Goal: Task Accomplishment & Management: Manage account settings

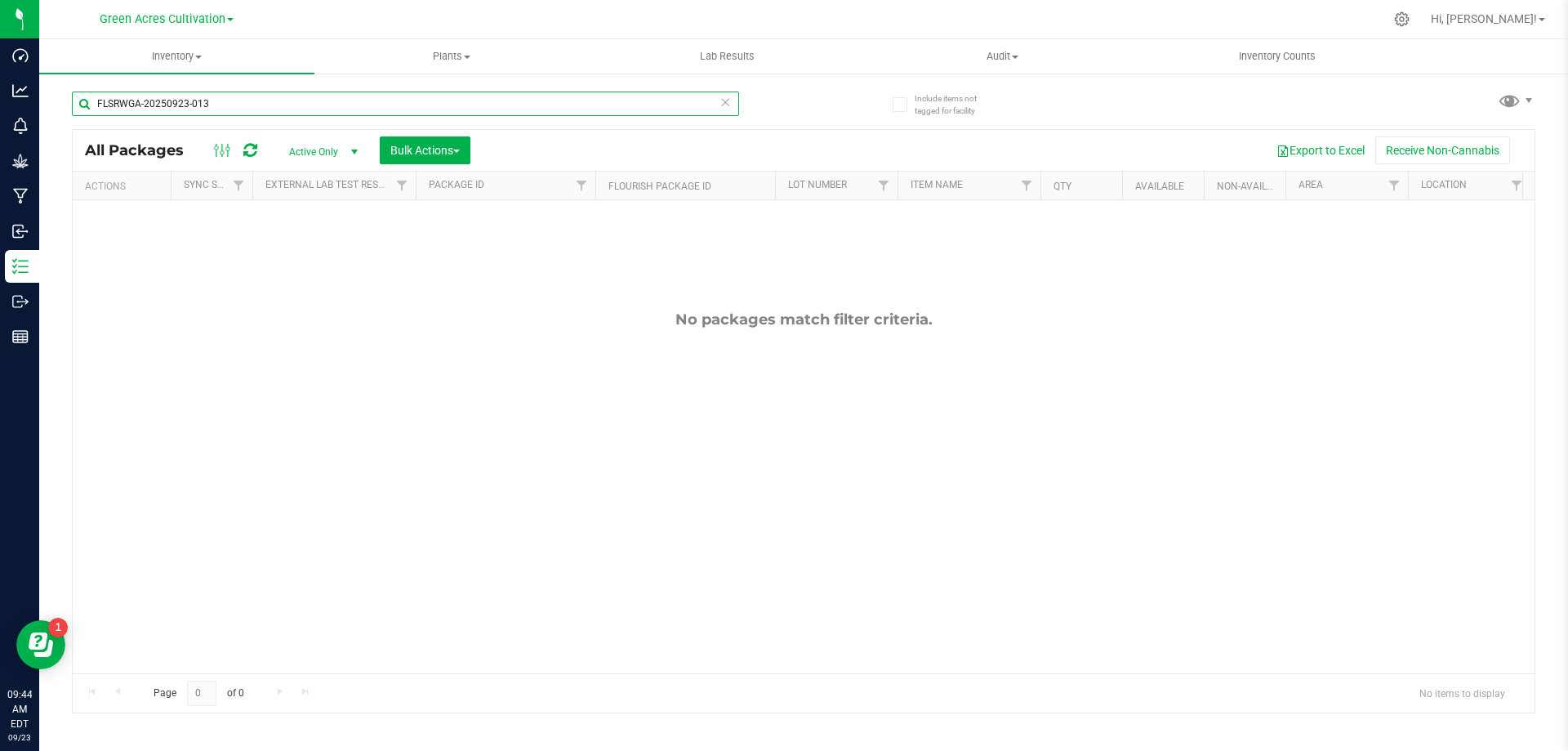
click at [377, 98] on input "FLSRWGA-20250923-013" at bounding box center [405, 104] width 667 height 24
click at [376, 99] on input "FLSRWGA-20250923-013" at bounding box center [405, 104] width 667 height 24
paste input "GA-250916-RHB-30-FA"
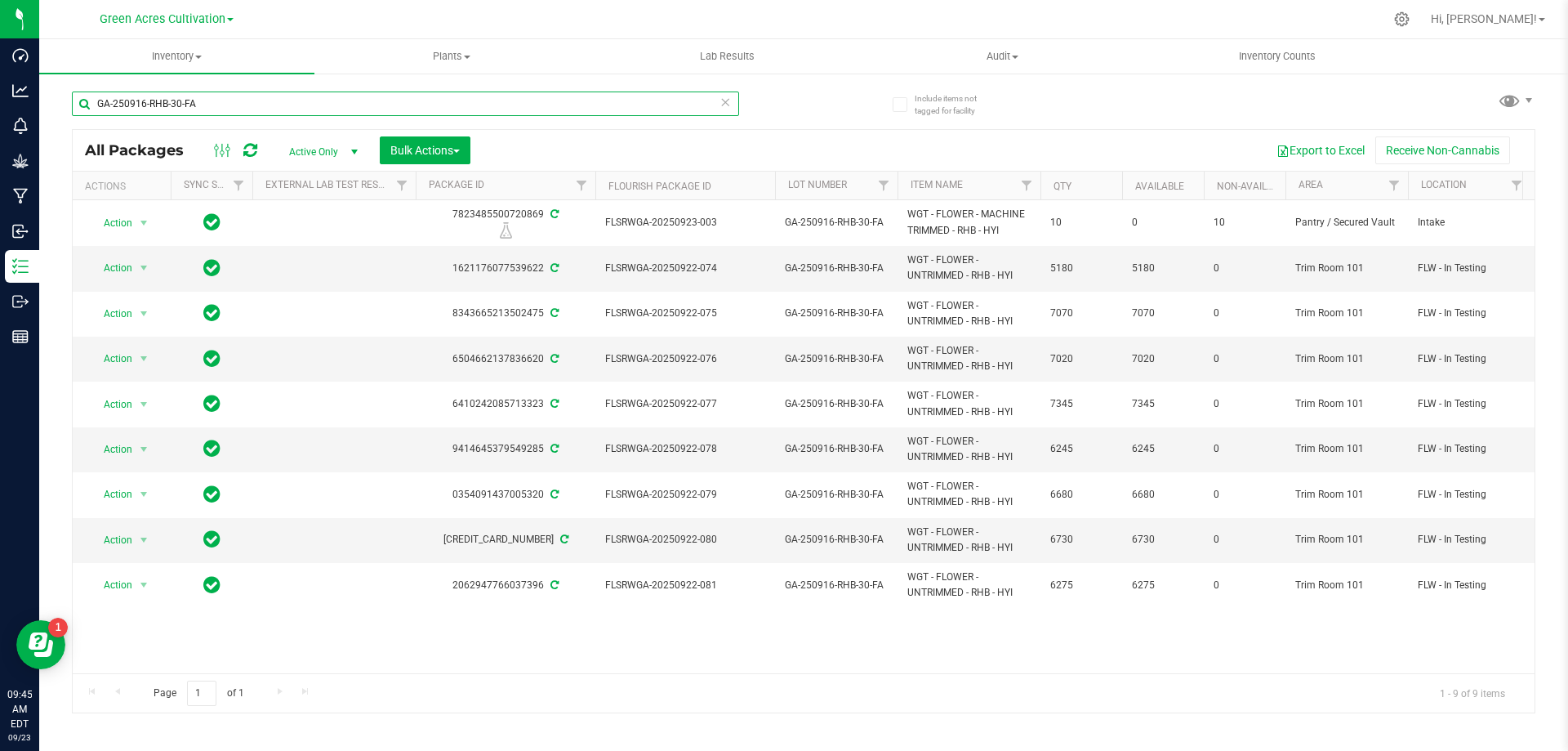
type input "GA-250916-RHB-30-FA"
click at [415, 156] on span "Bulk Actions" at bounding box center [425, 150] width 70 height 13
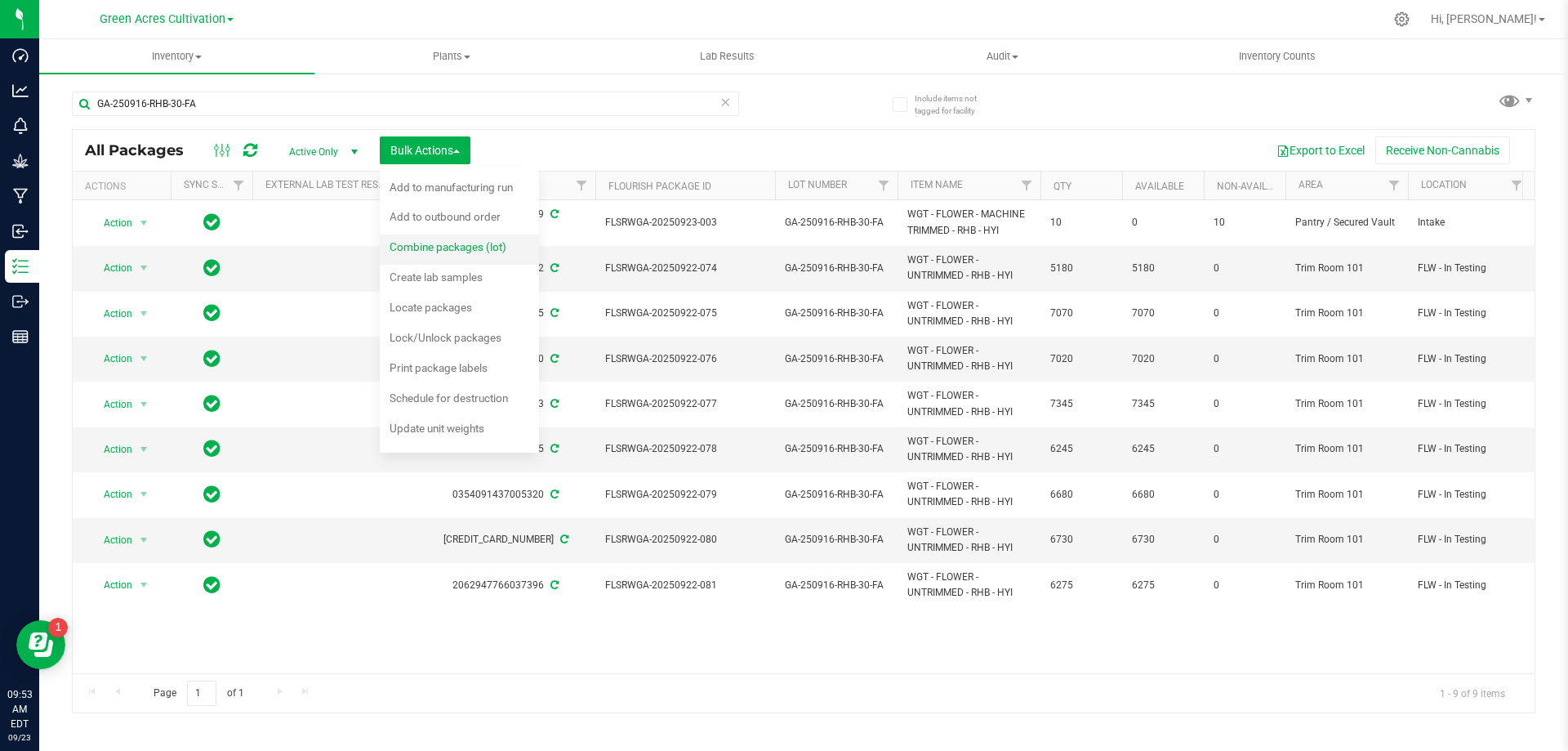
click at [446, 250] on span "Combine packages (lot)" at bounding box center [448, 246] width 117 height 13
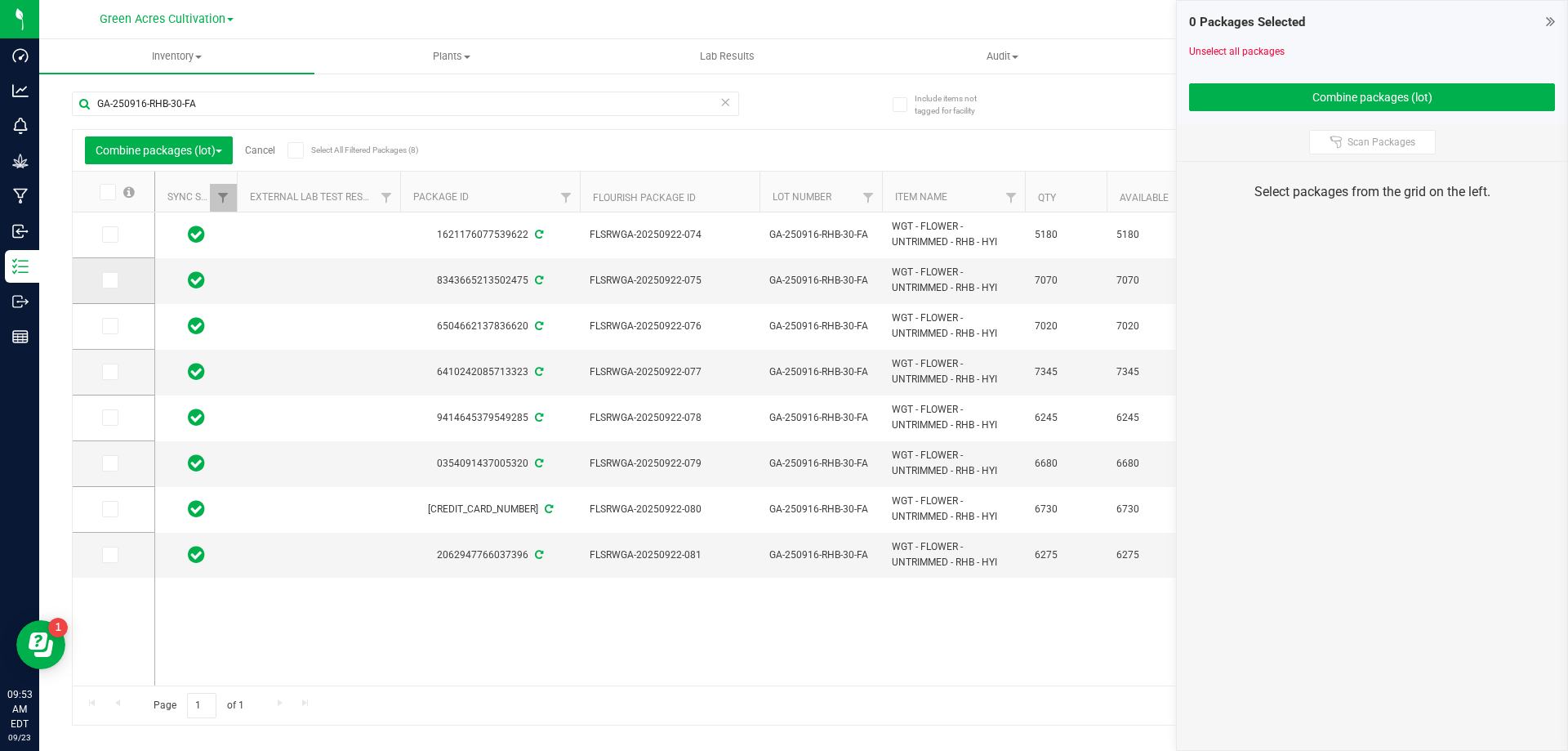
click at [120, 283] on label at bounding box center [113, 280] width 24 height 17
click at [0, 0] on input "checkbox" at bounding box center [0, 0] width 0 height 0
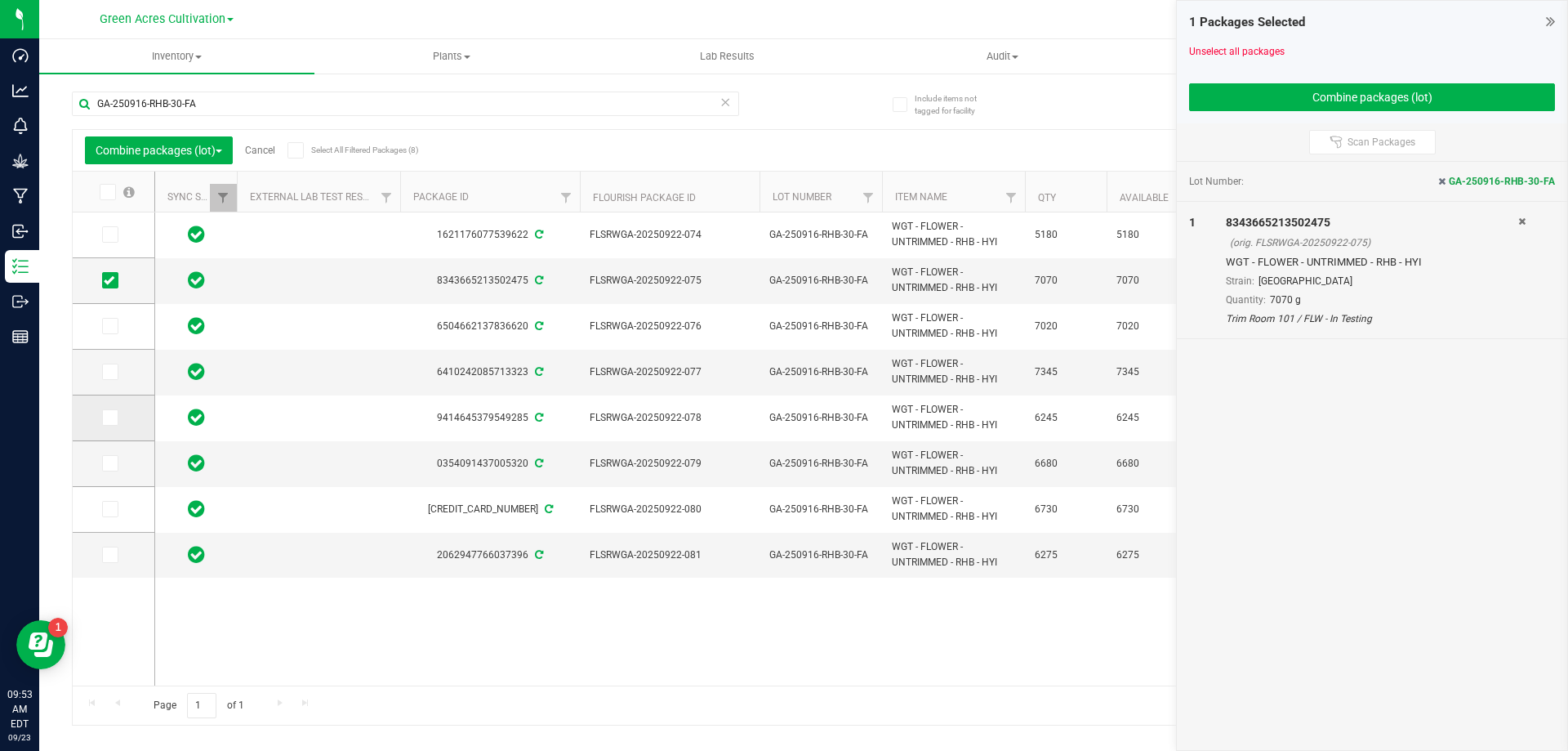
click at [116, 424] on td at bounding box center [113, 418] width 82 height 45
click at [116, 424] on span at bounding box center [110, 417] width 17 height 17
click at [0, 0] on input "checkbox" at bounding box center [0, 0] width 0 height 0
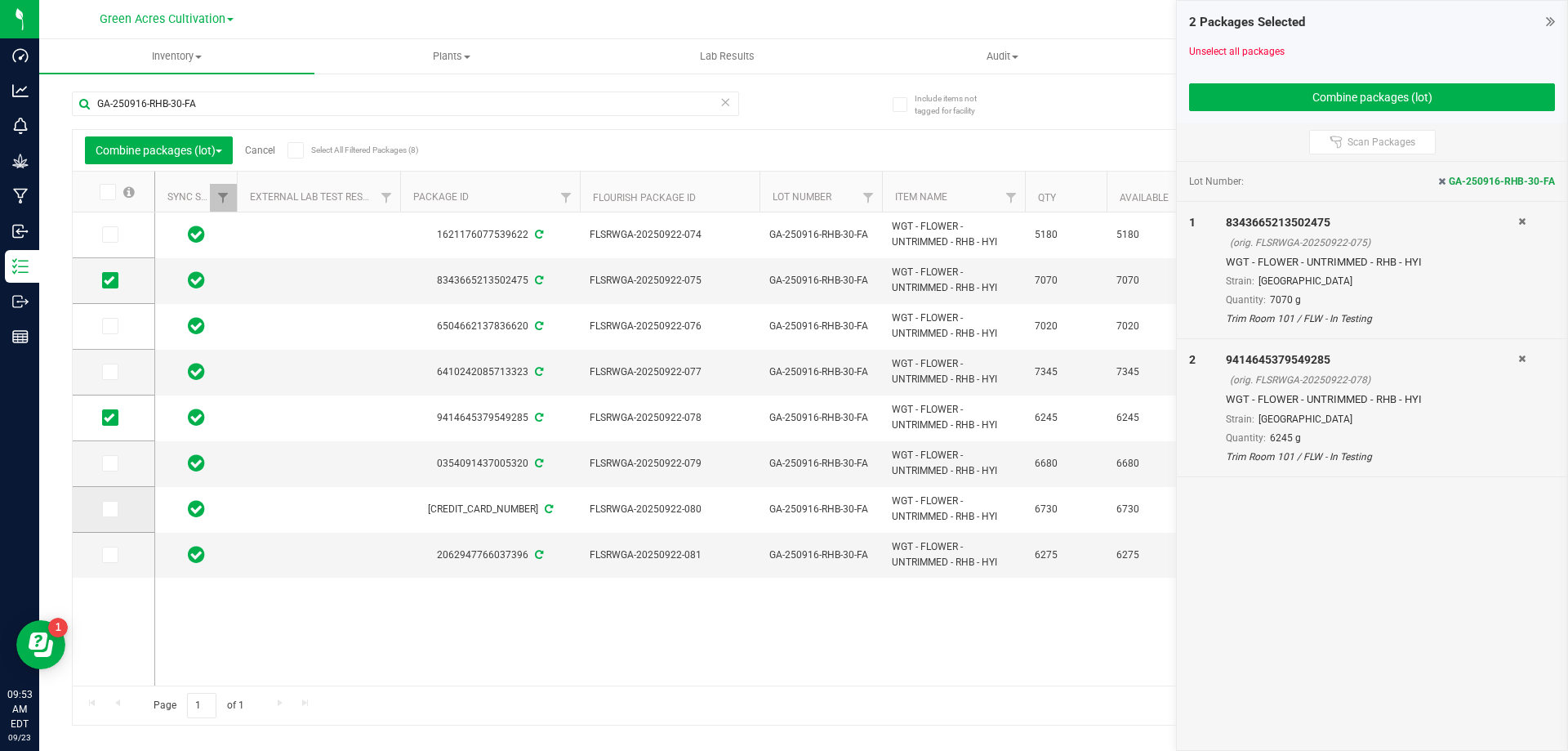
click at [113, 509] on icon at bounding box center [109, 509] width 10 height 0
click at [0, 0] on input "checkbox" at bounding box center [0, 0] width 0 height 0
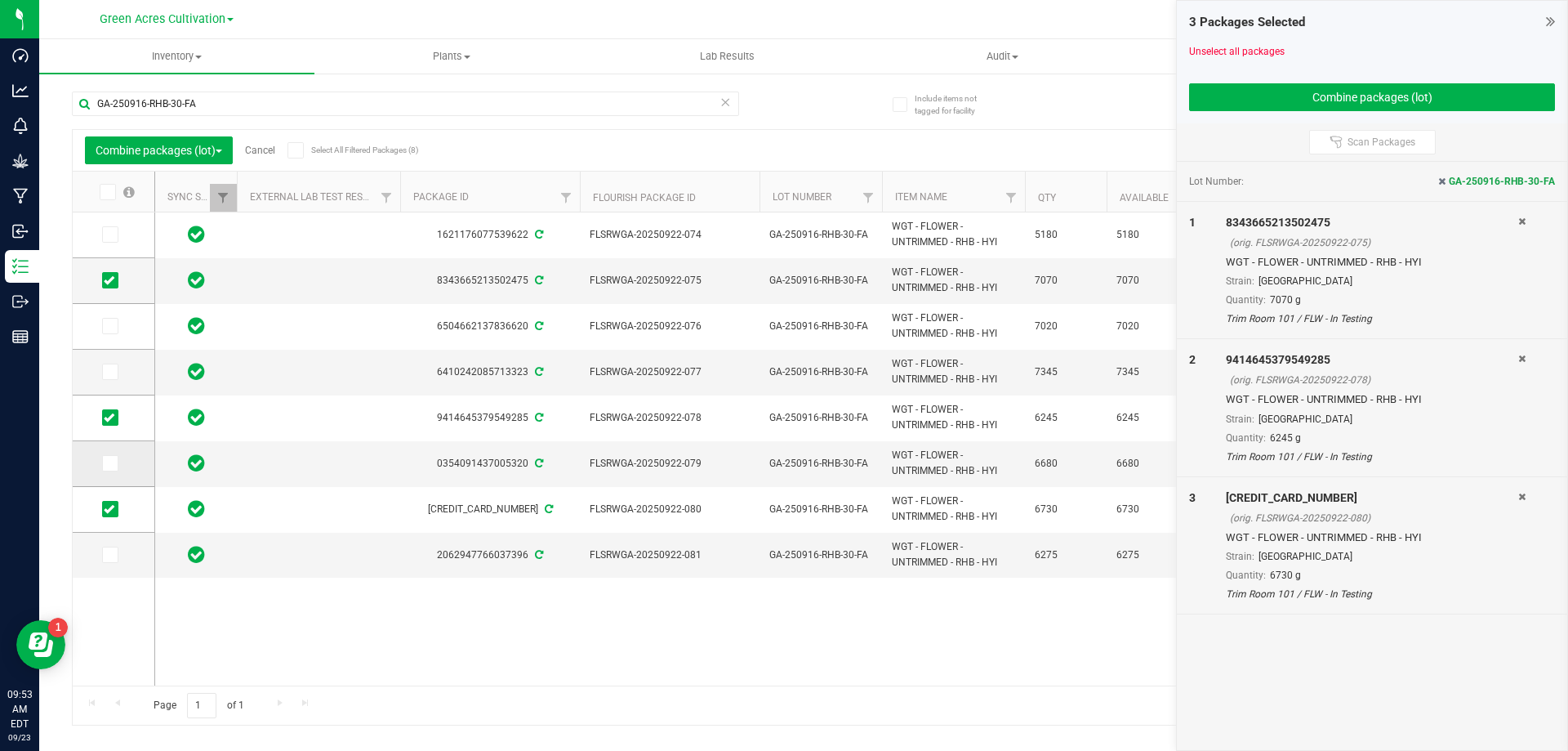
click at [121, 465] on label at bounding box center [113, 463] width 24 height 17
click at [0, 0] on input "checkbox" at bounding box center [0, 0] width 0 height 0
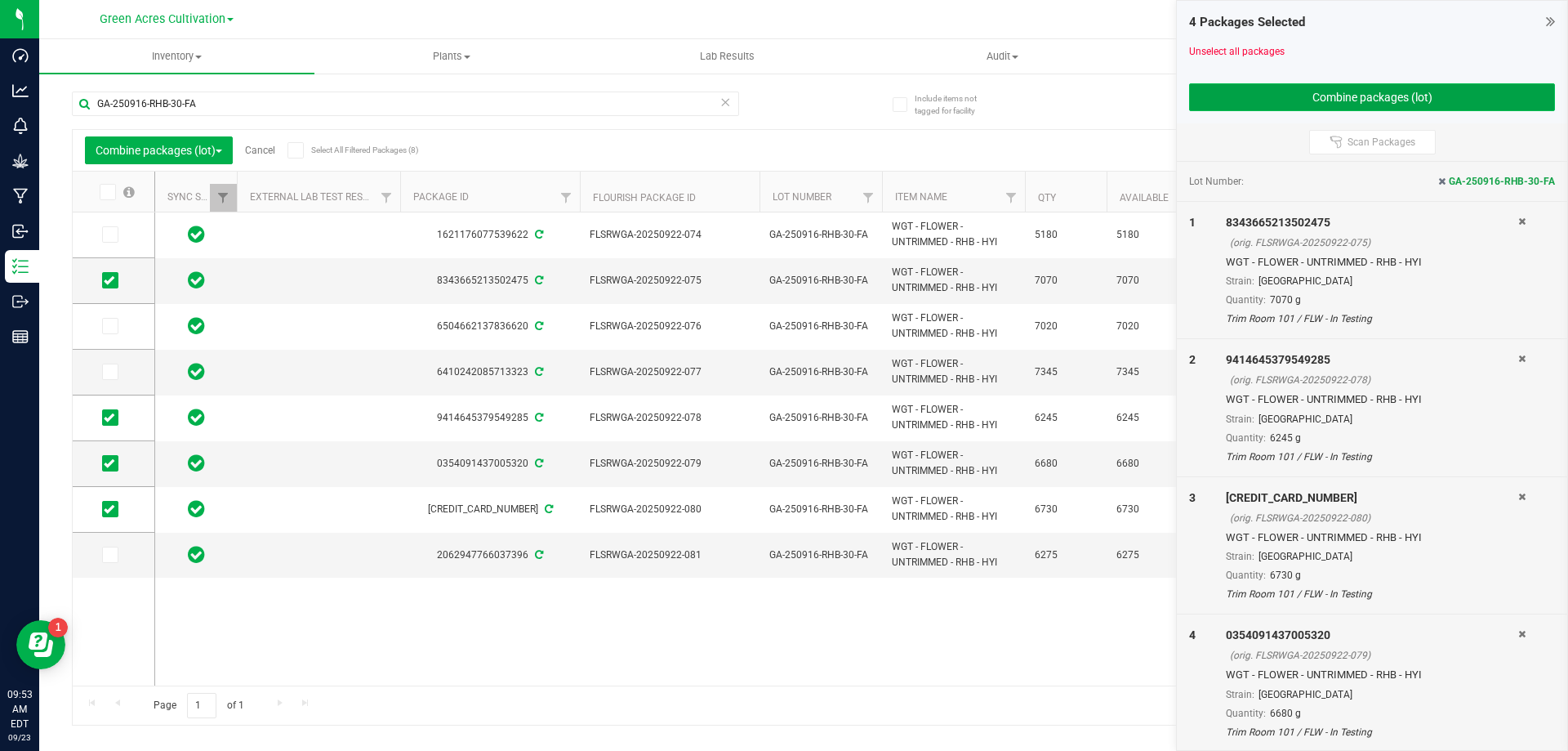
click at [1501, 93] on button "Combine packages (lot)" at bounding box center [1372, 97] width 366 height 28
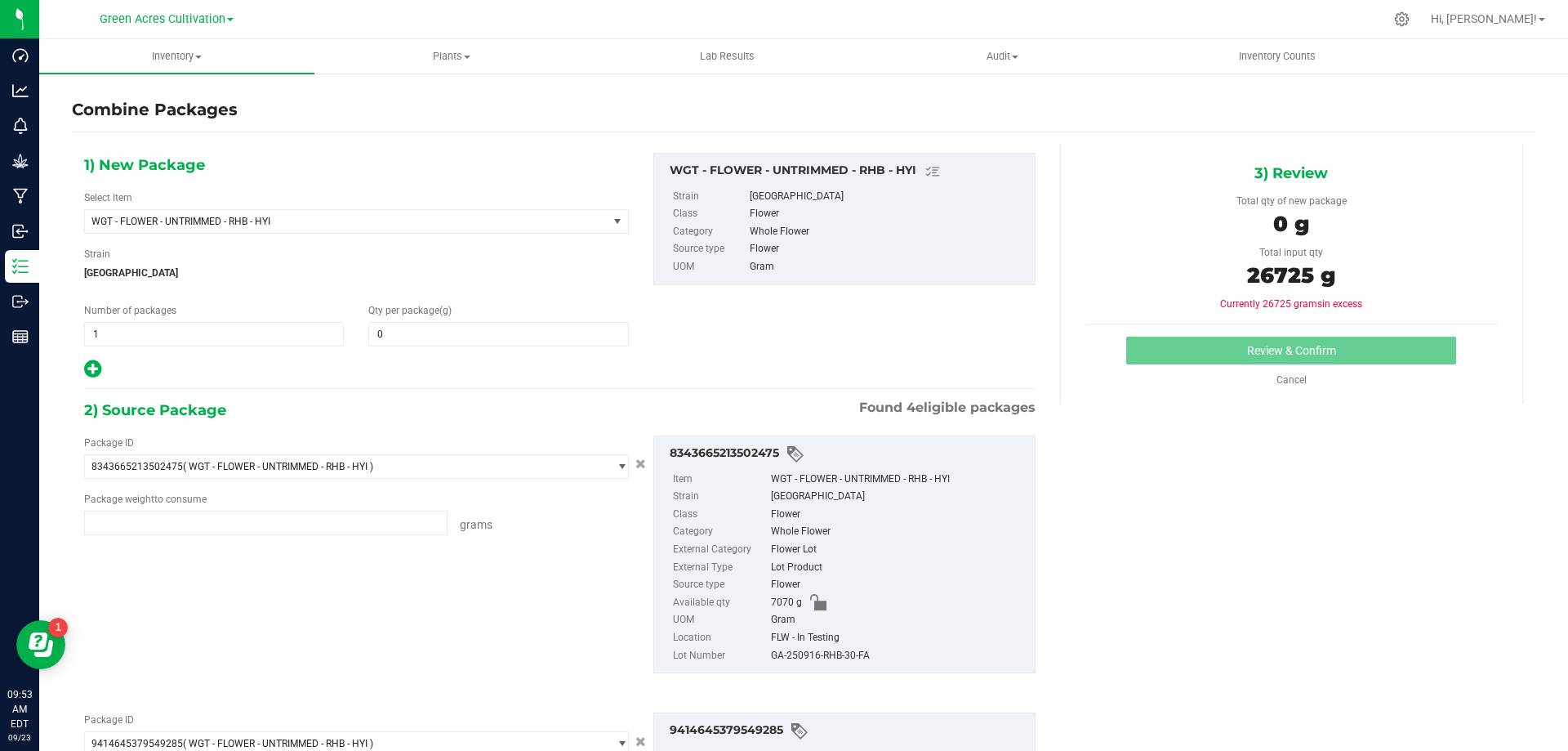
type input "7070.0000 g"
type input "6245.0000 g"
type input "6730.0000 g"
type input "6680.0000 g"
click at [329, 207] on div "Select Item WGT - FLOWER - UNTRIMMED - RHB - HYI 007UP - Flower 007UP - Waste 8…" at bounding box center [356, 212] width 545 height 44
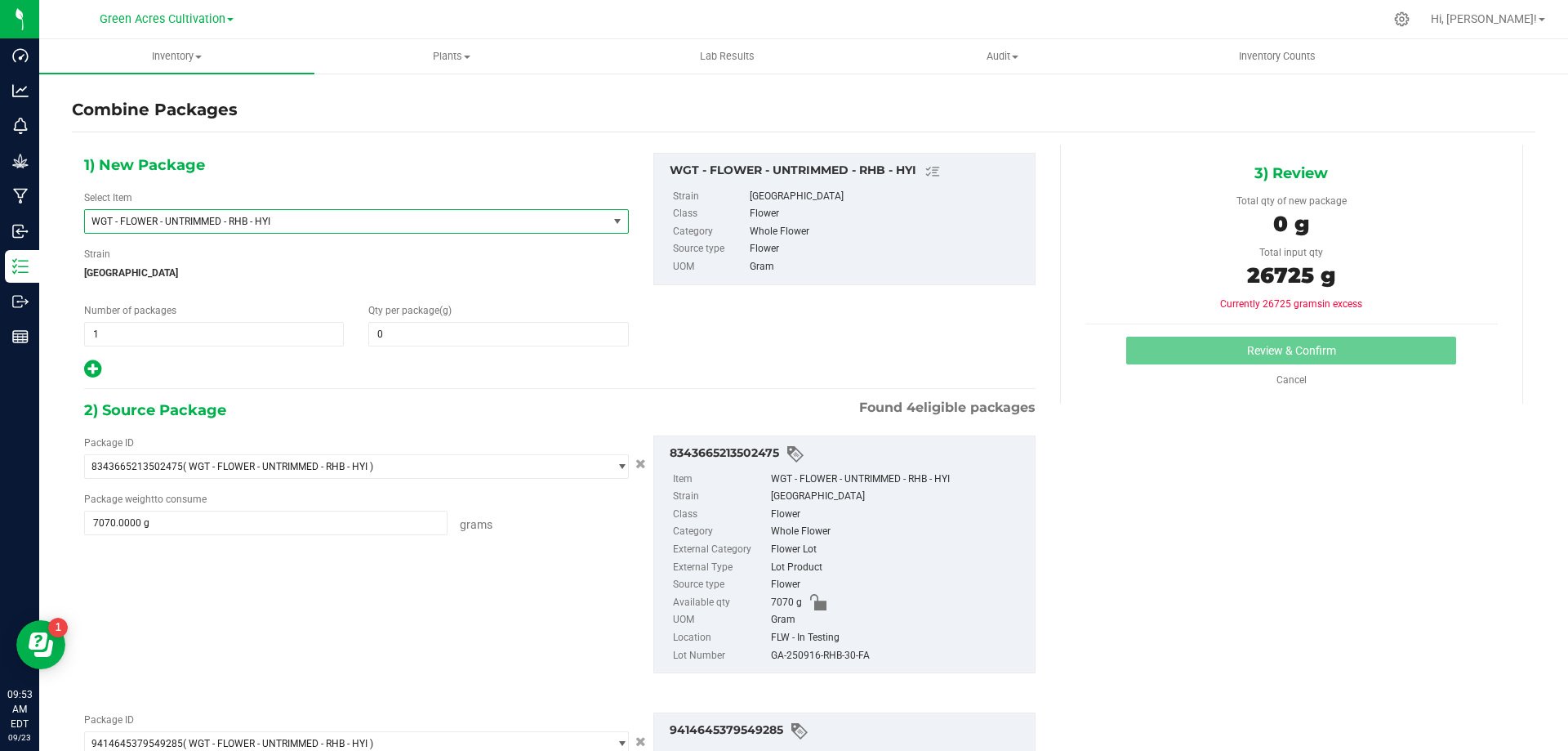
click at [333, 212] on span "WGT - FLOWER - UNTRIMMED - RHB - HYI" at bounding box center [346, 221] width 523 height 23
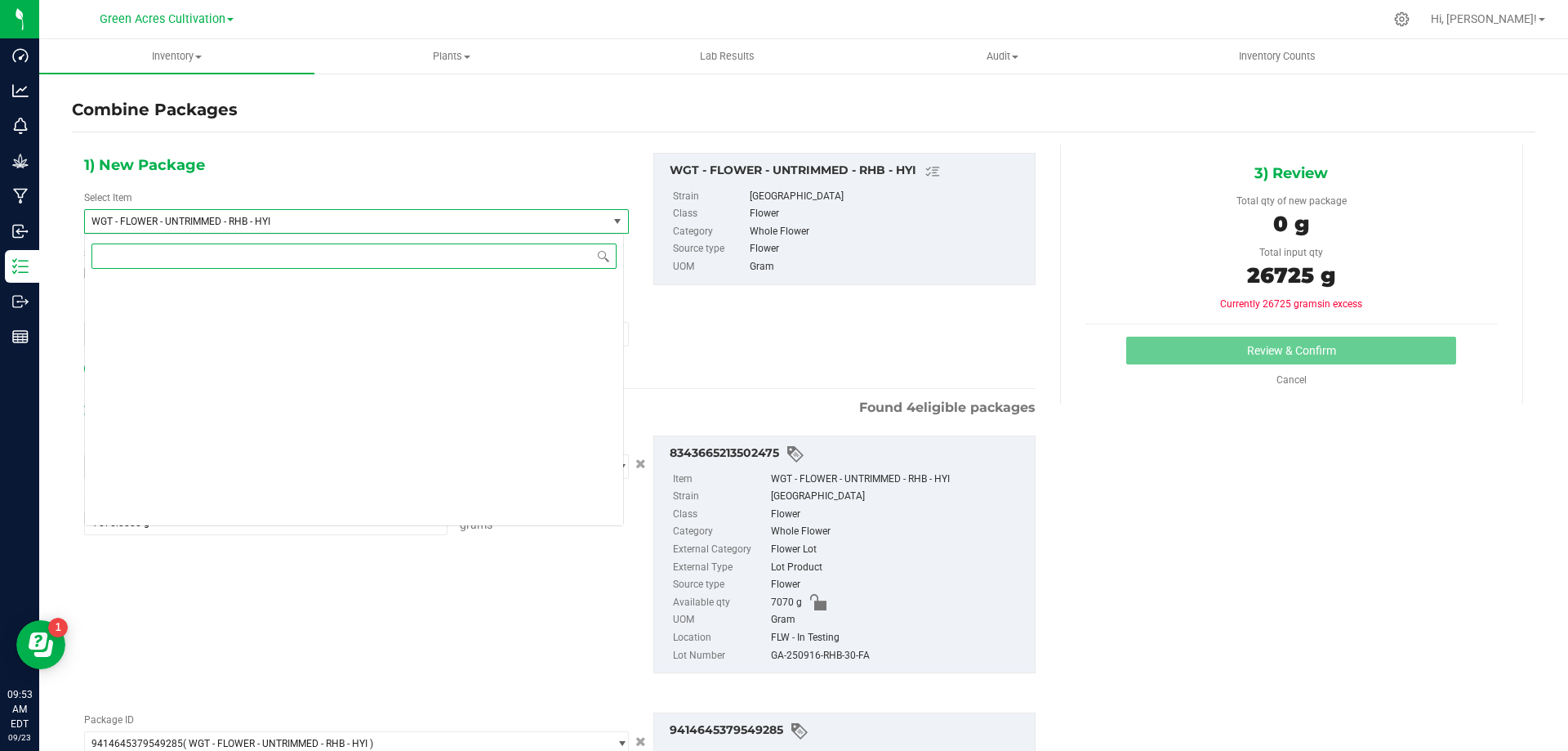
scroll to position [356922, 0]
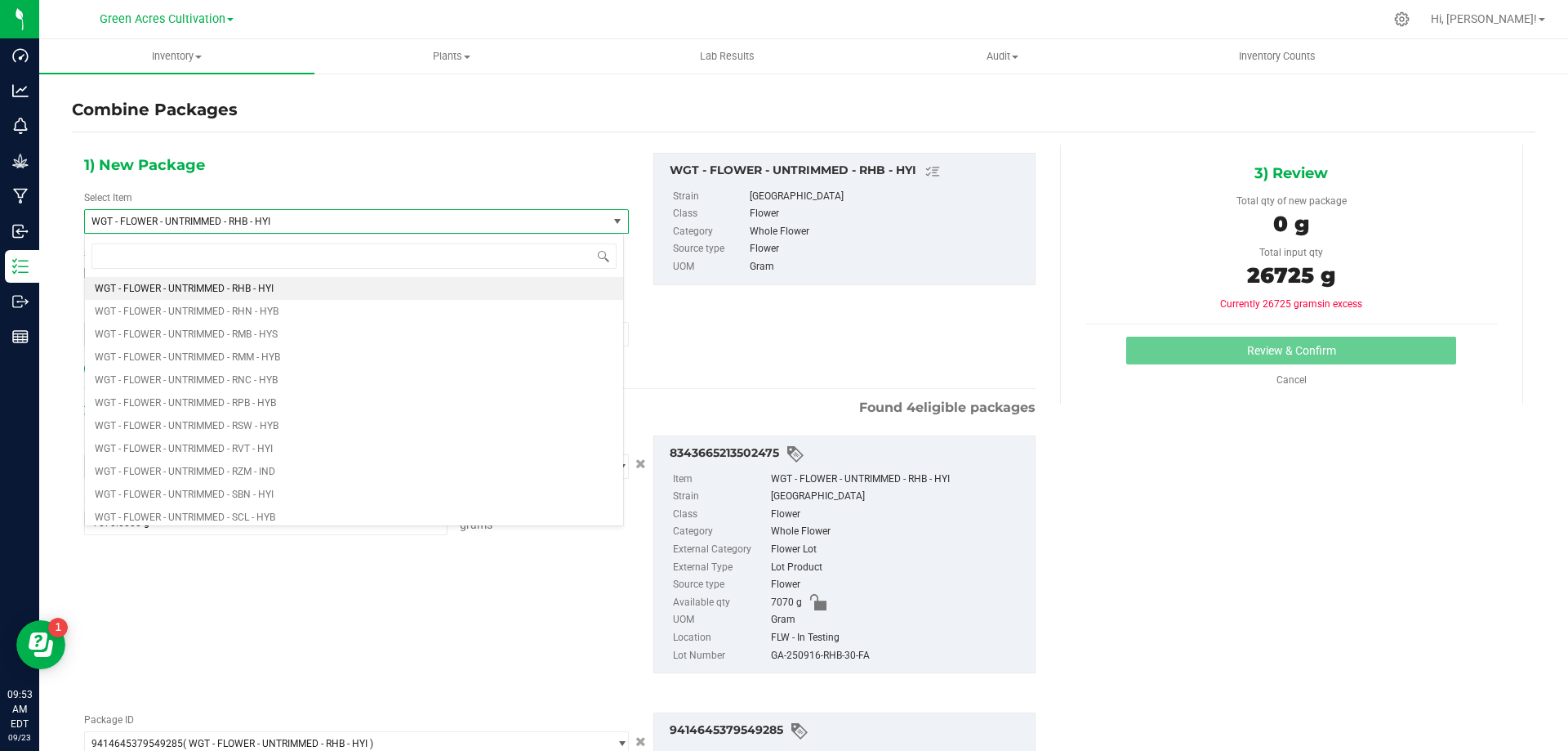
drag, startPoint x: 891, startPoint y: 340, endPoint x: 602, endPoint y: 389, distance: 293.1
click at [888, 340] on div "1) New Package Select Item WGT - FLOWER - UNTRIMMED - RHB - HYI WGT - FLOWER - …" at bounding box center [560, 266] width 976 height 227
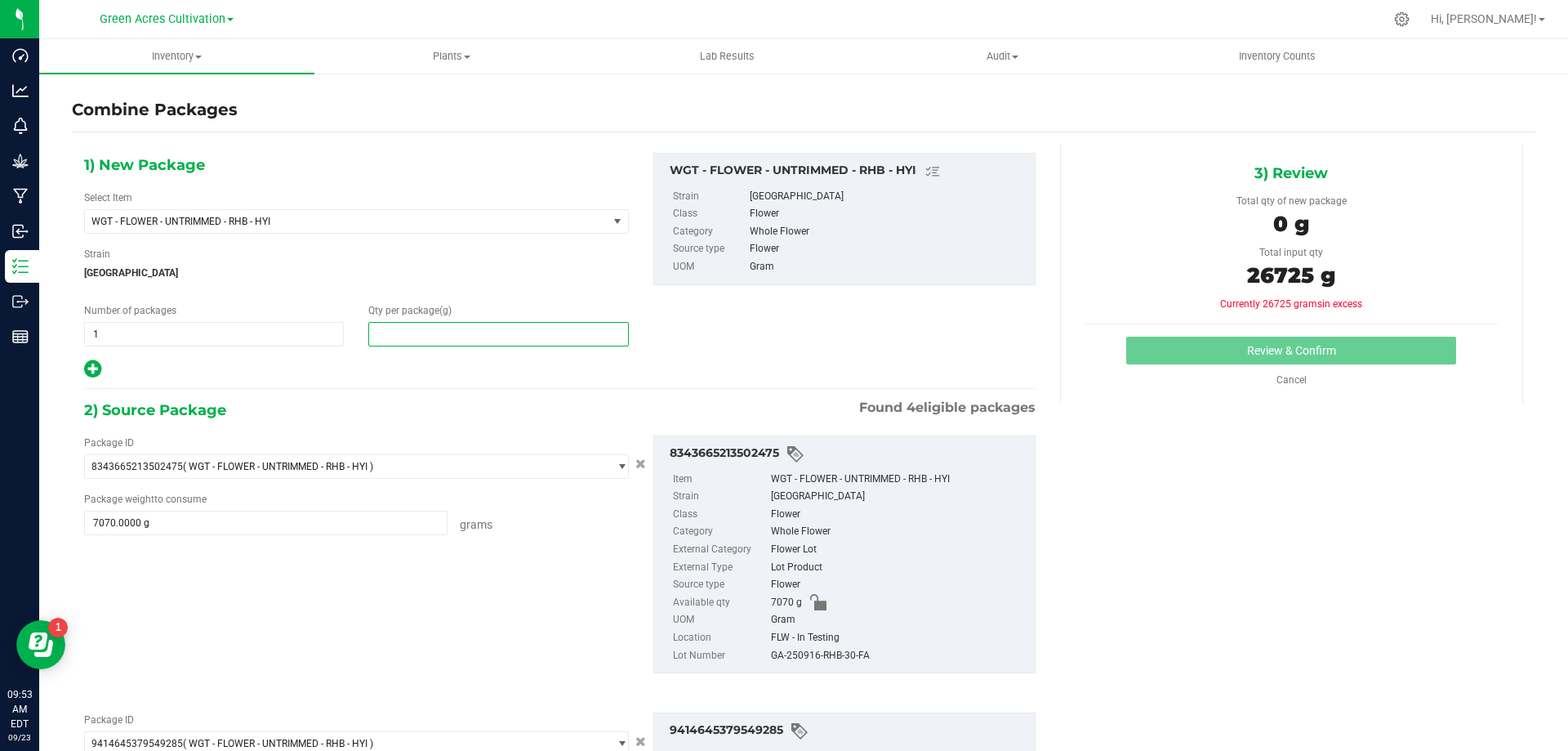
click at [523, 342] on span at bounding box center [499, 334] width 260 height 24
type input "26725"
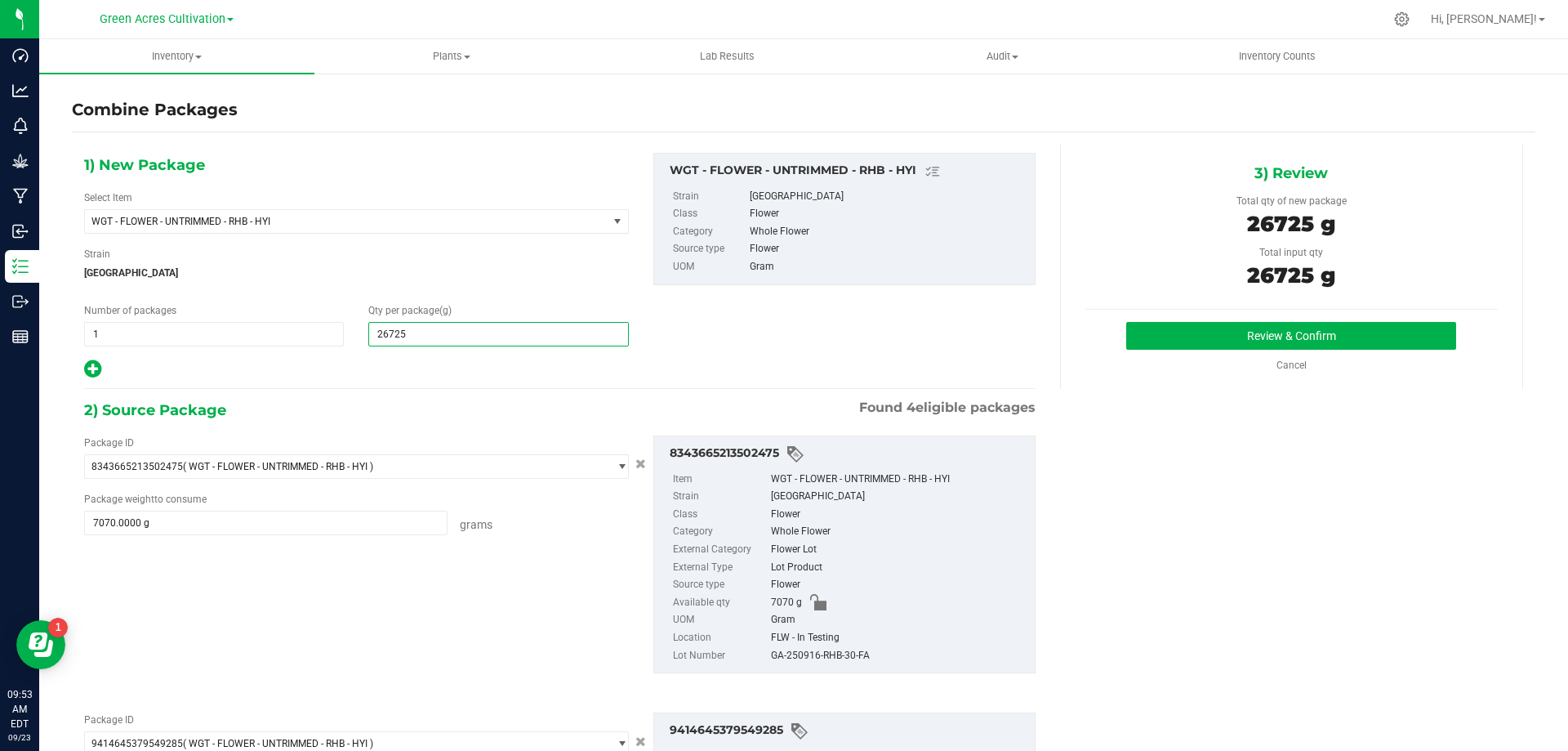
type input "26,725"
click at [832, 644] on div "FLW - In Testing" at bounding box center [898, 637] width 256 height 18
click at [833, 645] on div "FLW - In Testing" at bounding box center [898, 637] width 256 height 18
click at [837, 654] on div "GA-250916-RHB-30-FA" at bounding box center [898, 656] width 256 height 18
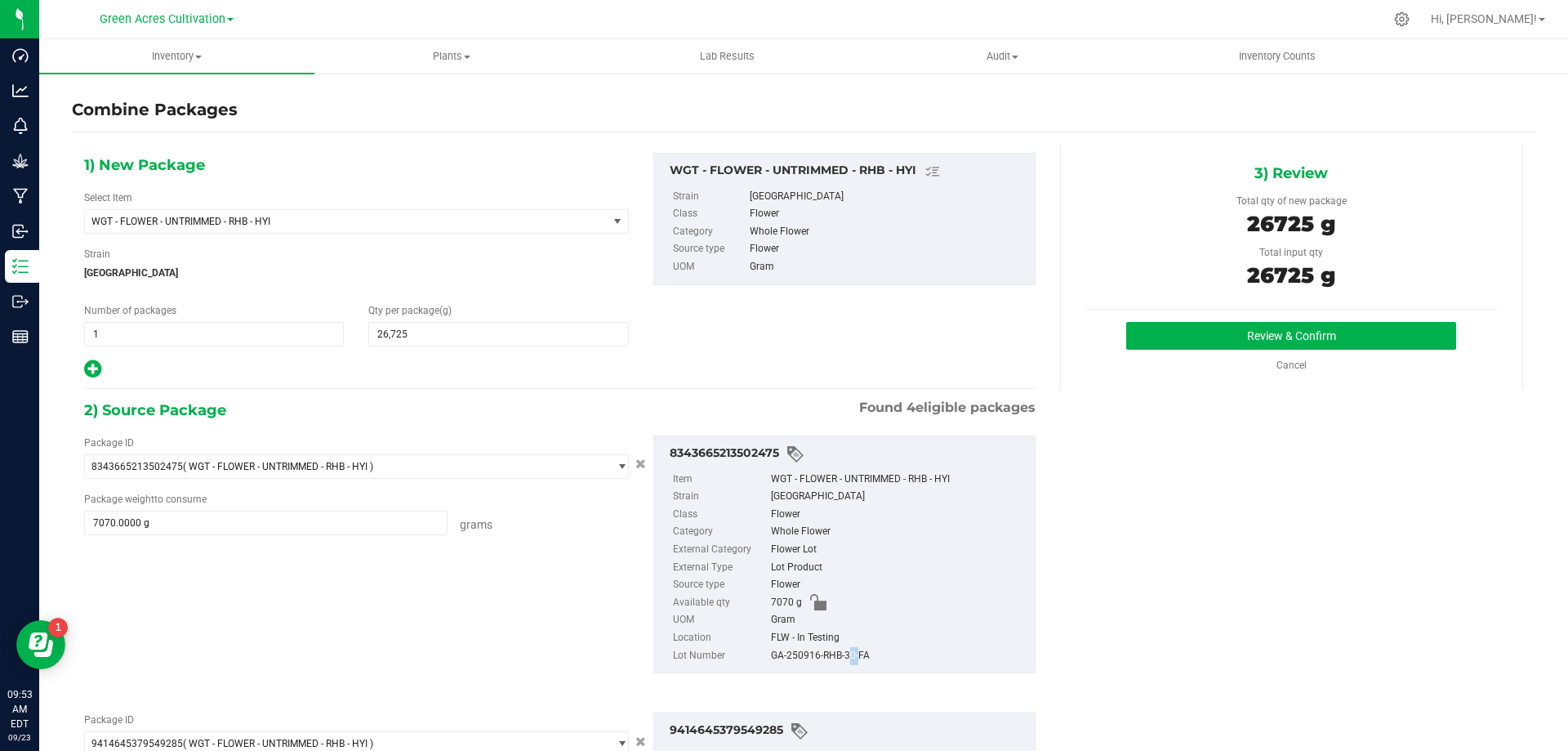
click at [837, 654] on div "GA-250916-RHB-30-FA" at bounding box center [898, 656] width 256 height 18
copy div "GA-250916-RHB-30-FA"
click at [1228, 296] on div "26725 g" at bounding box center [1292, 279] width 413 height 37
click at [1226, 348] on button "Review & Confirm" at bounding box center [1291, 336] width 330 height 28
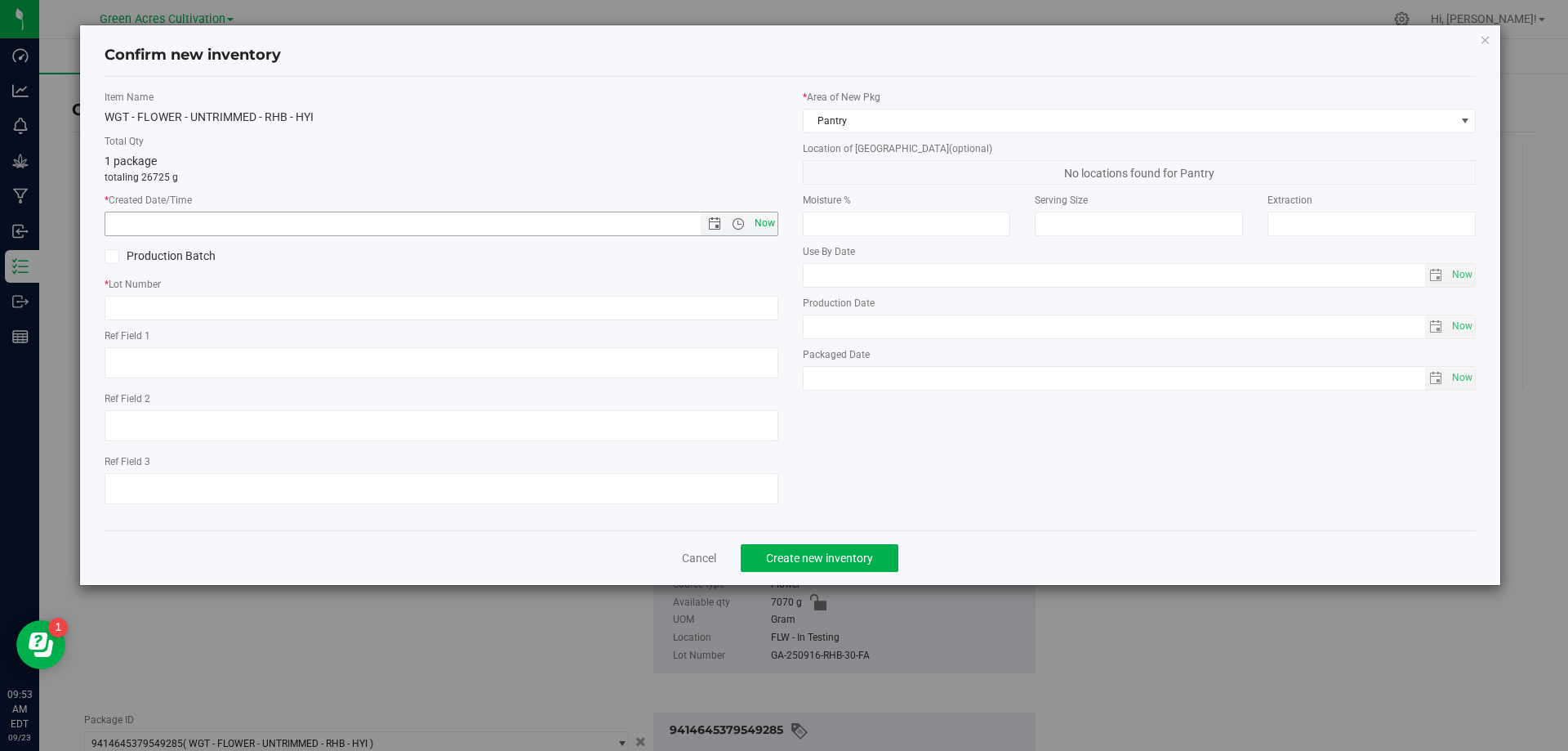
click at [773, 230] on span "Now" at bounding box center [765, 223] width 28 height 24
type input "9/23/2025 9:53 AM"
click at [763, 306] on input "text" at bounding box center [442, 308] width 674 height 24
paste input "GA-250916-RHB-30-FA"
type input "GA-250916-RHB-30-FA"
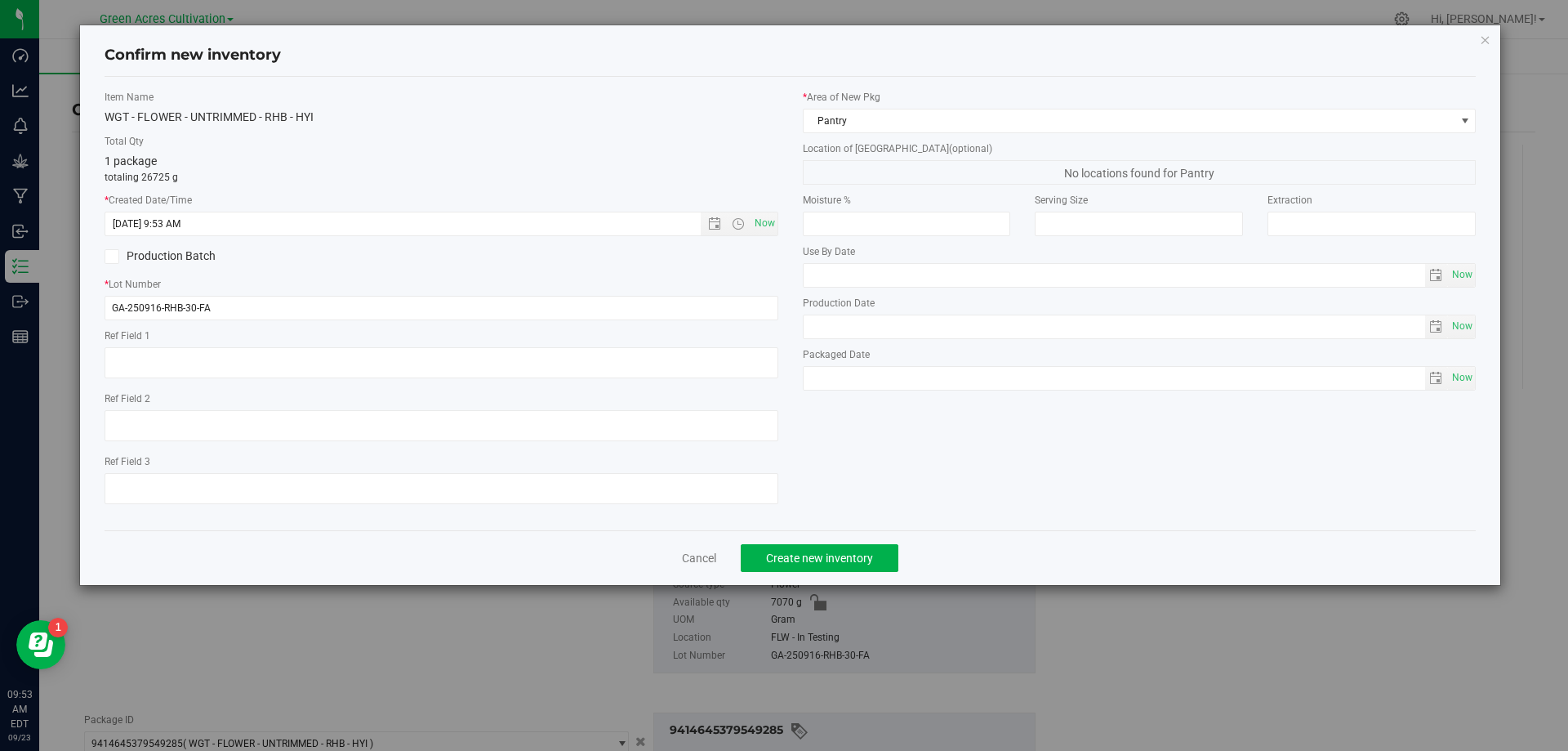
click at [987, 134] on div "* Area of New Pkg Pantry Location of New Pkg (optional) No locations found for …" at bounding box center [1140, 245] width 698 height 309
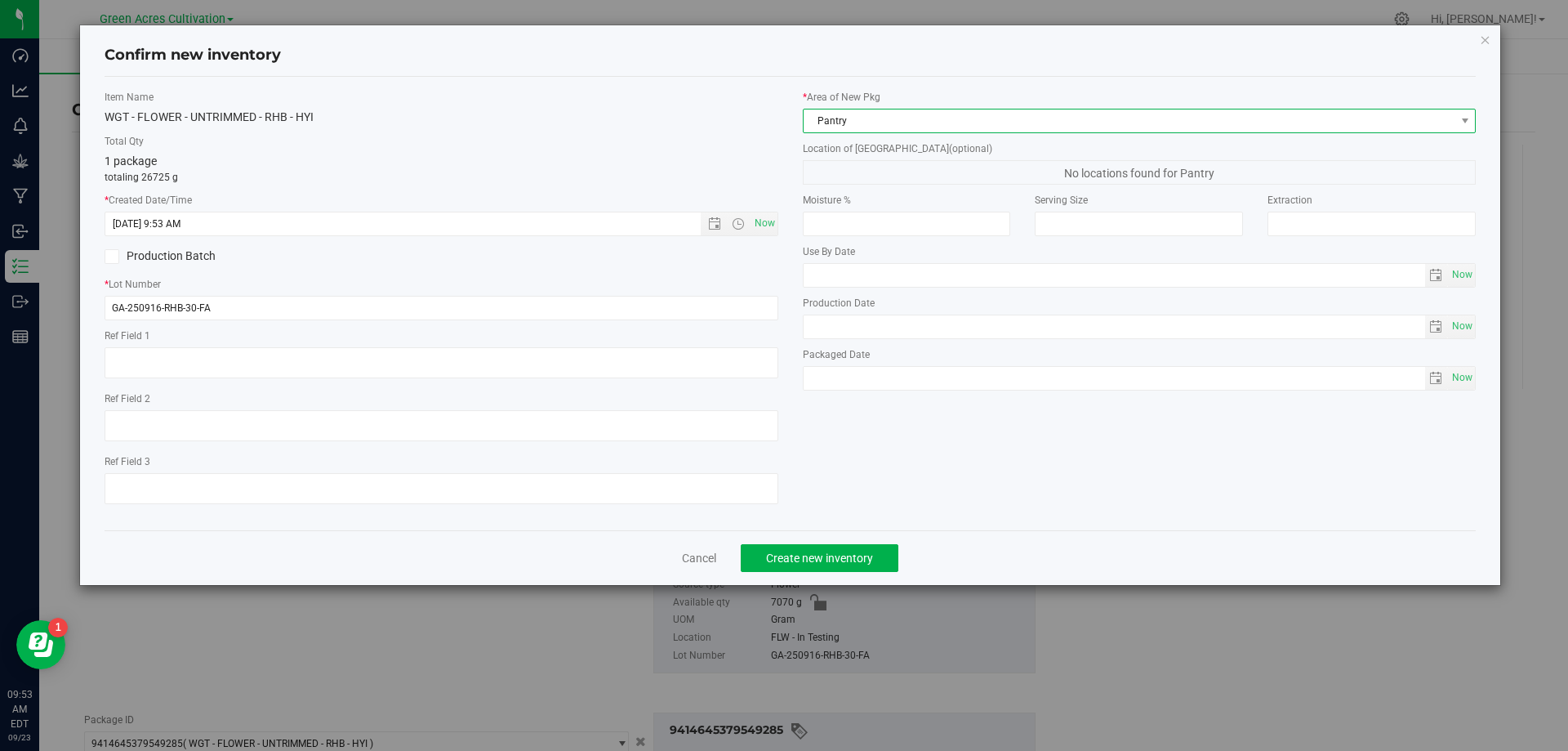
click at [988, 130] on span "Pantry" at bounding box center [1130, 121] width 652 height 23
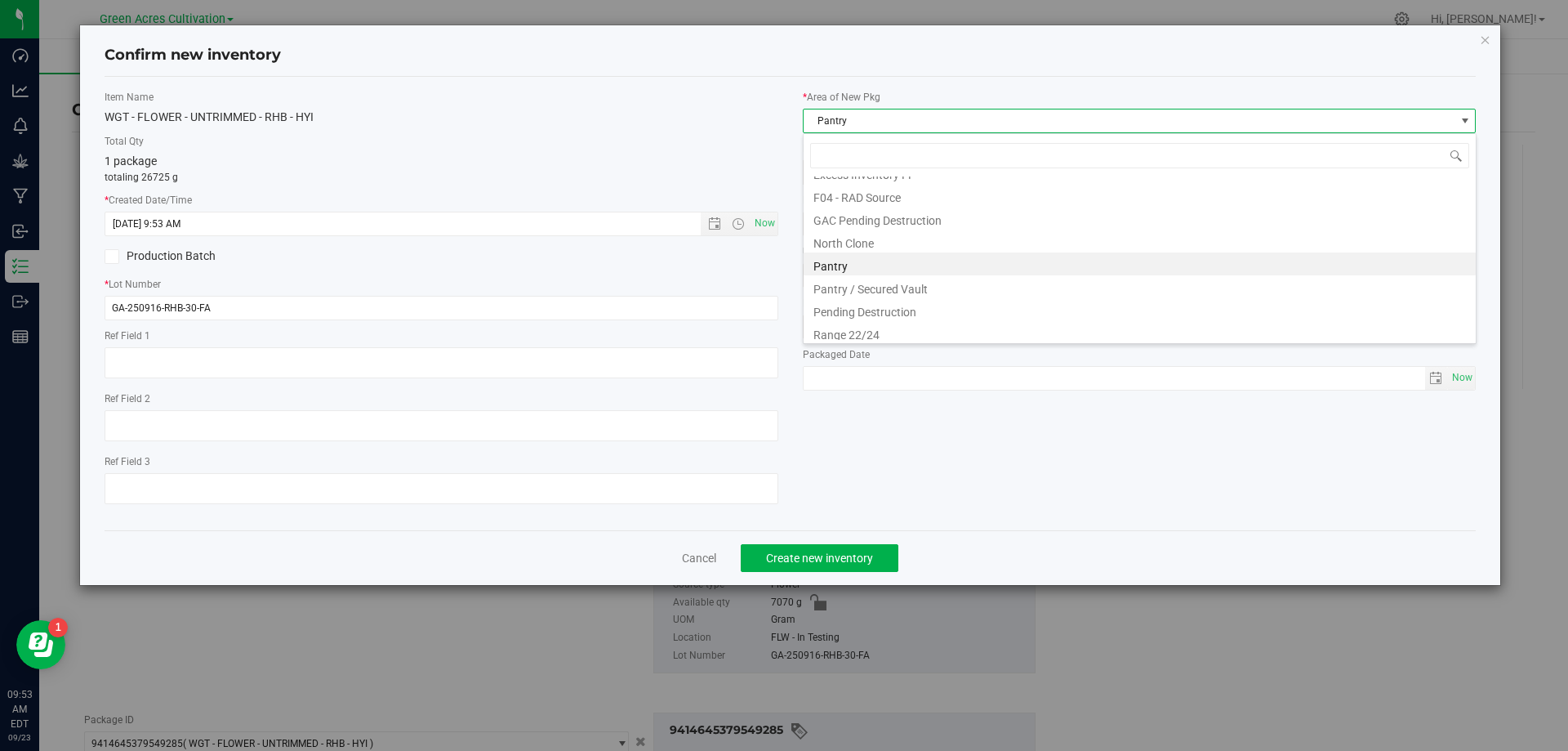
scroll to position [248, 0]
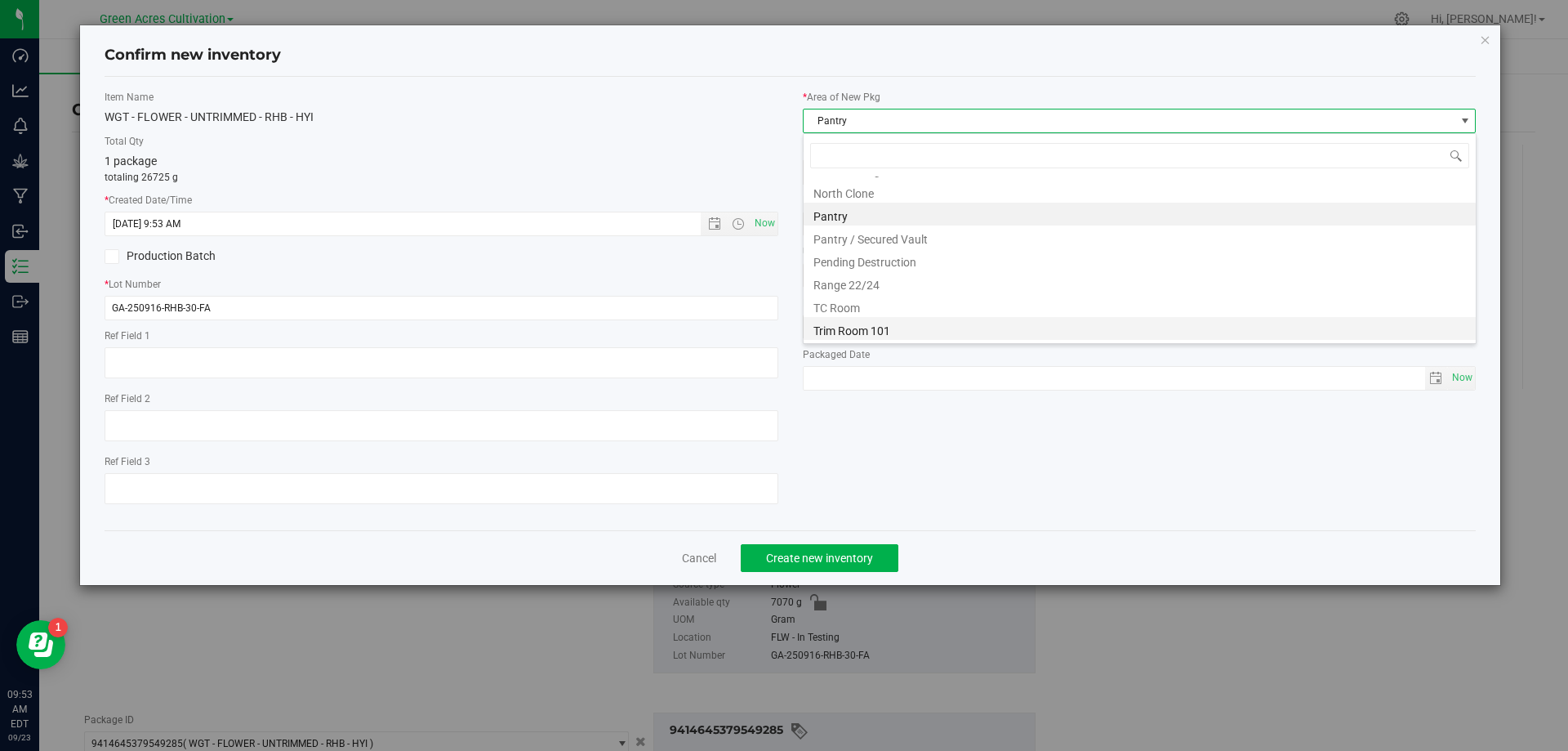
click at [890, 324] on li "Trim Room 101" at bounding box center [1140, 328] width 672 height 23
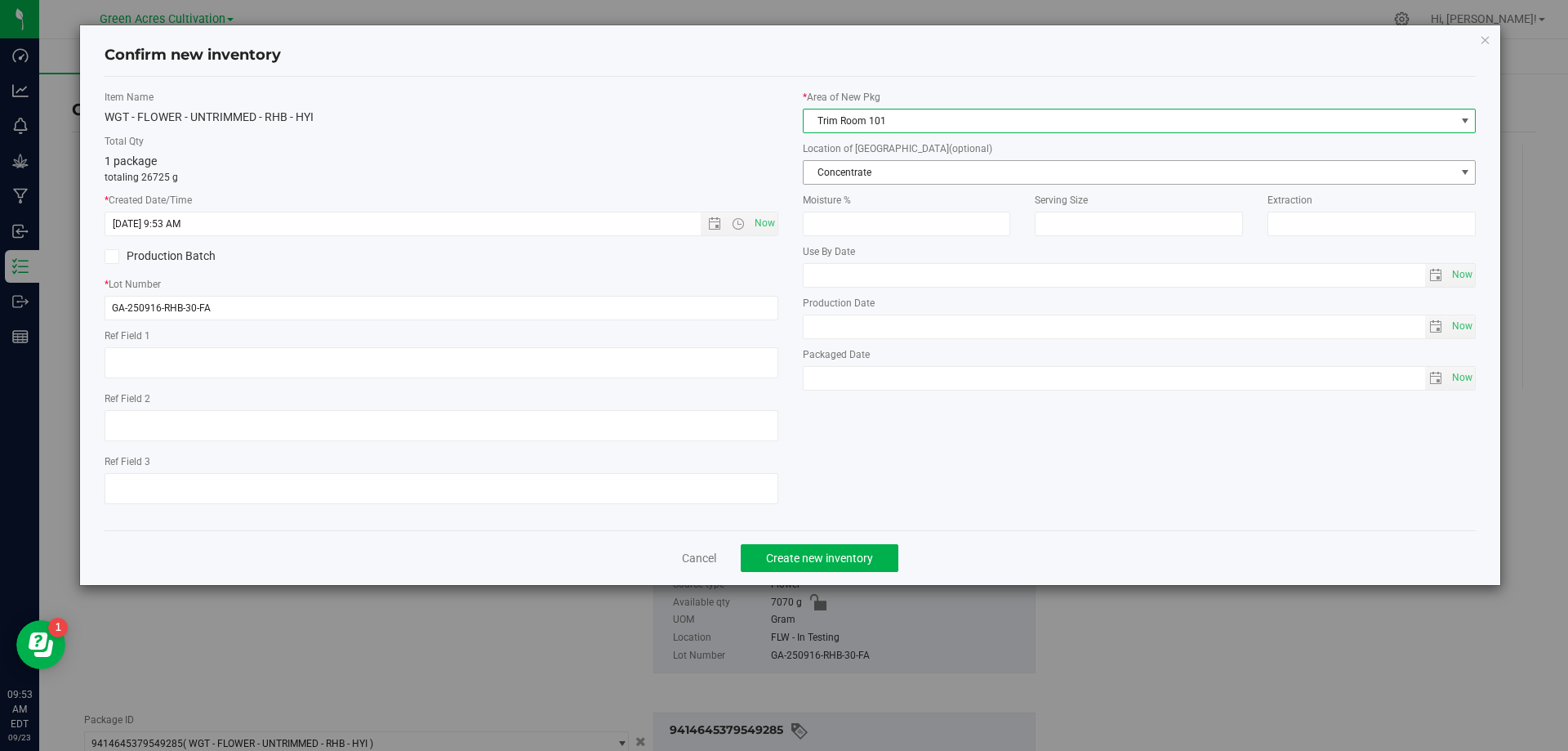
click at [913, 169] on span "Concentrate" at bounding box center [1130, 172] width 652 height 23
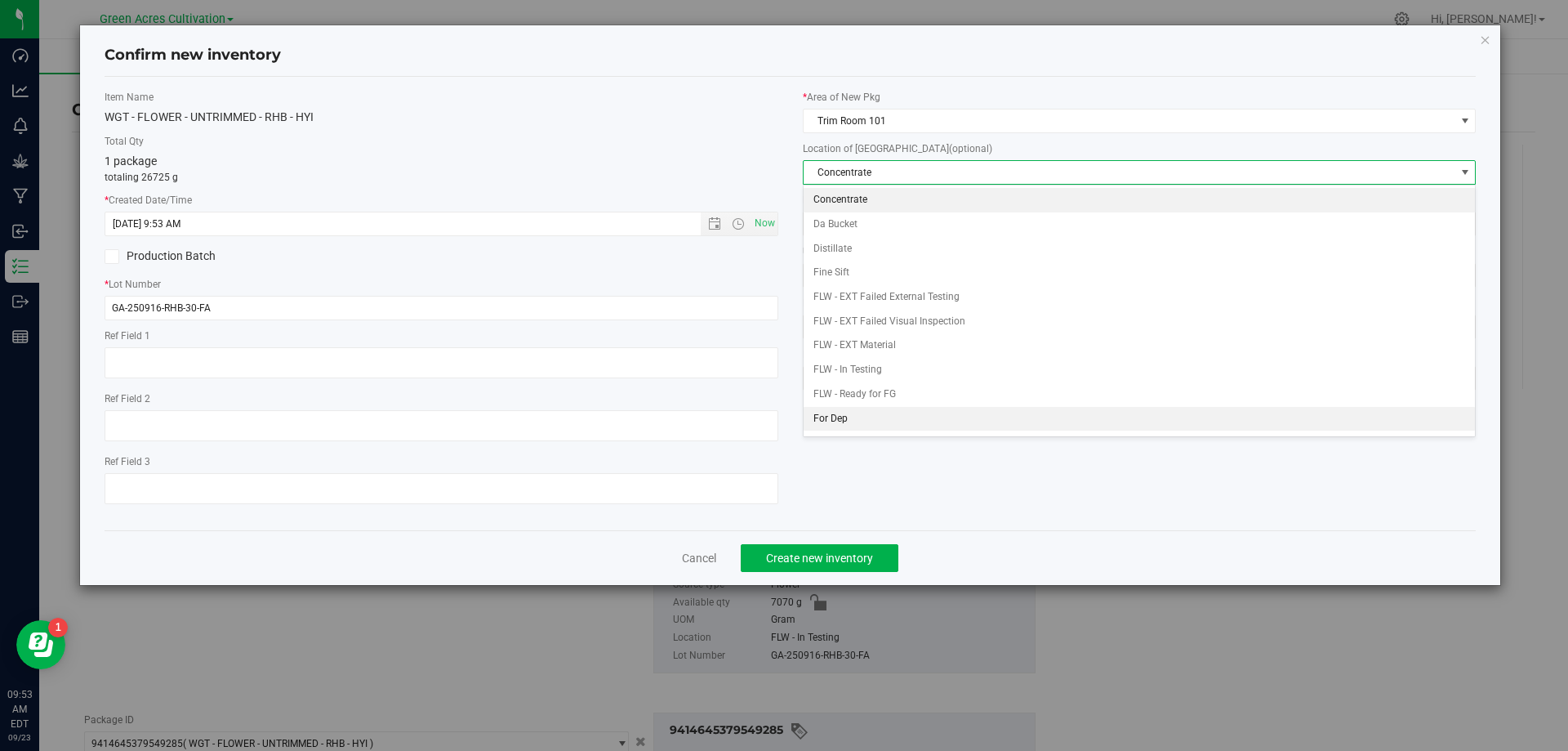
click at [887, 410] on li "For Dep" at bounding box center [1140, 419] width 672 height 24
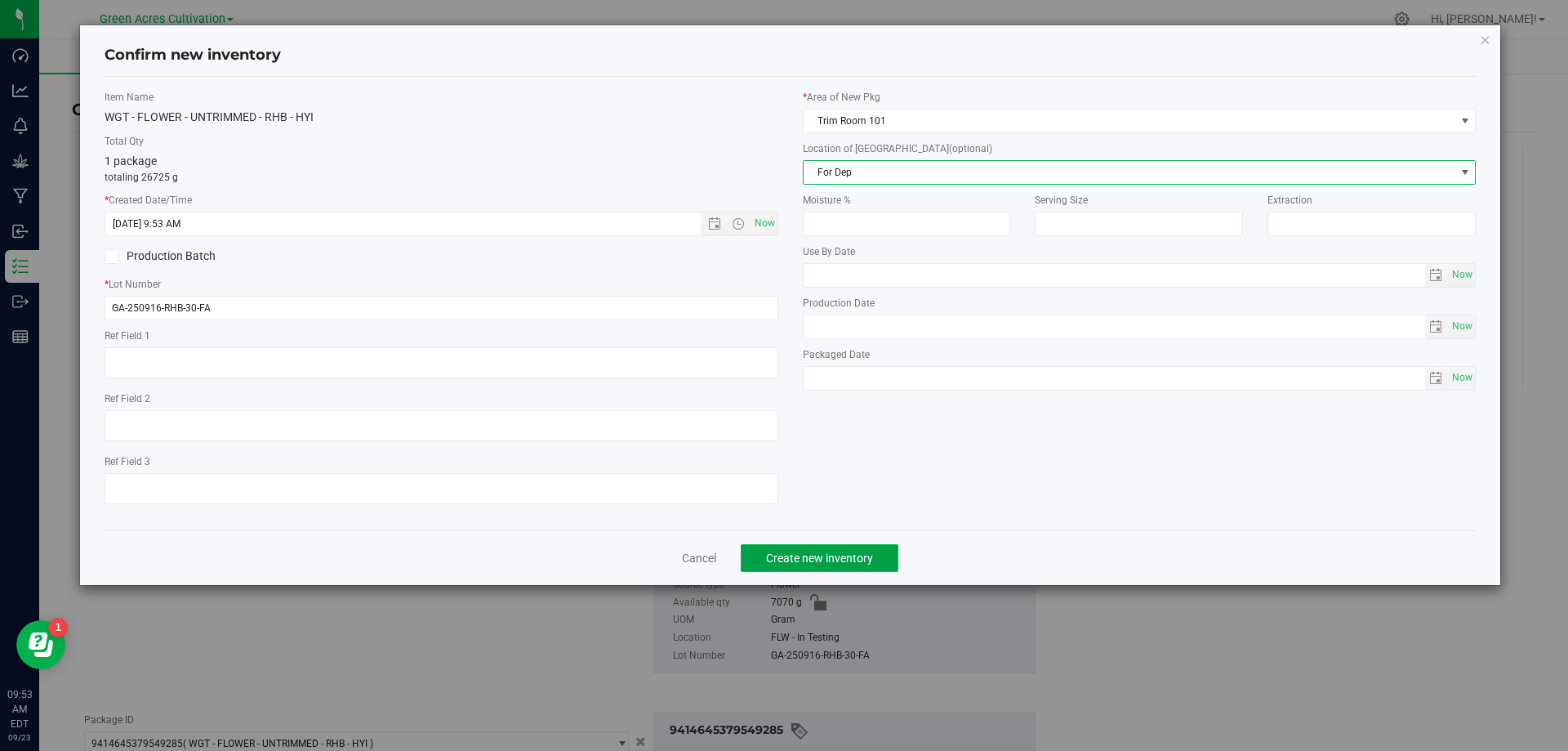
click at [859, 555] on span "Create new inventory" at bounding box center [820, 558] width 107 height 13
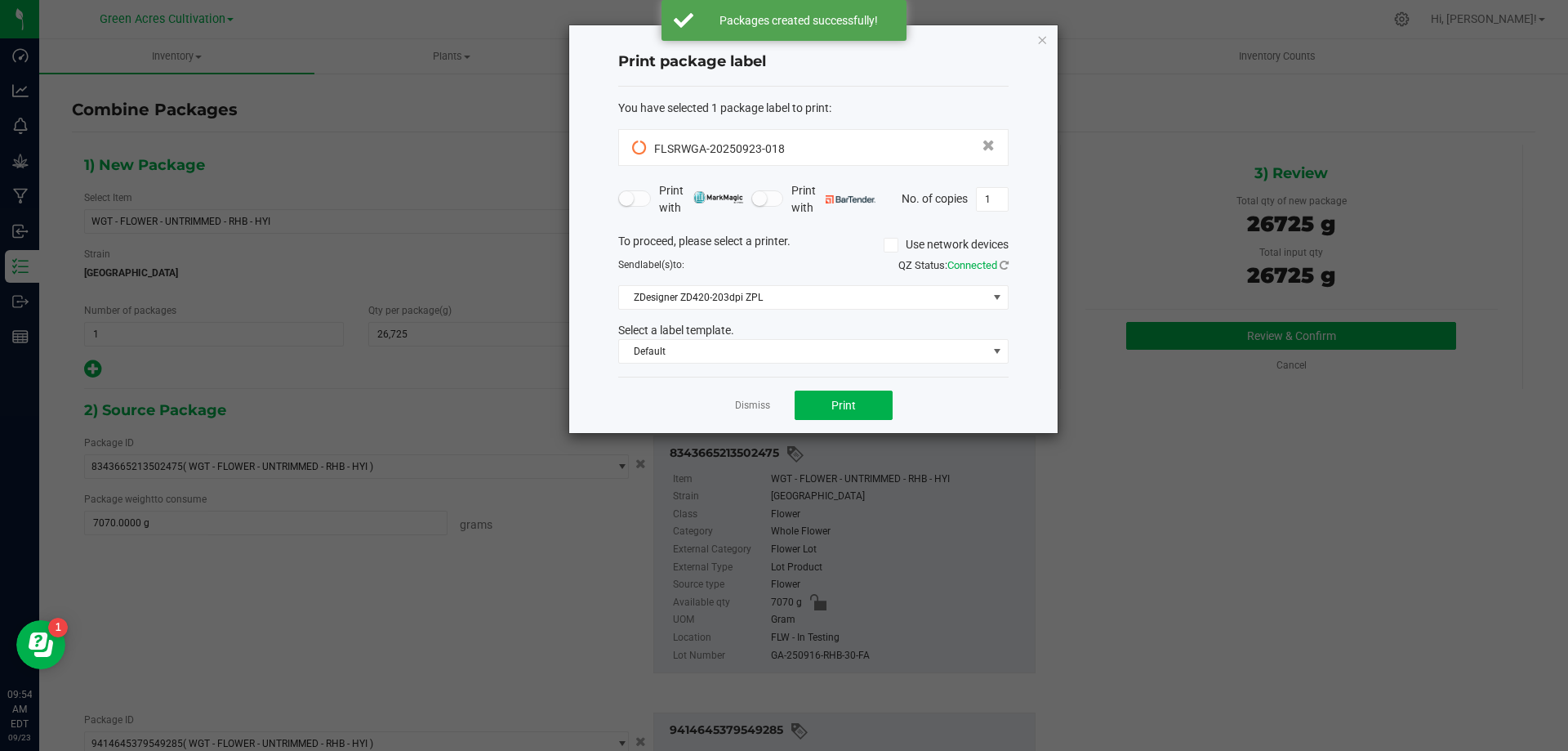
click at [774, 405] on div "Dismiss Print" at bounding box center [813, 404] width 390 height 57
click at [765, 401] on link "Dismiss" at bounding box center [753, 406] width 35 height 14
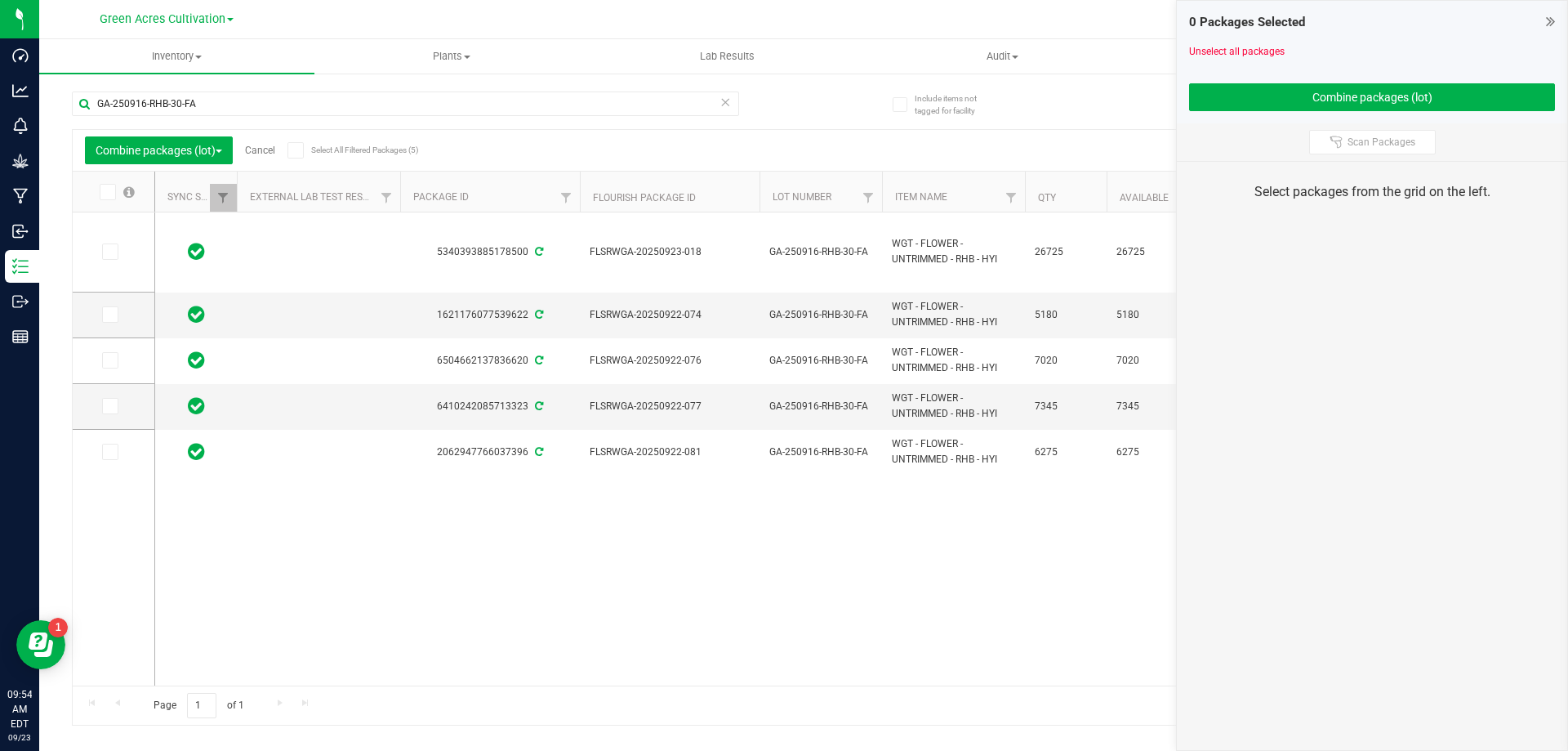
click at [257, 151] on link "Cancel" at bounding box center [260, 150] width 31 height 11
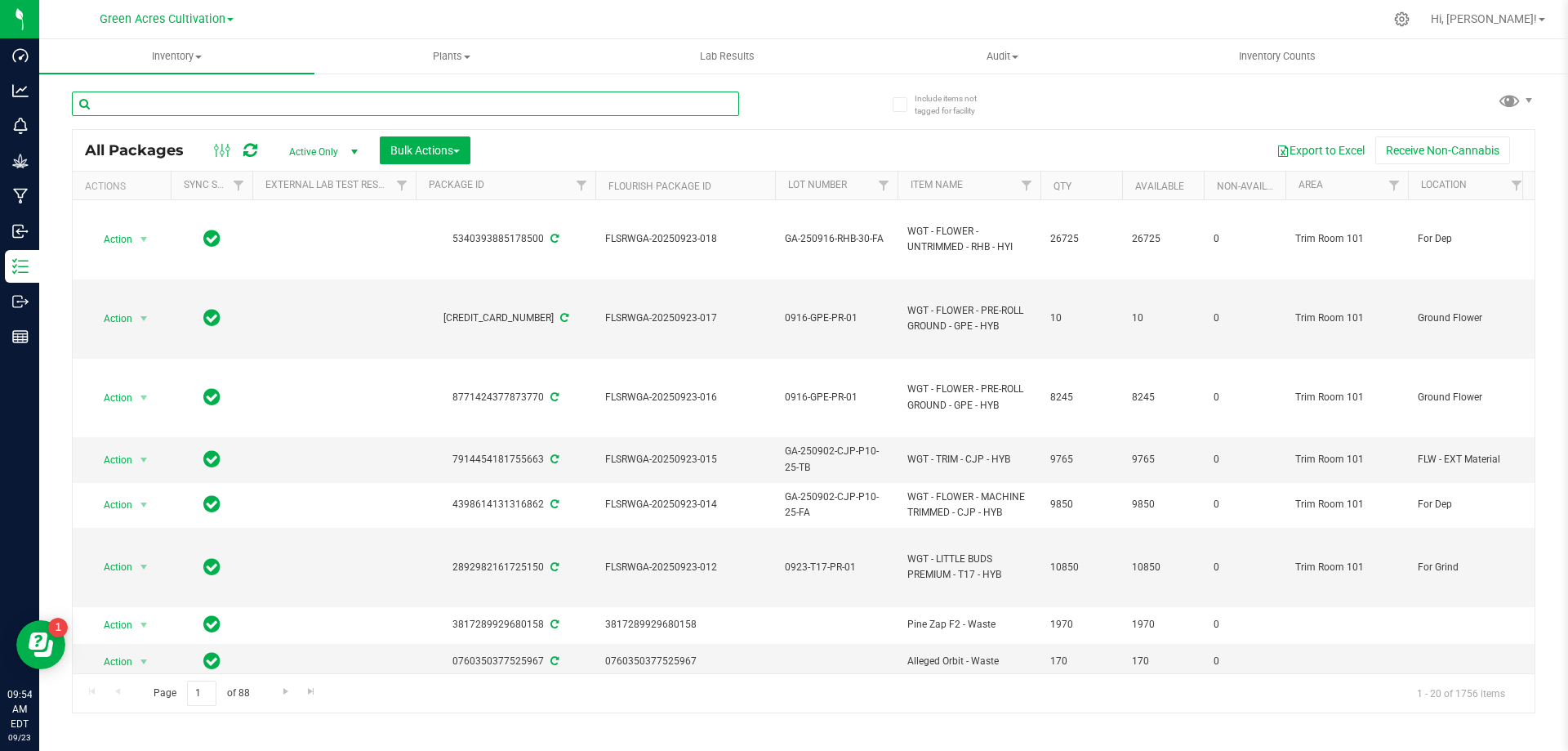
click at [424, 107] on input "text" at bounding box center [405, 104] width 667 height 24
paste input "GA-250916-RHB-30-FA"
type input "GA-250916-RHB-30-FA"
click at [416, 150] on span "Bulk Actions" at bounding box center [425, 150] width 70 height 13
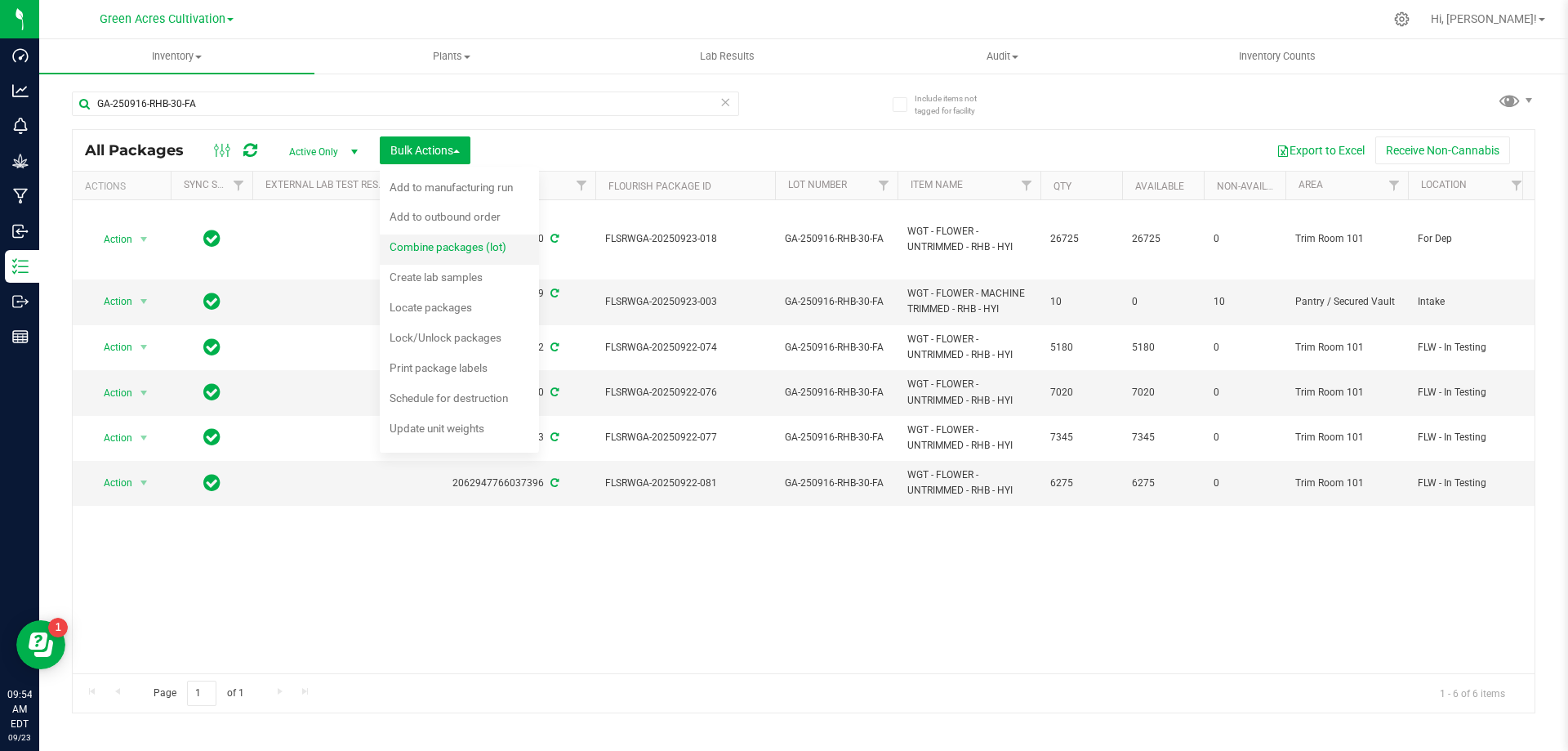
click at [426, 245] on span "Combine packages (lot)" at bounding box center [448, 246] width 117 height 13
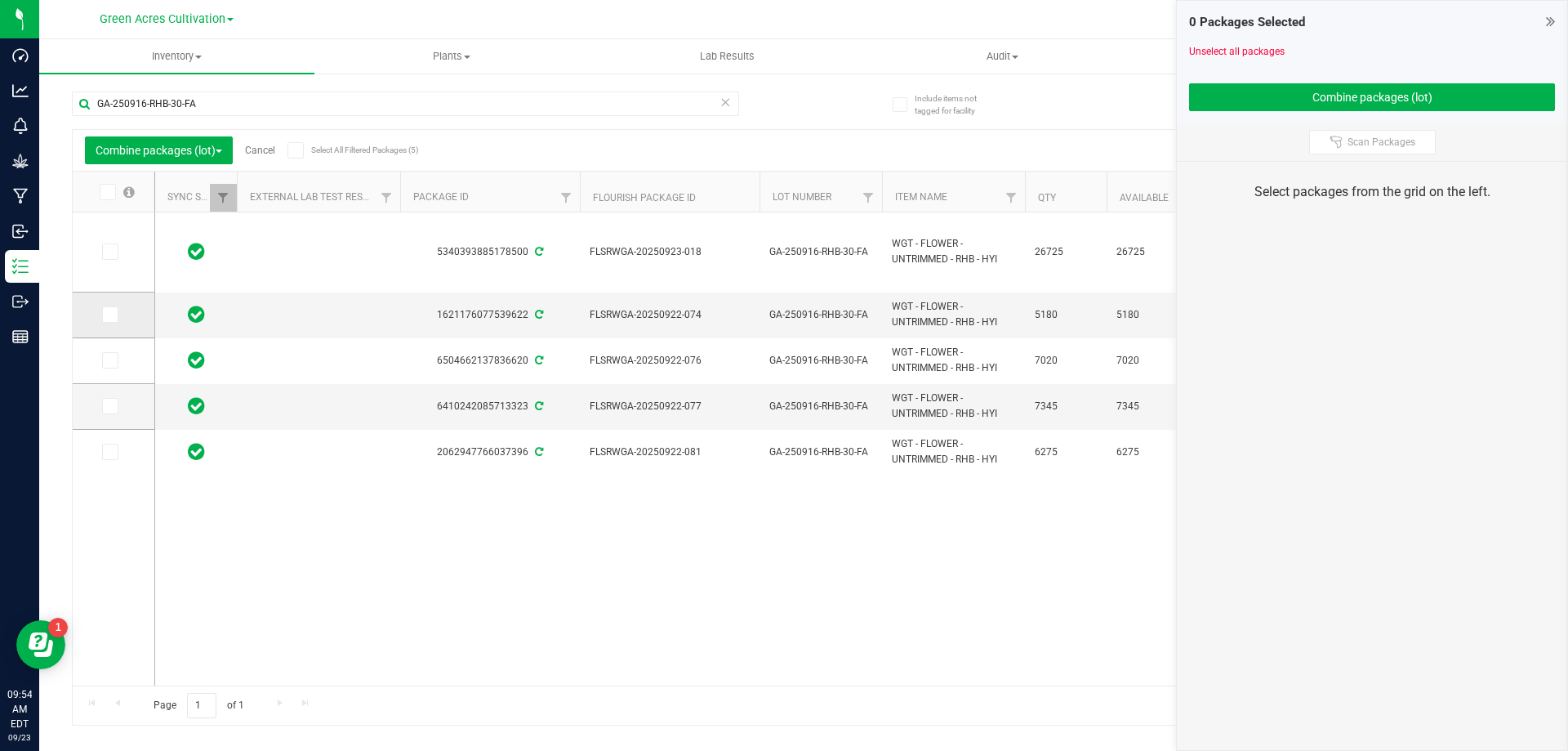
click at [108, 314] on icon at bounding box center [109, 314] width 10 height 0
click at [0, 0] on input "checkbox" at bounding box center [0, 0] width 0 height 0
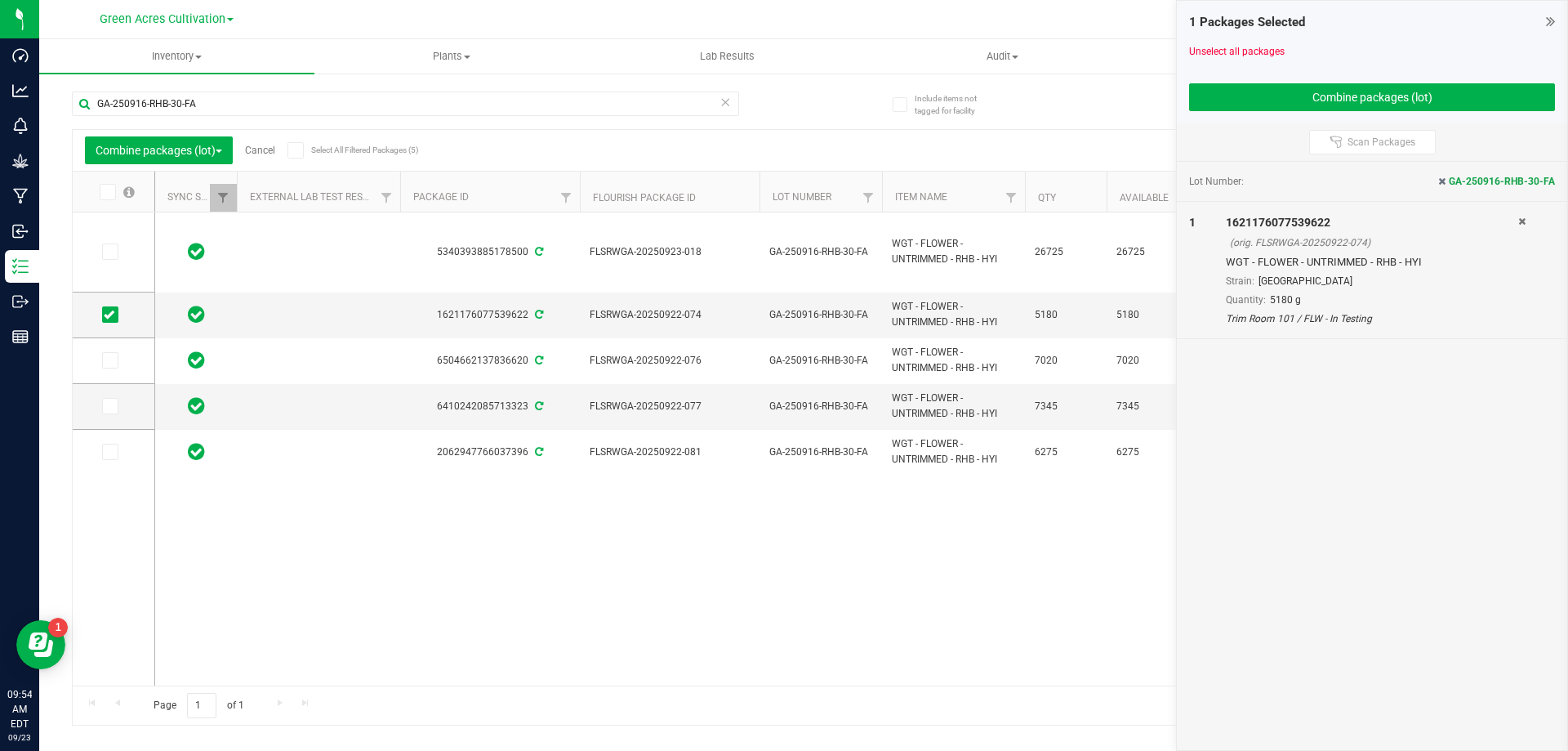
click at [118, 357] on span at bounding box center [110, 360] width 17 height 17
click at [0, 0] on input "checkbox" at bounding box center [0, 0] width 0 height 0
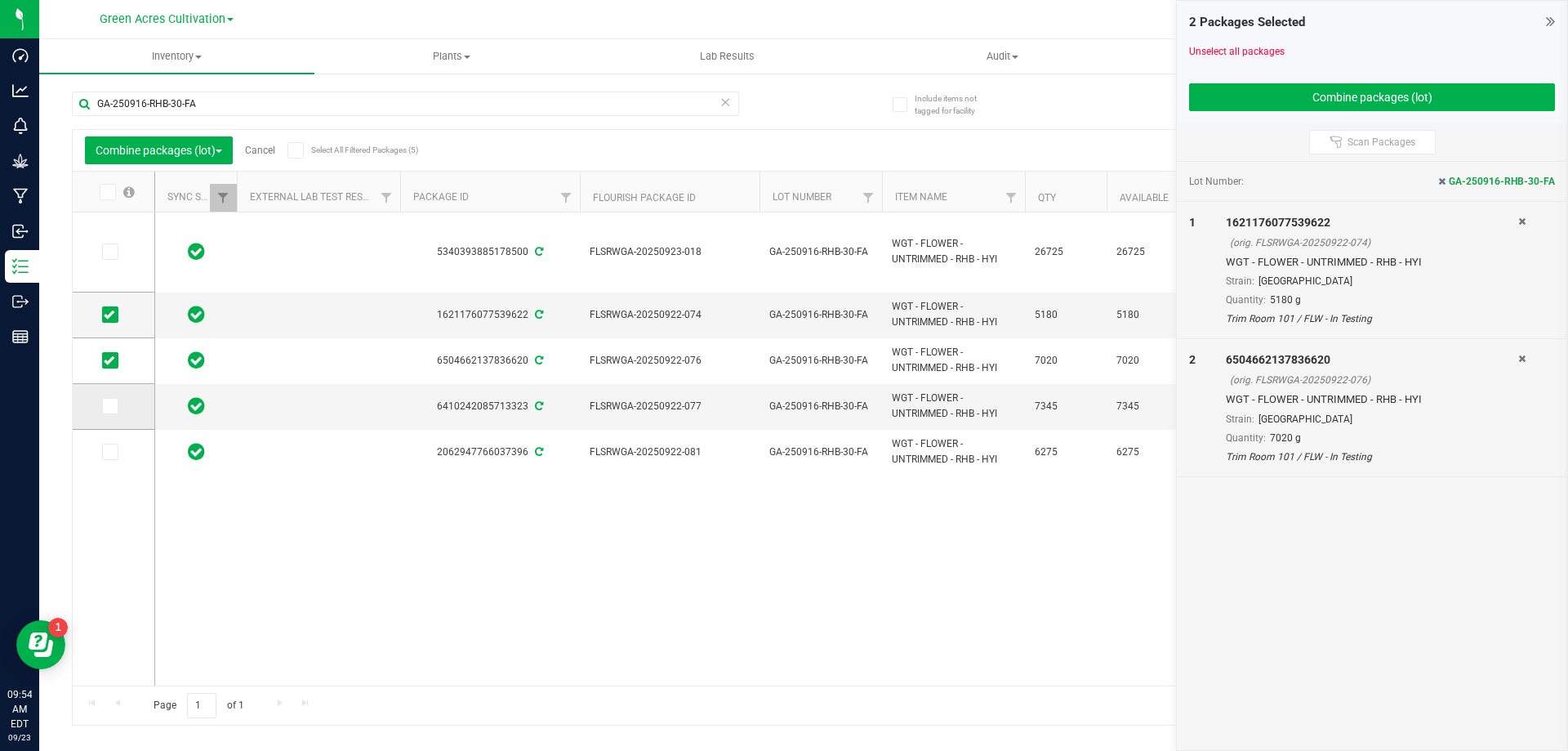
click at [107, 406] on icon at bounding box center [109, 406] width 10 height 0
click at [0, 0] on input "checkbox" at bounding box center [0, 0] width 0 height 0
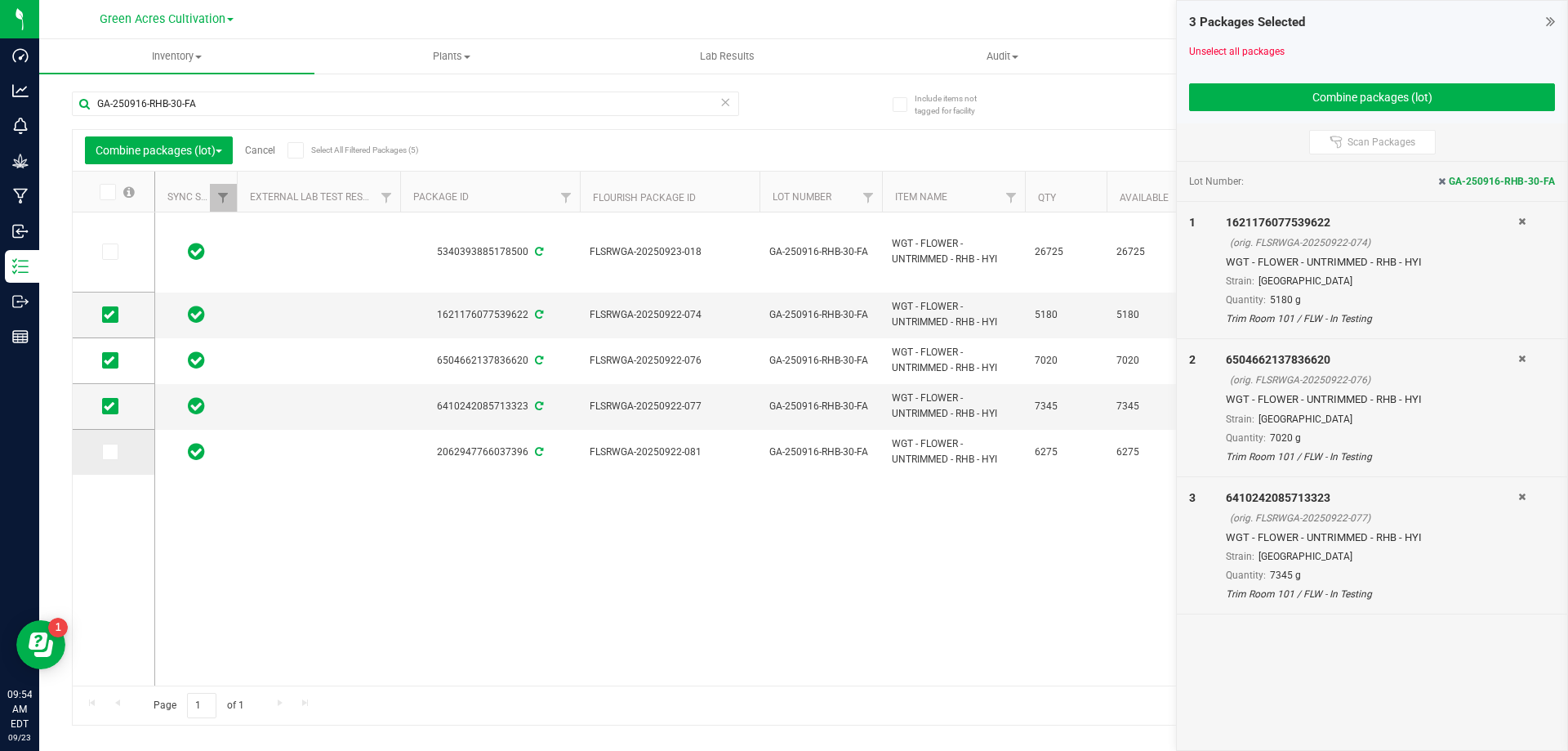
click at [100, 449] on td at bounding box center [113, 451] width 82 height 45
click at [102, 455] on span at bounding box center [110, 451] width 17 height 17
click at [0, 0] on input "checkbox" at bounding box center [0, 0] width 0 height 0
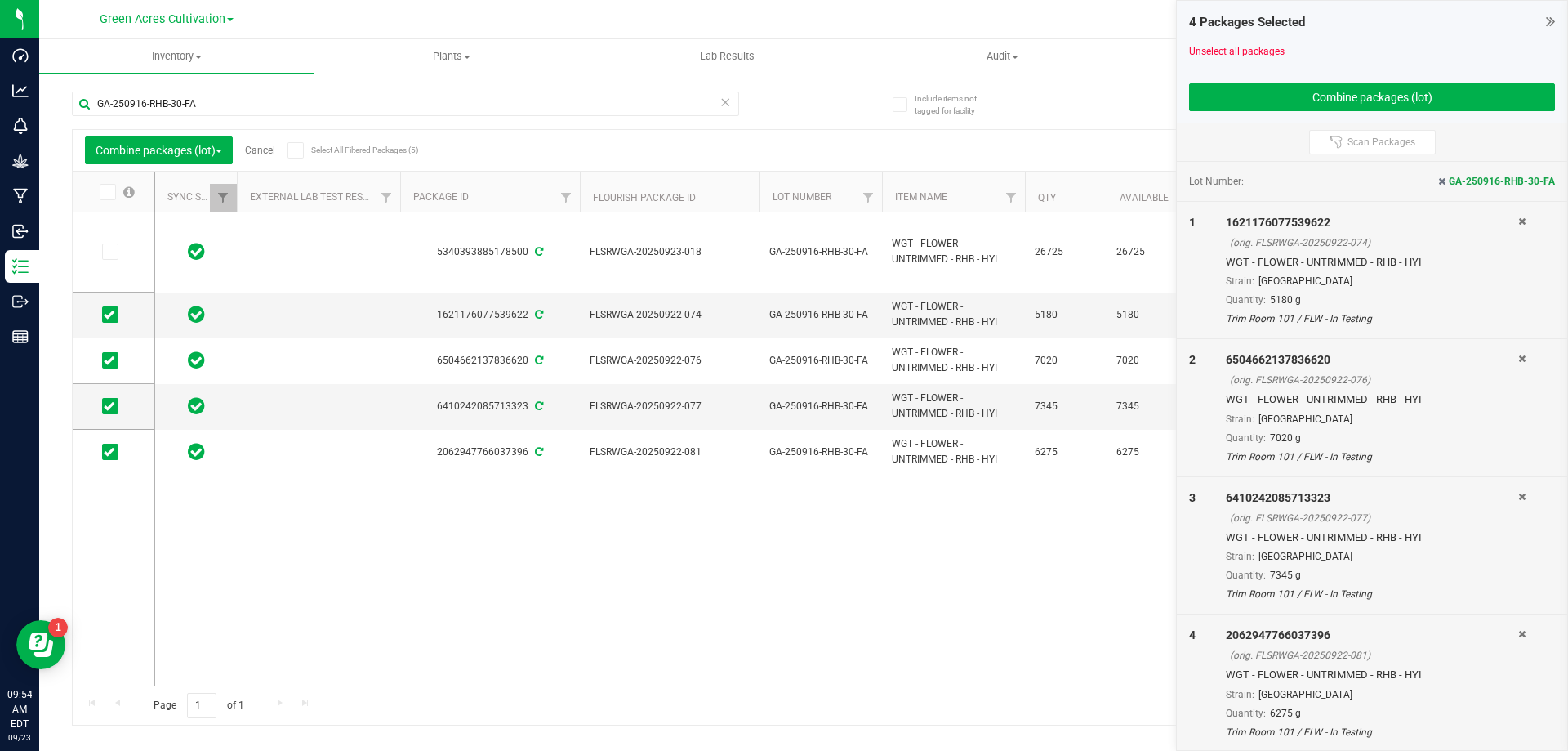
click at [1225, 113] on div "4 Packages Selected Unselect all packages Combine packages (lot)" at bounding box center [1372, 62] width 390 height 122
click at [1227, 107] on button "Combine packages (lot)" at bounding box center [1372, 97] width 366 height 28
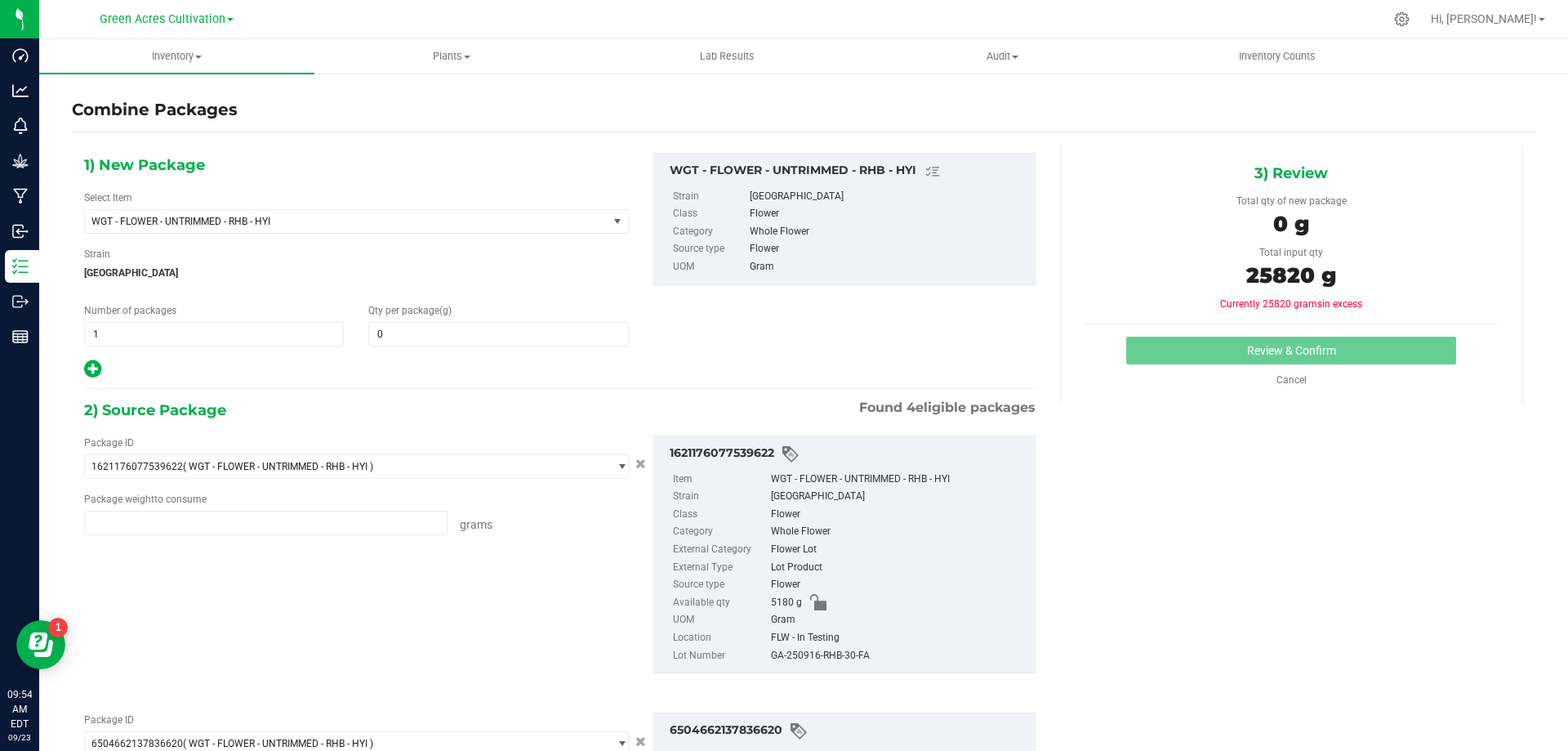
type input "5180.0000 g"
type input "7020.0000 g"
type input "7345.0000 g"
type input "6275.0000 g"
click at [433, 325] on span at bounding box center [499, 334] width 260 height 24
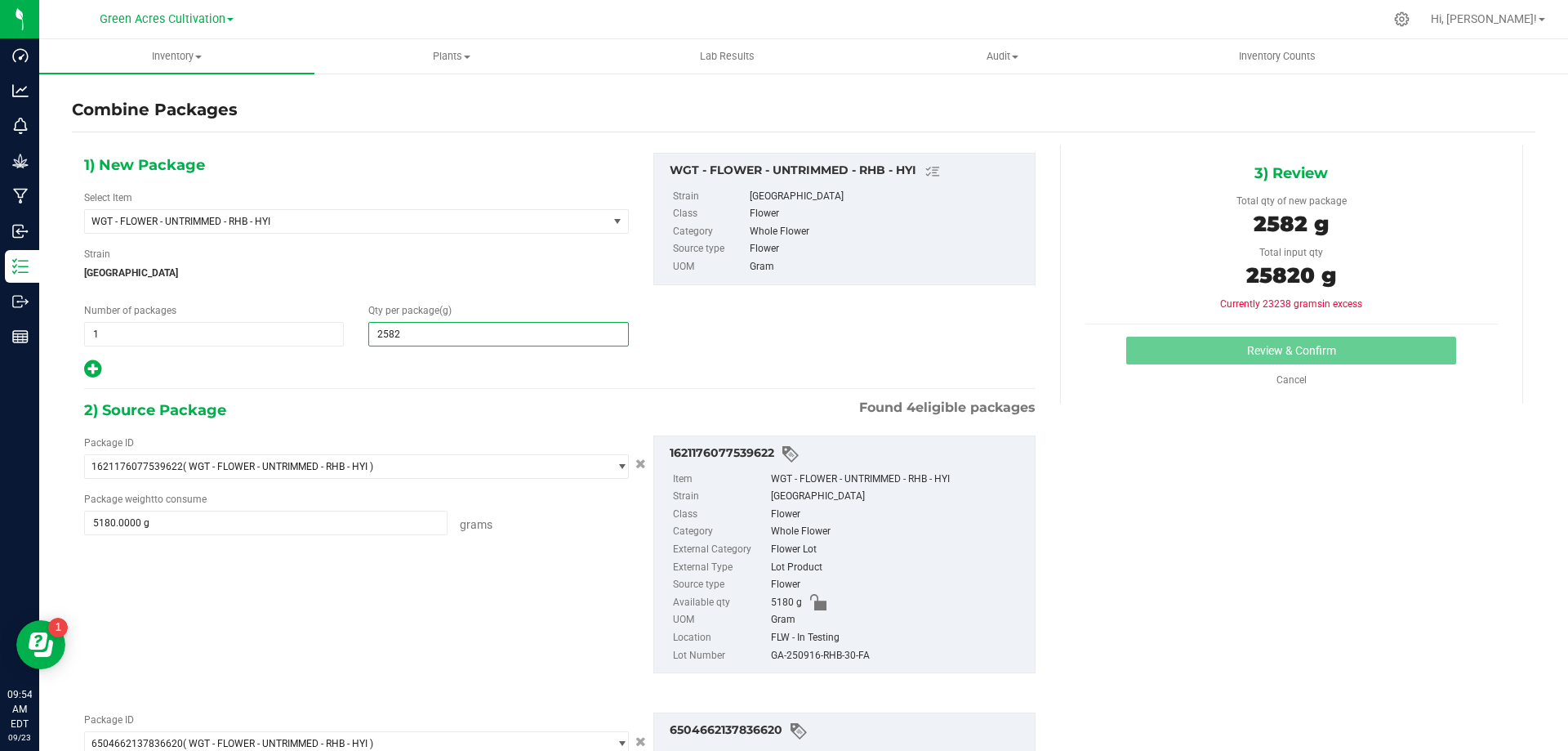
type input "25820"
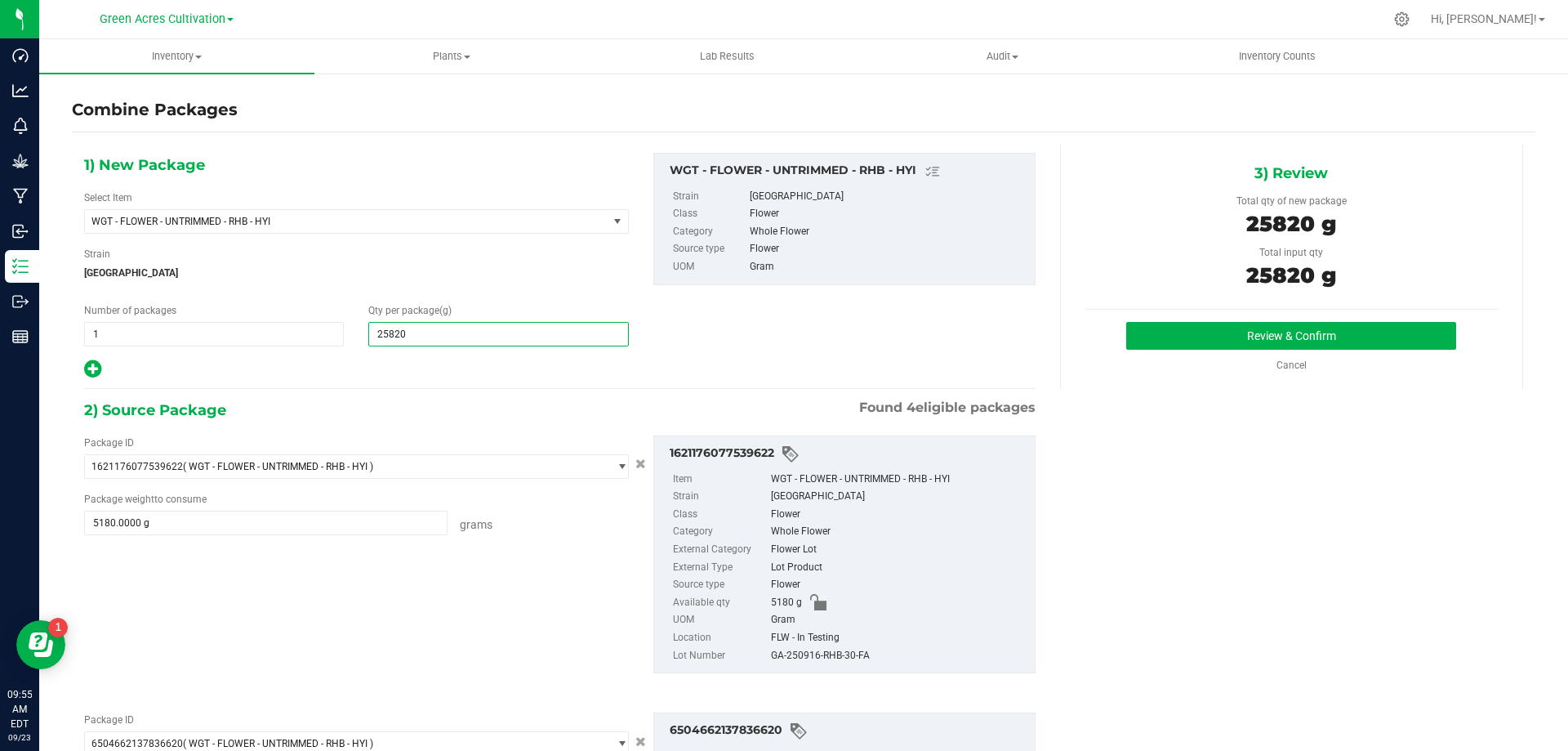
type input "25,820"
click at [808, 657] on div "GA-250916-RHB-30-FA" at bounding box center [898, 656] width 256 height 18
copy div "GA-250916-RHB-30-FA"
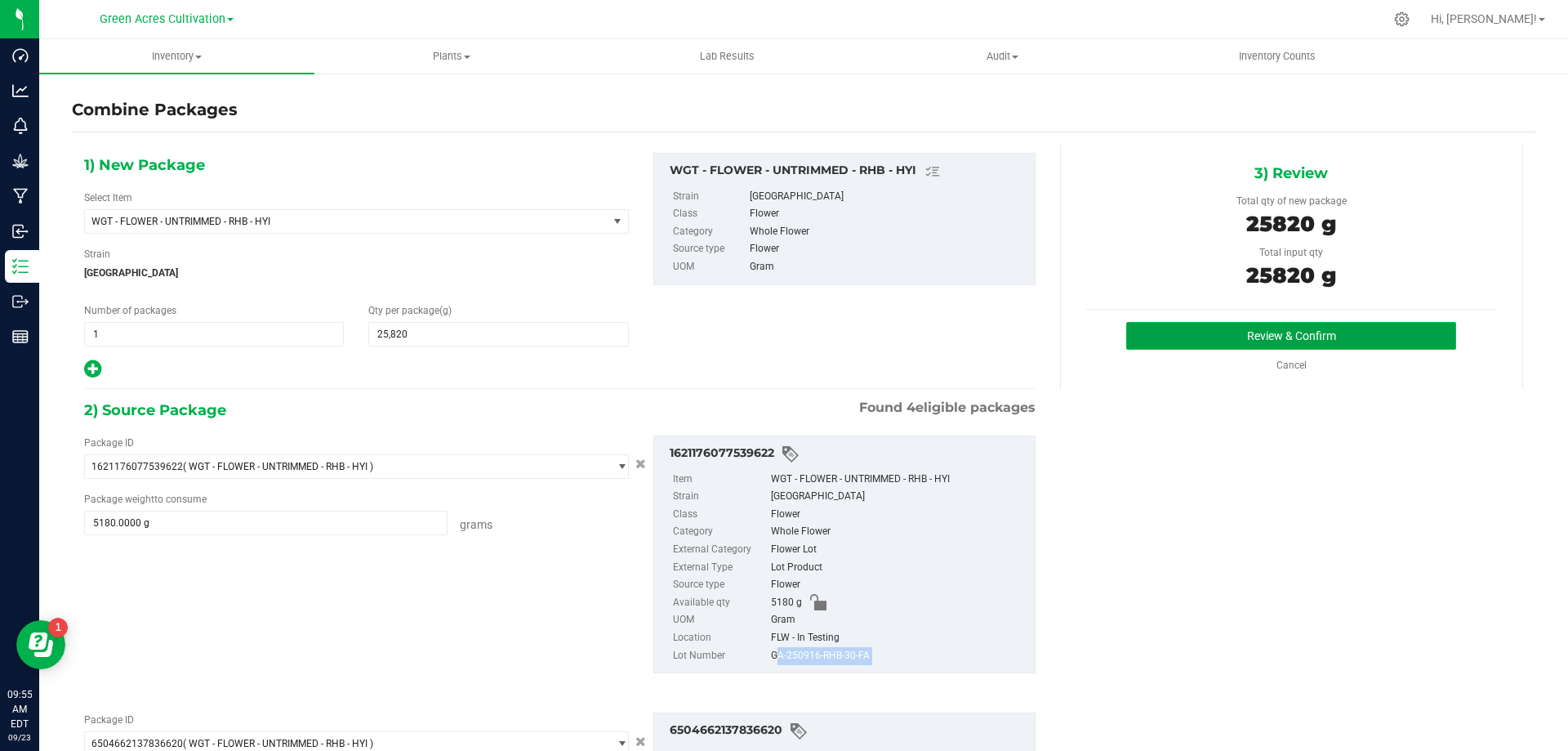
click at [1313, 333] on button "Review & Confirm" at bounding box center [1291, 336] width 330 height 28
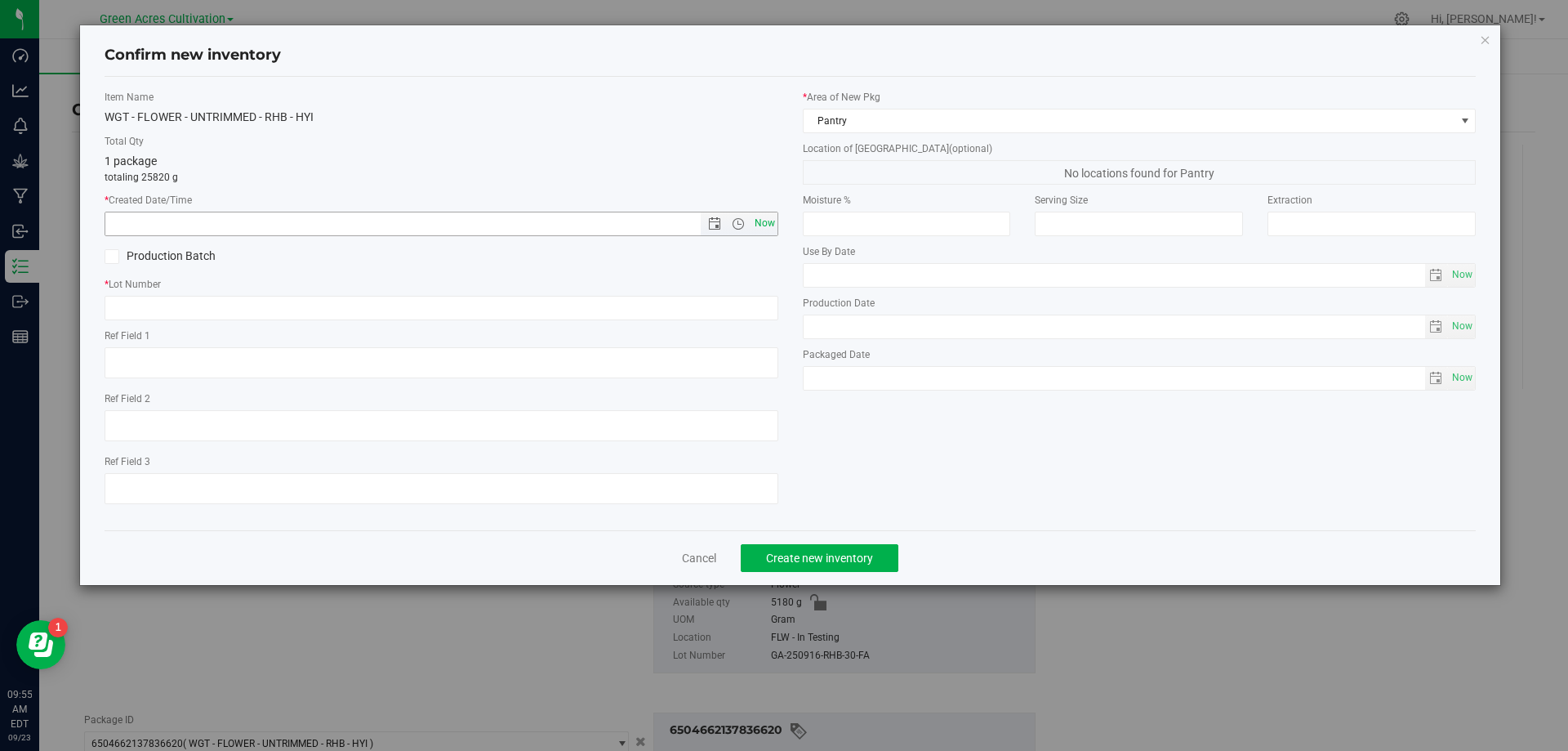
click at [770, 225] on span "Now" at bounding box center [765, 223] width 28 height 24
type input "9/23/2025 9:55 AM"
click at [770, 311] on input "text" at bounding box center [442, 308] width 674 height 24
paste input "GA-250916-RHB-30-FA"
type input "GA-250916-RHB-30-FA"
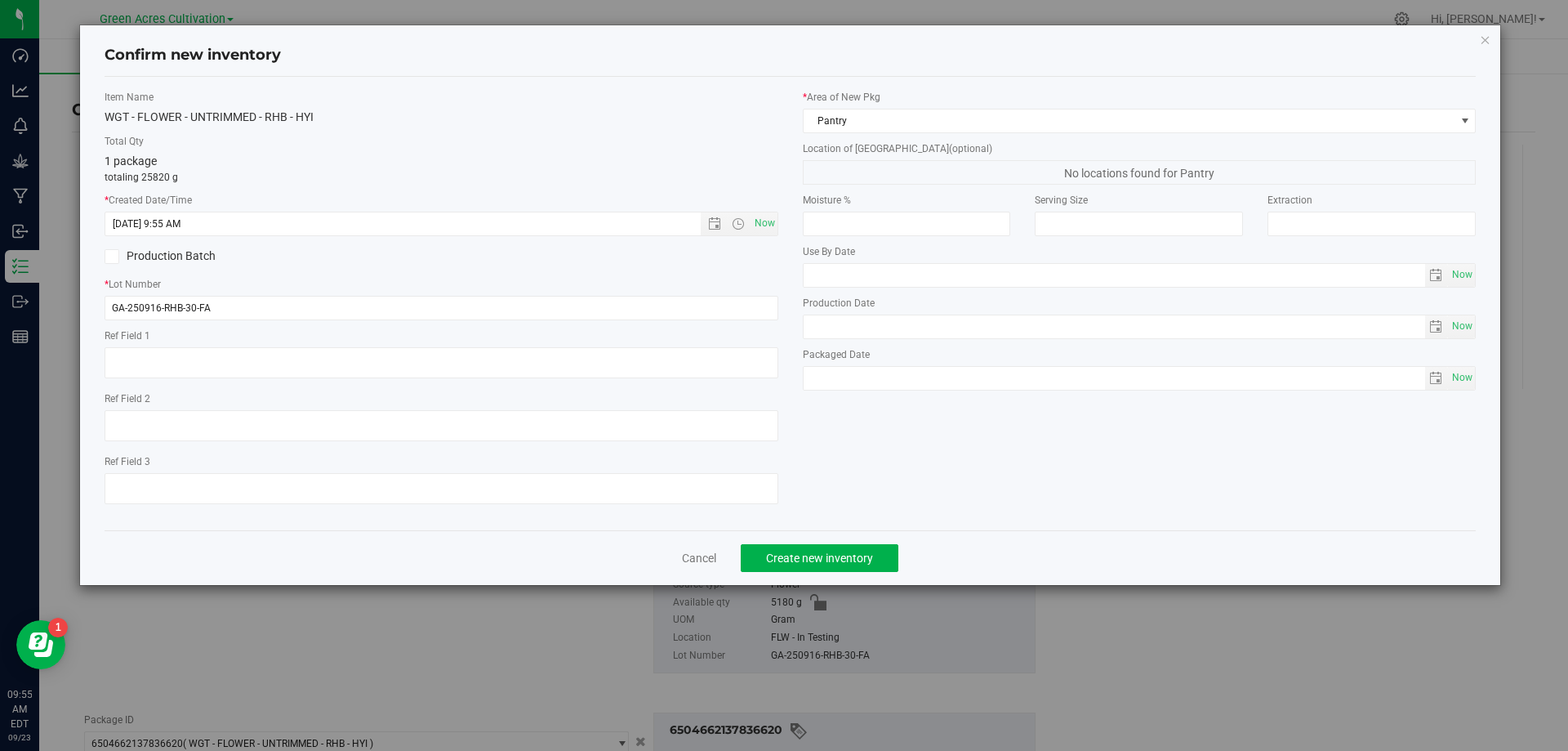
click at [935, 100] on label "* Area of New Pkg" at bounding box center [1140, 97] width 674 height 15
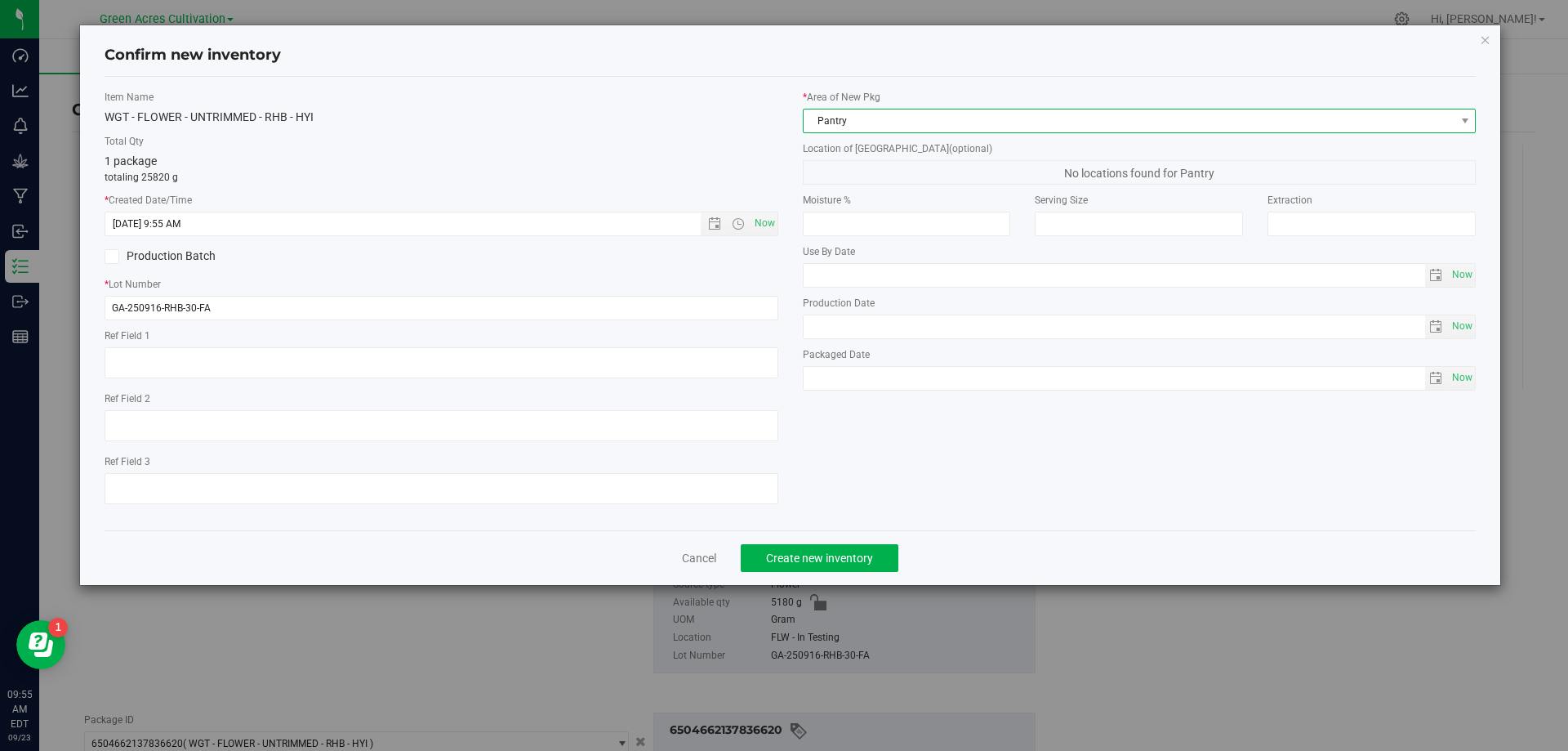
click at [938, 113] on span "Pantry" at bounding box center [1130, 121] width 652 height 23
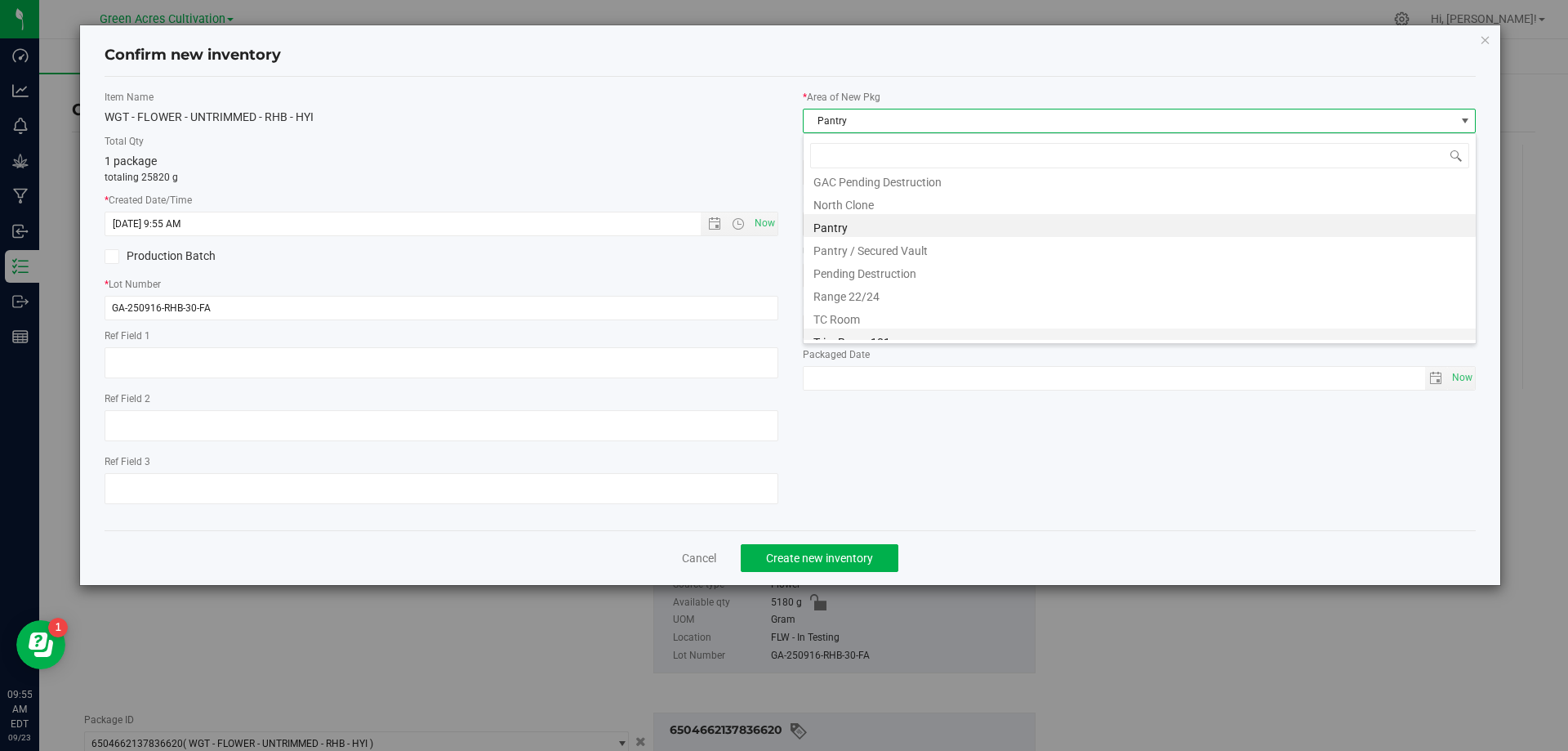
scroll to position [248, 0]
click at [856, 325] on li "Trim Room 101" at bounding box center [1140, 328] width 672 height 23
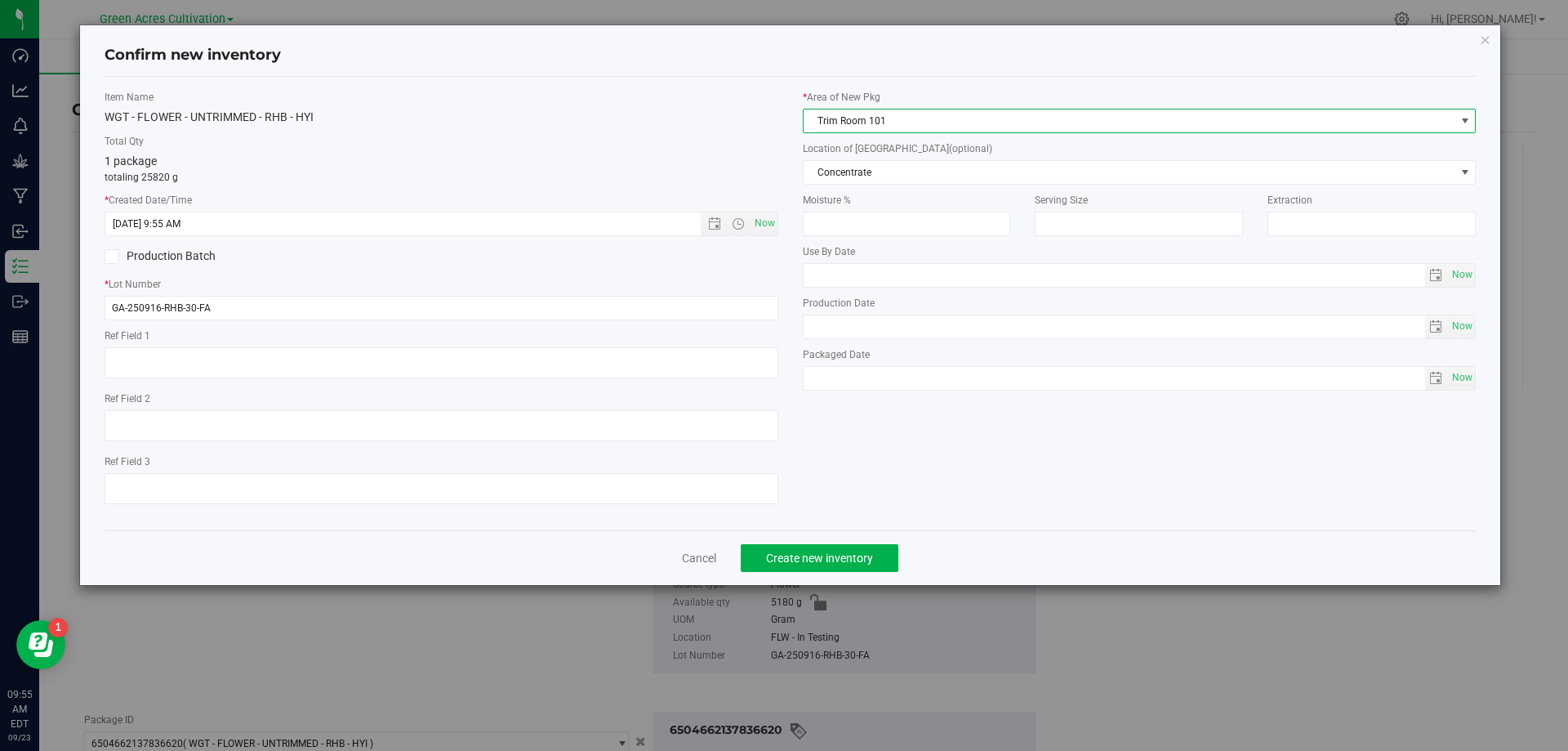
click at [949, 150] on span "(optional)" at bounding box center [971, 148] width 44 height 11
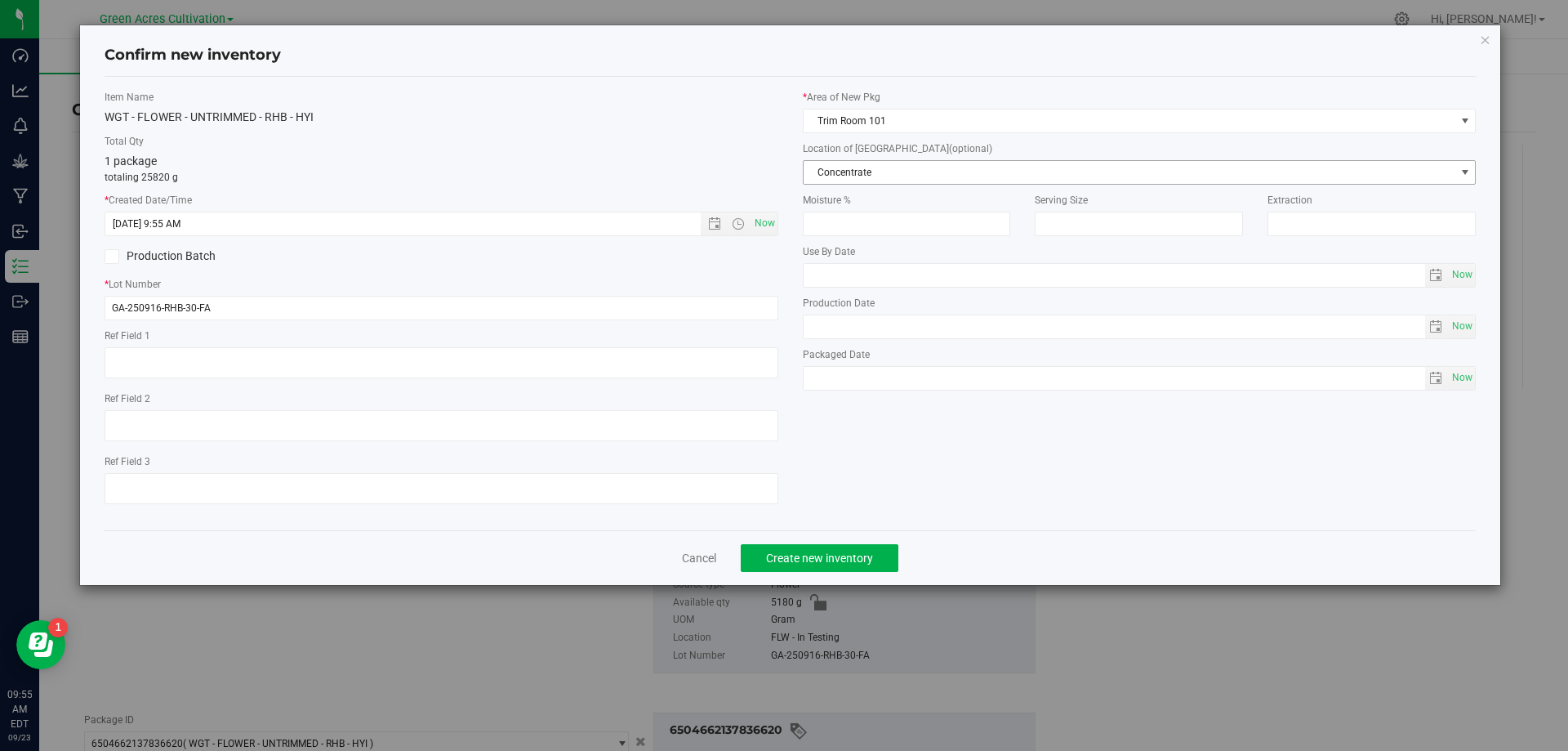
click at [904, 168] on span "Concentrate" at bounding box center [1130, 172] width 652 height 23
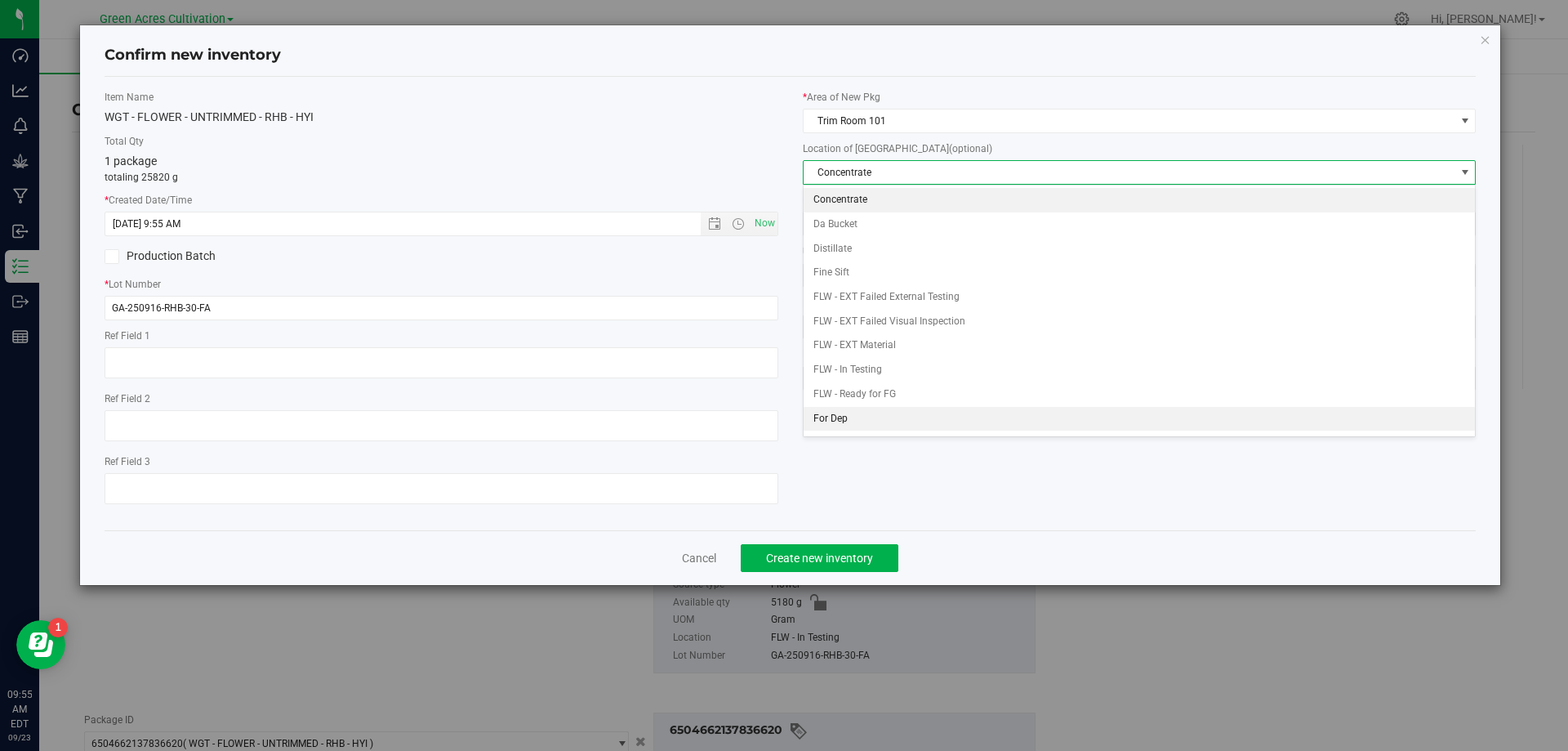
click at [867, 415] on li "For Dep" at bounding box center [1140, 419] width 672 height 24
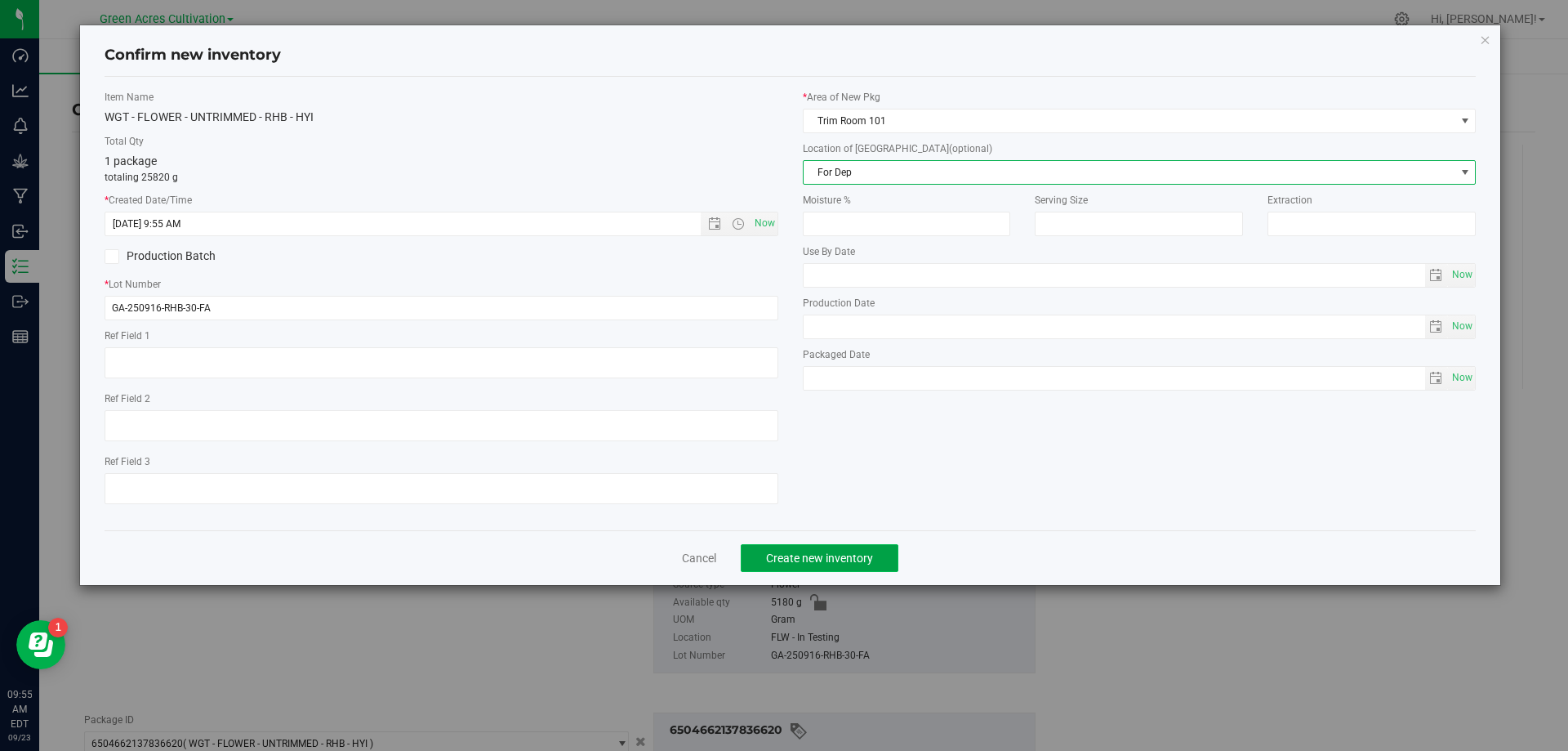
click at [837, 548] on button "Create new inventory" at bounding box center [820, 558] width 158 height 28
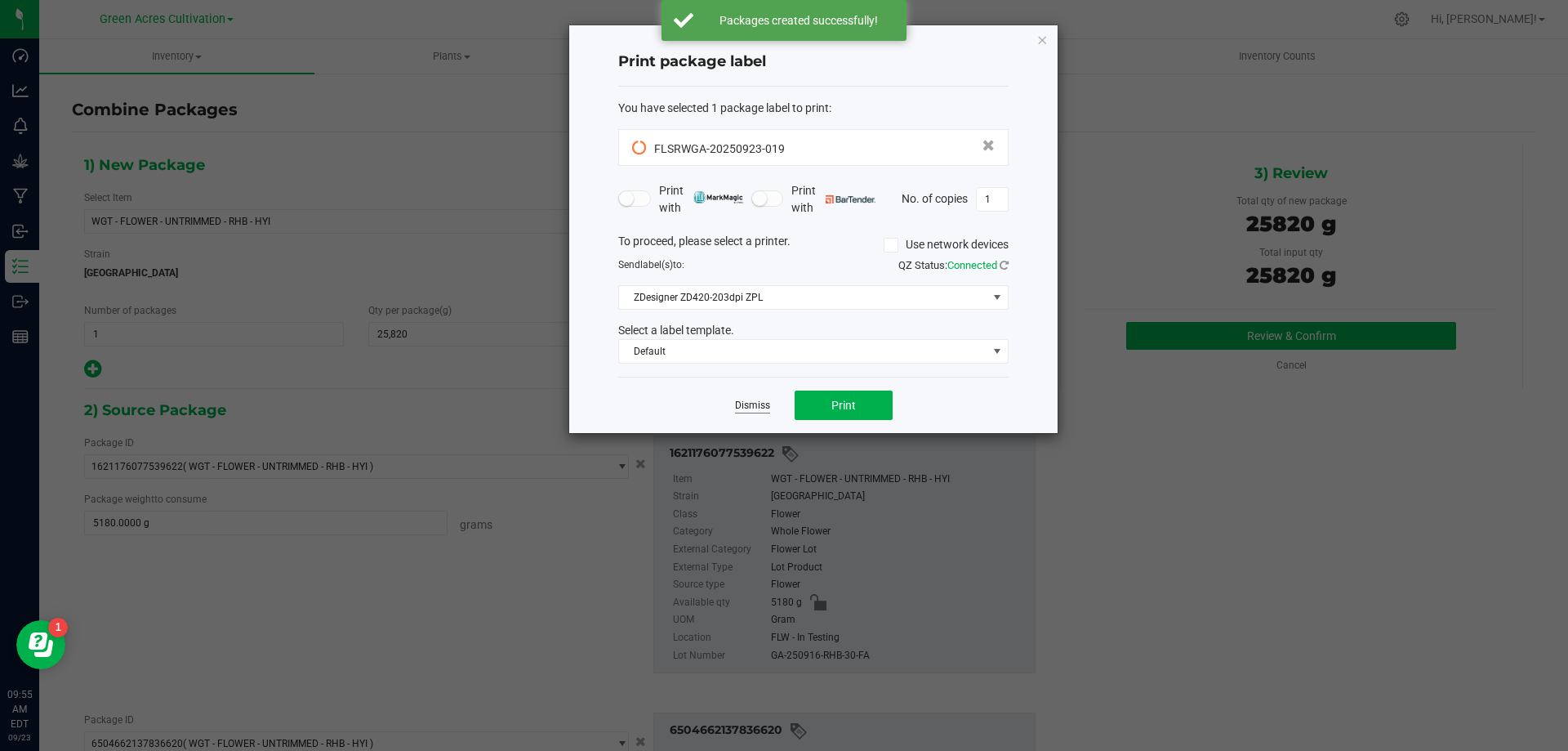
click at [745, 402] on link "Dismiss" at bounding box center [753, 406] width 35 height 14
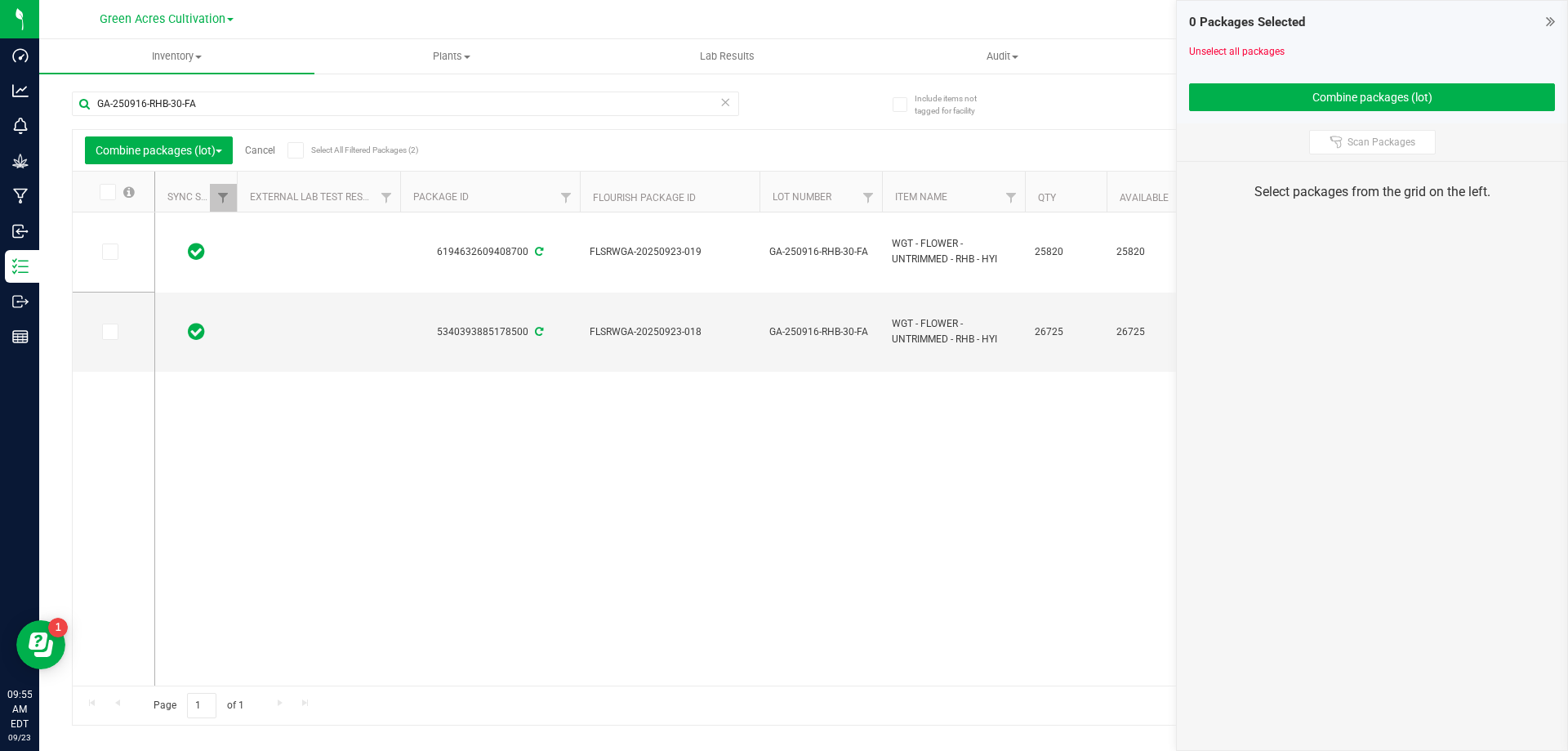
click at [263, 148] on link "Cancel" at bounding box center [260, 150] width 31 height 11
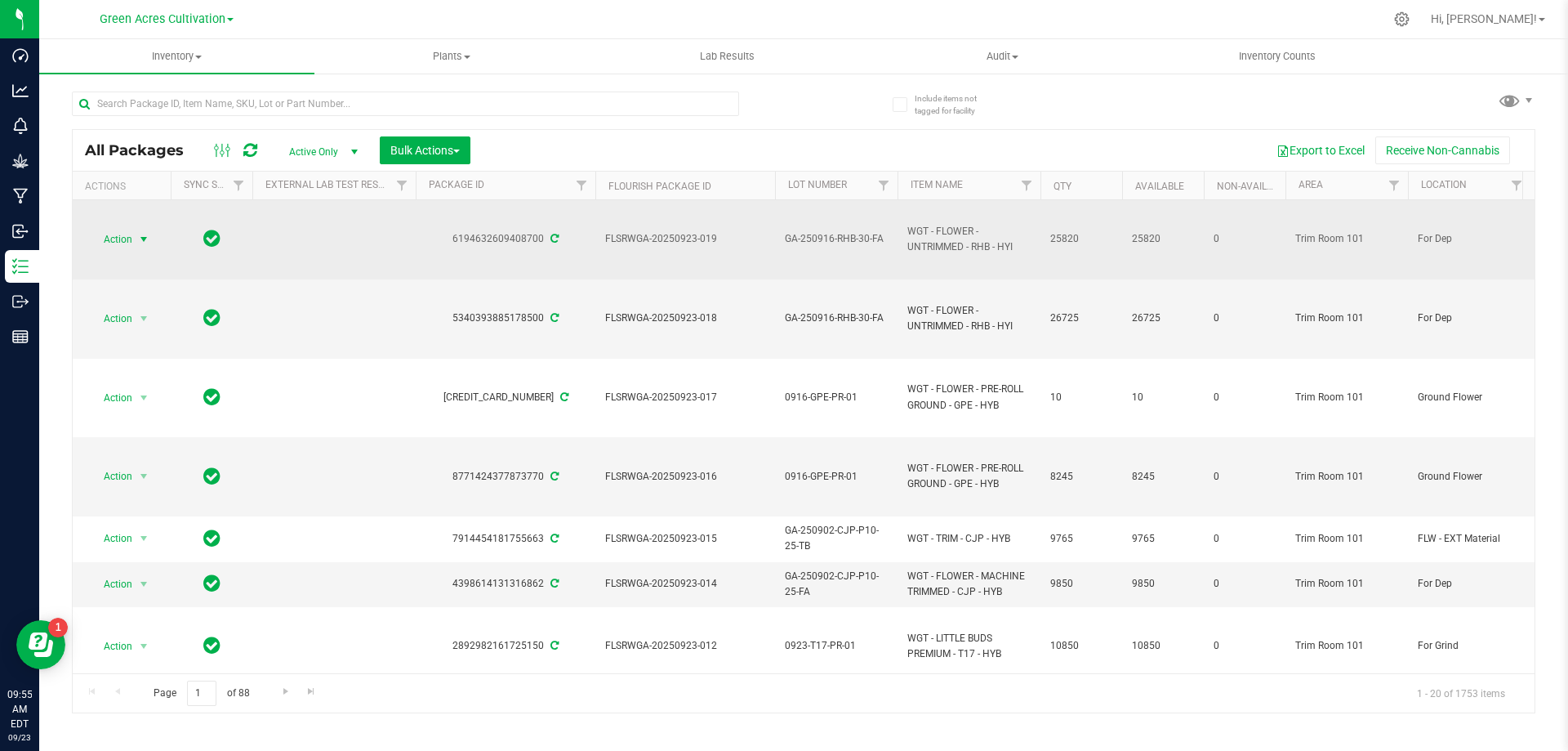
click at [122, 230] on span "Action" at bounding box center [111, 239] width 45 height 23
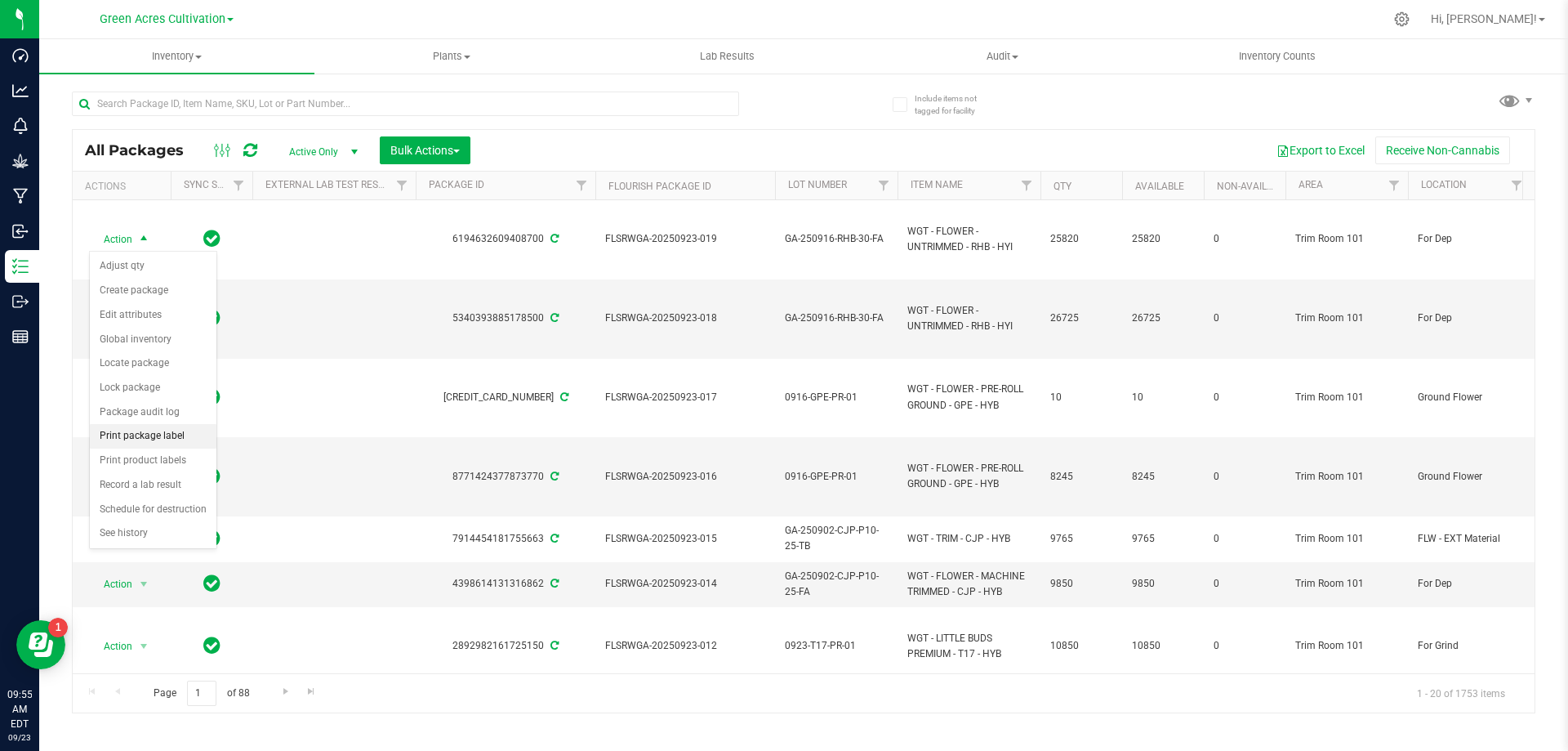
click at [151, 433] on li "Print package label" at bounding box center [153, 437] width 127 height 24
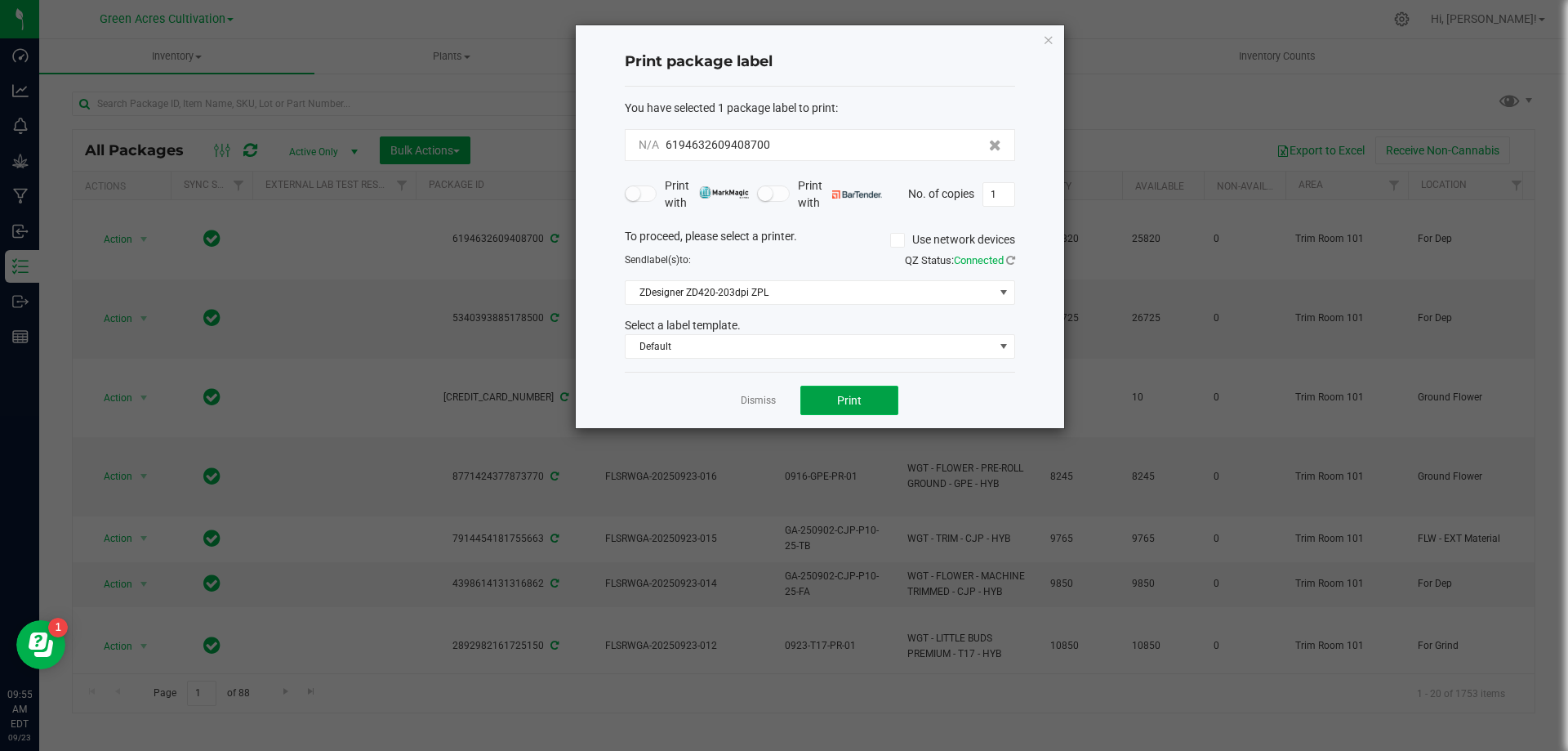
click at [837, 399] on span "Print" at bounding box center [849, 400] width 24 height 13
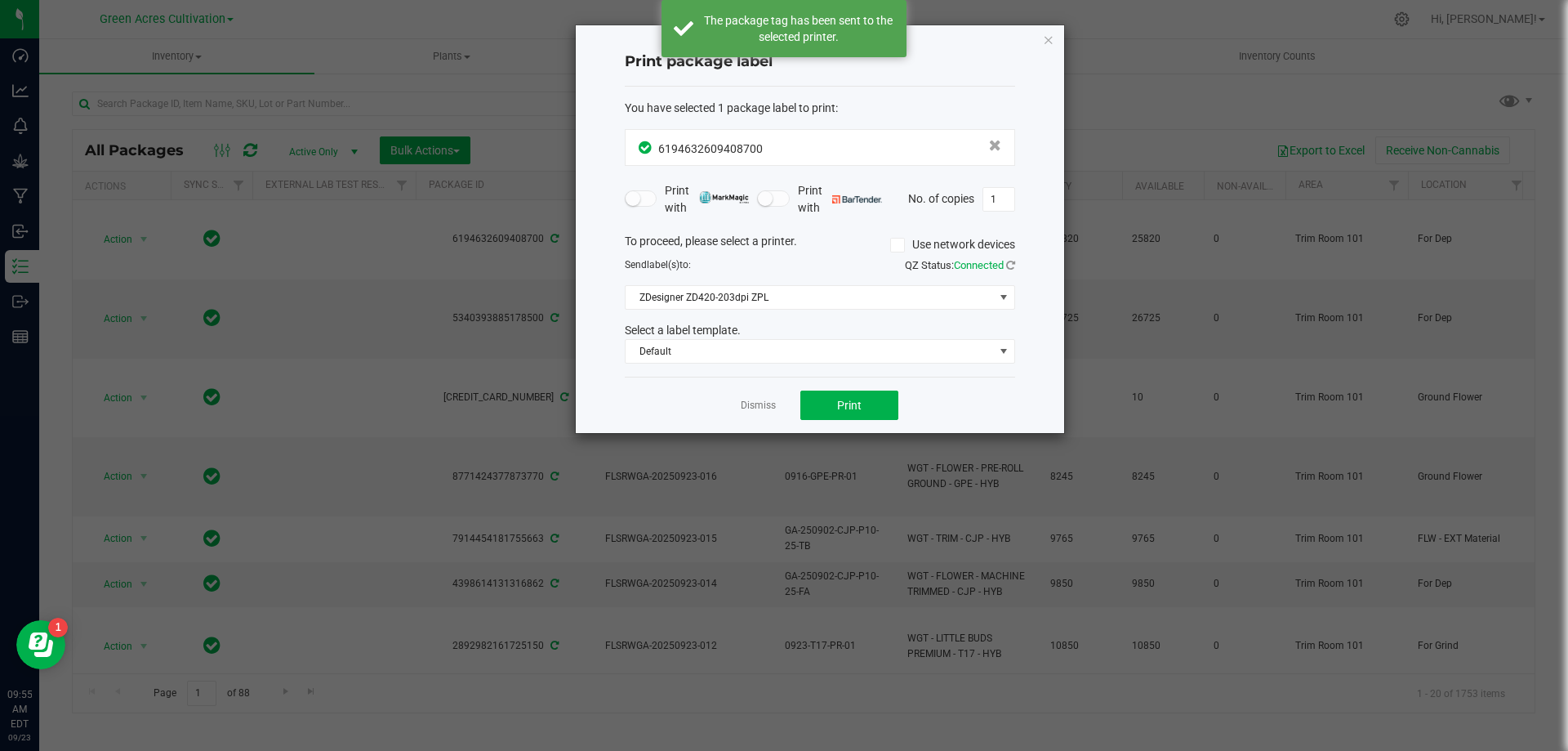
click at [738, 401] on div "Dismiss Print" at bounding box center [820, 404] width 390 height 57
click at [772, 402] on link "Dismiss" at bounding box center [759, 406] width 35 height 14
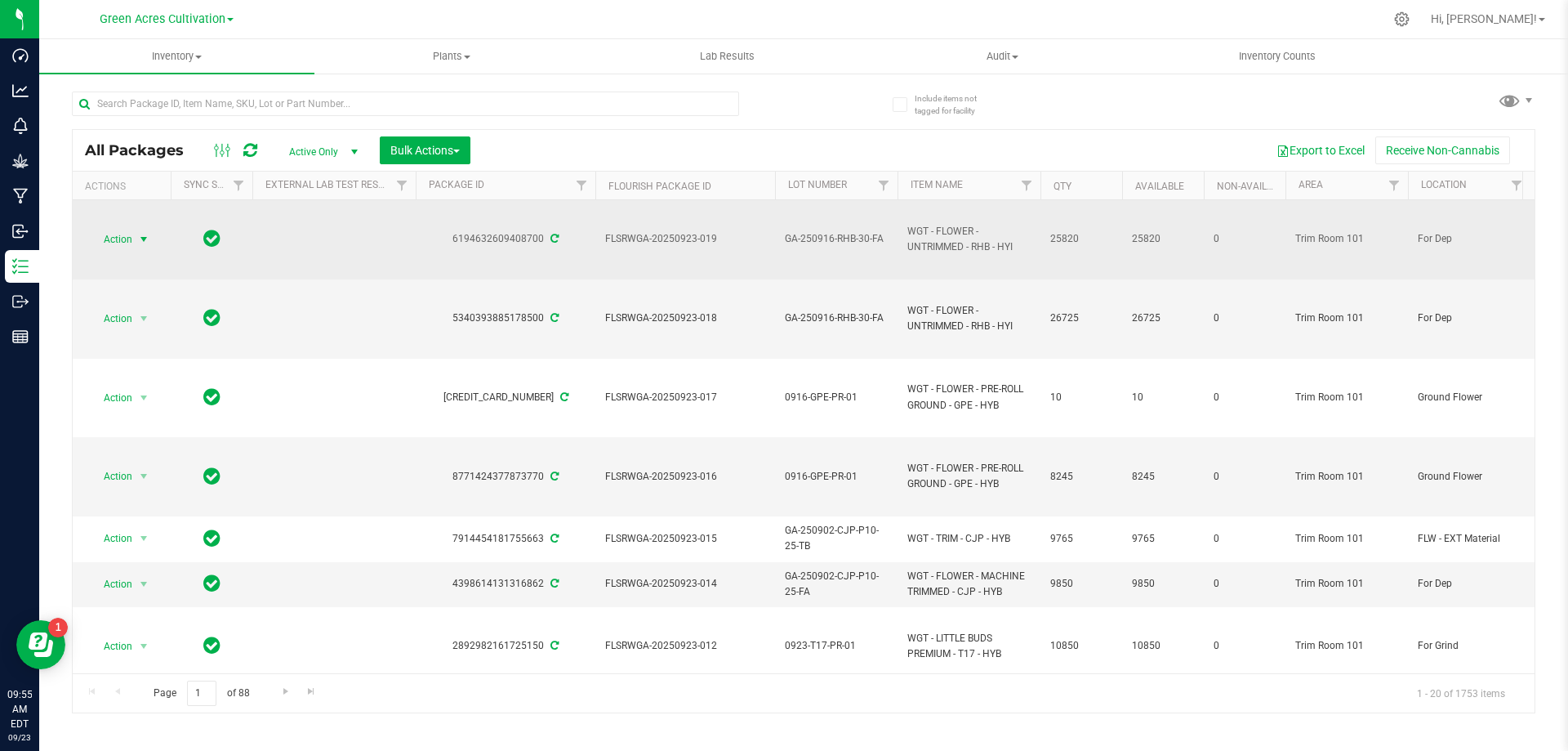
click at [148, 248] on span "select" at bounding box center [143, 239] width 20 height 23
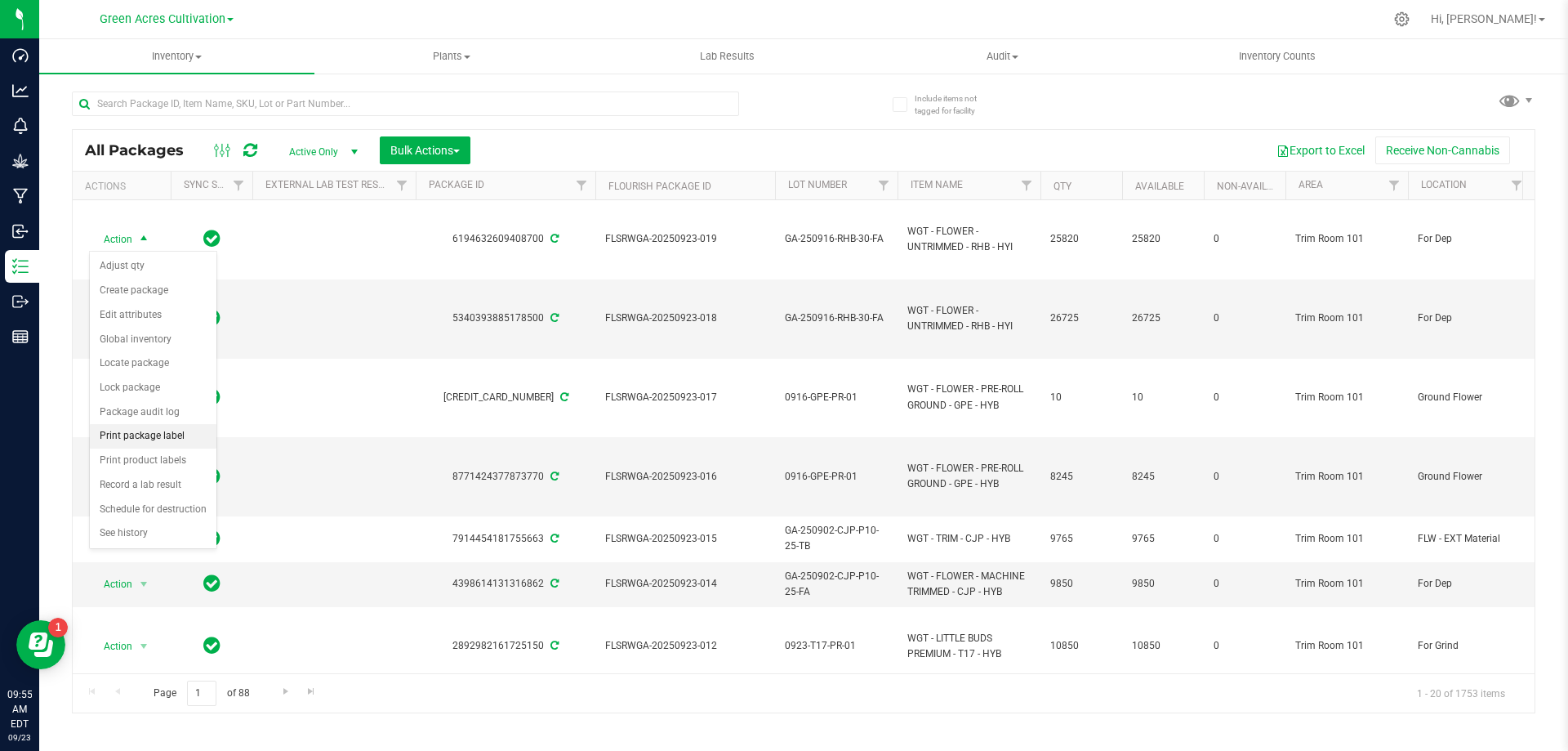
click at [195, 427] on li "Print package label" at bounding box center [153, 437] width 127 height 24
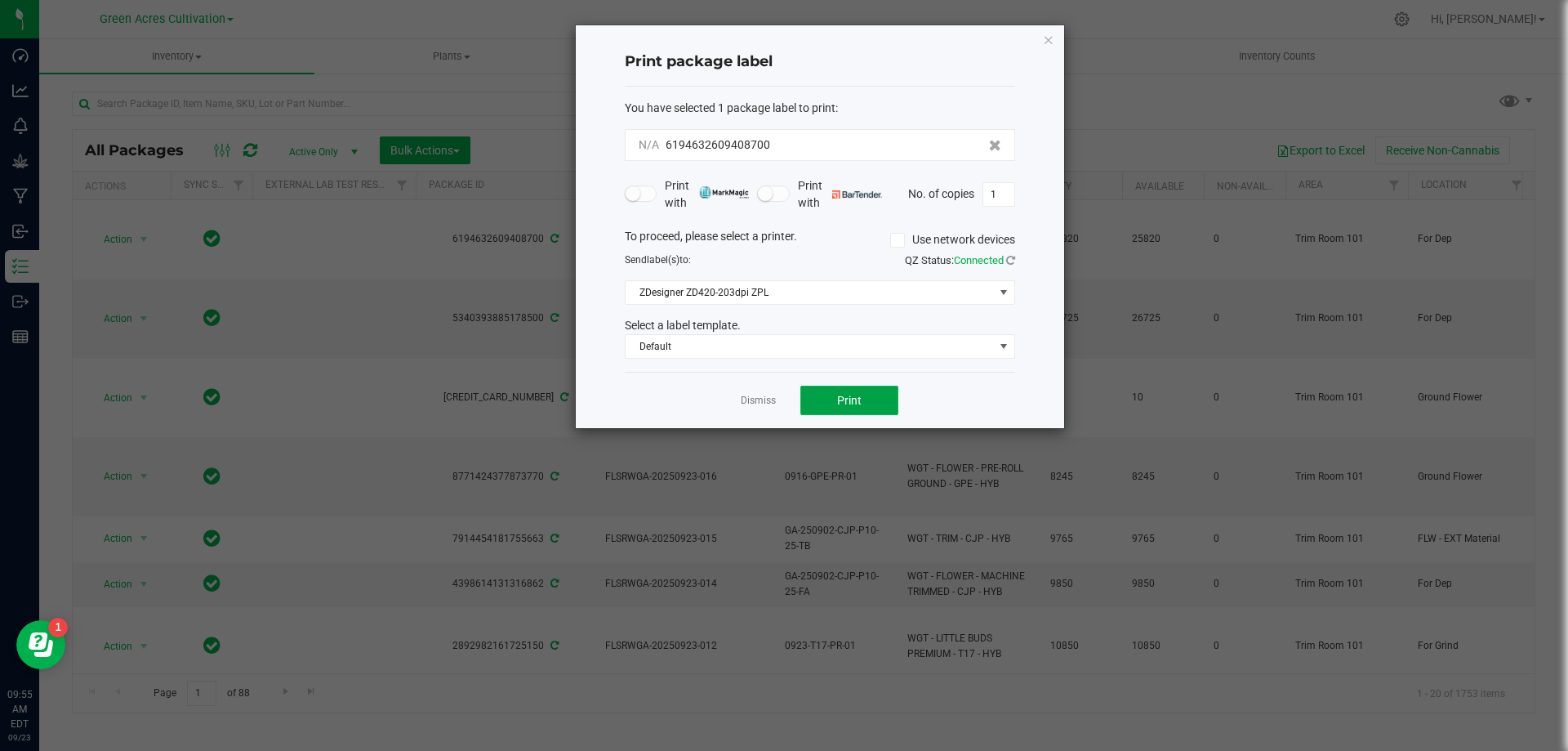
click at [842, 405] on span "Print" at bounding box center [849, 400] width 24 height 13
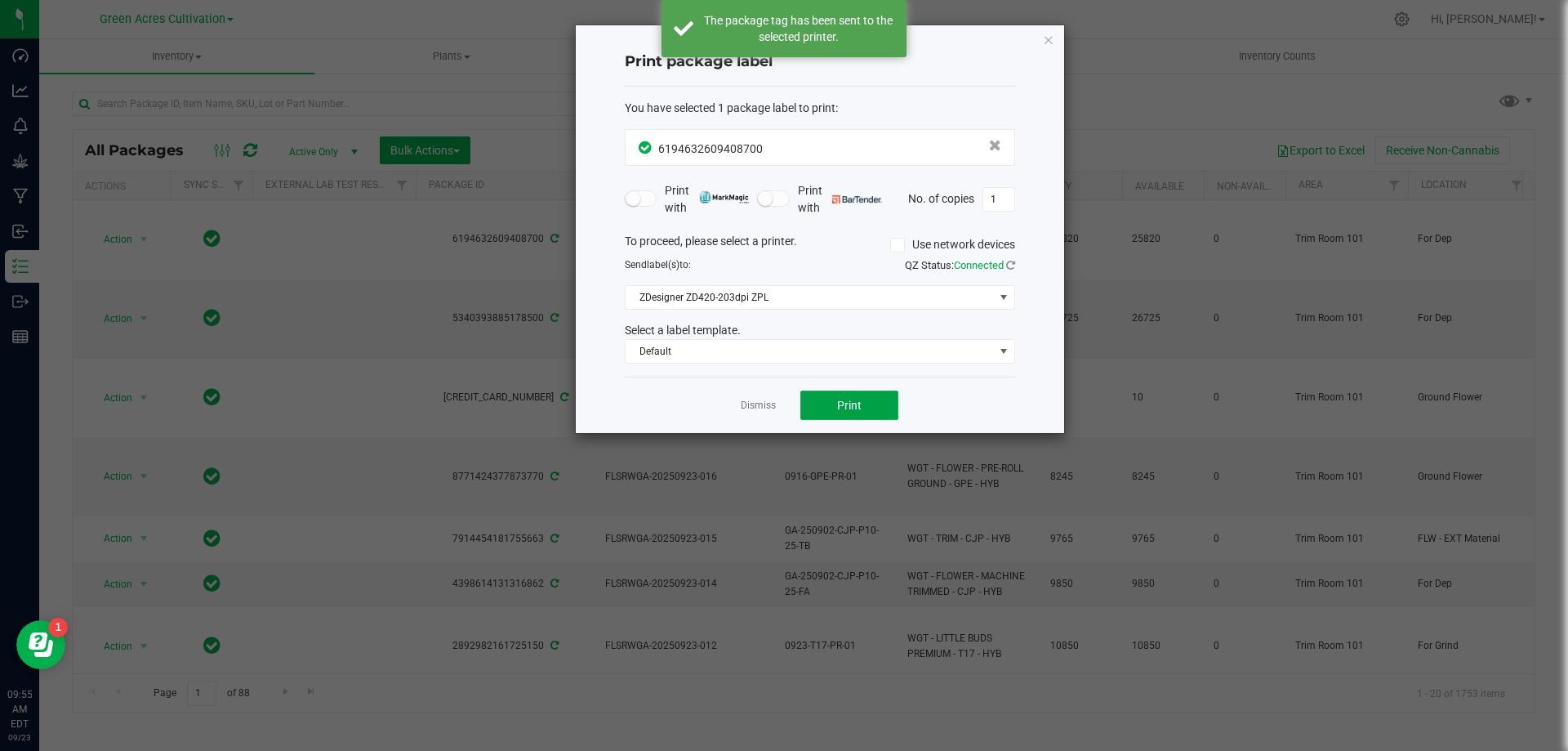
click at [845, 403] on span "Print" at bounding box center [849, 405] width 24 height 13
click at [778, 410] on div "Dismiss Print" at bounding box center [820, 404] width 390 height 57
click at [769, 410] on link "Dismiss" at bounding box center [759, 406] width 35 height 14
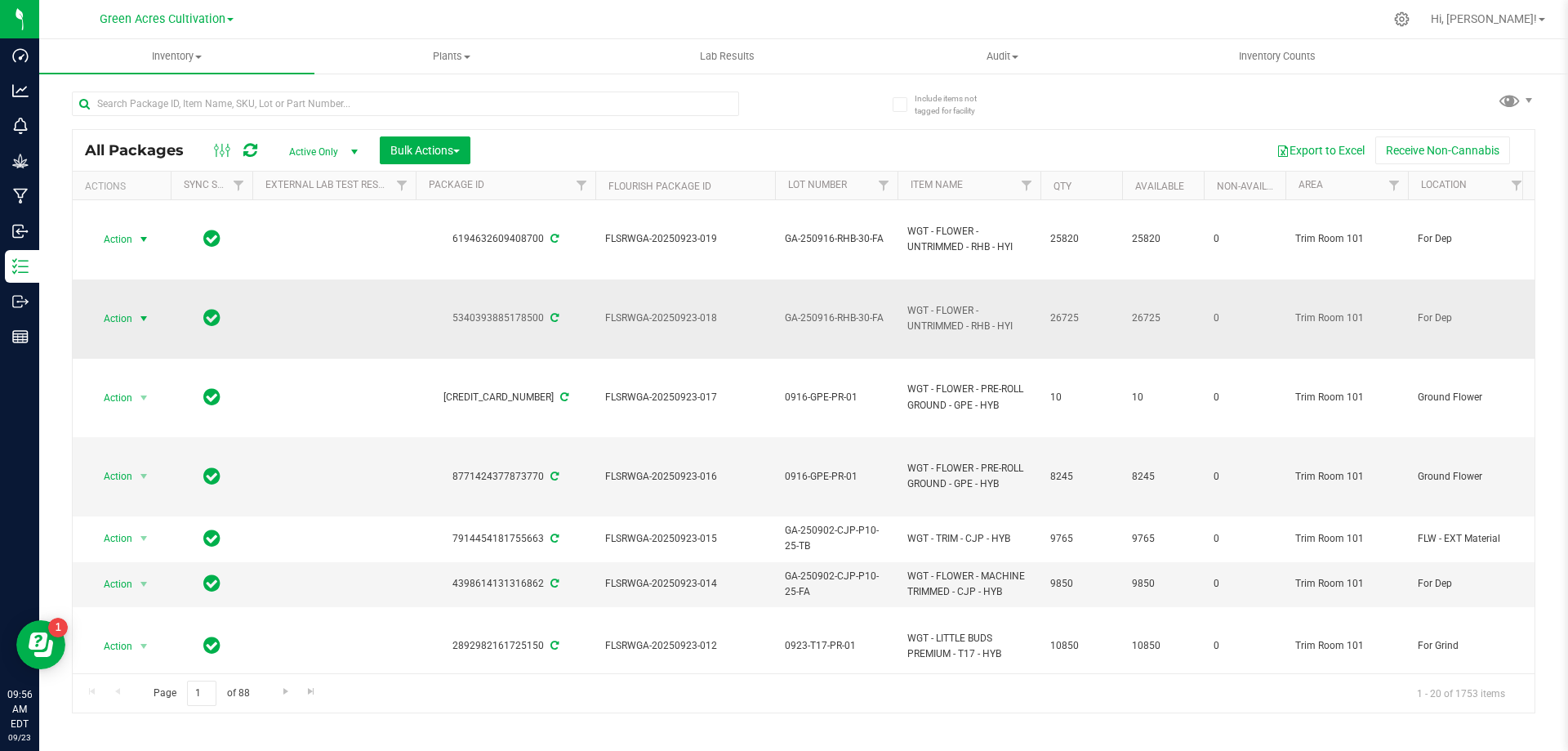
click at [147, 322] on span "select" at bounding box center [143, 318] width 13 height 13
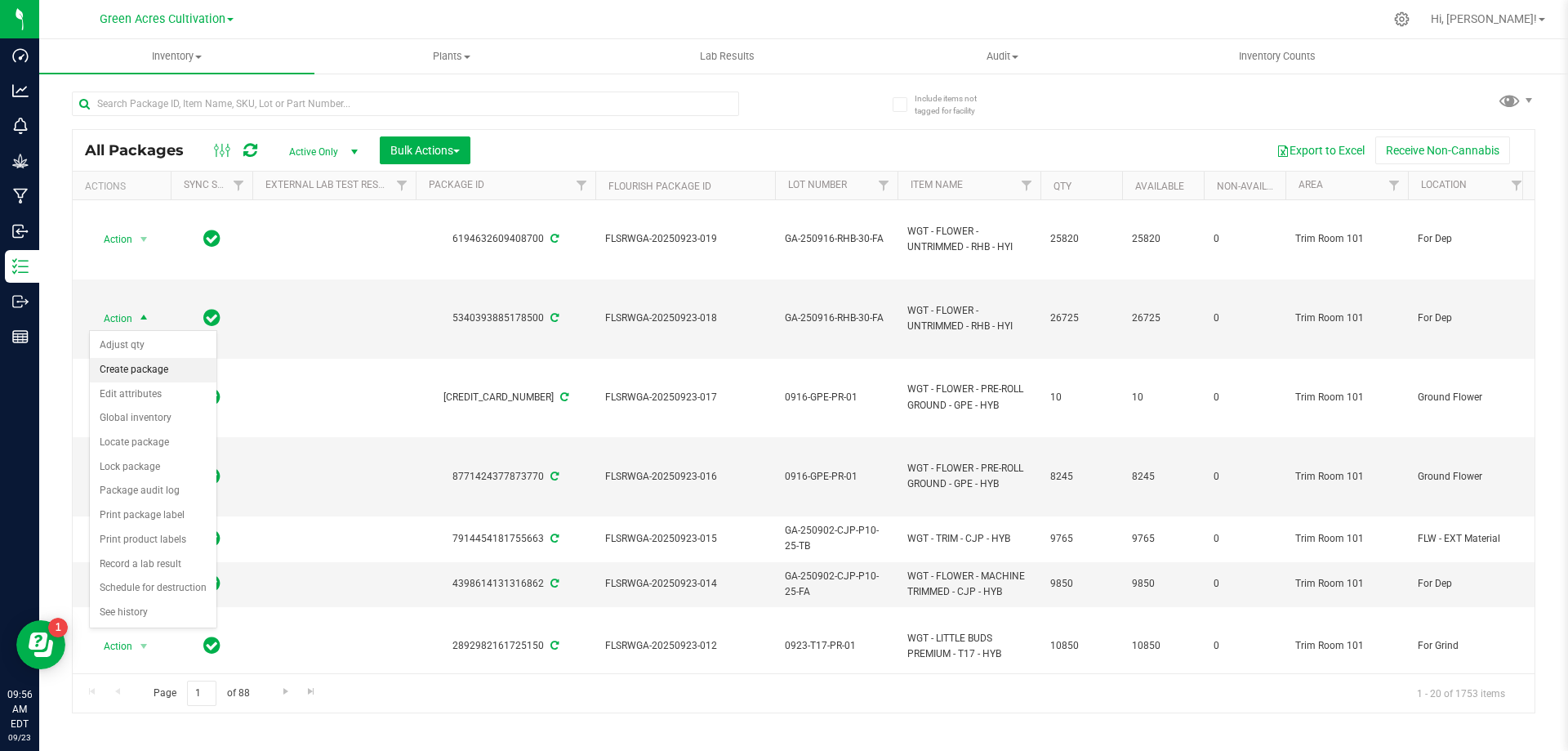
click at [163, 368] on li "Create package" at bounding box center [153, 370] width 127 height 24
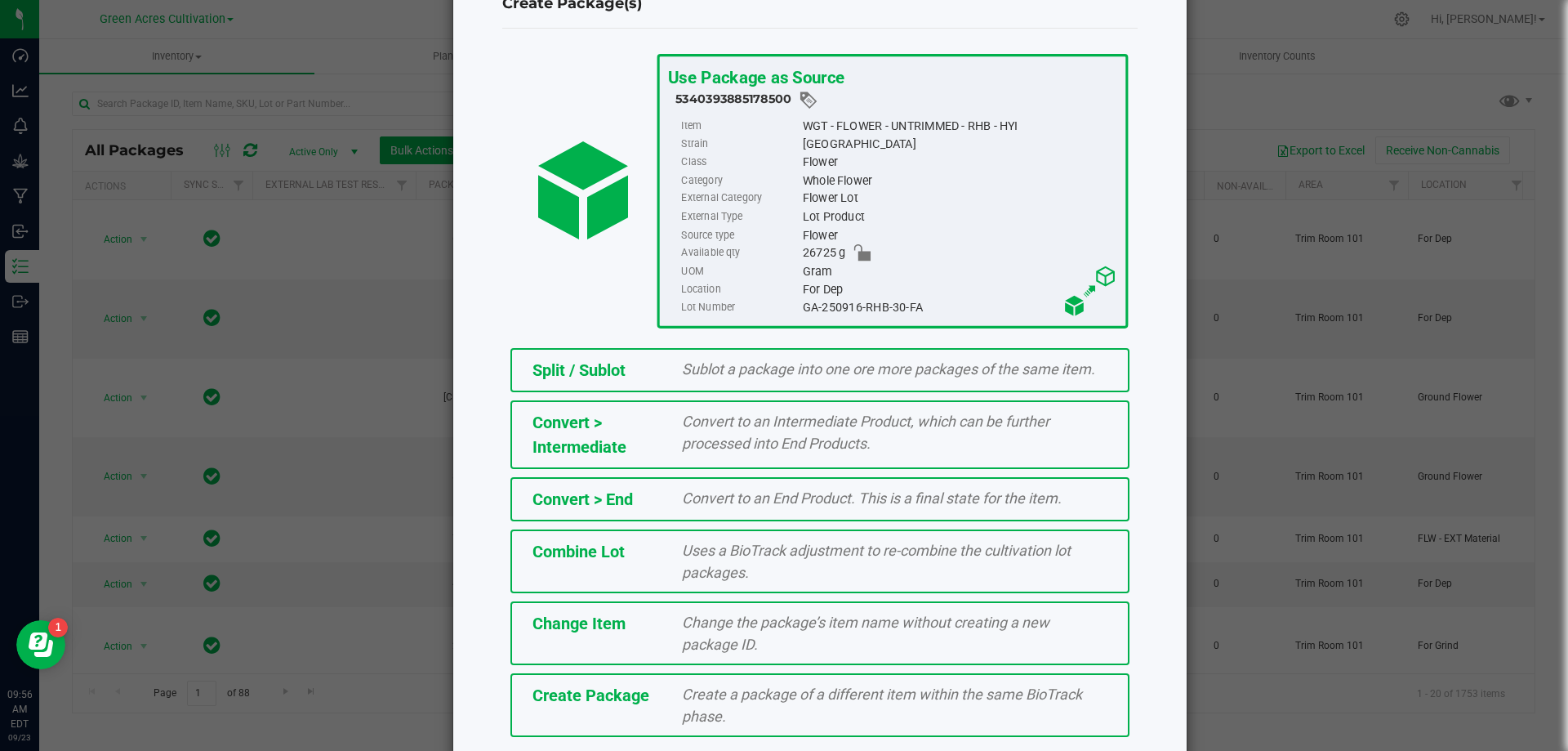
scroll to position [118, 0]
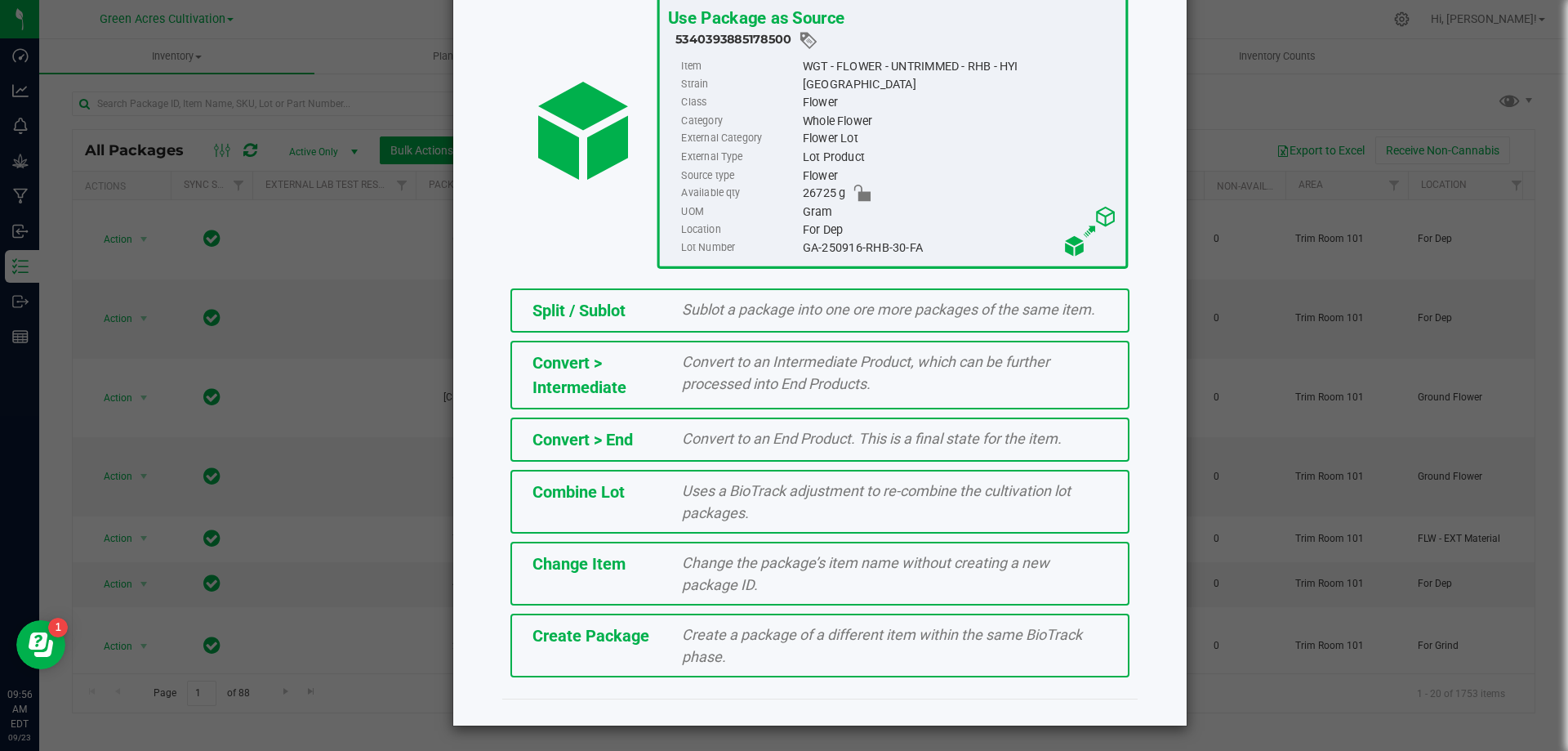
click at [891, 641] on span "Create a package of a different item within the same BioTrack phase." at bounding box center [882, 645] width 400 height 39
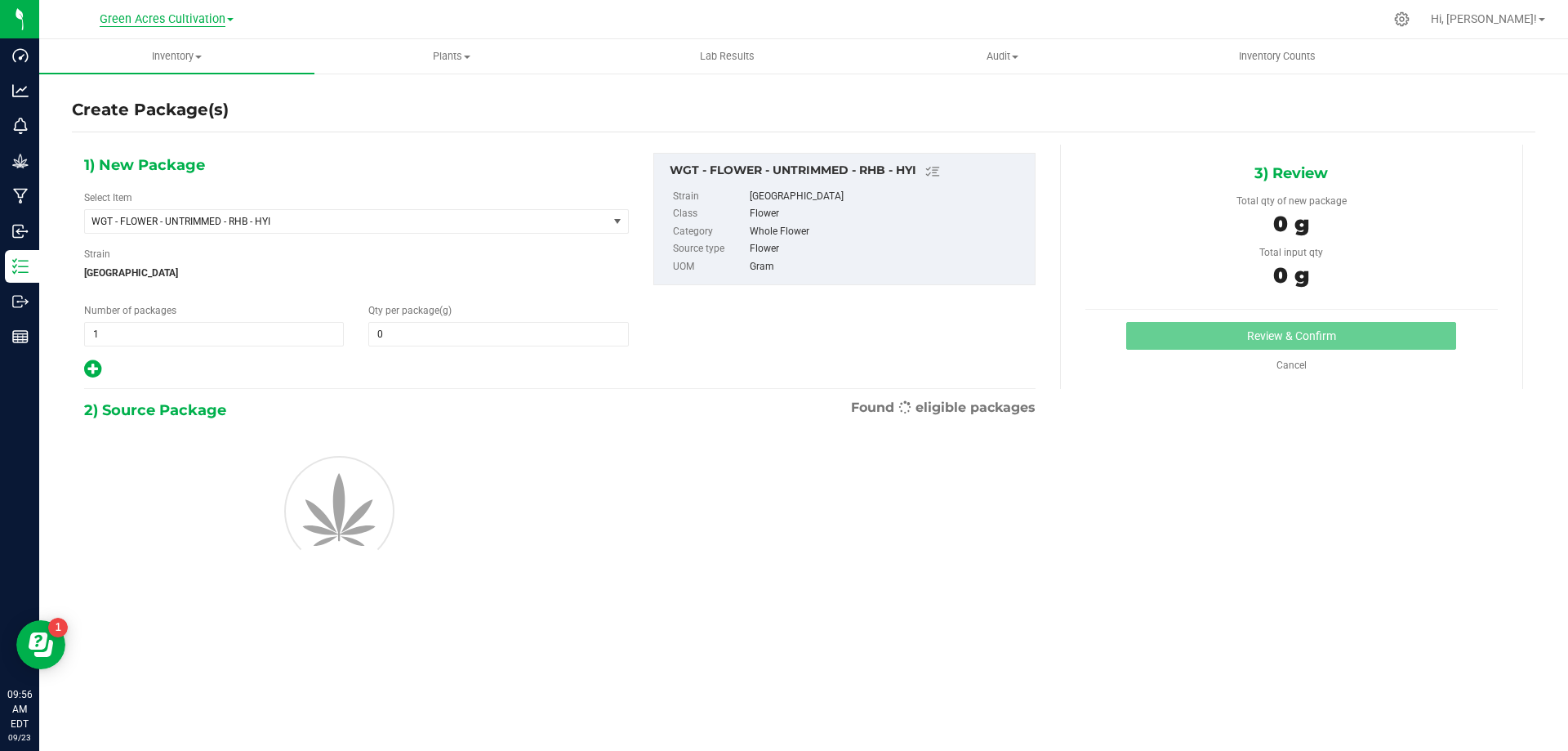
type input "0.0000"
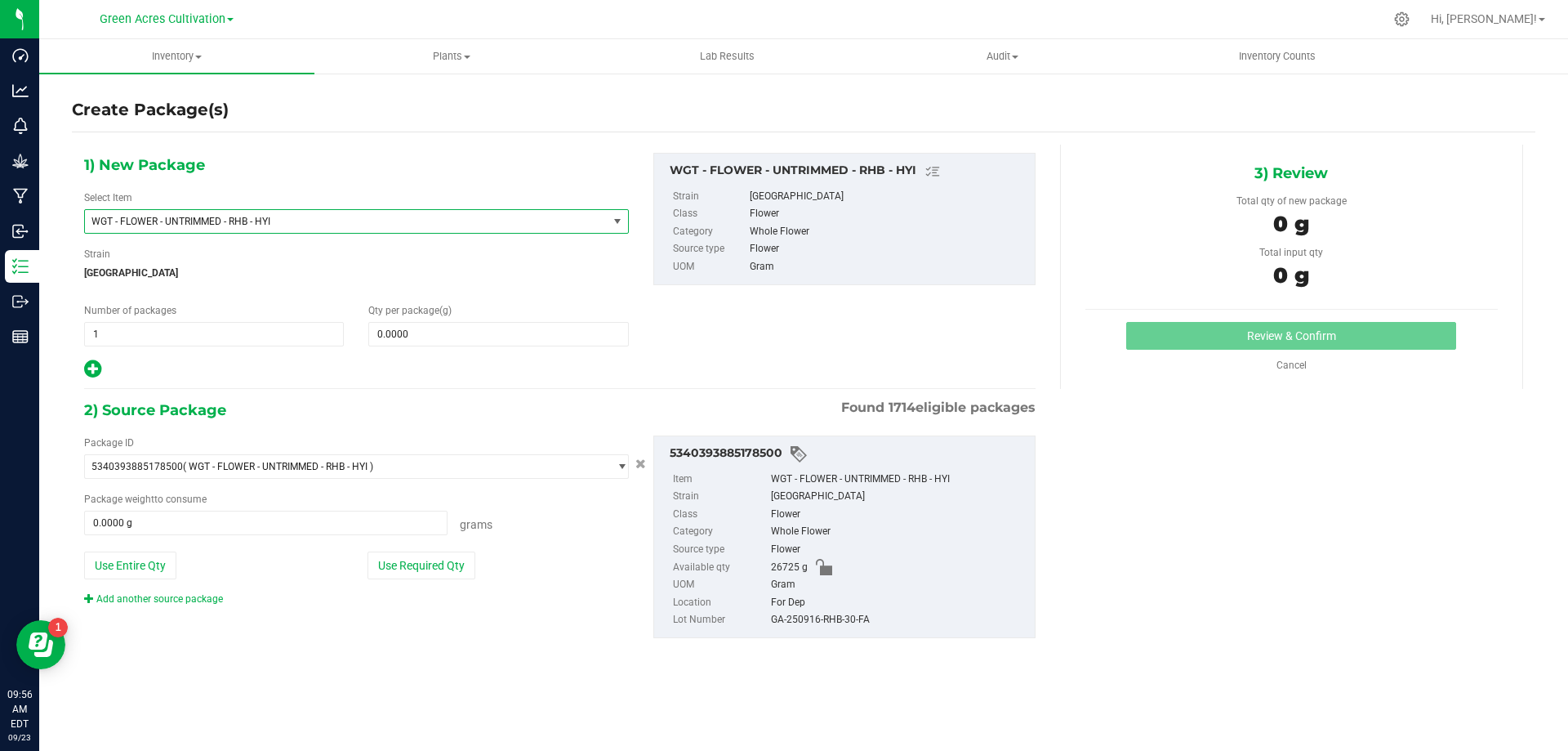
click at [514, 219] on span "WGT - FLOWER - UNTRIMMED - RHB - HYI" at bounding box center [336, 221] width 489 height 11
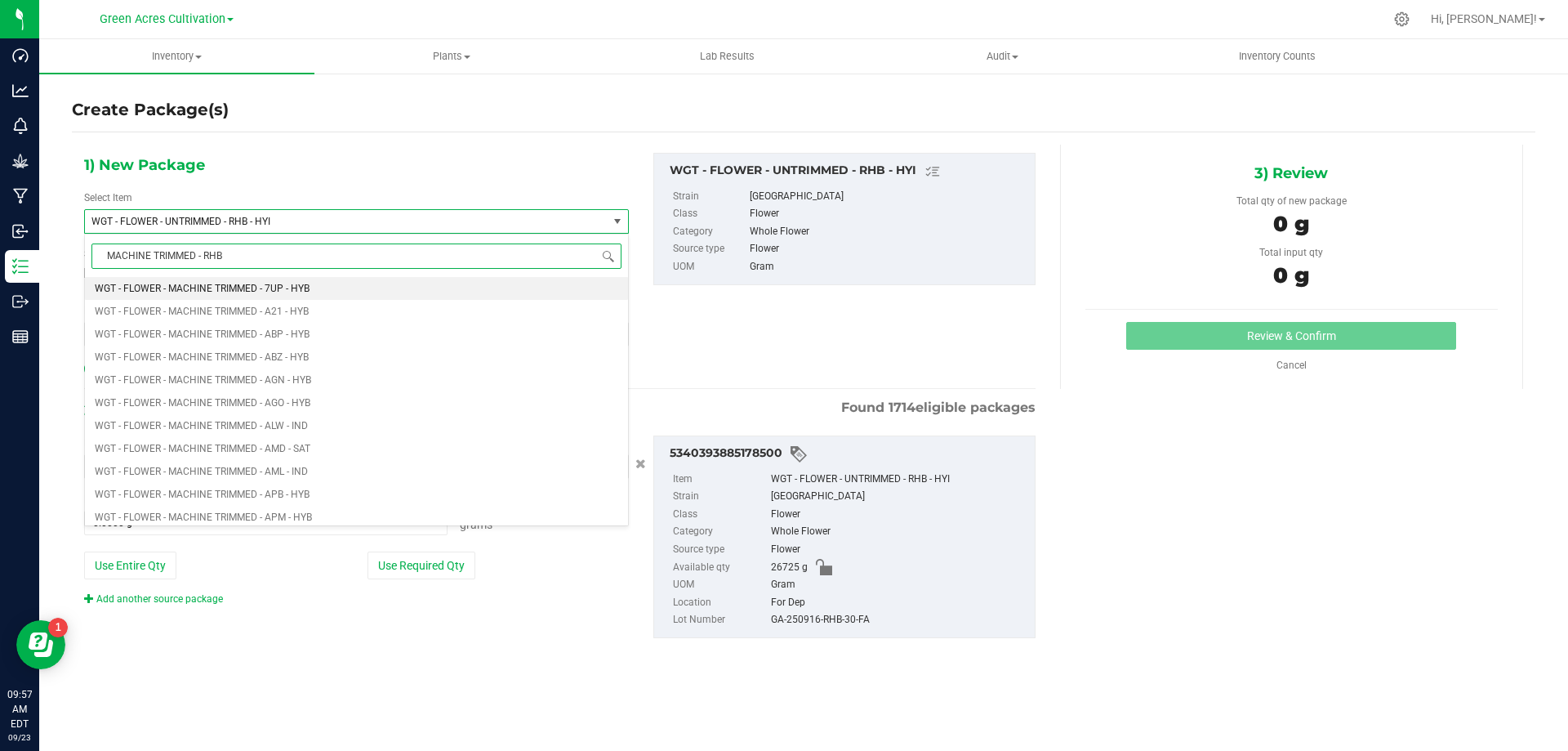
type input "MACHINE TRIMMED - RHB"
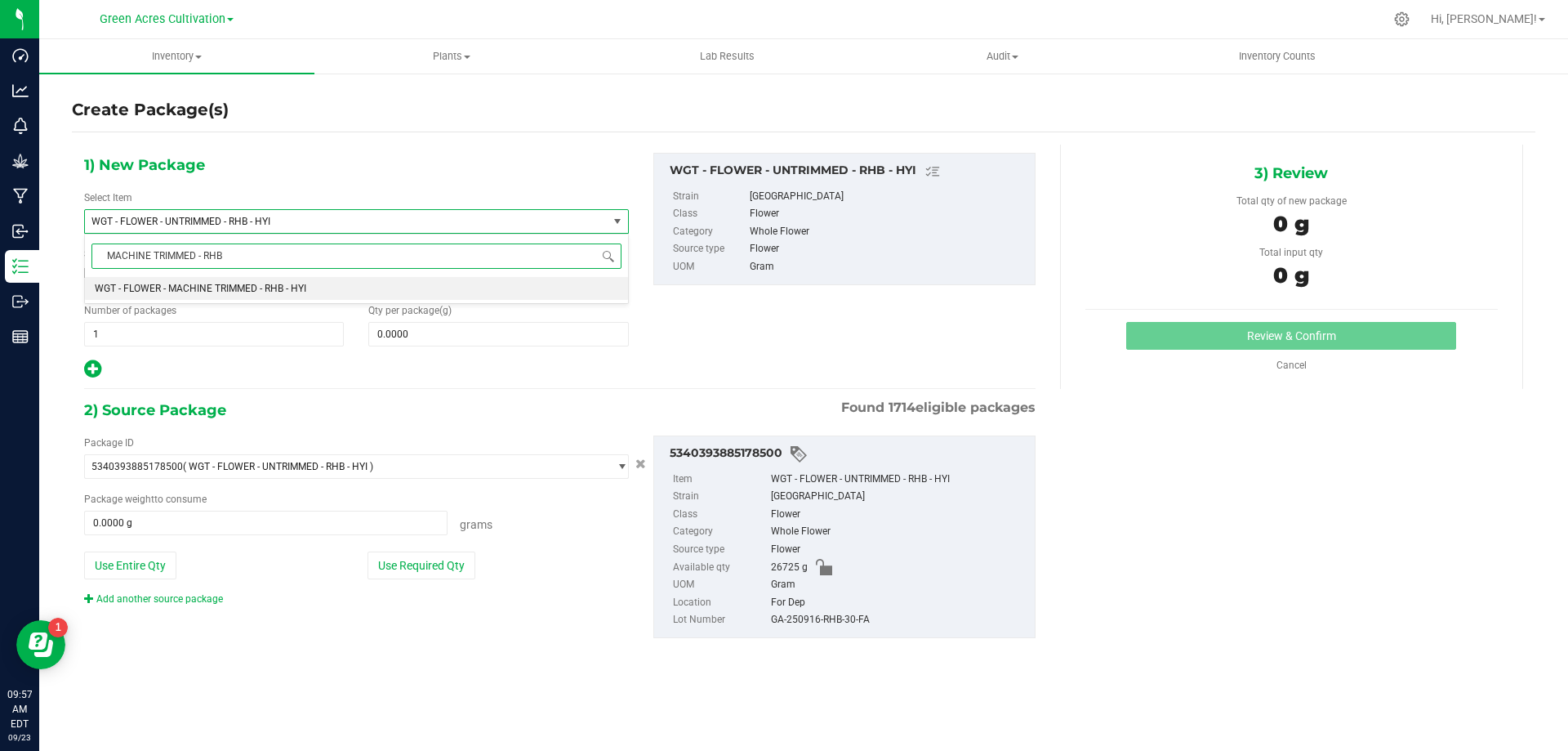
click at [511, 285] on li "WGT - FLOWER - MACHINE TRIMMED - RHB - HYI" at bounding box center [356, 288] width 543 height 23
type input "0.0000"
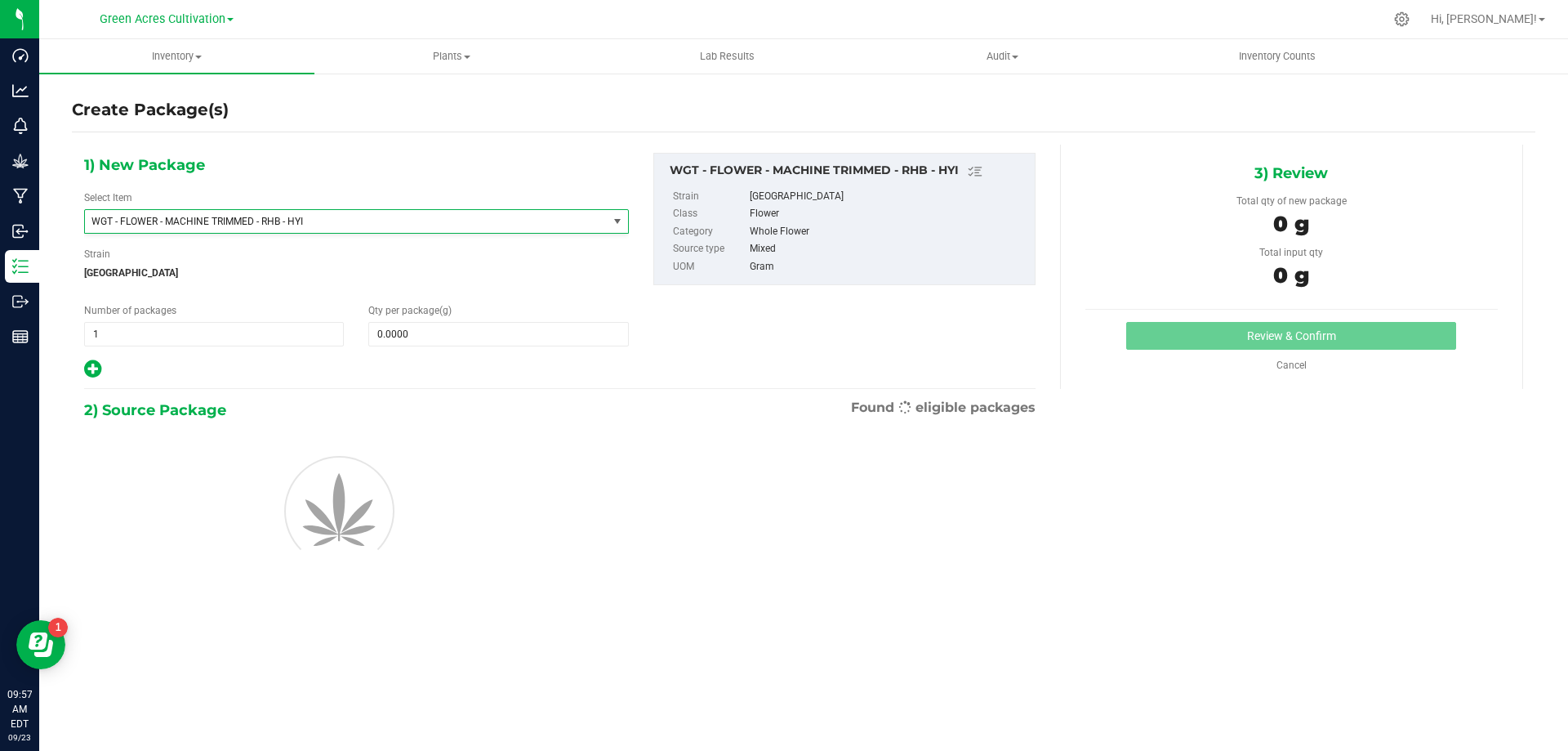
scroll to position [343218, 0]
click at [514, 340] on span at bounding box center [499, 334] width 260 height 24
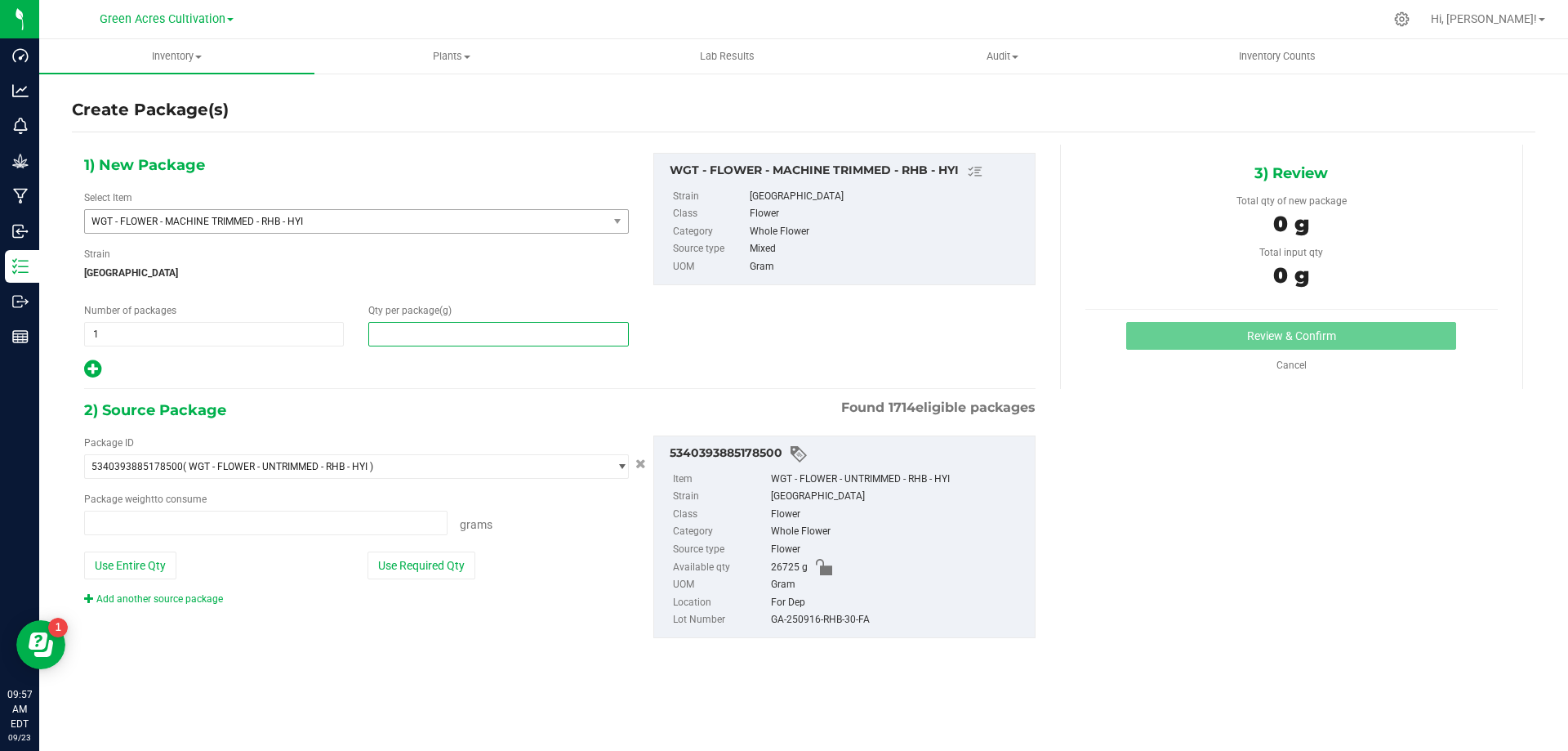
type input "0.0000 g"
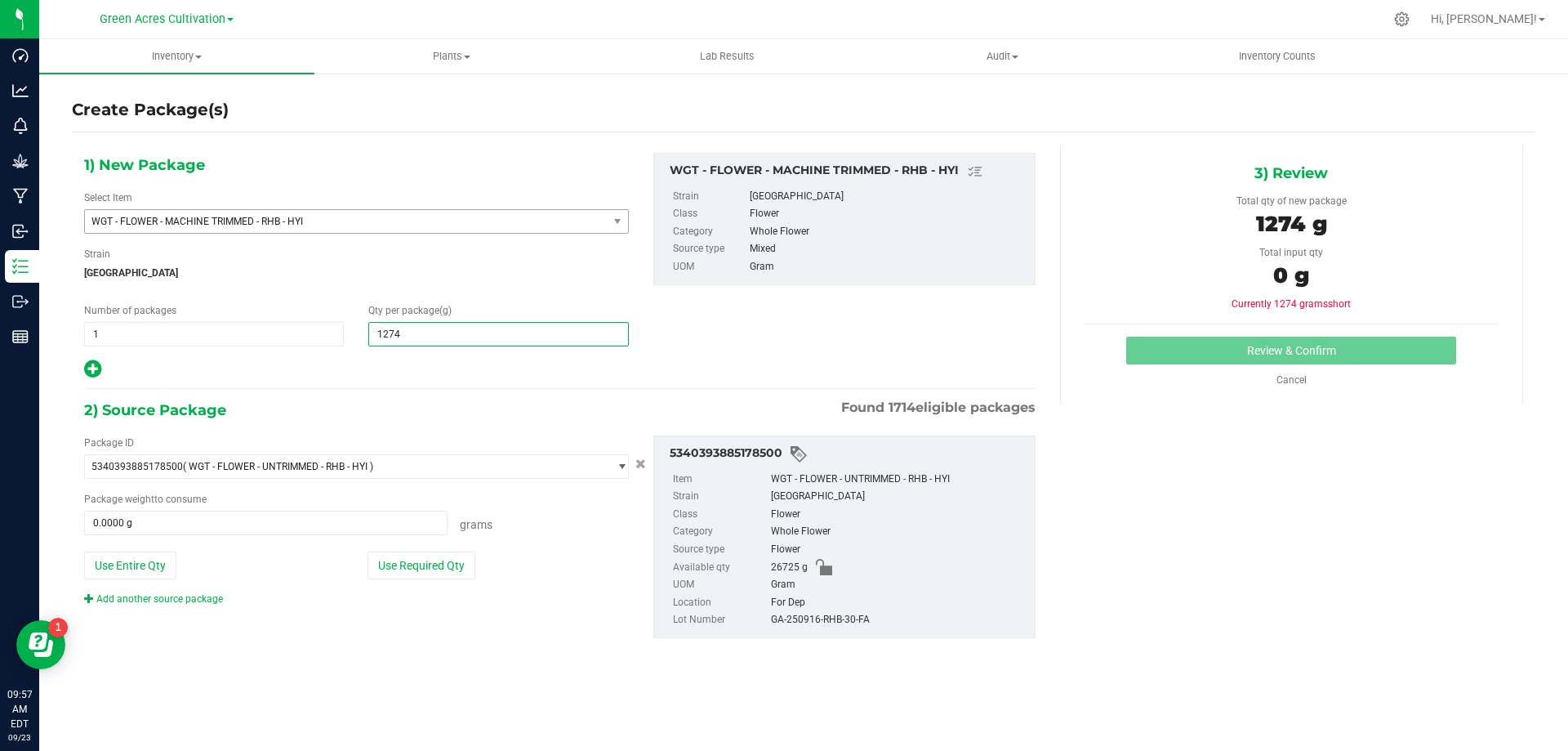
type input "12740"
type input "12,740.0000"
click at [437, 571] on button "Use Required Qty" at bounding box center [422, 566] width 108 height 28
type input "12740.0000 g"
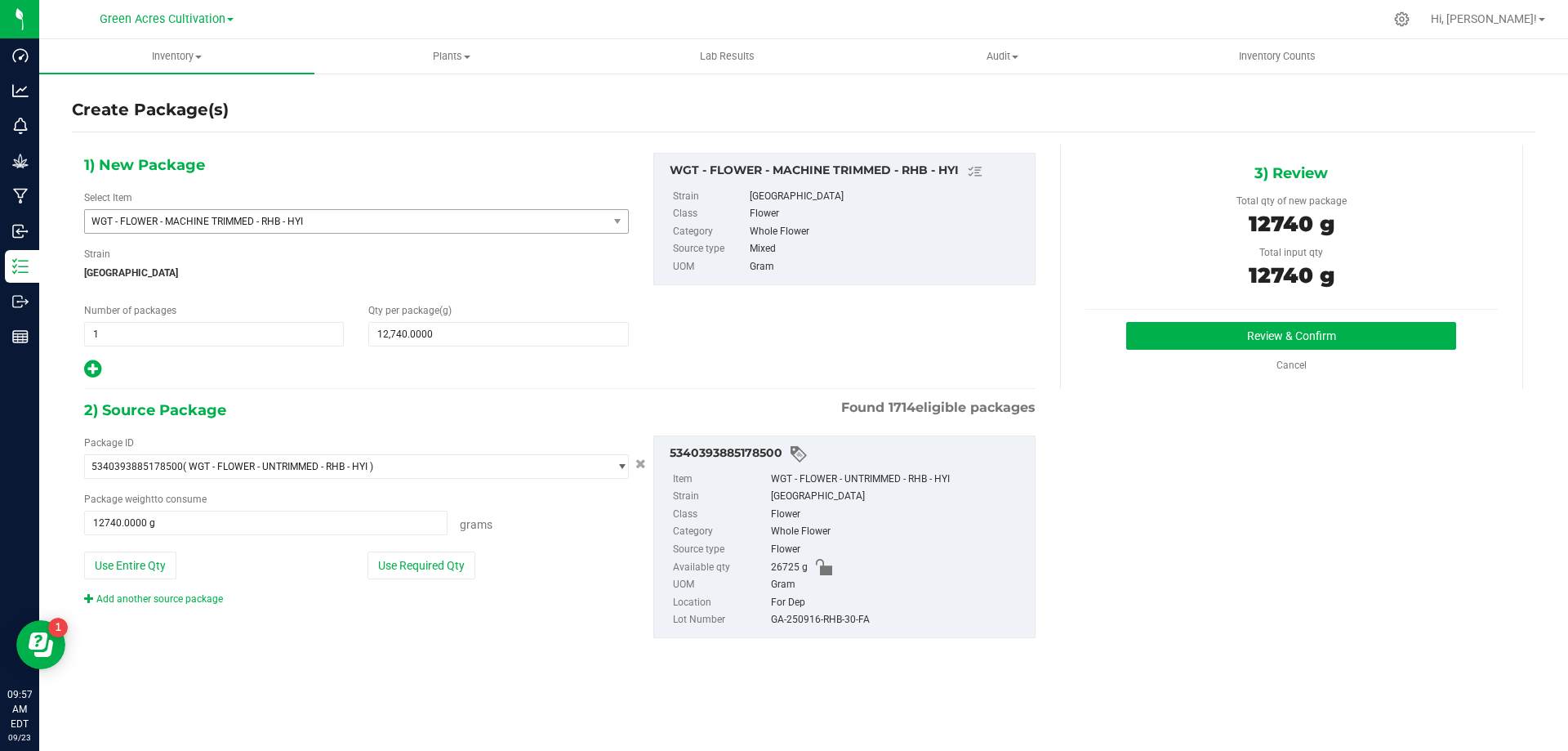
click at [789, 626] on div "GA-250916-RHB-30-FA" at bounding box center [898, 620] width 256 height 18
click at [789, 625] on div "GA-250916-RHB-30-FA" at bounding box center [898, 620] width 256 height 18
copy div "GA-250916-RHB-30-FA"
click at [1170, 333] on button "Review & Confirm" at bounding box center [1291, 336] width 330 height 28
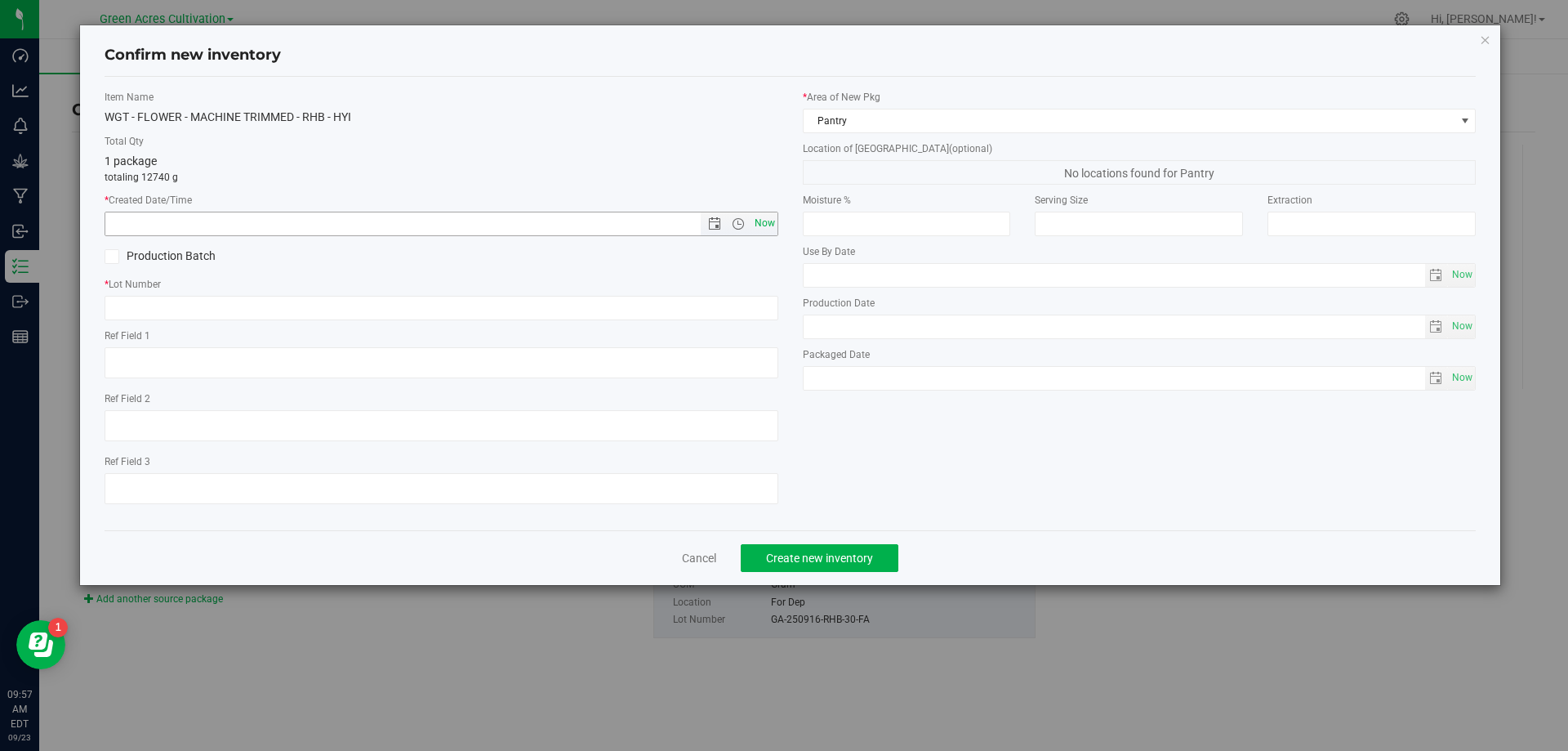
click at [767, 233] on span "Now" at bounding box center [765, 223] width 28 height 24
type input "9/23/2025 9:57 AM"
click at [774, 299] on input "text" at bounding box center [442, 308] width 674 height 24
paste input "GA-250916-RHB-30-FA"
type input "GA-250916-RHB-30-FA"
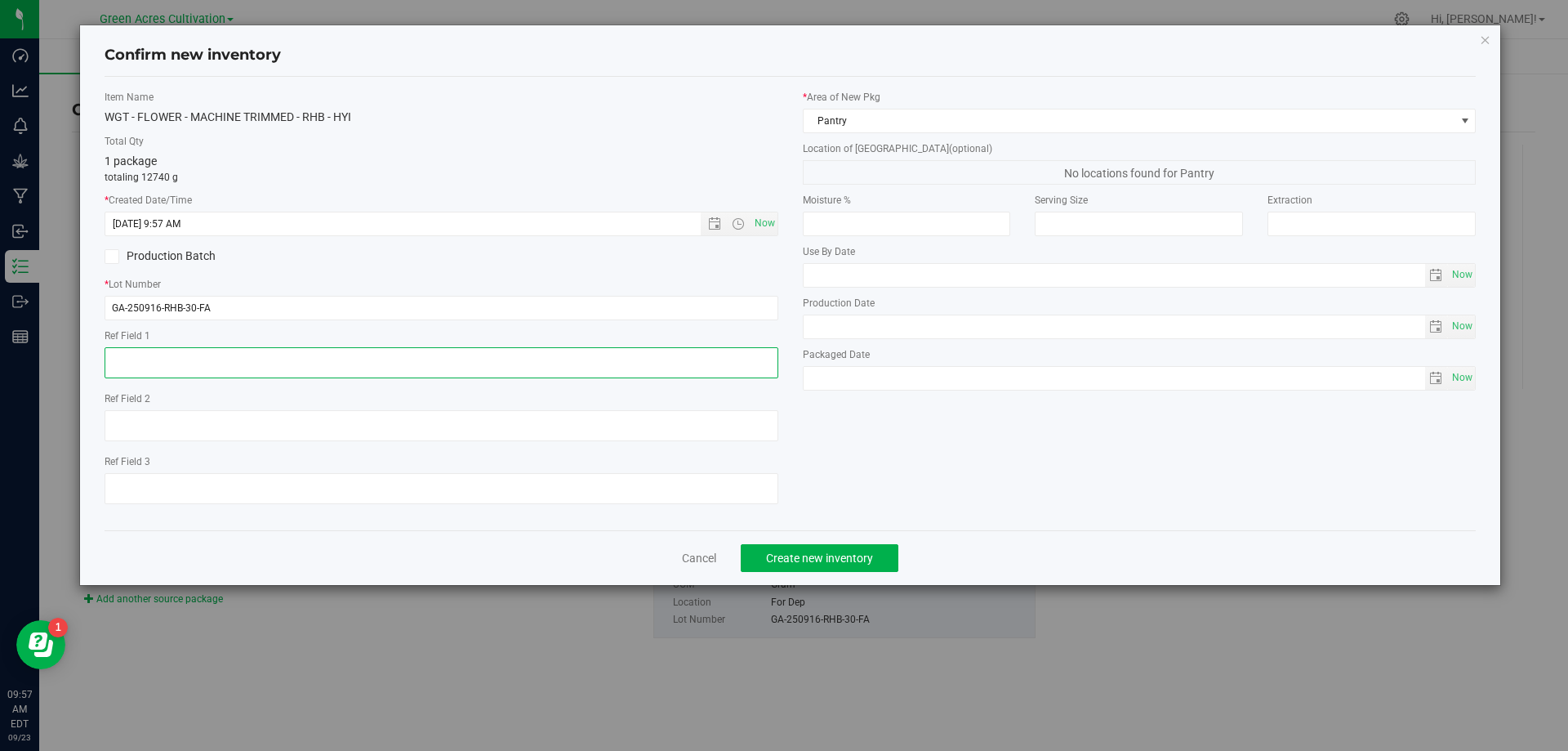
click at [699, 365] on textarea at bounding box center [442, 363] width 674 height 31
type textarea "NEEDS QC"
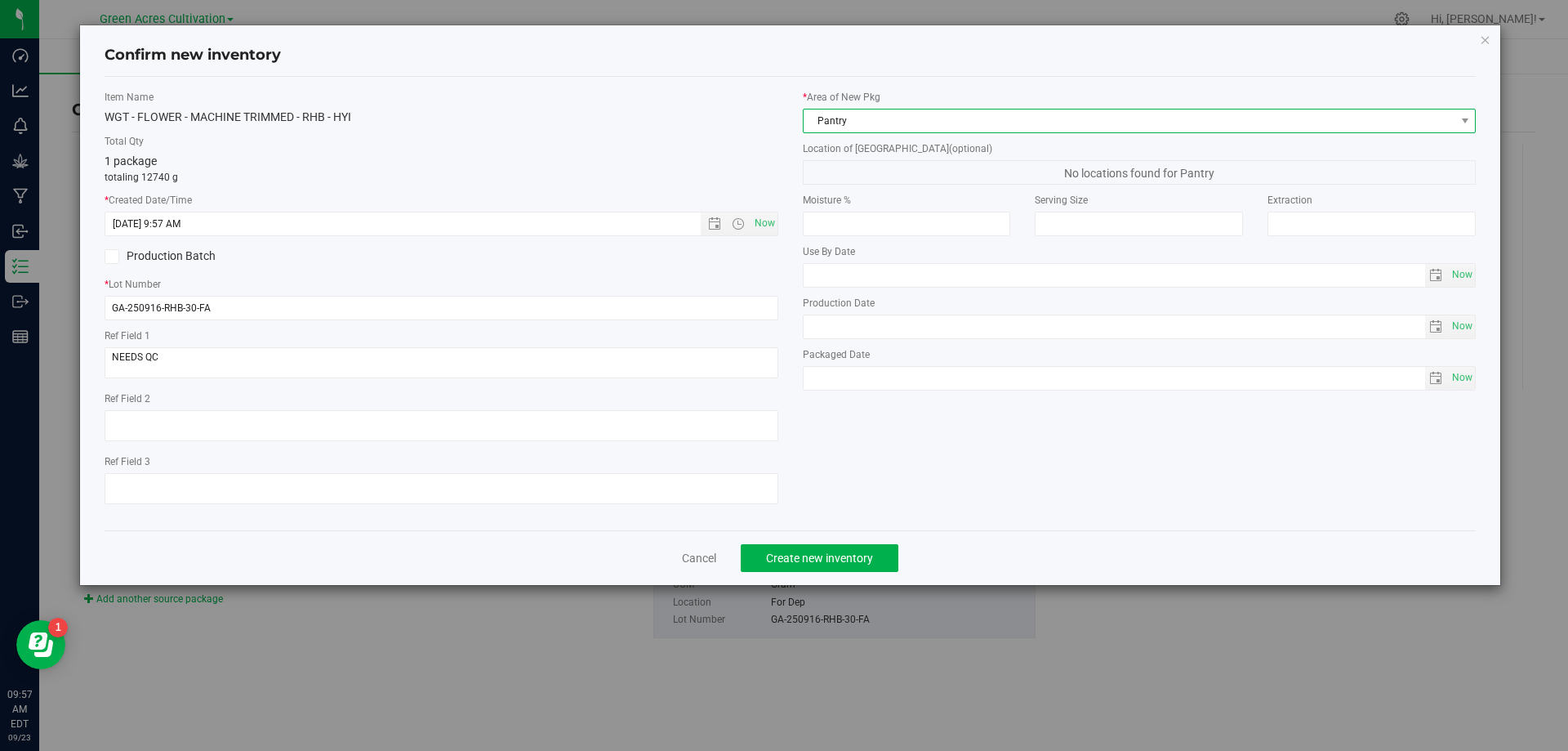
click at [1024, 116] on span "Pantry" at bounding box center [1130, 121] width 652 height 23
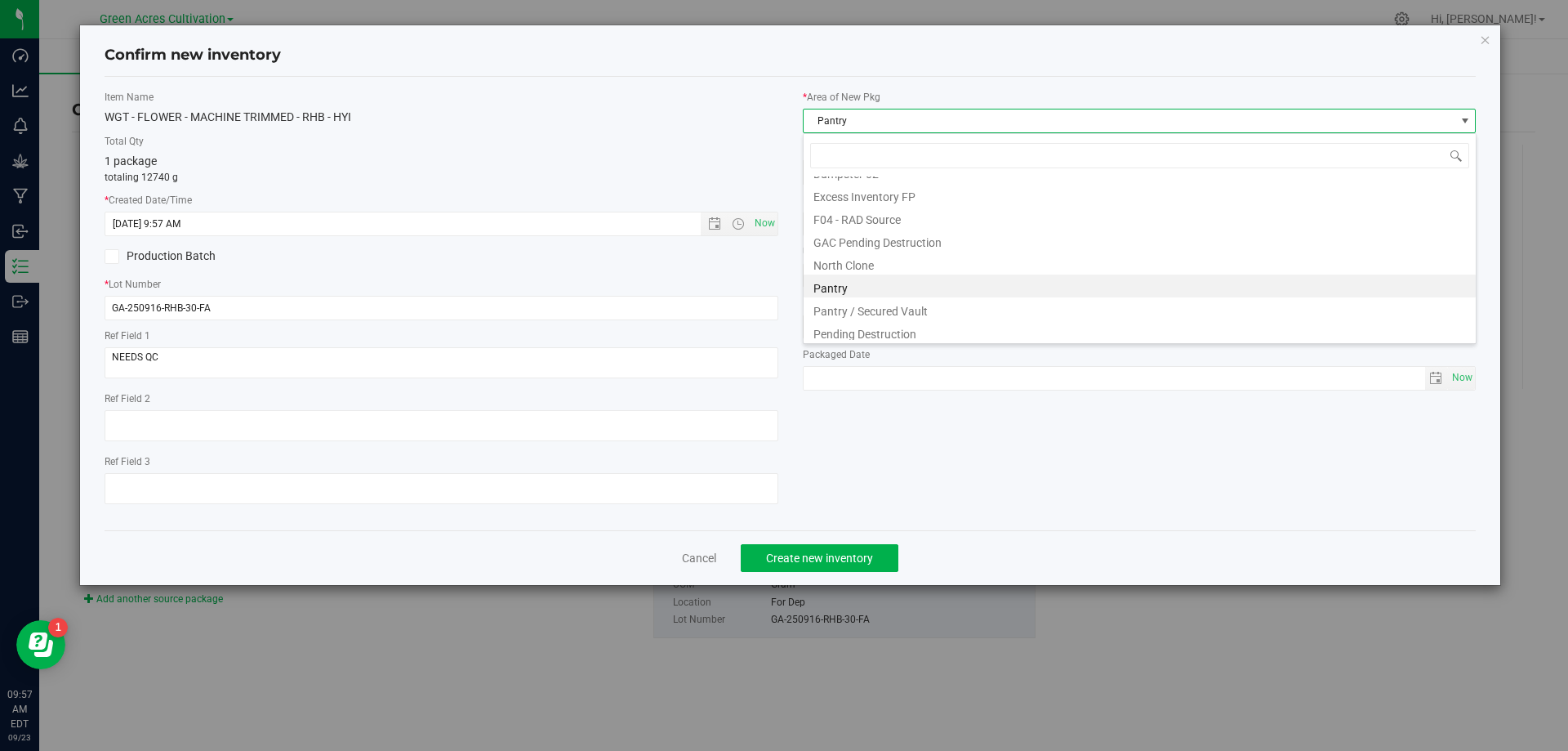
scroll to position [248, 0]
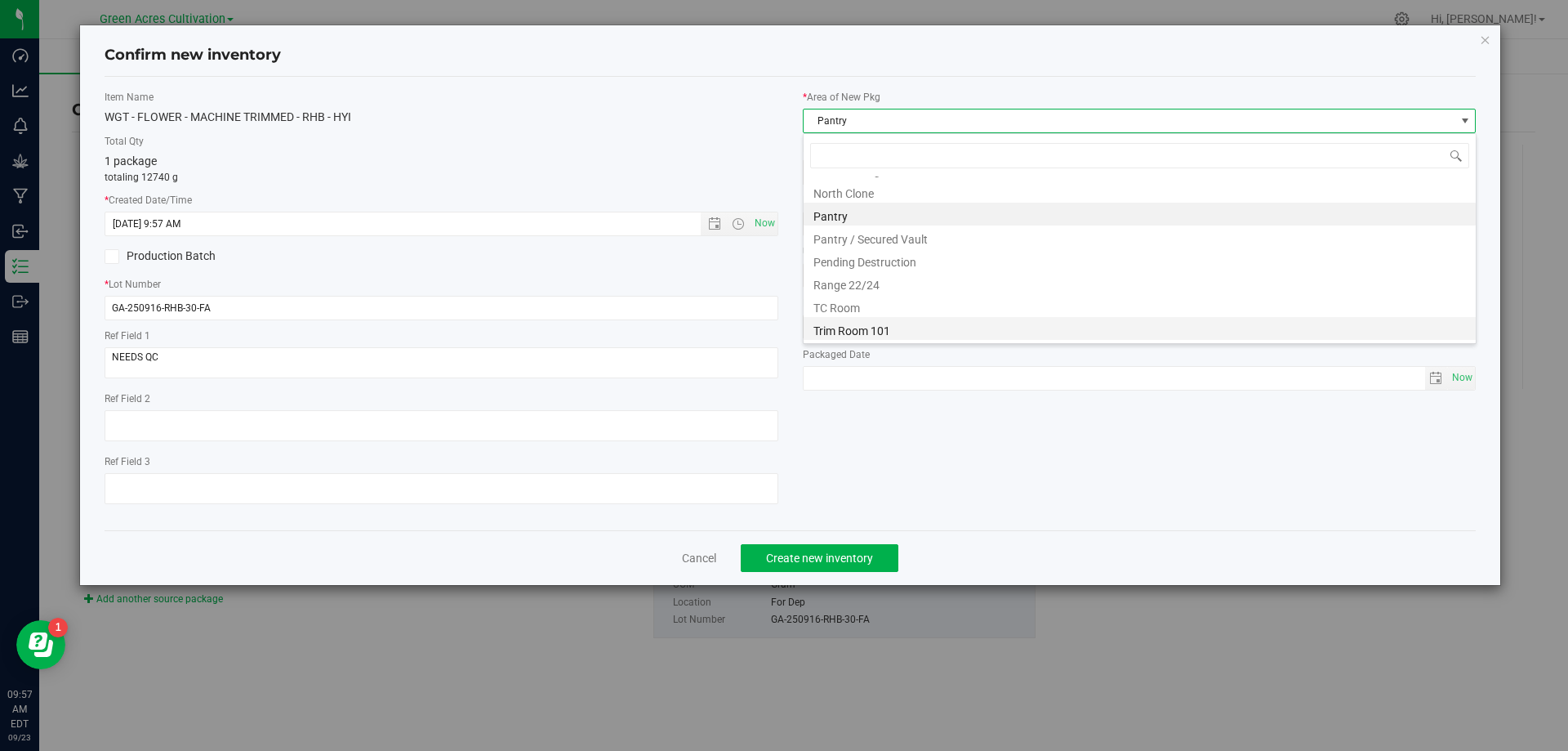
click at [908, 323] on li "Trim Room 101" at bounding box center [1140, 328] width 672 height 23
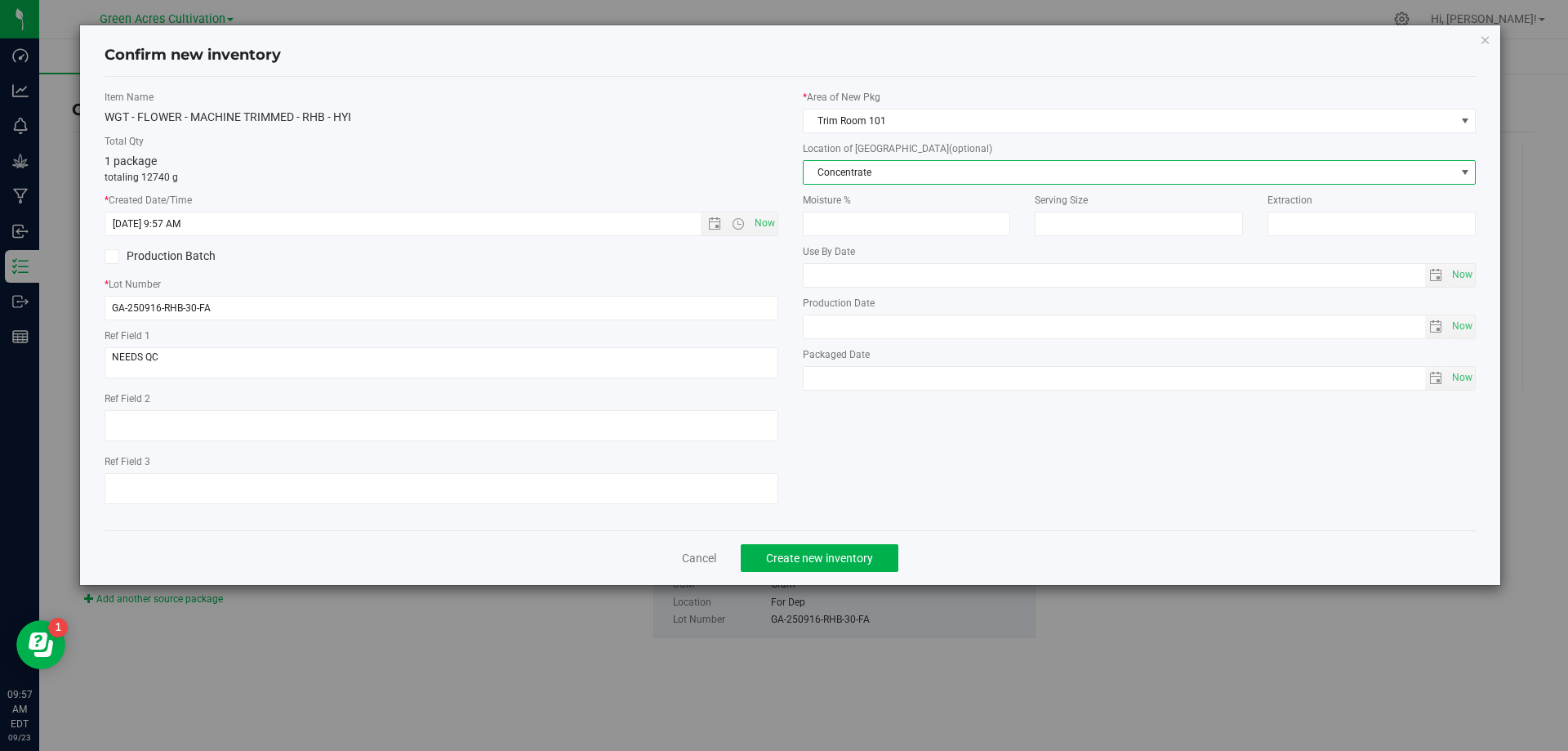
click at [948, 179] on span "Concentrate" at bounding box center [1130, 172] width 652 height 23
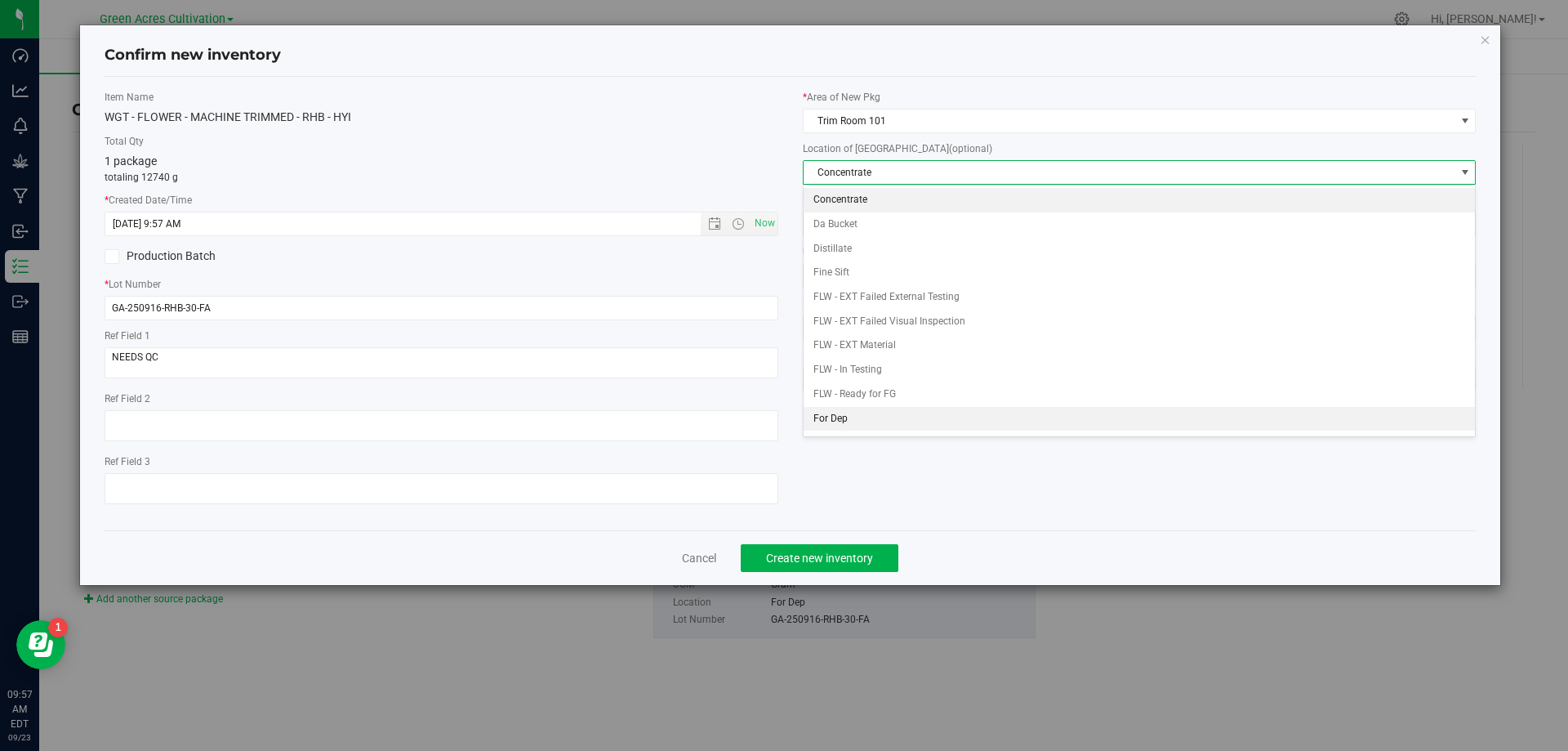
click at [916, 409] on li "For Dep" at bounding box center [1140, 419] width 672 height 24
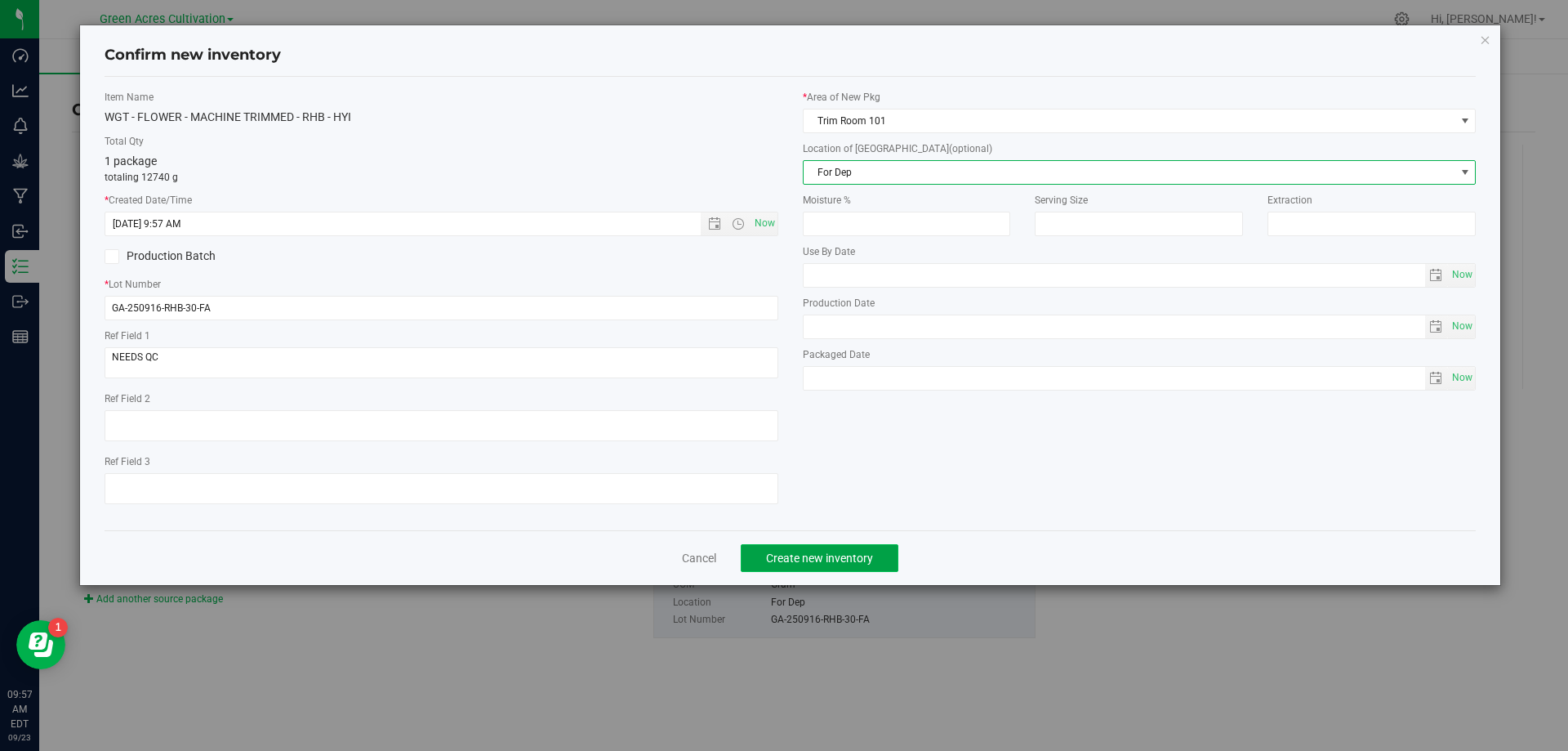
click at [849, 549] on button "Create new inventory" at bounding box center [820, 558] width 158 height 28
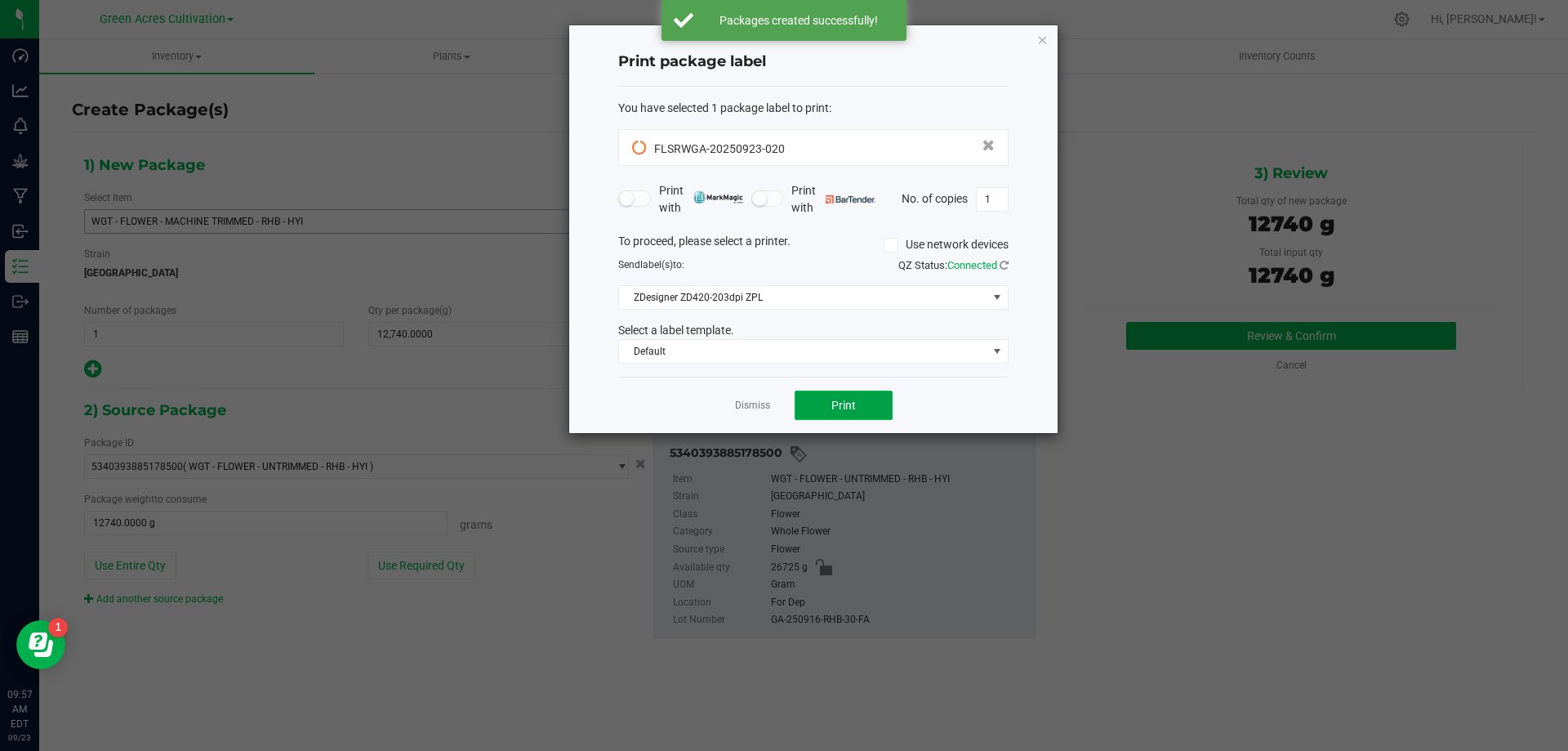
click at [814, 410] on button "Print" at bounding box center [843, 405] width 98 height 30
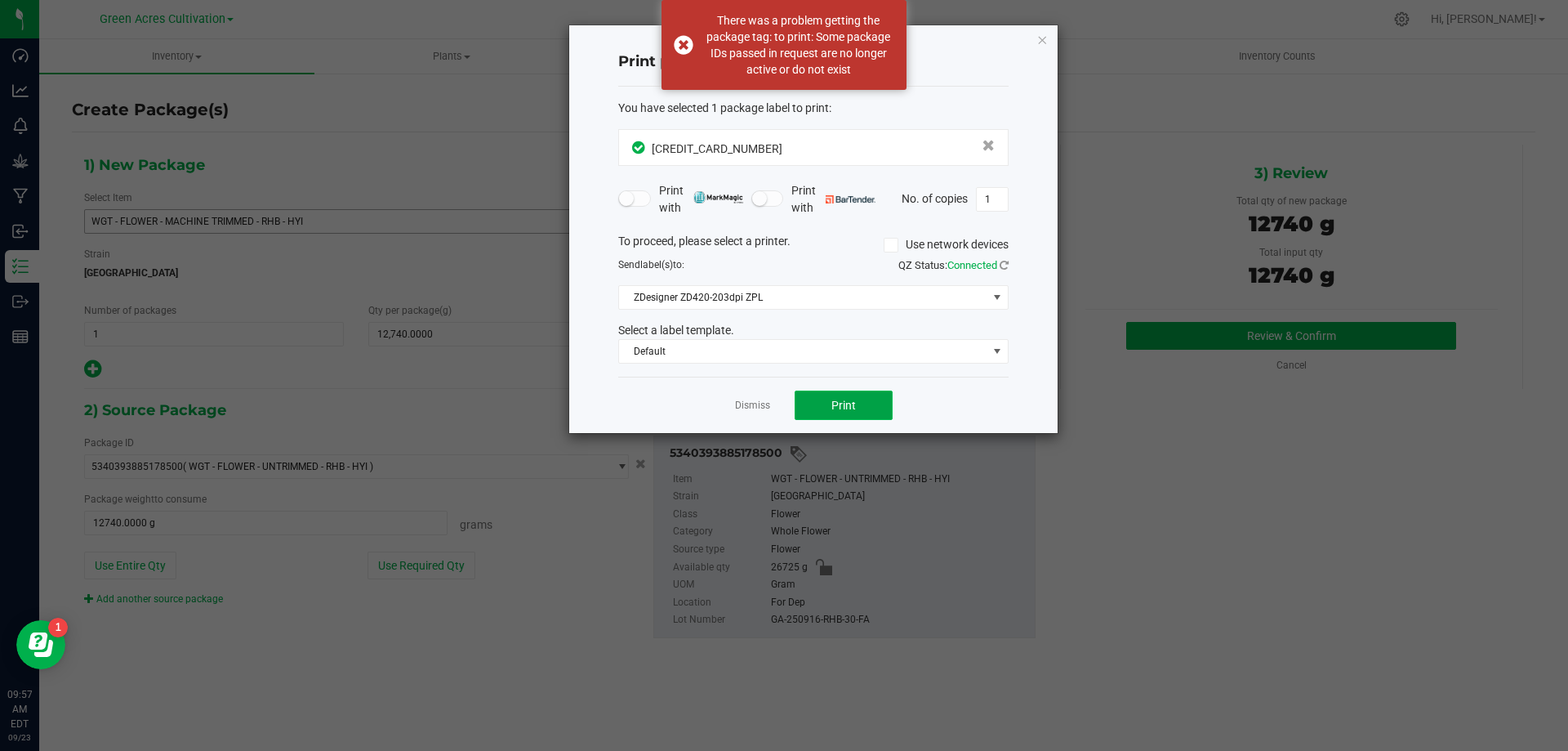
click at [815, 404] on button "Print" at bounding box center [843, 405] width 98 height 30
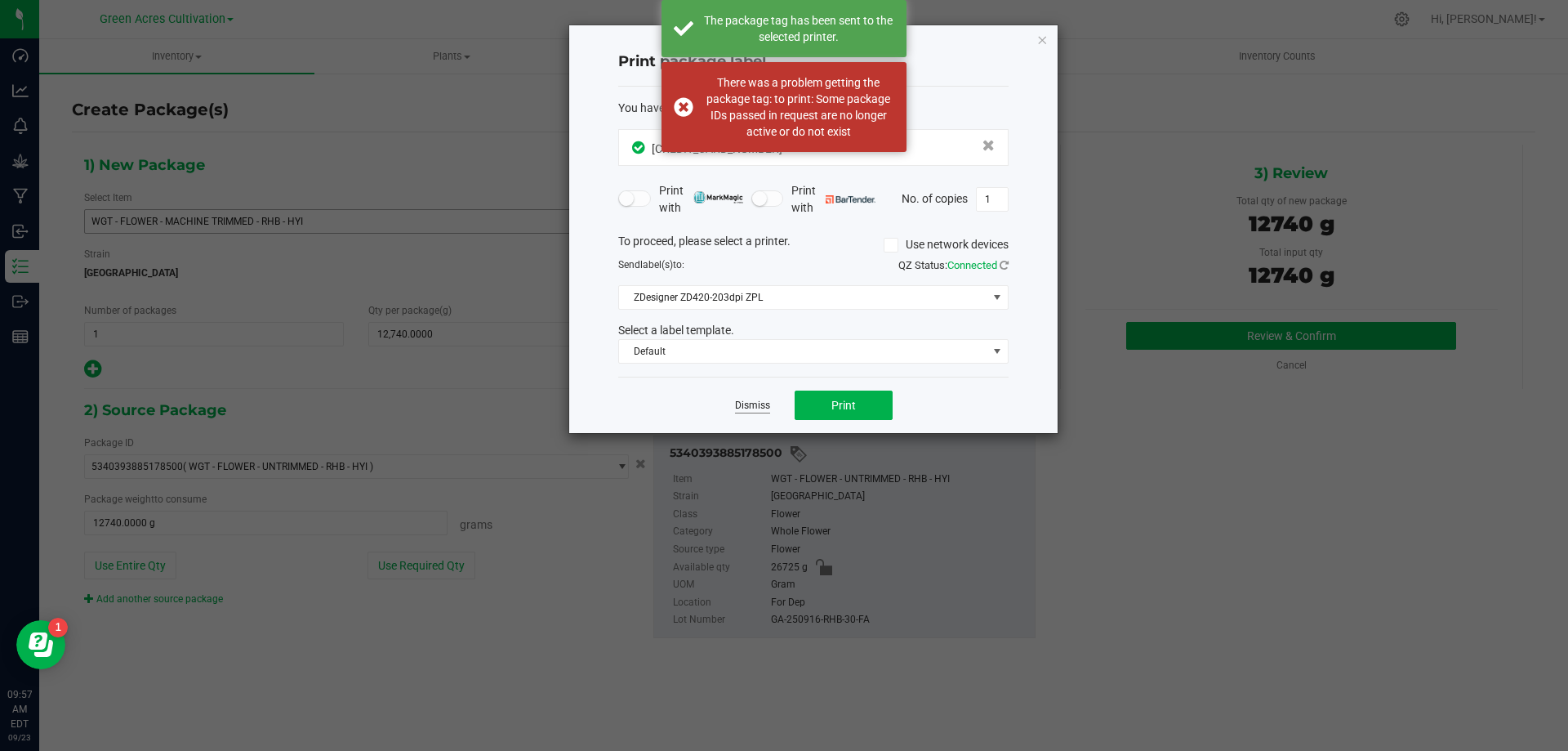
click at [753, 410] on link "Dismiss" at bounding box center [753, 406] width 35 height 14
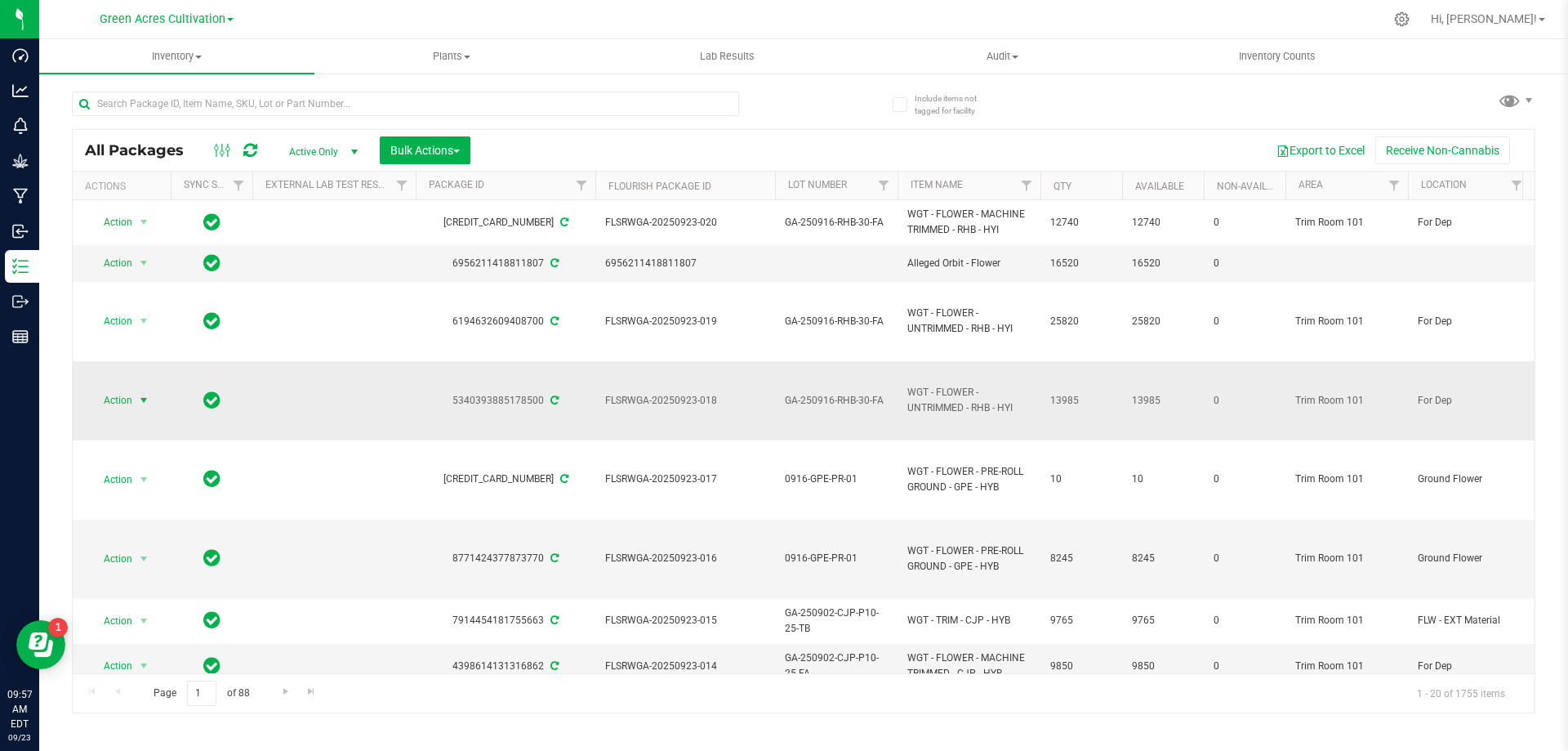
click at [113, 400] on span "Action" at bounding box center [111, 400] width 45 height 23
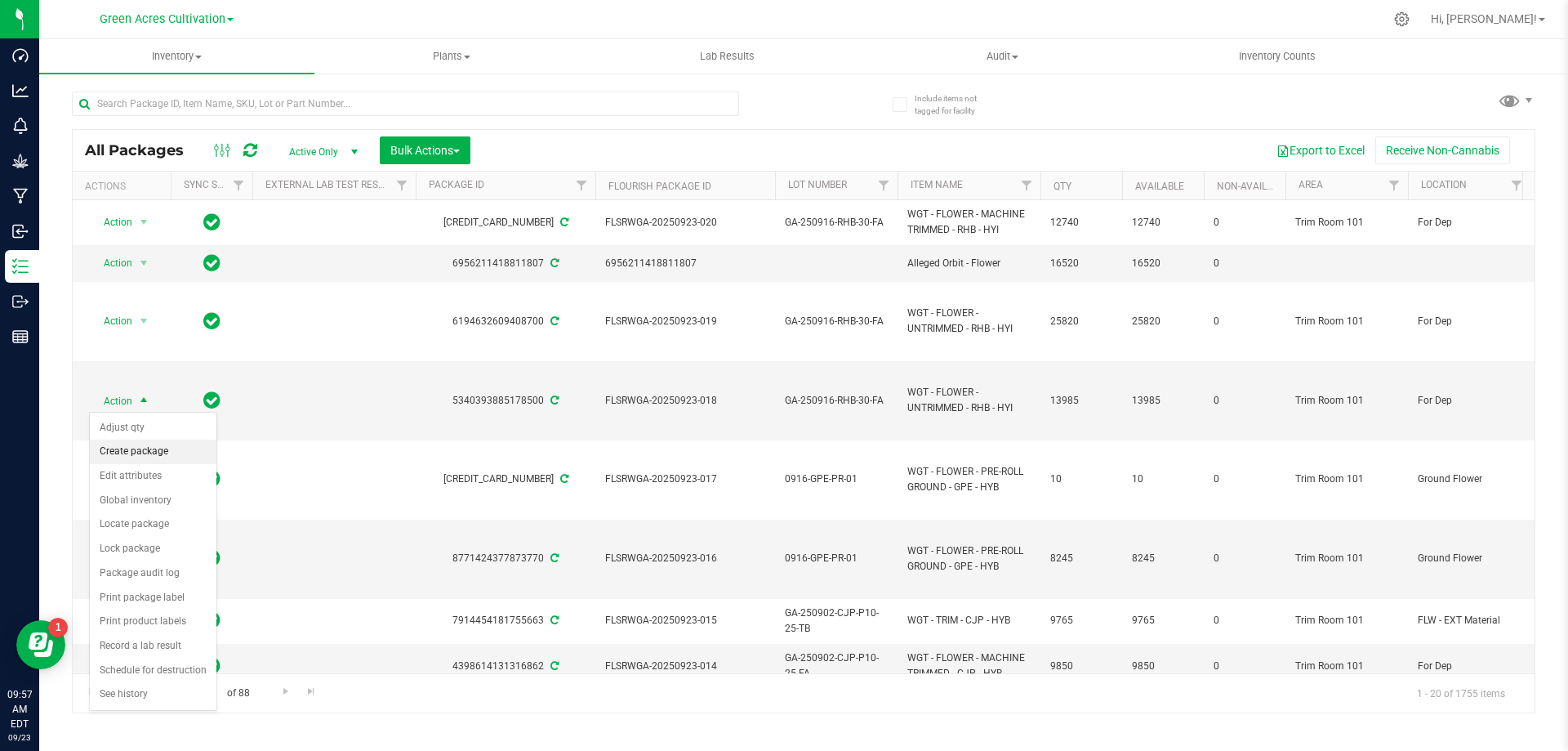
click at [138, 446] on li "Create package" at bounding box center [153, 451] width 127 height 24
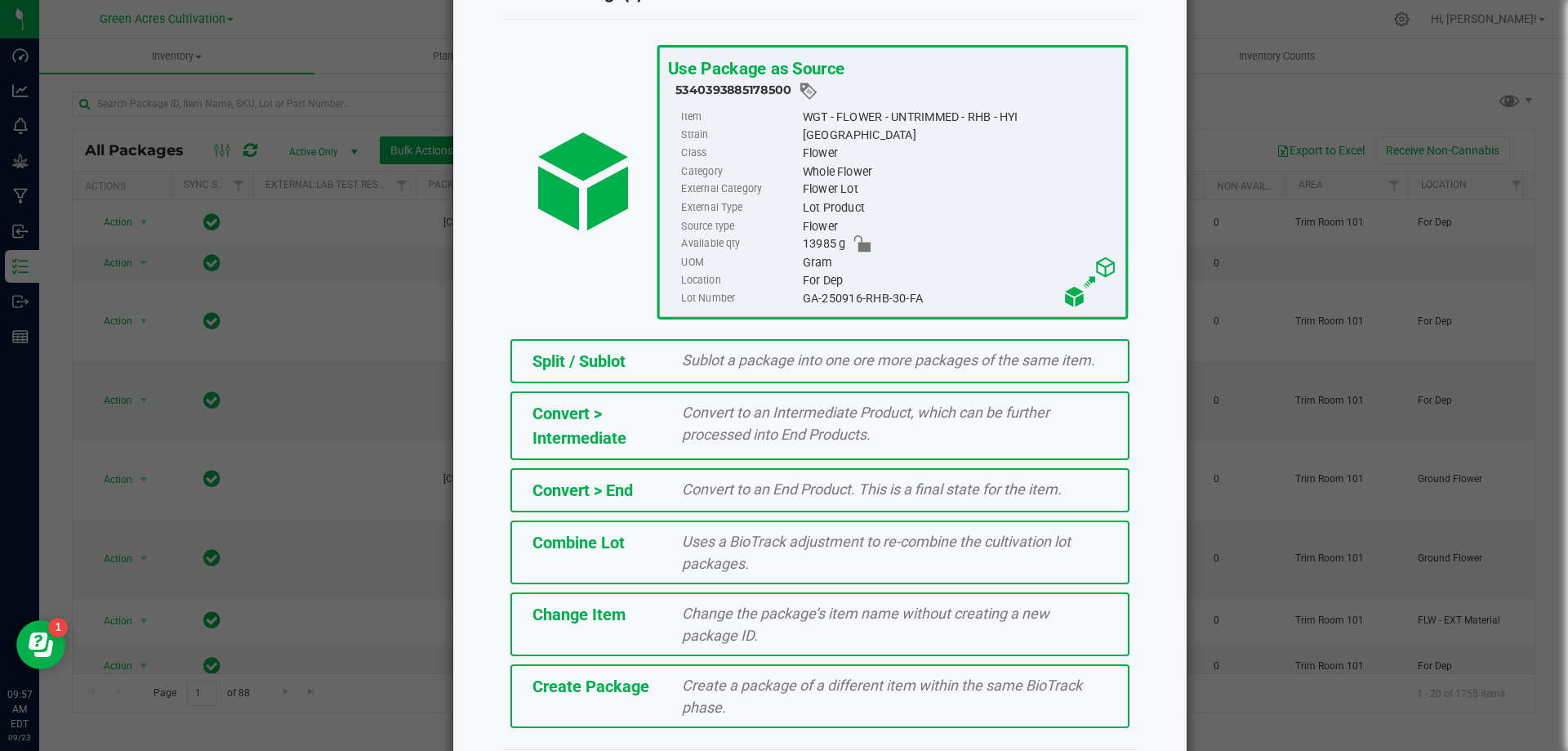
scroll to position [118, 0]
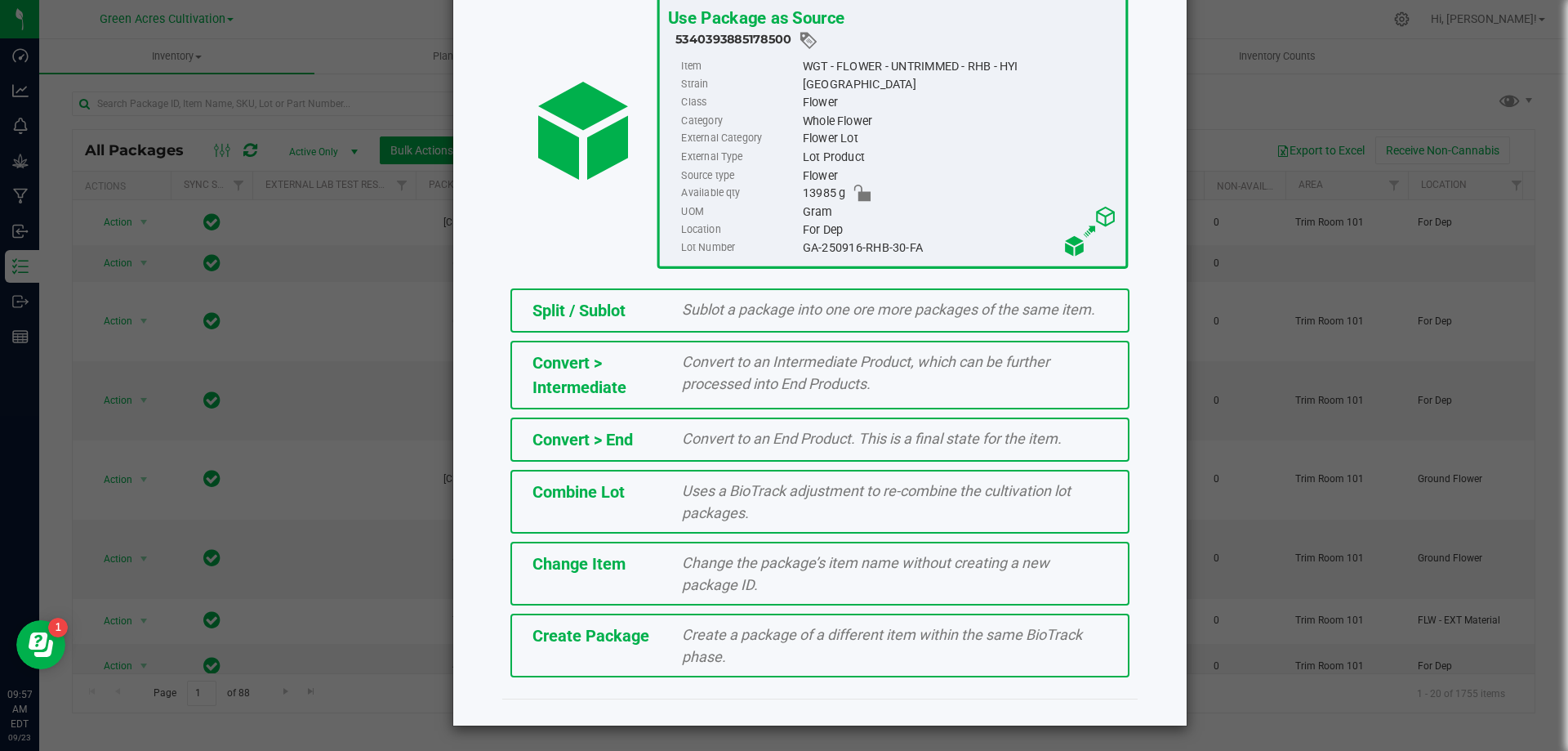
click at [593, 656] on div "Create Package Create a package of a different item within the same BioTrack ph…" at bounding box center [820, 645] width 619 height 64
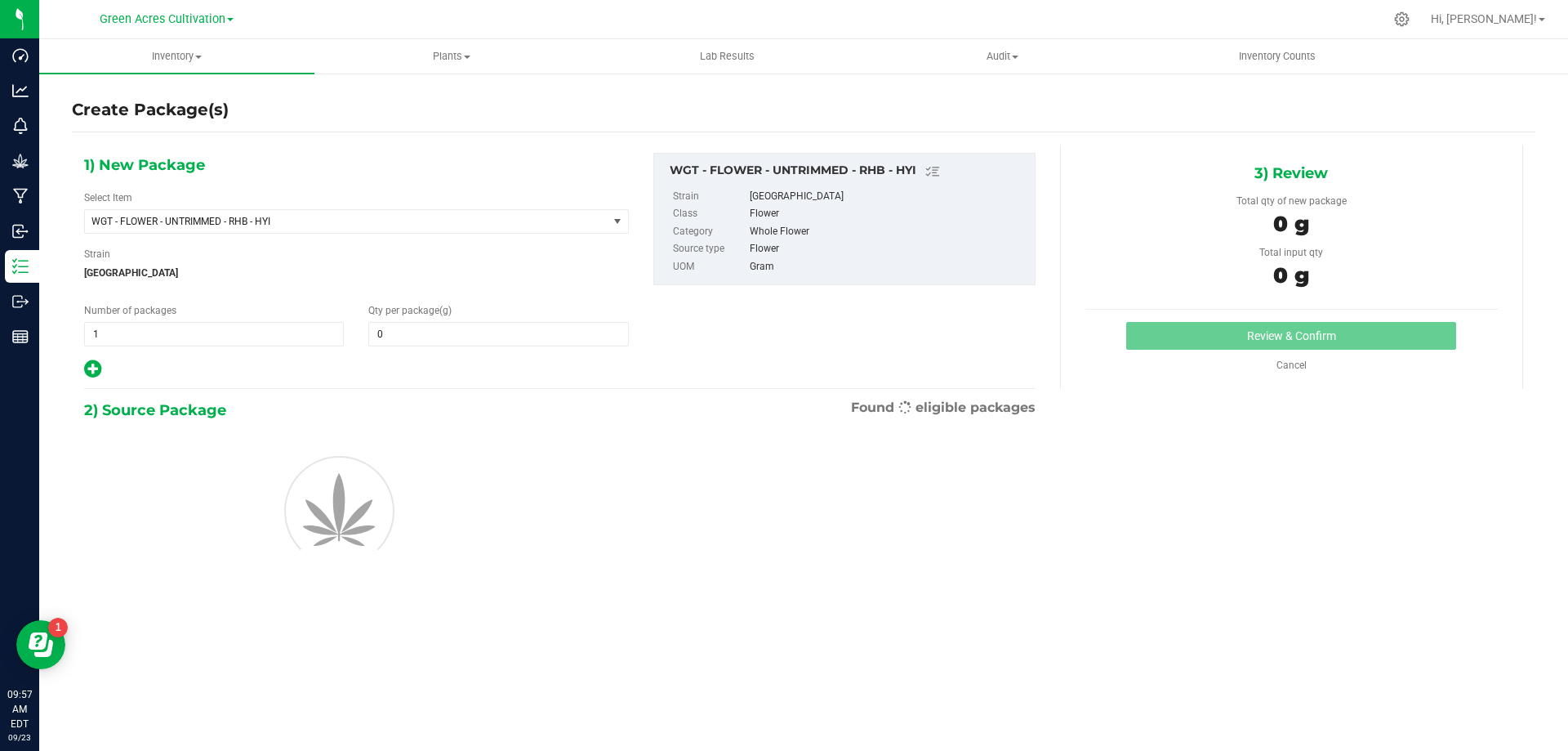
type input "0.0000"
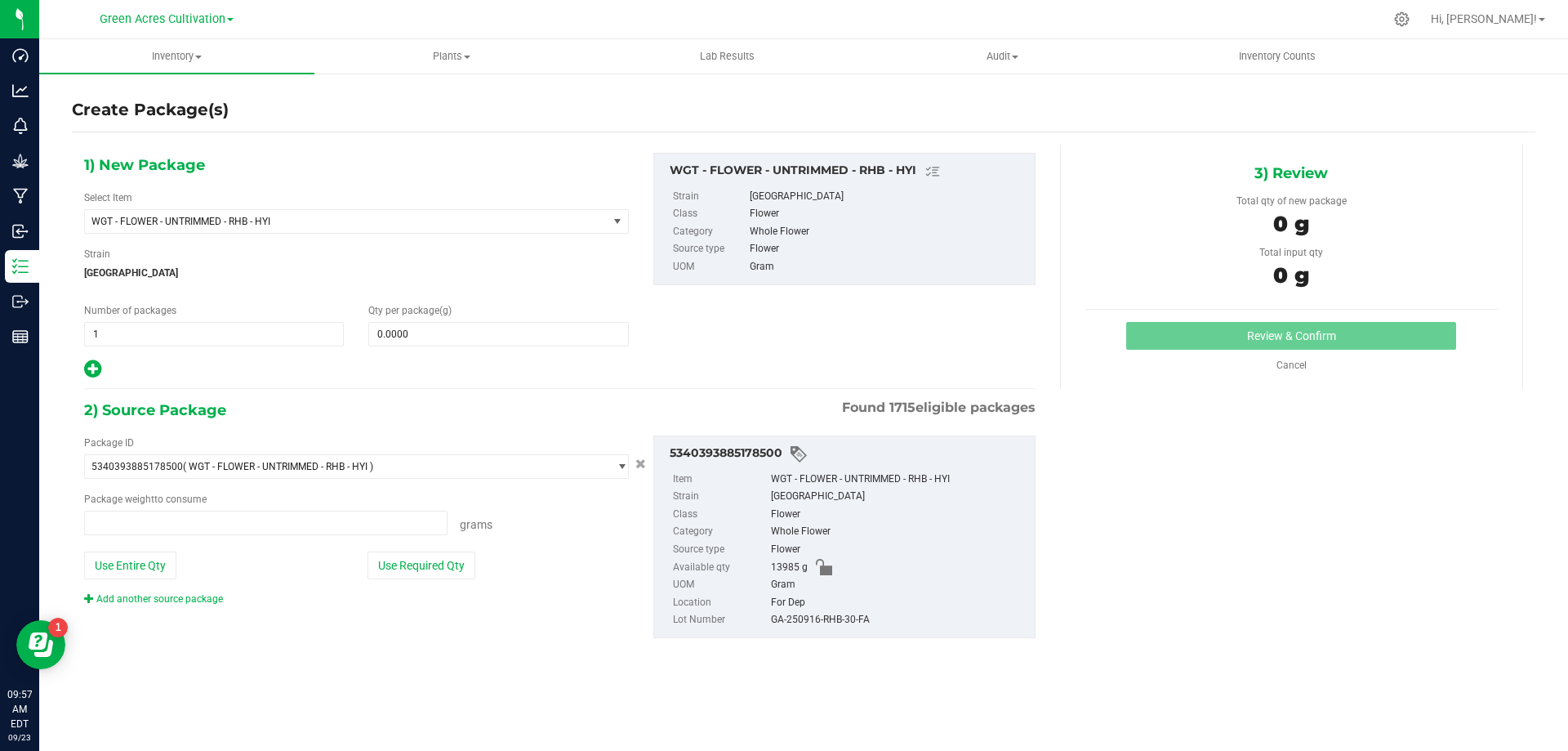
type input "0.0000 g"
click at [483, 226] on span "WGT - FLOWER - UNTRIMMED - RHB - HYI" at bounding box center [336, 221] width 489 height 11
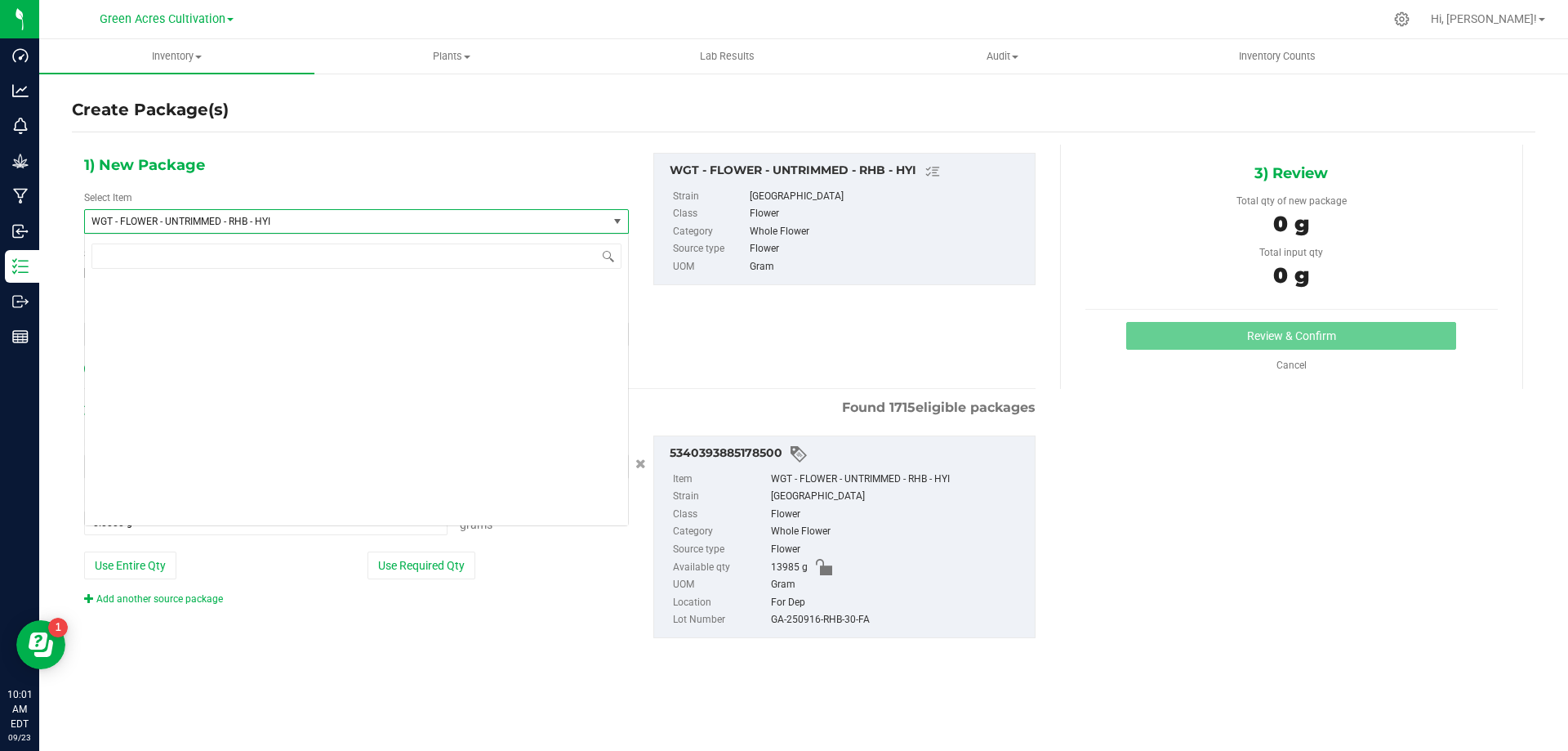
scroll to position [356922, 0]
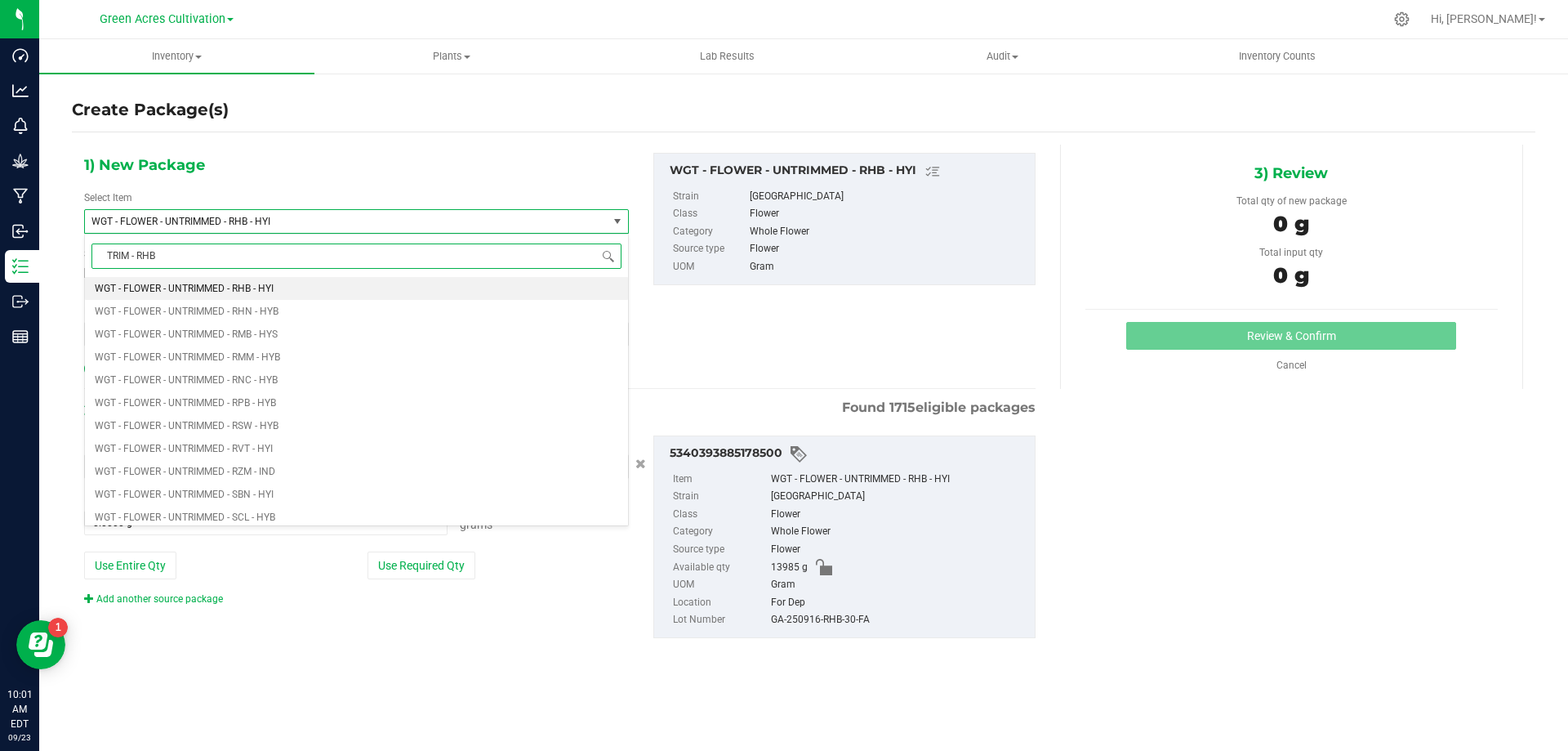
type input "TRIM - RHB"
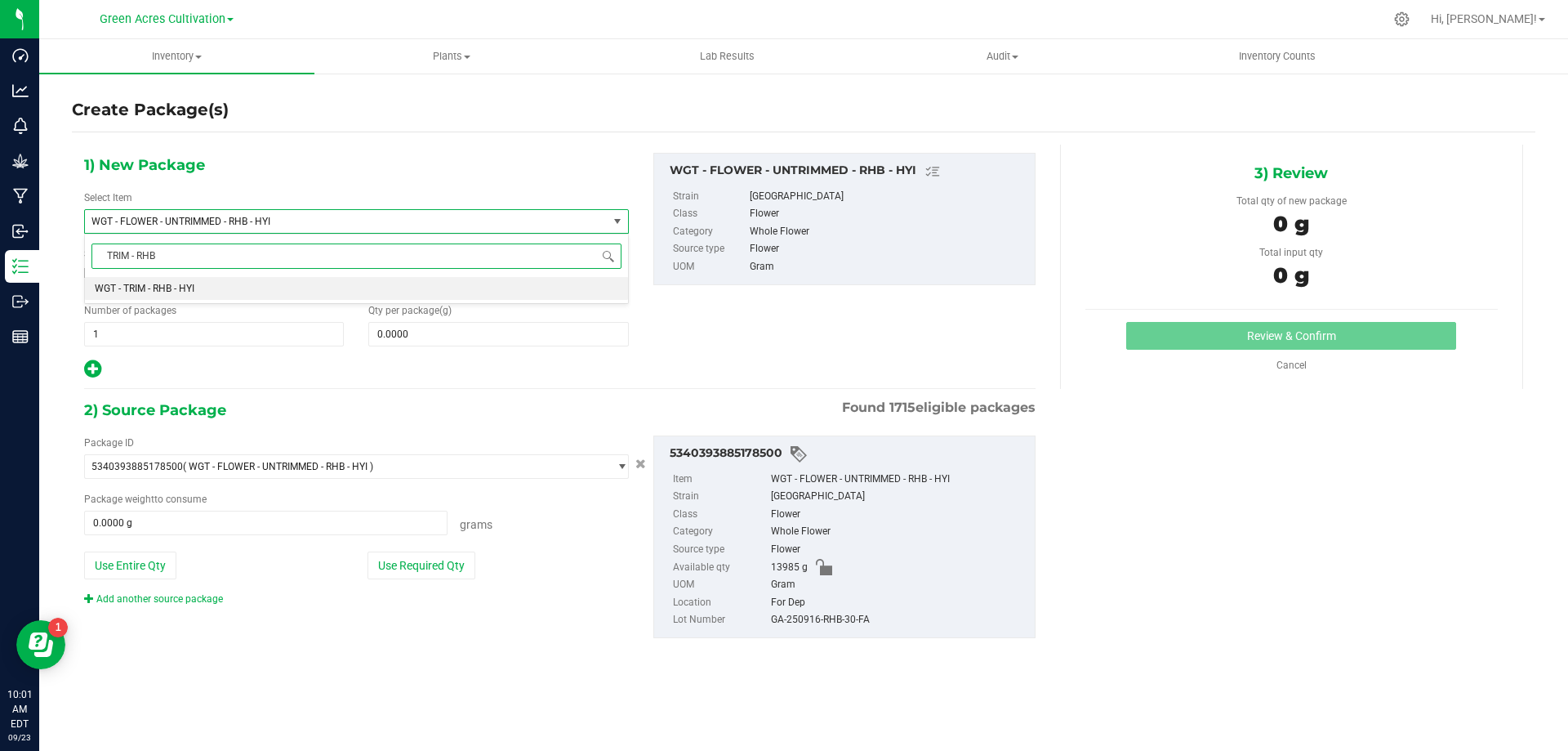
click at [488, 291] on li "WGT - TRIM - RHB - HYI" at bounding box center [356, 288] width 543 height 23
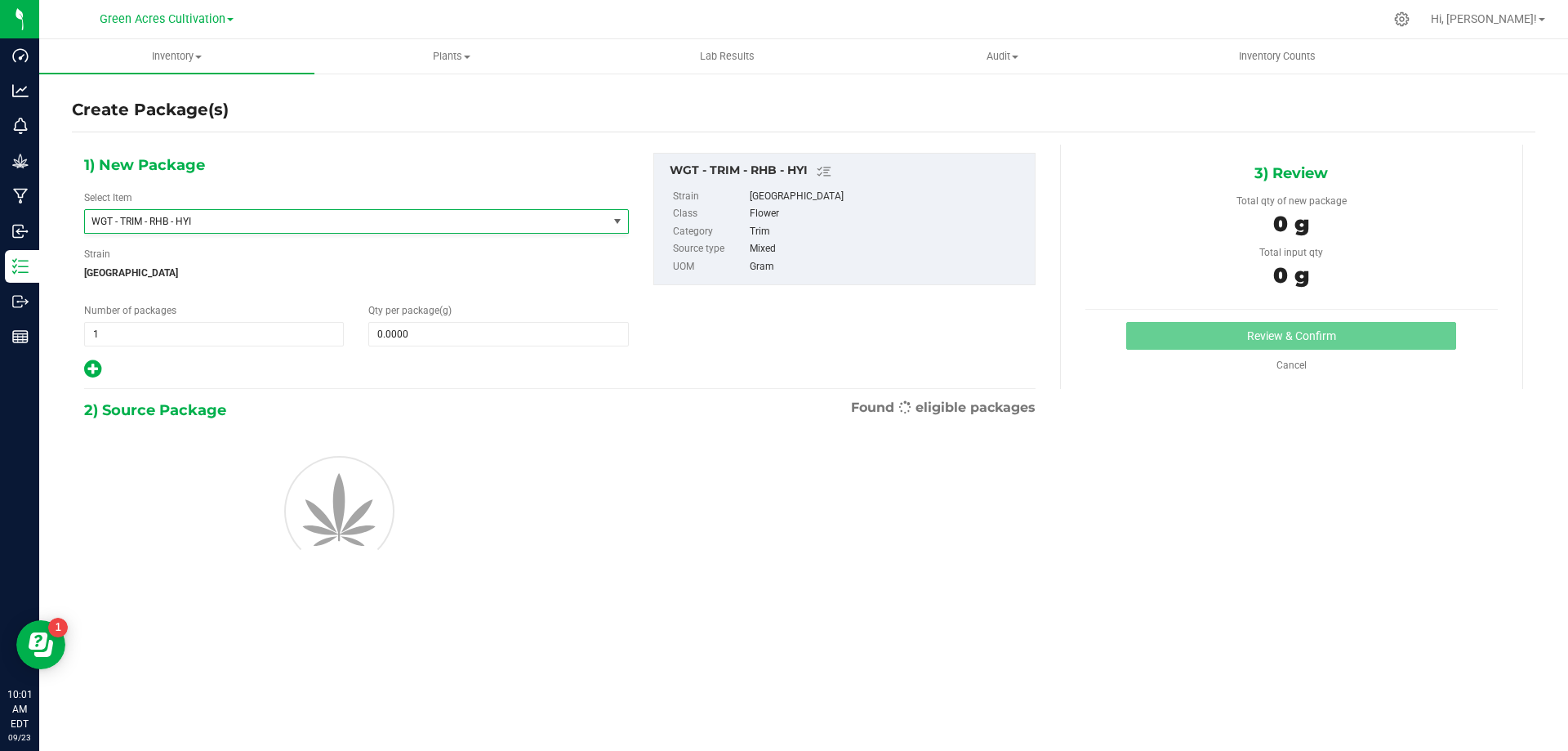
type input "0.0000"
click at [513, 336] on span at bounding box center [499, 334] width 260 height 24
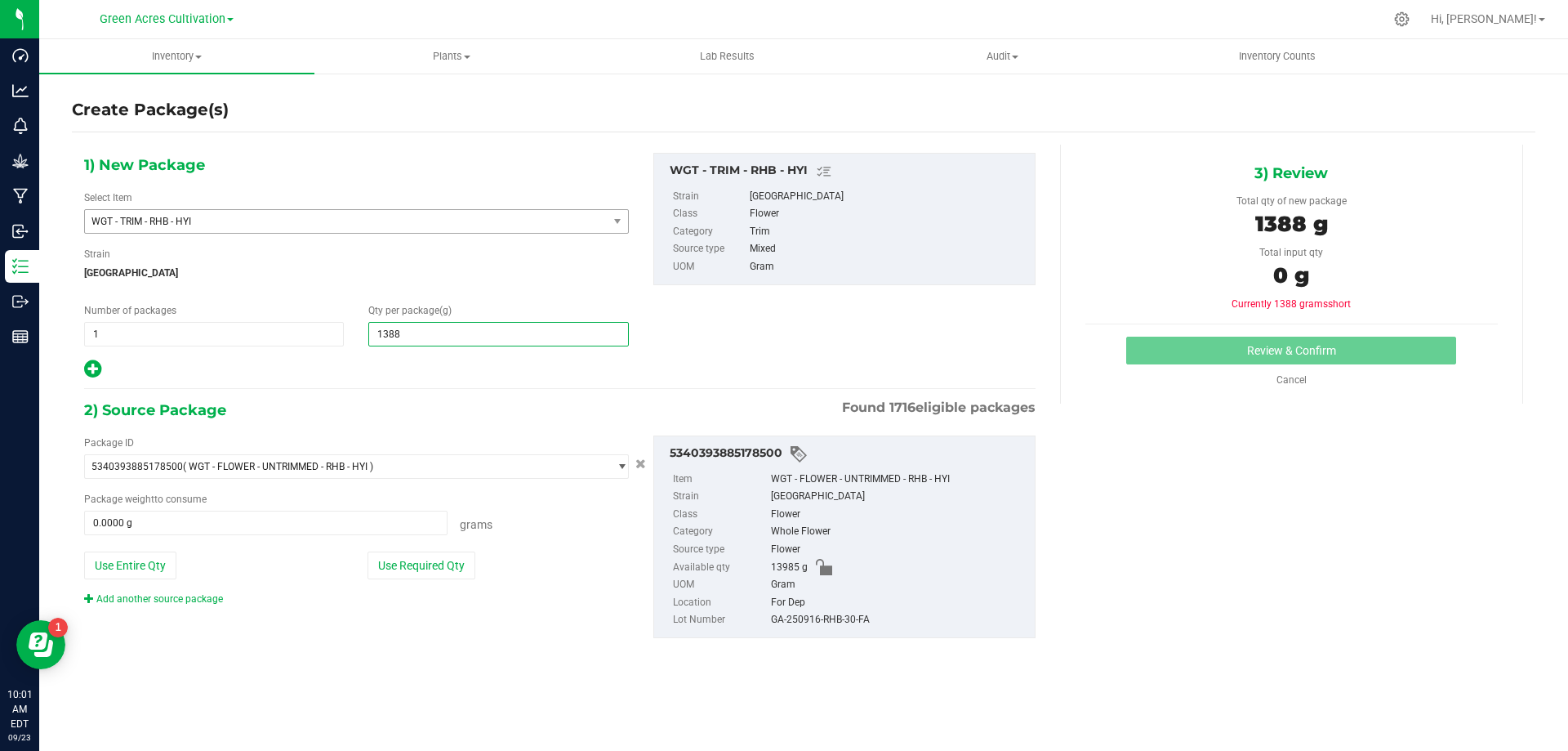
type input "13880"
type input "13,880.0000"
click at [457, 556] on button "Use Required Qty" at bounding box center [422, 566] width 108 height 28
type input "13880.0000 g"
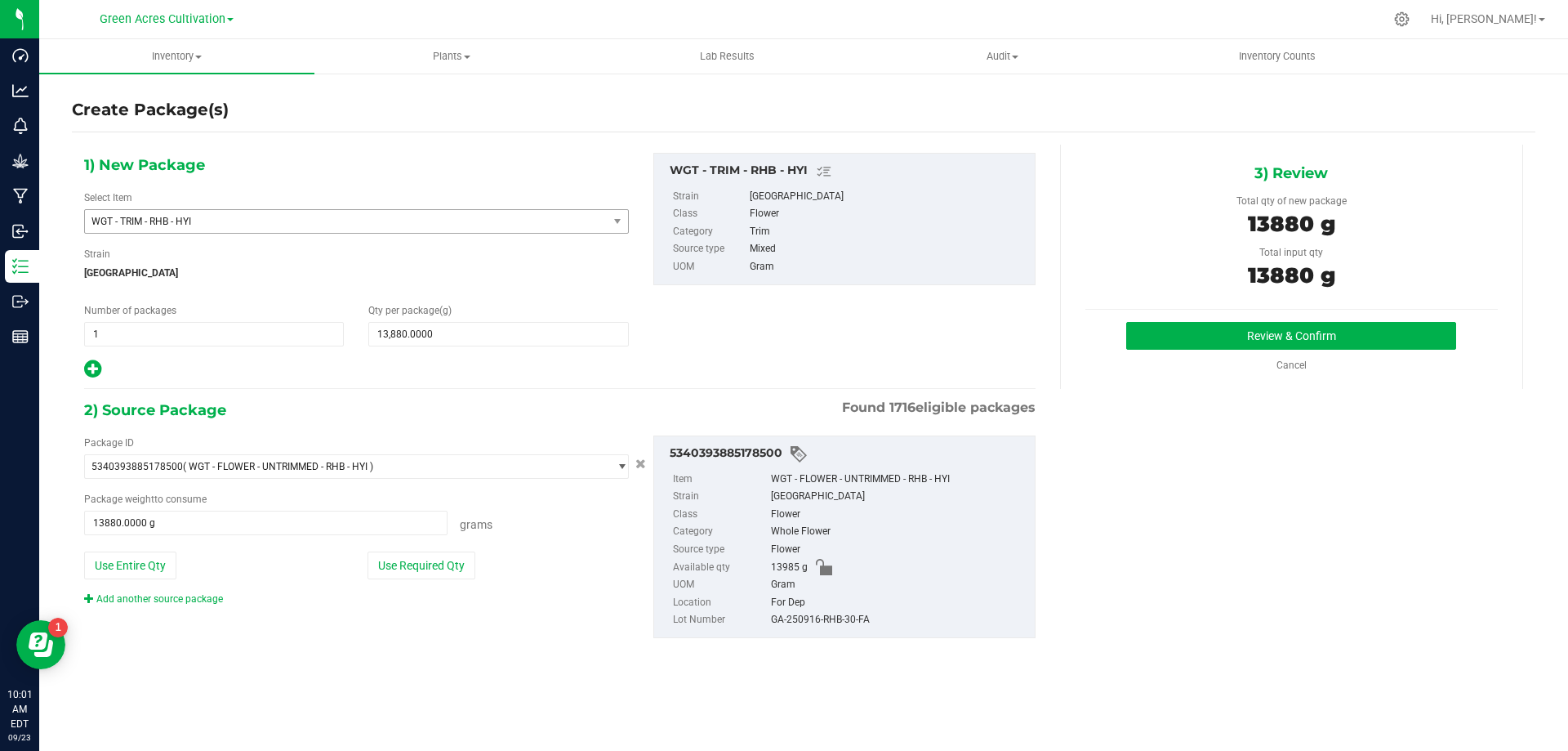
click at [827, 617] on div "GA-250916-RHB-30-FA" at bounding box center [898, 620] width 256 height 18
copy div "GA-250916-RHB-30-FA"
click at [1255, 334] on button "Review & Confirm" at bounding box center [1291, 336] width 330 height 28
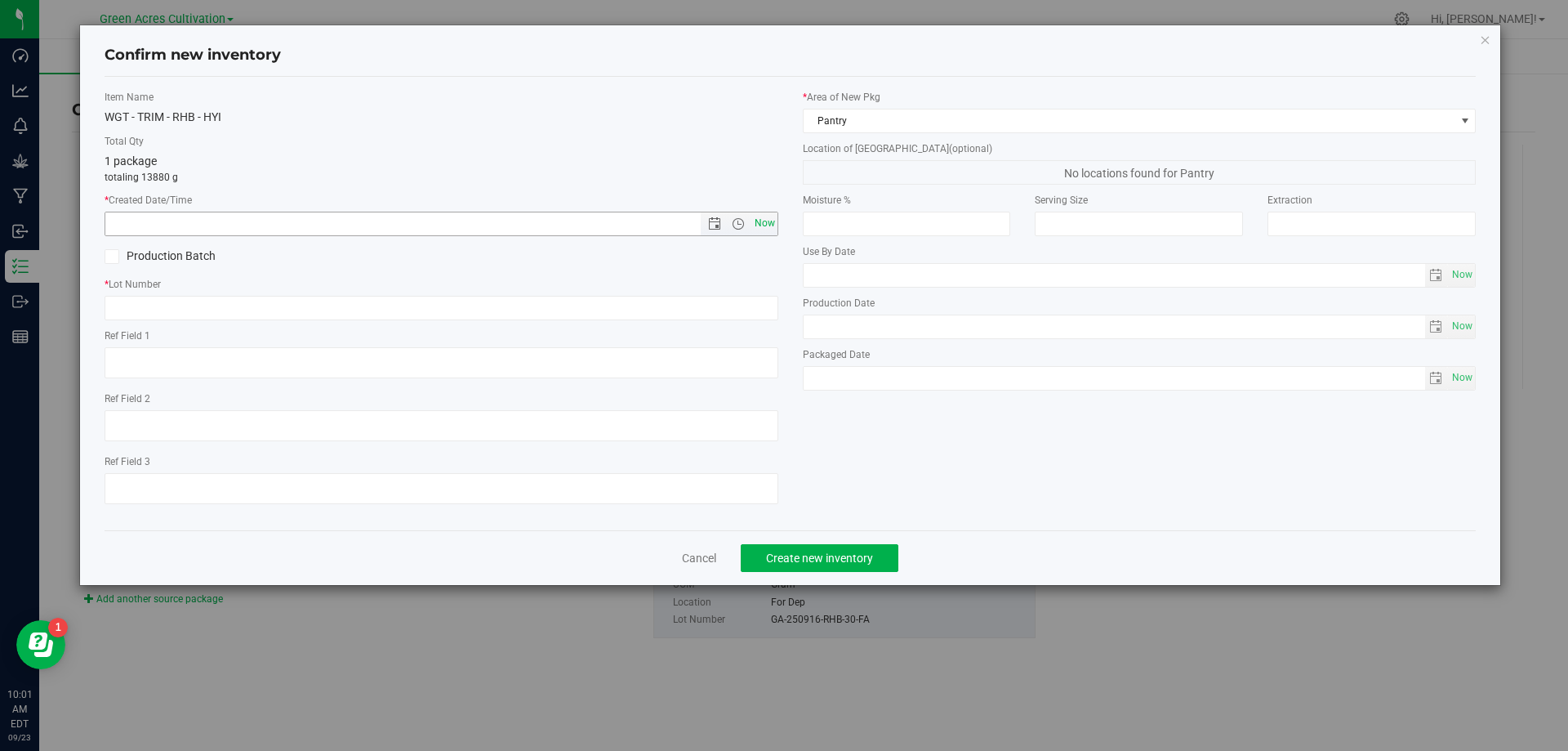
click at [777, 224] on span "Now" at bounding box center [765, 223] width 28 height 24
type input "9/23/2025 10:01 AM"
click at [757, 305] on input "text" at bounding box center [442, 308] width 674 height 24
paste input "GA-250916-RHB-30-FA"
type input "GA-250916-RHB-30-TB"
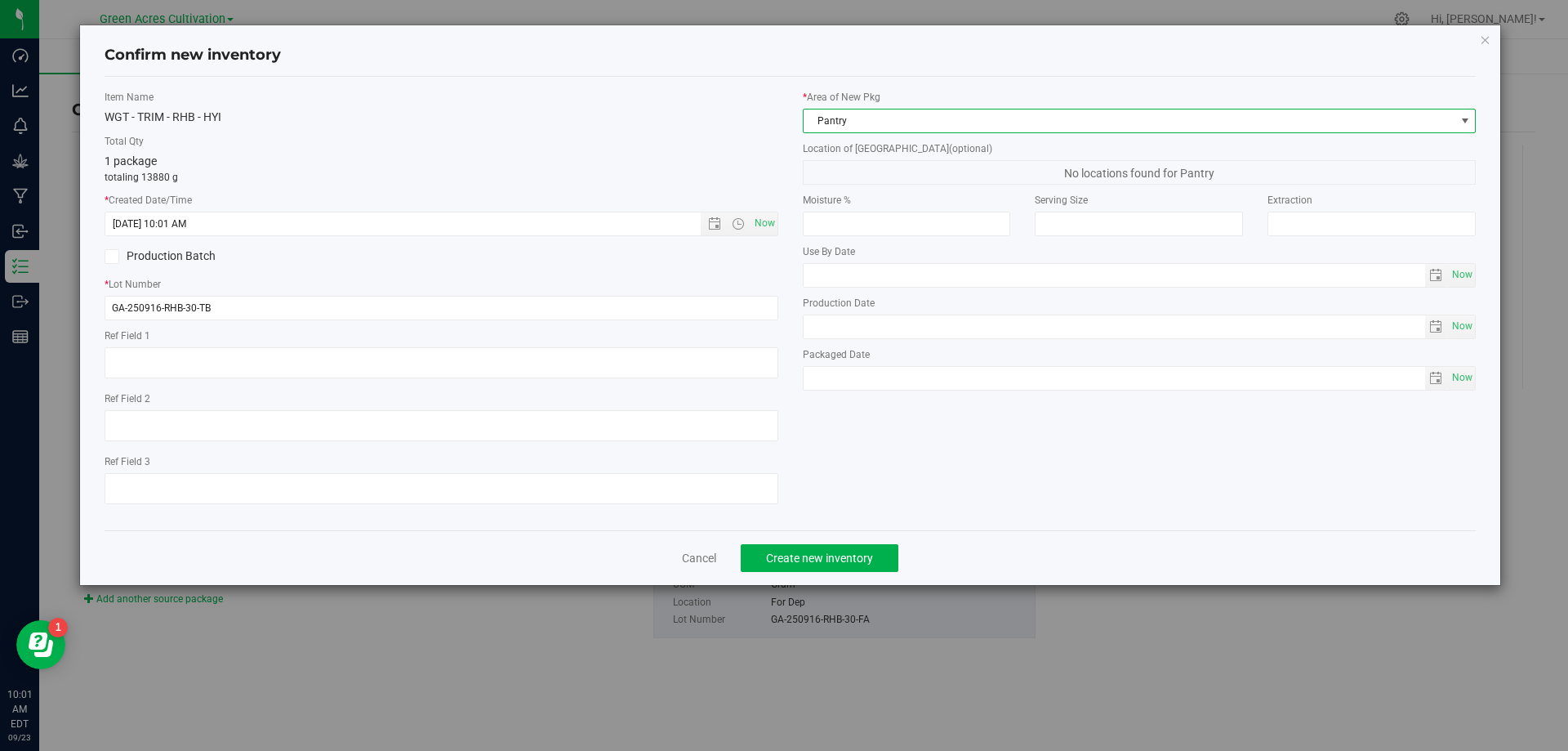
click at [926, 123] on span "Pantry" at bounding box center [1130, 121] width 652 height 23
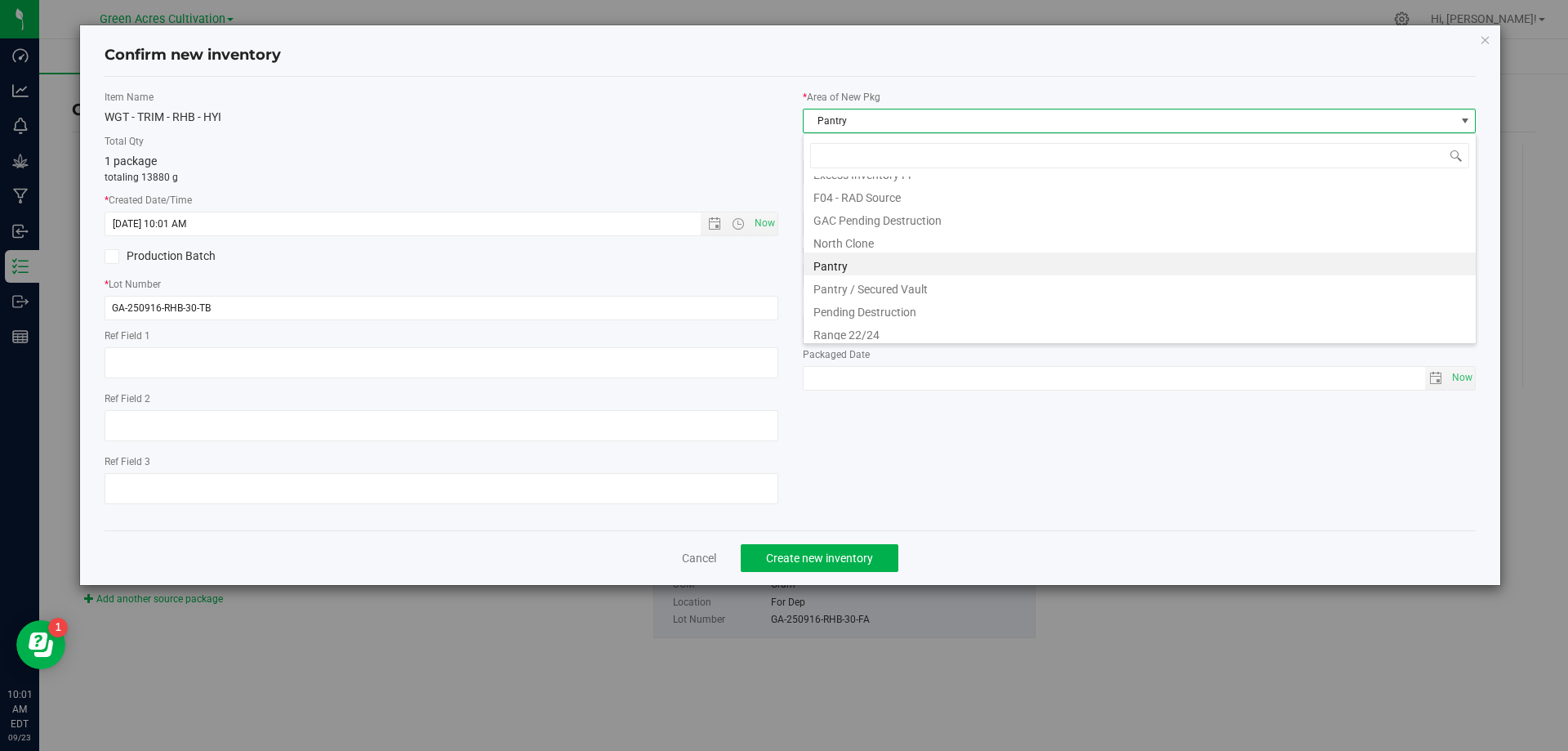
scroll to position [248, 0]
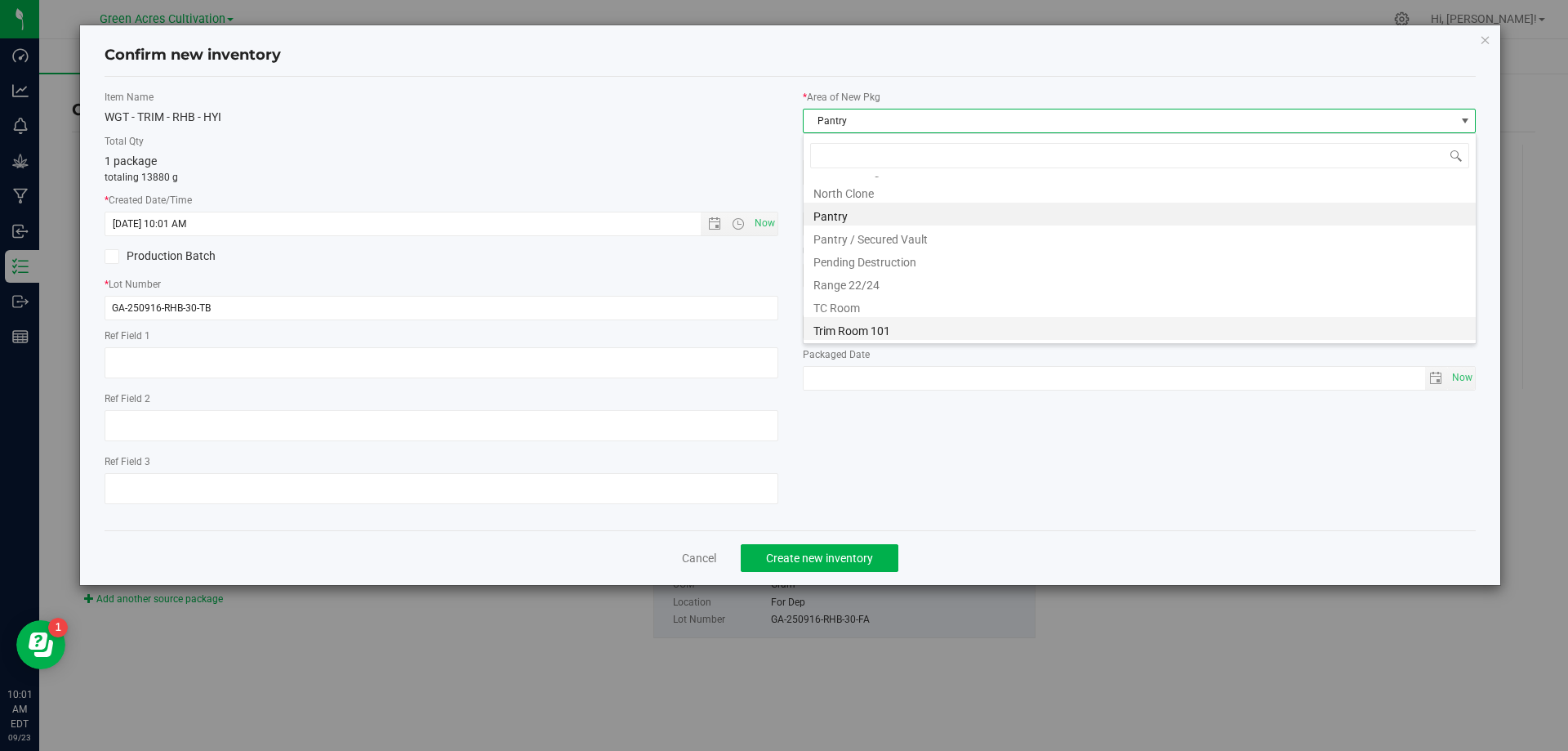
click at [874, 330] on li "Trim Room 101" at bounding box center [1140, 328] width 672 height 23
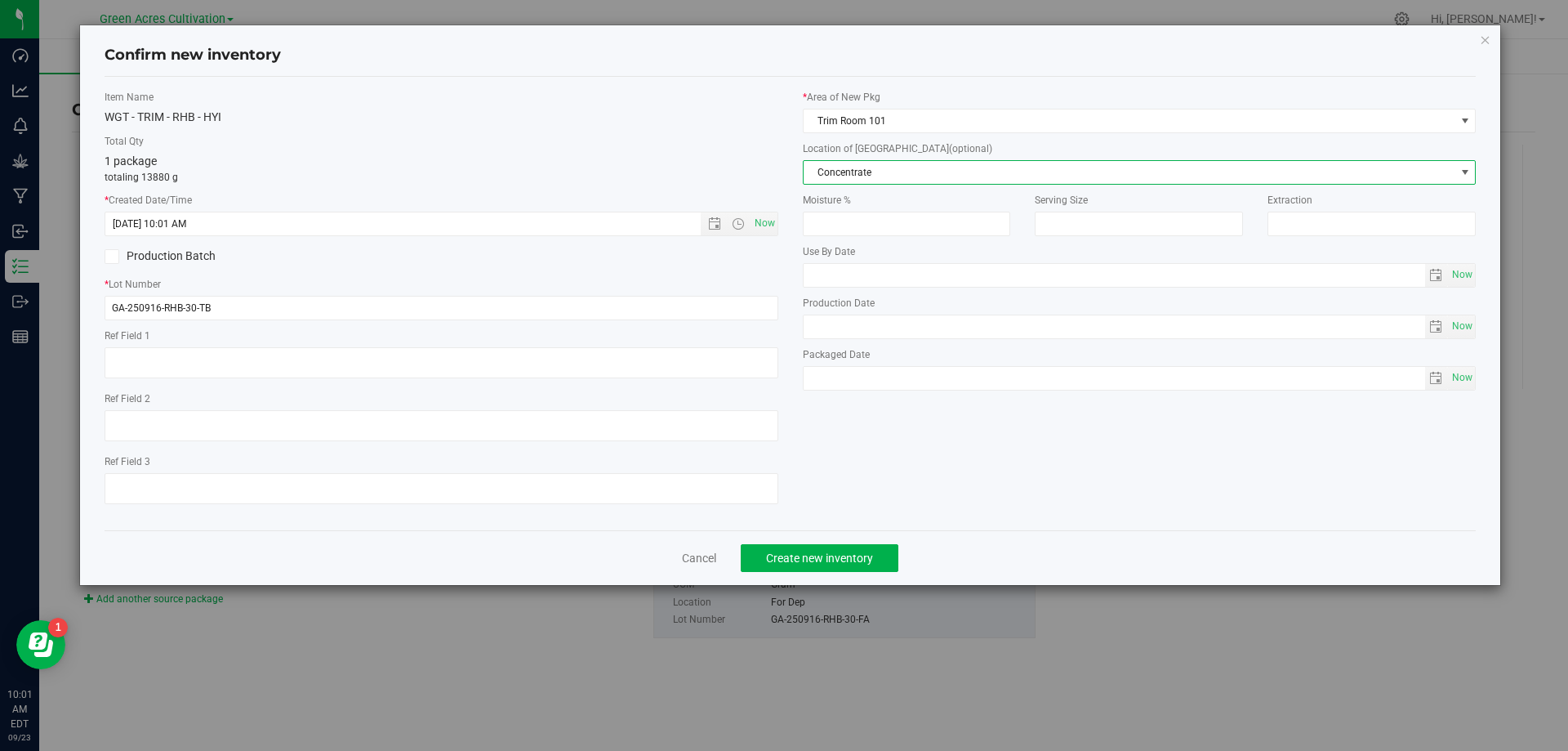
click at [904, 174] on span "Concentrate" at bounding box center [1130, 172] width 652 height 23
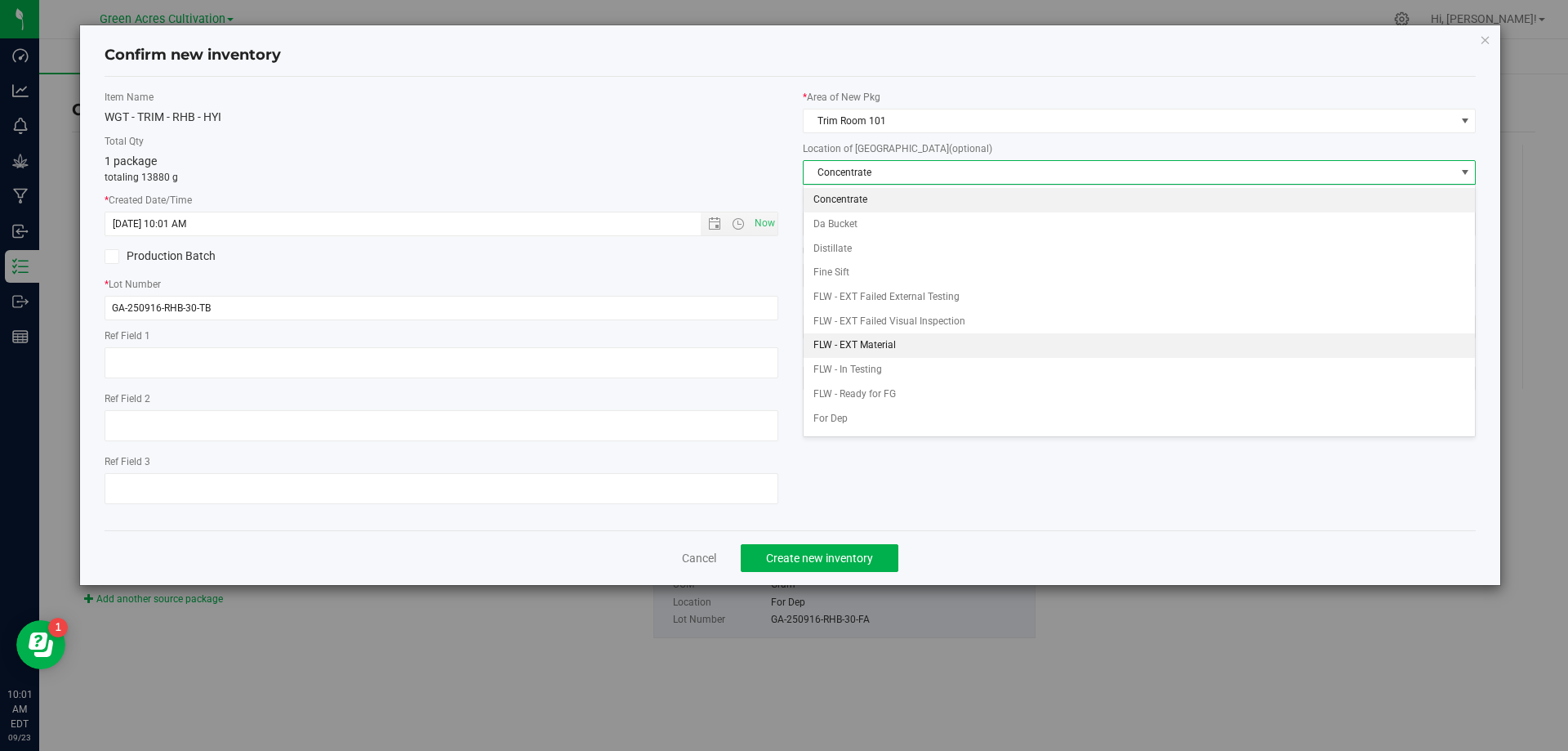
click at [887, 346] on li "FLW - EXT Material" at bounding box center [1140, 346] width 672 height 24
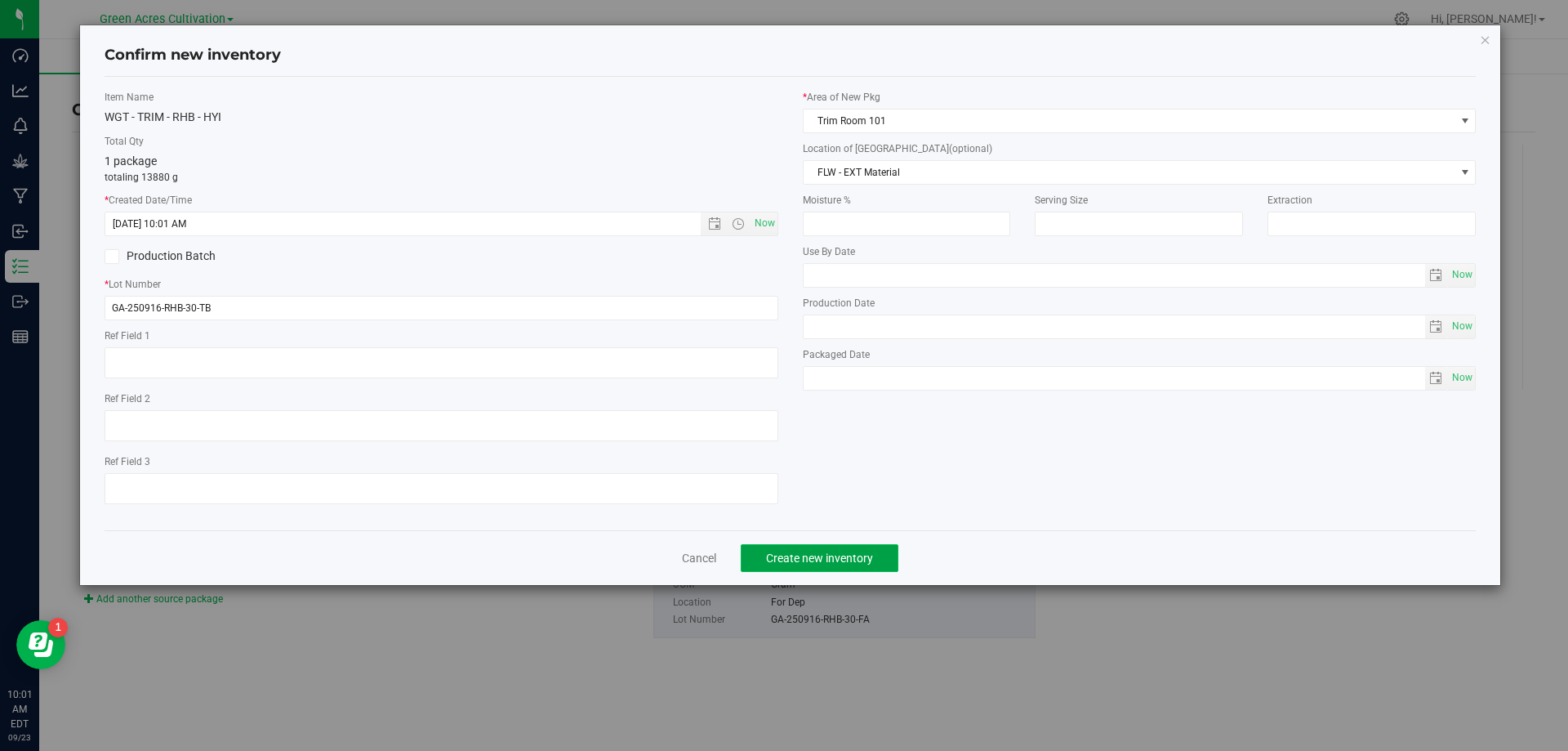
click at [836, 566] on button "Create new inventory" at bounding box center [820, 558] width 158 height 28
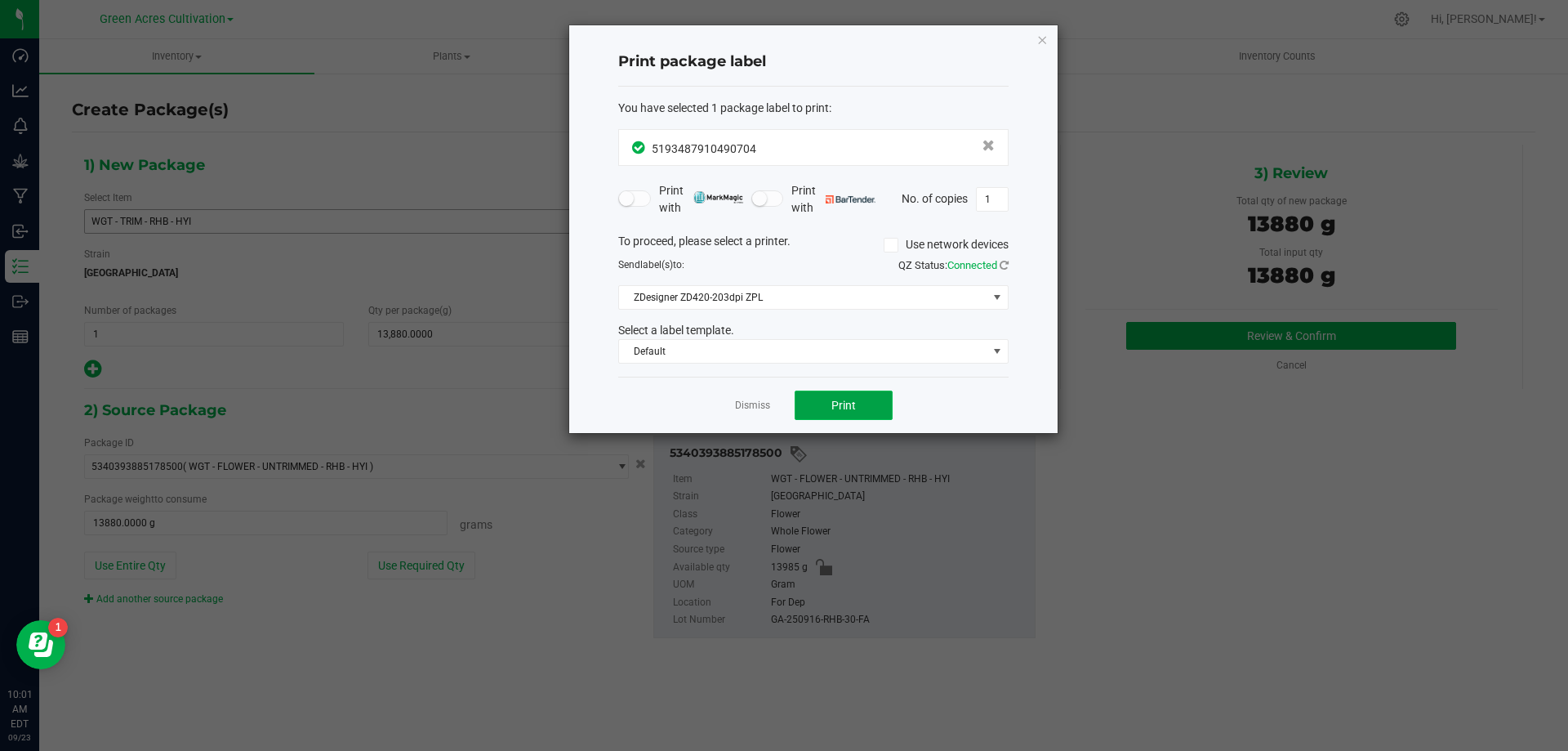
click at [831, 395] on button "Print" at bounding box center [843, 405] width 98 height 30
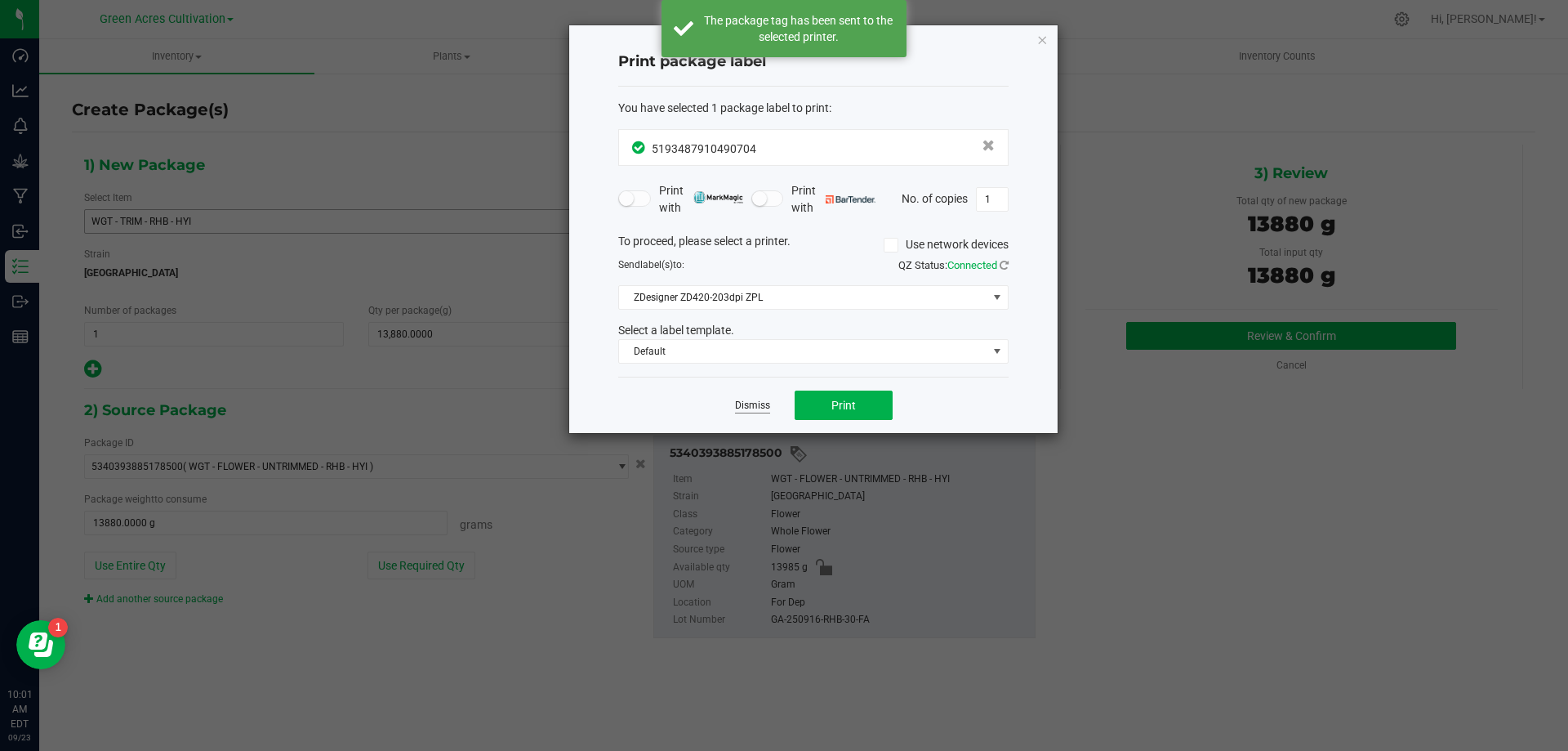
click at [762, 410] on link "Dismiss" at bounding box center [753, 406] width 35 height 14
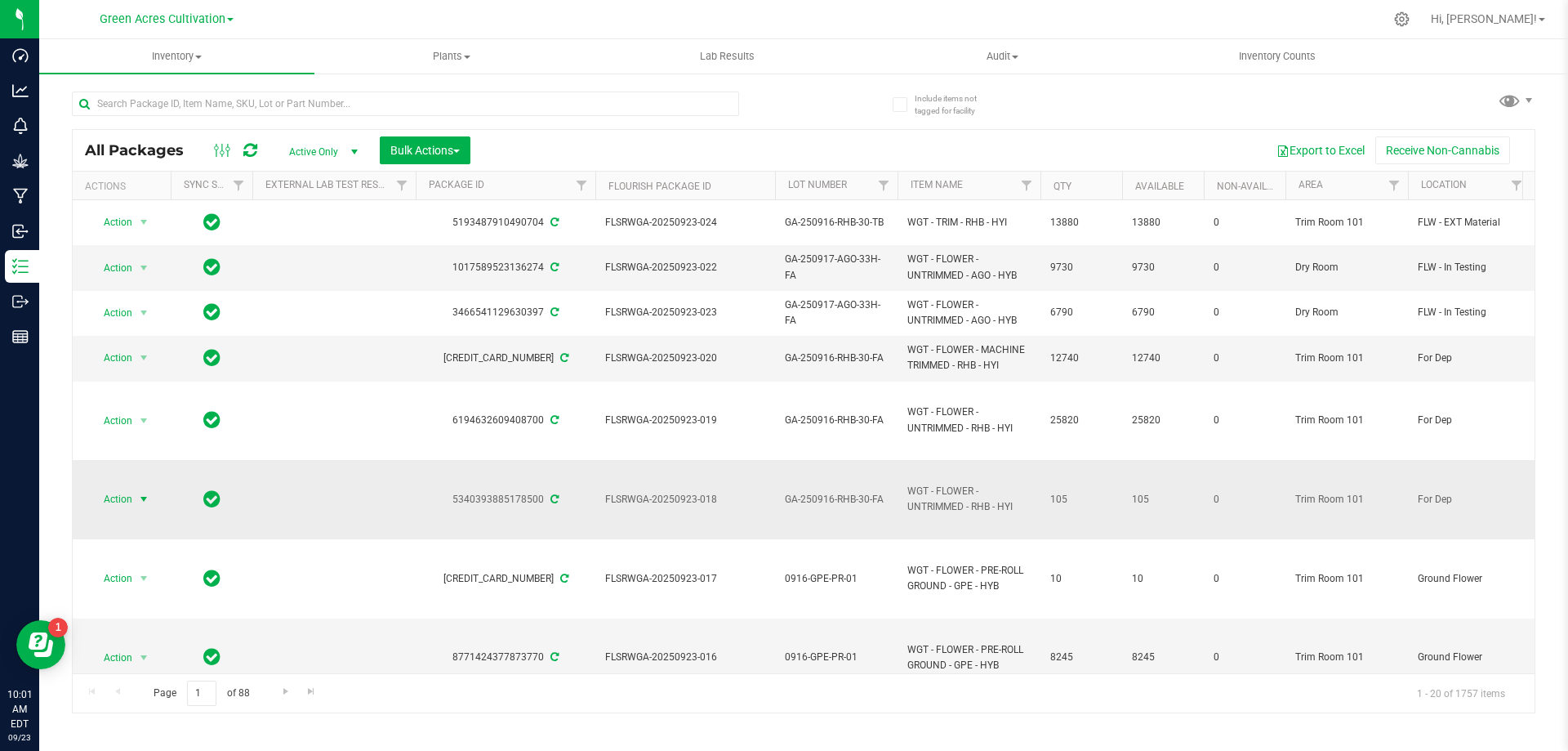
click at [153, 488] on span "select" at bounding box center [143, 500] width 20 height 23
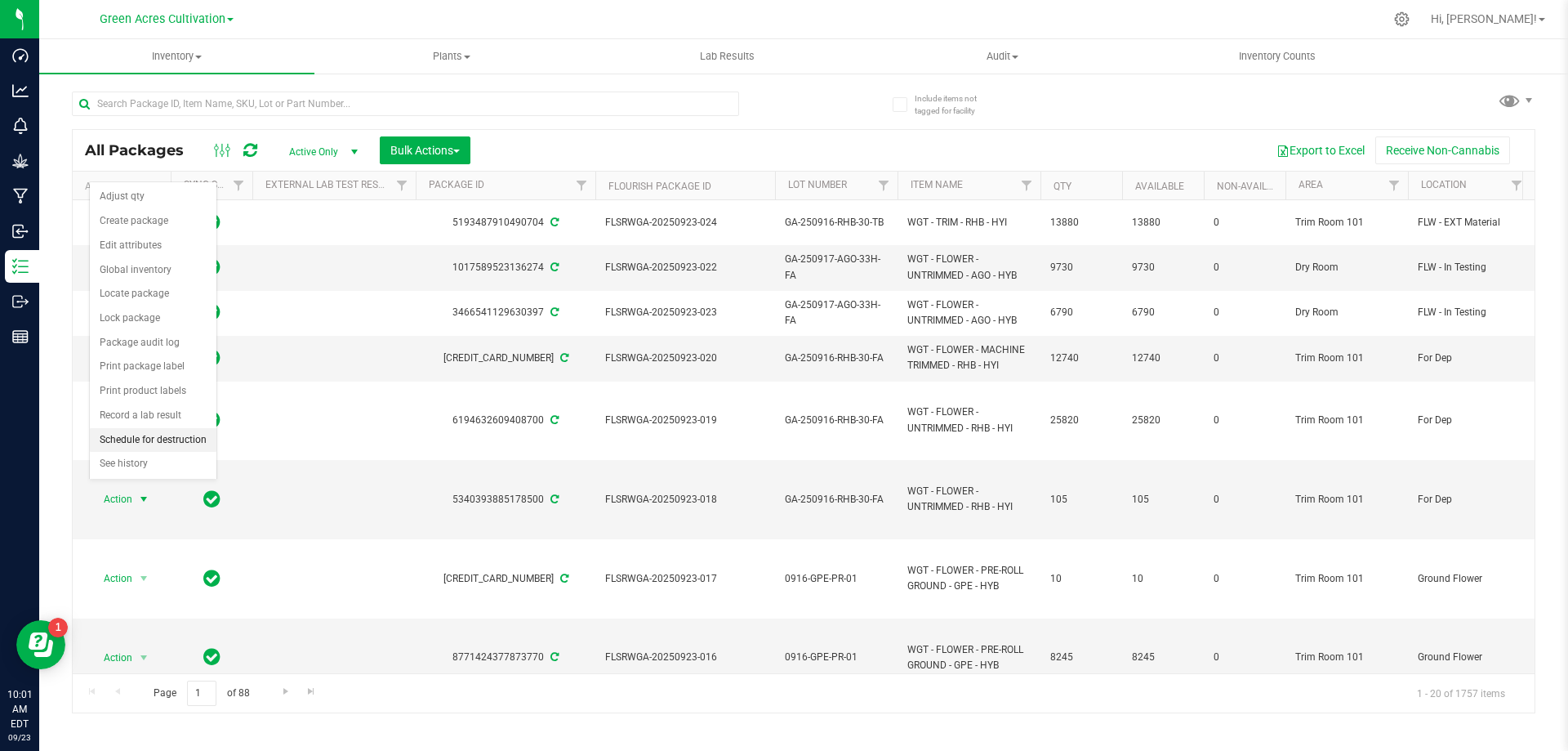
click at [189, 430] on li "Schedule for destruction" at bounding box center [153, 440] width 127 height 24
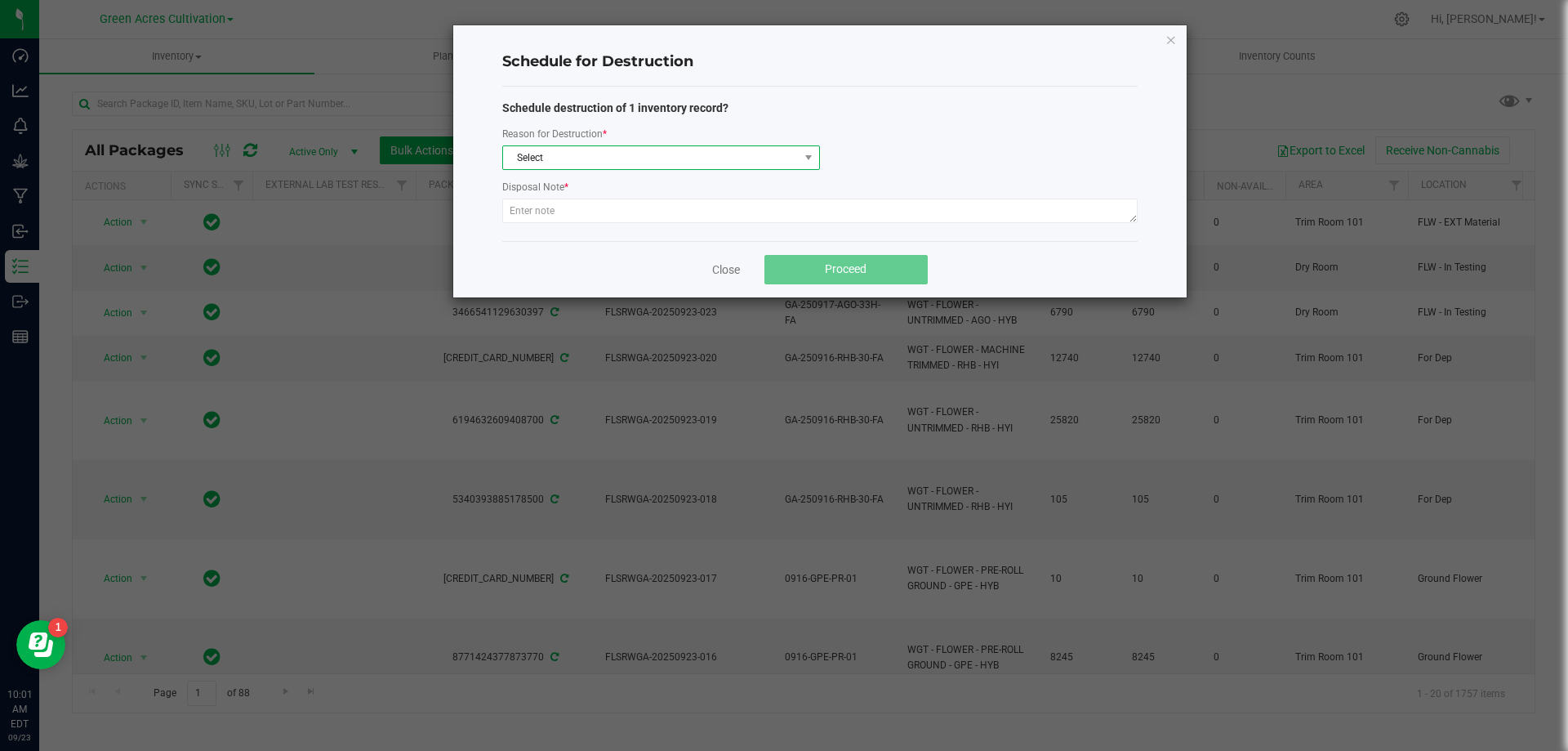
click at [567, 154] on span "Select" at bounding box center [650, 157] width 296 height 23
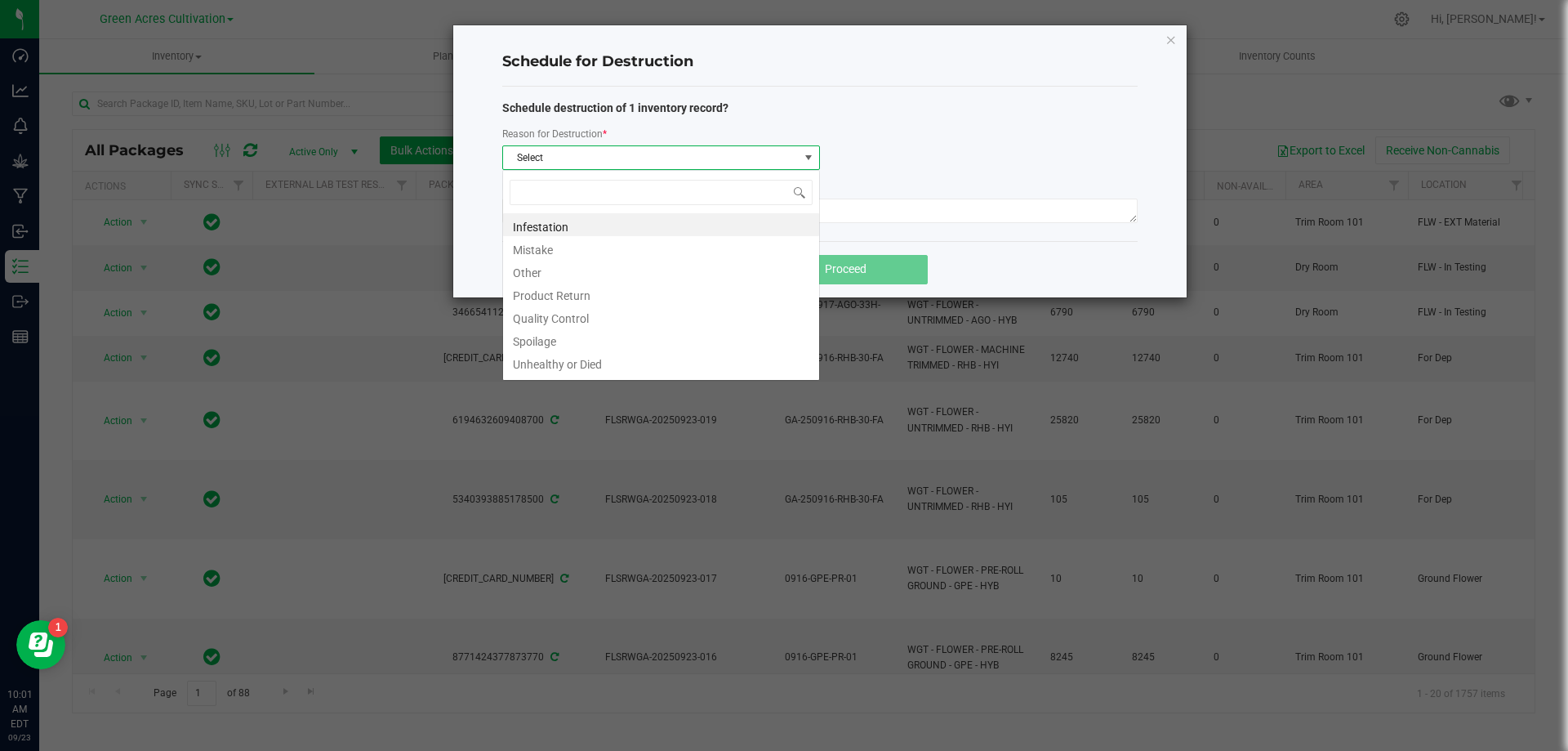
scroll to position [24, 318]
type input "W"
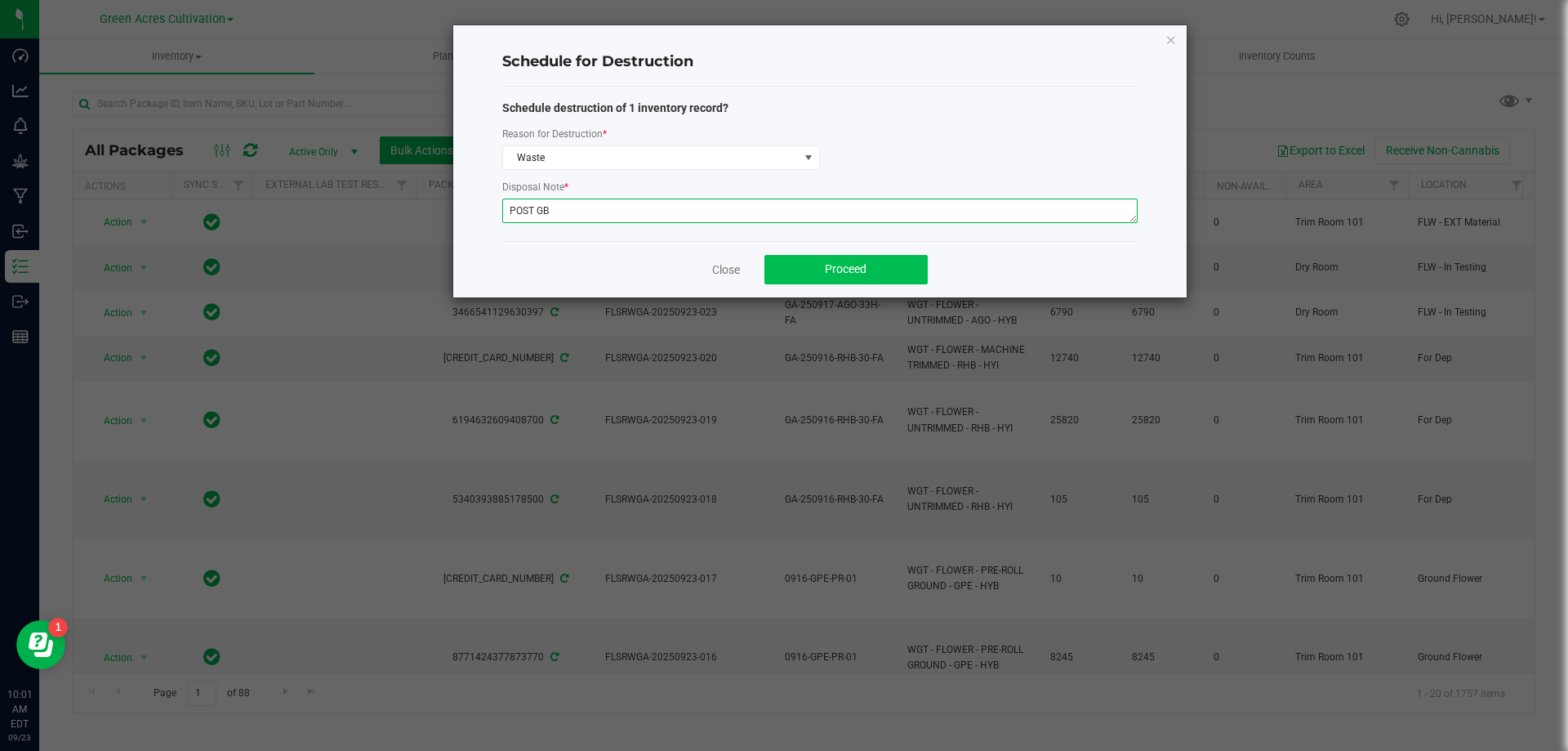
type textarea "POST GB"
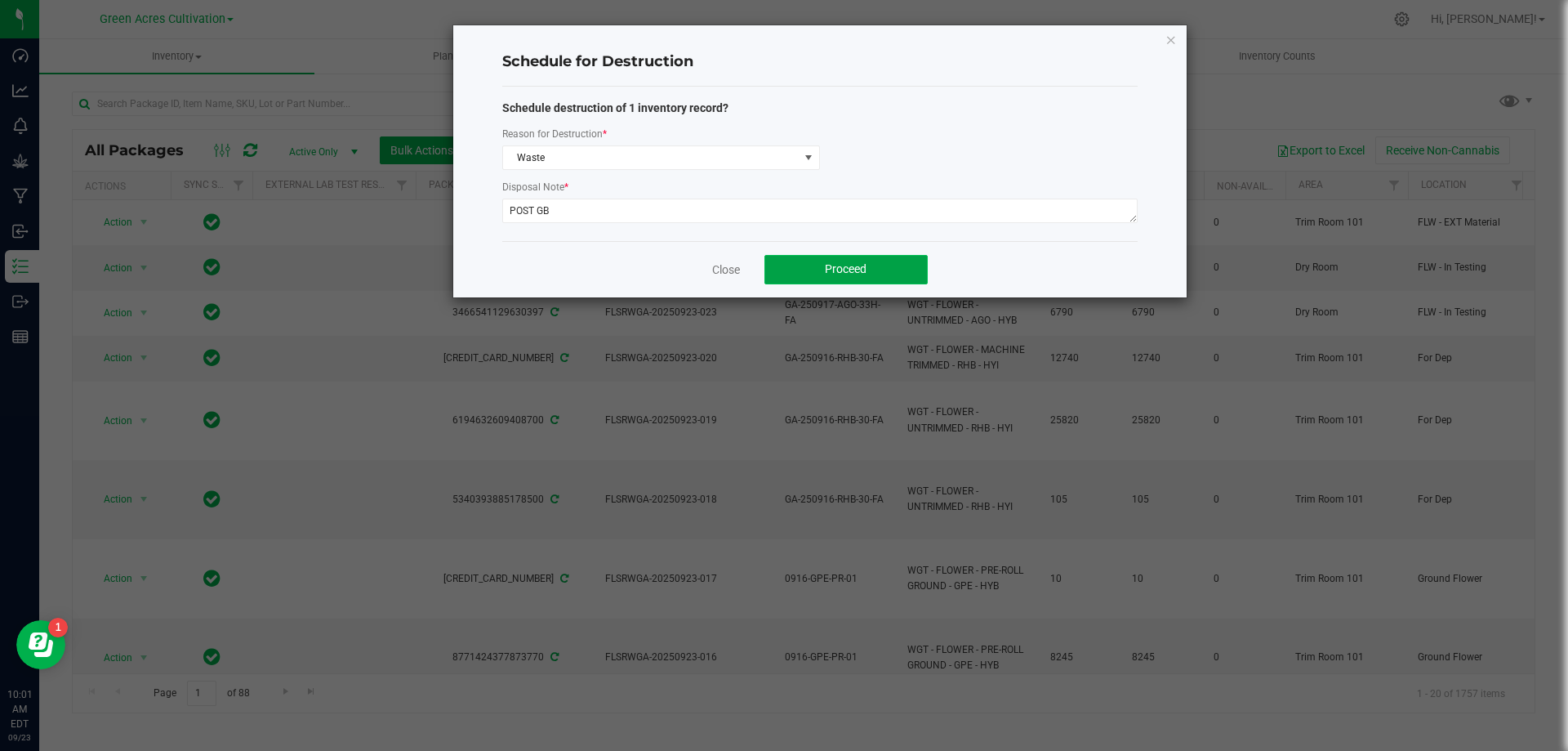
click at [878, 265] on button "Proceed" at bounding box center [846, 270] width 163 height 30
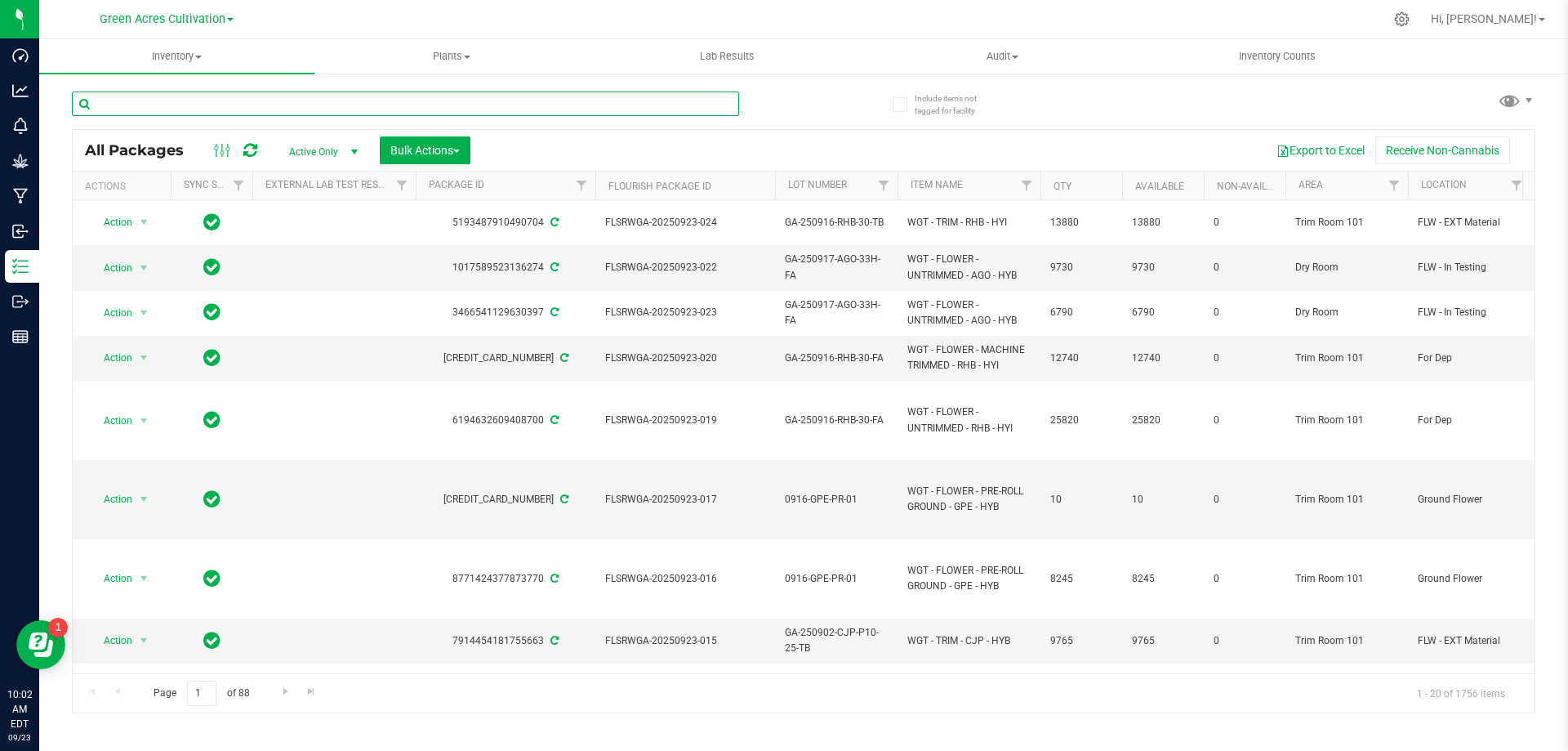
click at [399, 107] on input "text" at bounding box center [405, 104] width 667 height 24
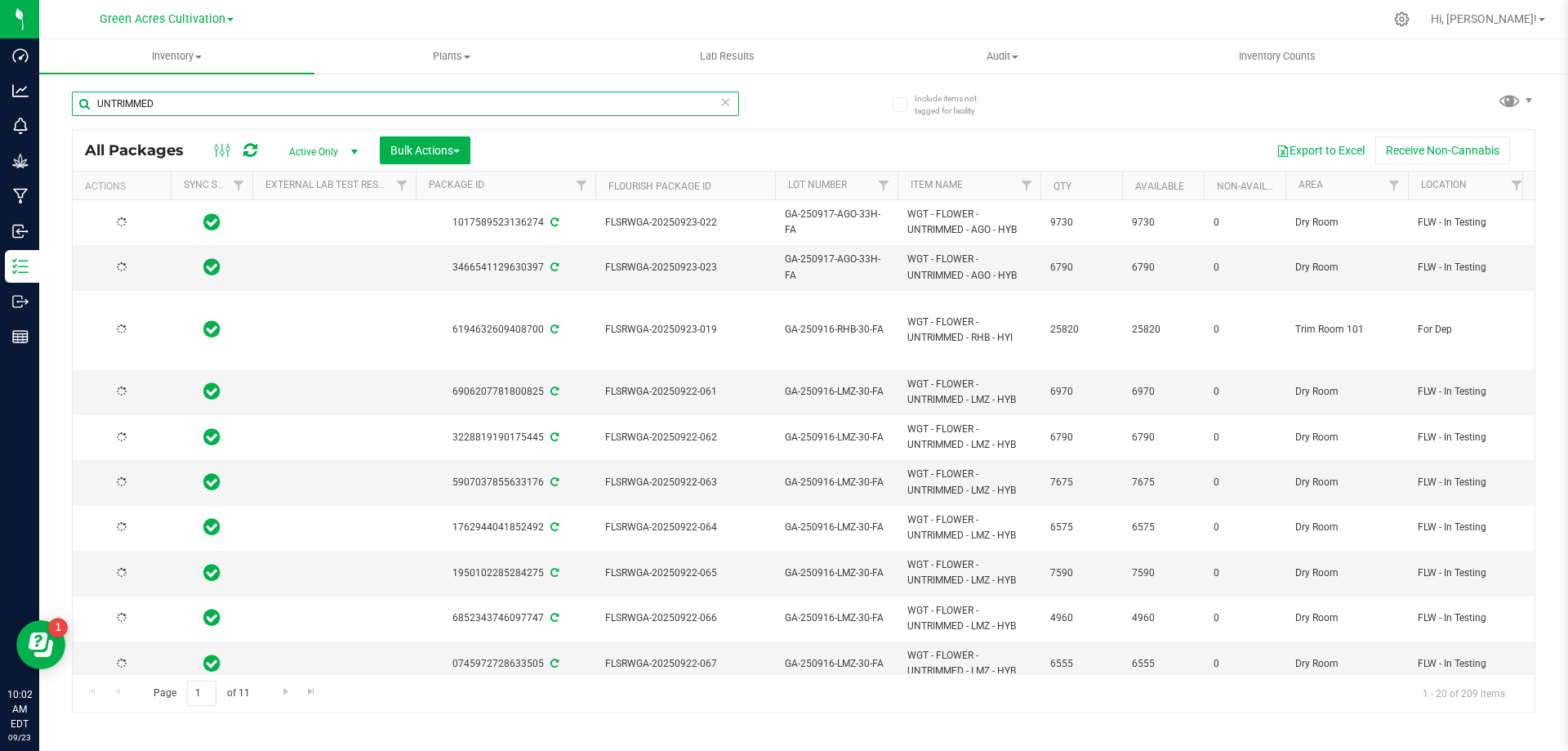
type input "UNTRIMMED"
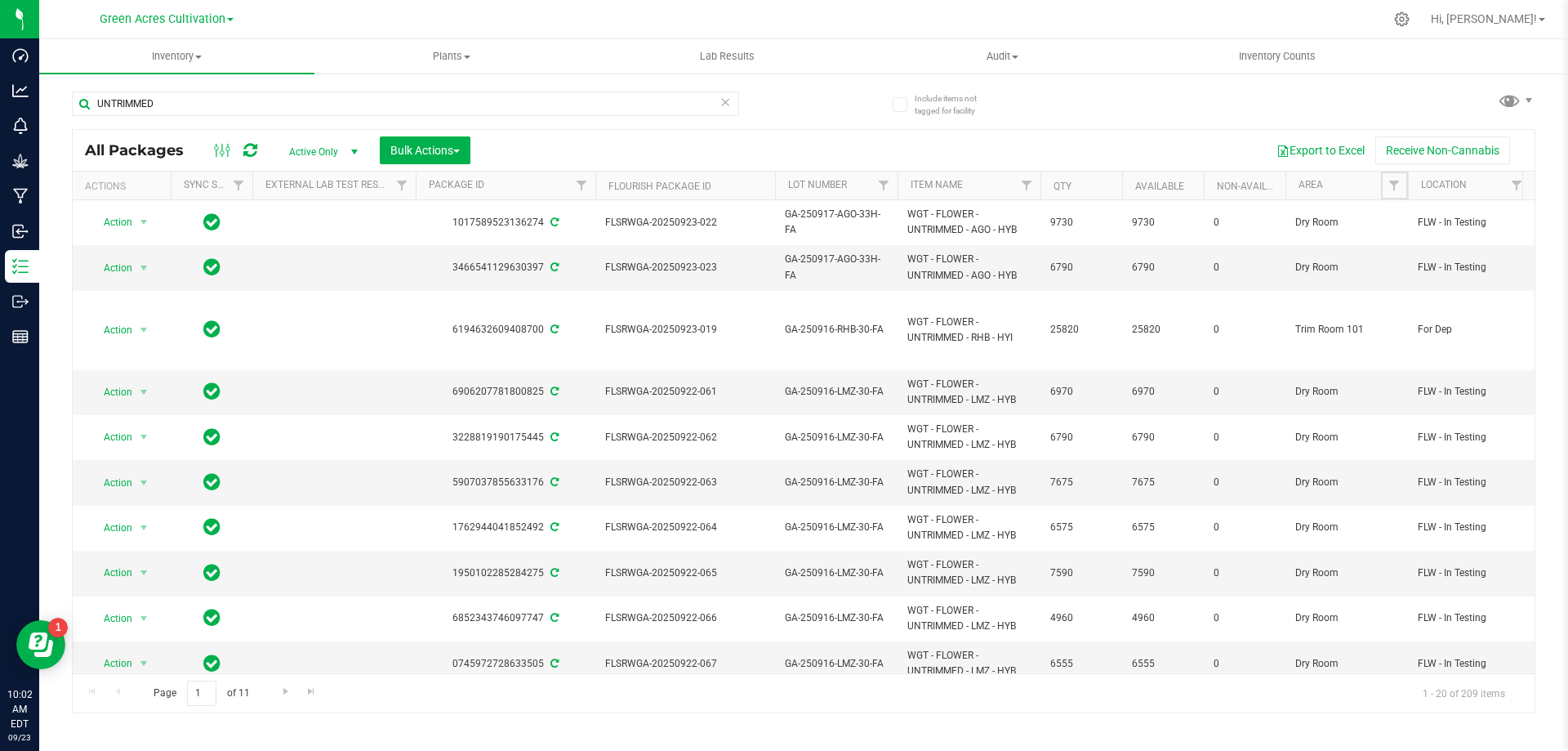
click at [1395, 189] on span "Filter" at bounding box center [1394, 185] width 13 height 13
type input "DRY"
click at [1418, 304] on span "Dry Room" at bounding box center [1437, 304] width 44 height 10
click at [1407, 304] on input "Dry Room" at bounding box center [1402, 304] width 10 height 10
checkbox input "true"
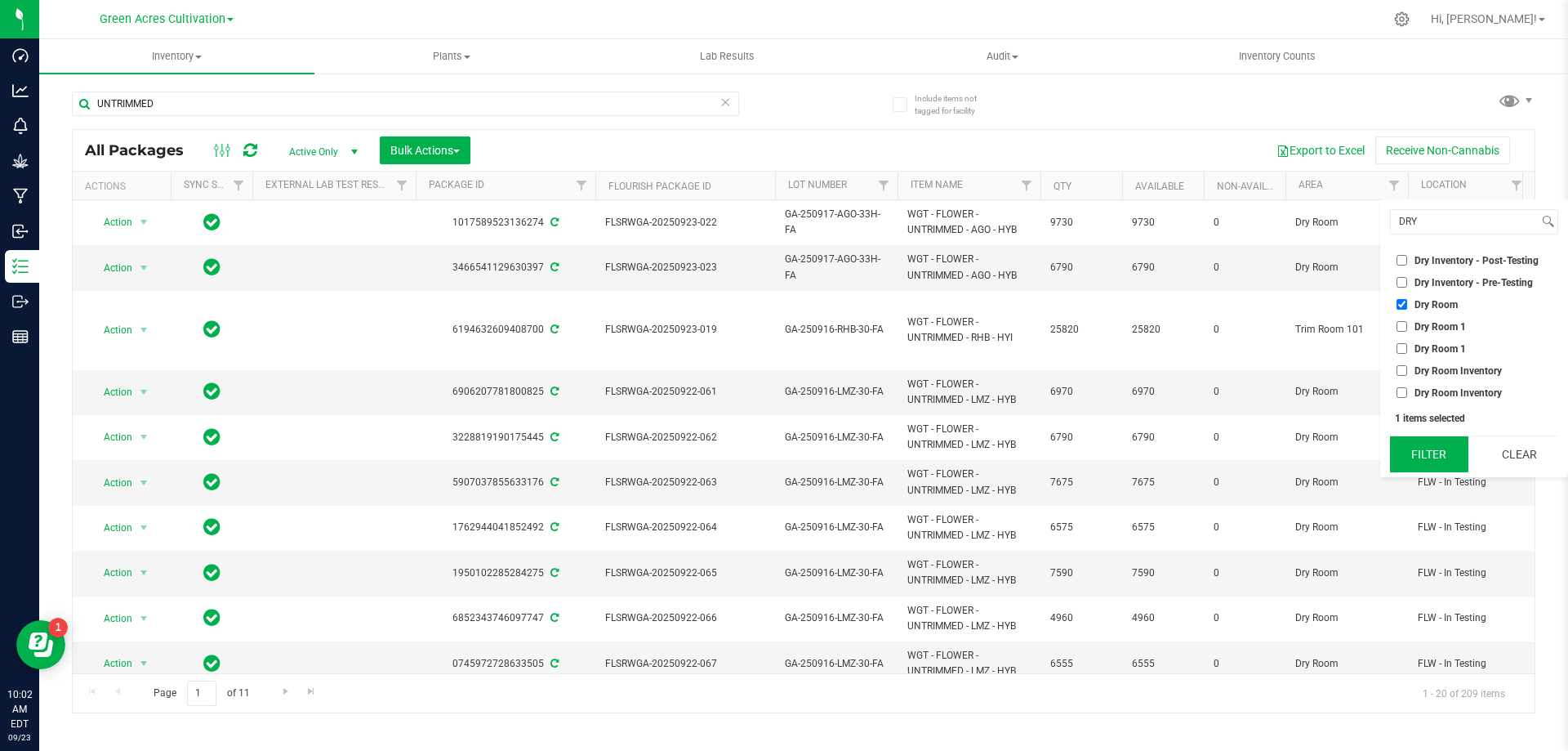
click at [1441, 467] on button "Filter" at bounding box center [1430, 454] width 79 height 36
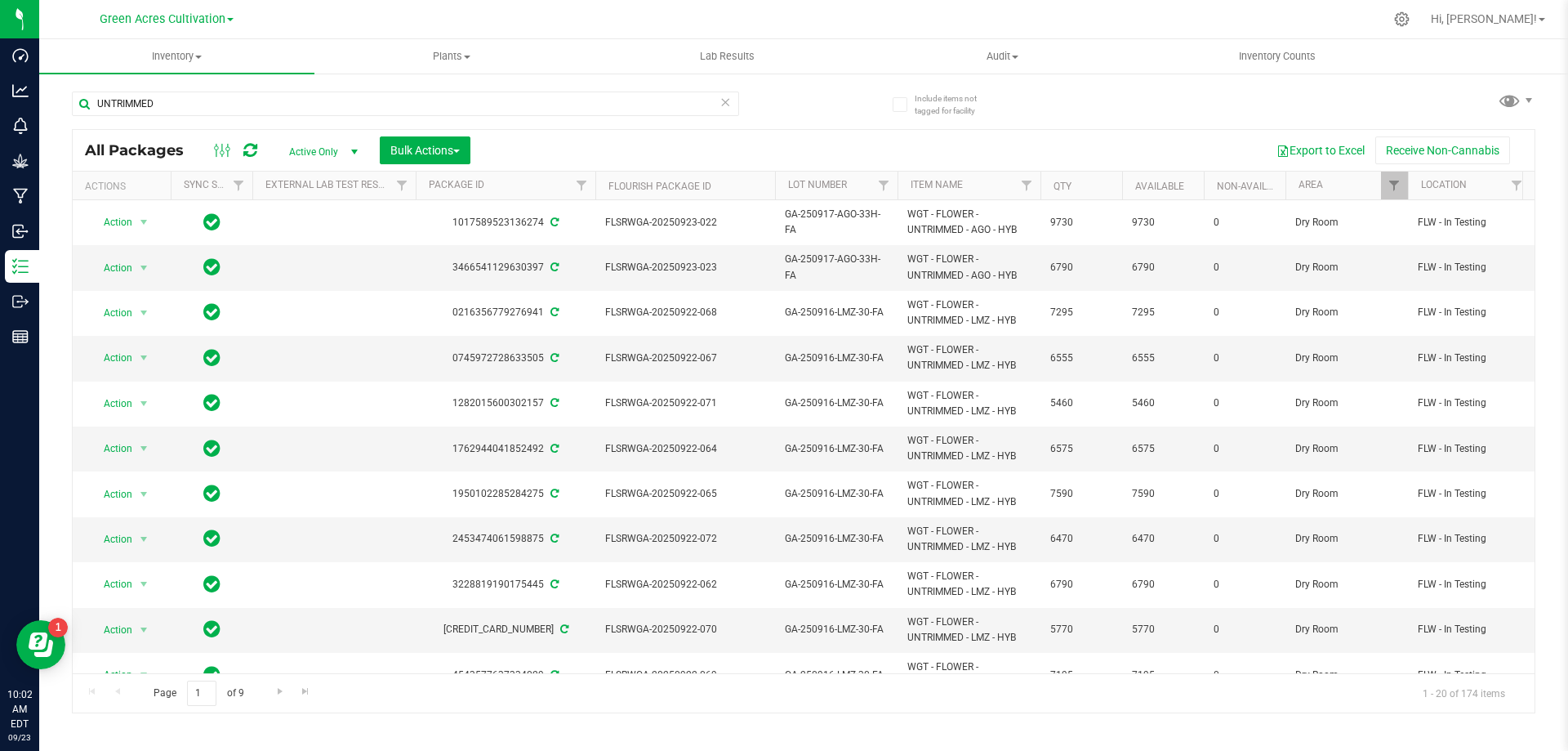
click at [865, 187] on th "Lot Number" at bounding box center [836, 185] width 122 height 29
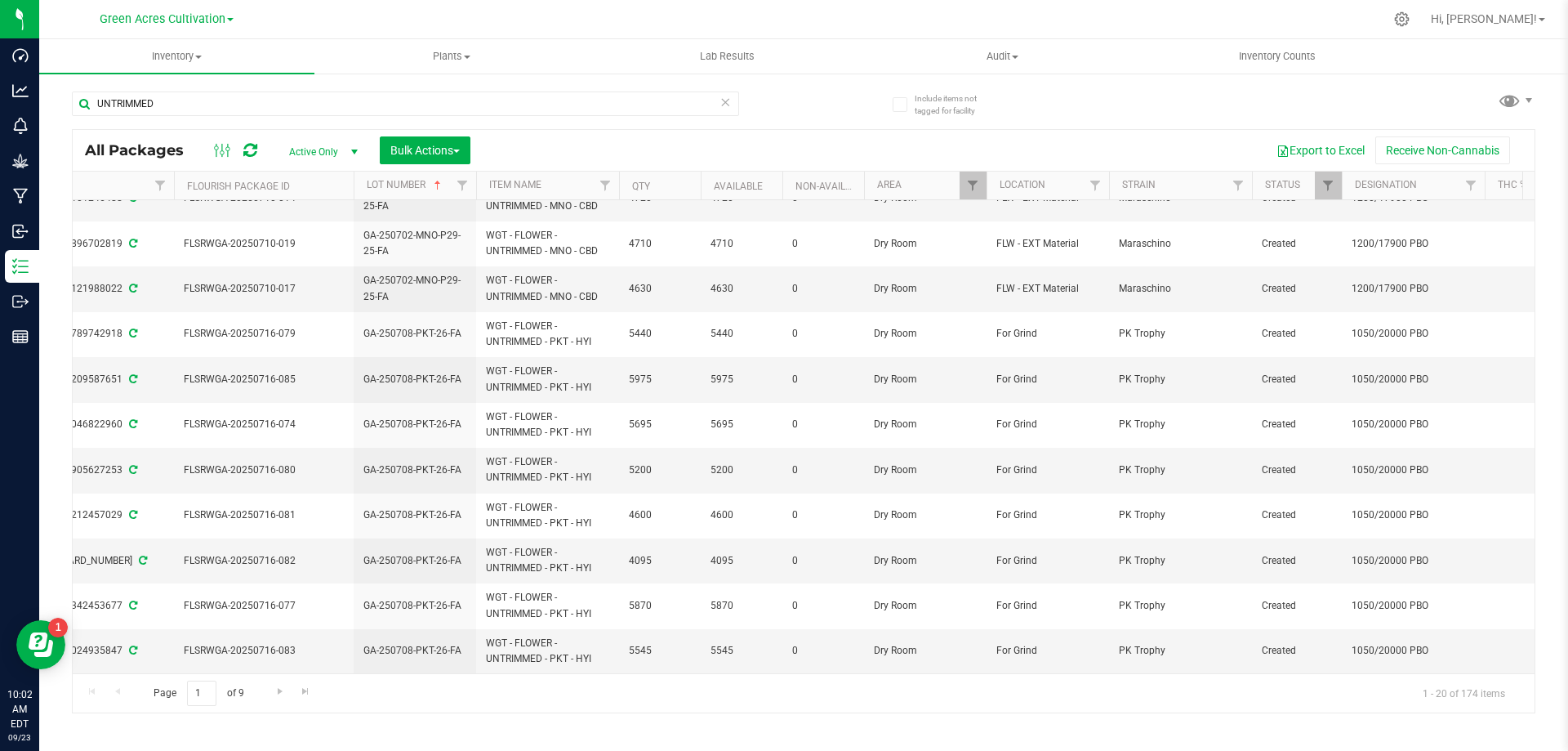
scroll to position [0, 500]
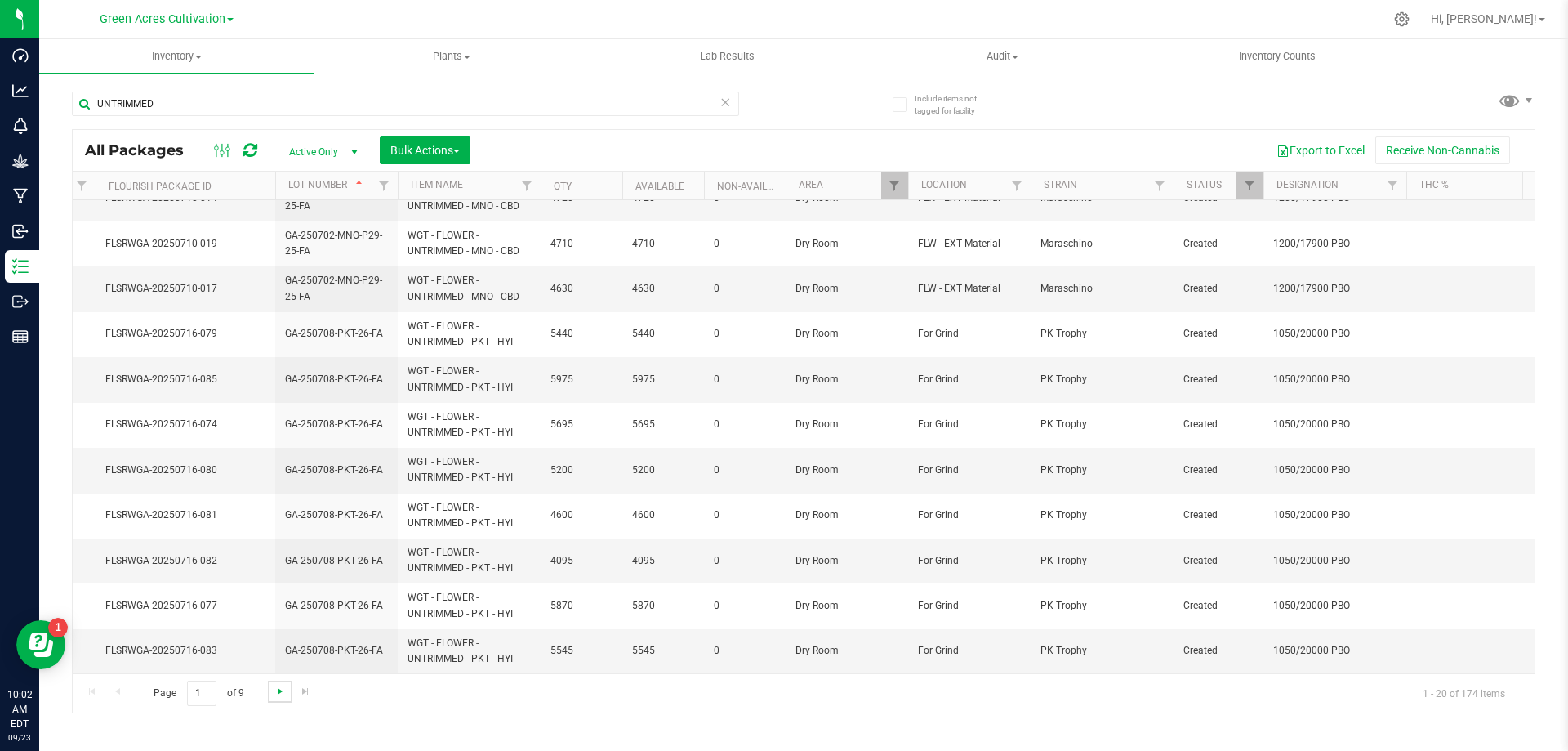
click at [285, 692] on span "Go to the next page" at bounding box center [279, 691] width 13 height 13
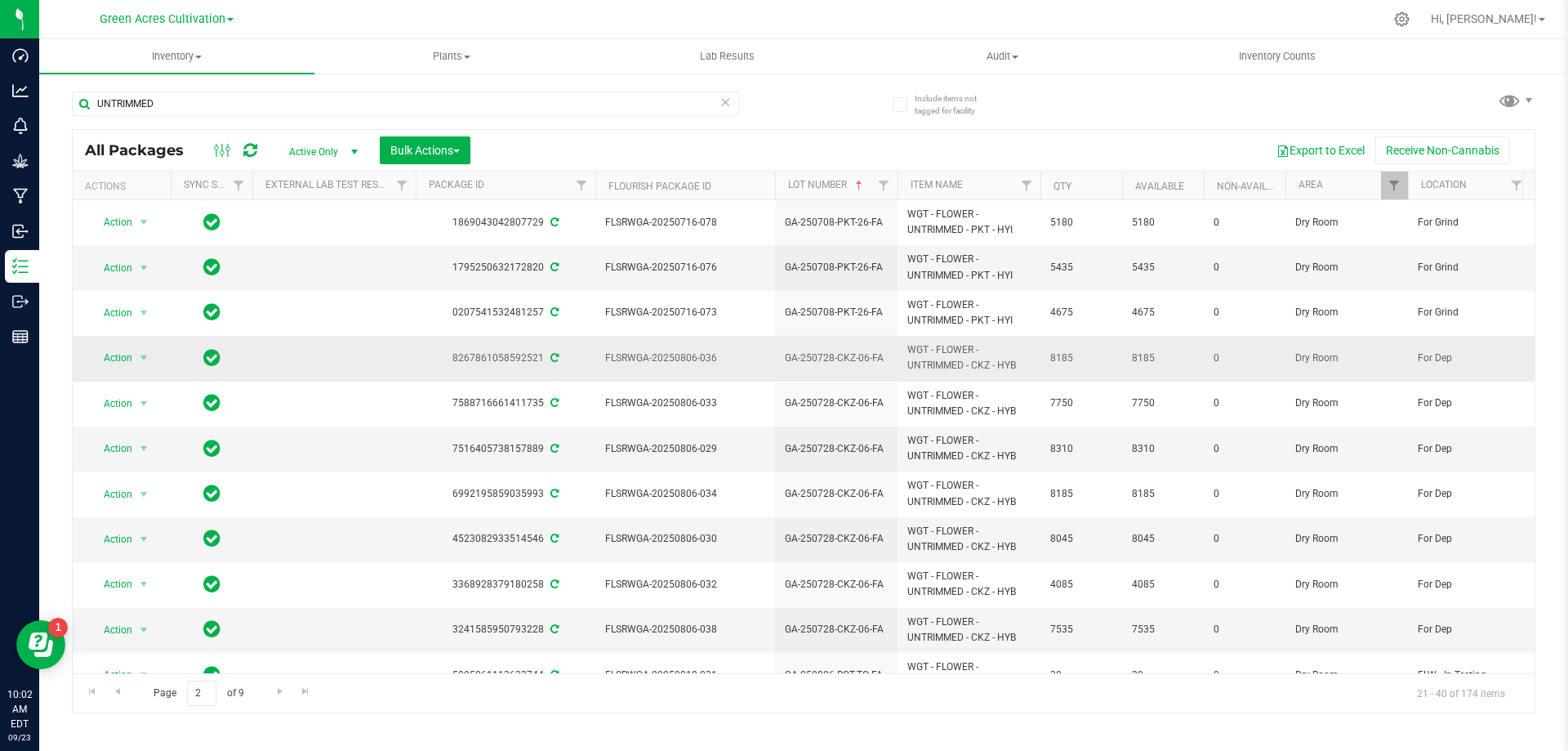
click at [852, 353] on span "GA-250728-CKZ-06-FA" at bounding box center [836, 358] width 103 height 16
click at [852, 353] on input "GA-250728-CKZ-06-FA" at bounding box center [833, 358] width 117 height 25
click at [724, 101] on icon at bounding box center [725, 101] width 11 height 19
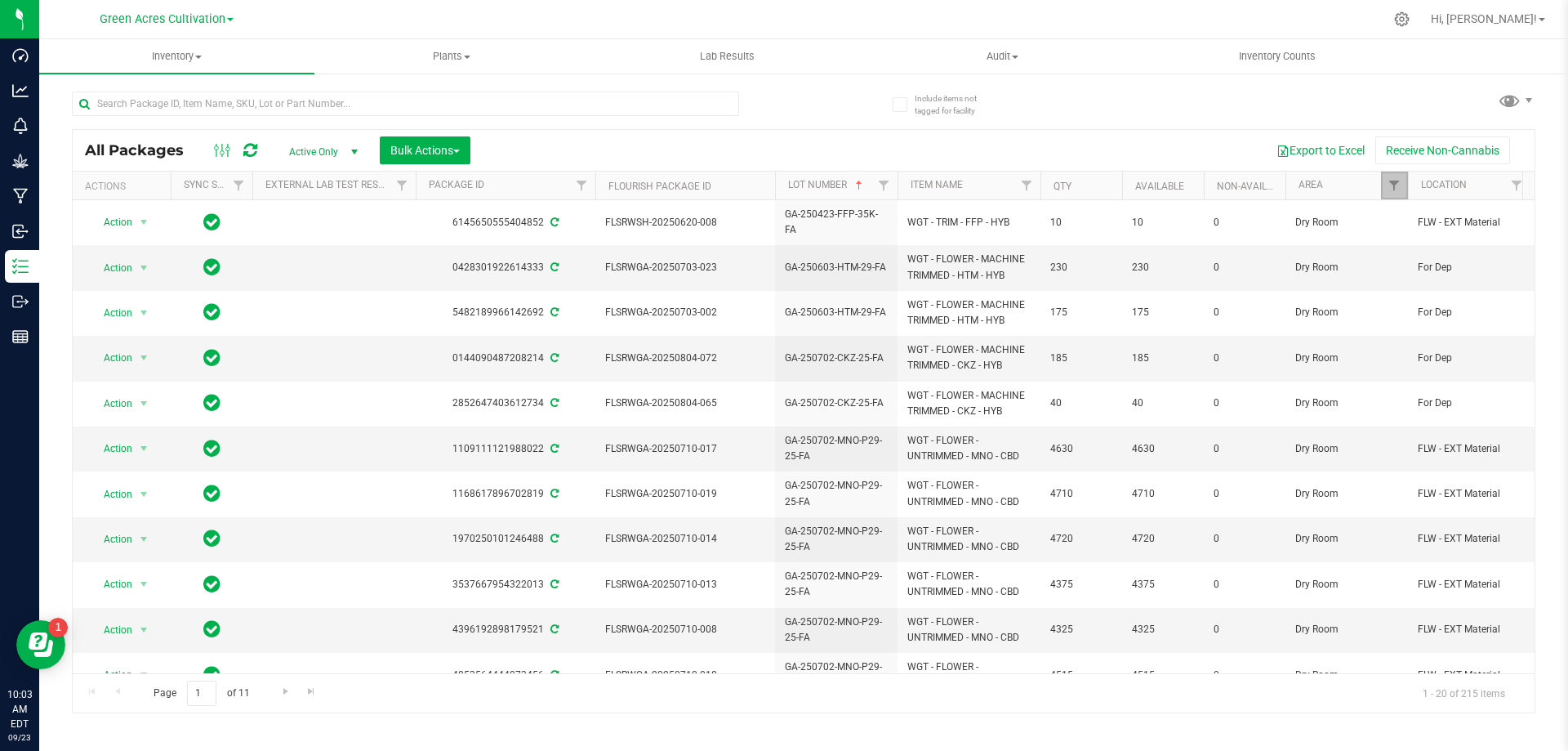
click at [1393, 184] on span "Filter" at bounding box center [1394, 185] width 13 height 13
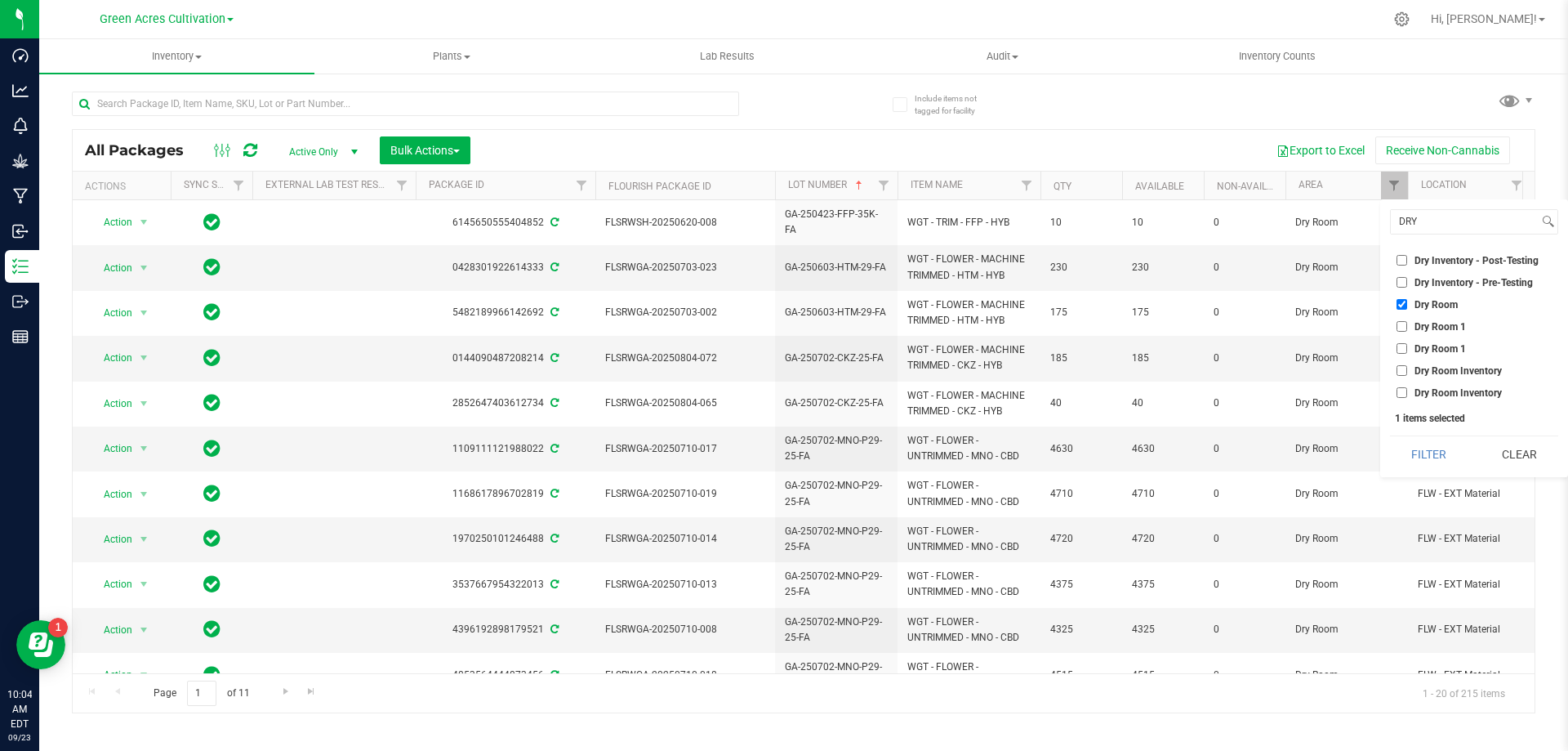
click at [1408, 293] on ul "Select All 01 02 05 06 09 10 13 13 14 15 17 18 19 19 21 22 23 25 26 29 30 32 33…" at bounding box center [1475, 324] width 168 height 155
click at [1407, 307] on label "Dry Room" at bounding box center [1427, 304] width 61 height 10
click at [1407, 307] on input "Dry Room" at bounding box center [1402, 304] width 10 height 10
checkbox input "false"
click at [1505, 457] on button "Clear" at bounding box center [1519, 454] width 79 height 36
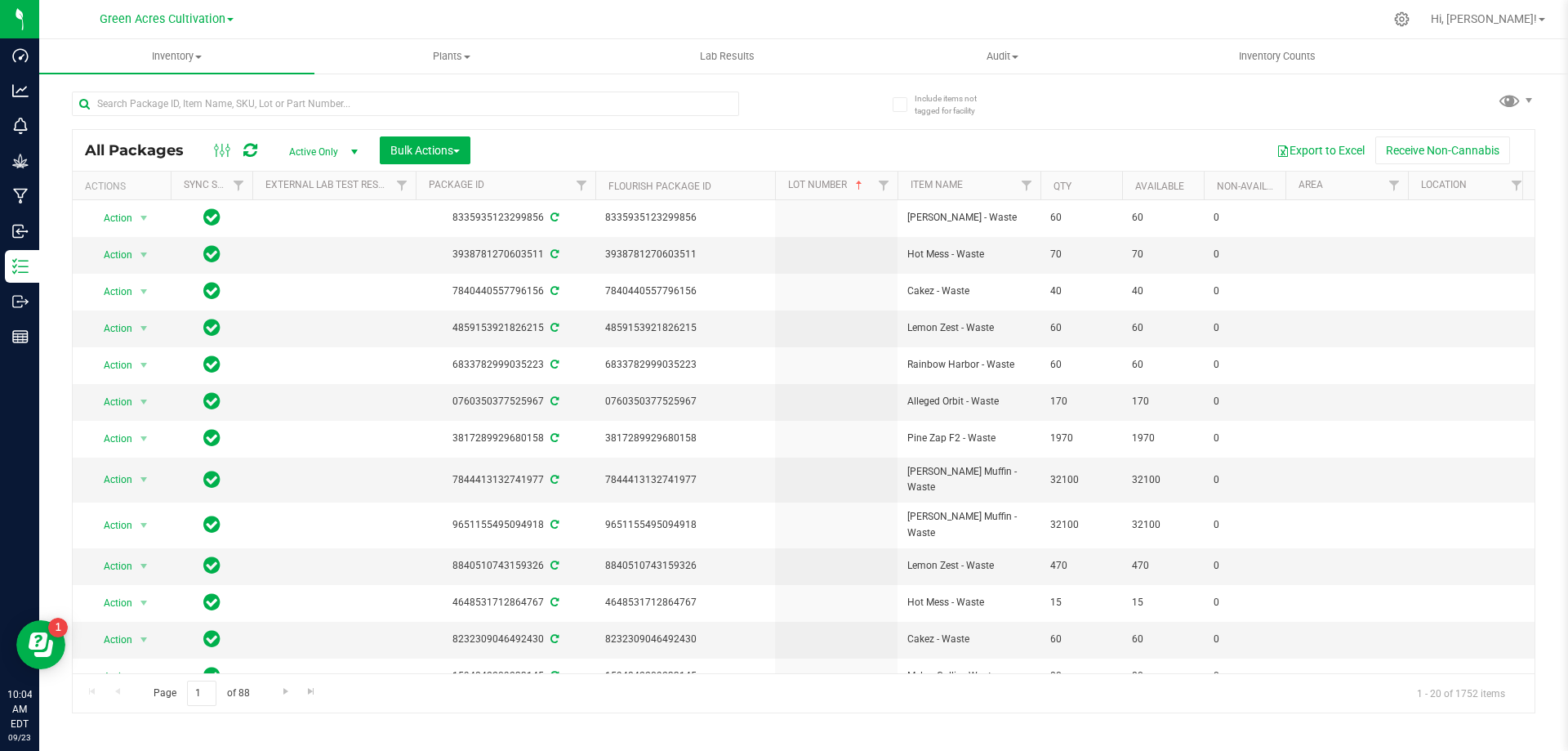
click at [865, 196] on th "Lot Number" at bounding box center [836, 185] width 122 height 29
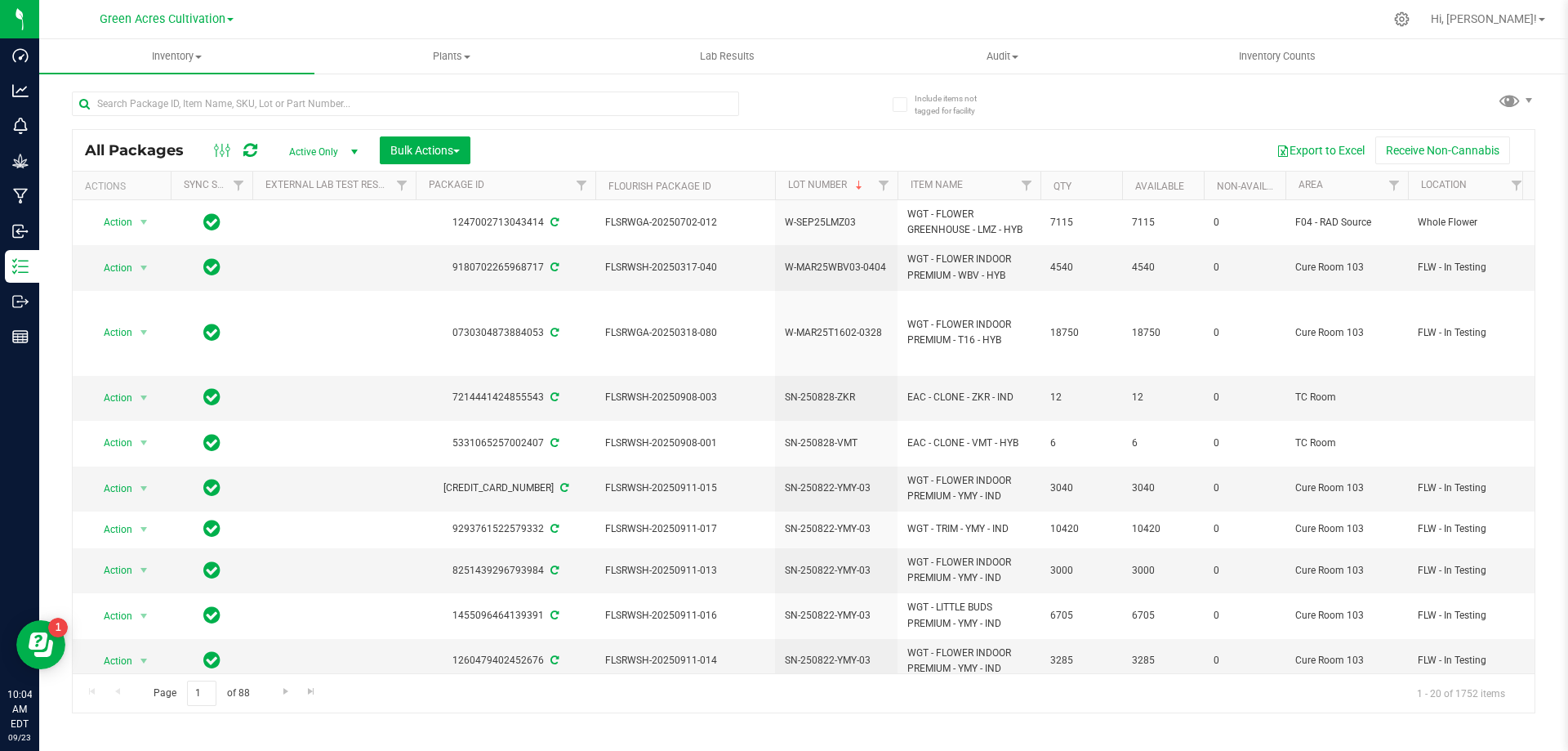
click at [863, 193] on th "Lot Number" at bounding box center [836, 185] width 122 height 29
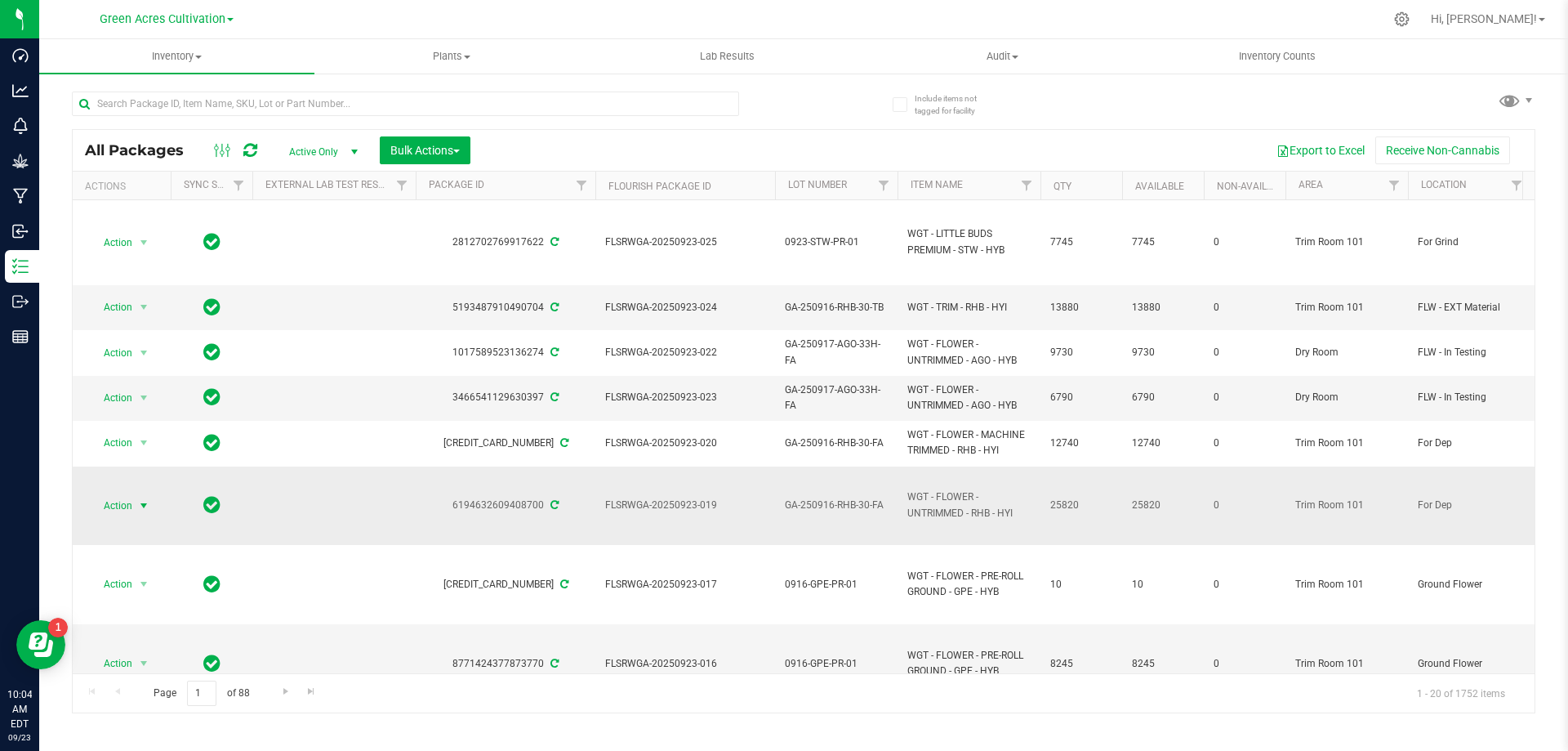
click at [145, 500] on span "select" at bounding box center [143, 506] width 13 height 13
click at [142, 472] on li "See history" at bounding box center [153, 470] width 127 height 24
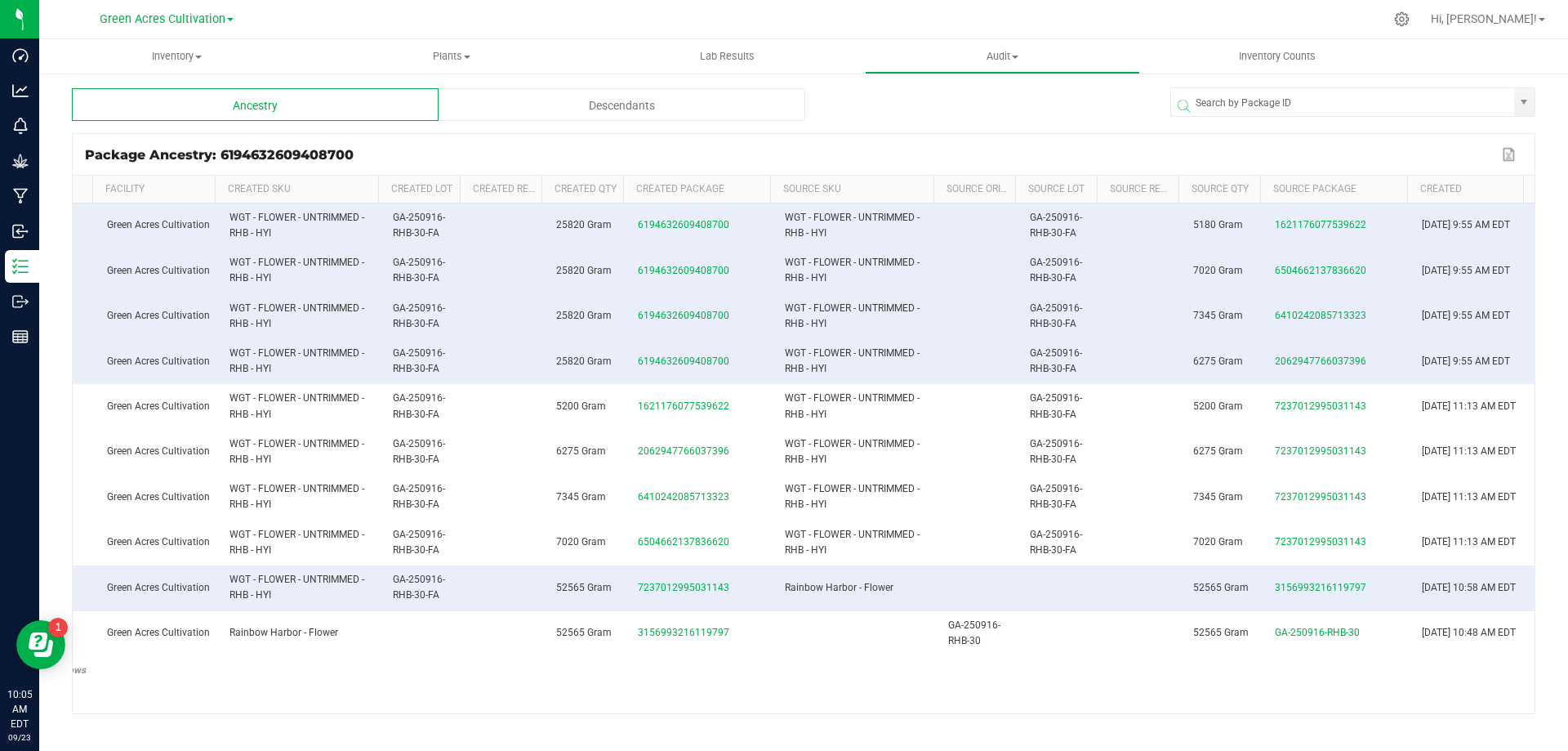
scroll to position [0, 69]
click at [200, 69] on uib-tab-heading "Inventory All packages All inventory Waste log Create inventory" at bounding box center [176, 56] width 275 height 34
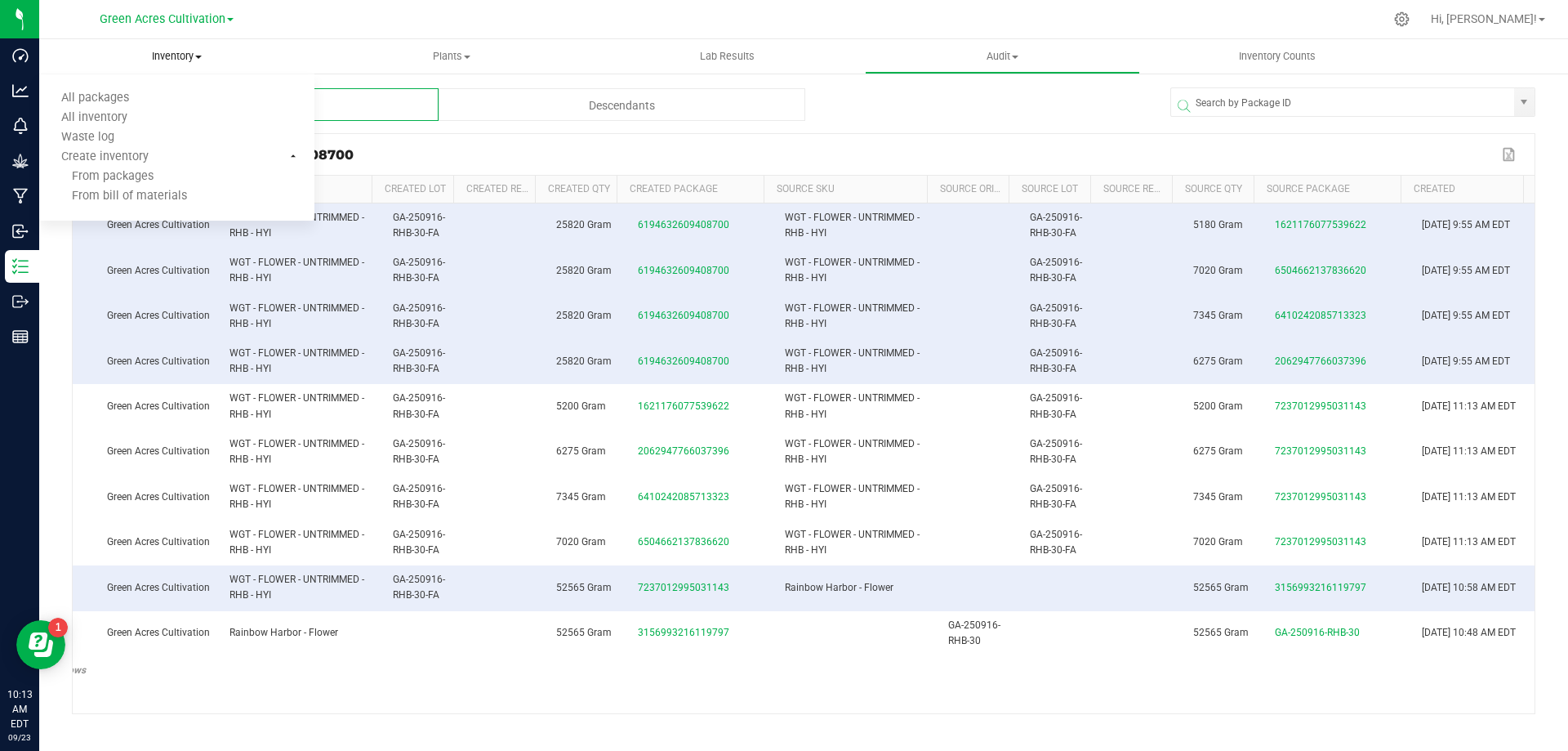
click at [171, 65] on uib-tab-heading "Inventory All packages All inventory Waste log Create inventory From packages F…" at bounding box center [176, 56] width 275 height 34
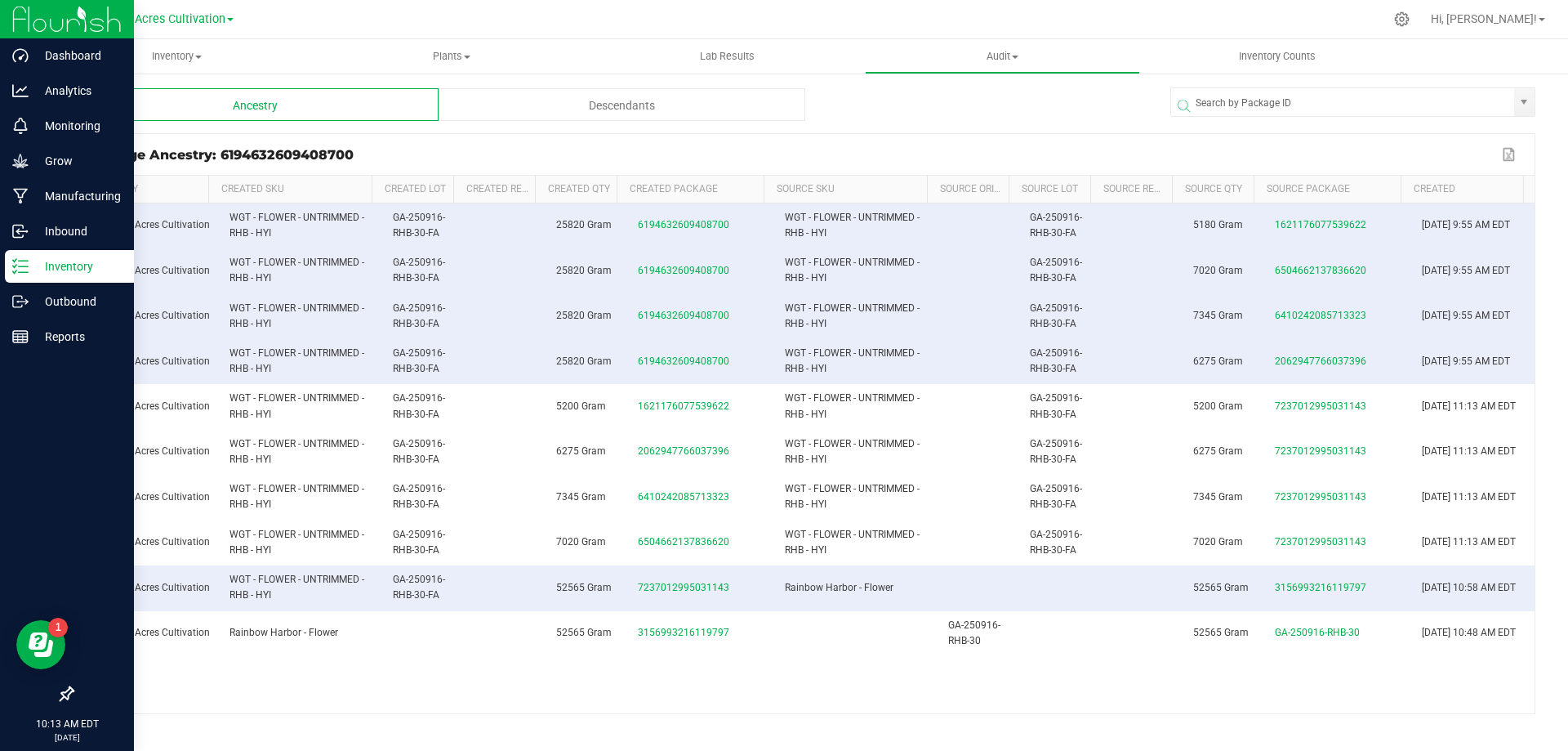
click at [30, 272] on p "Inventory" at bounding box center [78, 266] width 98 height 19
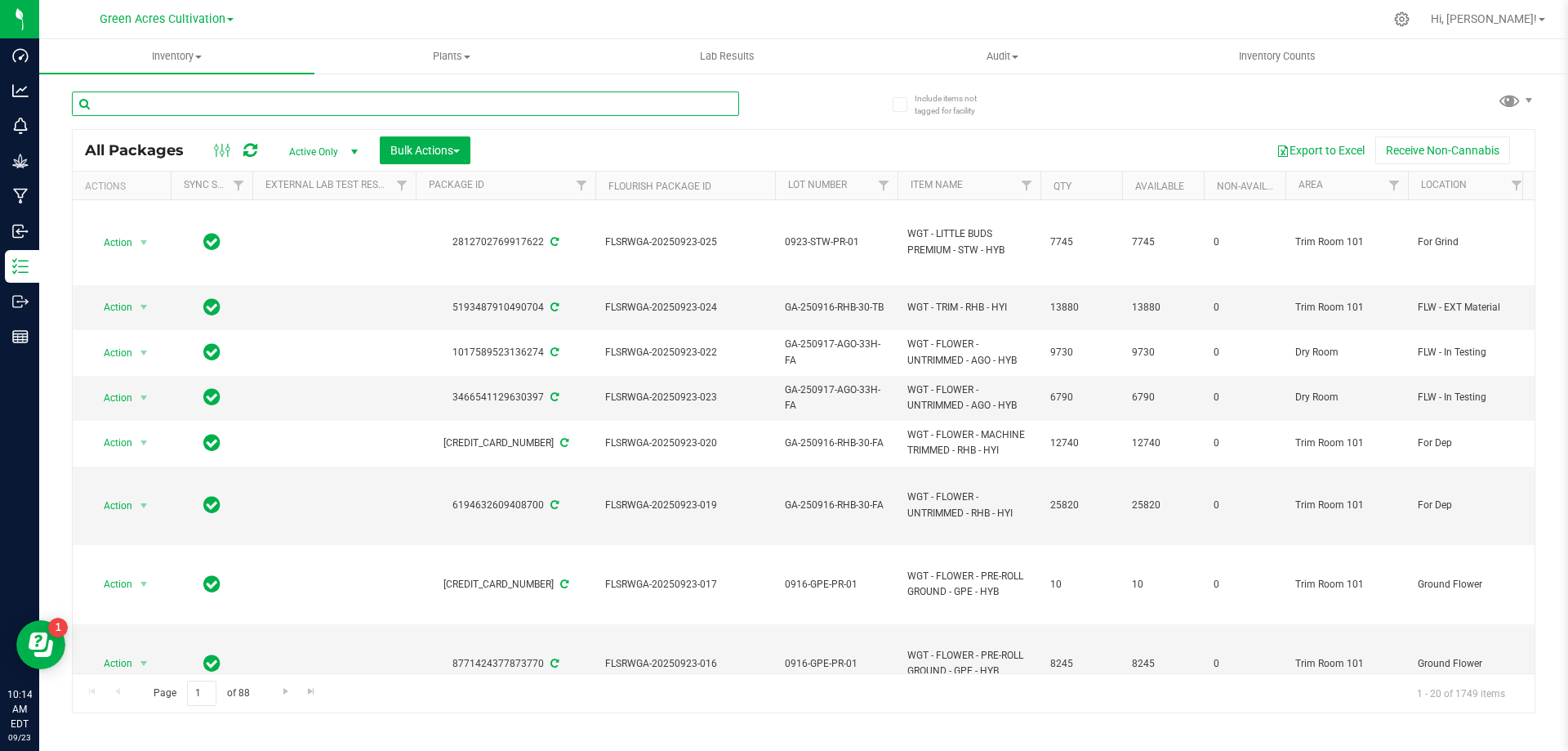
click at [318, 93] on input "text" at bounding box center [405, 104] width 667 height 24
paste input "GA-250728-CKZ-06-FA"
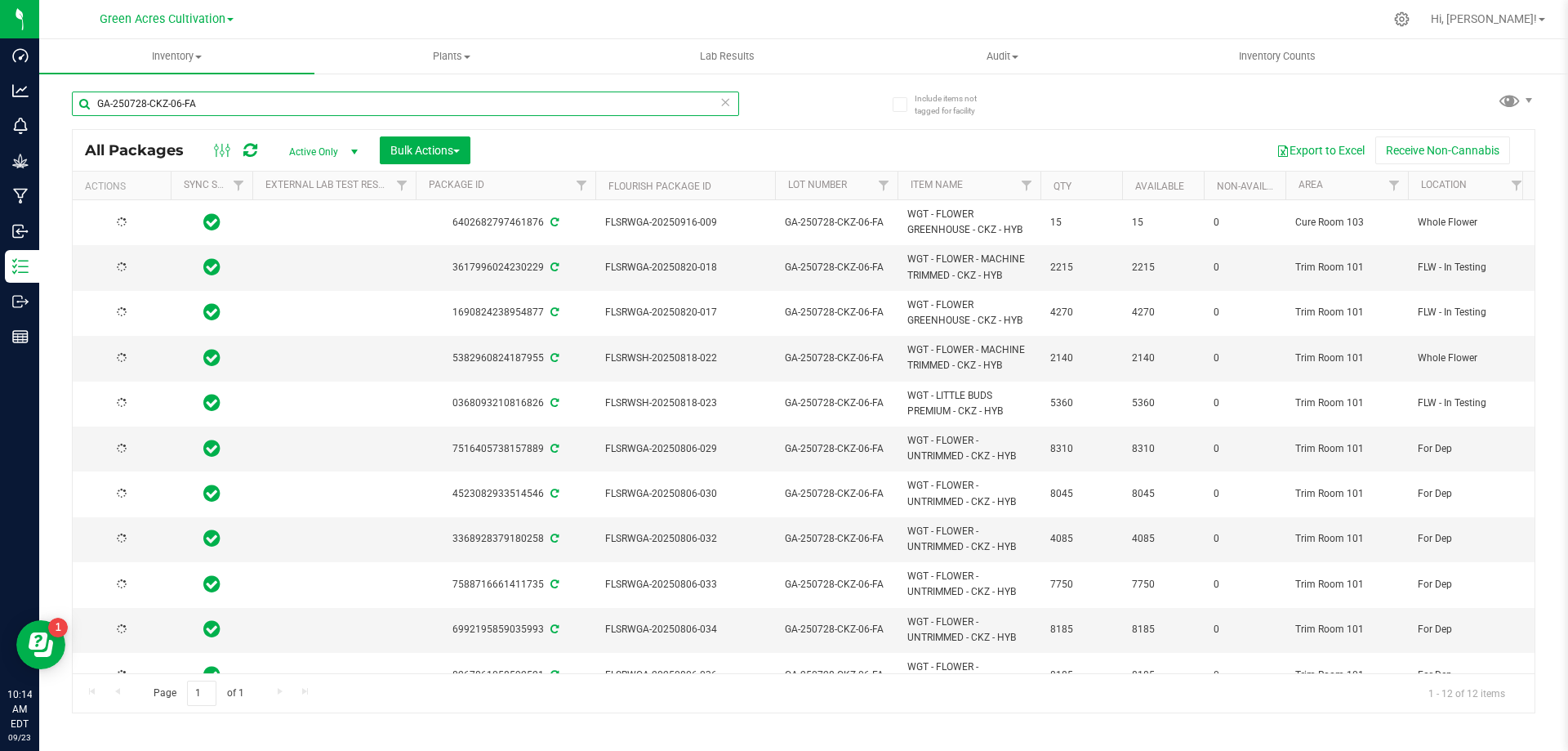
type input "GA-250728-CKZ-06-FA"
click at [405, 148] on span "Bulk Actions" at bounding box center [425, 150] width 70 height 13
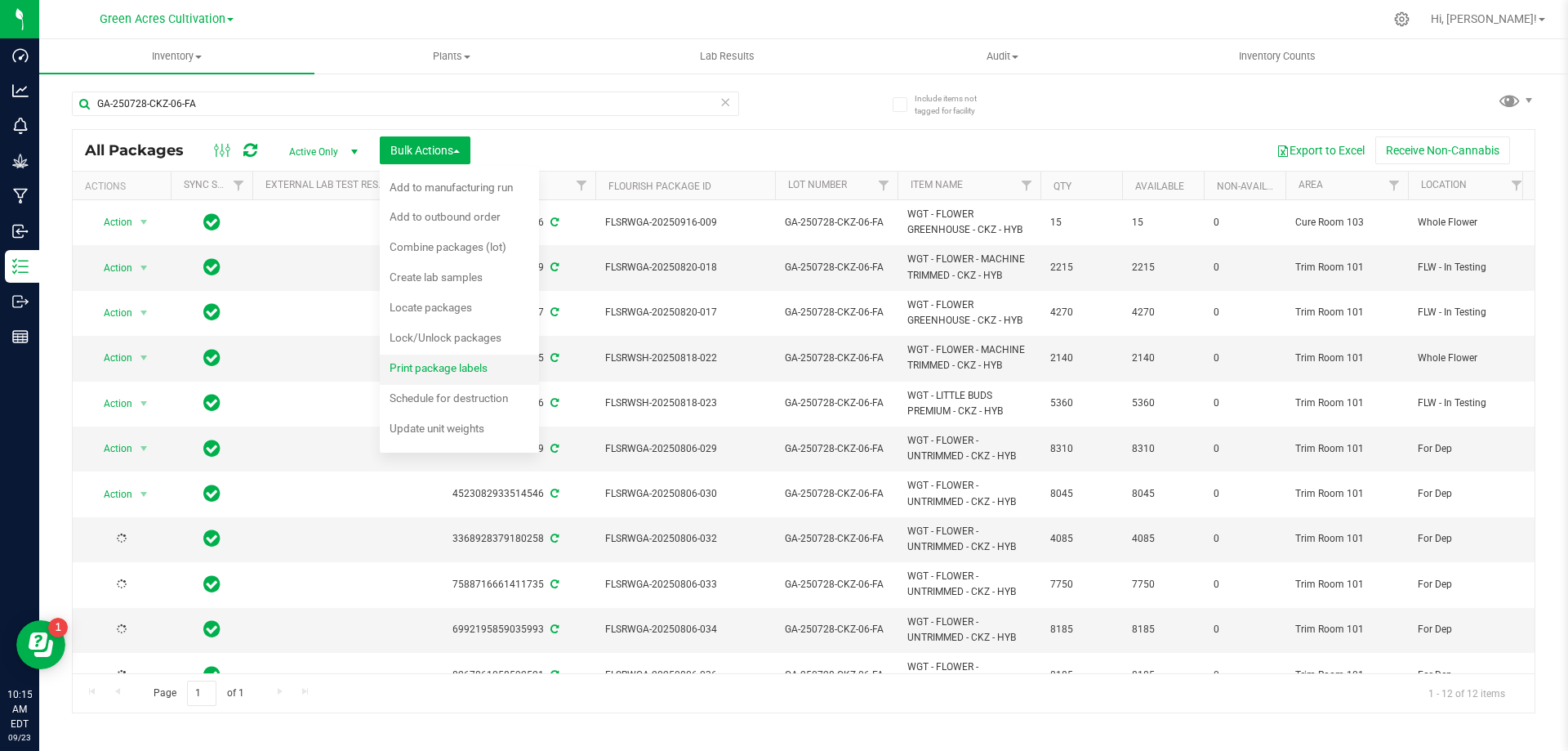
click at [448, 369] on span "Print package labels" at bounding box center [438, 368] width 98 height 13
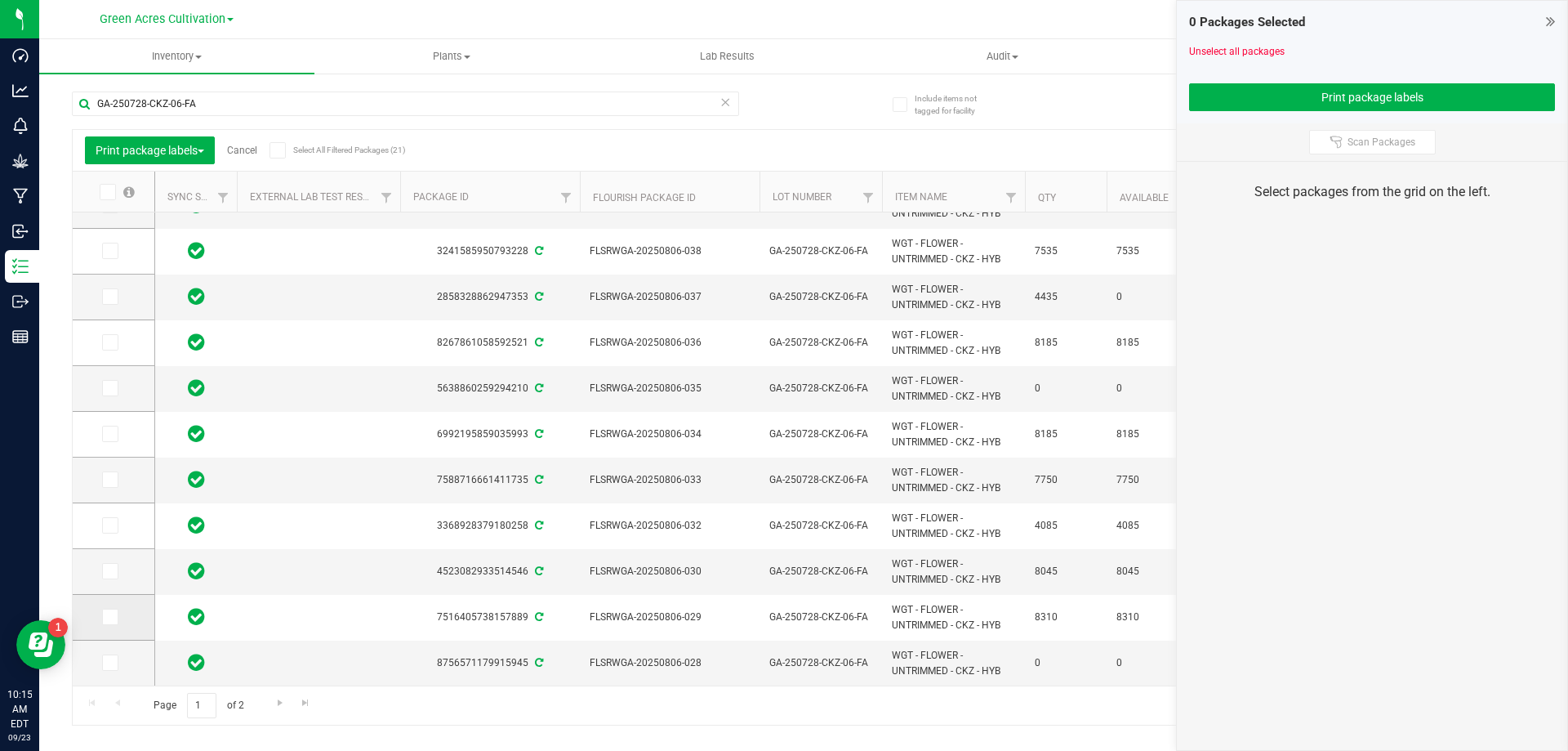
click at [121, 608] on td at bounding box center [113, 617] width 82 height 45
click at [117, 616] on span at bounding box center [110, 617] width 17 height 17
click at [0, 0] on input "checkbox" at bounding box center [0, 0] width 0 height 0
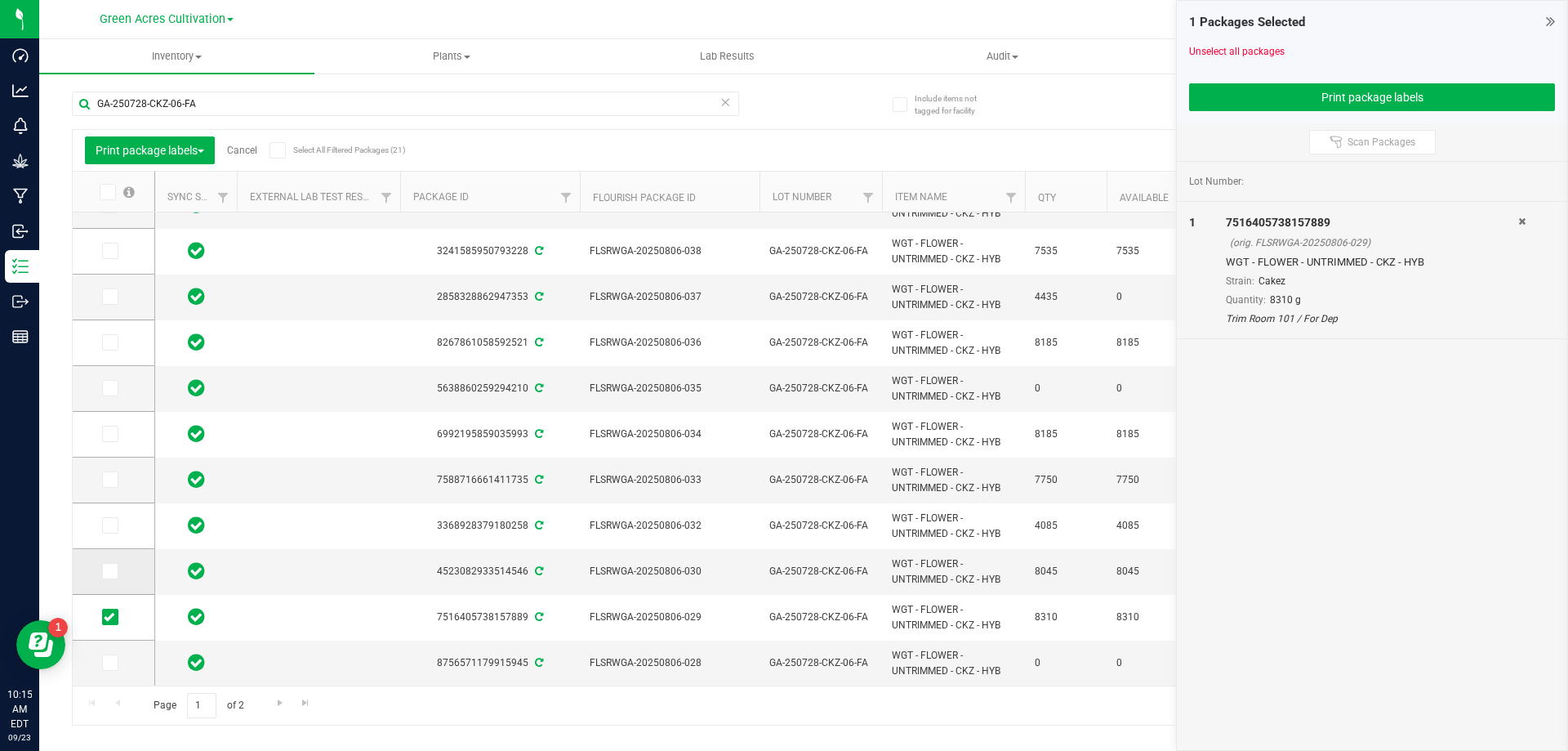
click at [105, 571] on icon at bounding box center [109, 571] width 10 height 0
click at [0, 0] on input "checkbox" at bounding box center [0, 0] width 0 height 0
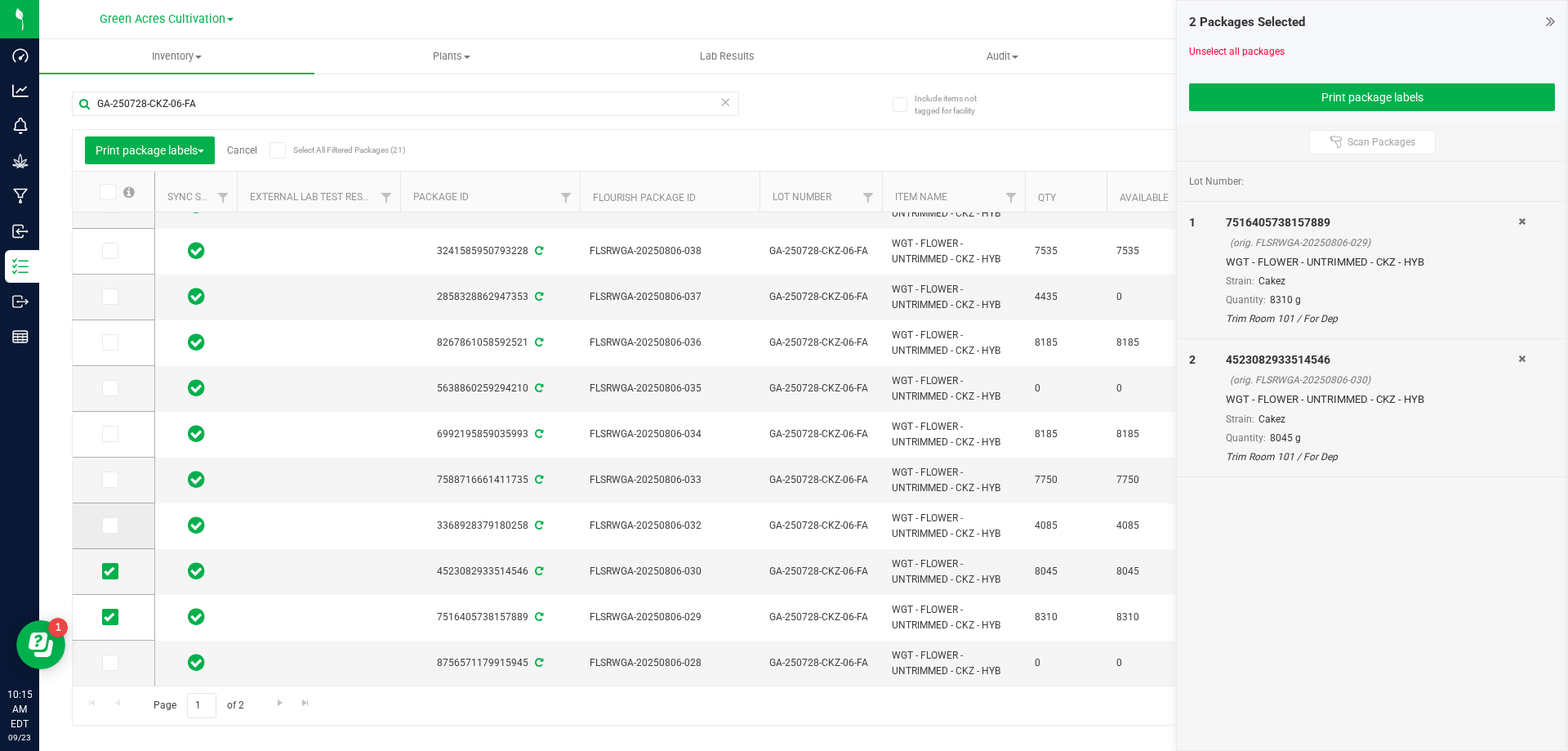
click at [109, 526] on icon at bounding box center [109, 526] width 10 height 0
click at [0, 0] on input "checkbox" at bounding box center [0, 0] width 0 height 0
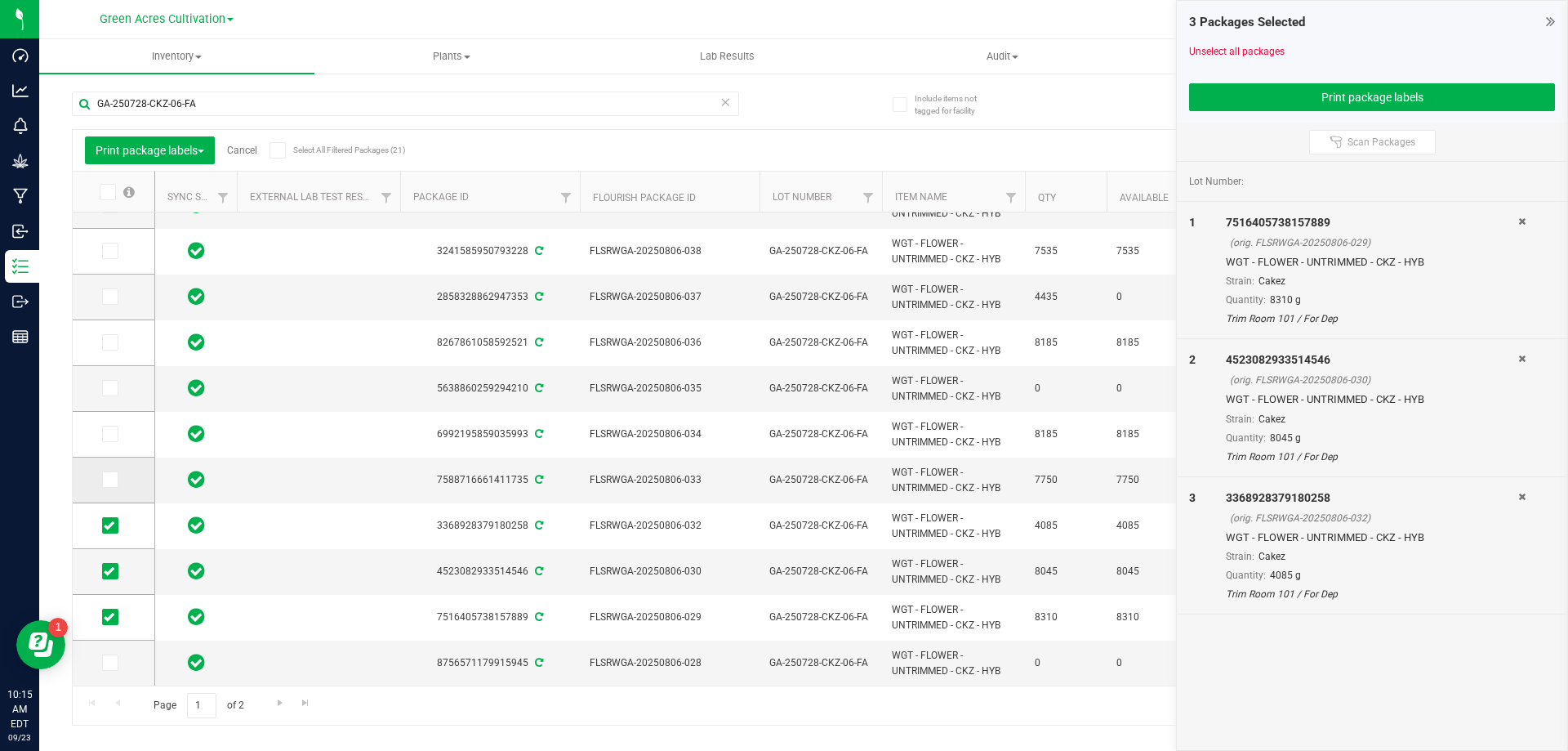
click at [112, 479] on icon at bounding box center [109, 479] width 10 height 0
click at [0, 0] on input "checkbox" at bounding box center [0, 0] width 0 height 0
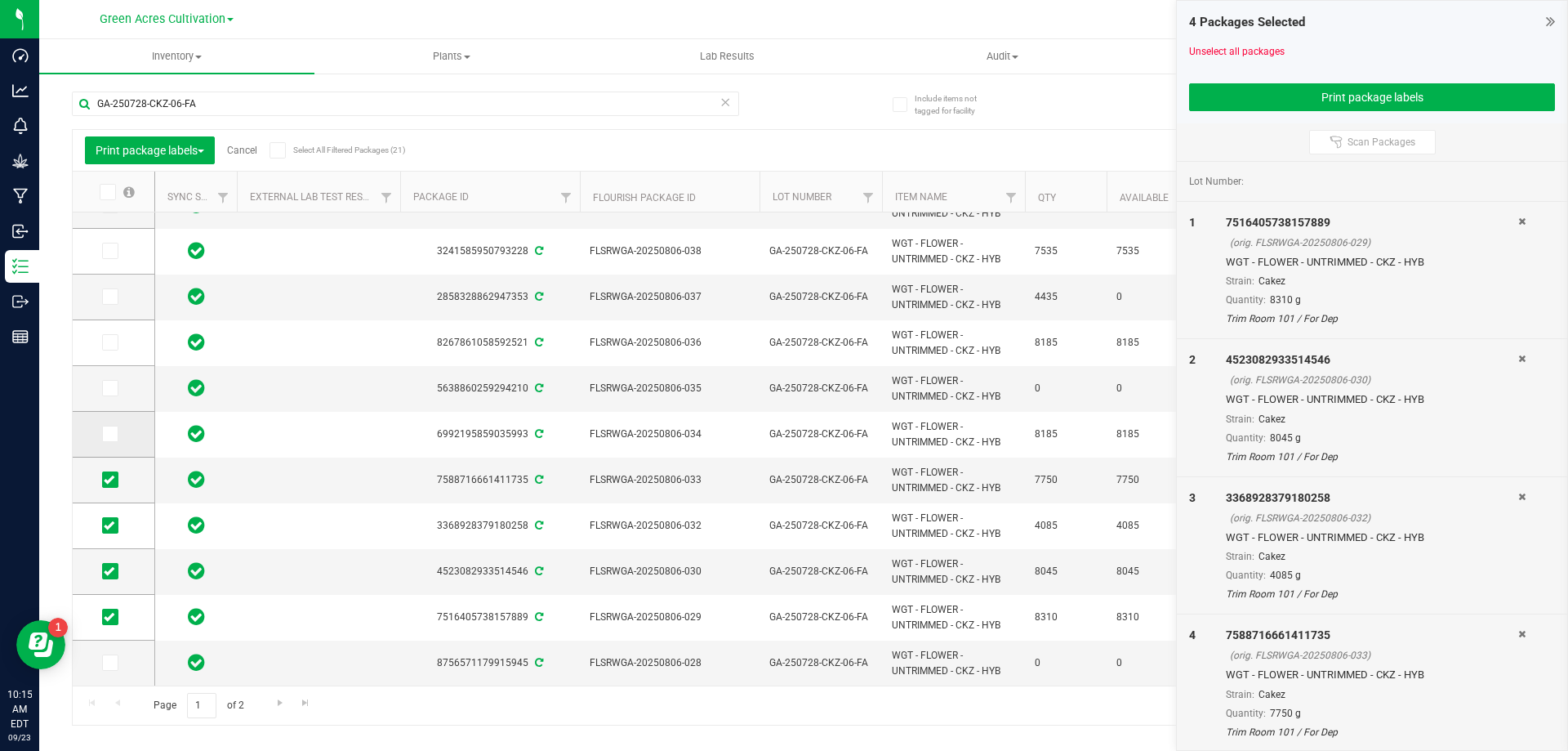
click at [113, 434] on icon at bounding box center [109, 434] width 10 height 0
click at [0, 0] on input "checkbox" at bounding box center [0, 0] width 0 height 0
click at [118, 385] on span at bounding box center [110, 388] width 17 height 17
click at [0, 0] on input "checkbox" at bounding box center [0, 0] width 0 height 0
click at [117, 343] on span at bounding box center [110, 342] width 17 height 17
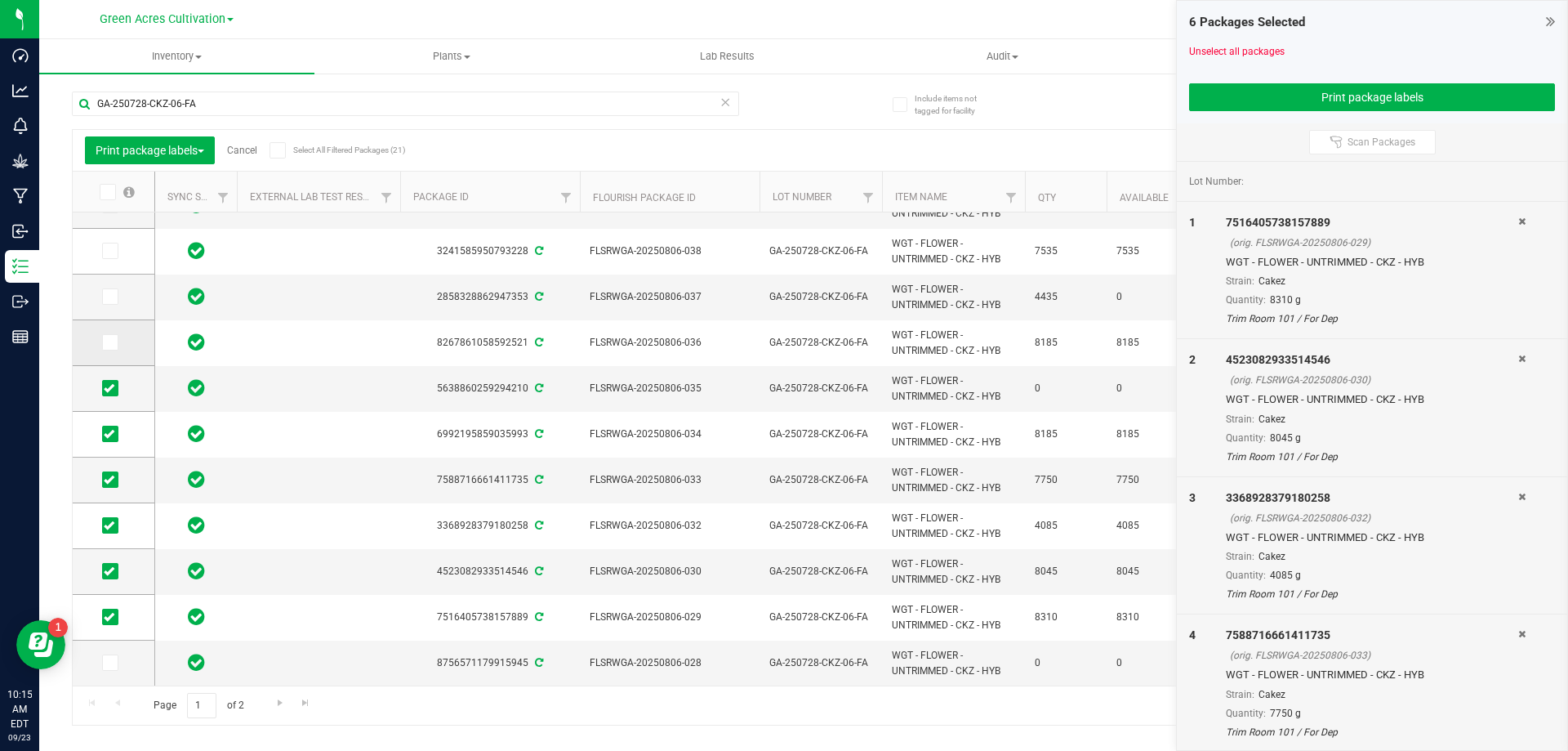
click at [0, 0] on input "checkbox" at bounding box center [0, 0] width 0 height 0
click at [108, 388] on icon at bounding box center [109, 388] width 10 height 0
click at [0, 0] on input "checkbox" at bounding box center [0, 0] width 0 height 0
click at [108, 289] on span at bounding box center [110, 296] width 17 height 17
click at [0, 0] on input "checkbox" at bounding box center [0, 0] width 0 height 0
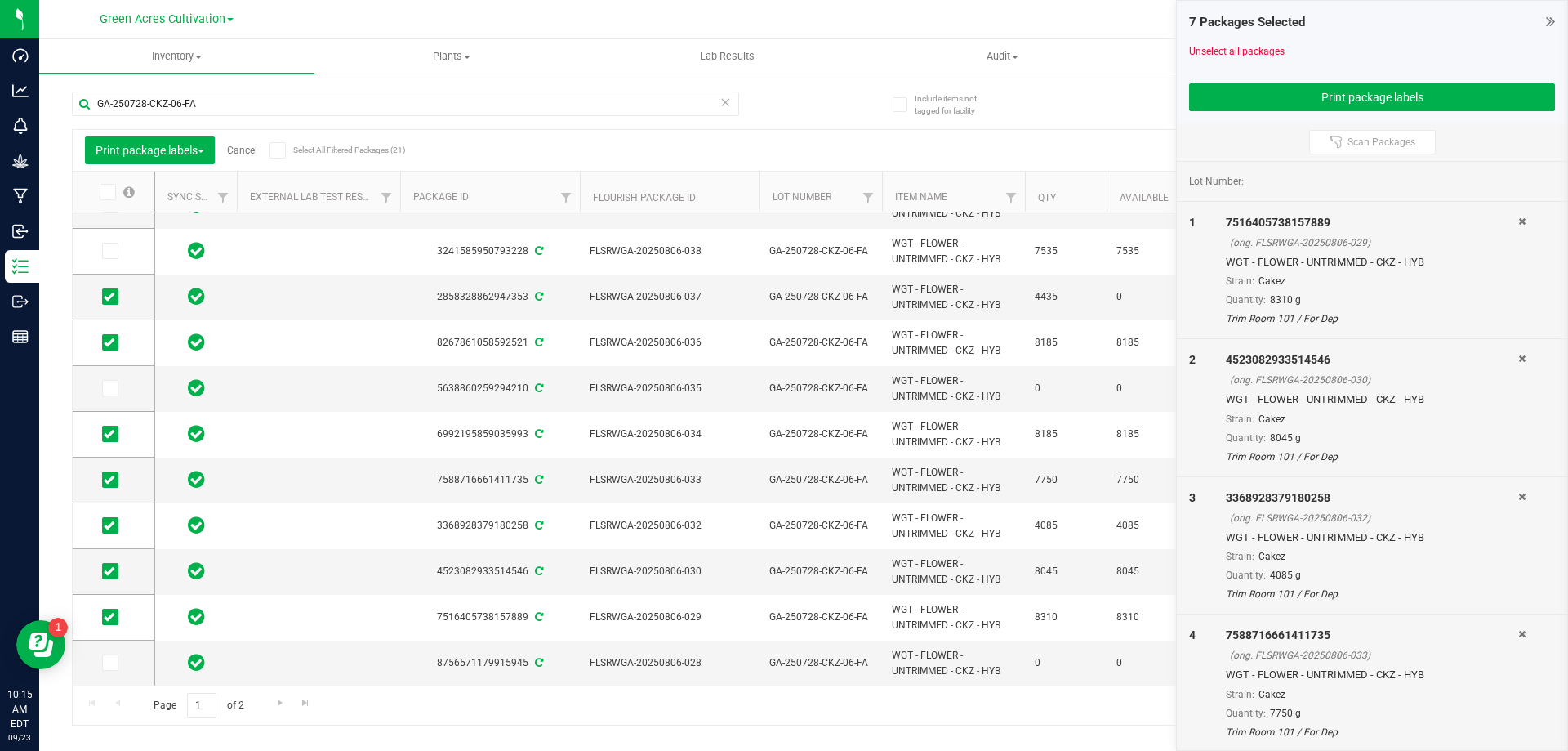
scroll to position [348, 0]
click at [113, 382] on icon at bounding box center [109, 382] width 10 height 0
click at [0, 0] on input "checkbox" at bounding box center [0, 0] width 0 height 0
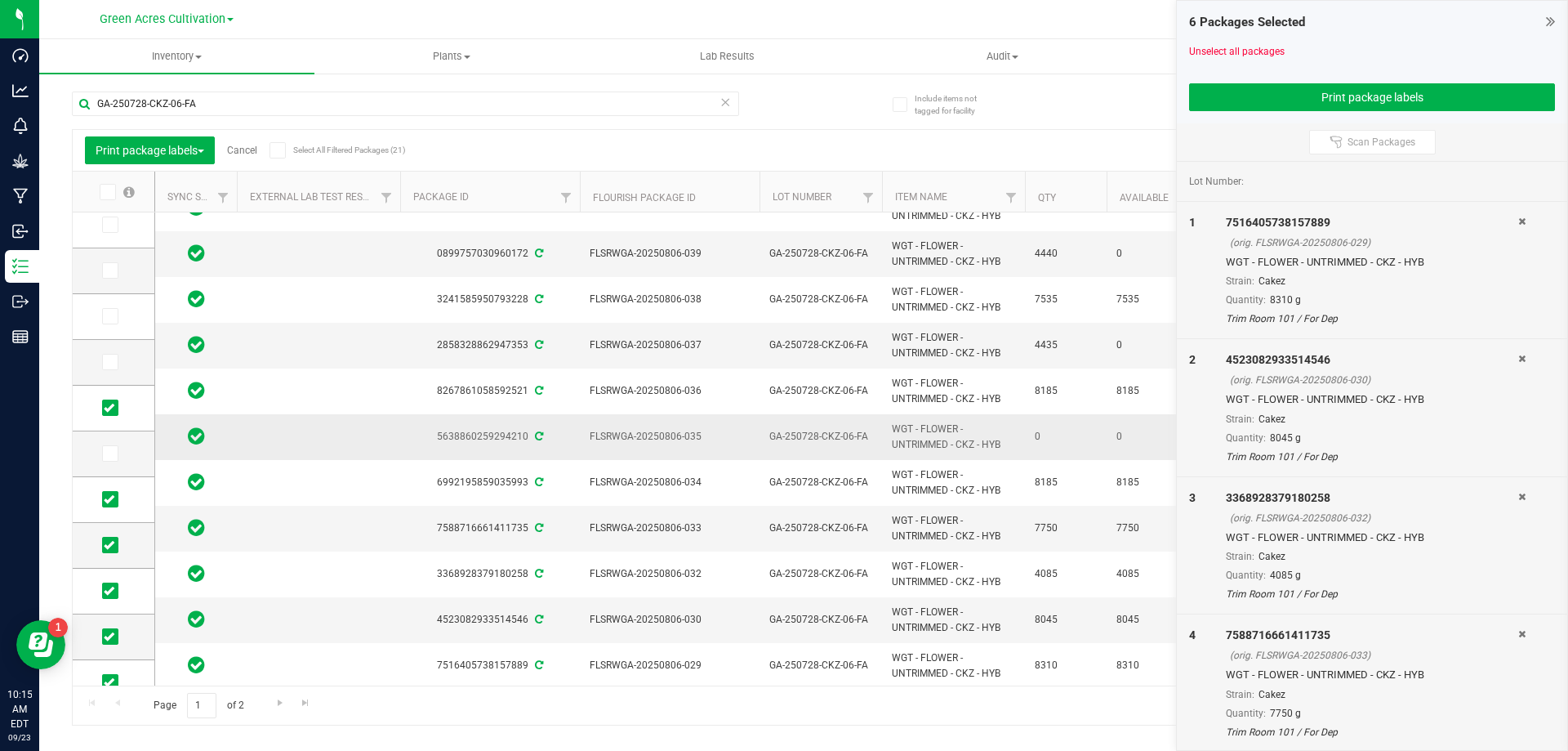
scroll to position [363, 0]
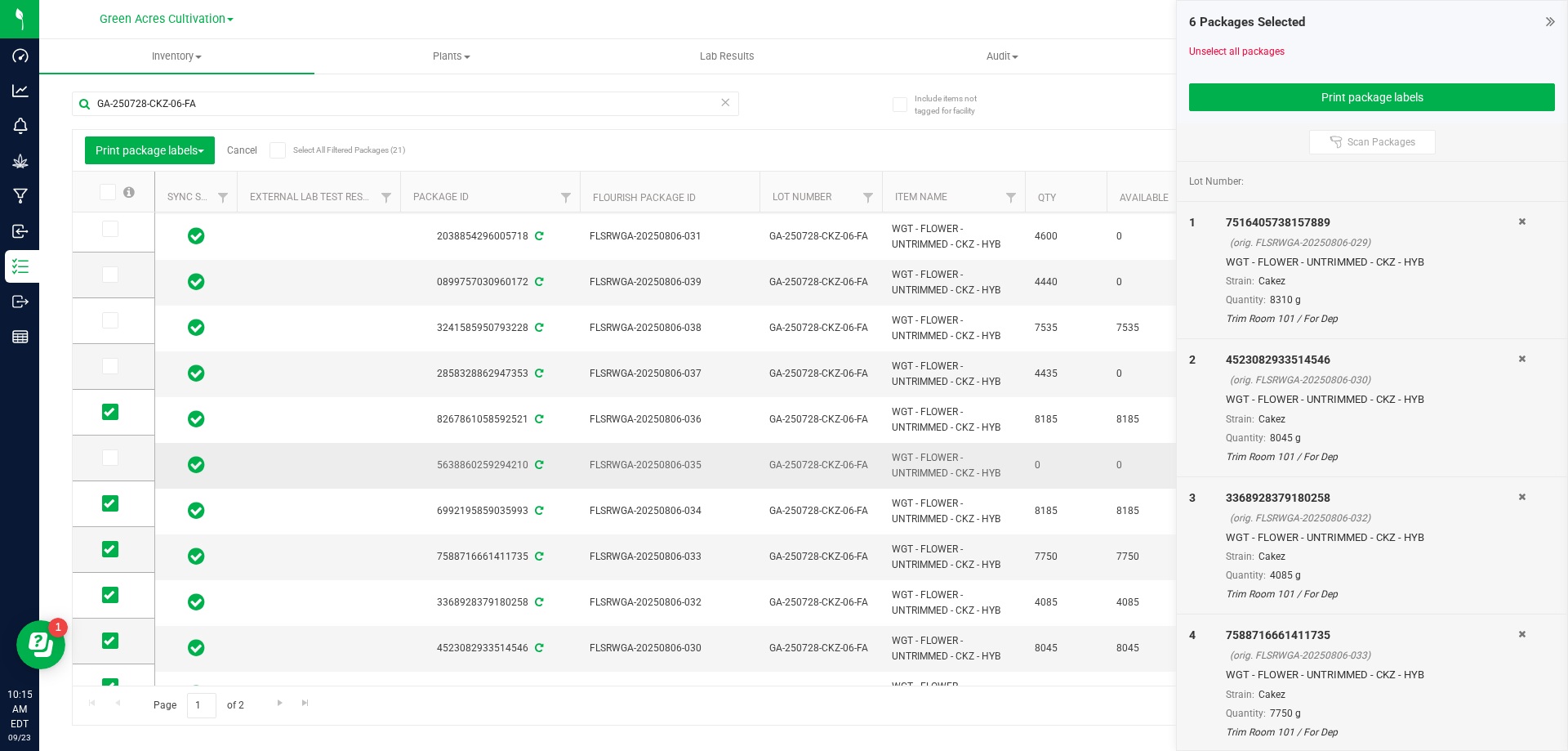
drag, startPoint x: 116, startPoint y: 319, endPoint x: 336, endPoint y: 443, distance: 252.5
click at [117, 323] on span at bounding box center [110, 320] width 17 height 17
click at [0, 0] on input "checkbox" at bounding box center [0, 0] width 0 height 0
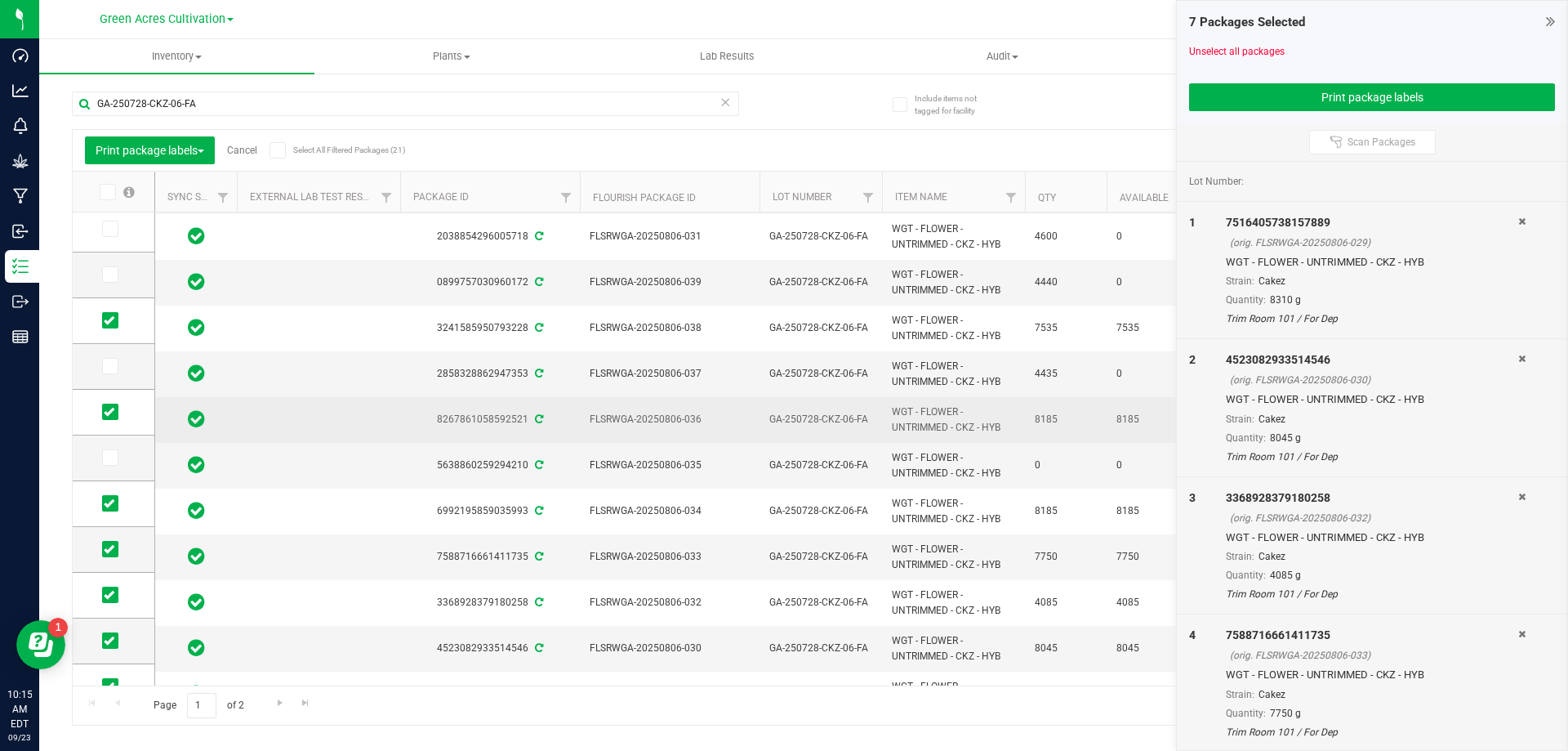
scroll to position [290, 0]
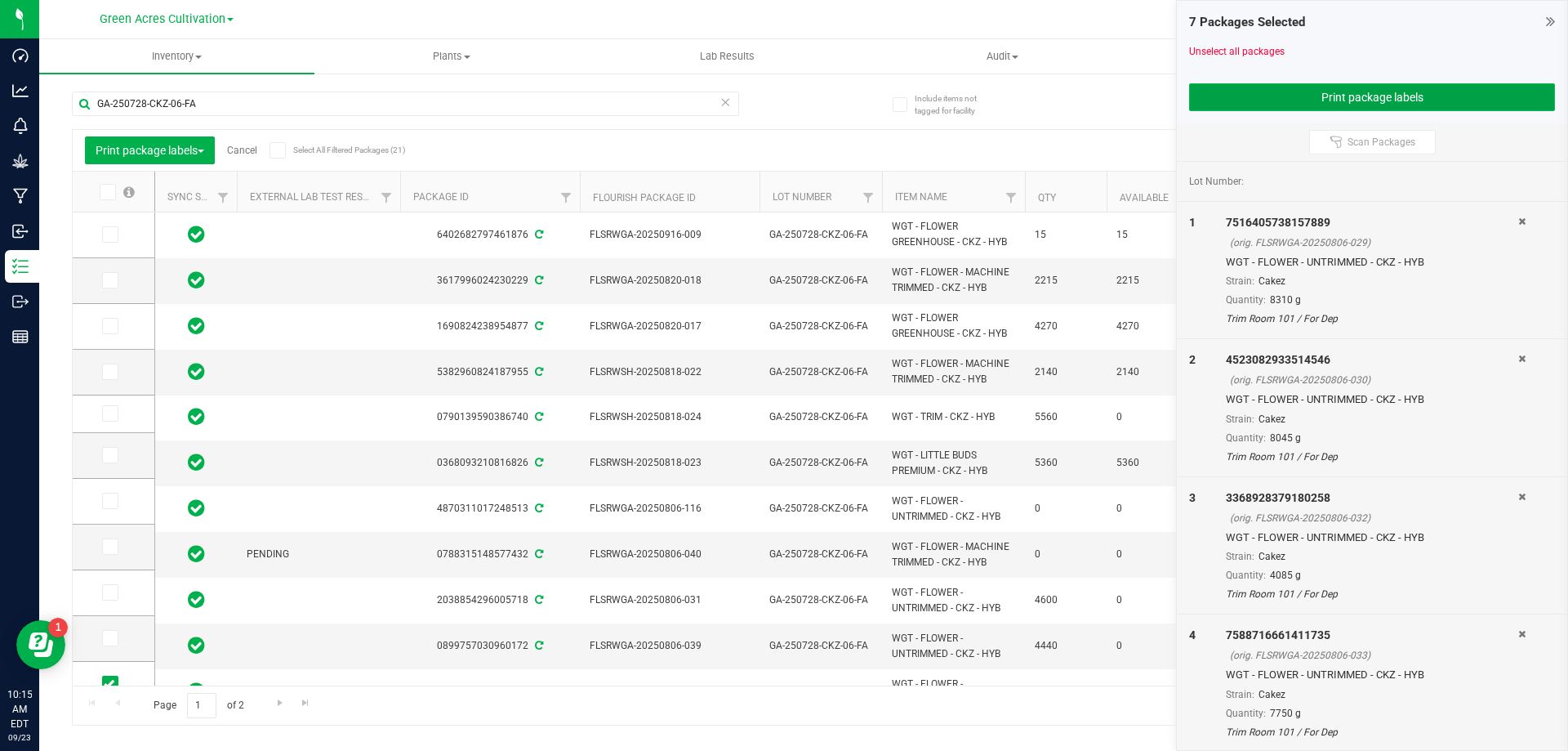
click at [1413, 96] on button "Print package labels" at bounding box center [1372, 97] width 366 height 28
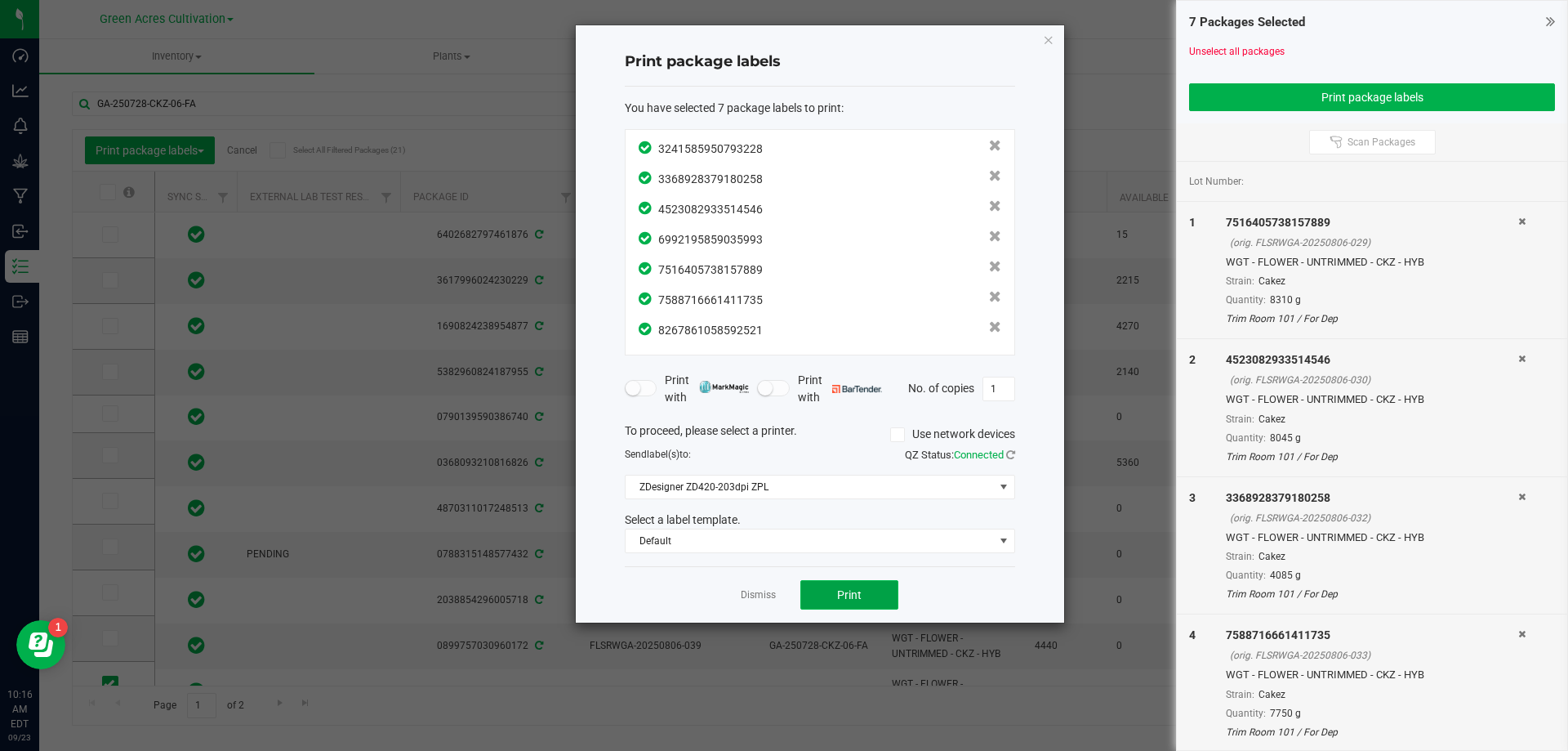
click at [827, 582] on button "Print" at bounding box center [849, 595] width 98 height 30
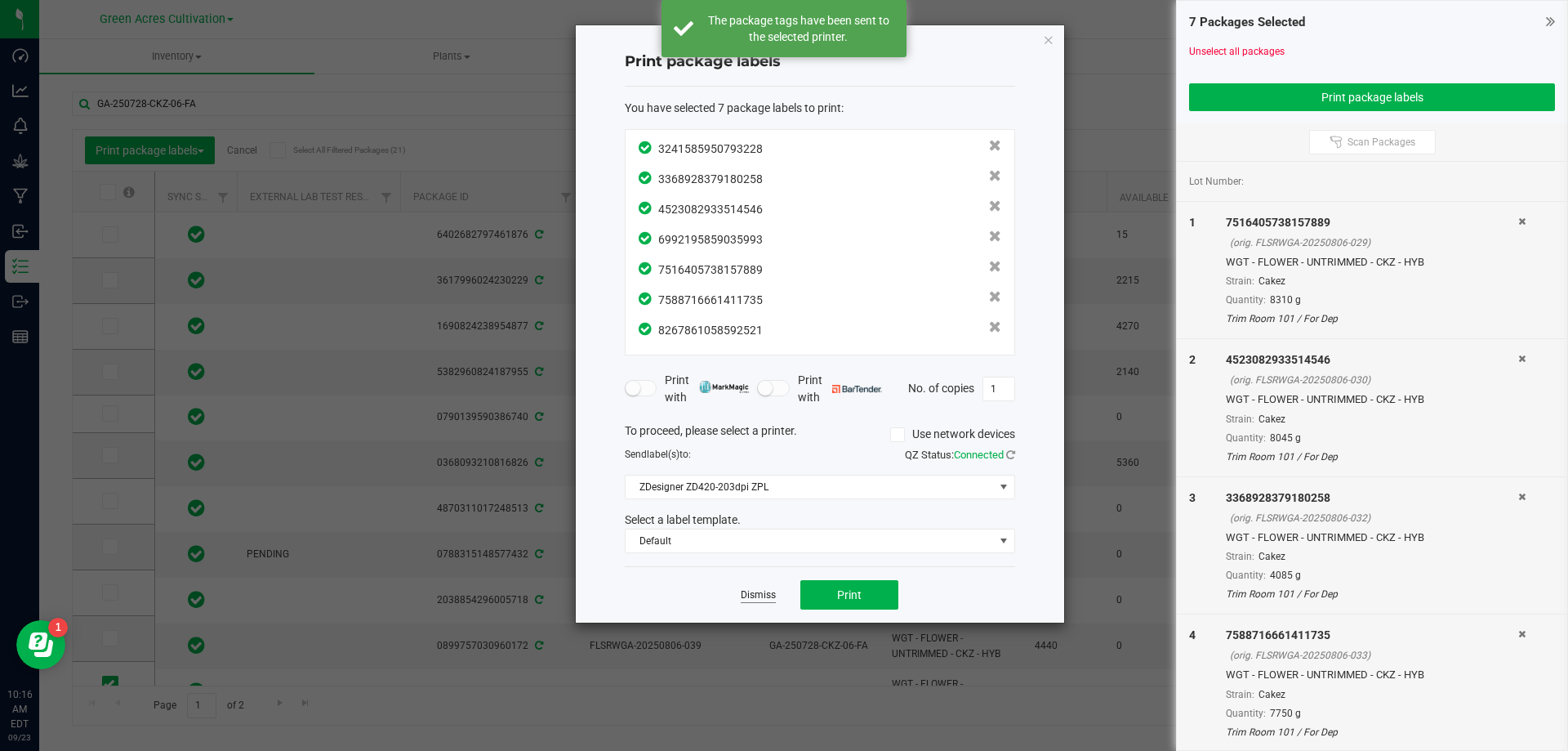
click at [760, 598] on link "Dismiss" at bounding box center [759, 596] width 35 height 14
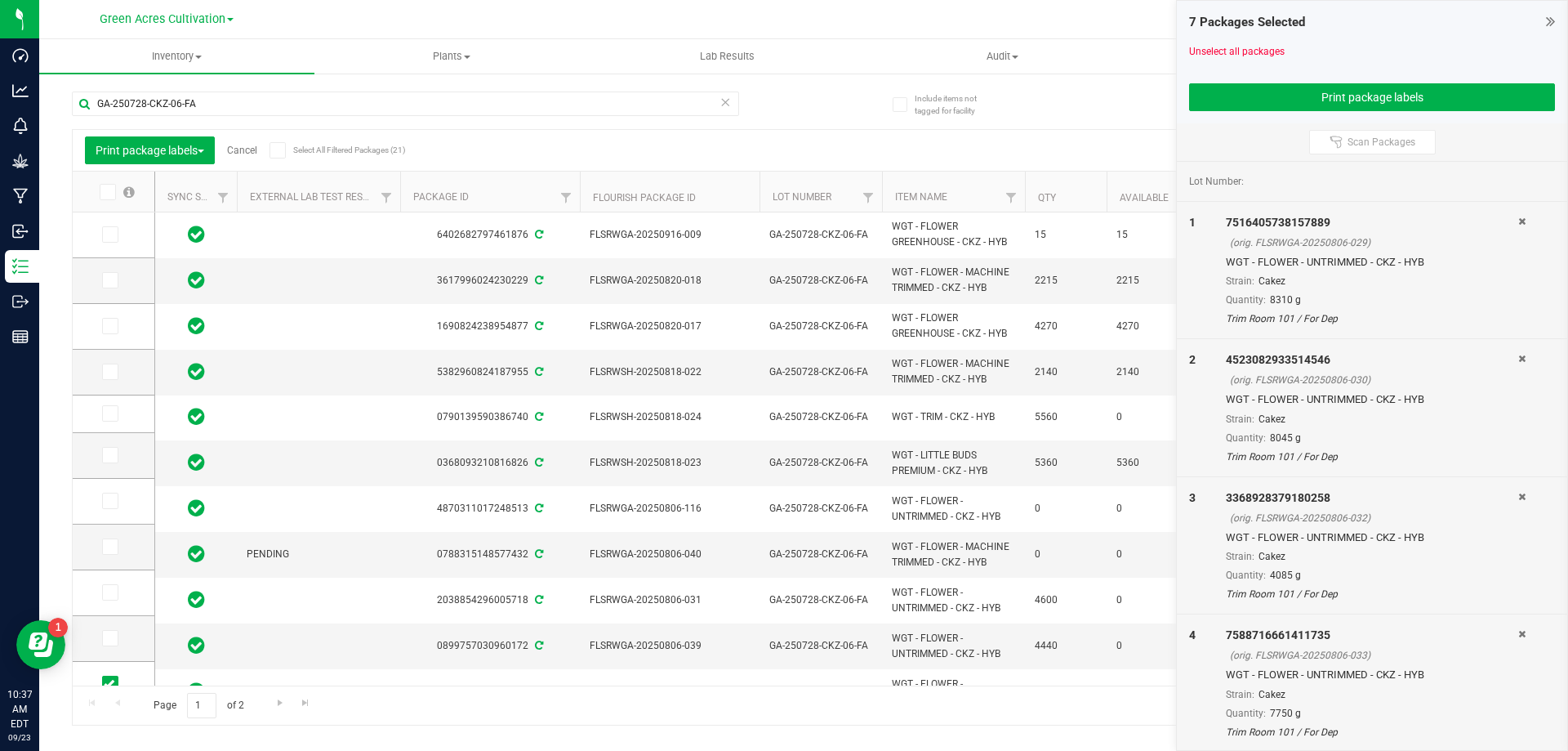
click at [233, 149] on link "Cancel" at bounding box center [242, 150] width 31 height 11
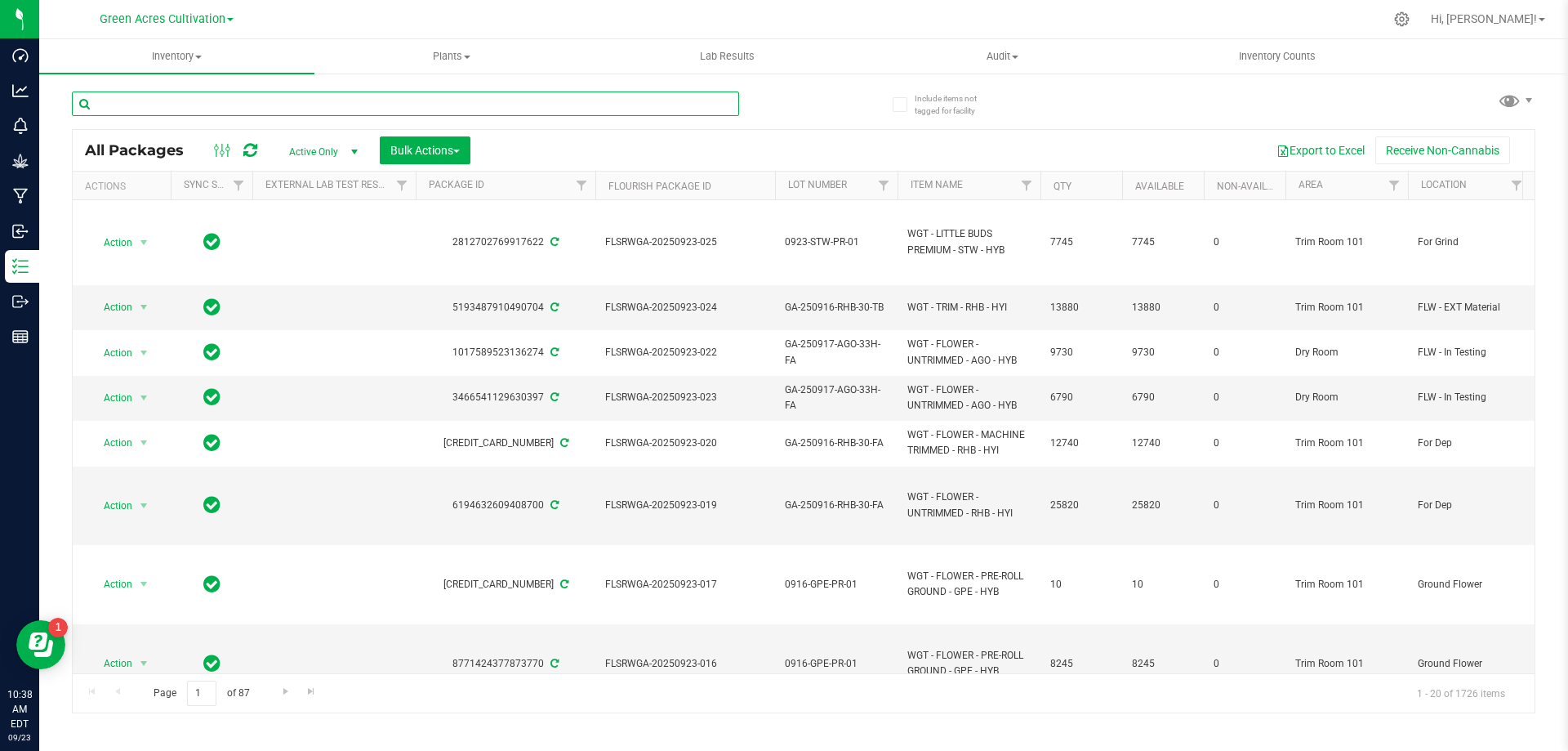
click at [476, 93] on input "text" at bounding box center [405, 104] width 667 height 24
paste input "GA-250728-CKZ-06-FA"
type input "GA-250728-CKZ-06-FA"
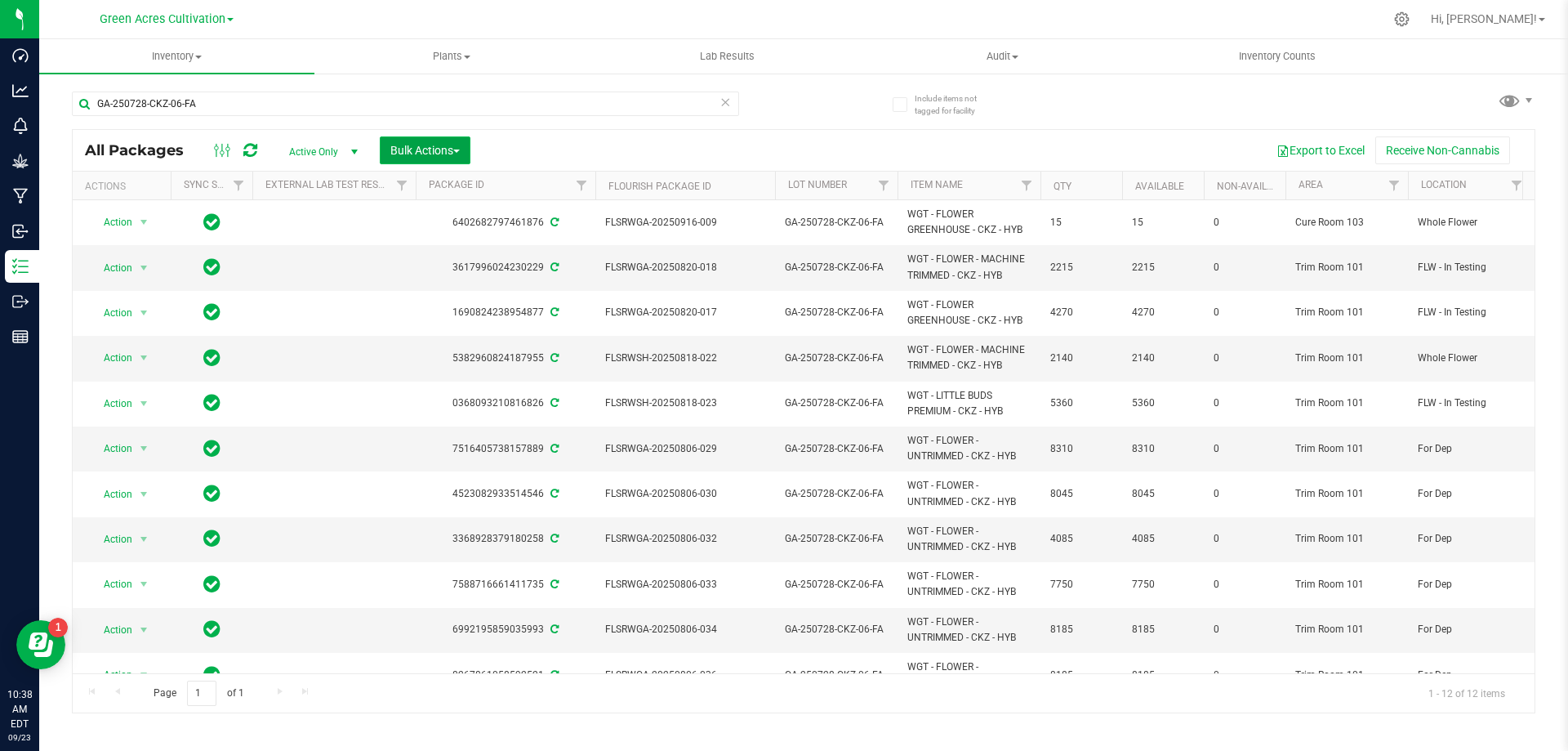
click at [444, 150] on span "Bulk Actions" at bounding box center [425, 150] width 70 height 13
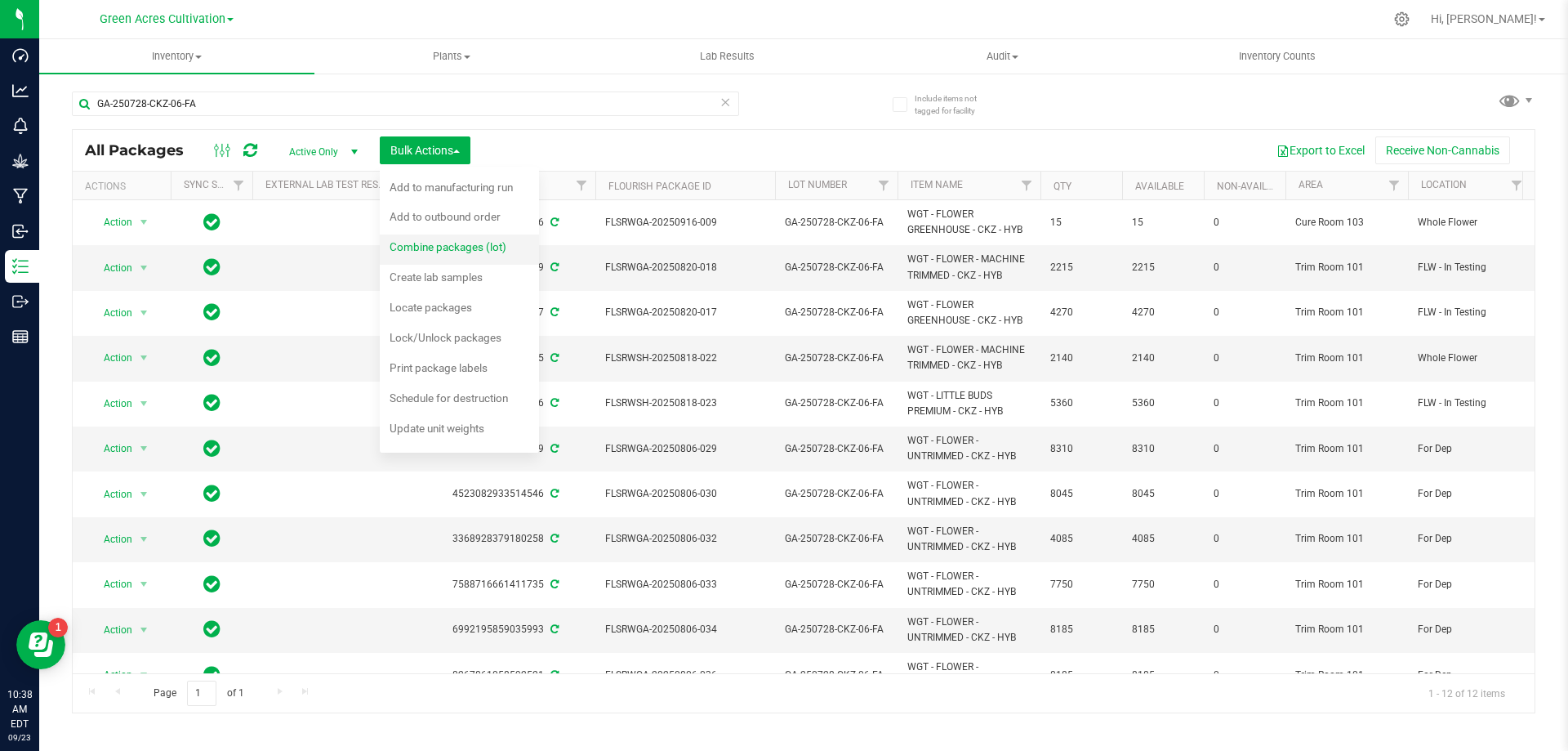
click at [450, 259] on div "Combine packages (lot)" at bounding box center [458, 249] width 139 height 26
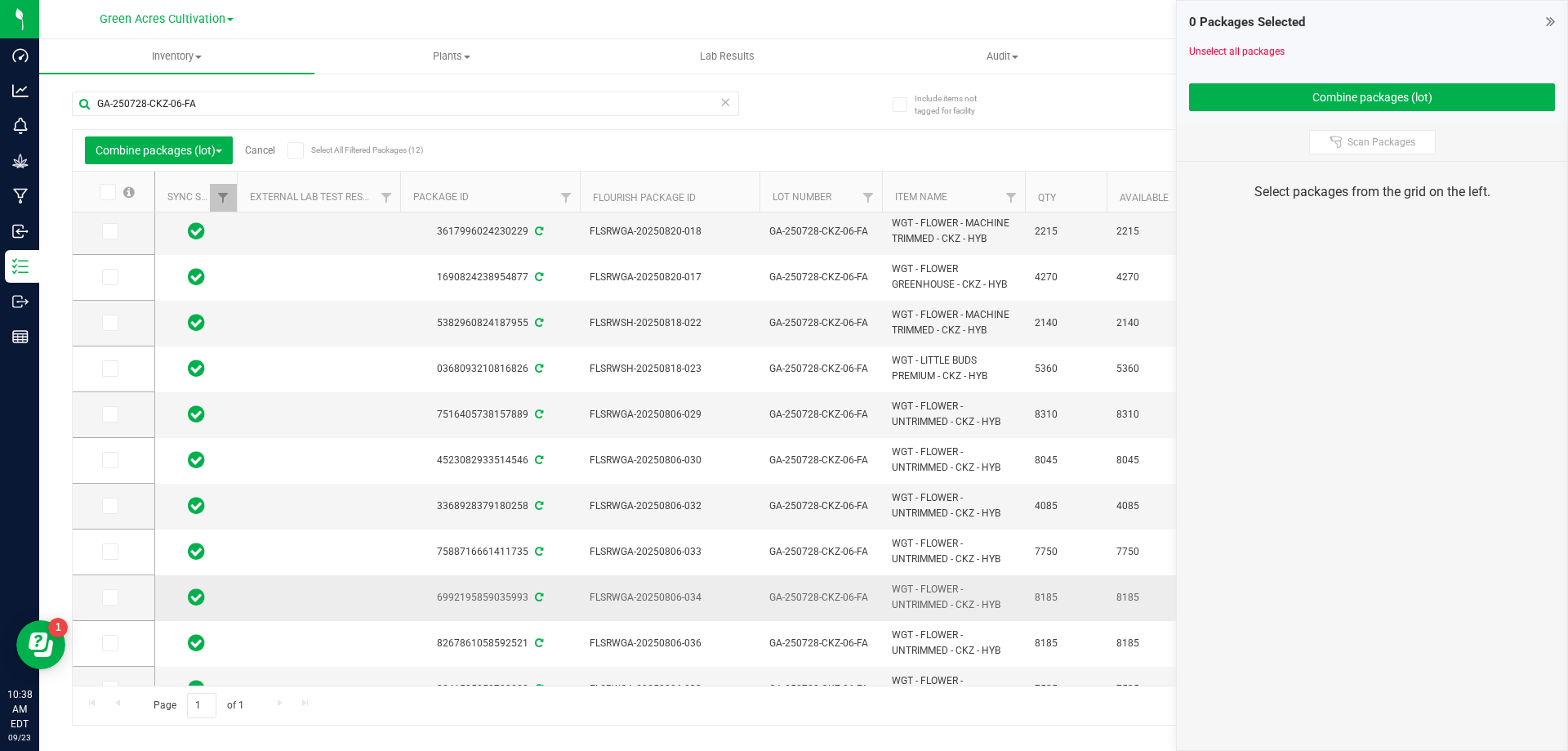
scroll to position [75, 0]
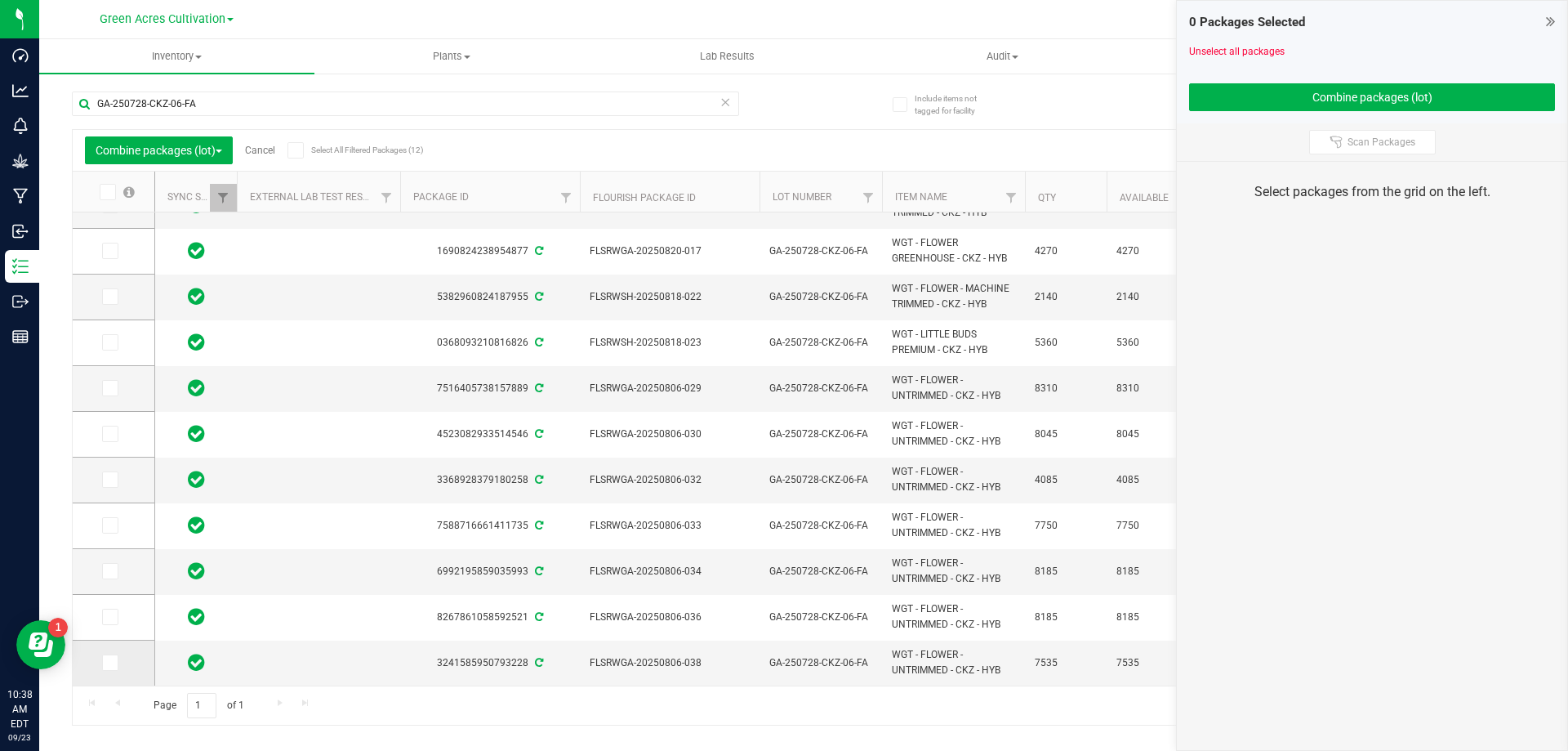
click at [108, 670] on span at bounding box center [110, 662] width 17 height 17
click at [0, 0] on input "checkbox" at bounding box center [0, 0] width 0 height 0
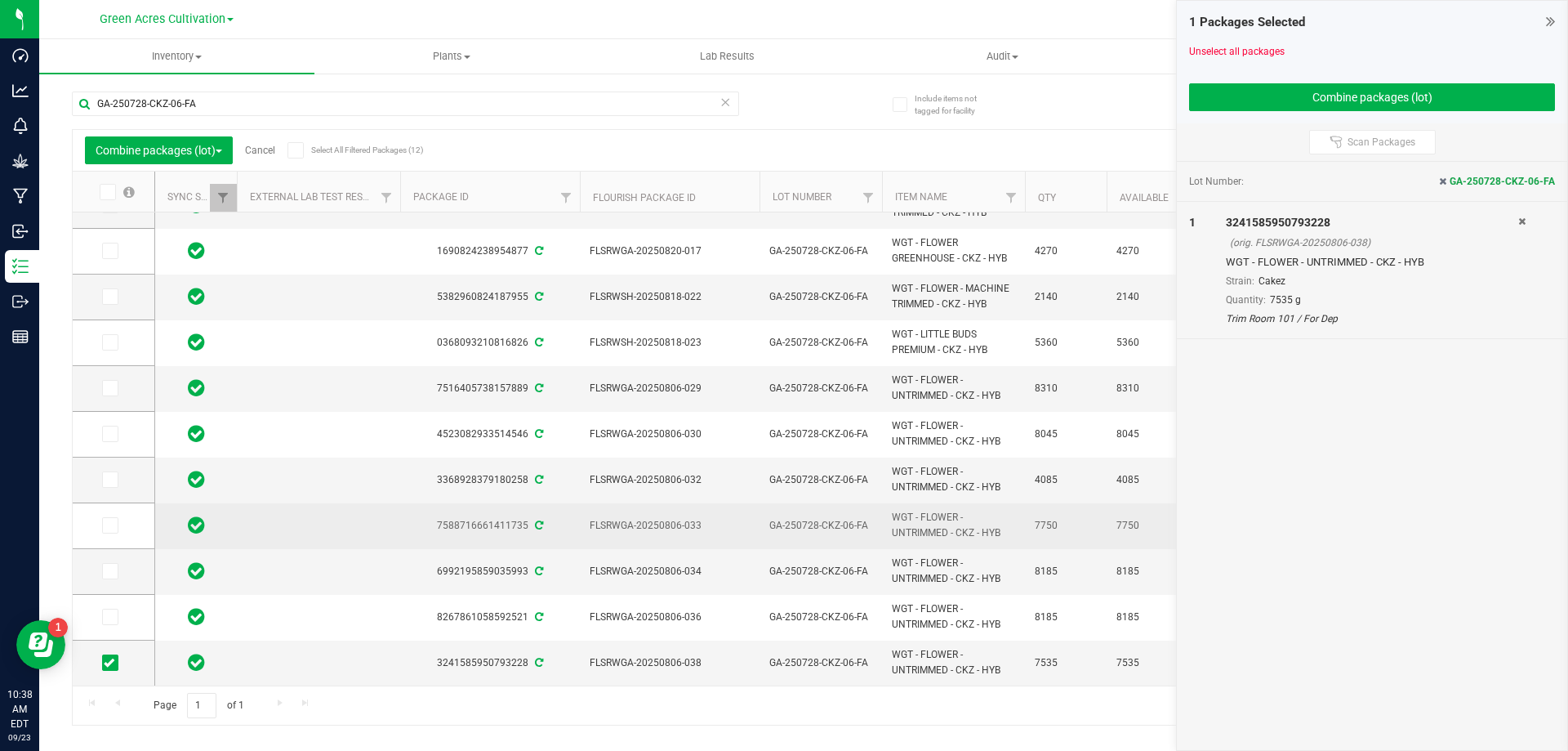
scroll to position [0, 0]
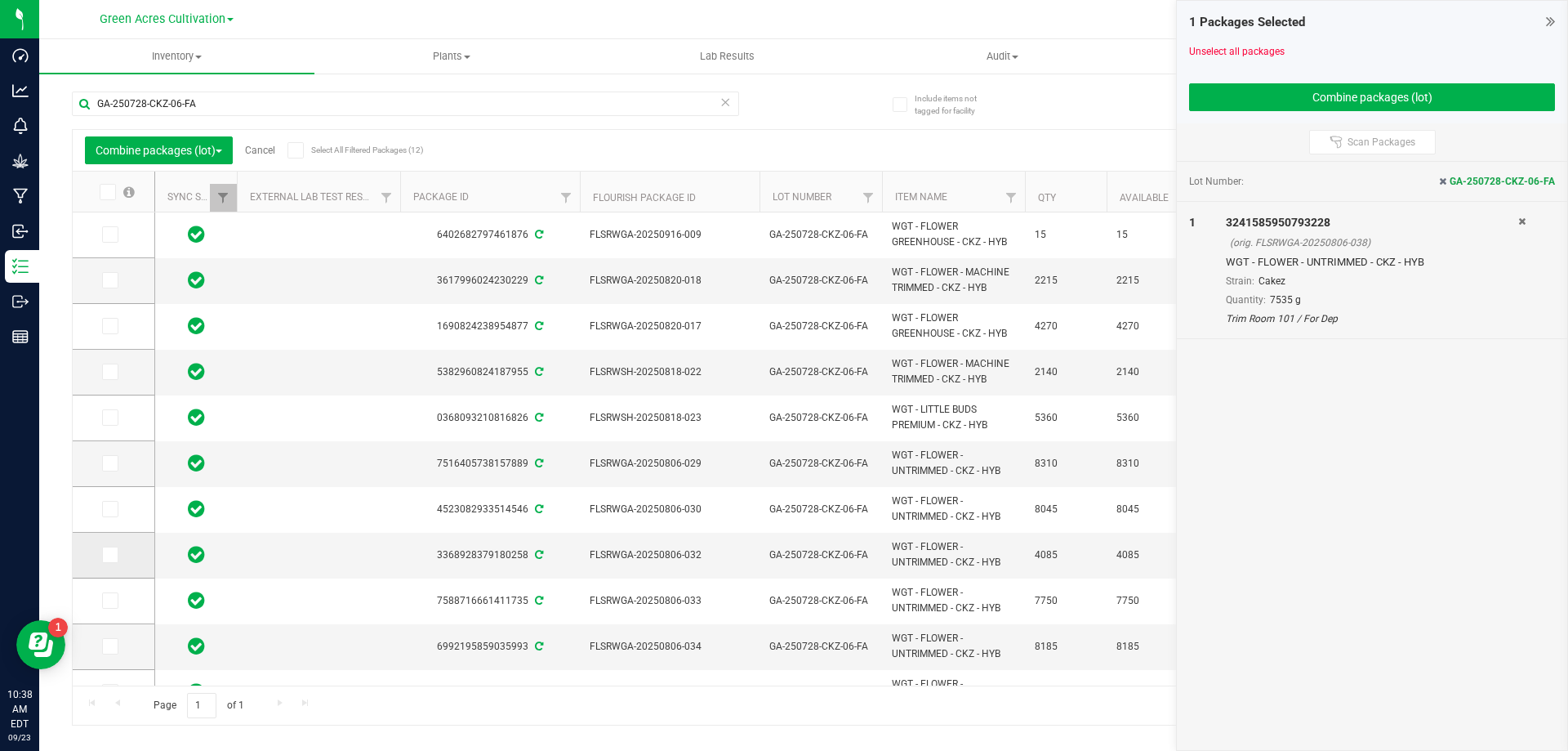
click at [111, 555] on icon at bounding box center [109, 555] width 10 height 0
click at [0, 0] on input "checkbox" at bounding box center [0, 0] width 0 height 0
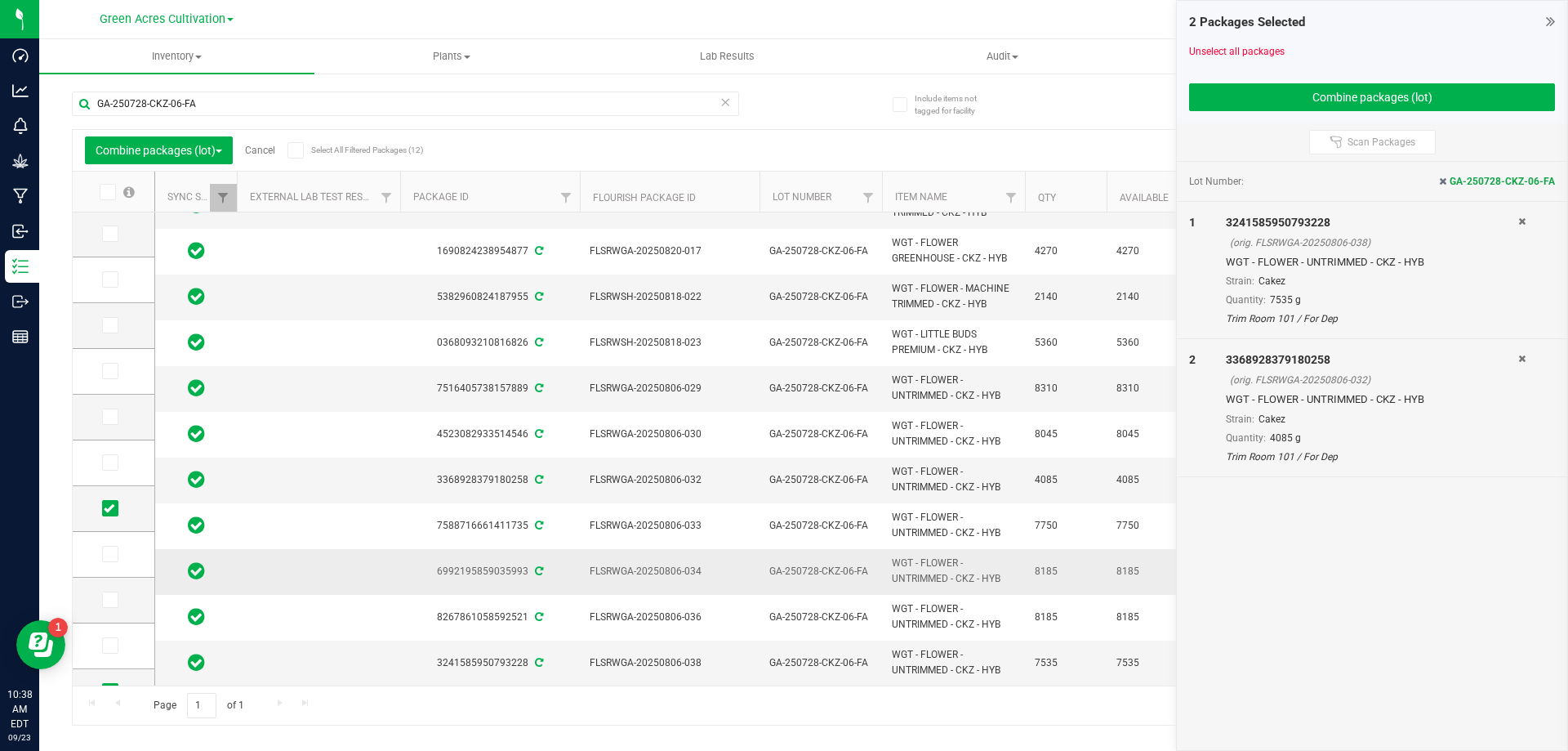
scroll to position [75, 0]
click at [113, 526] on icon at bounding box center [109, 526] width 10 height 0
click at [0, 0] on input "checkbox" at bounding box center [0, 0] width 0 height 0
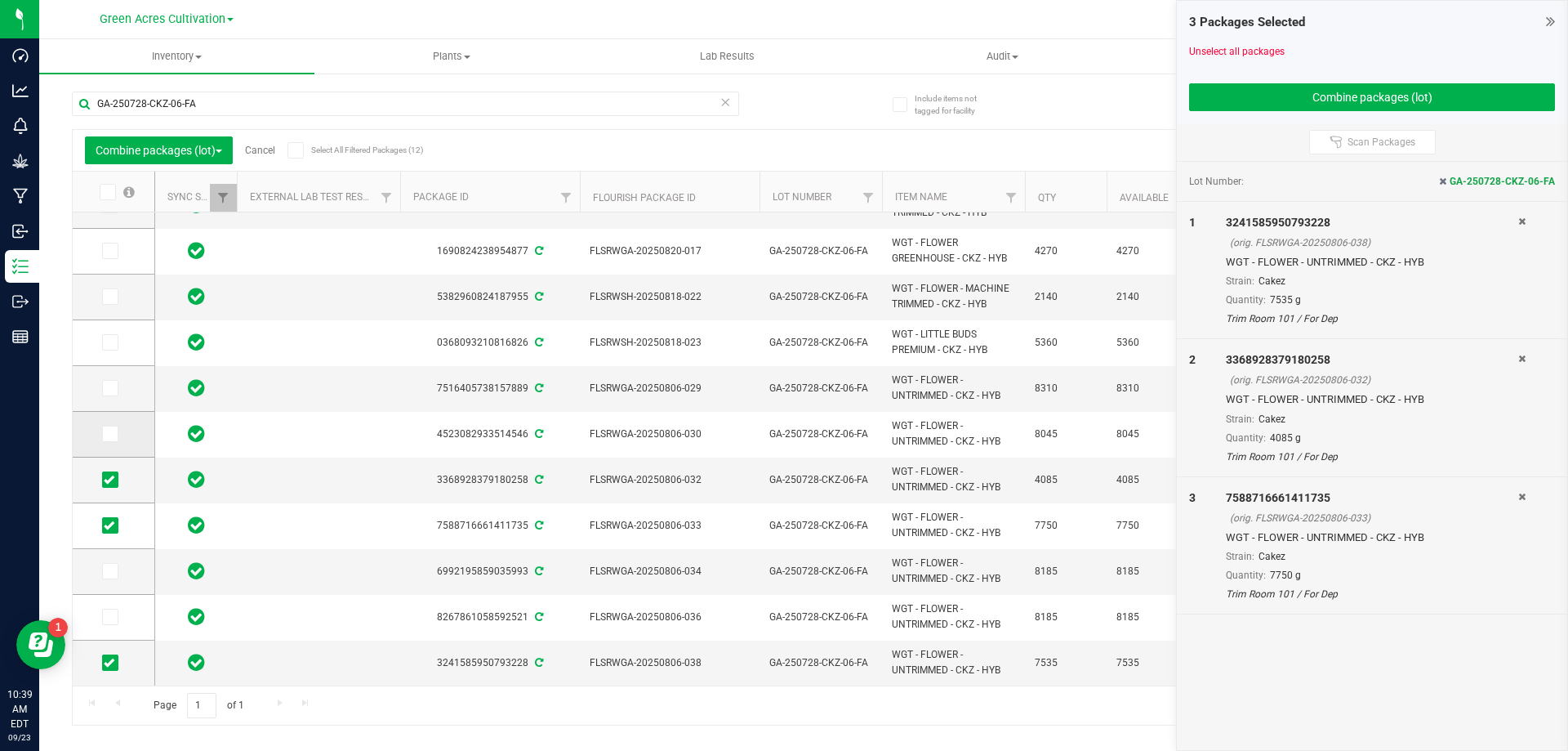
click at [110, 434] on icon at bounding box center [109, 434] width 10 height 0
click at [0, 0] on input "checkbox" at bounding box center [0, 0] width 0 height 0
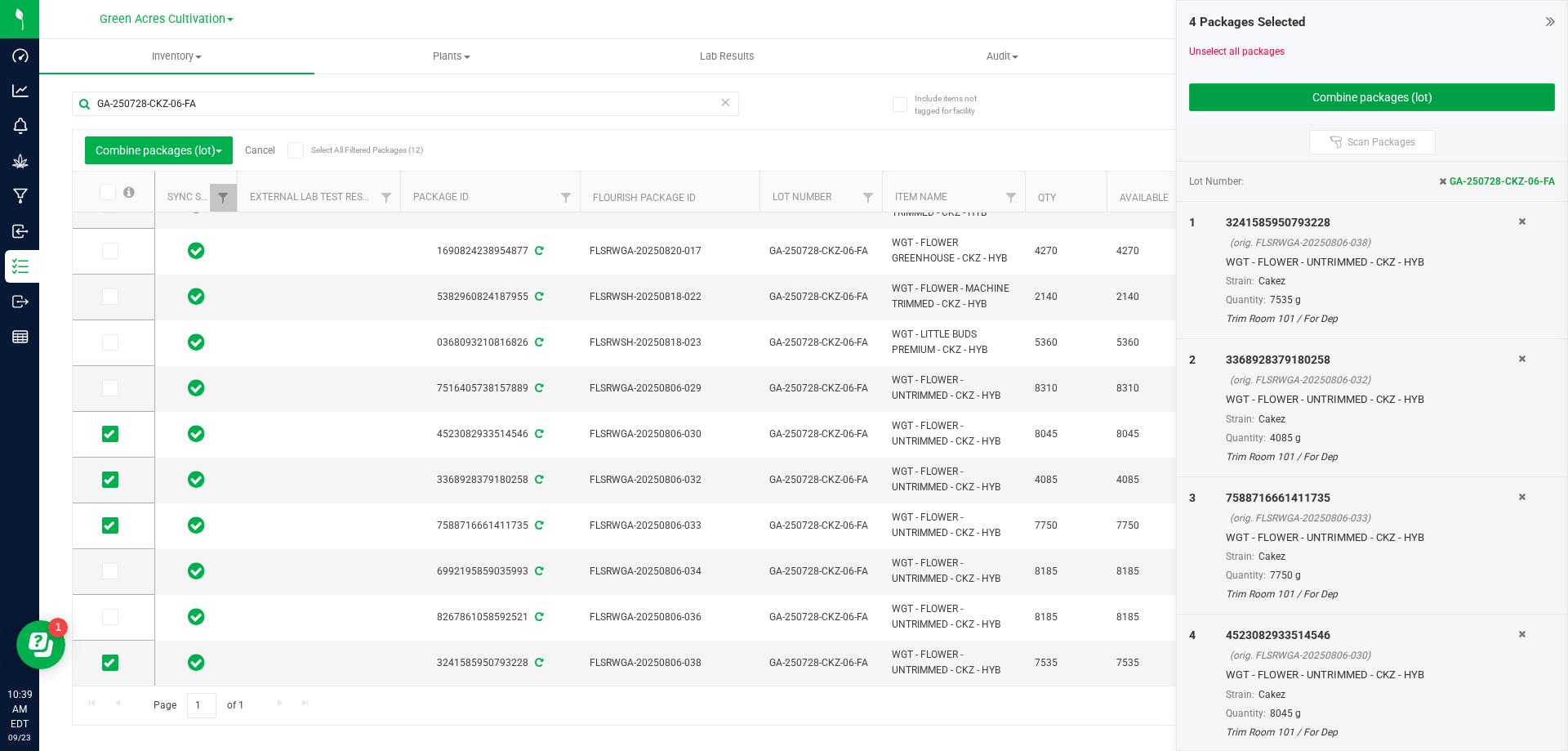
click at [1404, 100] on button "Combine packages (lot)" at bounding box center [1372, 97] width 366 height 28
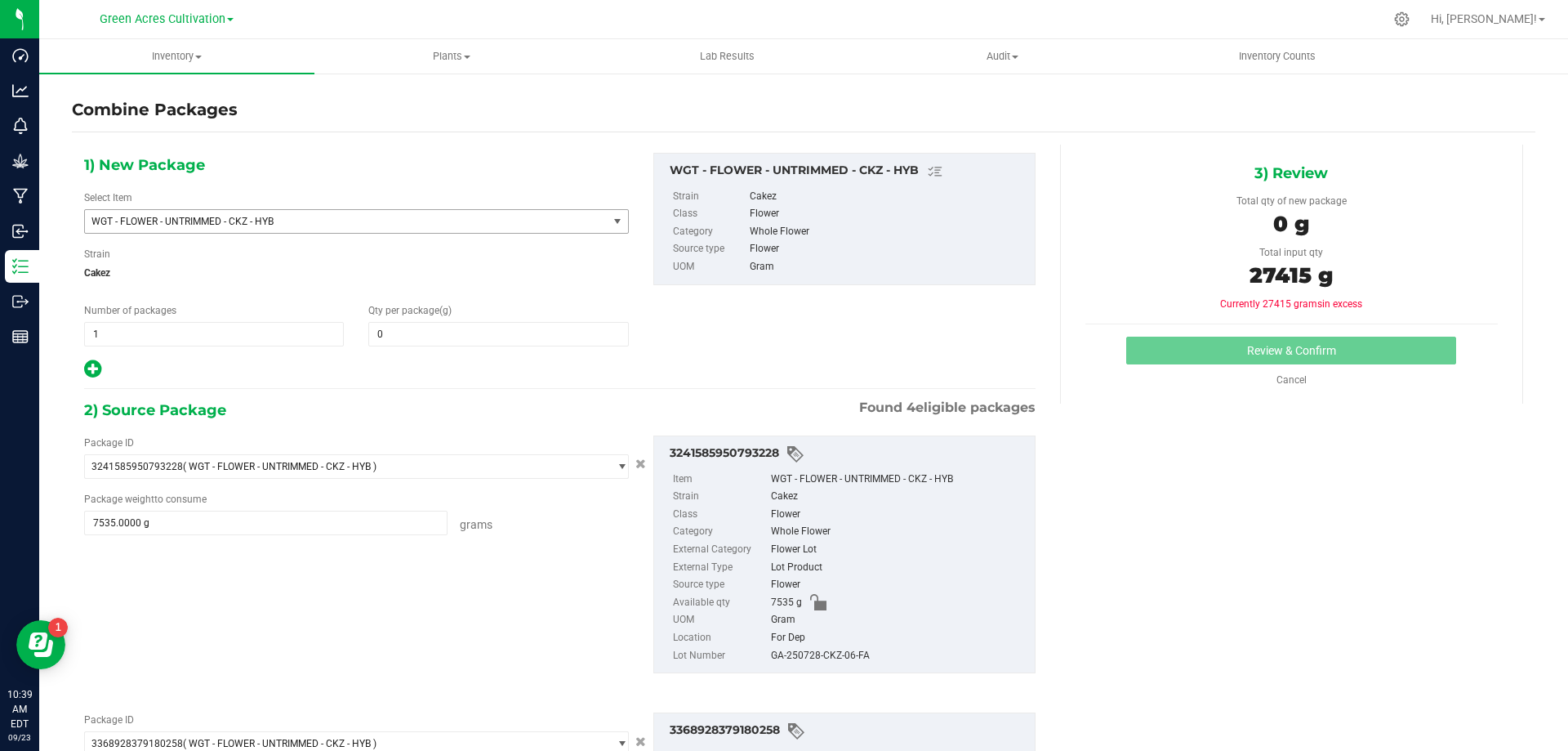
click at [542, 226] on span "WGT - FLOWER - UNTRIMMED - CKZ - HYB" at bounding box center [336, 221] width 489 height 11
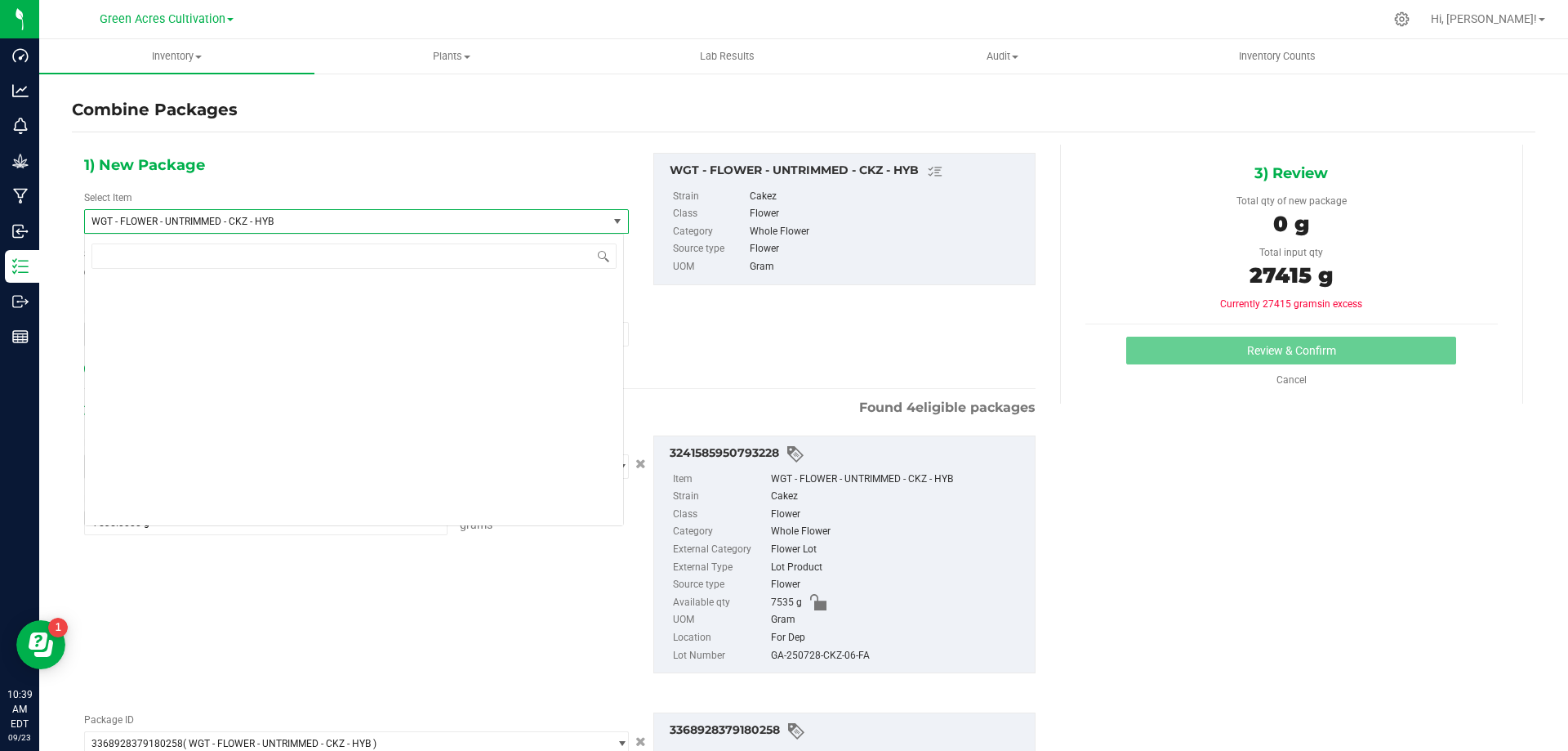
scroll to position [352965, 0]
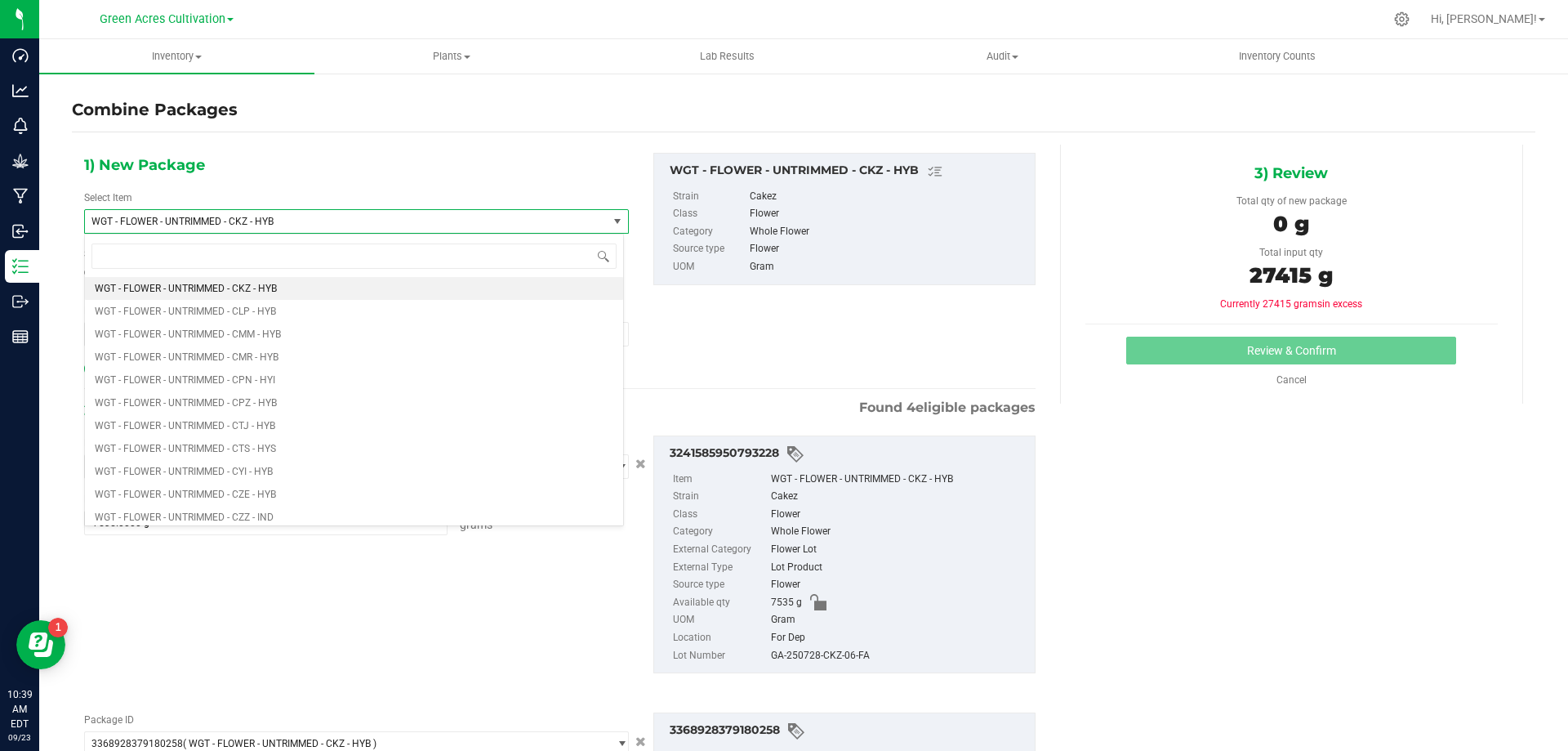
click at [542, 226] on span "WGT - FLOWER - UNTRIMMED - CKZ - HYB" at bounding box center [336, 221] width 489 height 11
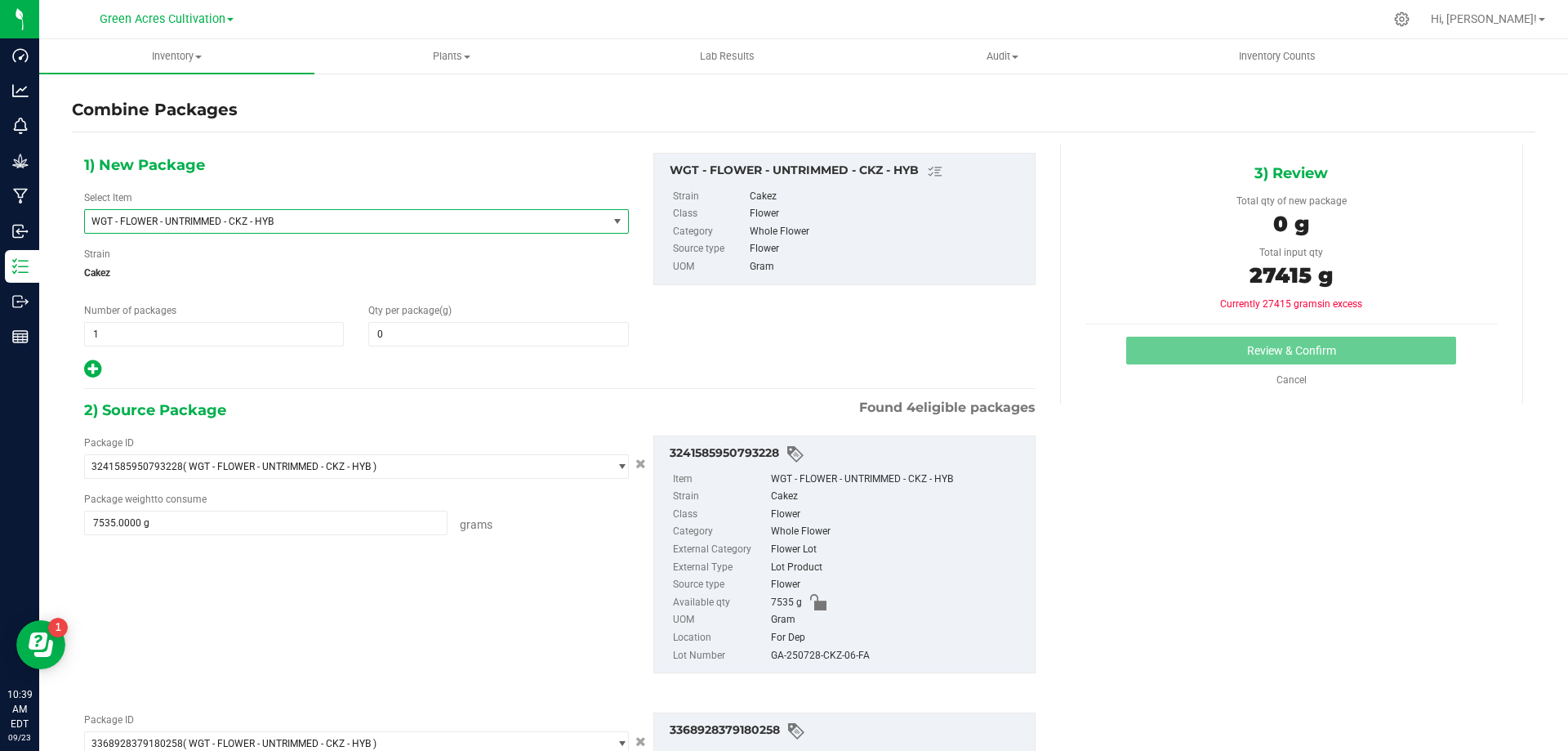
click at [571, 303] on div "Qty per package (g) 0 0" at bounding box center [499, 325] width 285 height 44
click at [567, 334] on span at bounding box center [499, 334] width 260 height 24
type input "27415"
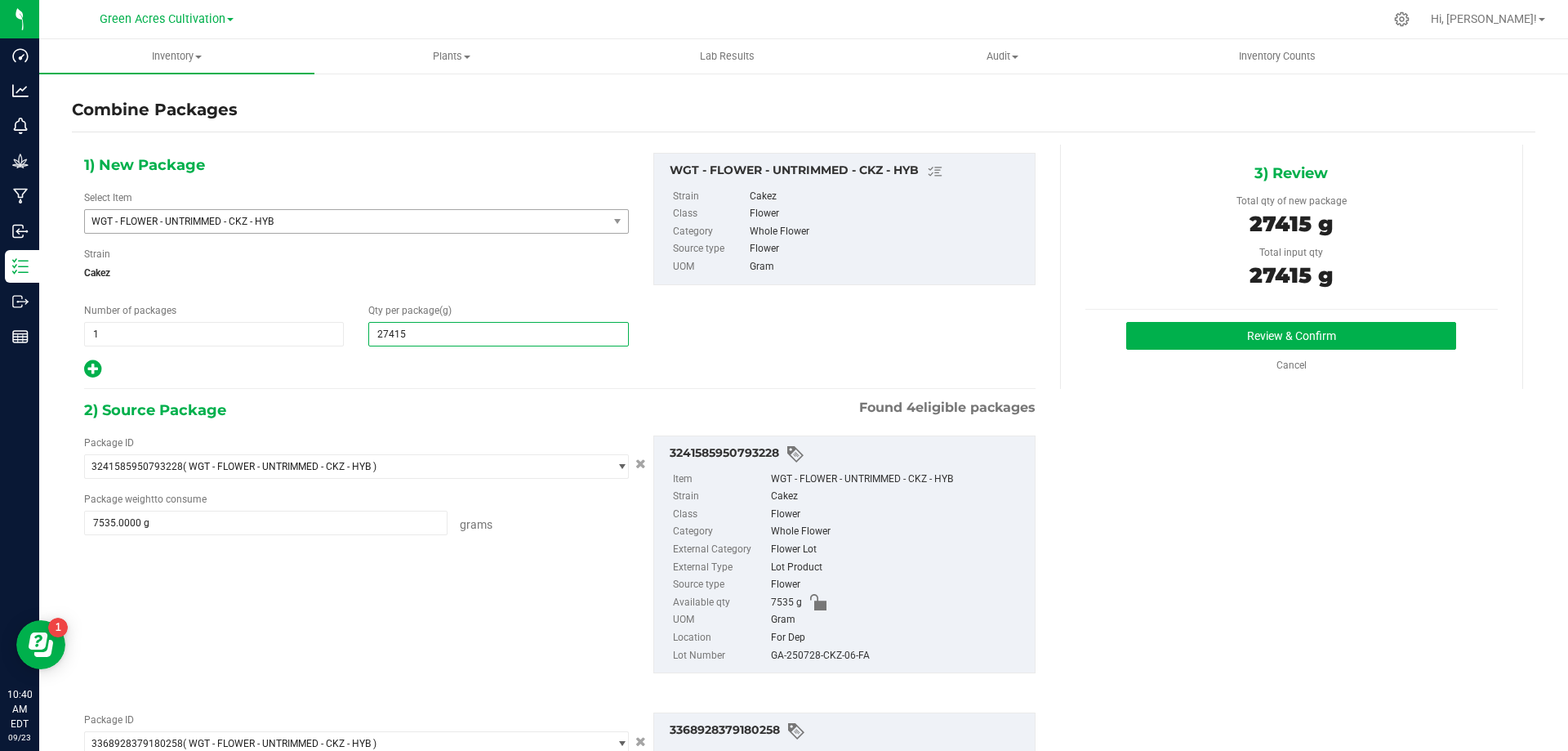
type input "27,415"
click at [812, 651] on div "GA-250728-CKZ-06-FA" at bounding box center [898, 656] width 256 height 18
copy div "GA-250728-CKZ-06-FA"
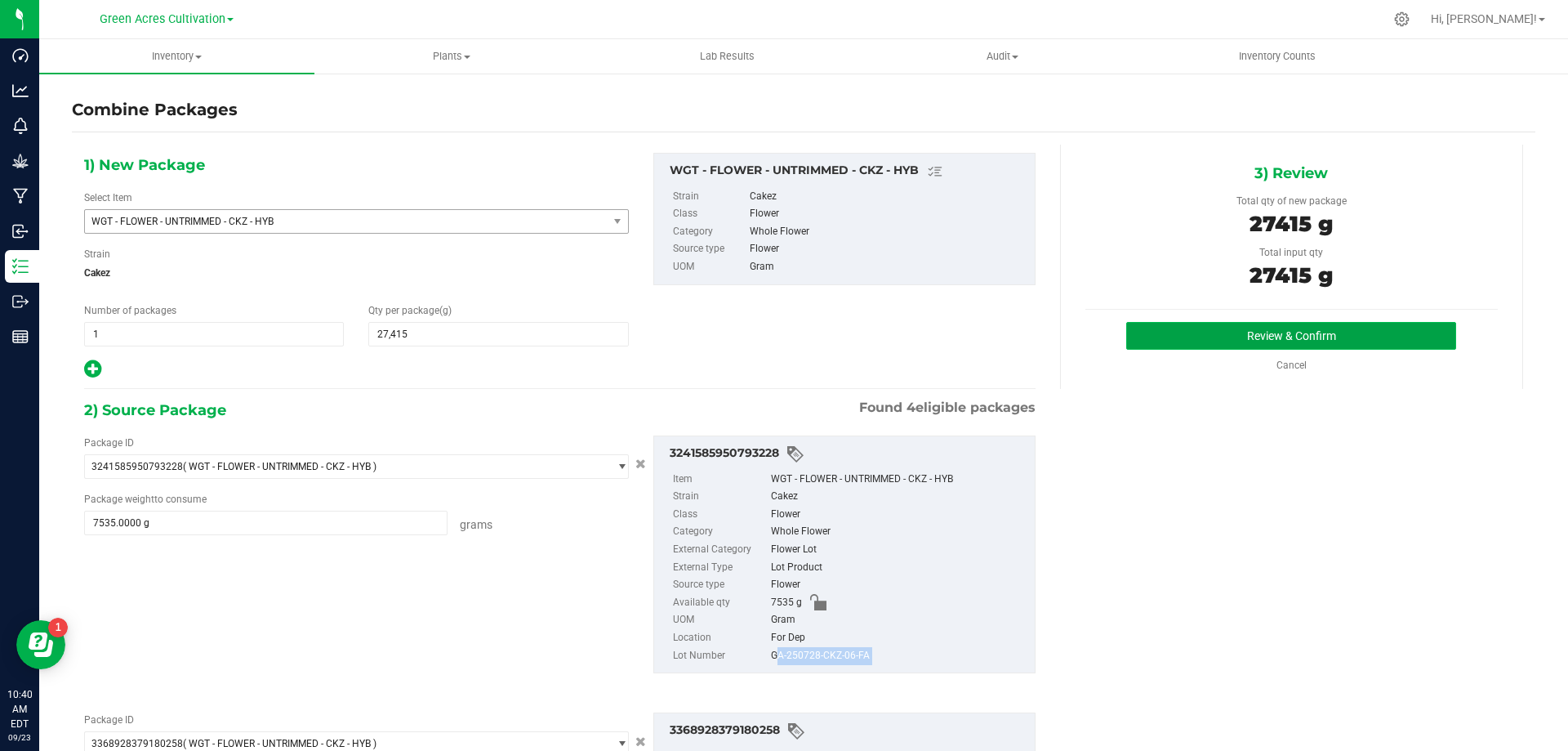
click at [1241, 346] on button "Review & Confirm" at bounding box center [1291, 336] width 330 height 28
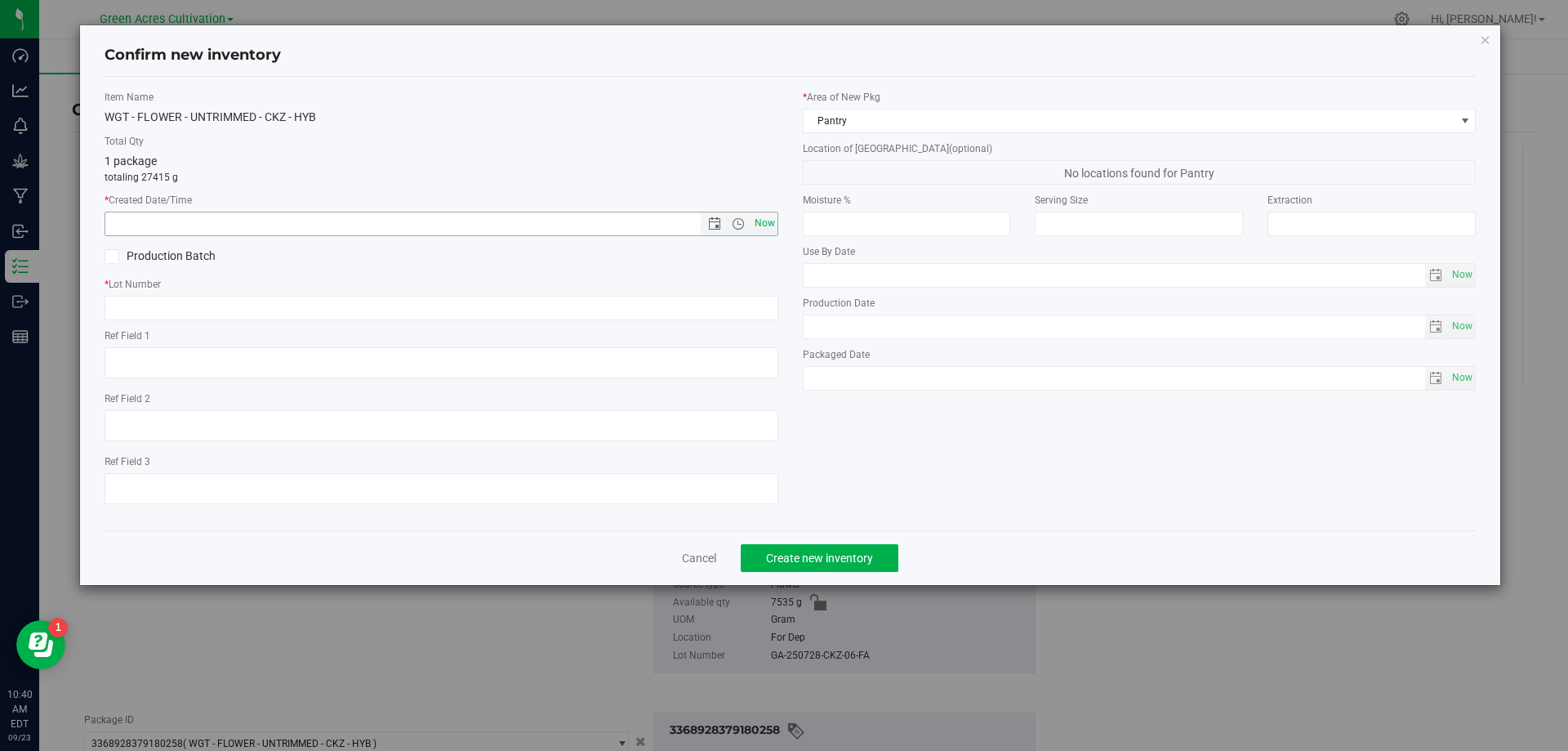
click at [759, 225] on span "Now" at bounding box center [765, 223] width 28 height 24
type input "9/23/2025 10:40 AM"
click at [748, 300] on input "text" at bounding box center [442, 308] width 674 height 24
paste input "GA-250728-CKZ-06-FA"
type input "GA-250728-CKZ-06-FA"
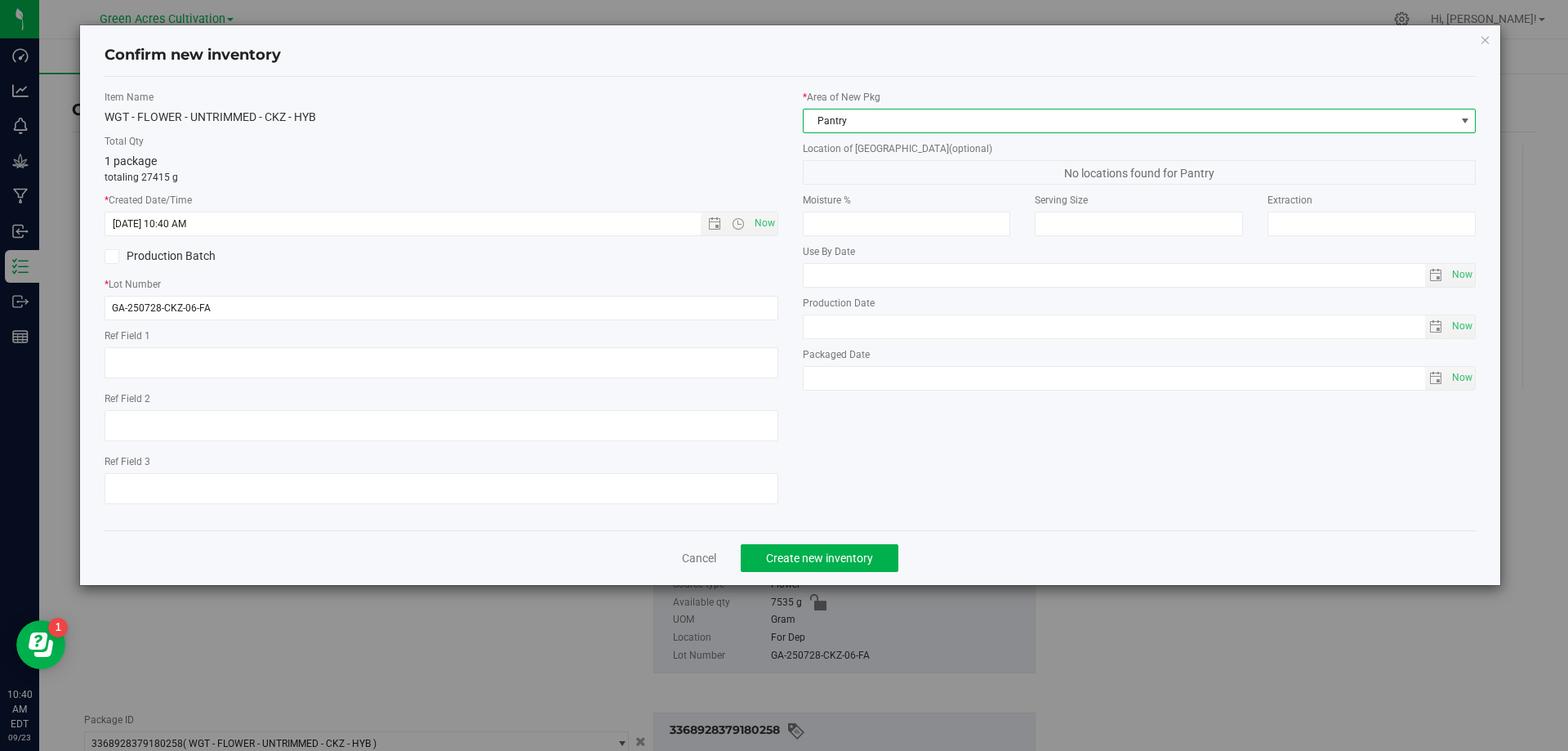
click at [882, 121] on span "Pantry" at bounding box center [1130, 121] width 652 height 23
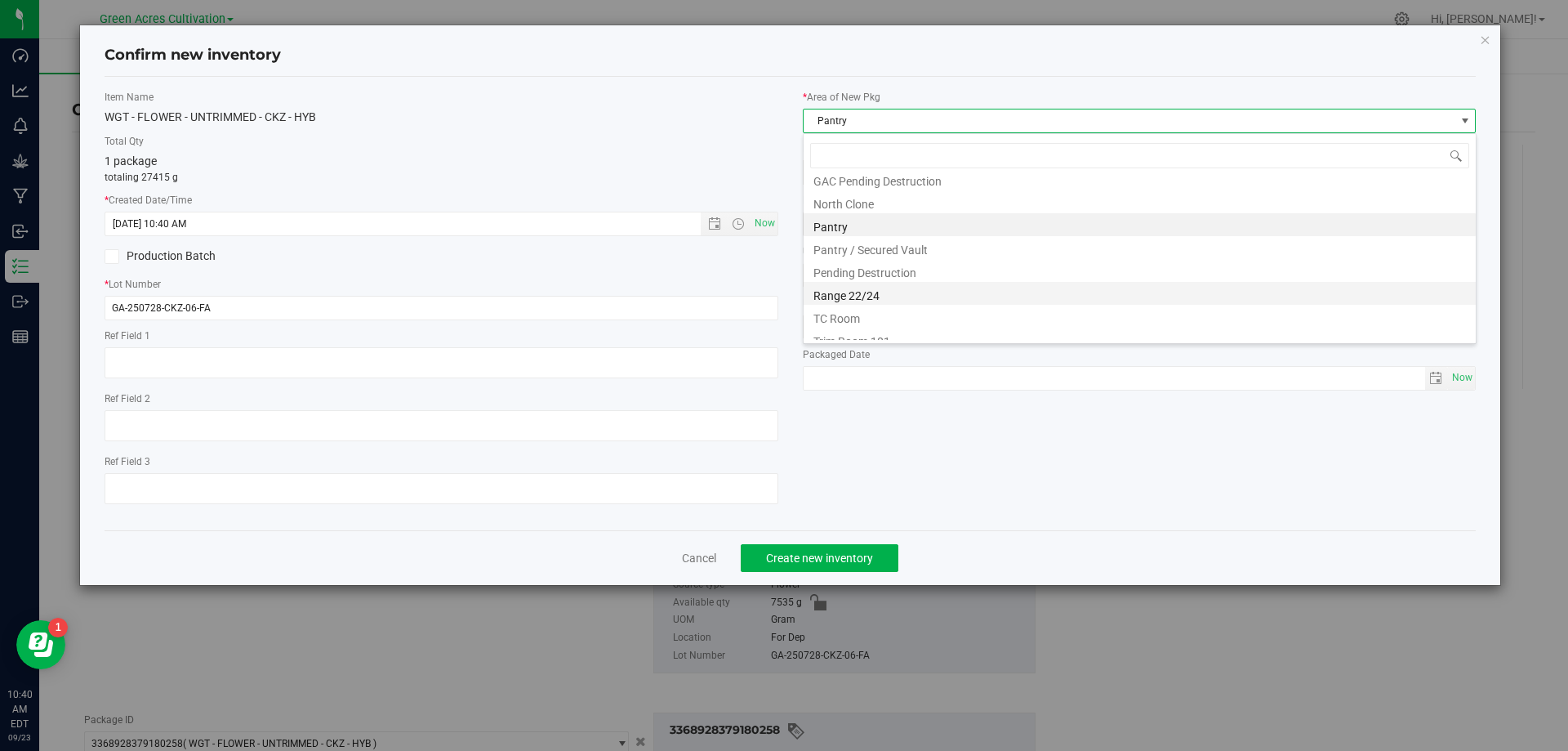
scroll to position [248, 0]
click at [859, 336] on li "Trim Room 101" at bounding box center [1140, 328] width 672 height 23
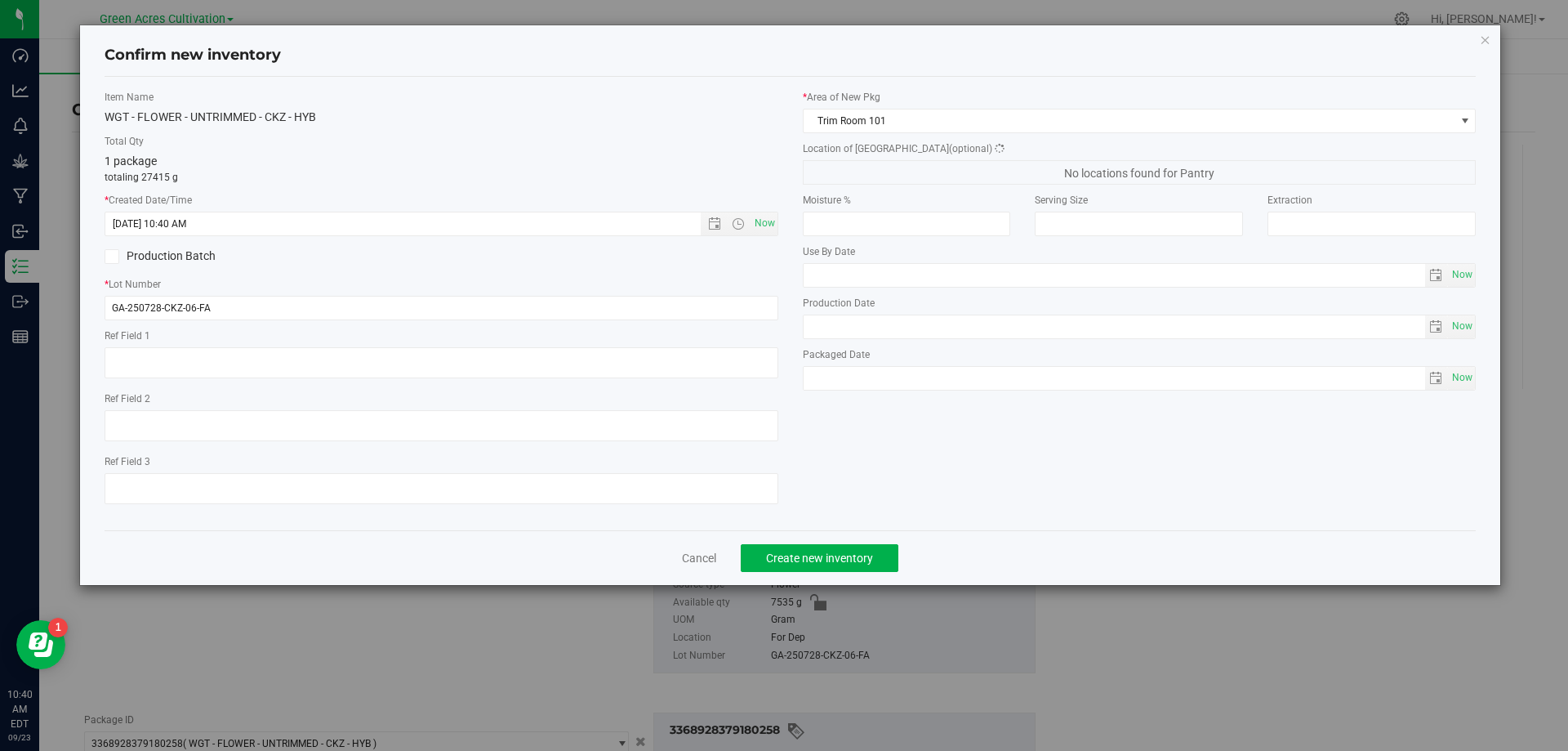
click at [891, 159] on div "Location of New Pkg (optional) No locations found for Pantry" at bounding box center [1140, 163] width 674 height 44
click at [895, 169] on span "Concentrate" at bounding box center [1130, 172] width 652 height 23
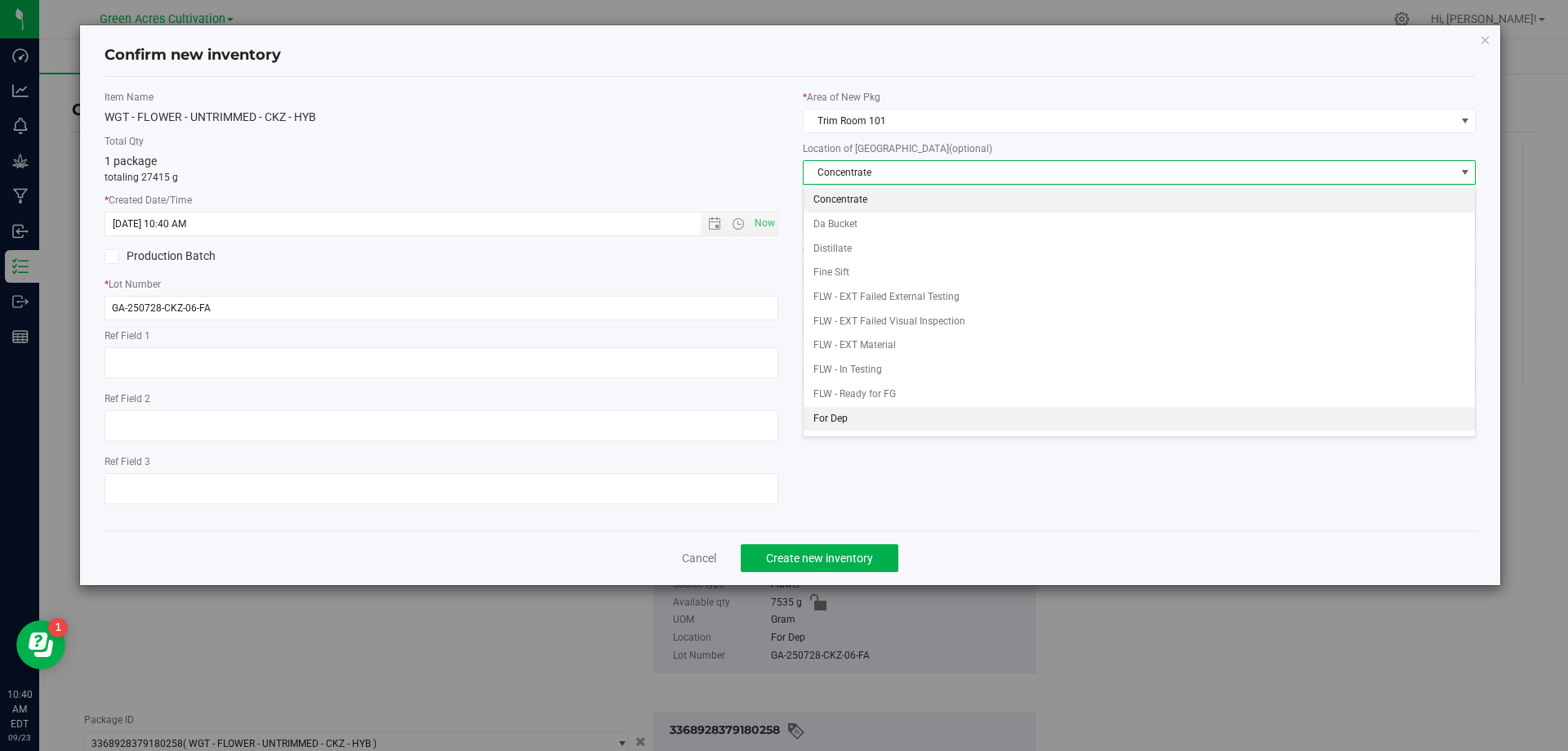
click at [849, 410] on li "For Dep" at bounding box center [1140, 419] width 672 height 24
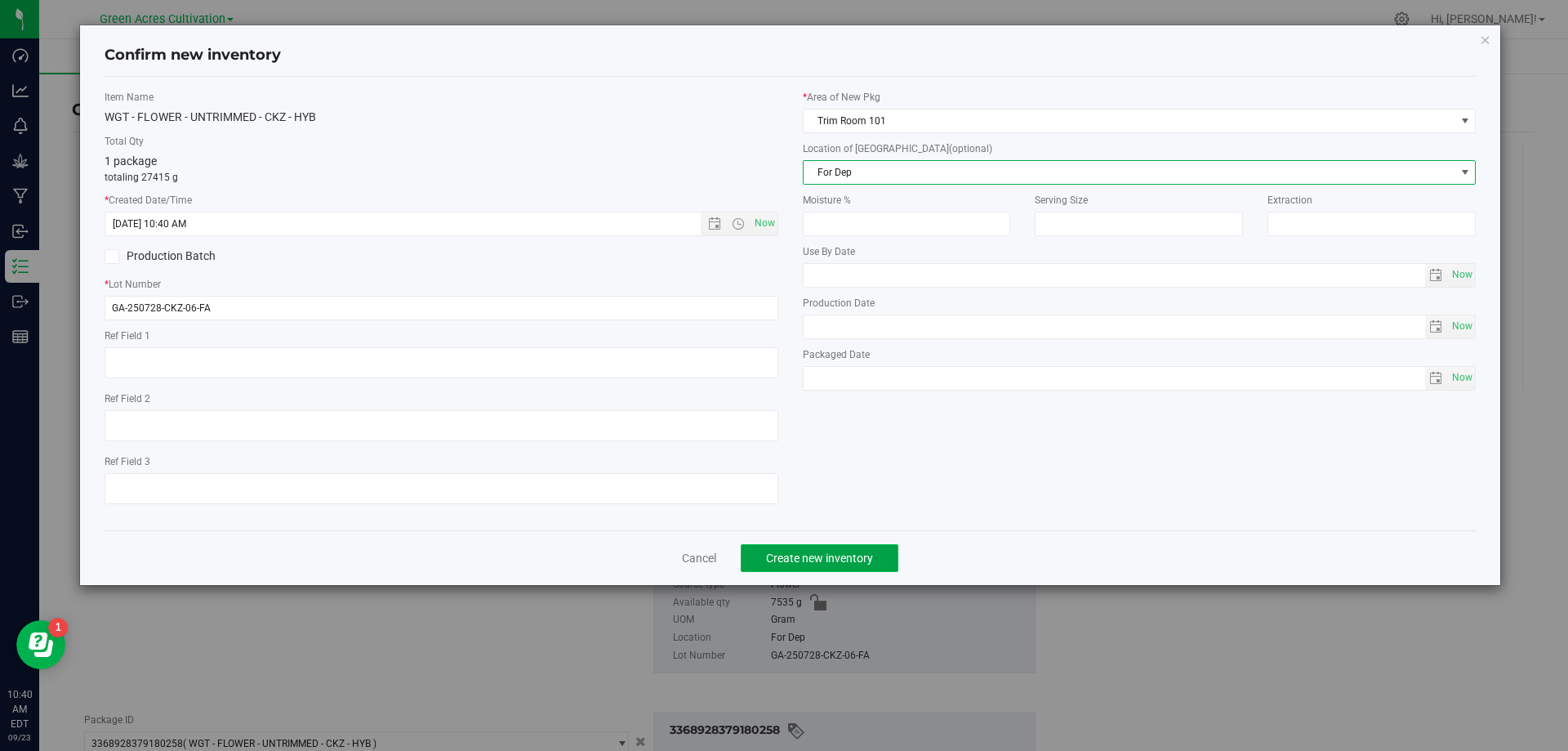
click at [847, 556] on span "Create new inventory" at bounding box center [820, 558] width 107 height 13
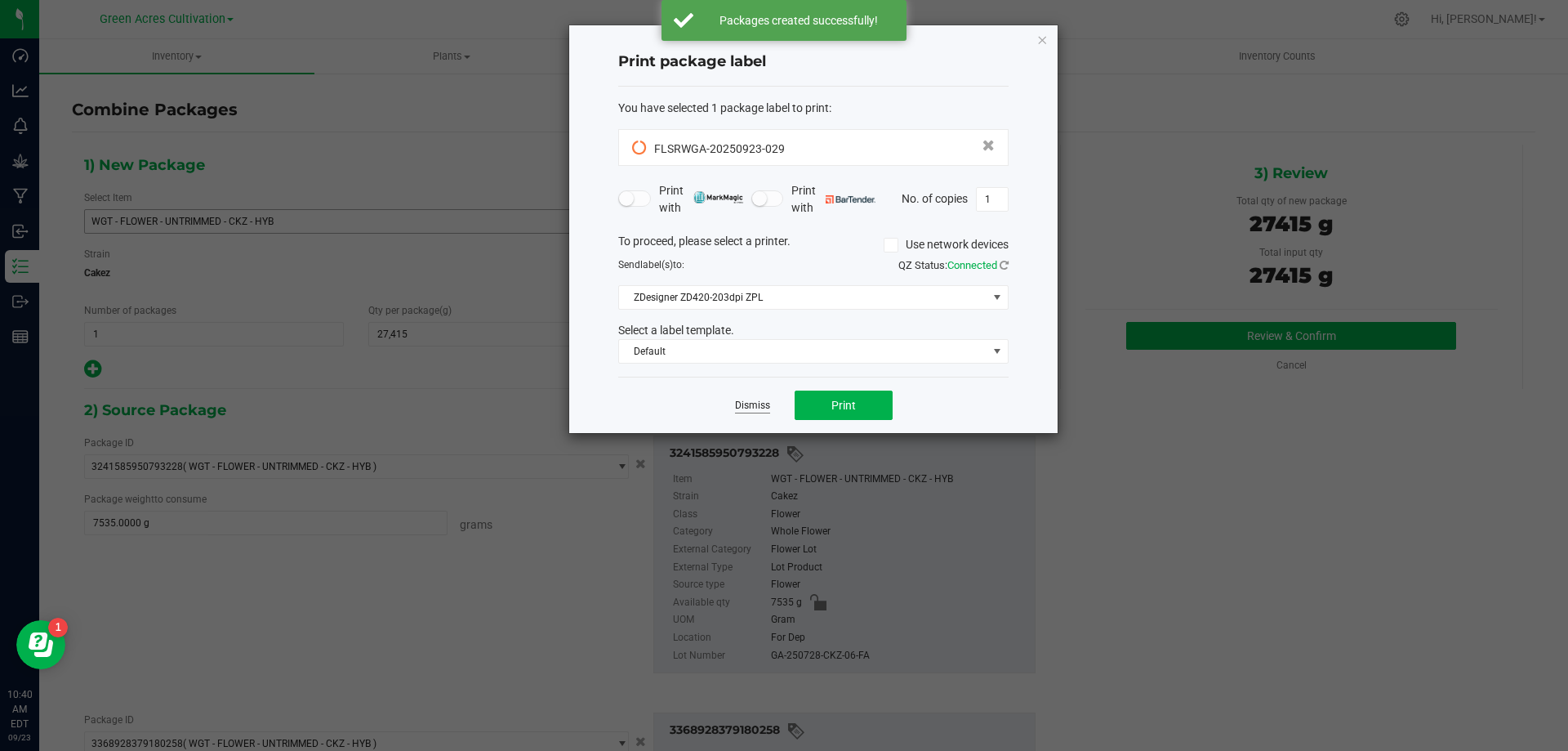
click at [760, 410] on link "Dismiss" at bounding box center [753, 406] width 35 height 14
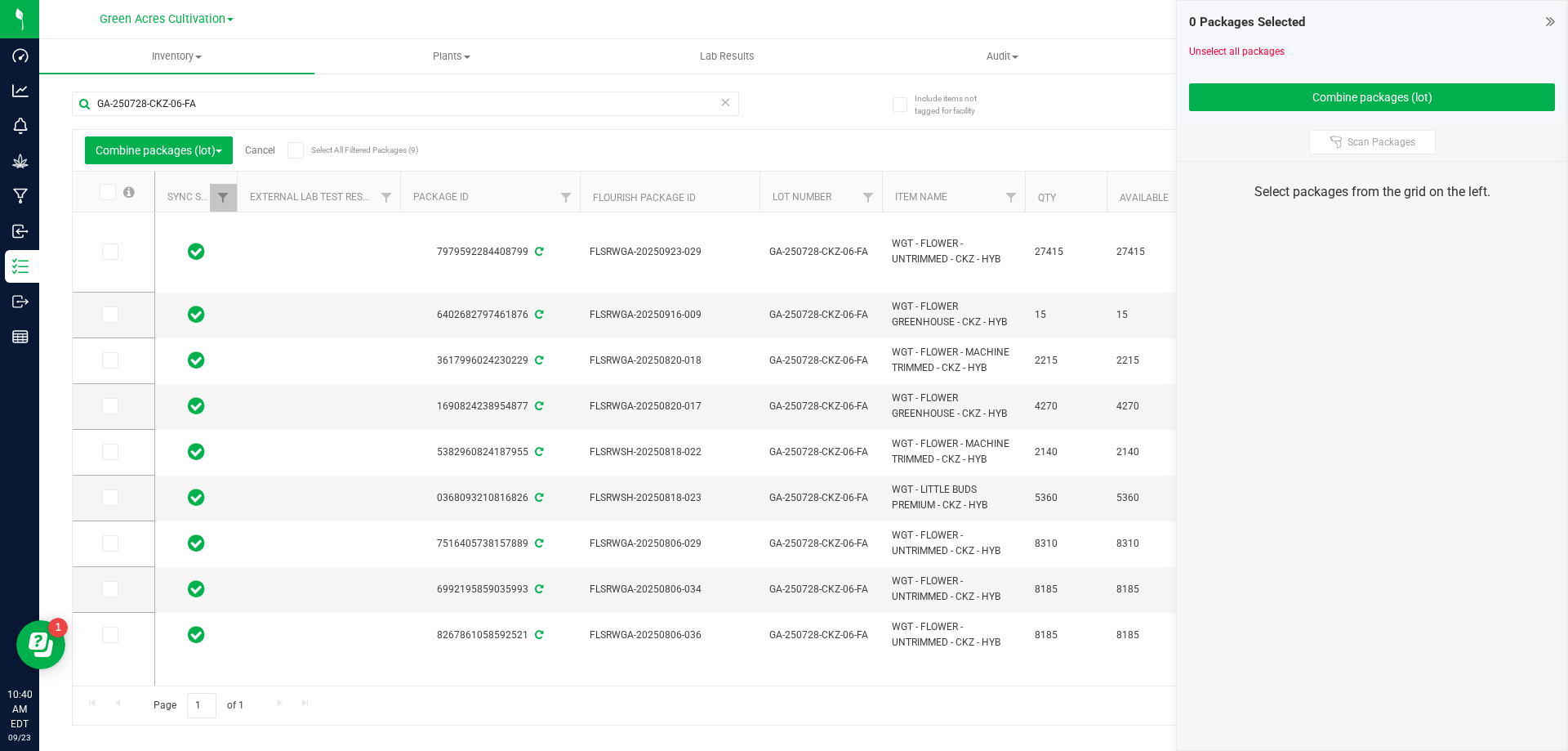
click at [258, 145] on link "Cancel" at bounding box center [260, 150] width 31 height 11
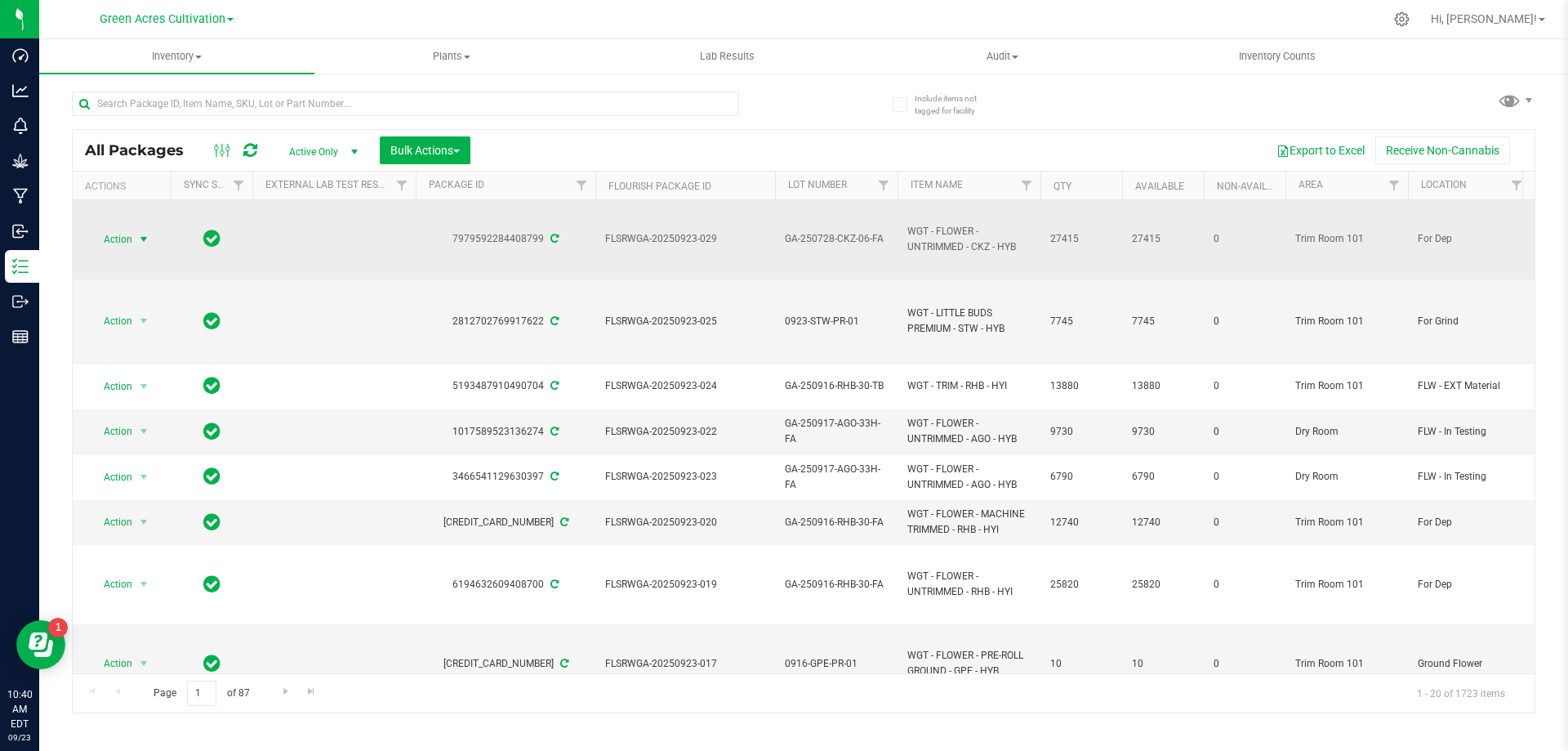
click at [125, 244] on span "Action" at bounding box center [111, 239] width 45 height 23
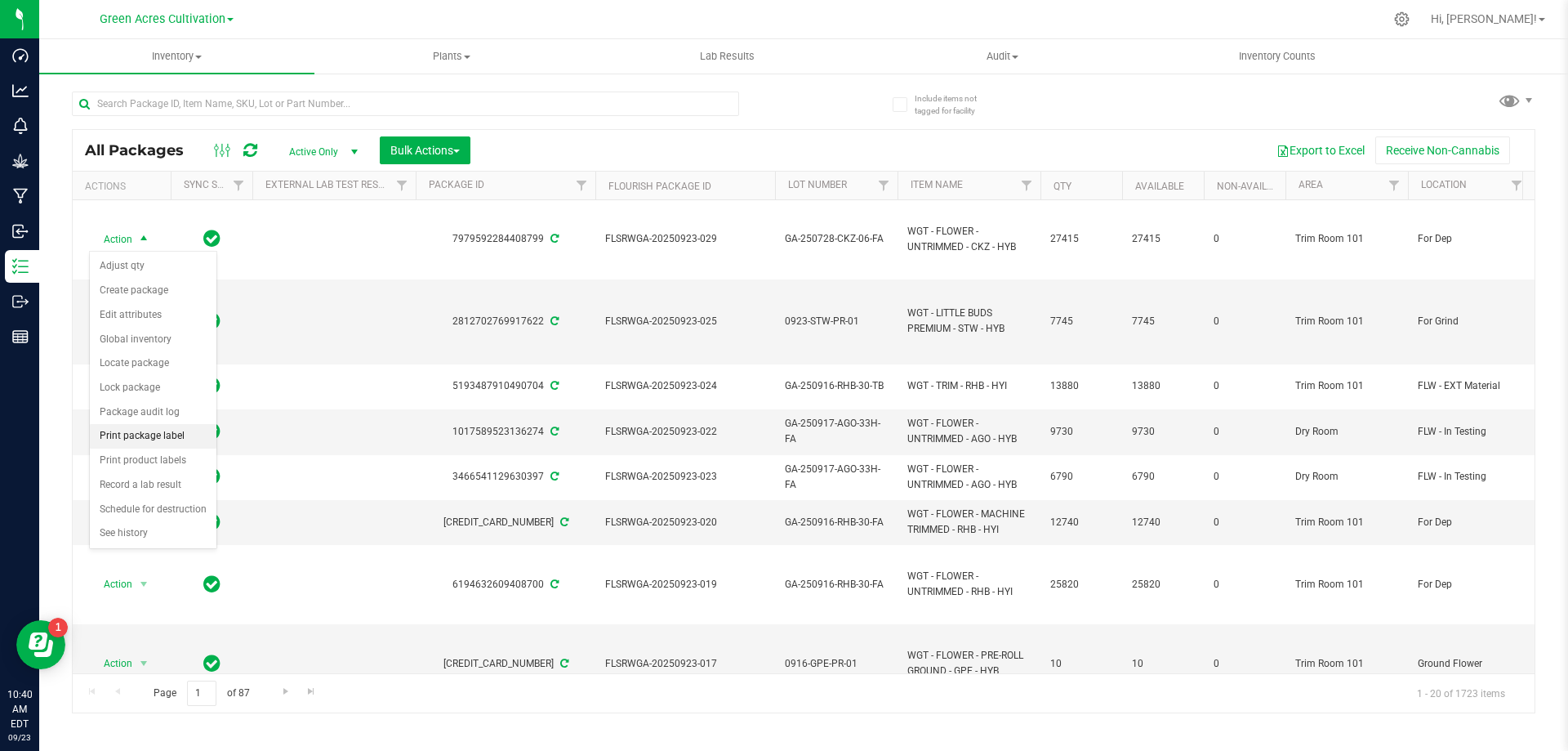
click at [173, 439] on li "Print package label" at bounding box center [153, 437] width 127 height 24
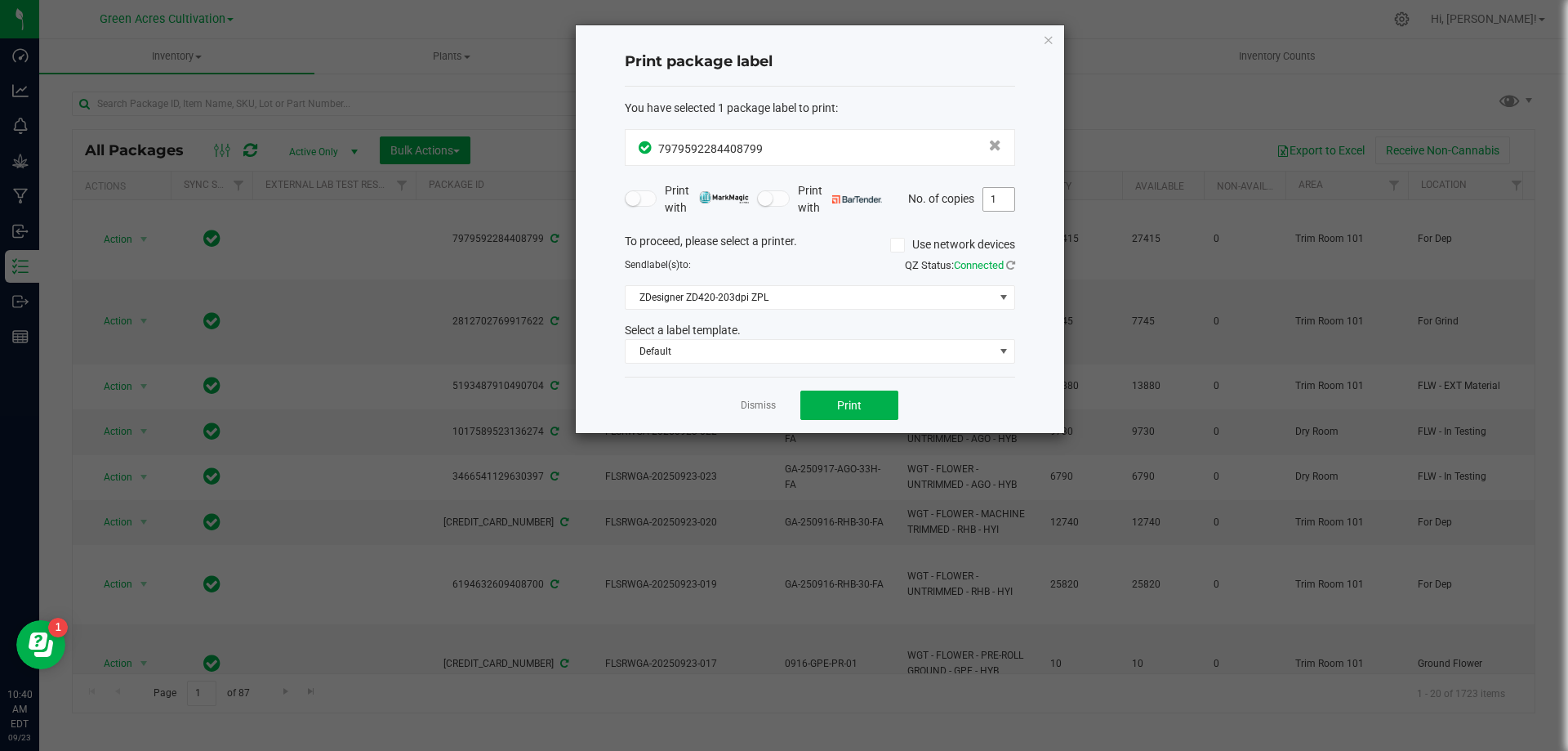
drag, startPoint x: 1008, startPoint y: 211, endPoint x: 1002, endPoint y: 204, distance: 9.2
click at [1003, 206] on div "Print with Print with No. of copies 1" at bounding box center [820, 199] width 390 height 34
click at [1002, 204] on input "1" at bounding box center [1000, 199] width 31 height 23
type input "2"
click at [863, 406] on button "Print" at bounding box center [849, 405] width 98 height 30
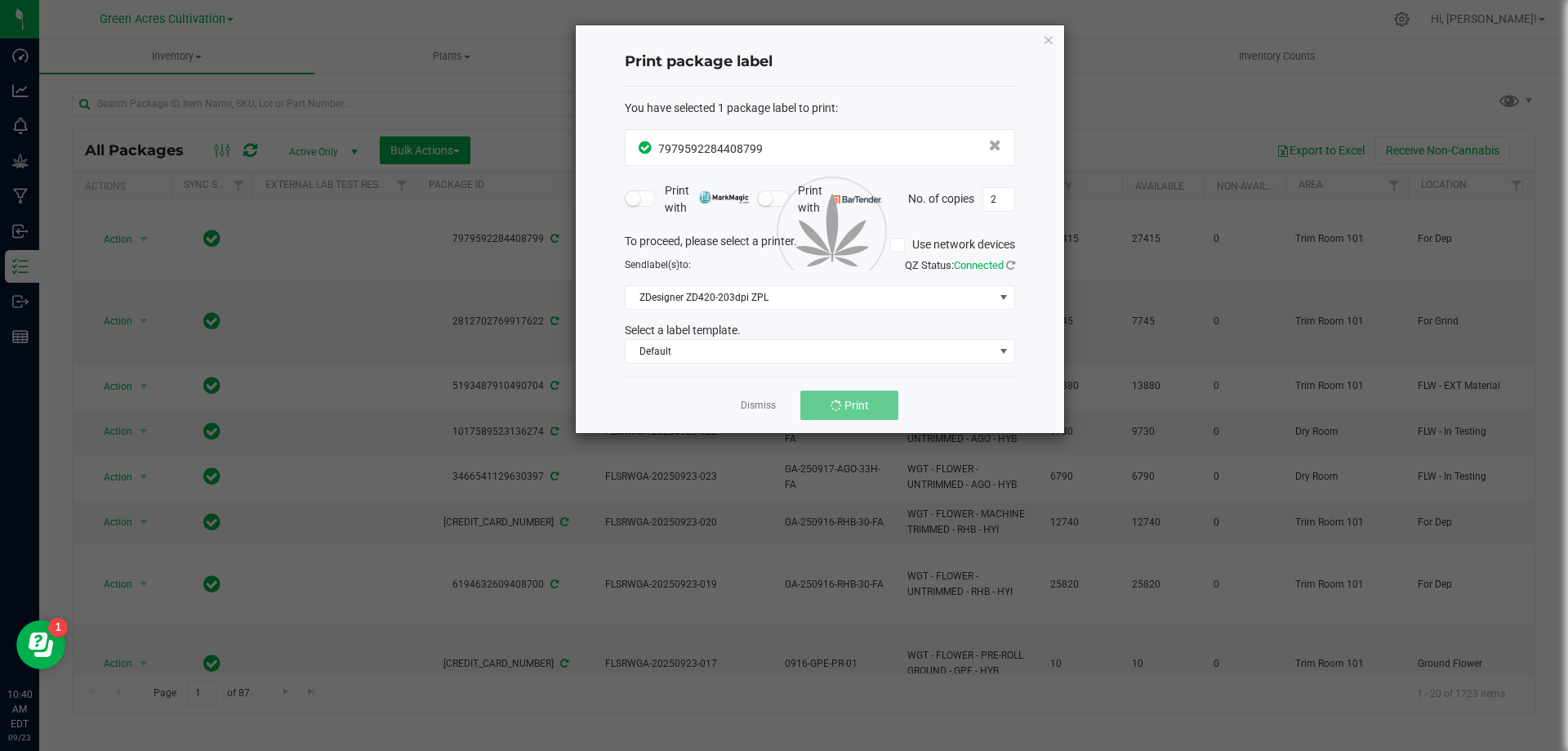
click at [771, 407] on link "Dismiss" at bounding box center [759, 406] width 35 height 14
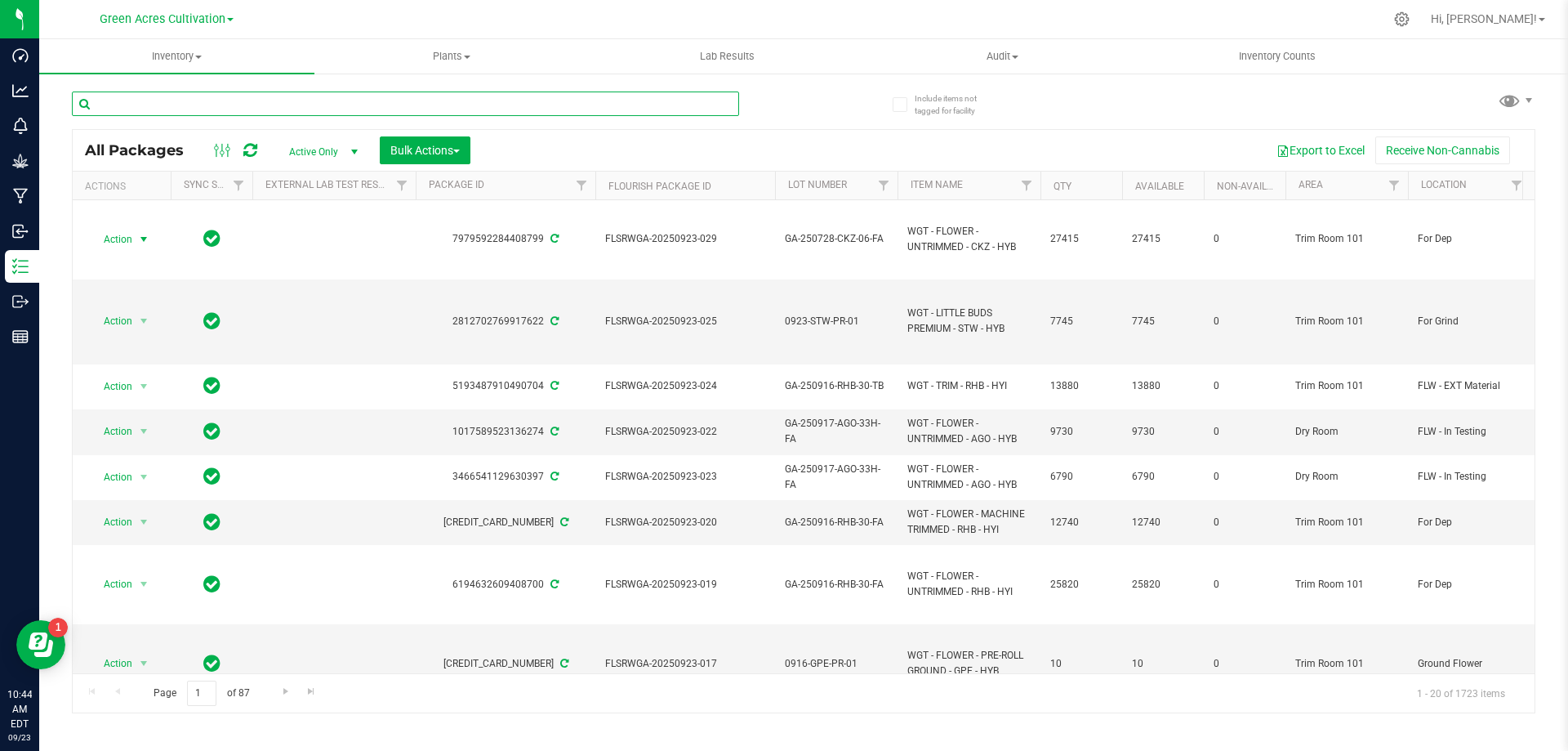
click at [403, 105] on input "text" at bounding box center [405, 104] width 667 height 24
paste input "FLSRWGA-20250923-019"
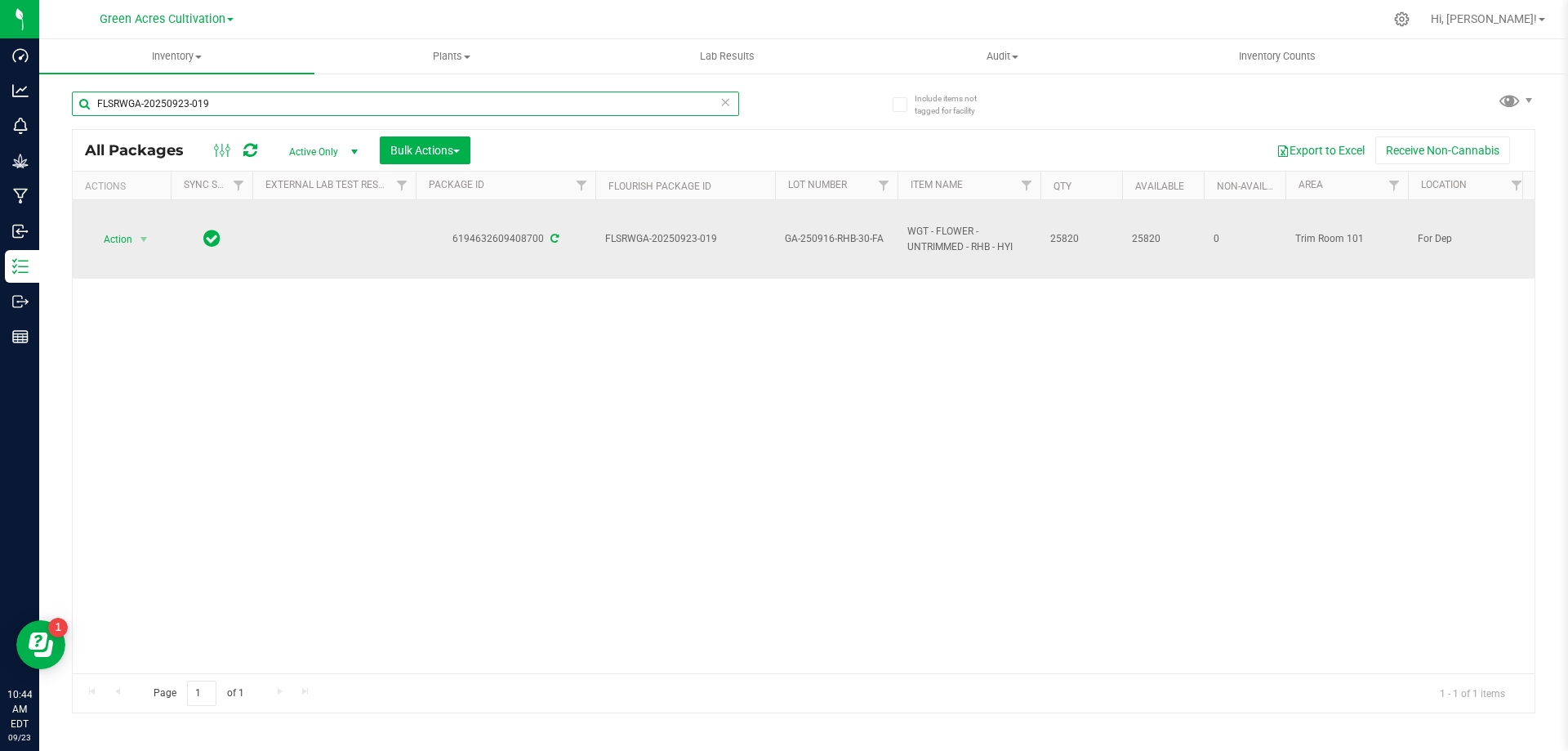
type input "FLSRWGA-20250923-019"
click at [113, 204] on td "Action Action Adjust qty Create package Edit attributes Global inventory Locate…" at bounding box center [121, 239] width 98 height 79
click at [131, 238] on span "Action" at bounding box center [111, 239] width 45 height 23
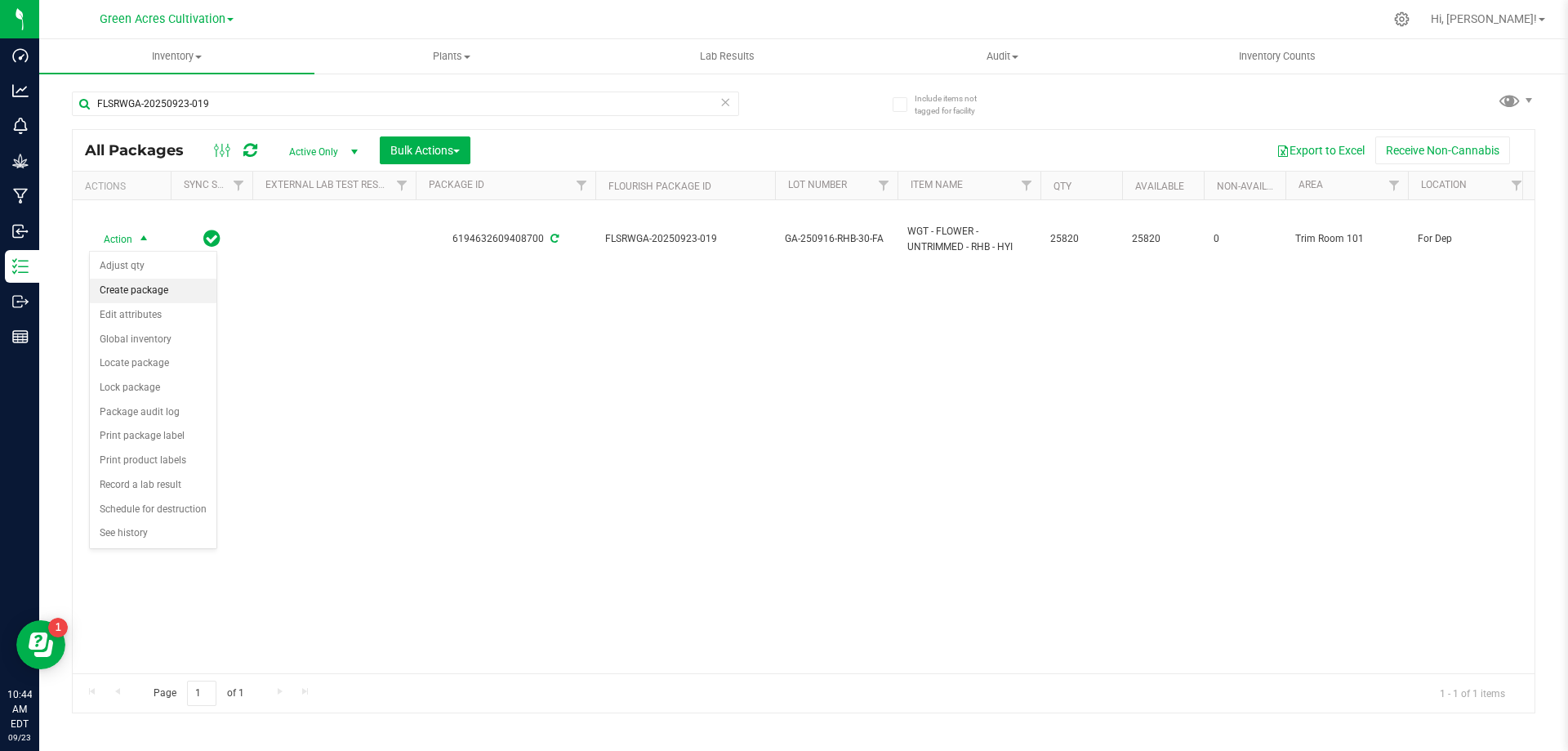
click at [169, 299] on li "Create package" at bounding box center [153, 291] width 127 height 24
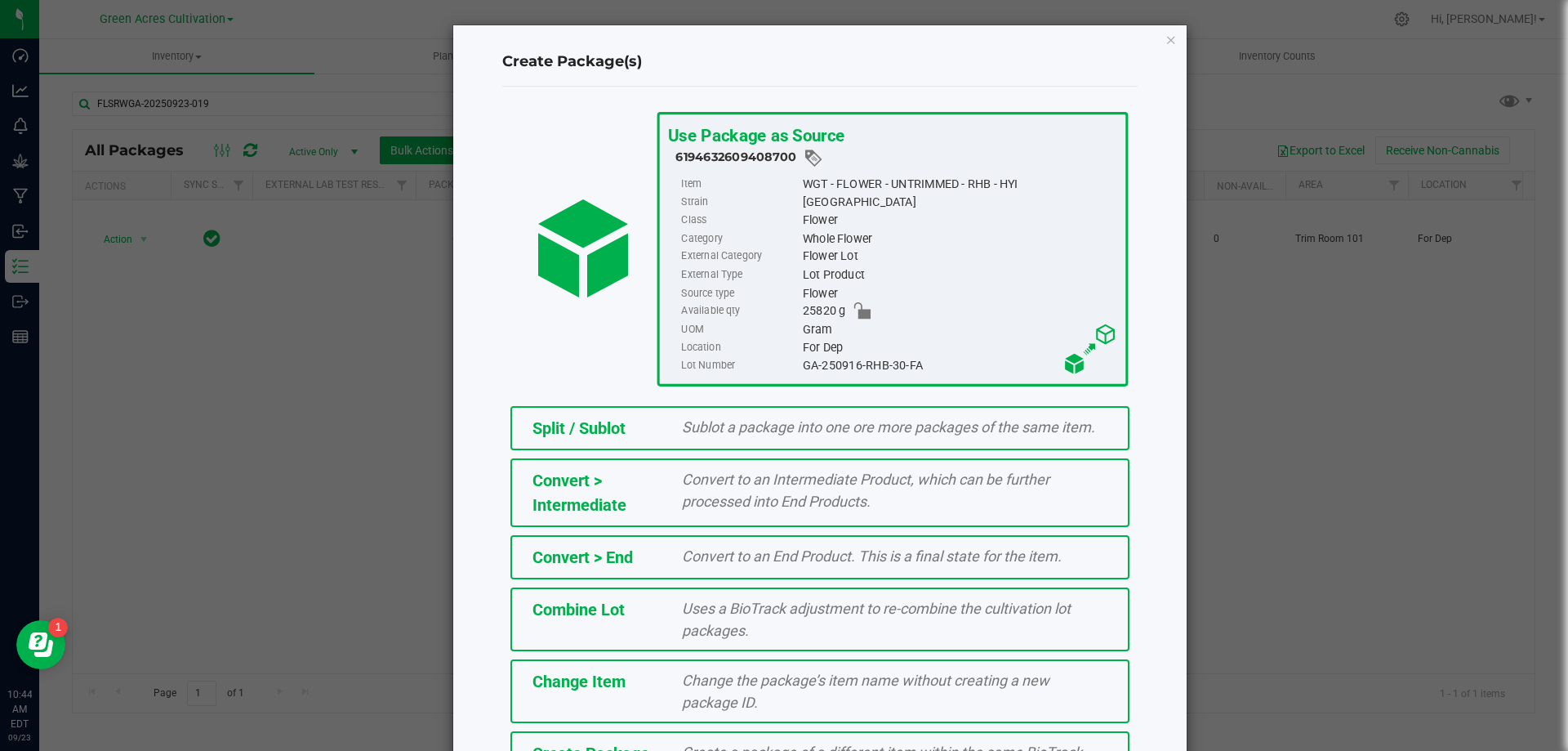
scroll to position [118, 0]
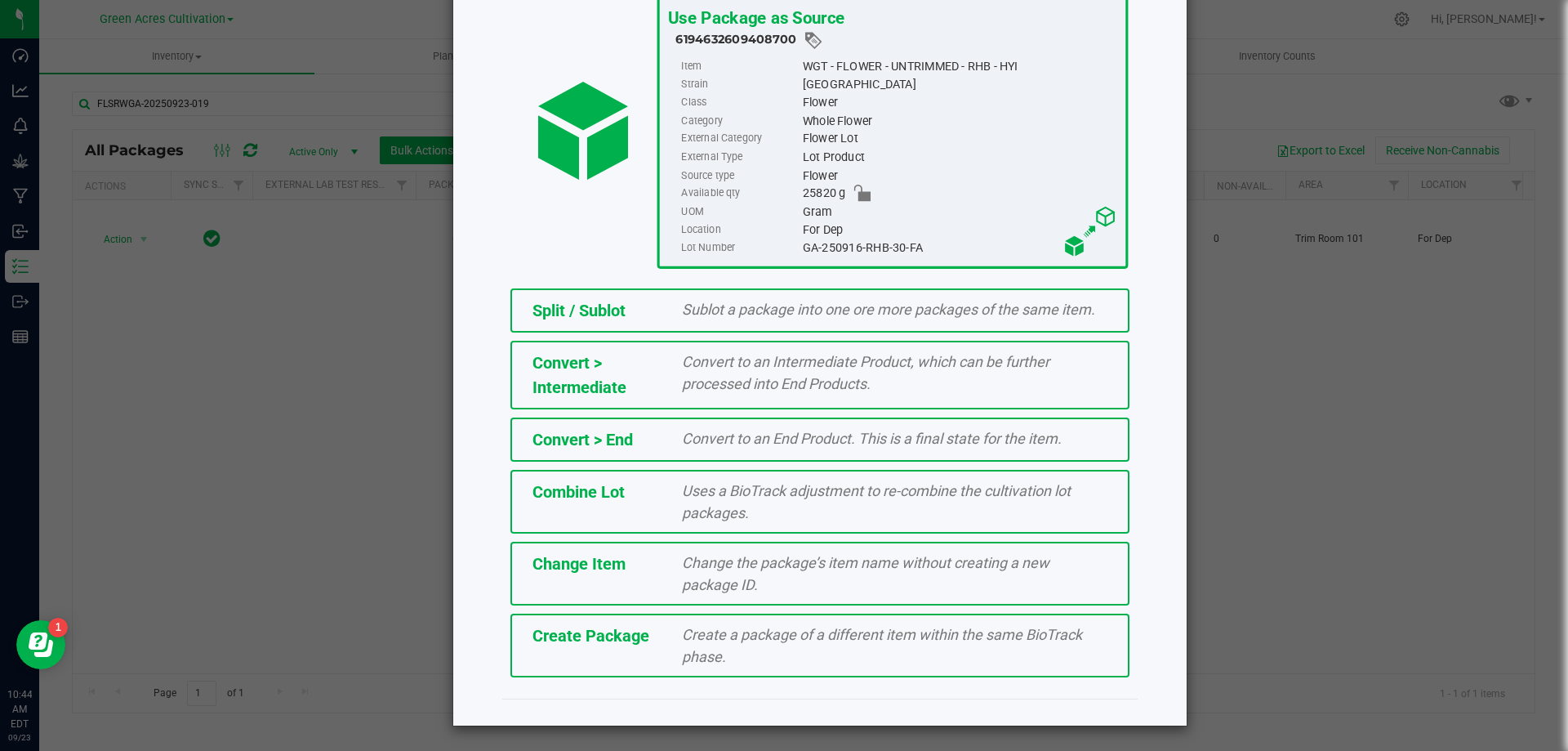
click at [682, 647] on span "Create a package of a different item within the same BioTrack phase." at bounding box center [882, 645] width 400 height 39
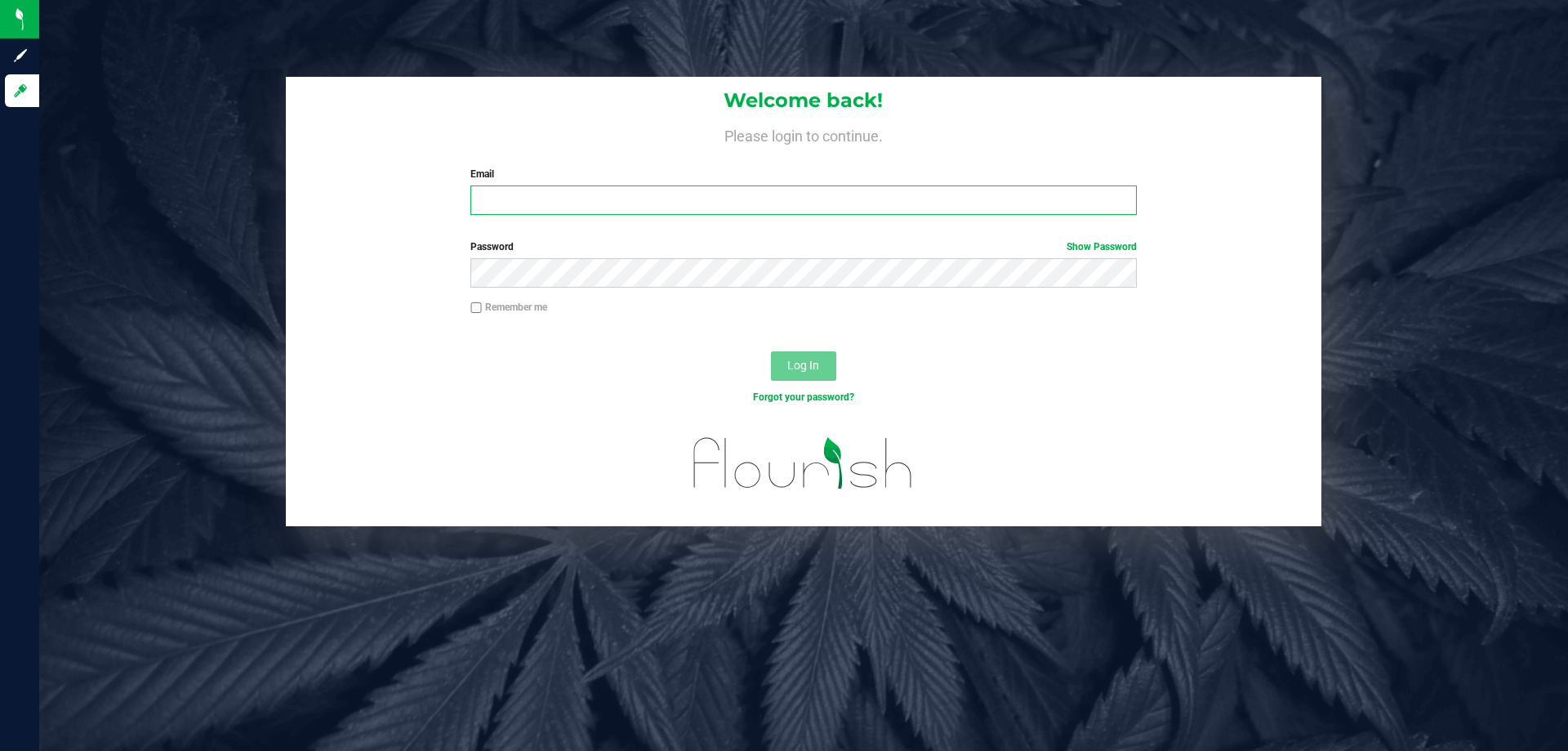
click at [567, 207] on input "Email" at bounding box center [803, 200] width 666 height 30
type input "[EMAIL_ADDRESS][DOMAIN_NAME]"
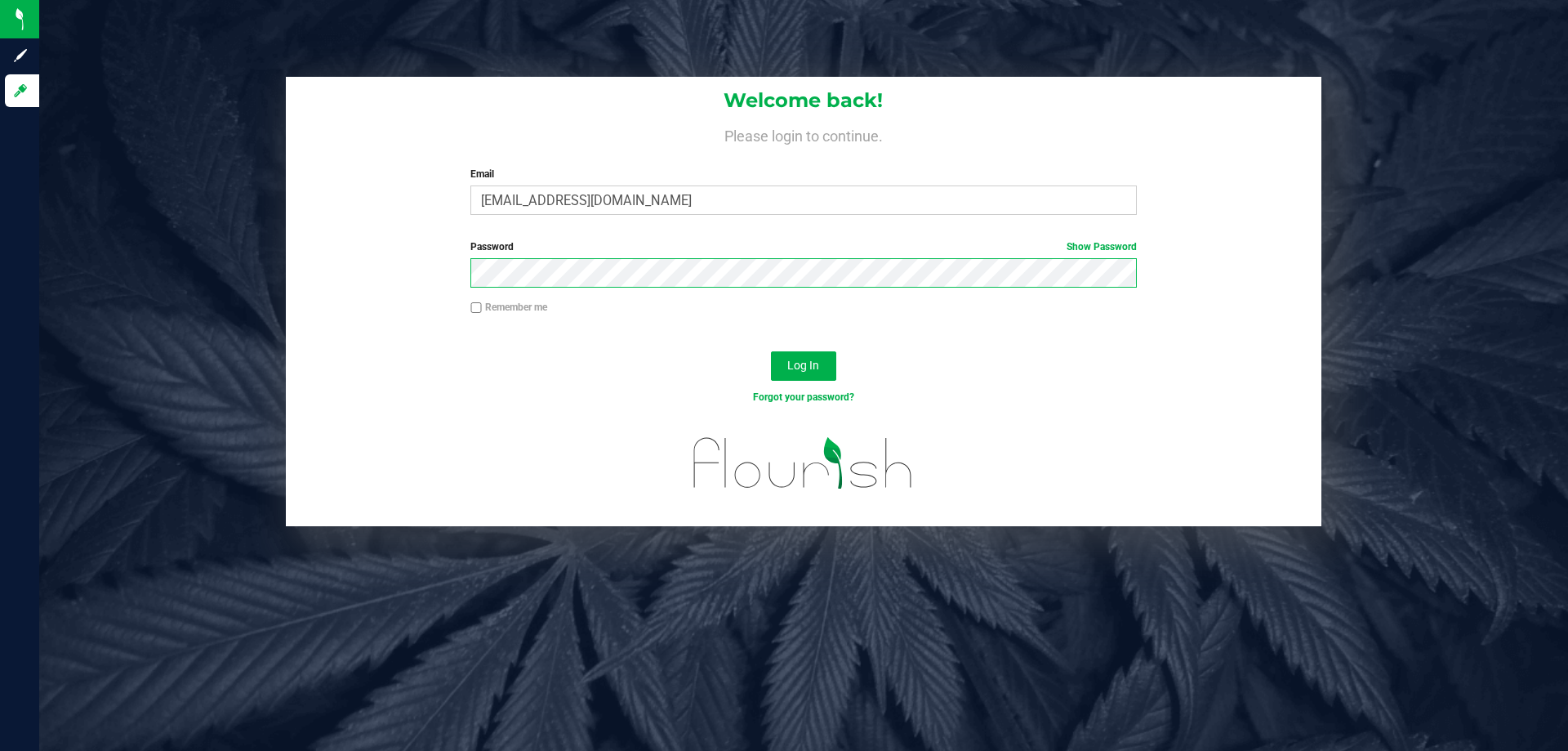
click at [771, 351] on button "Log In" at bounding box center [803, 366] width 65 height 30
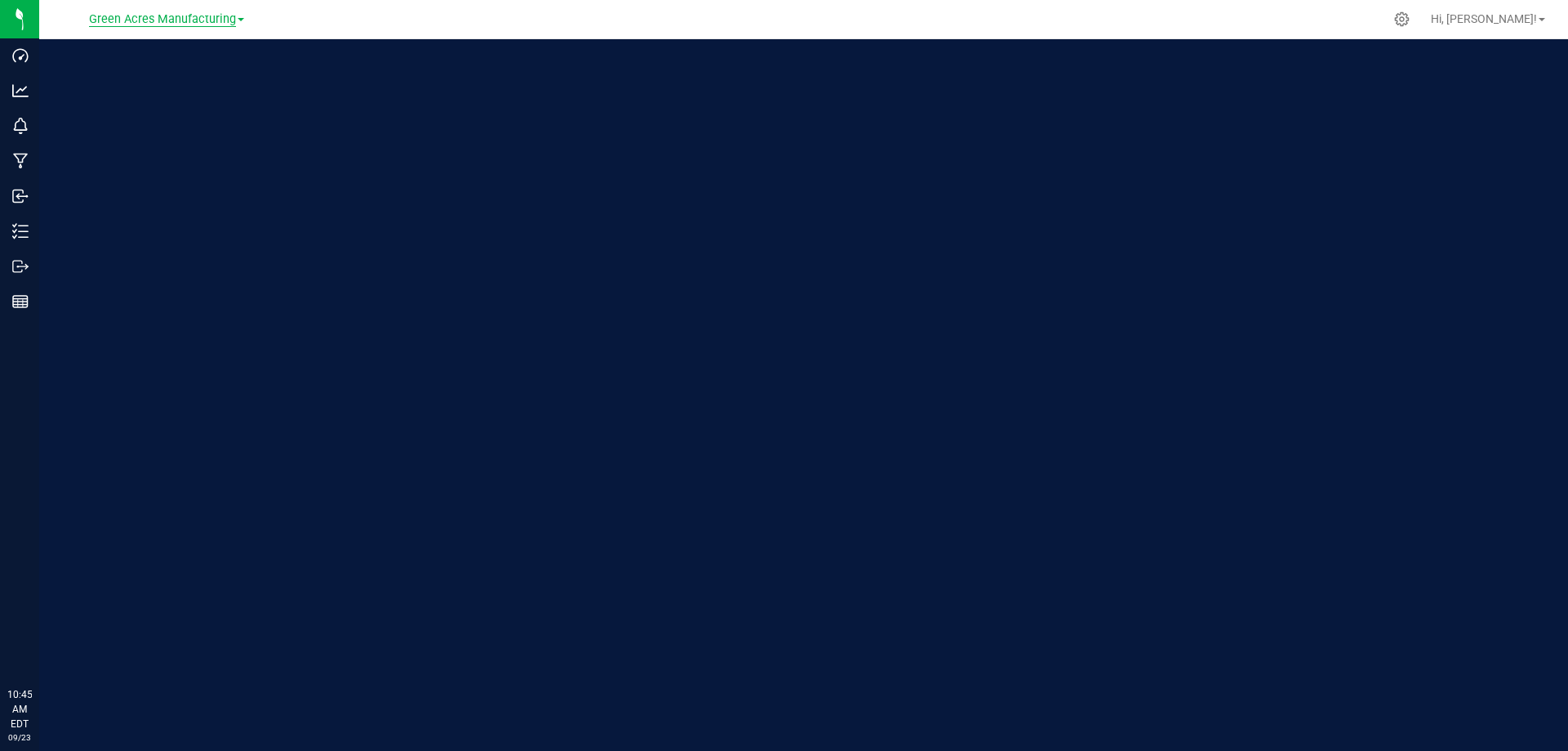
click at [214, 13] on span "Green Acres Manufacturing" at bounding box center [162, 19] width 147 height 15
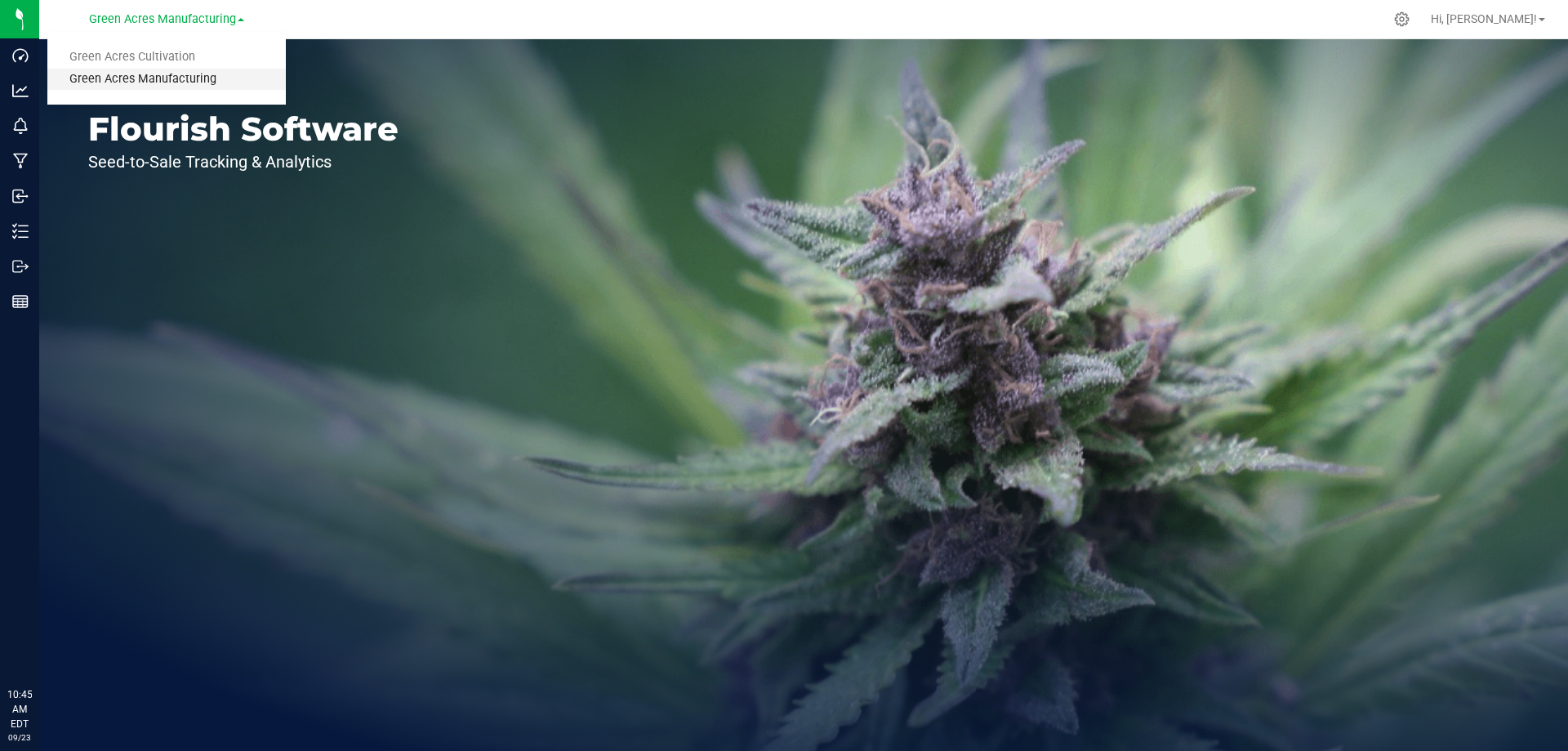
click at [222, 69] on link "Green Acres Manufacturing" at bounding box center [166, 79] width 238 height 22
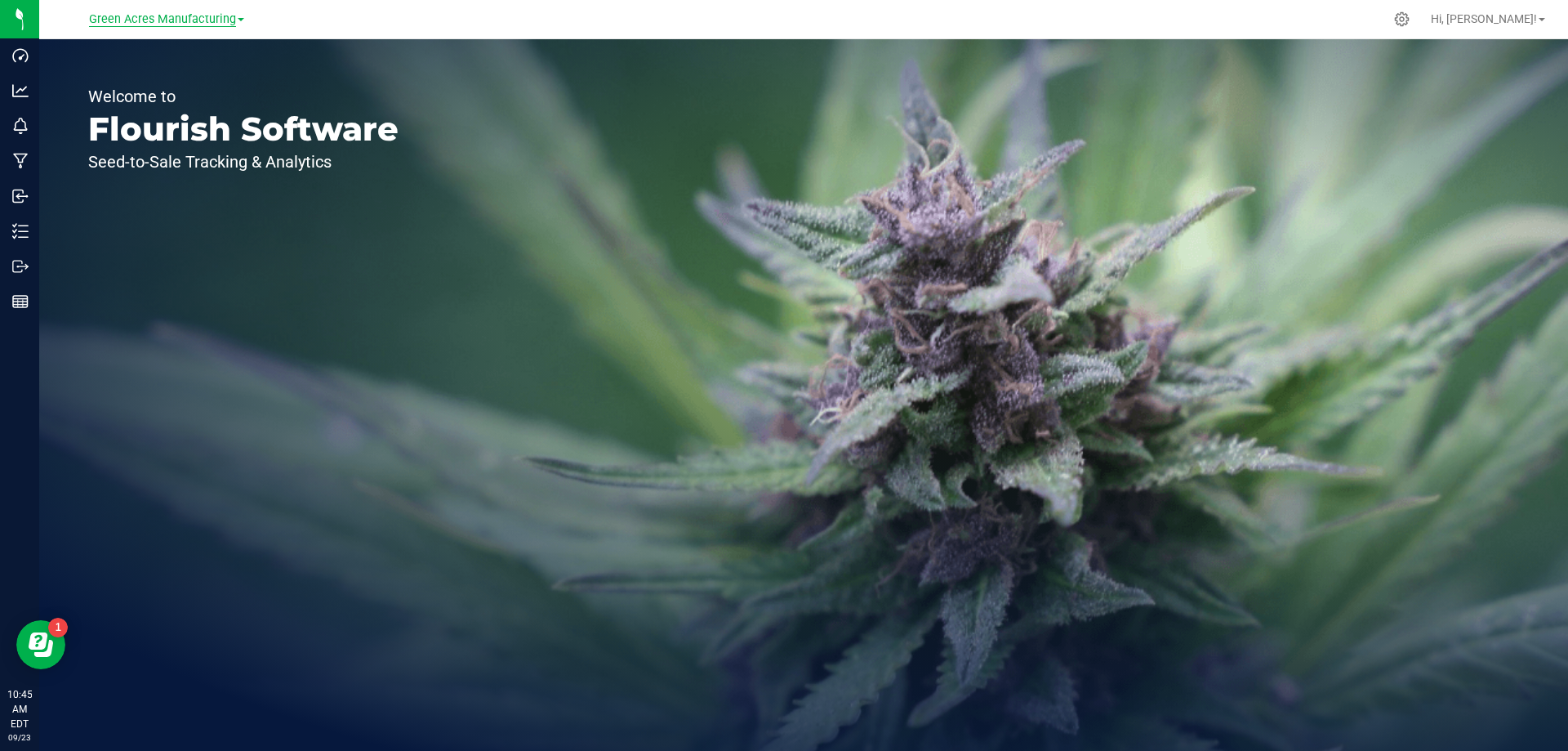
click at [224, 17] on span "Green Acres Manufacturing" at bounding box center [162, 19] width 147 height 15
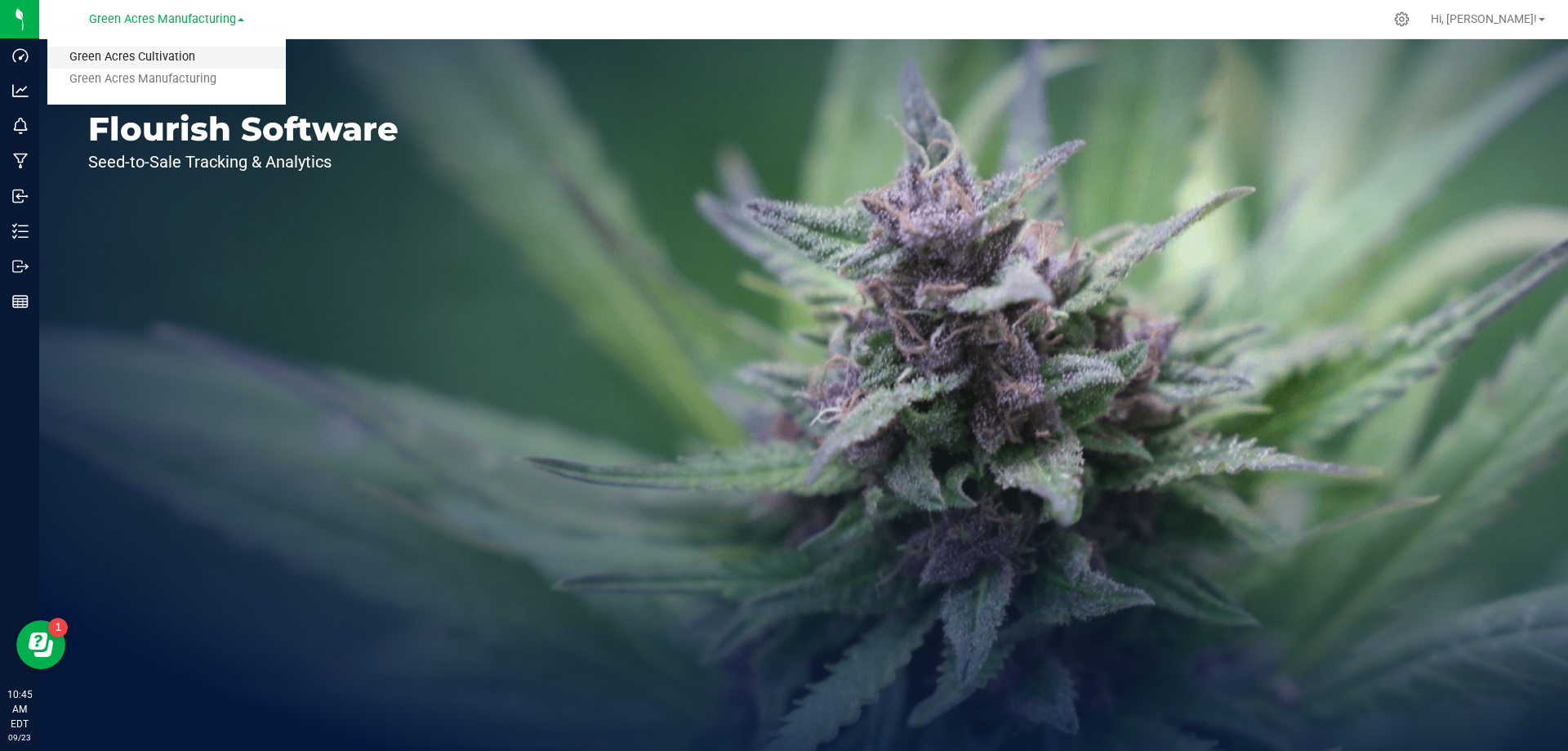
click at [224, 58] on link "Green Acres Cultivation" at bounding box center [166, 57] width 238 height 22
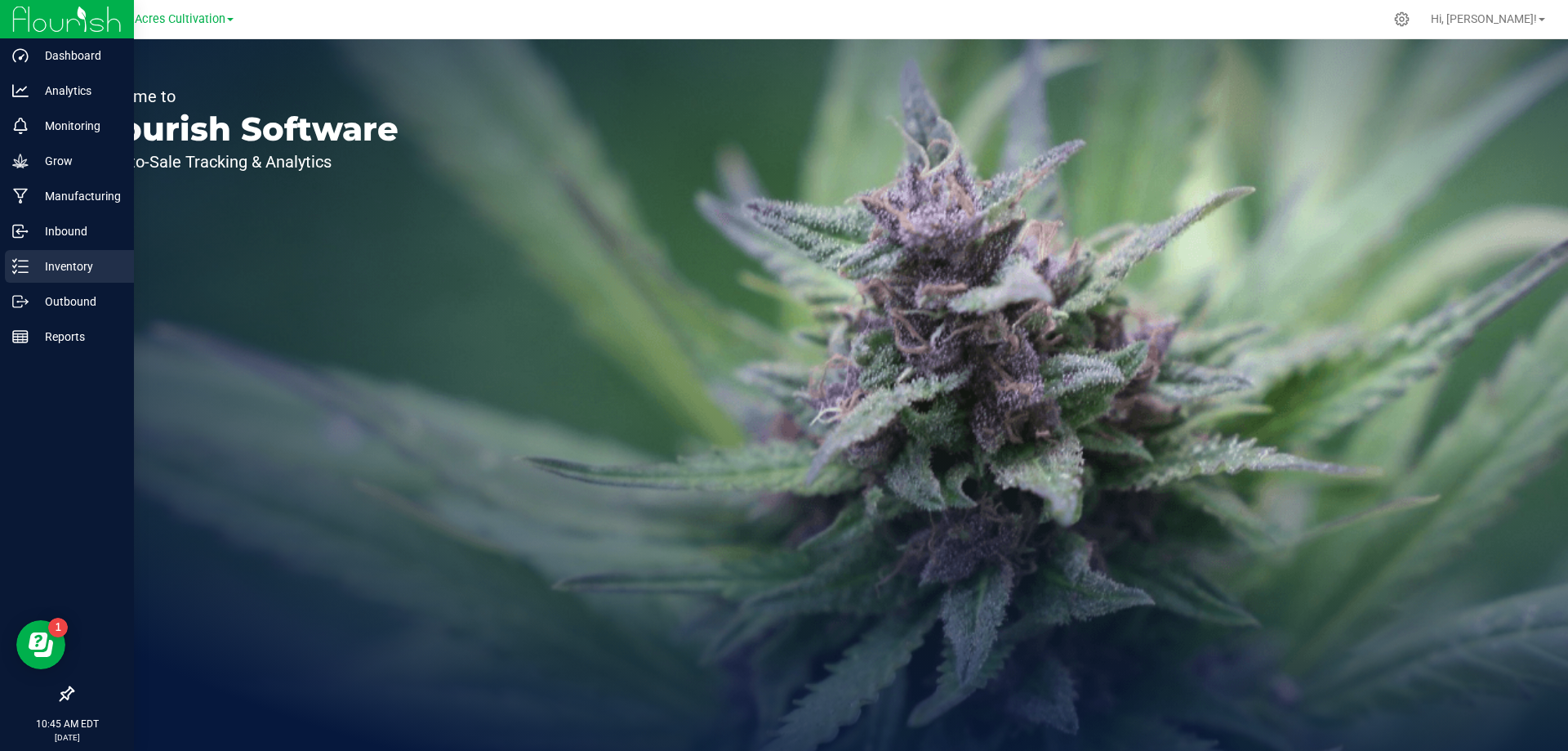
click at [31, 272] on p "Inventory" at bounding box center [78, 266] width 98 height 19
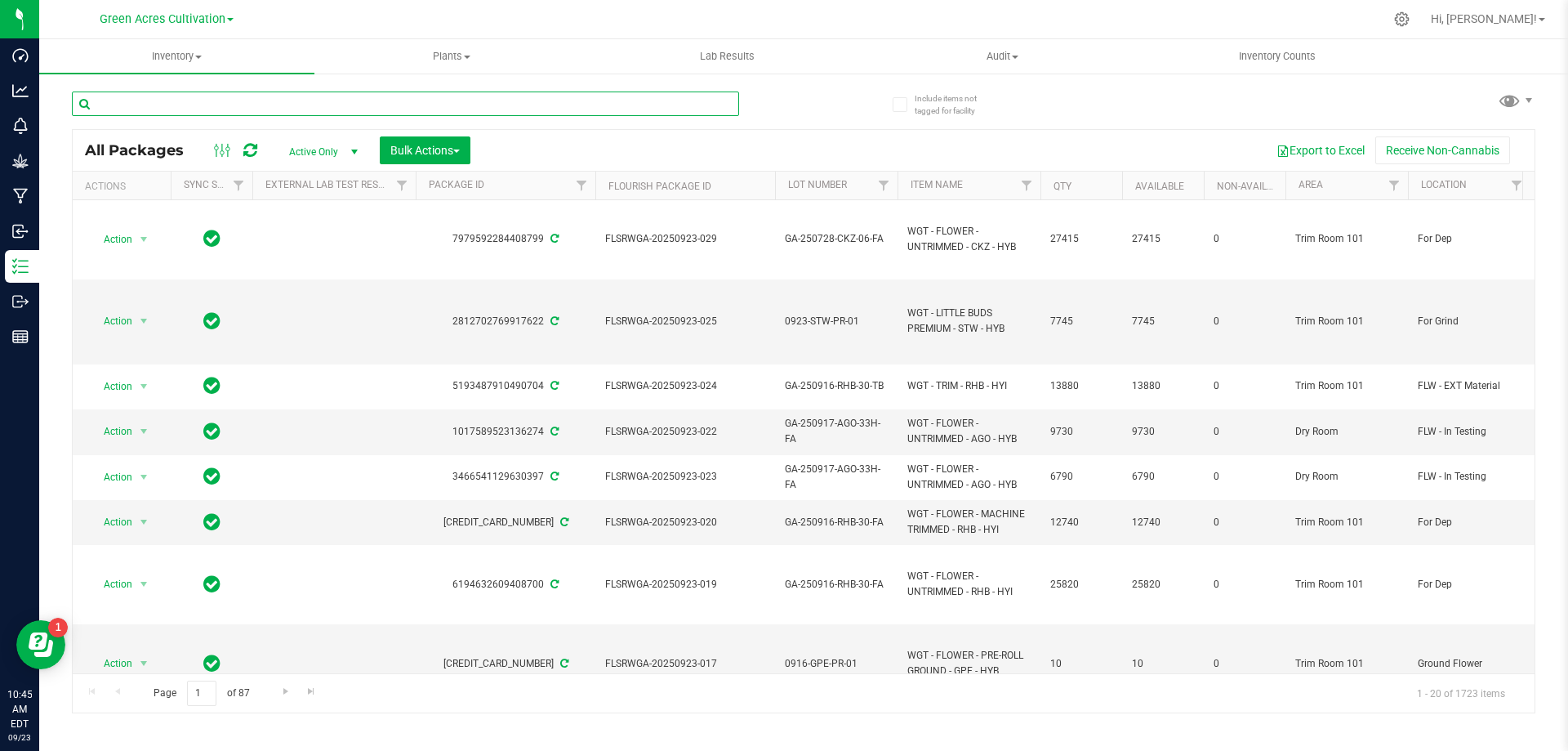
click at [389, 104] on input "text" at bounding box center [405, 104] width 667 height 24
paste input "FLSRWGA-20250923-019"
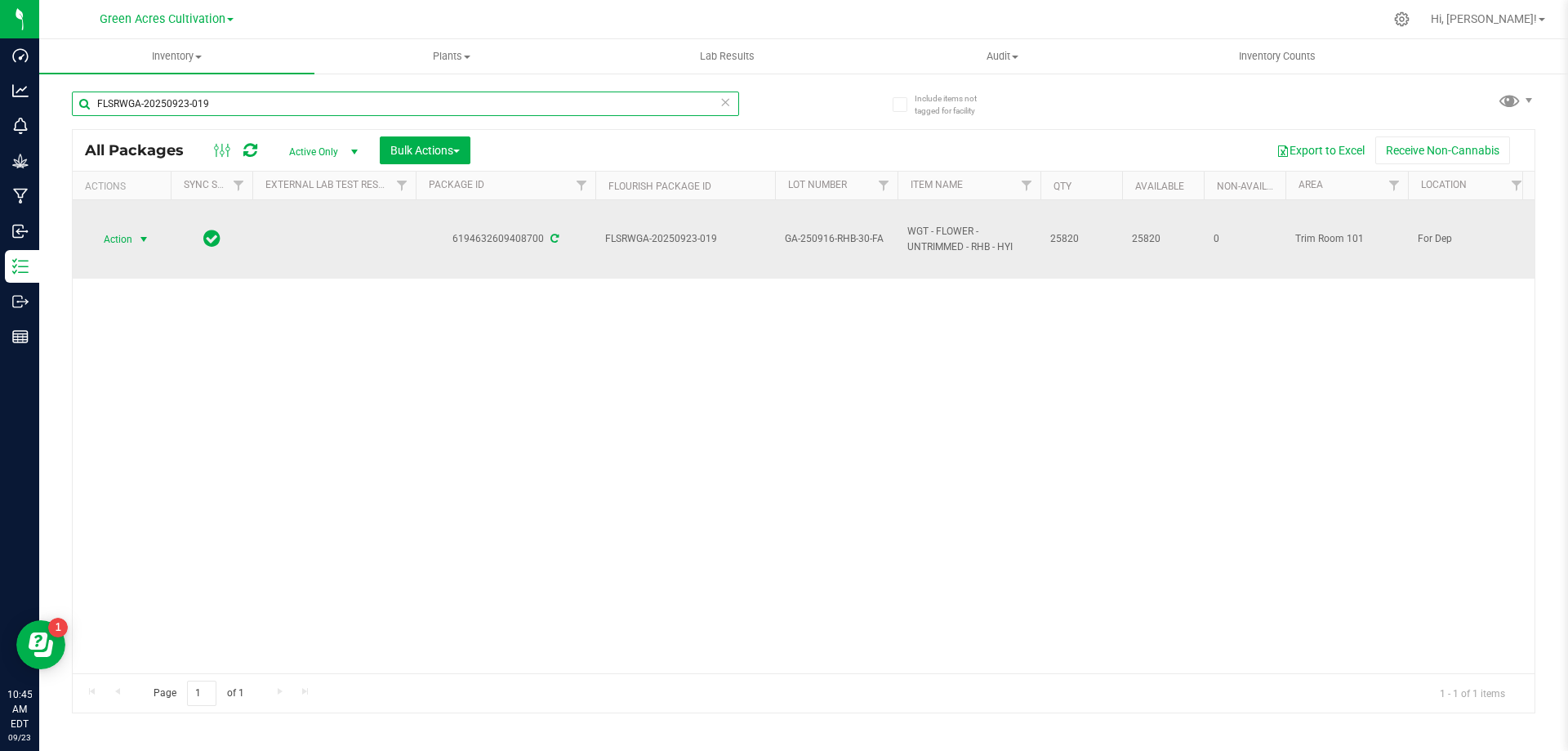
type input "FLSRWGA-20250923-019"
click at [130, 240] on span "Action" at bounding box center [111, 239] width 45 height 23
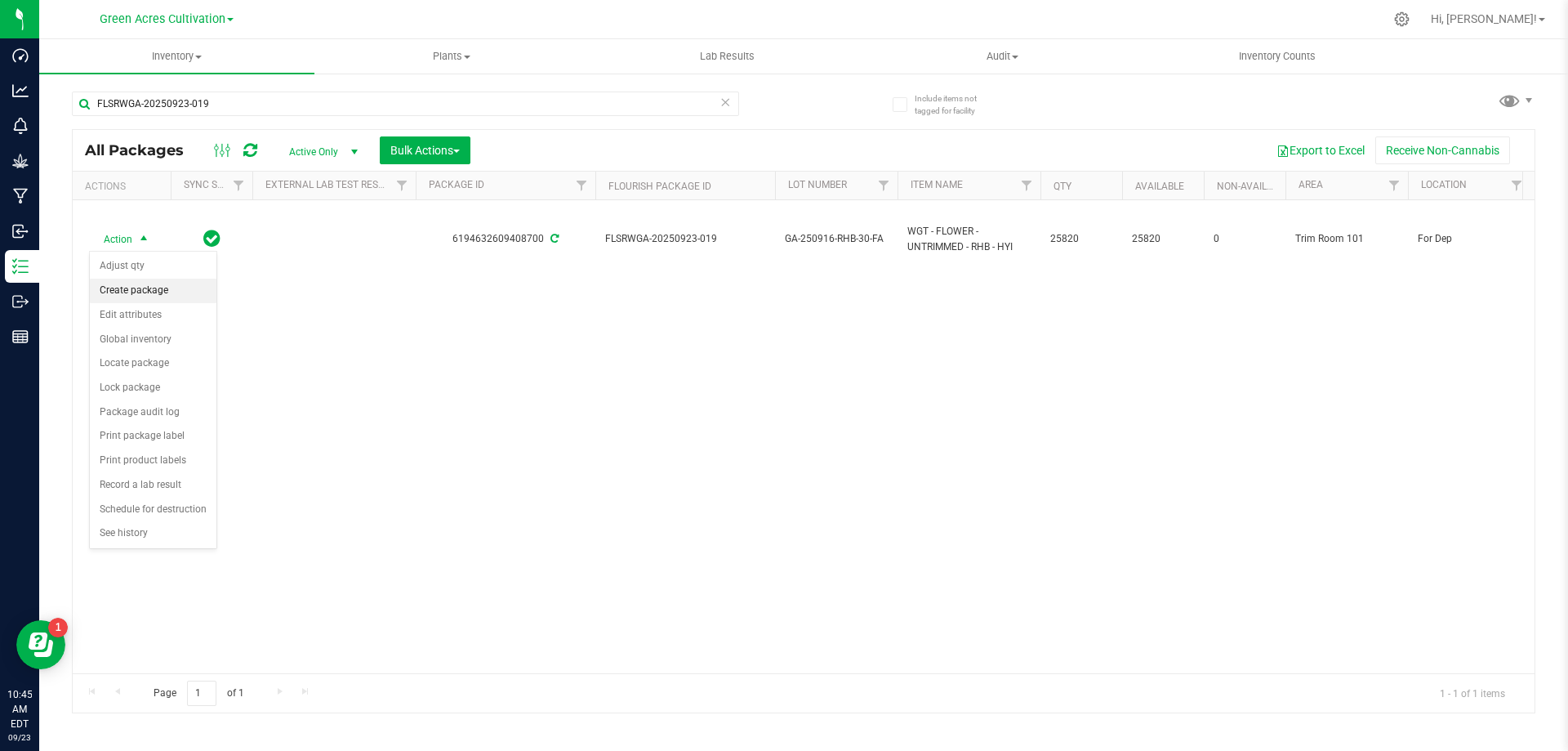
click at [151, 293] on li "Create package" at bounding box center [153, 291] width 127 height 24
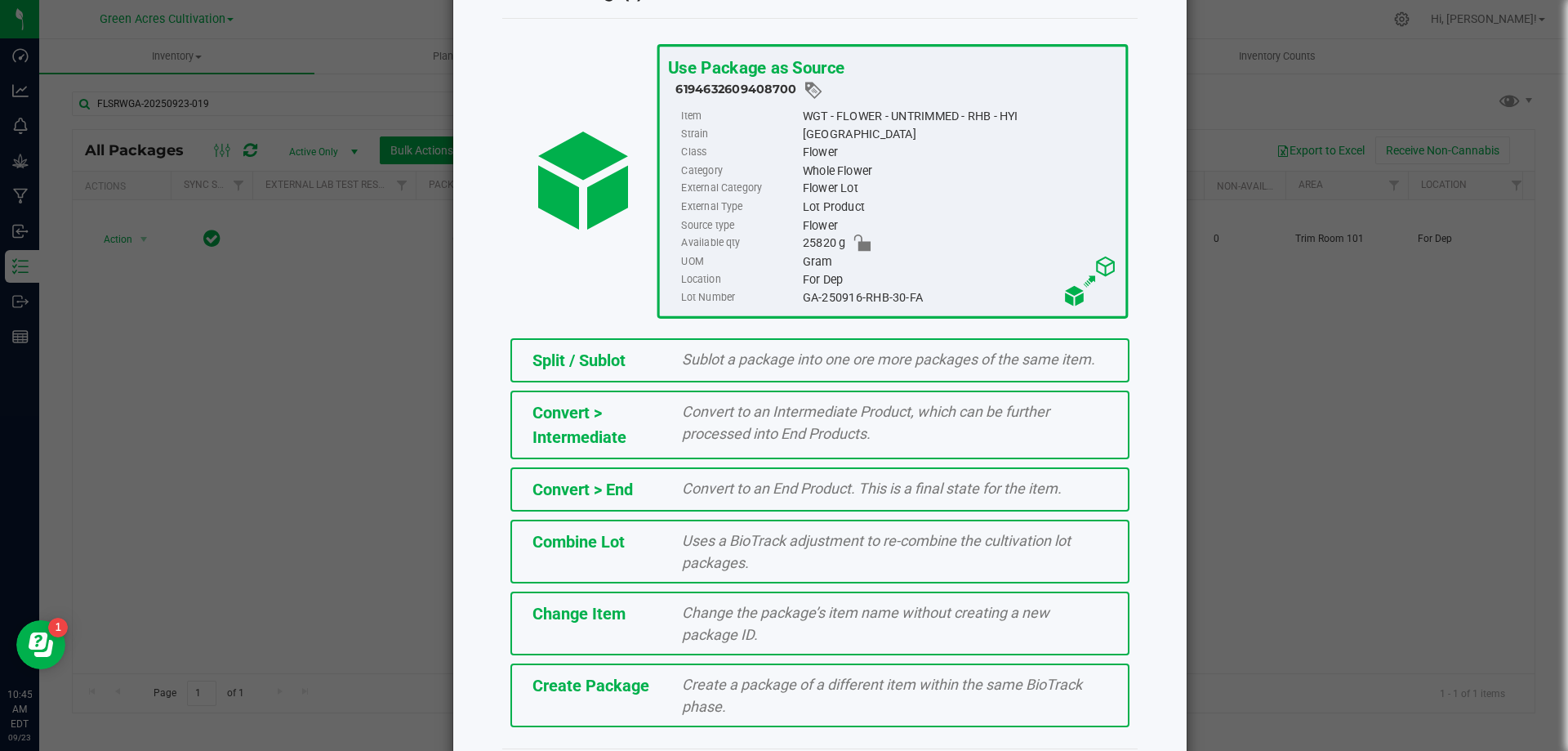
scroll to position [118, 0]
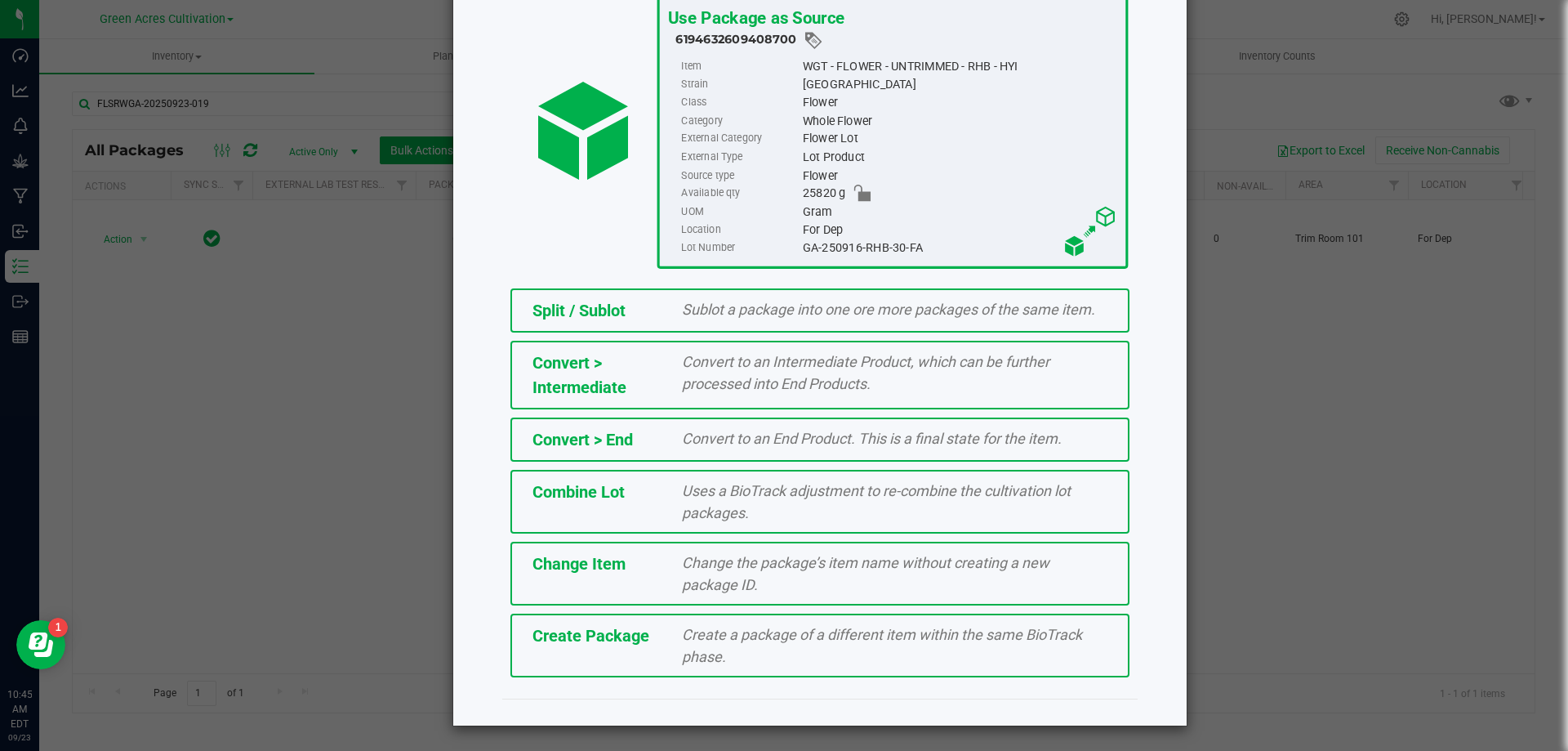
click at [847, 637] on span "Create a package of a different item within the same BioTrack phase." at bounding box center [882, 645] width 400 height 39
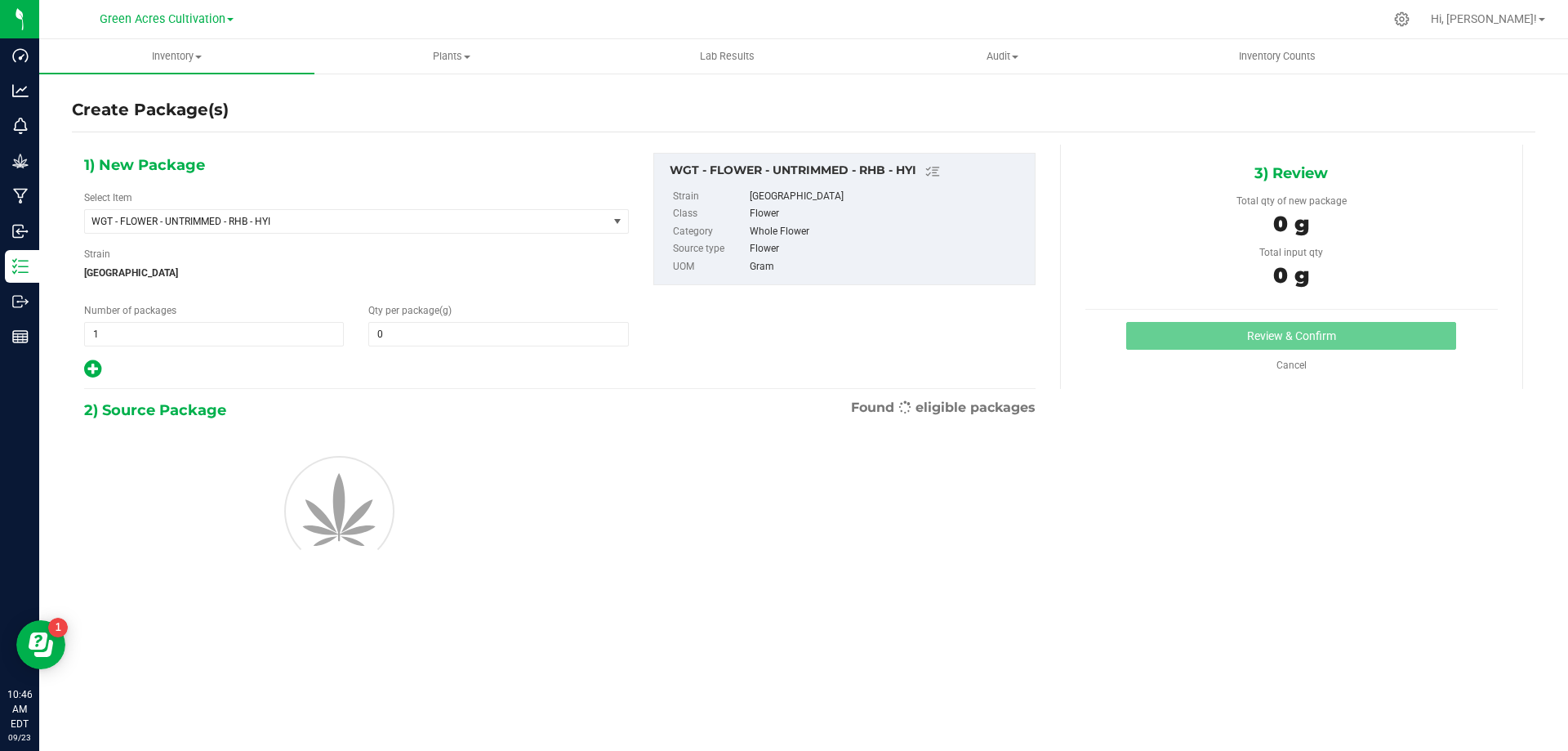
type input "0.0000"
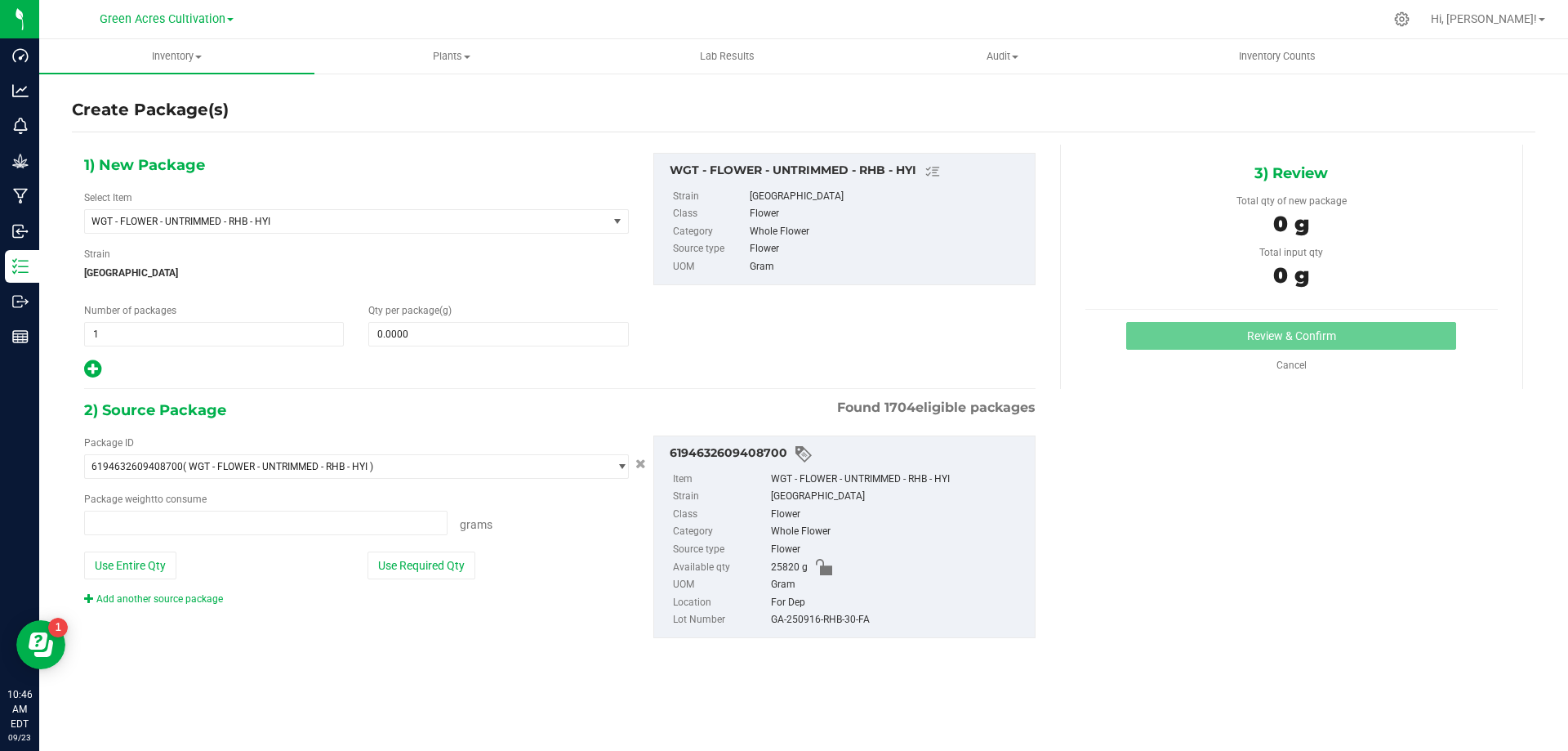
type input "0.0000 g"
click at [565, 208] on div "Select Item WGT - FLOWER - UNTRIMMED - RHB - HYI 007UP - Flower 007UP - Waste 8…" at bounding box center [356, 212] width 545 height 44
click at [565, 233] on span "WGT - FLOWER - UNTRIMMED - RHB - HYI" at bounding box center [356, 222] width 545 height 24
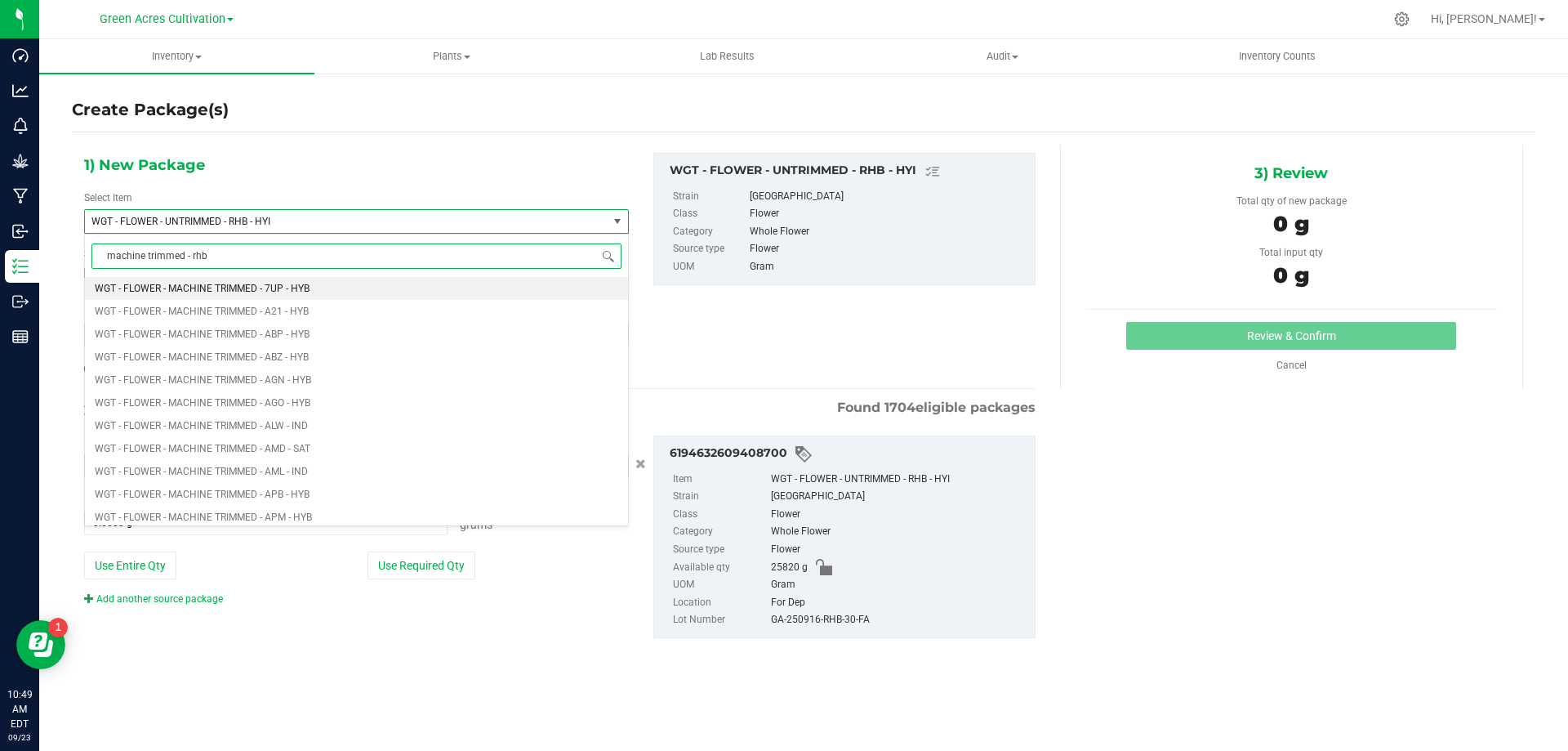
type input "machine trimmed - rhb"
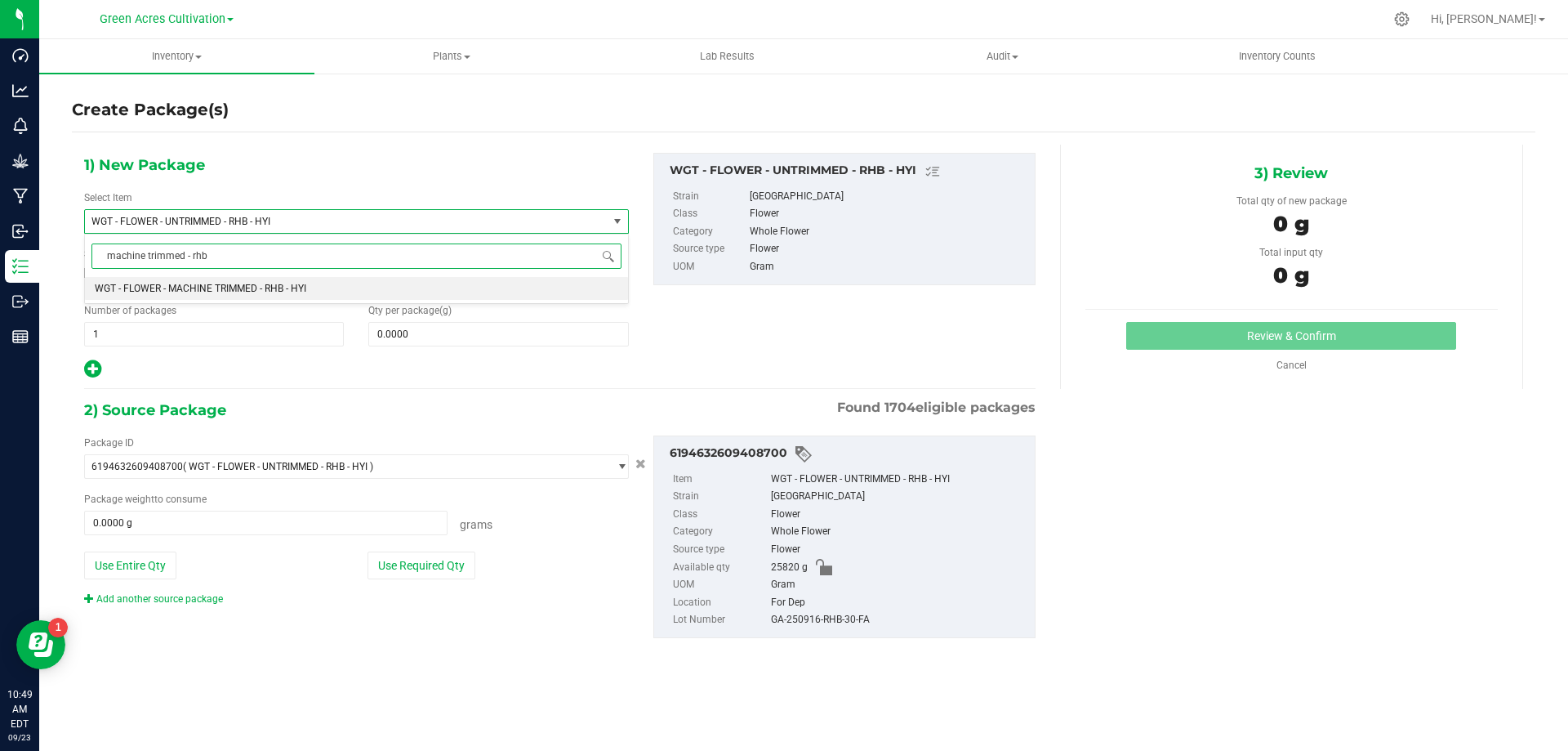
click at [434, 302] on div "machine trimmed - rhb Type item name WGT - FLOWER - MACHINE TRIMMED - RHB - HYI…" at bounding box center [356, 269] width 545 height 70
click at [444, 297] on li "WGT - FLOWER - MACHINE TRIMMED - RHB - HYI" at bounding box center [356, 288] width 543 height 23
type input "0.0000"
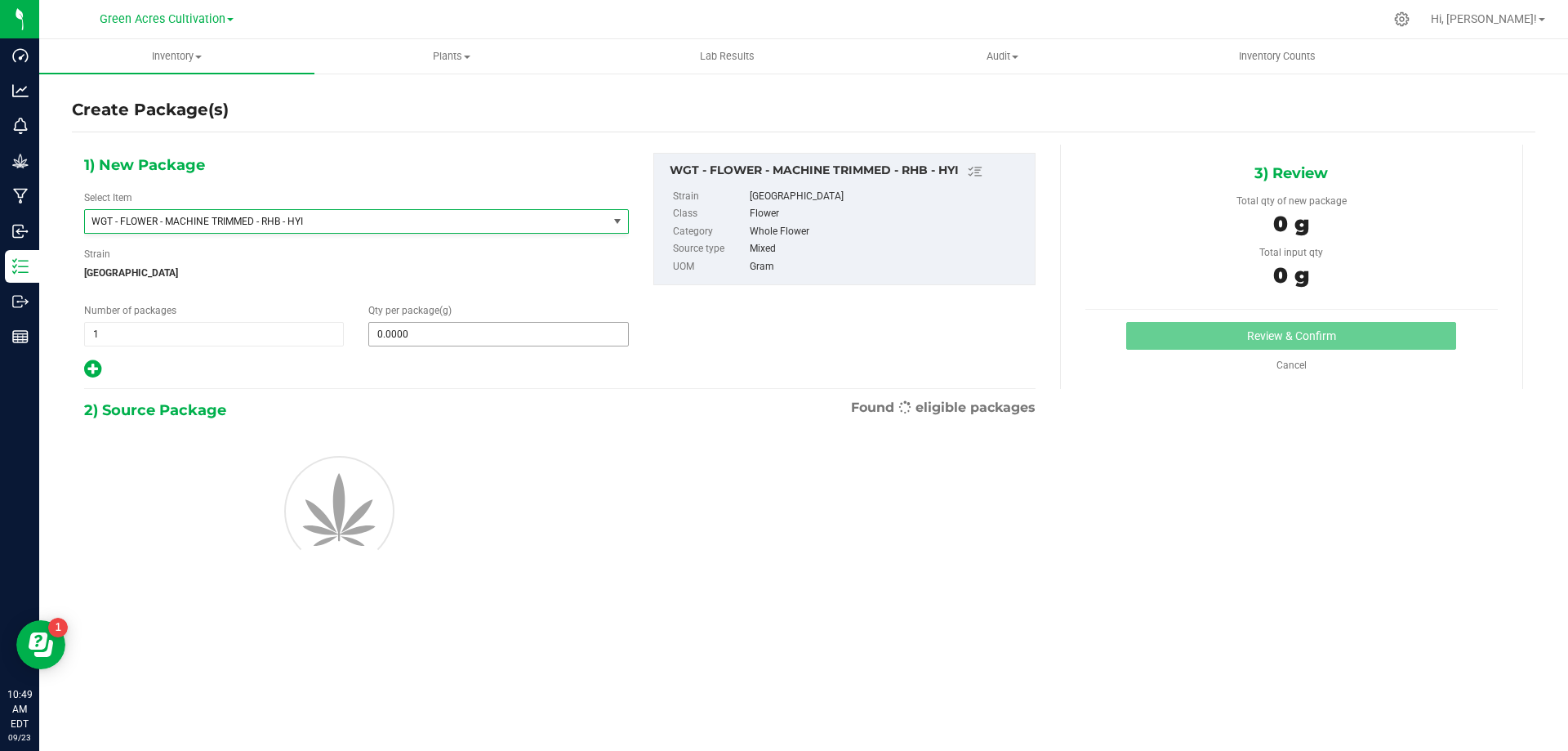
scroll to position [343218, 0]
click at [453, 334] on span at bounding box center [499, 334] width 260 height 24
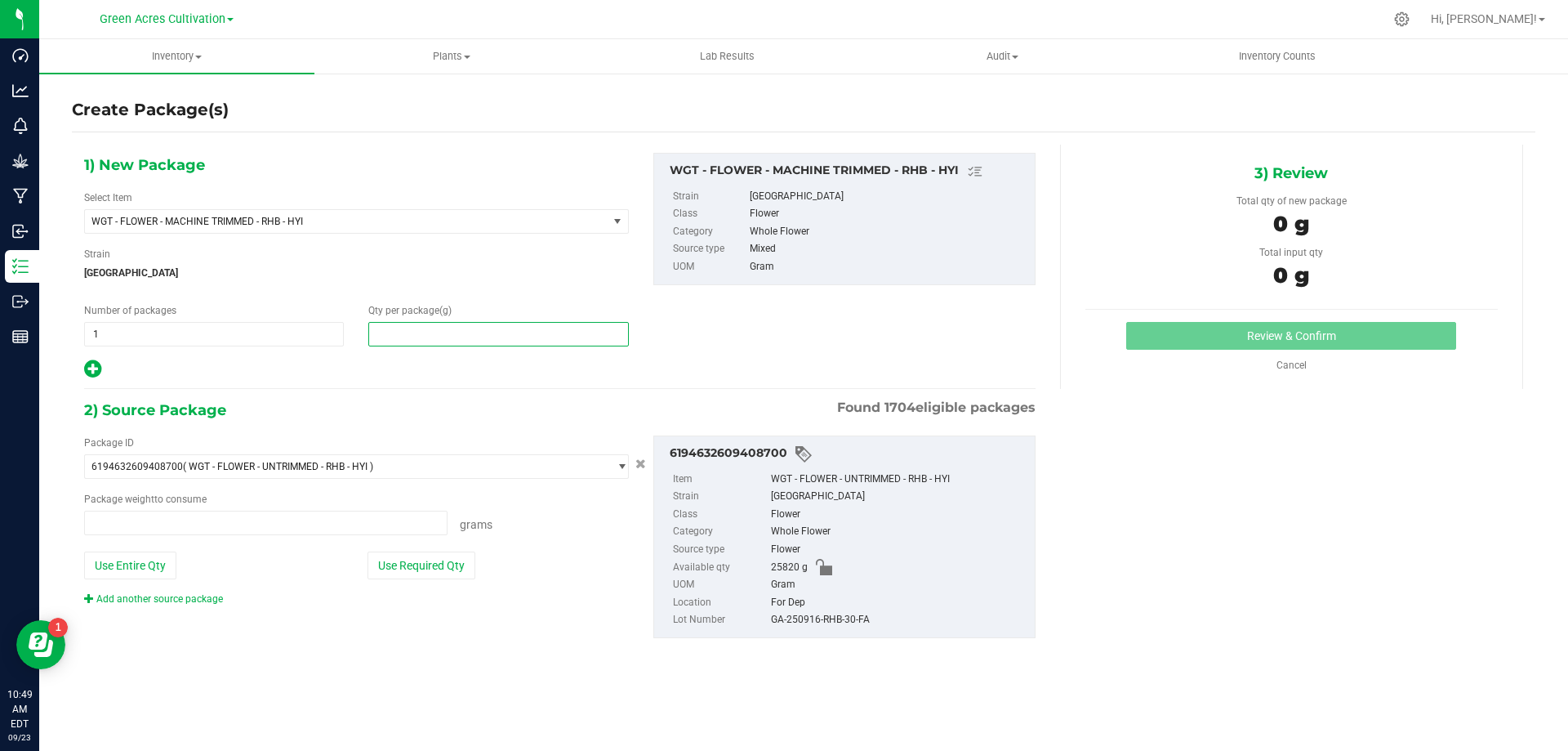
type input "0.0000 g"
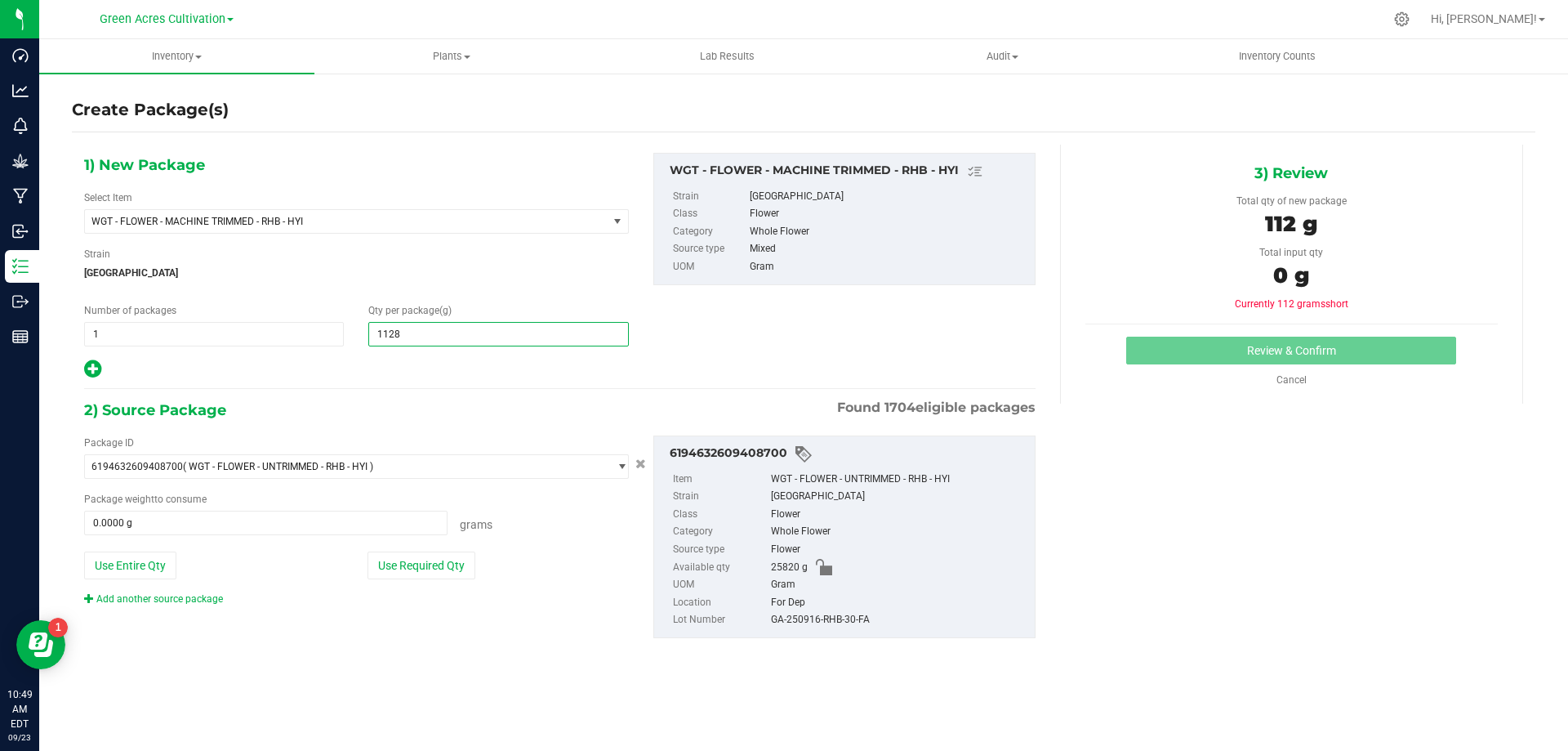
type input "11285"
type input "11,285.0000"
click at [419, 558] on button "Use Required Qty" at bounding box center [422, 566] width 108 height 28
type input "11285.0000 g"
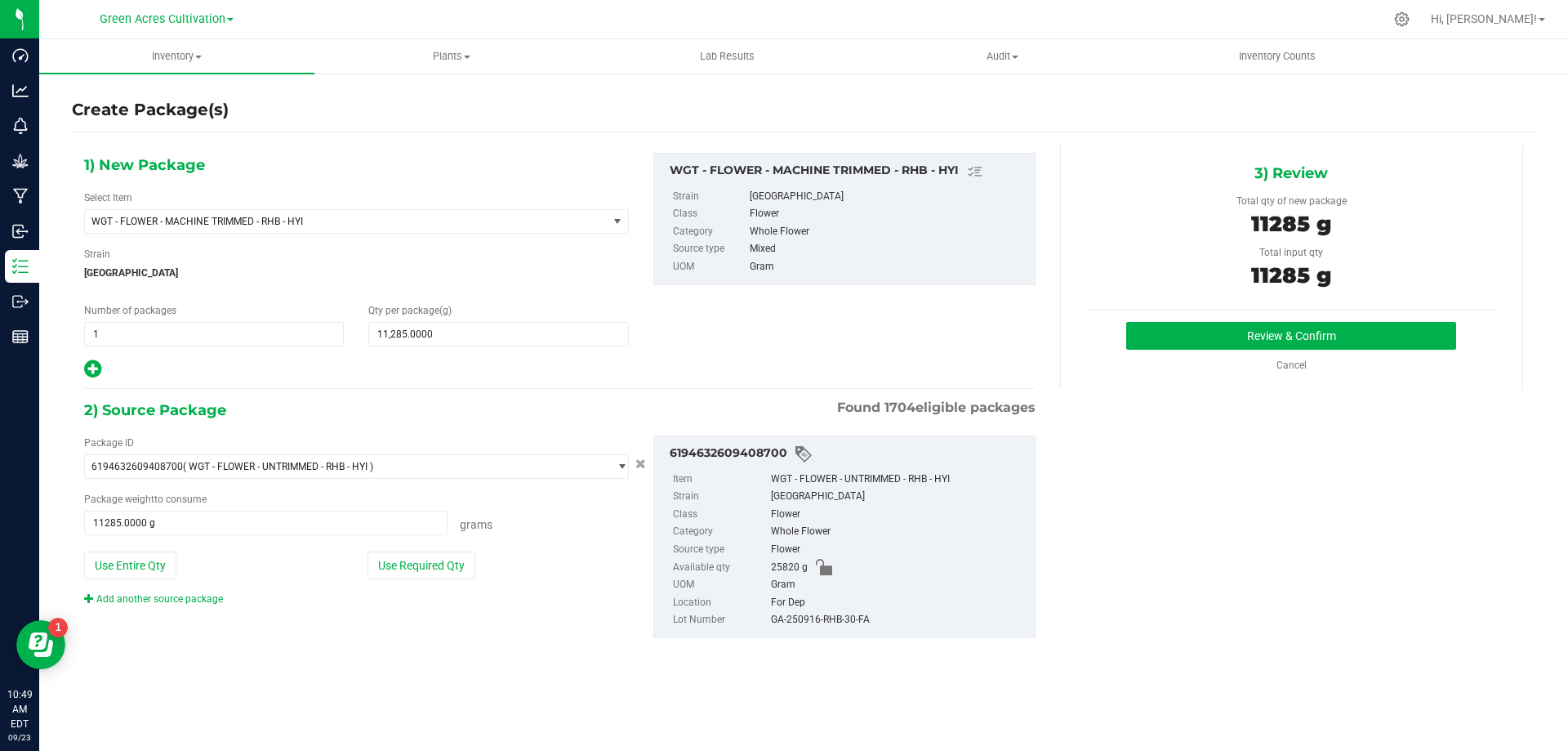
click at [815, 626] on div "GA-250916-RHB-30-FA" at bounding box center [898, 620] width 256 height 18
click at [818, 625] on div "GA-250916-RHB-30-FA" at bounding box center [898, 620] width 256 height 18
copy div "GA-250916-RHB-30-FA"
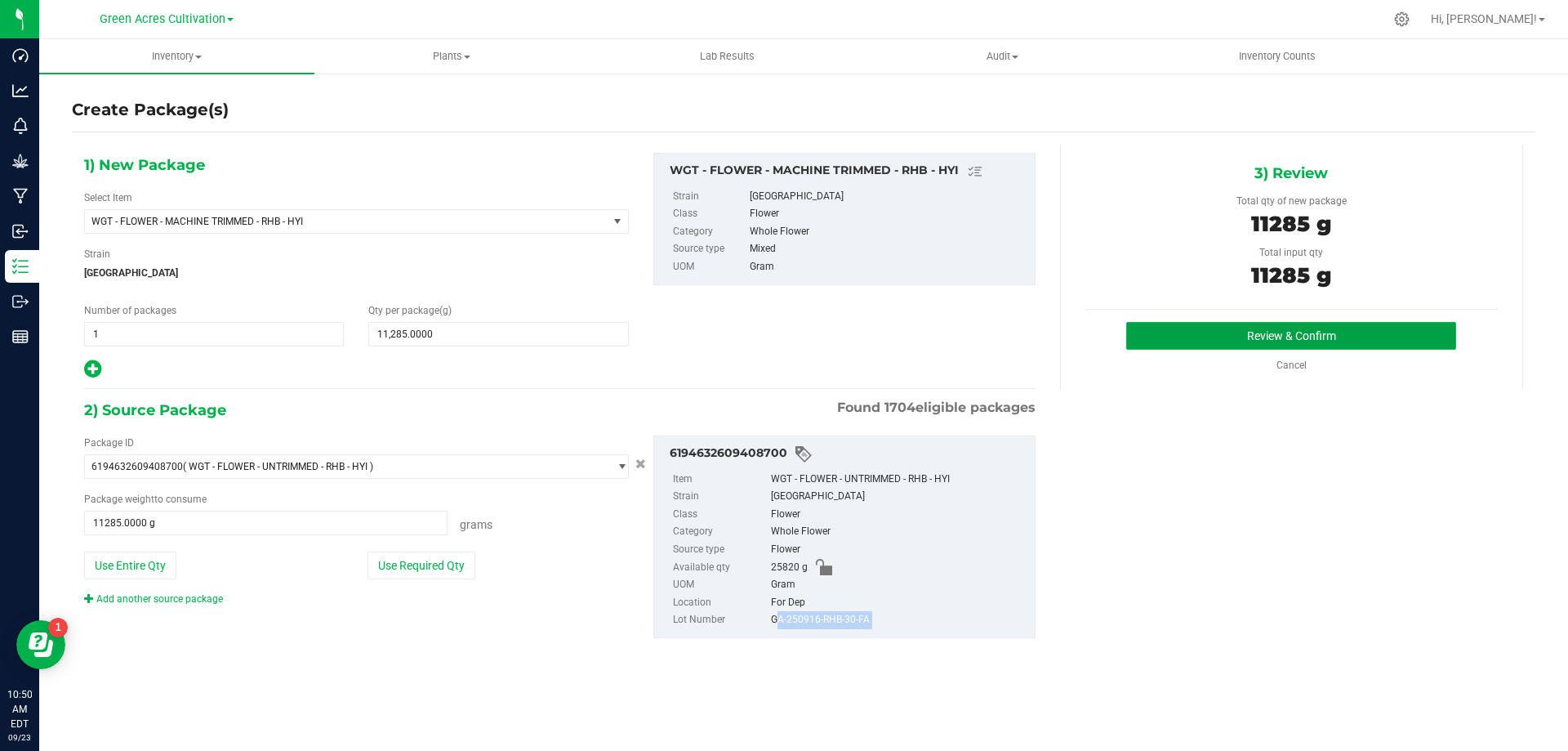
click at [1193, 333] on button "Review & Confirm" at bounding box center [1291, 336] width 330 height 28
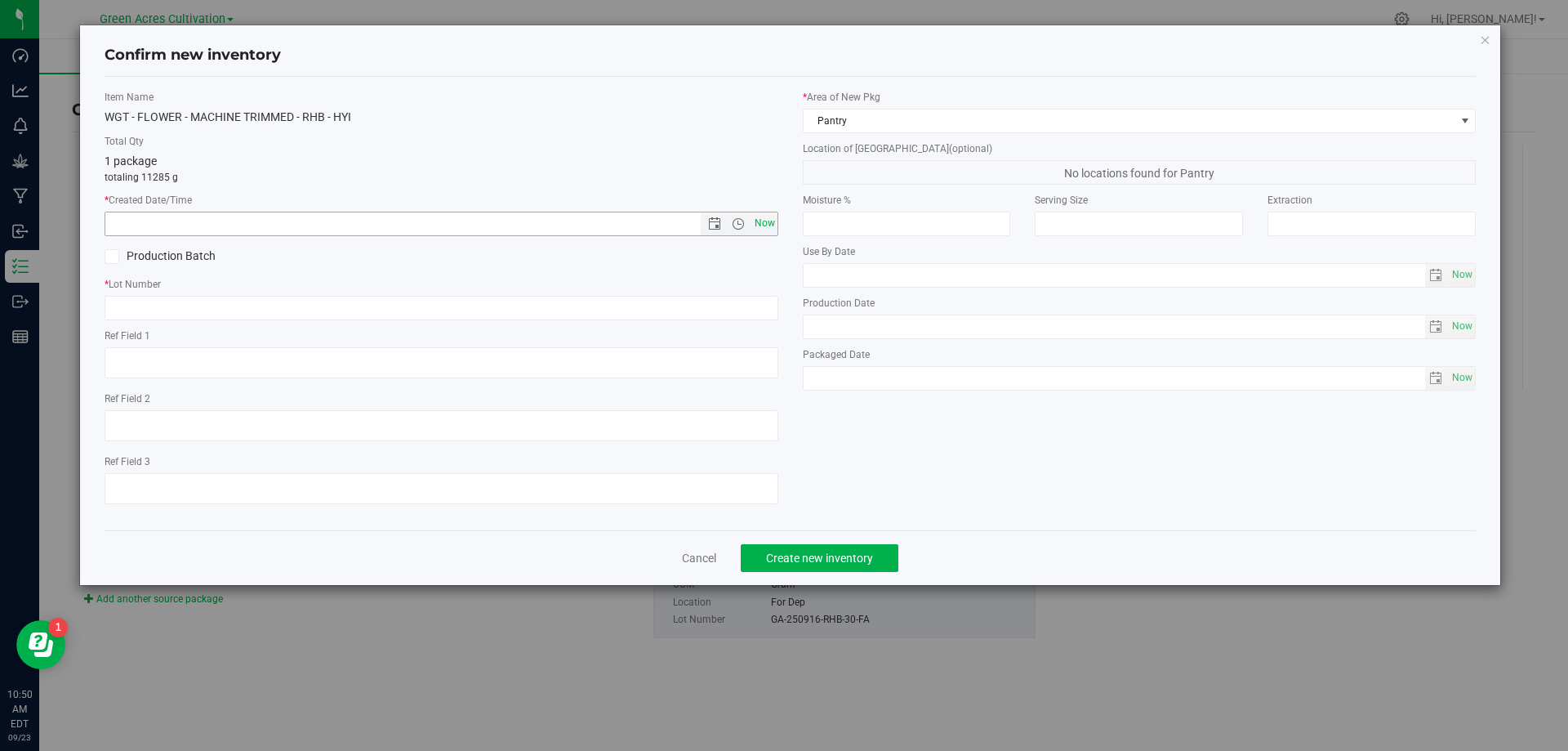
click at [768, 228] on span "Now" at bounding box center [765, 223] width 28 height 24
type input "[DATE] 10:50 AM"
click at [763, 294] on div "* Lot Number" at bounding box center [442, 299] width 674 height 44
click at [760, 309] on input "text" at bounding box center [442, 308] width 674 height 24
paste input "GA-250916-RHB-30-FA"
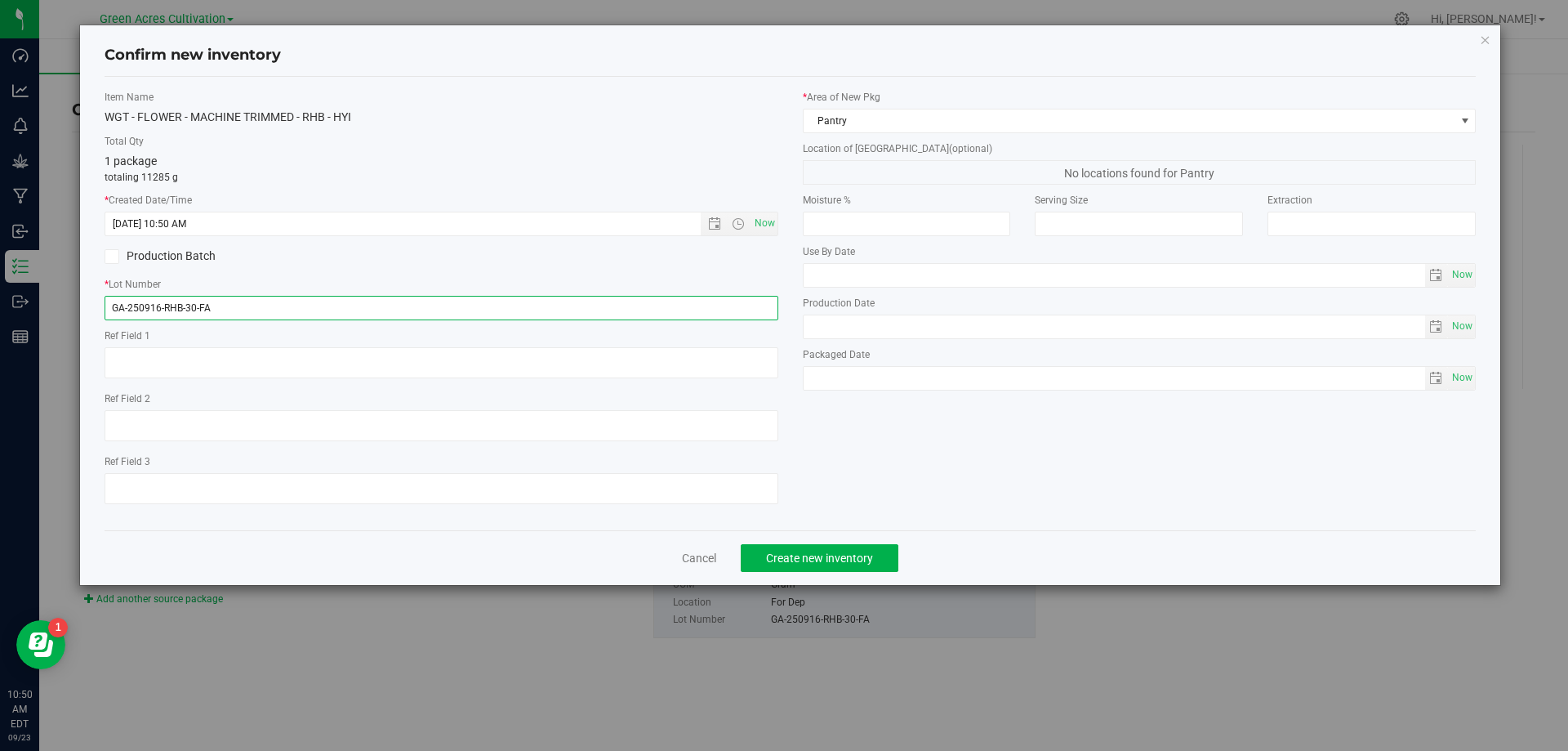
type input "GA-250916-RHB-30-FA"
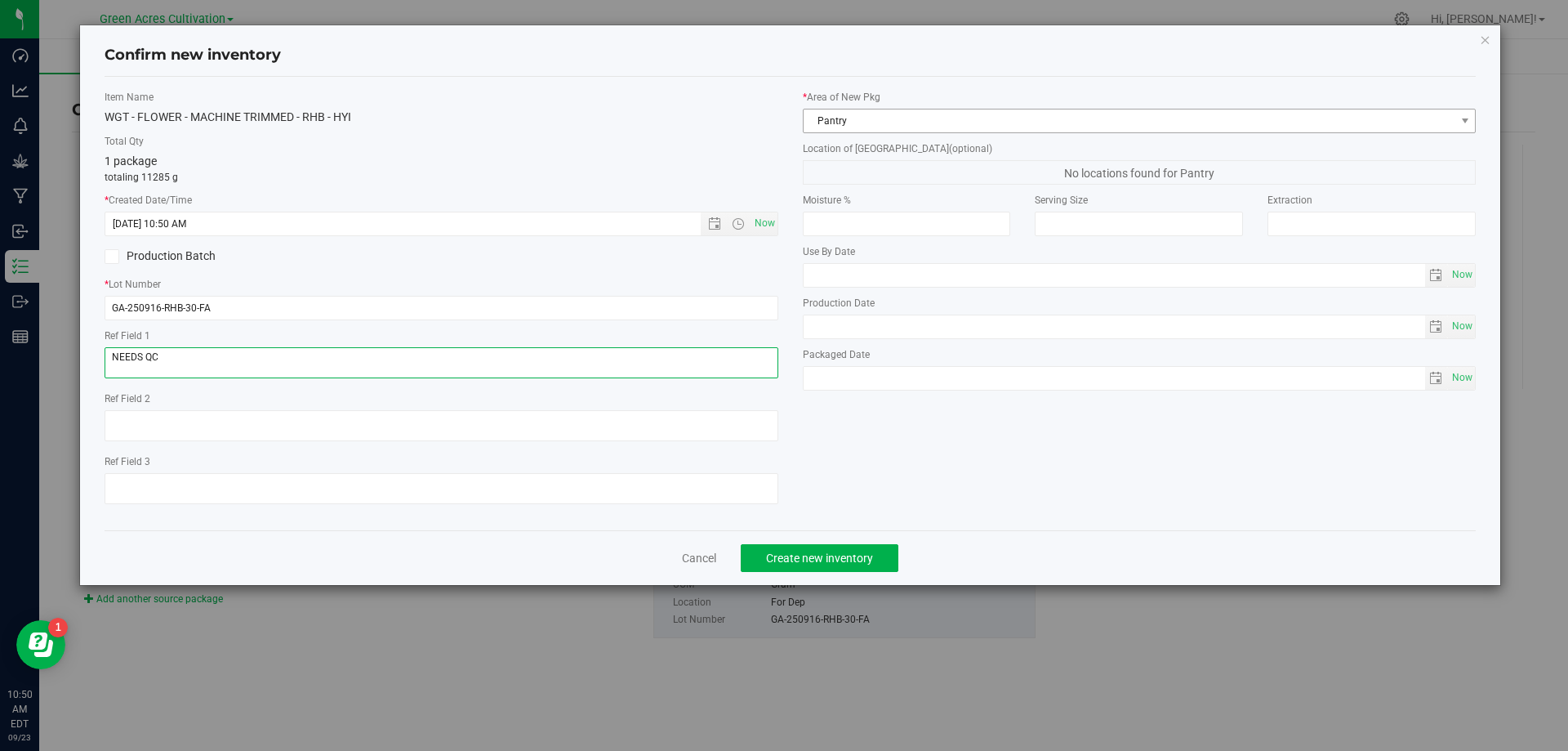
type textarea "NEEDS QC"
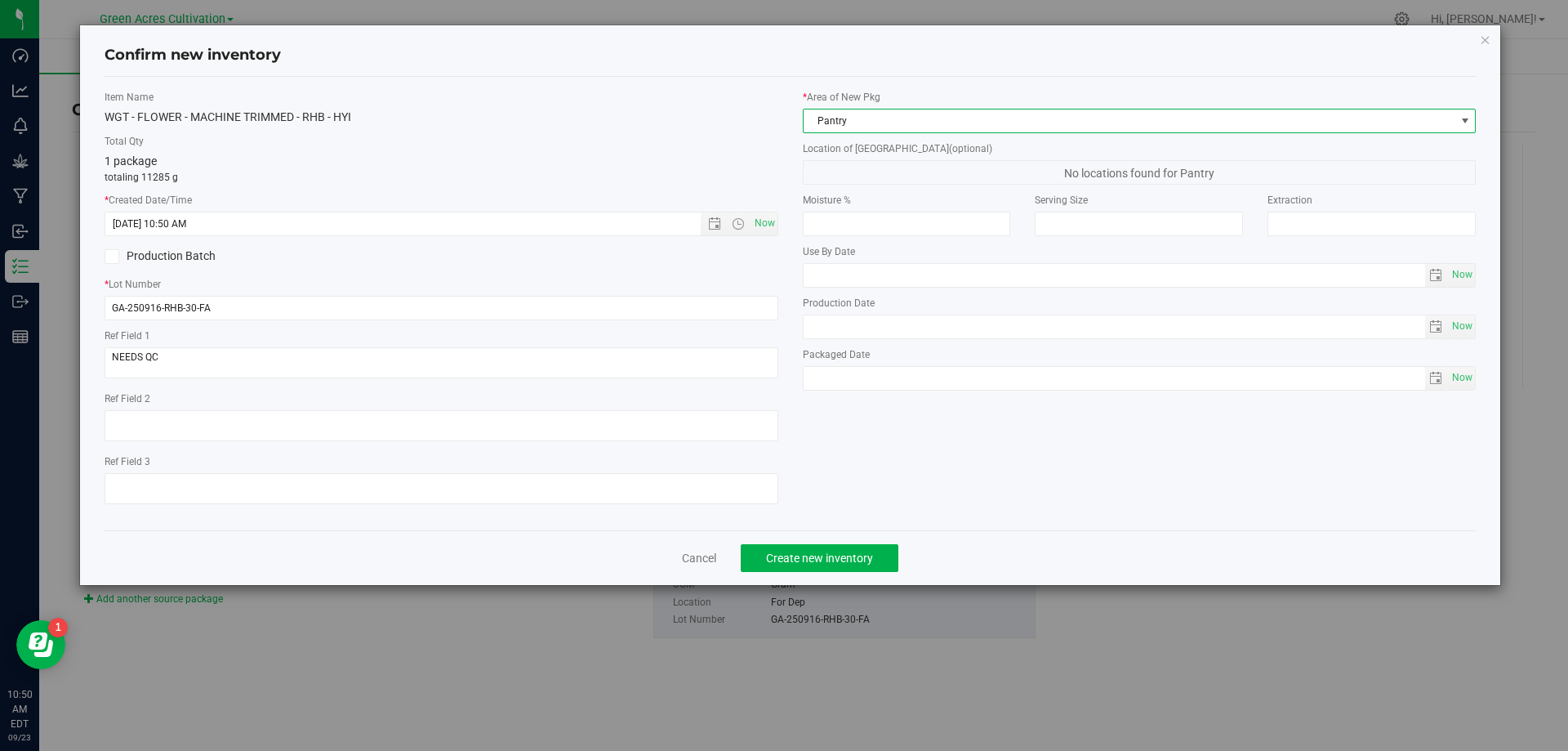
click at [836, 127] on span "Pantry" at bounding box center [1130, 121] width 652 height 23
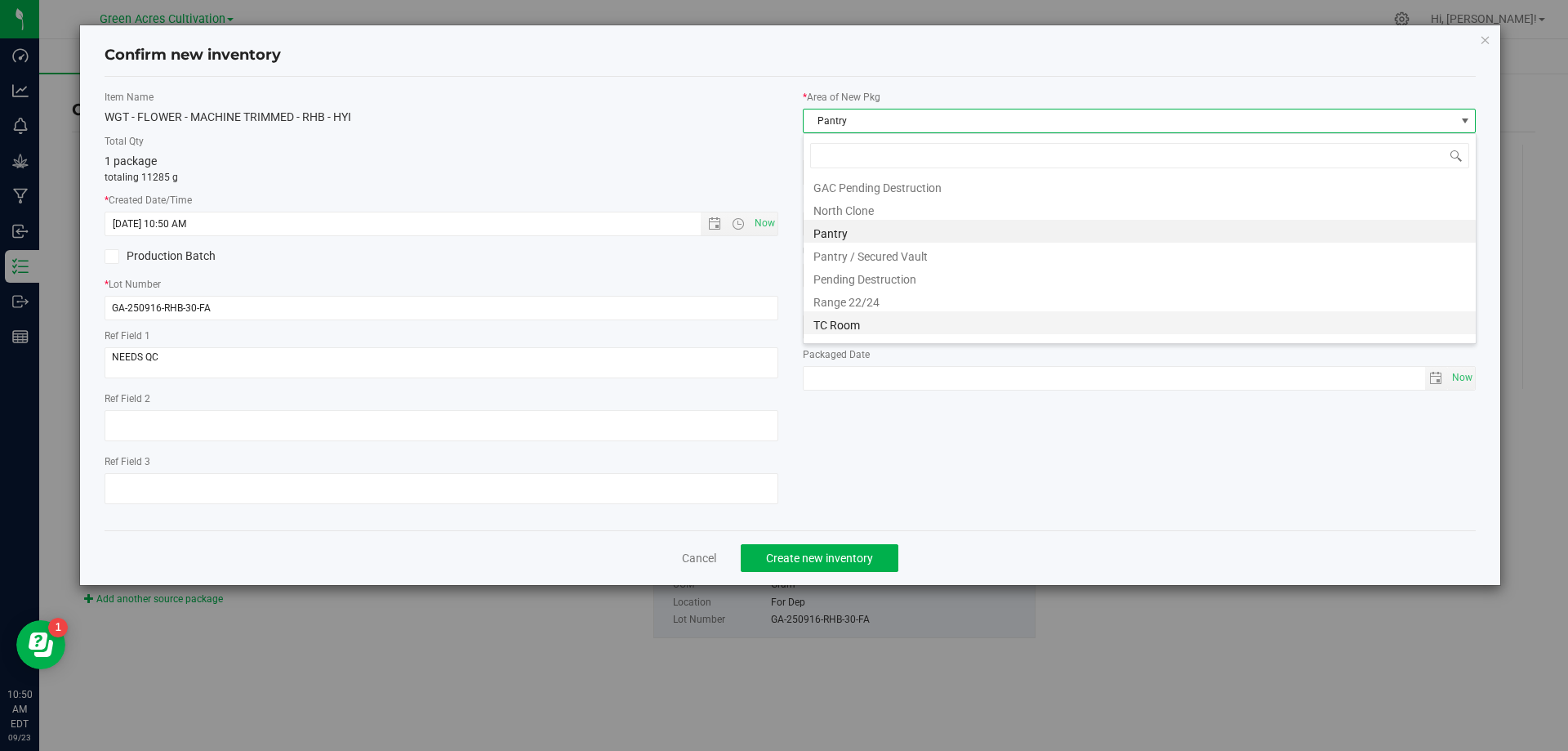
scroll to position [248, 0]
click at [832, 326] on li "Trim Room 101" at bounding box center [1140, 328] width 672 height 23
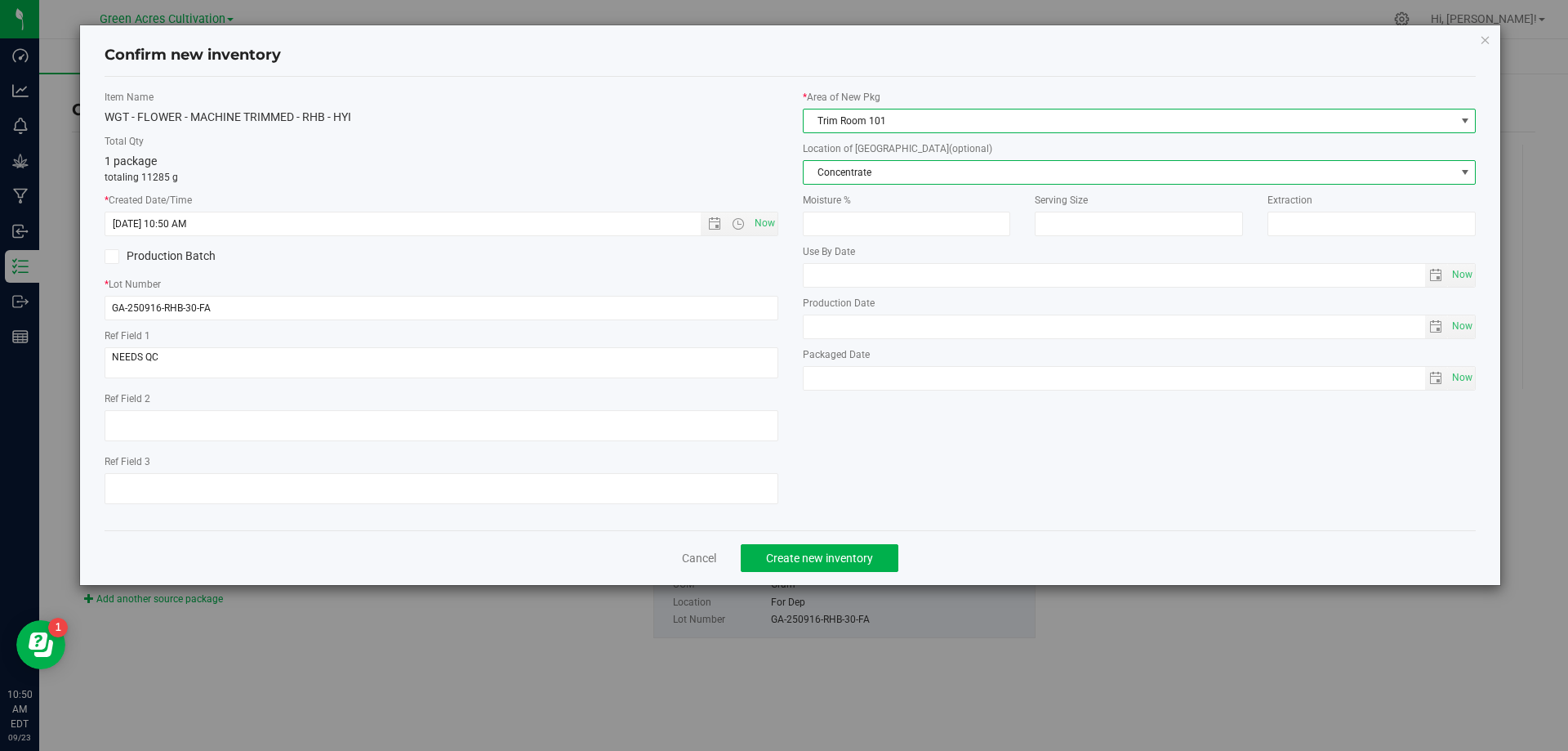
click at [895, 168] on span "Concentrate" at bounding box center [1130, 172] width 652 height 23
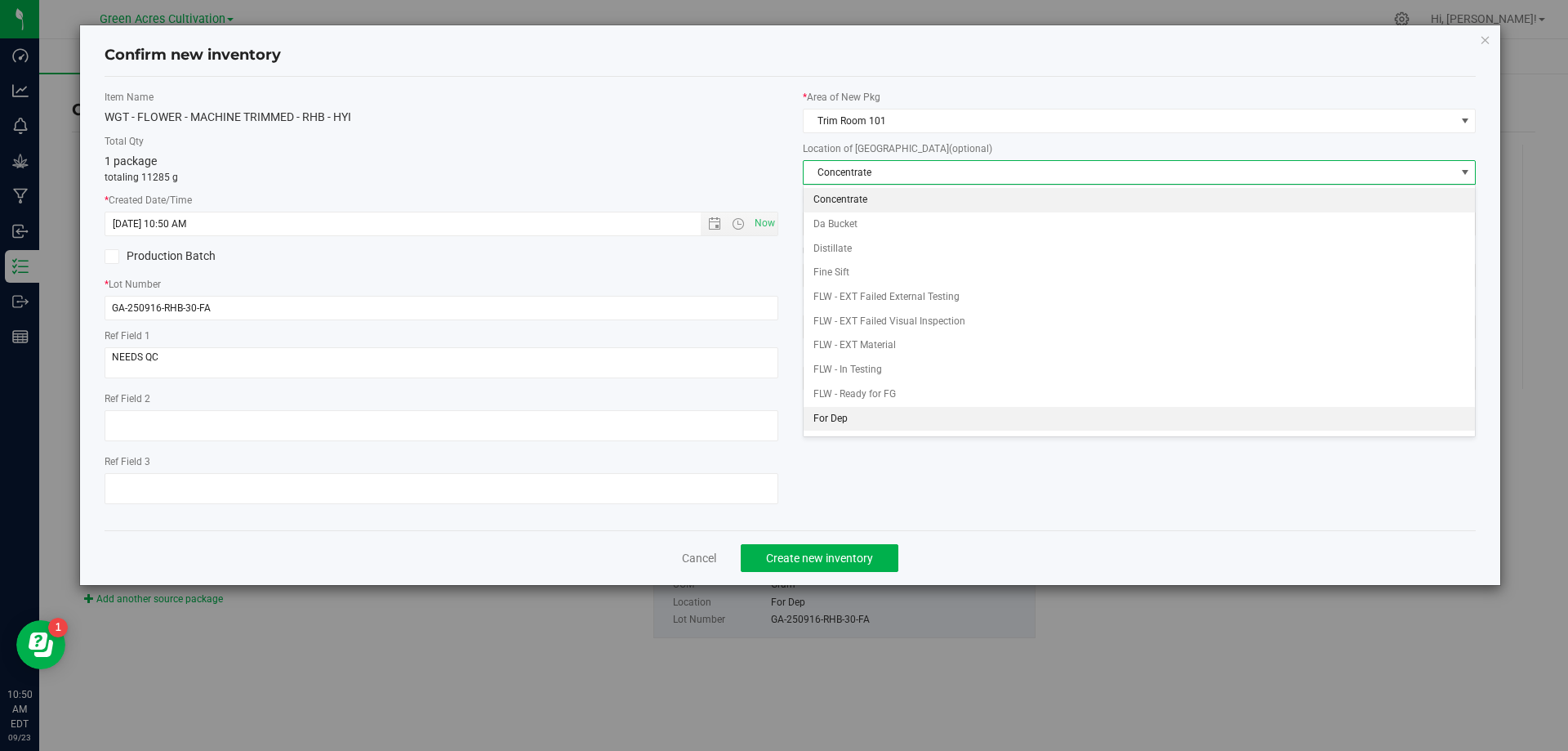
click at [866, 416] on li "For Dep" at bounding box center [1140, 419] width 672 height 24
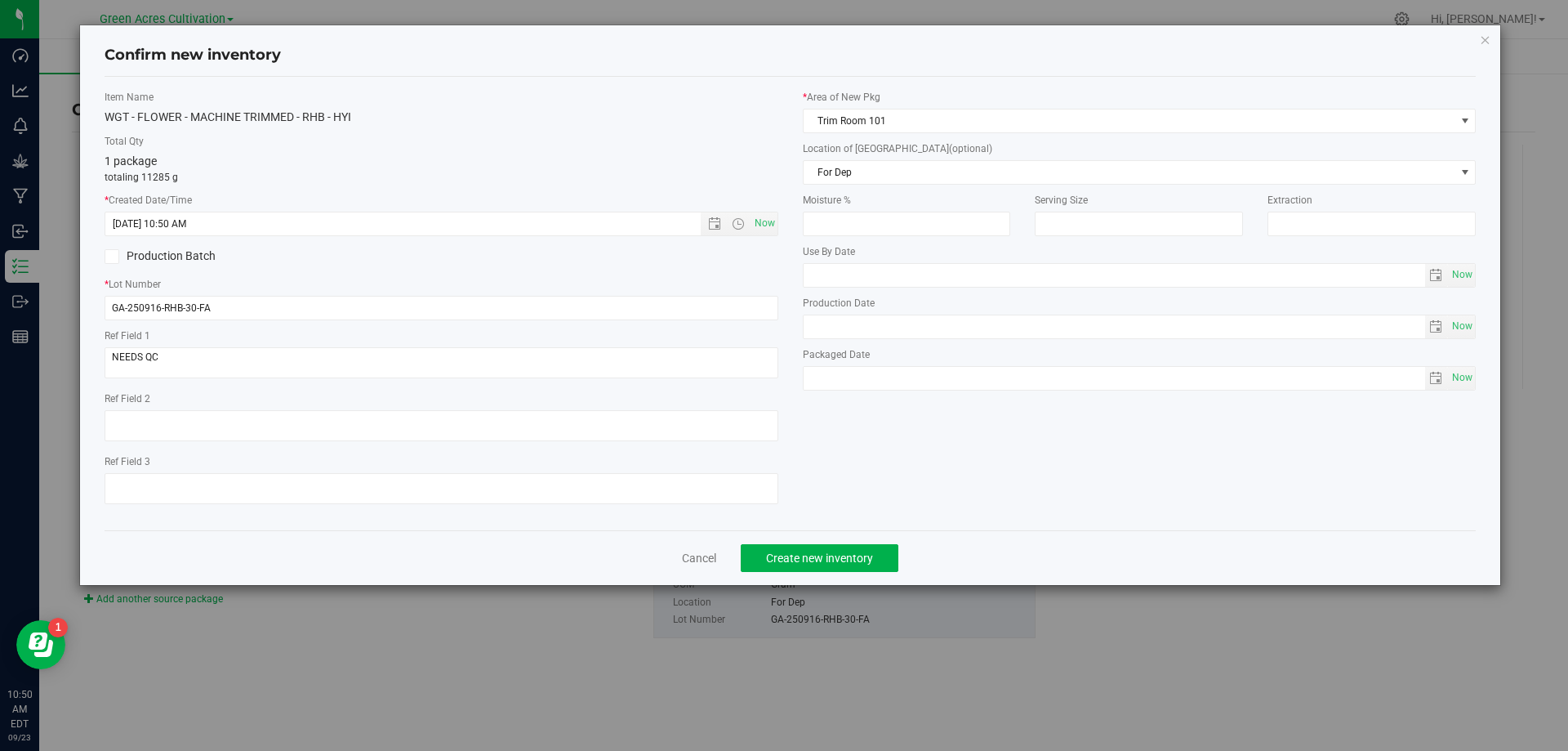
click at [857, 520] on div "Item Name WGT - FLOWER - MACHINE TRIMMED - RHB - HYI Total Qty 1 package totali…" at bounding box center [791, 303] width 1372 height 453
click at [861, 553] on span "Create new inventory" at bounding box center [820, 558] width 107 height 13
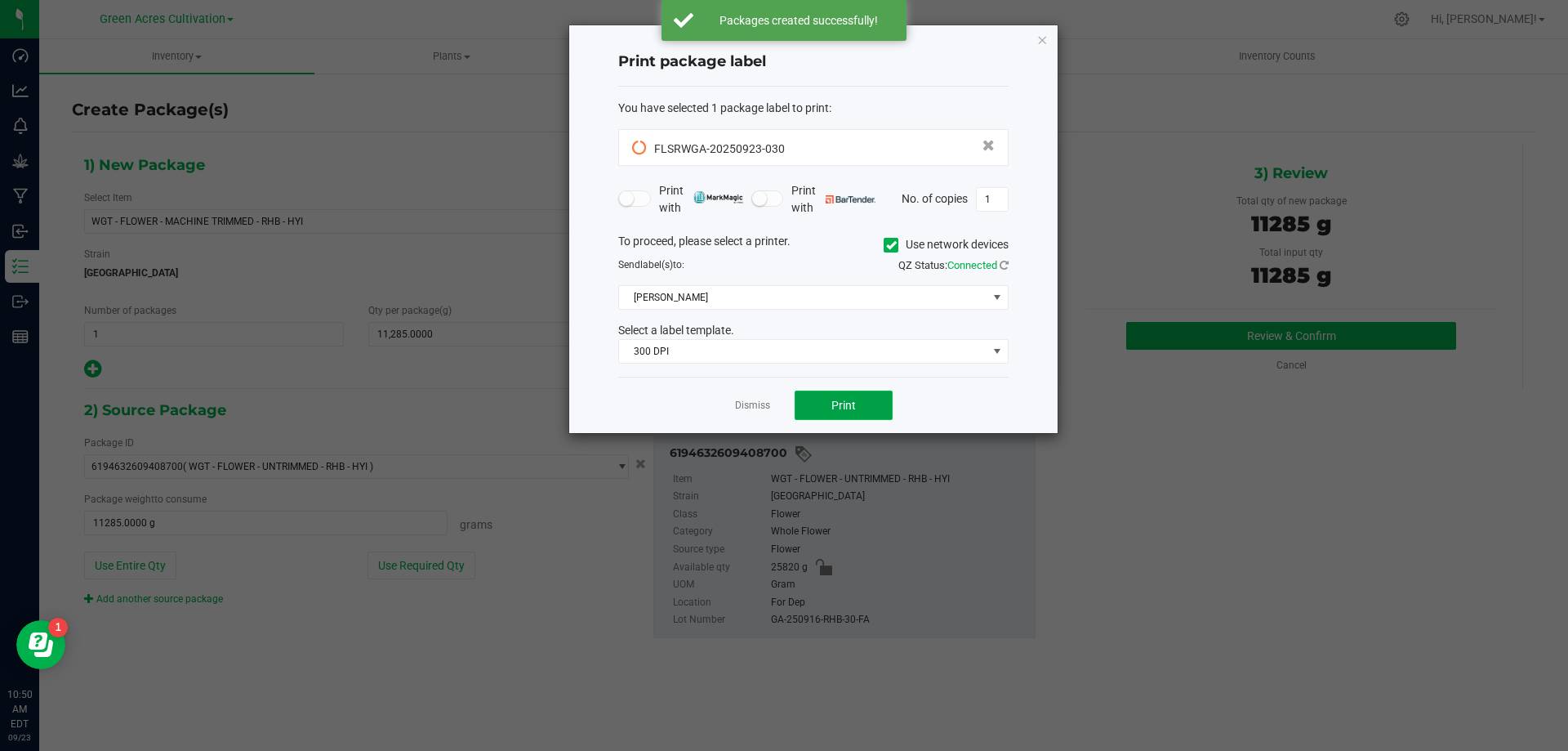
click at [845, 403] on span "Print" at bounding box center [844, 405] width 24 height 13
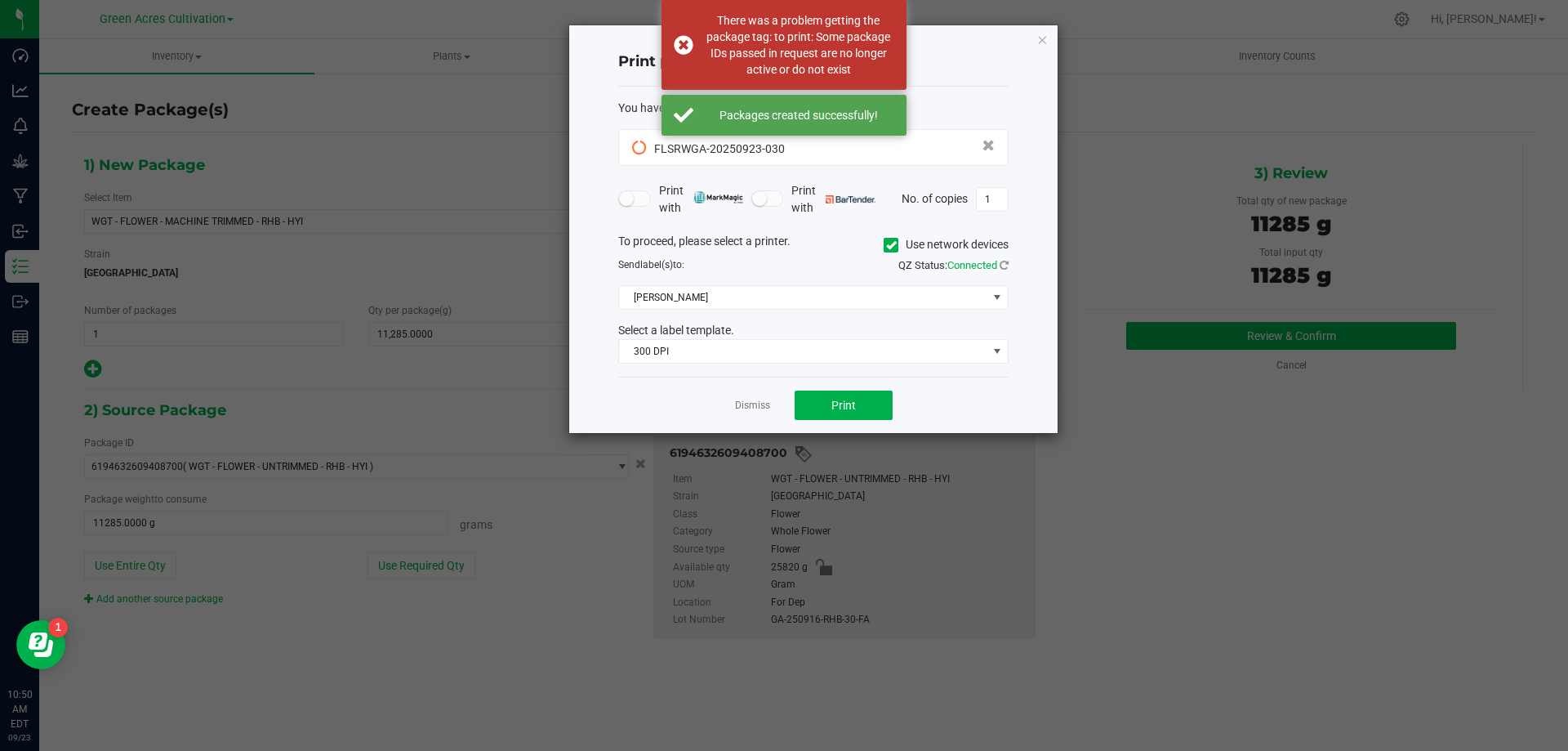
click at [917, 258] on div "QZ Status: Connected" at bounding box center [918, 265] width 208 height 17
click at [905, 249] on label "Use network devices" at bounding box center [946, 245] width 125 height 17
click at [0, 0] on input "Use network devices" at bounding box center [0, 0] width 0 height 0
click at [911, 294] on span at bounding box center [803, 297] width 368 height 23
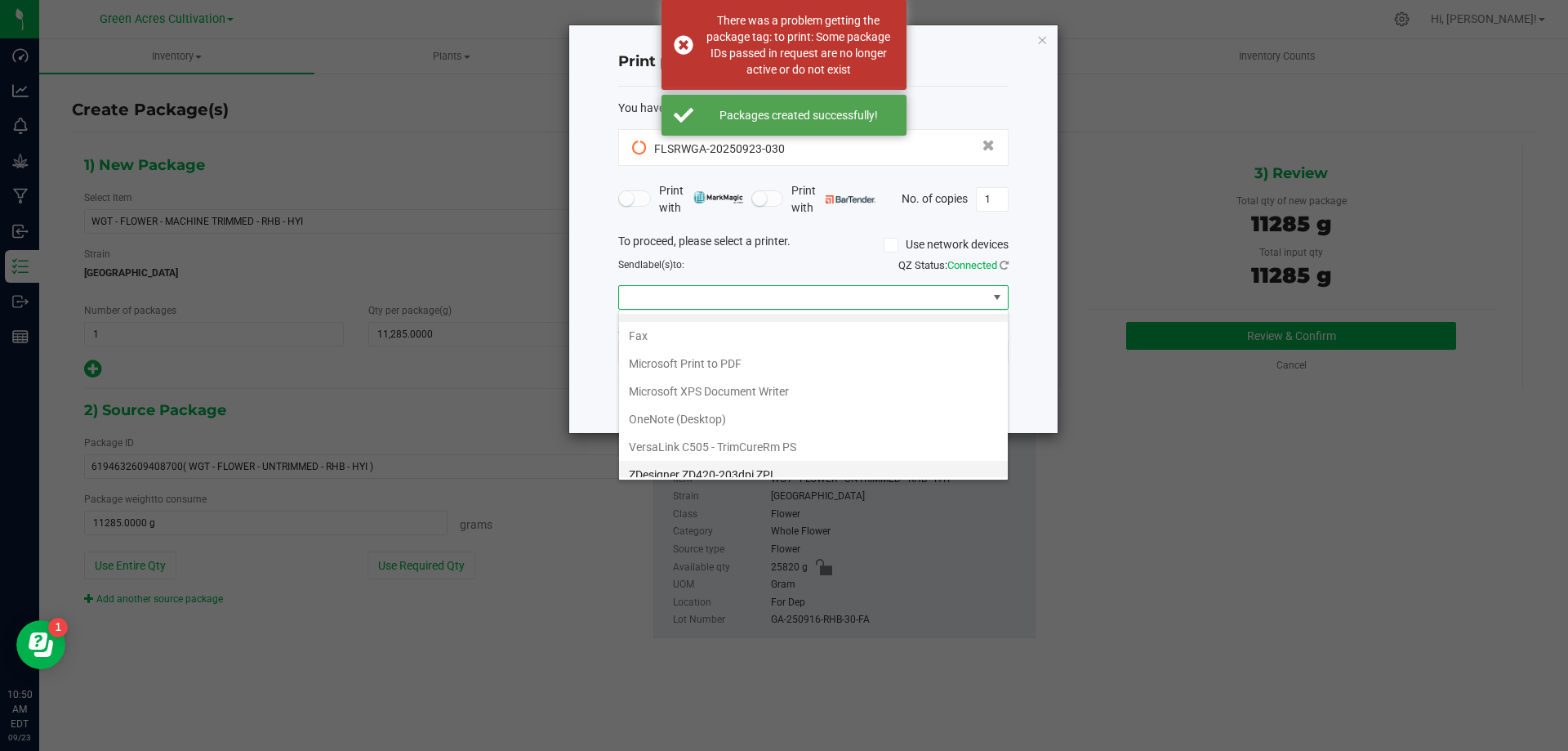
scroll to position [31, 0]
click at [802, 463] on ZPL "ZDesigner ZD420-203dpi ZPL" at bounding box center [813, 464] width 389 height 28
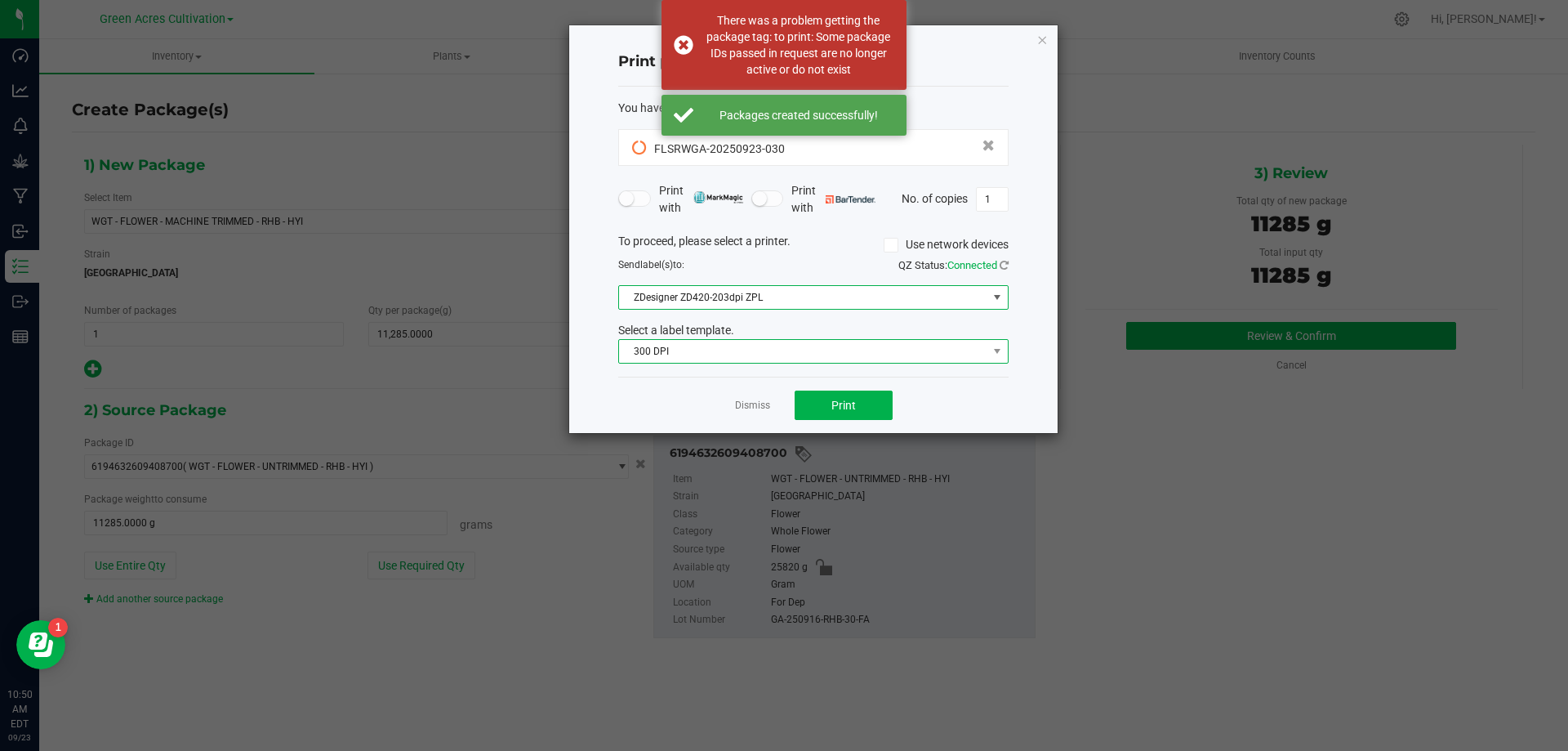
click at [837, 351] on span "300 DPI" at bounding box center [803, 351] width 368 height 23
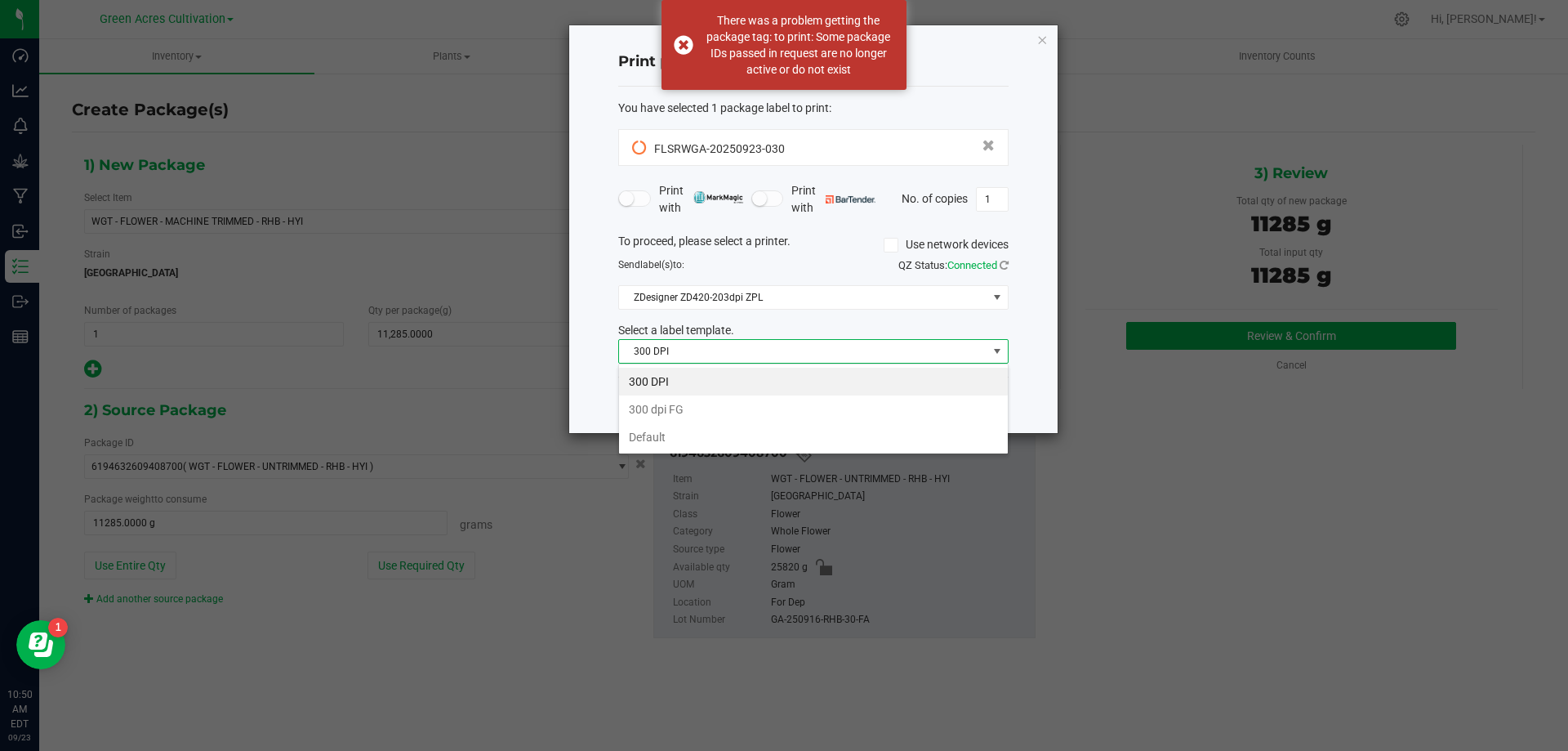
scroll to position [24, 390]
click at [774, 435] on li "Default" at bounding box center [813, 438] width 389 height 28
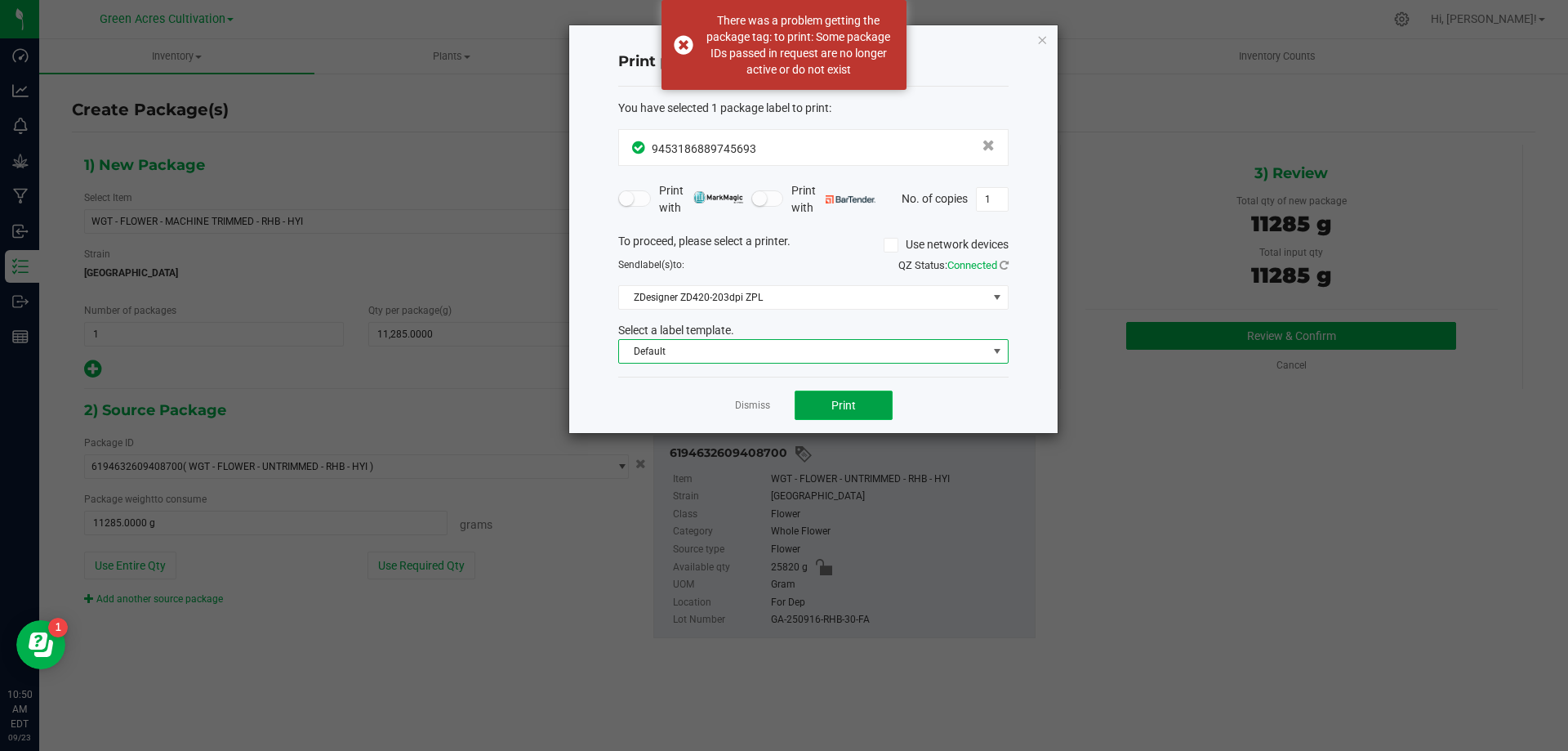
click at [862, 407] on button "Print" at bounding box center [843, 405] width 98 height 30
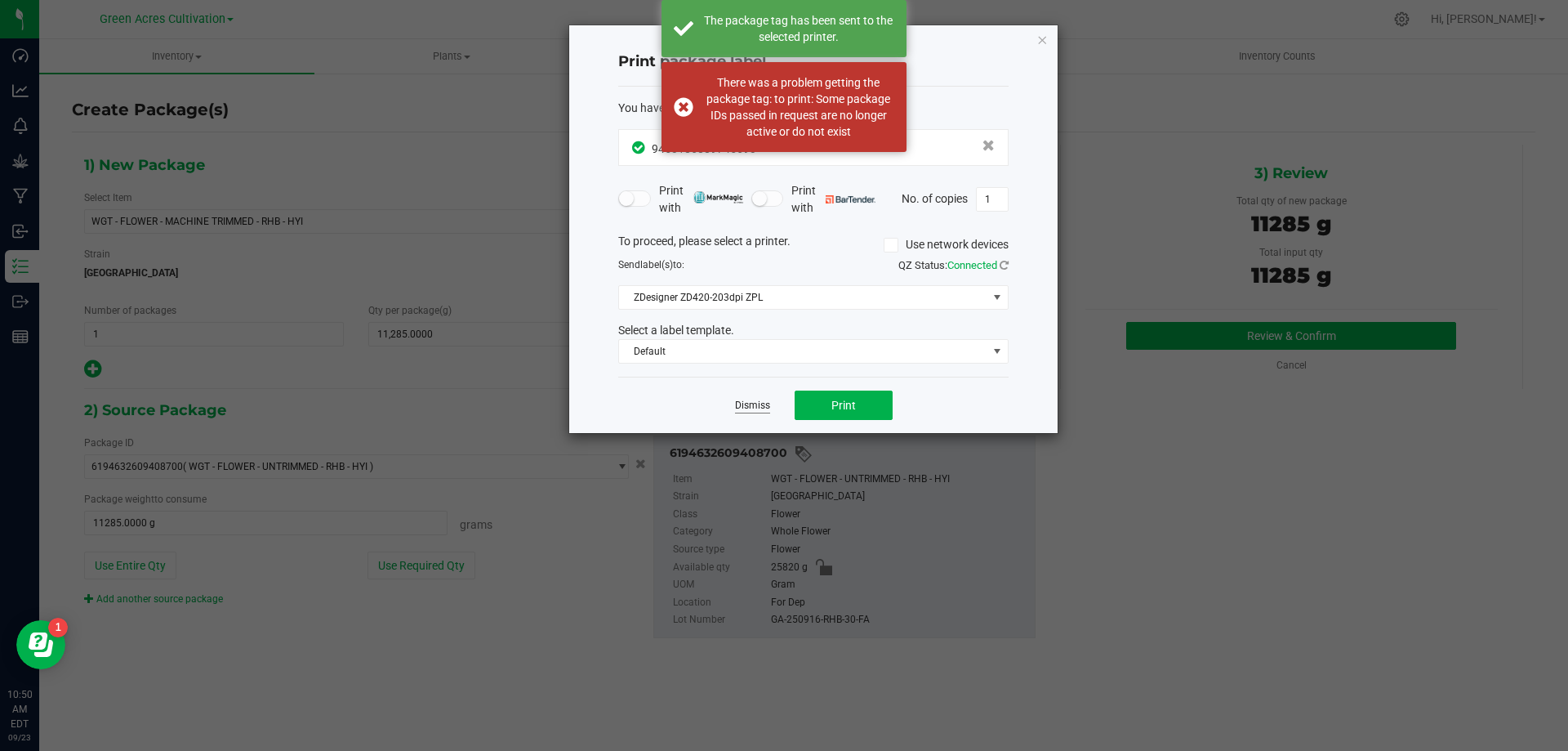
click at [757, 406] on link "Dismiss" at bounding box center [753, 406] width 35 height 14
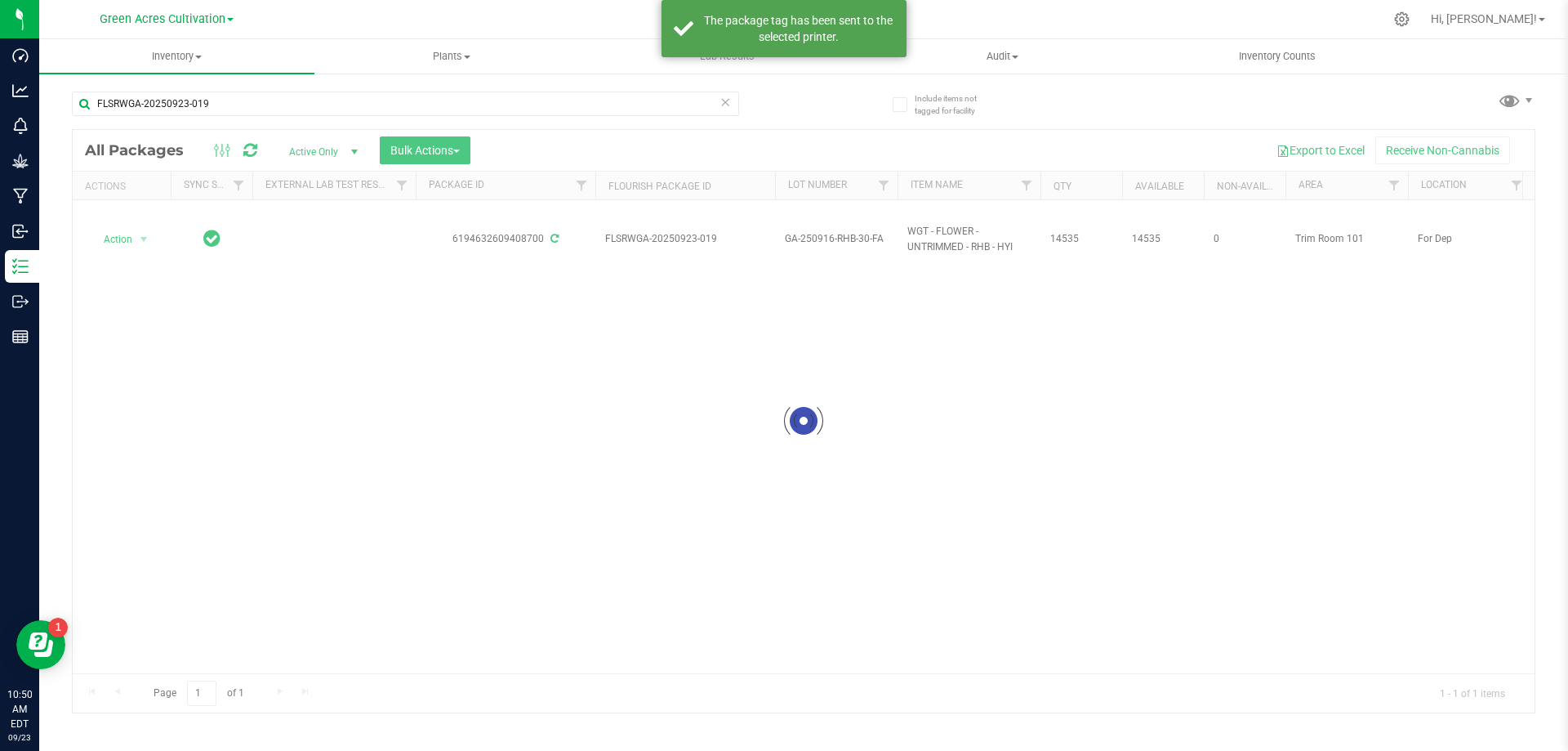
click at [101, 250] on div at bounding box center [803, 421] width 1462 height 582
click at [112, 246] on span "Action" at bounding box center [111, 239] width 45 height 23
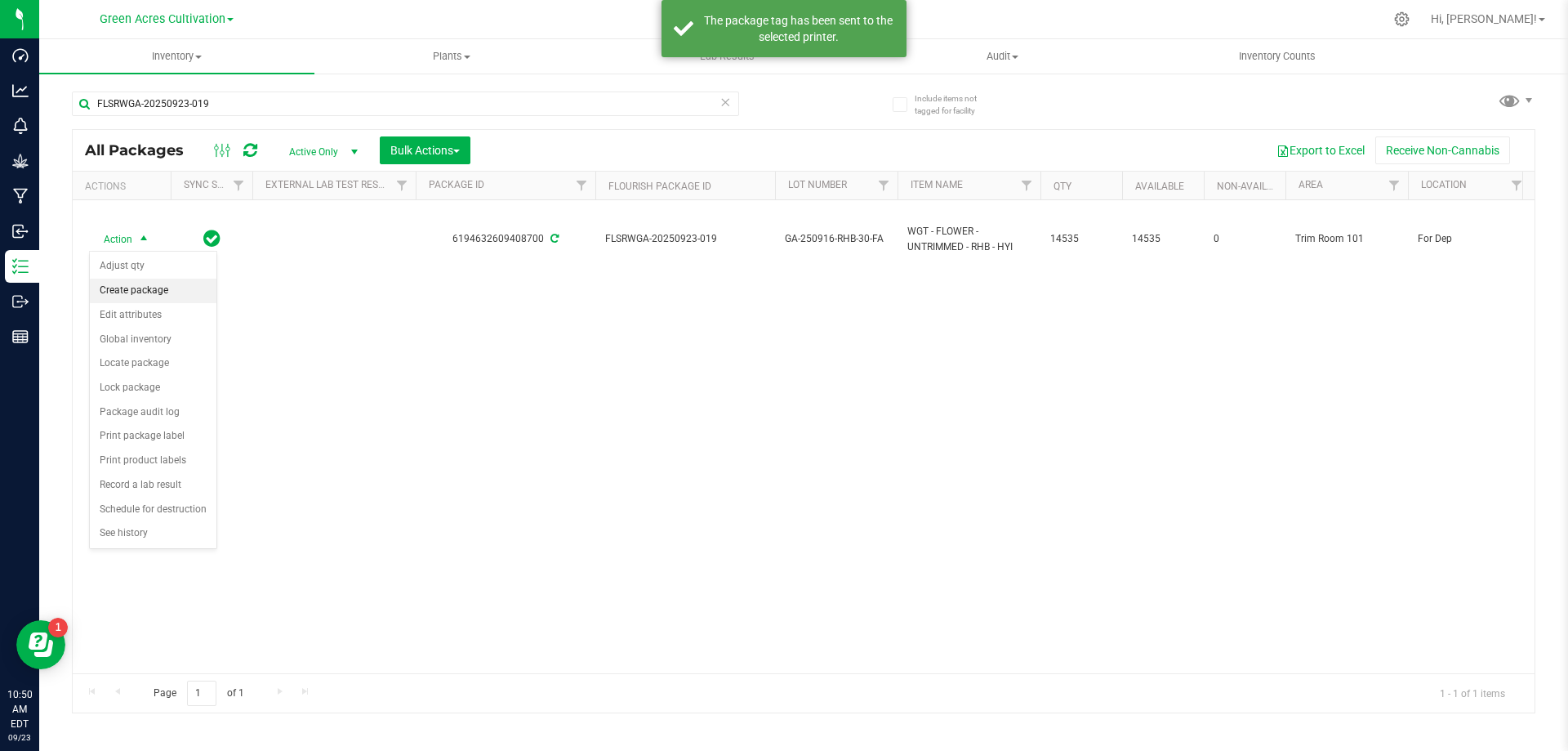
click at [126, 291] on li "Create package" at bounding box center [153, 291] width 127 height 24
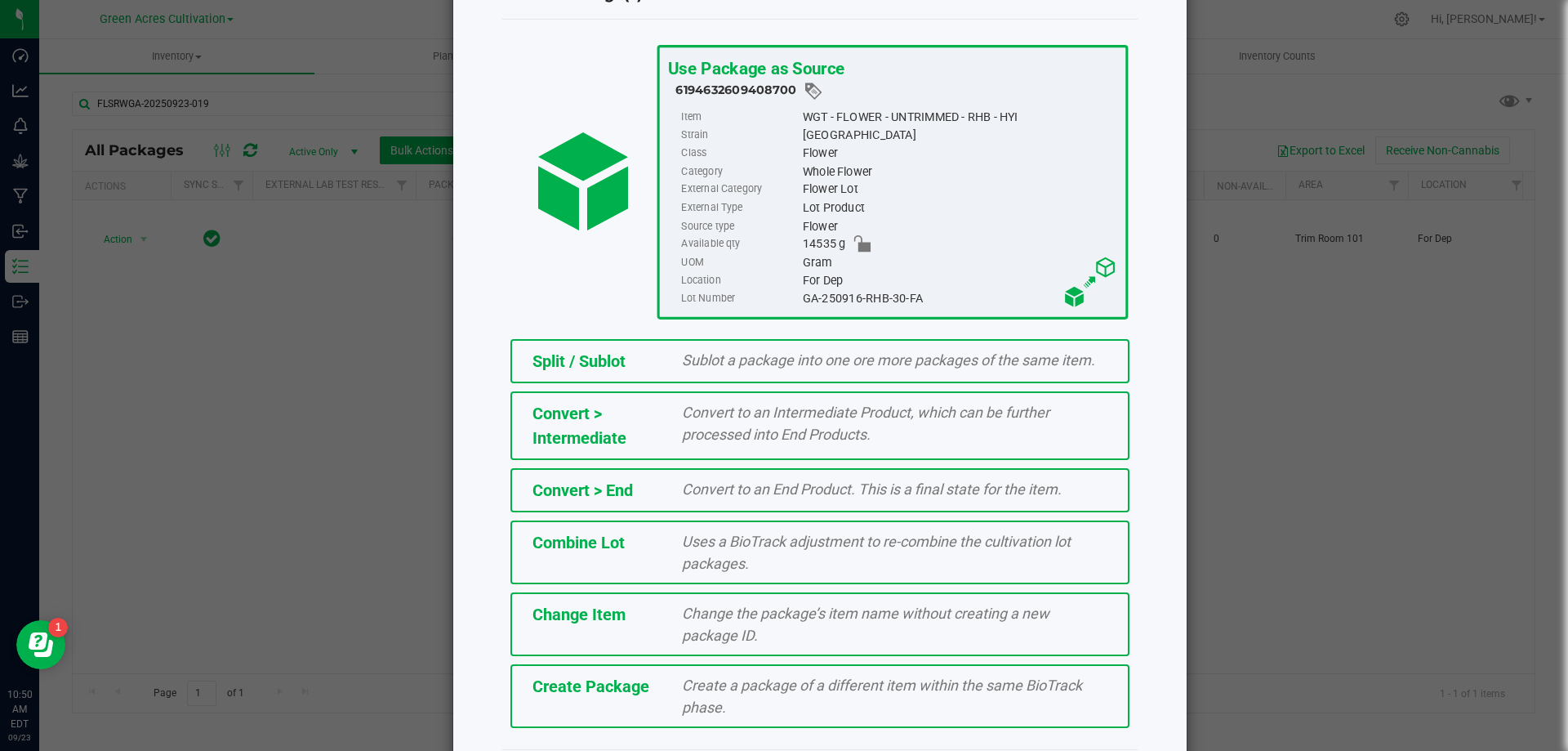
scroll to position [118, 0]
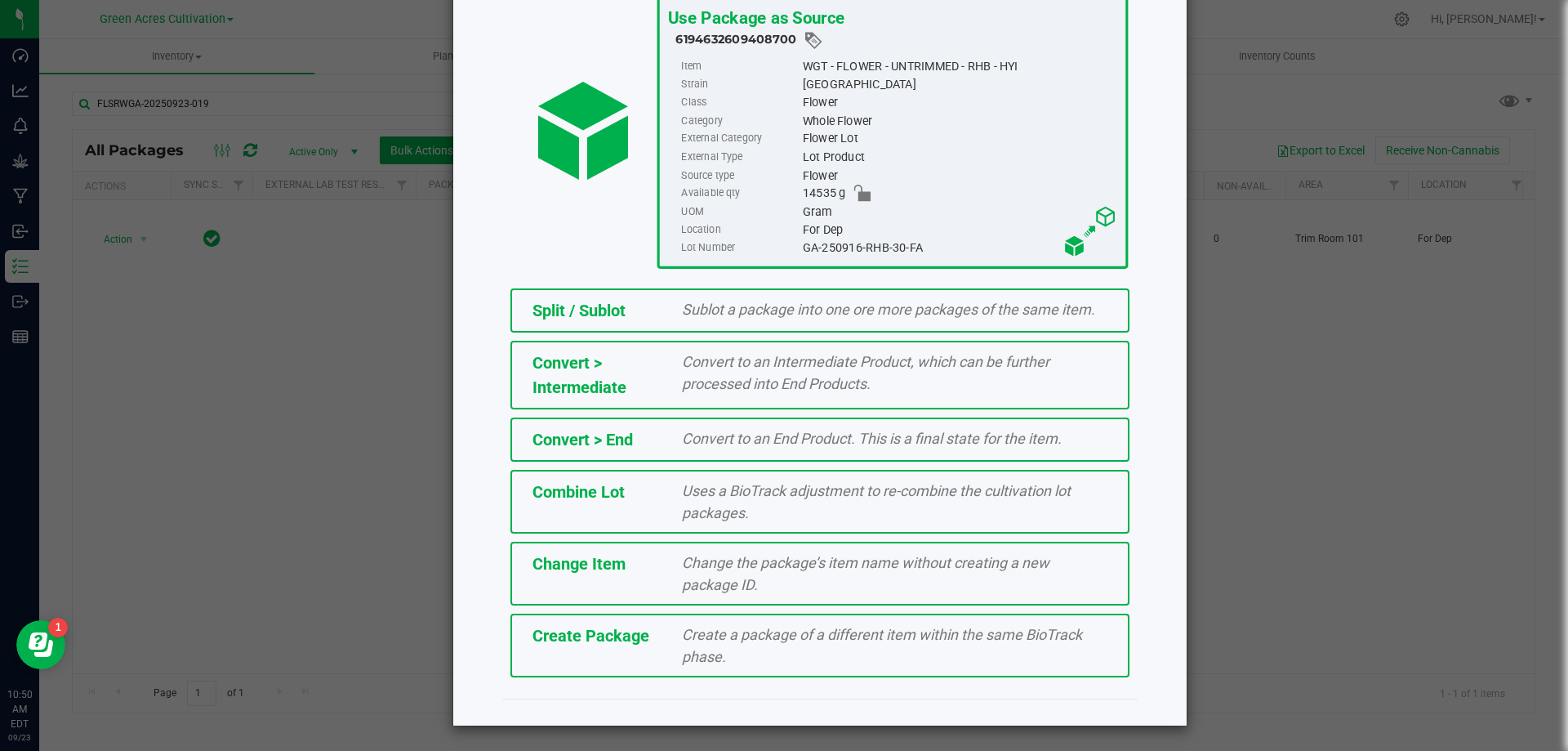
click at [650, 654] on div "Create Package Create a package of a different item within the same BioTrack ph…" at bounding box center [820, 645] width 619 height 64
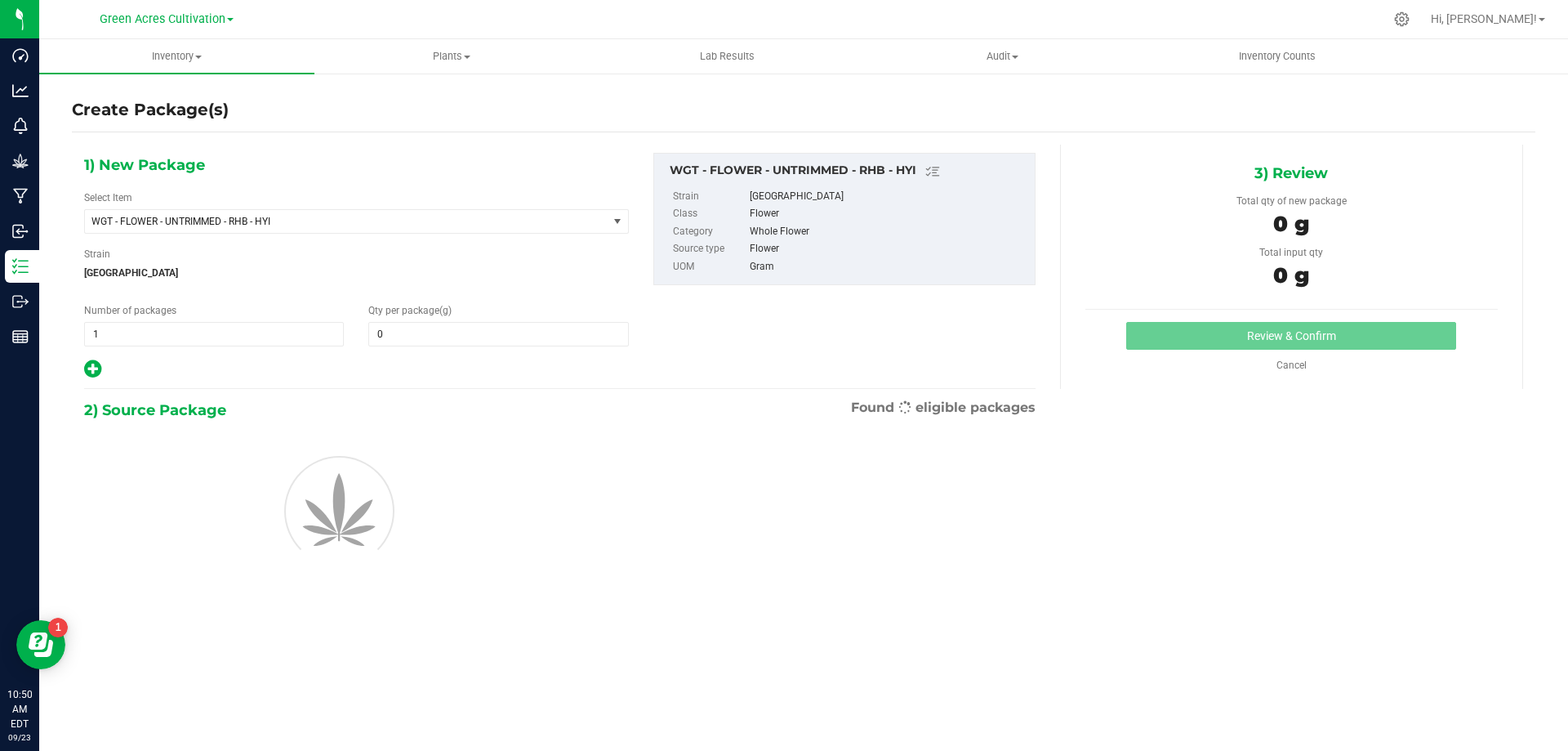
type input "0.0000"
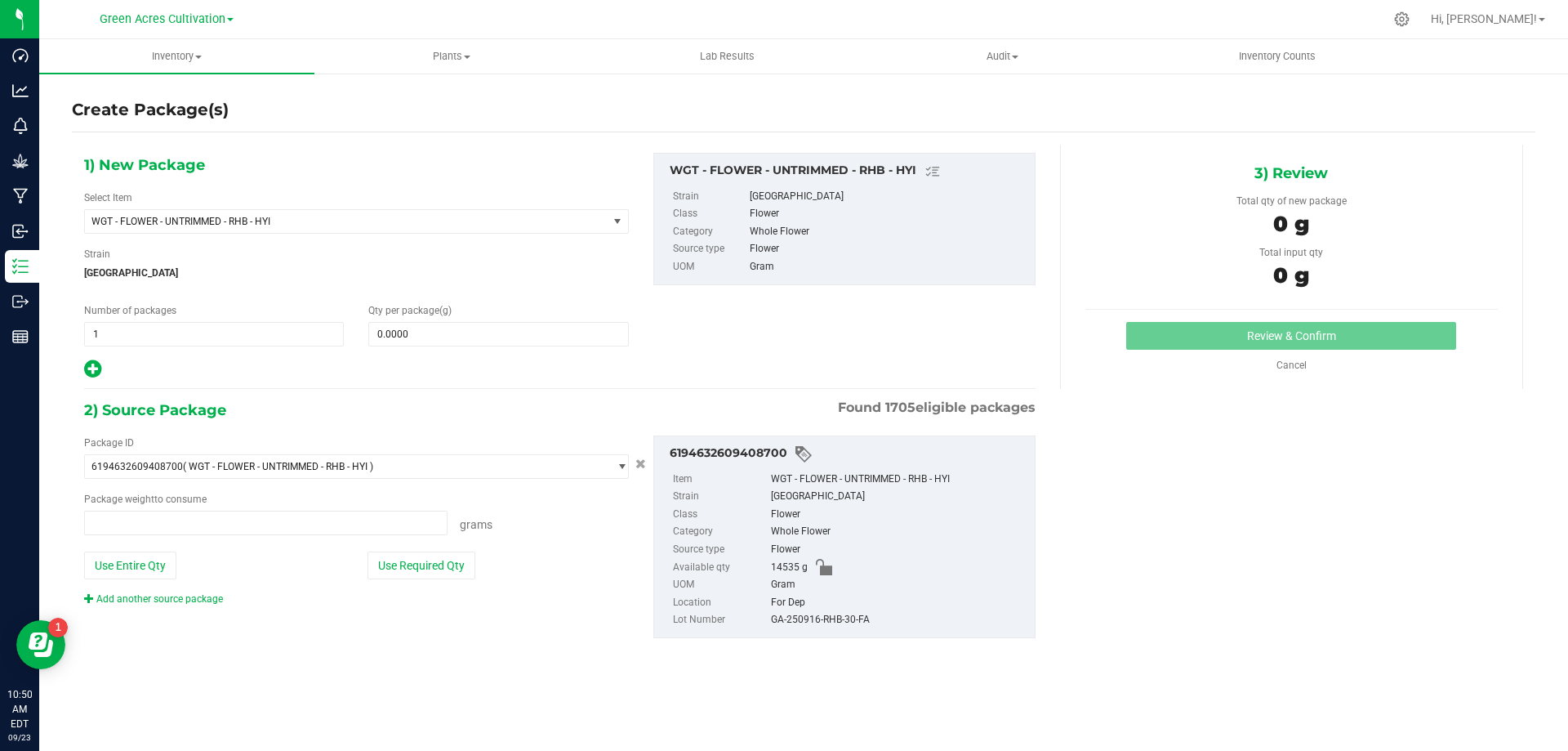
type input "0.0000 g"
click at [411, 224] on span "WGT - FLOWER - UNTRIMMED - RHB - HYI" at bounding box center [336, 221] width 489 height 11
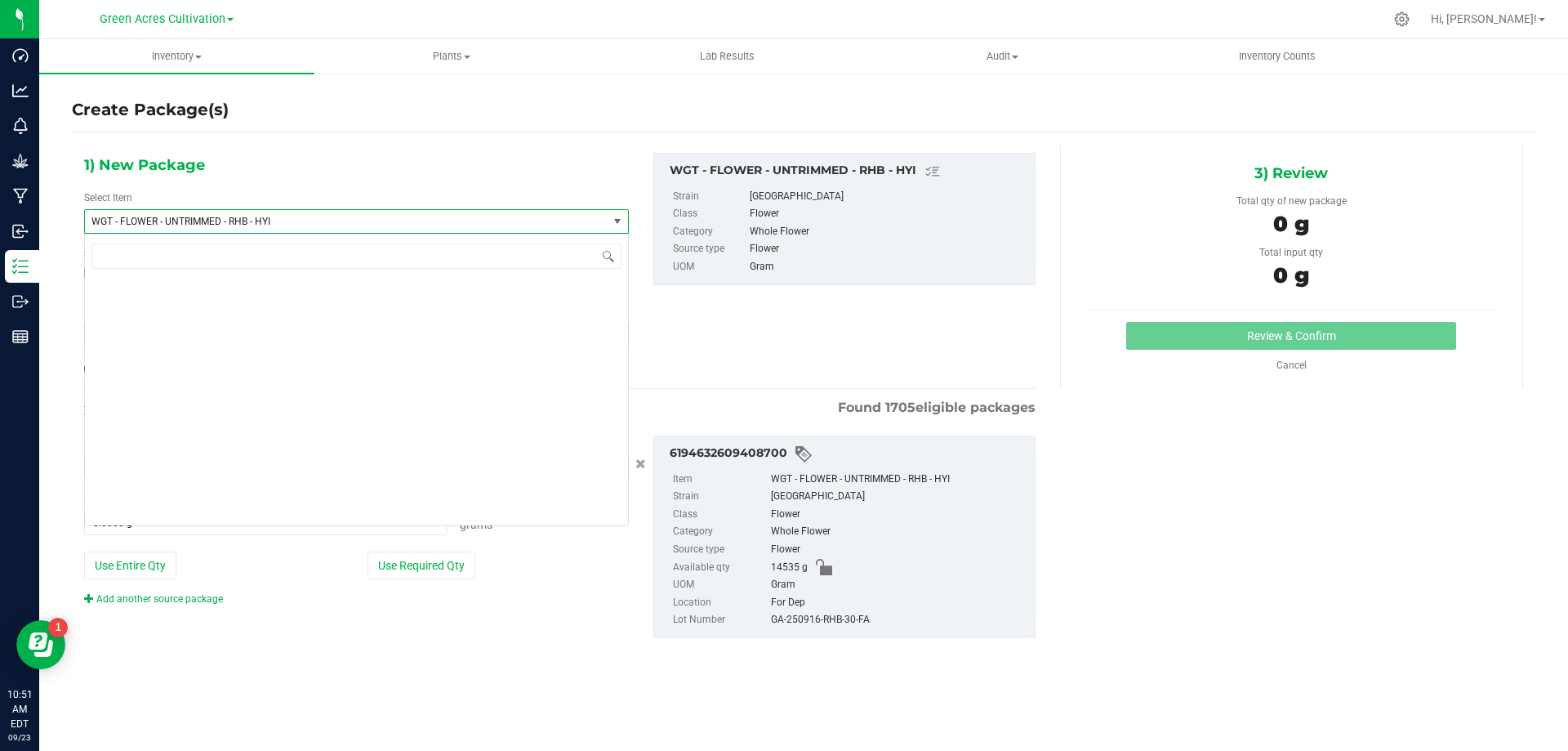
scroll to position [356922, 0]
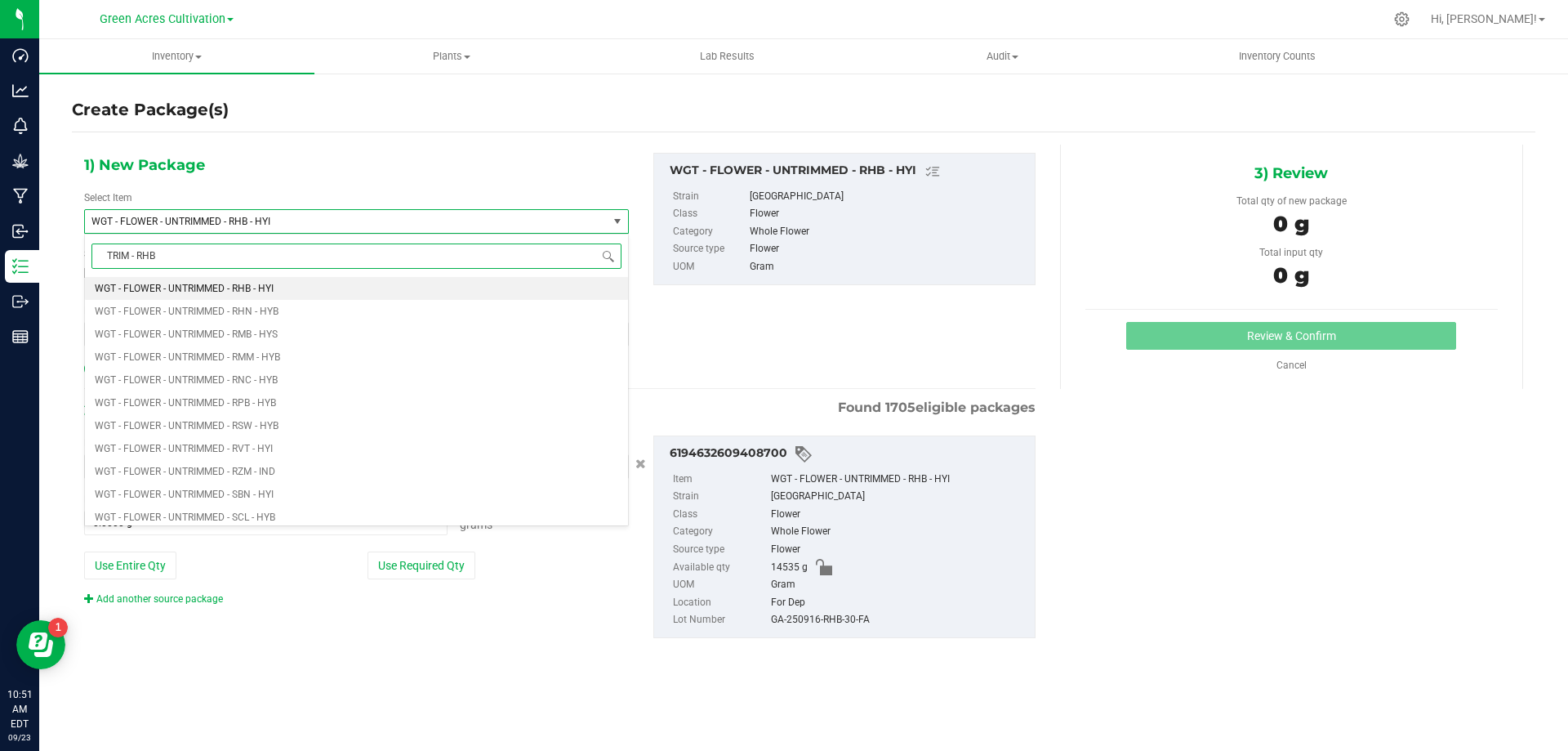
type input "TRIM - RHB"
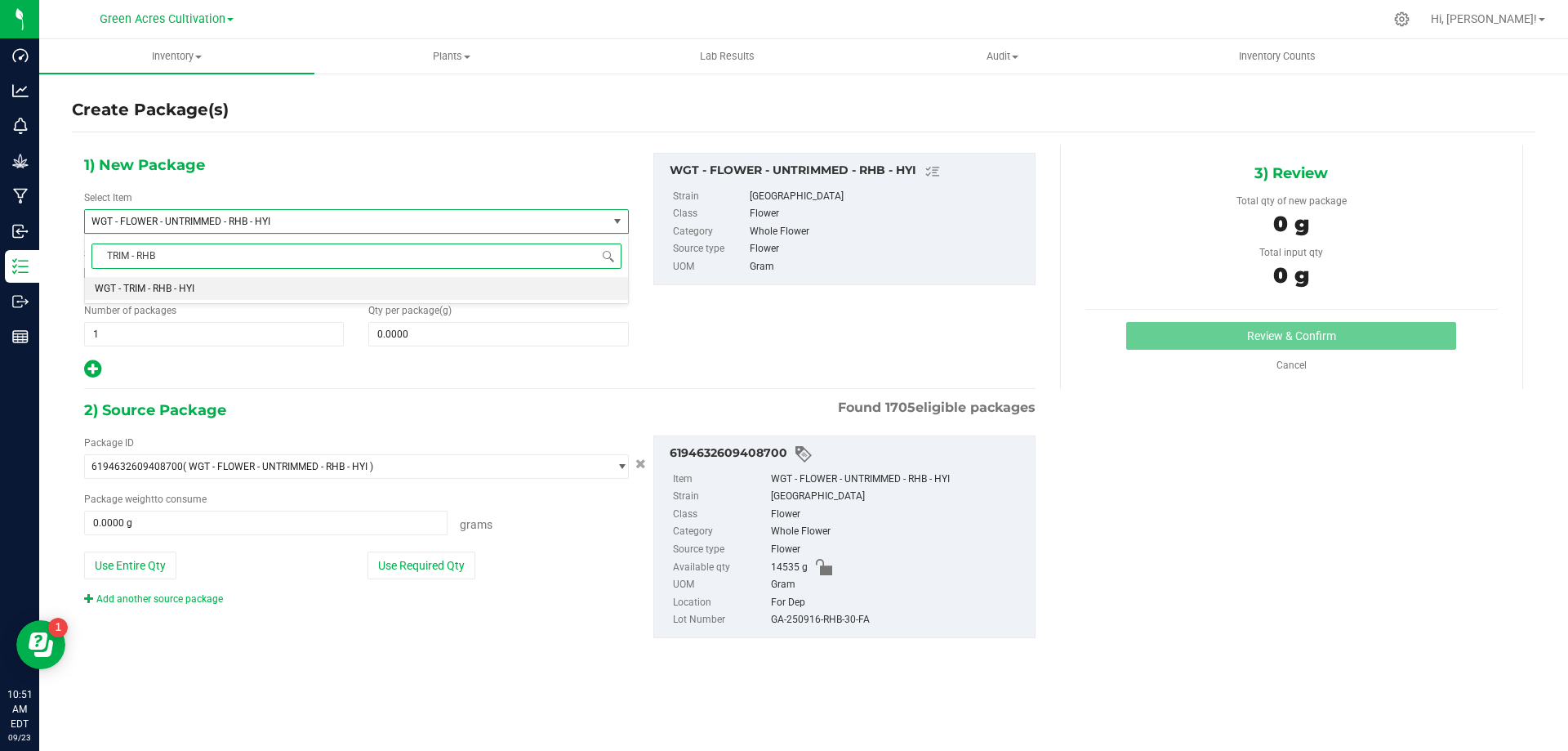
click at [565, 286] on li "WGT - TRIM - RHB - HYI" at bounding box center [356, 288] width 543 height 23
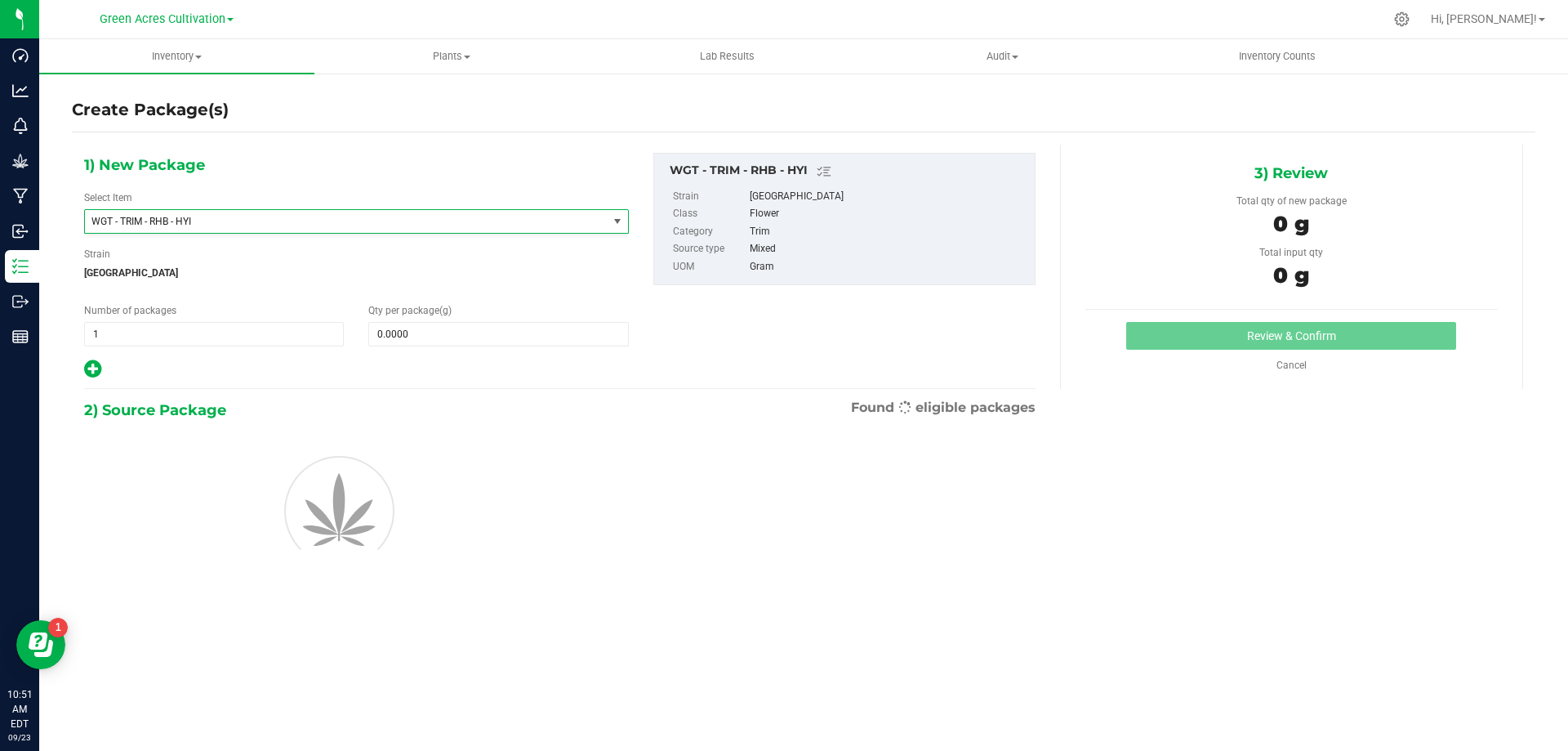
type input "0.0000"
click at [544, 326] on span at bounding box center [499, 334] width 260 height 24
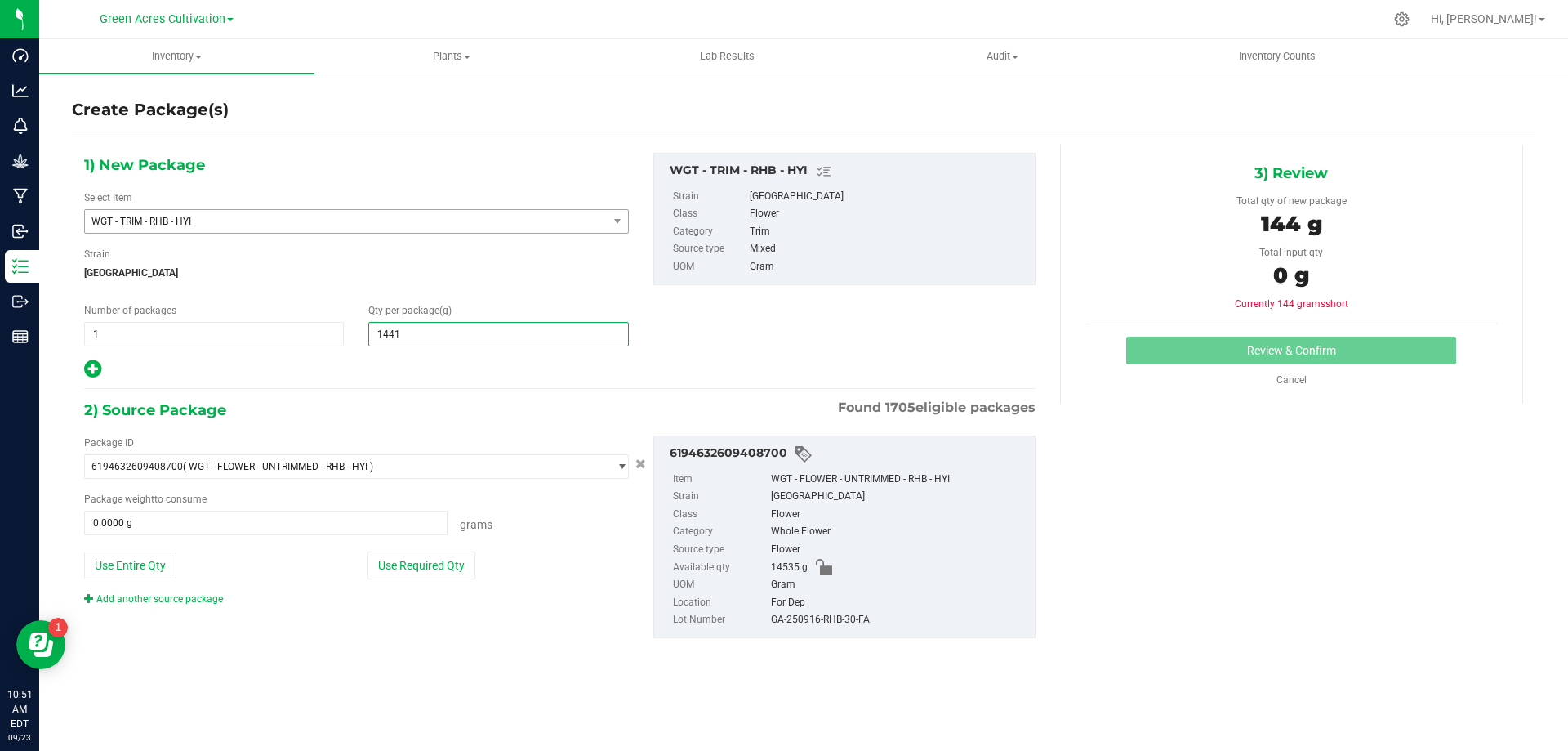
type input "14415"
type input "14,415.0000"
click at [410, 549] on div "Package ID 6194632609408700 ( WGT - FLOWER - UNTRIMMED - RHB - HYI ) 0004193013…" at bounding box center [356, 521] width 569 height 171
click at [398, 561] on button "Use Required Qty" at bounding box center [422, 566] width 108 height 28
type input "14415.0000 g"
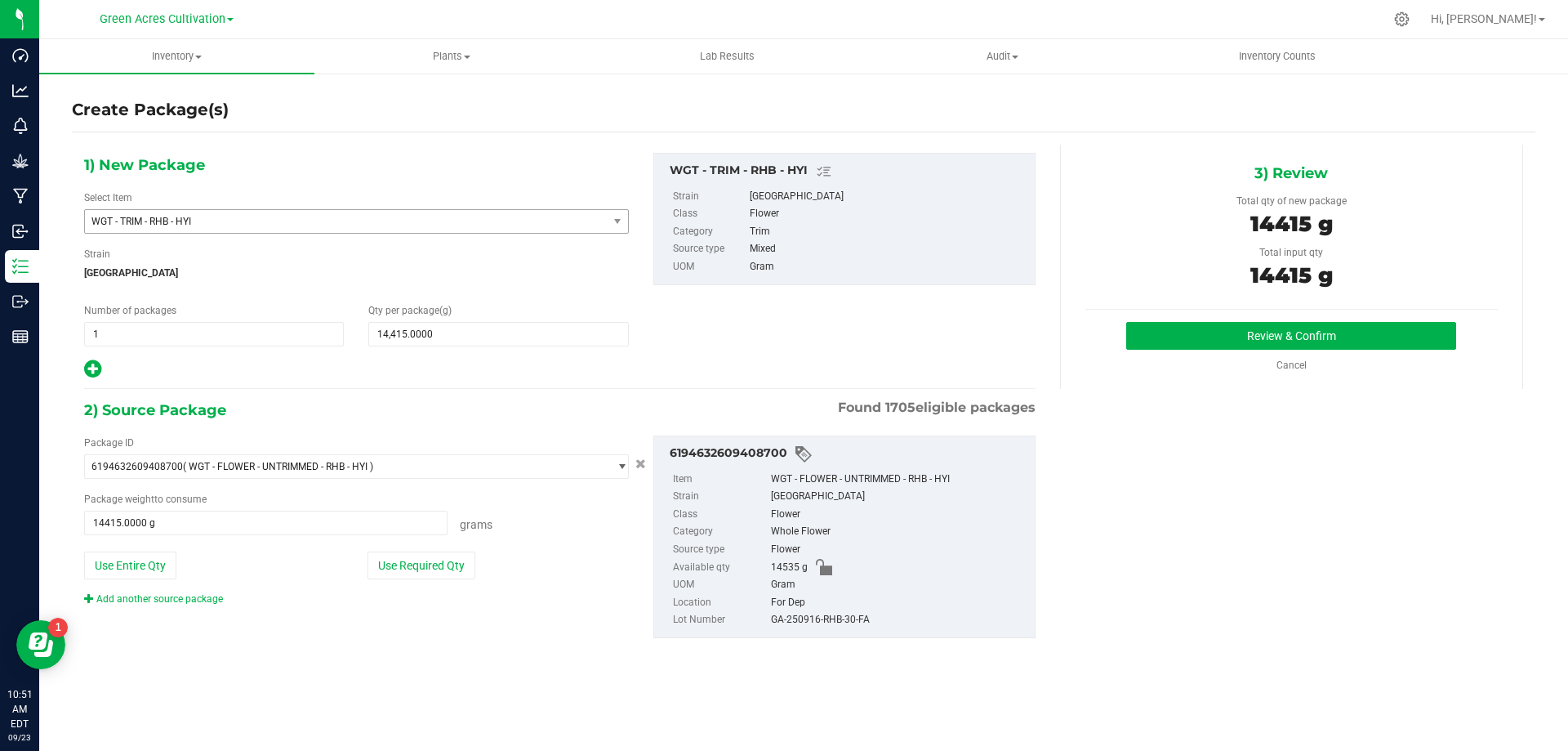
click at [829, 624] on div "GA-250916-RHB-30-FA" at bounding box center [898, 620] width 256 height 18
copy div "GA-250916-RHB-30-FA"
click at [1241, 342] on button "Review & Confirm" at bounding box center [1291, 336] width 330 height 28
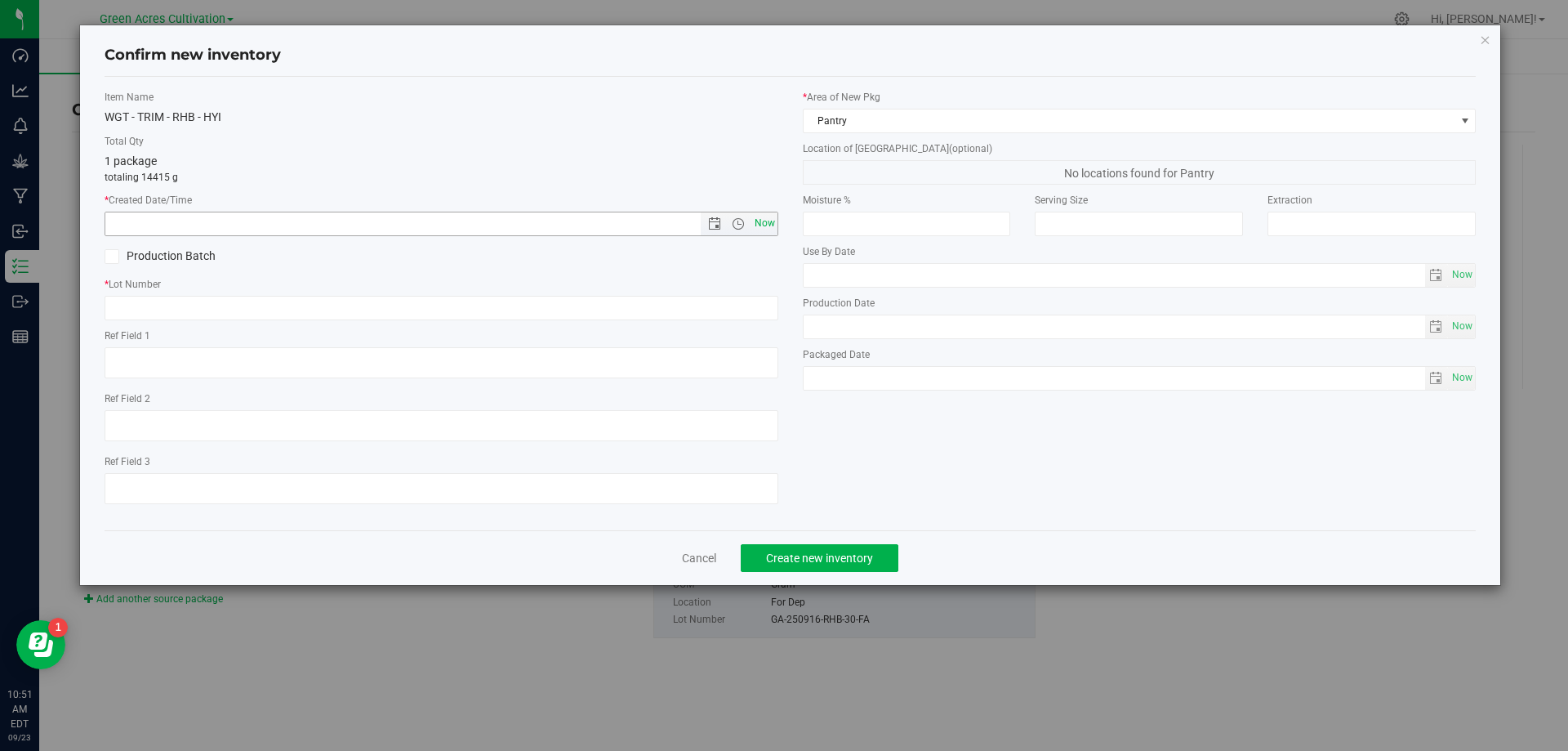
click at [768, 231] on span "Now" at bounding box center [765, 223] width 28 height 24
type input "[DATE] 10:51 AM"
click at [755, 307] on input "text" at bounding box center [442, 308] width 674 height 24
paste input "GA-250916-RHB-30-FA"
type input "GA-250916-RHB-30-TB"
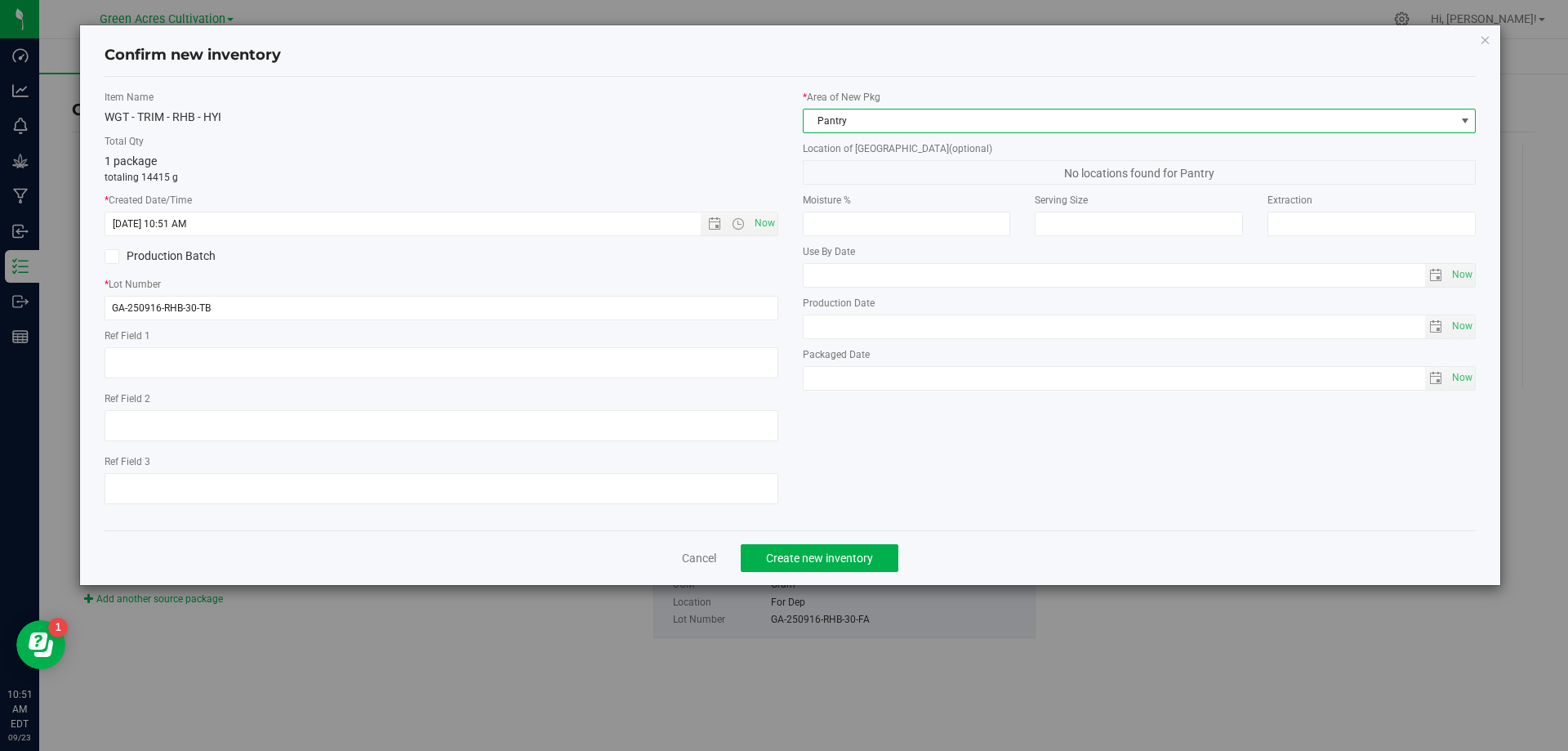
click at [955, 117] on span "Pantry" at bounding box center [1130, 121] width 652 height 23
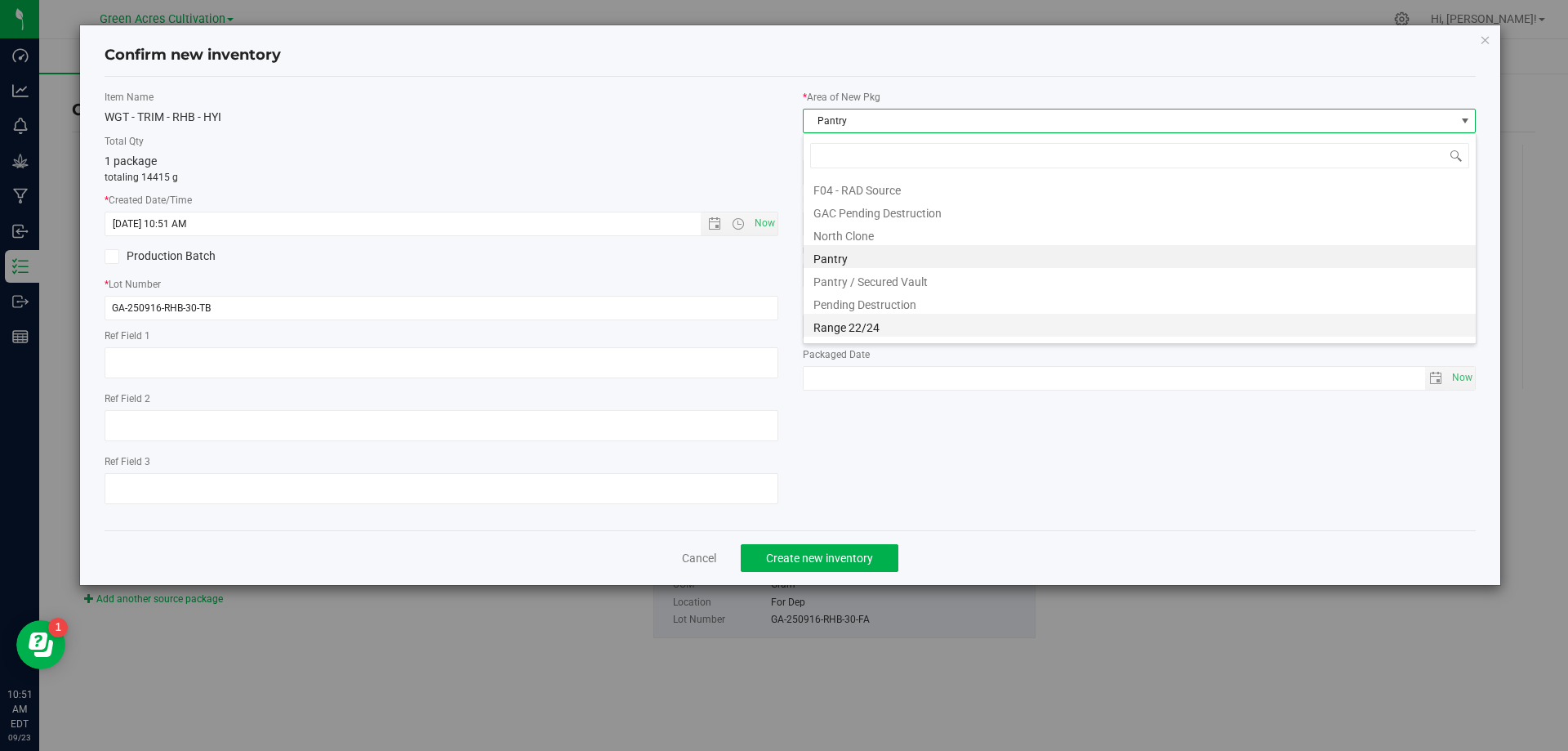
scroll to position [248, 0]
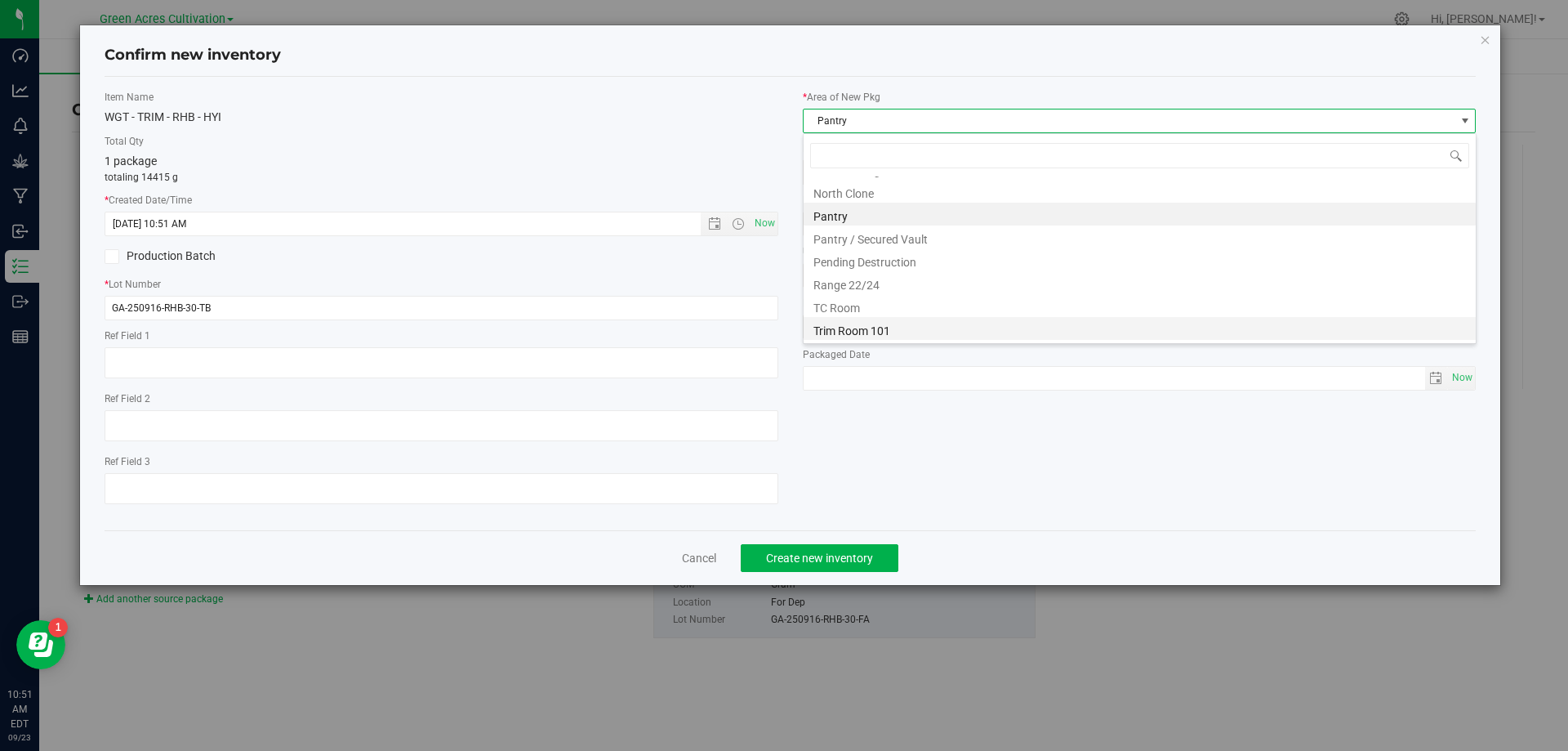
click at [902, 340] on li "Trim Room 101" at bounding box center [1140, 328] width 672 height 23
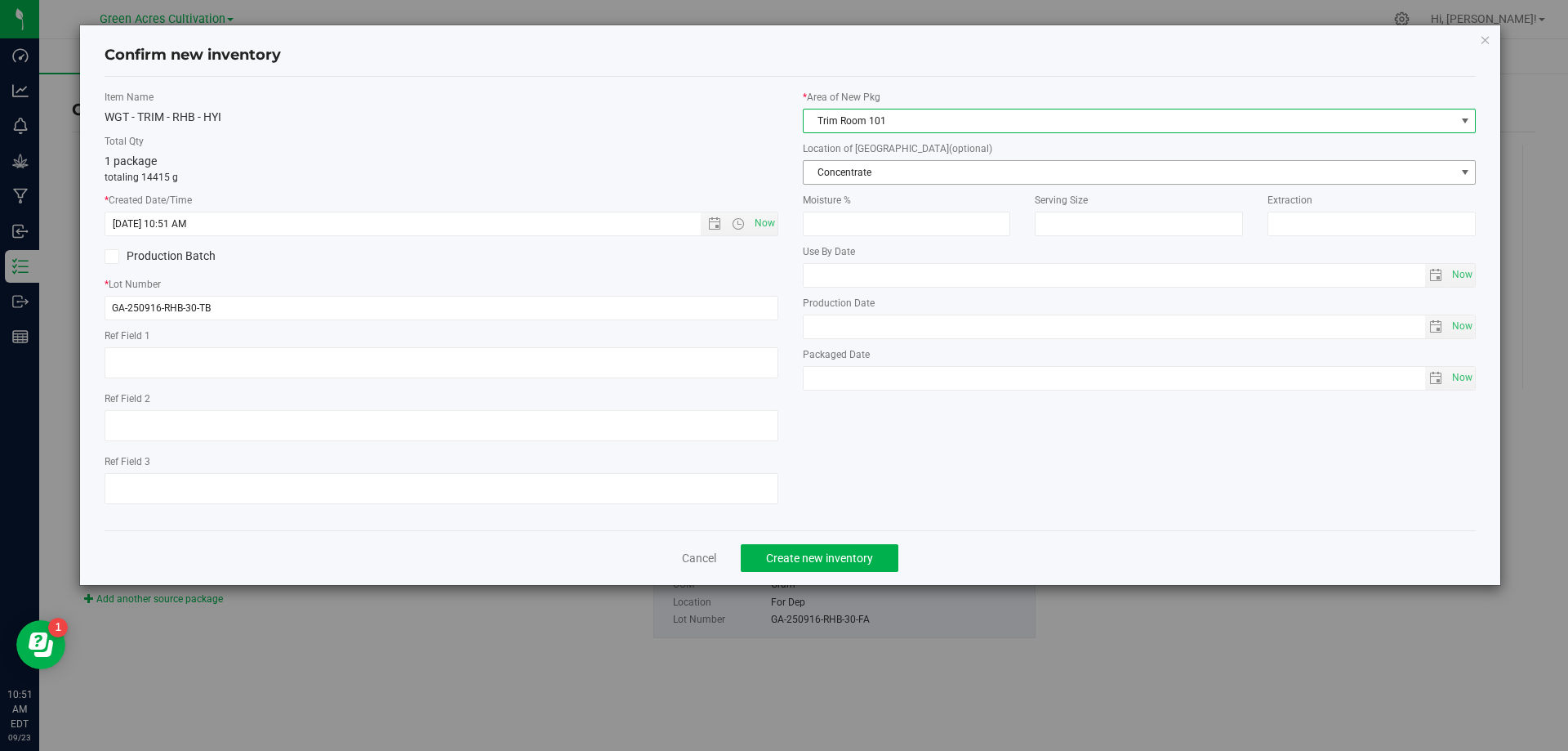
click at [897, 179] on span "Concentrate" at bounding box center [1130, 172] width 652 height 23
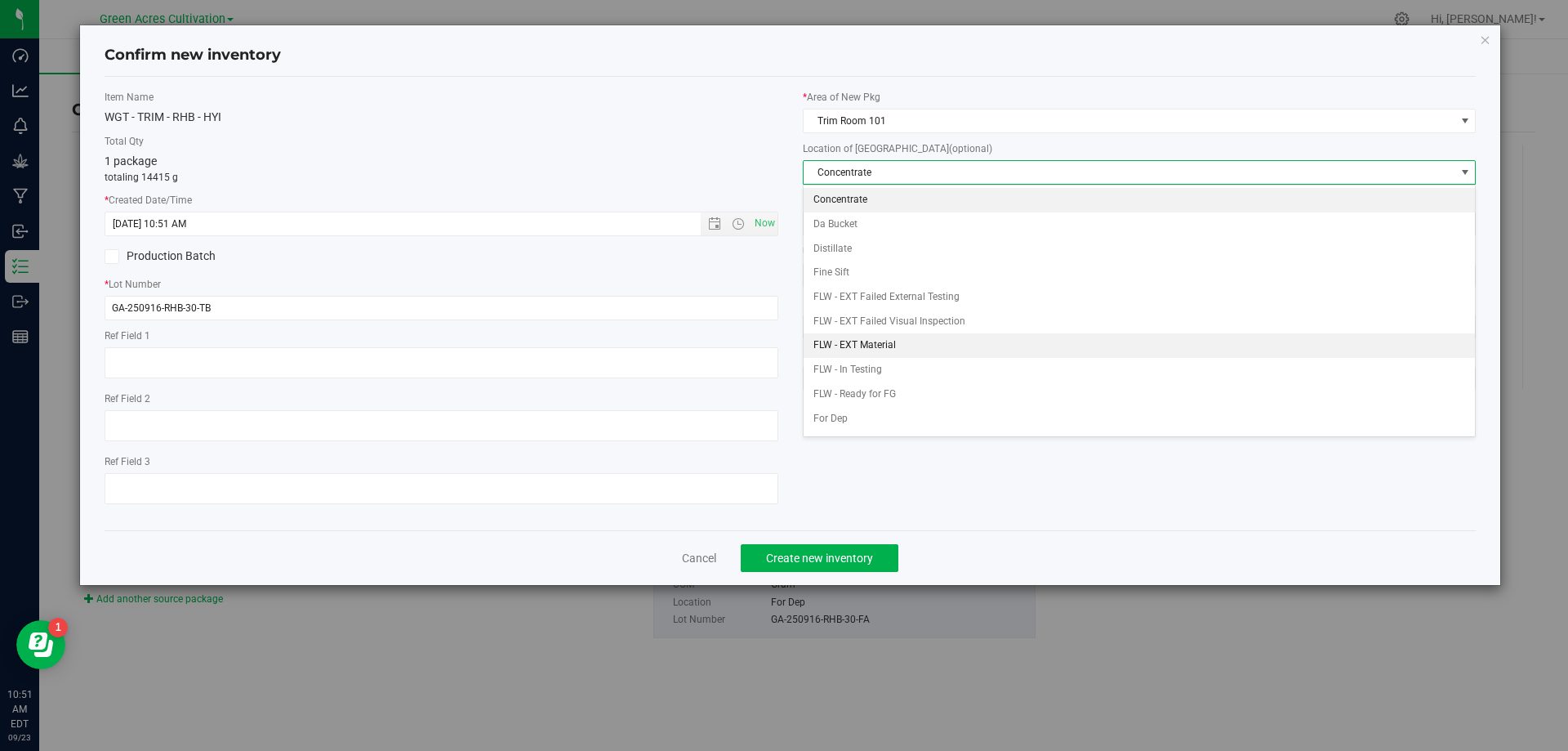
click at [883, 352] on li "FLW - EXT Material" at bounding box center [1140, 346] width 672 height 24
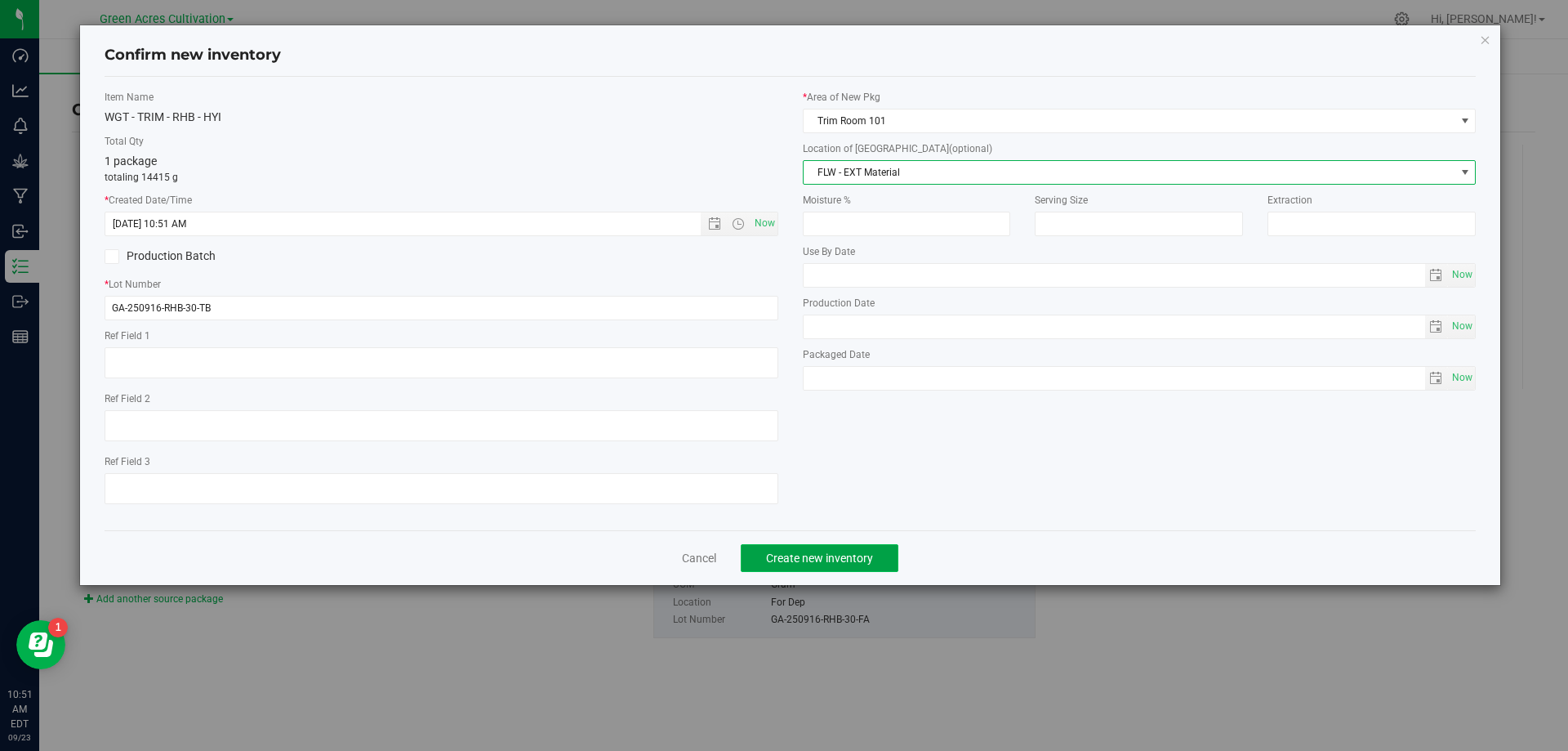
click at [863, 560] on span "Create new inventory" at bounding box center [820, 558] width 107 height 13
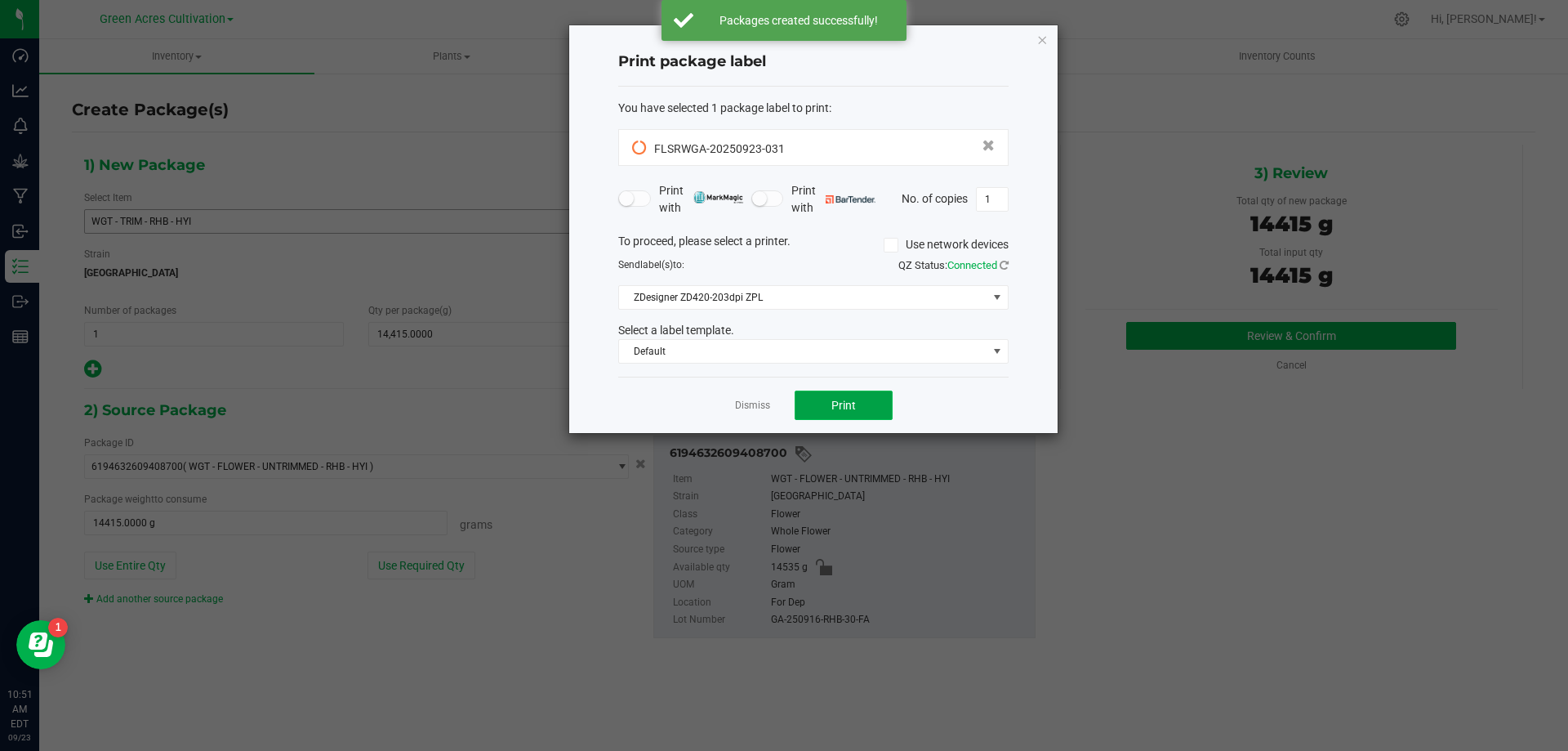
click at [836, 392] on button "Print" at bounding box center [843, 405] width 98 height 30
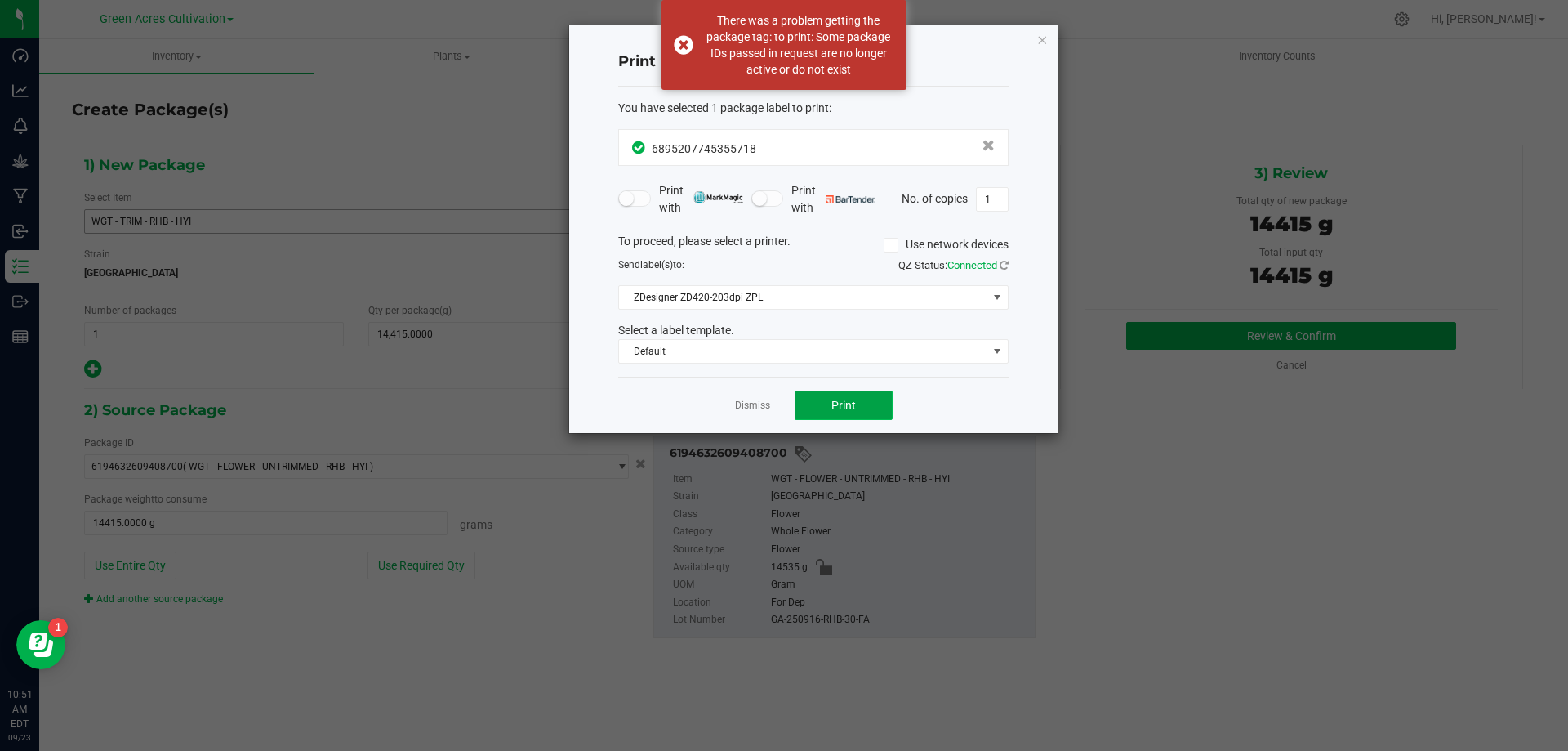
click at [832, 405] on span "Print" at bounding box center [844, 405] width 24 height 13
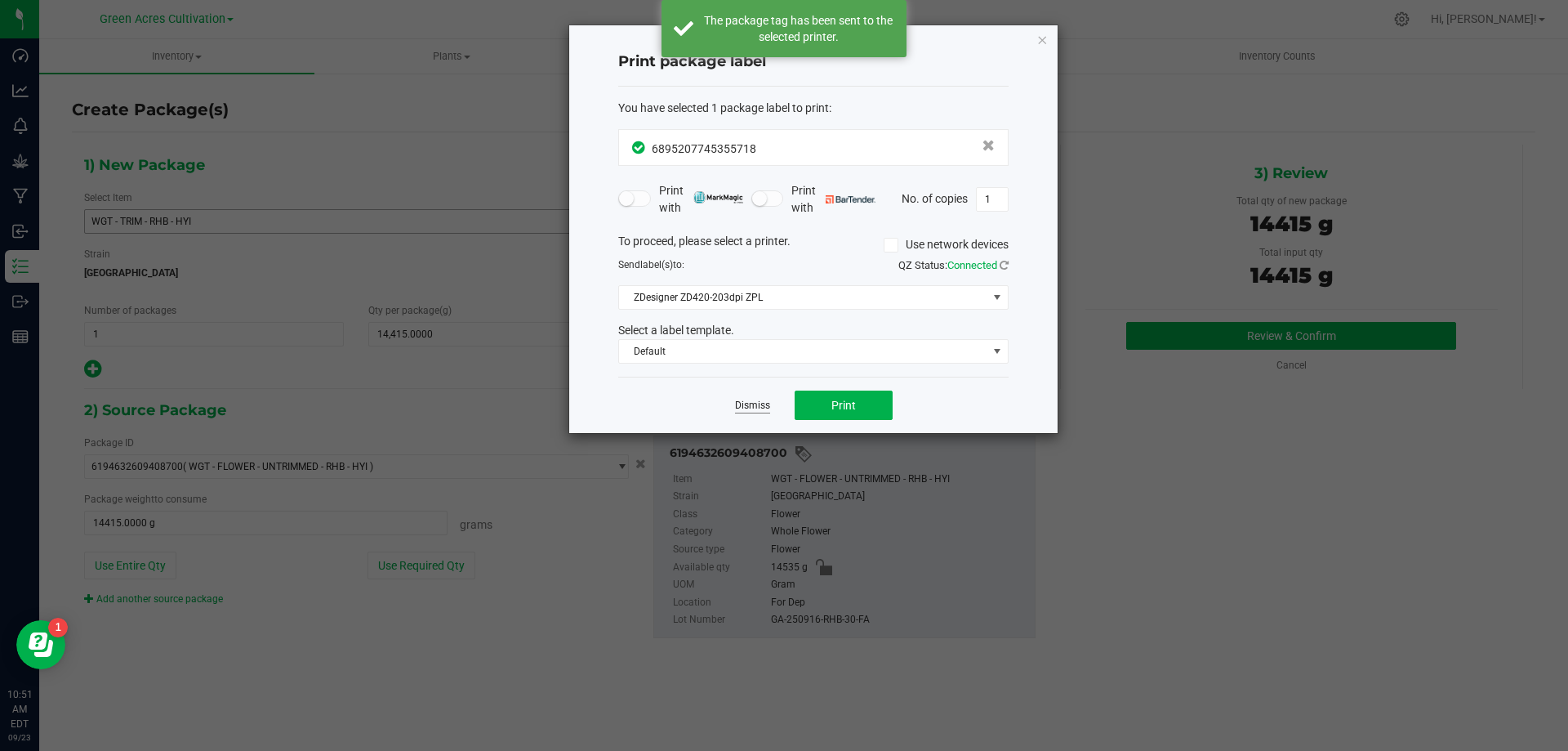
click at [765, 403] on link "Dismiss" at bounding box center [753, 406] width 35 height 14
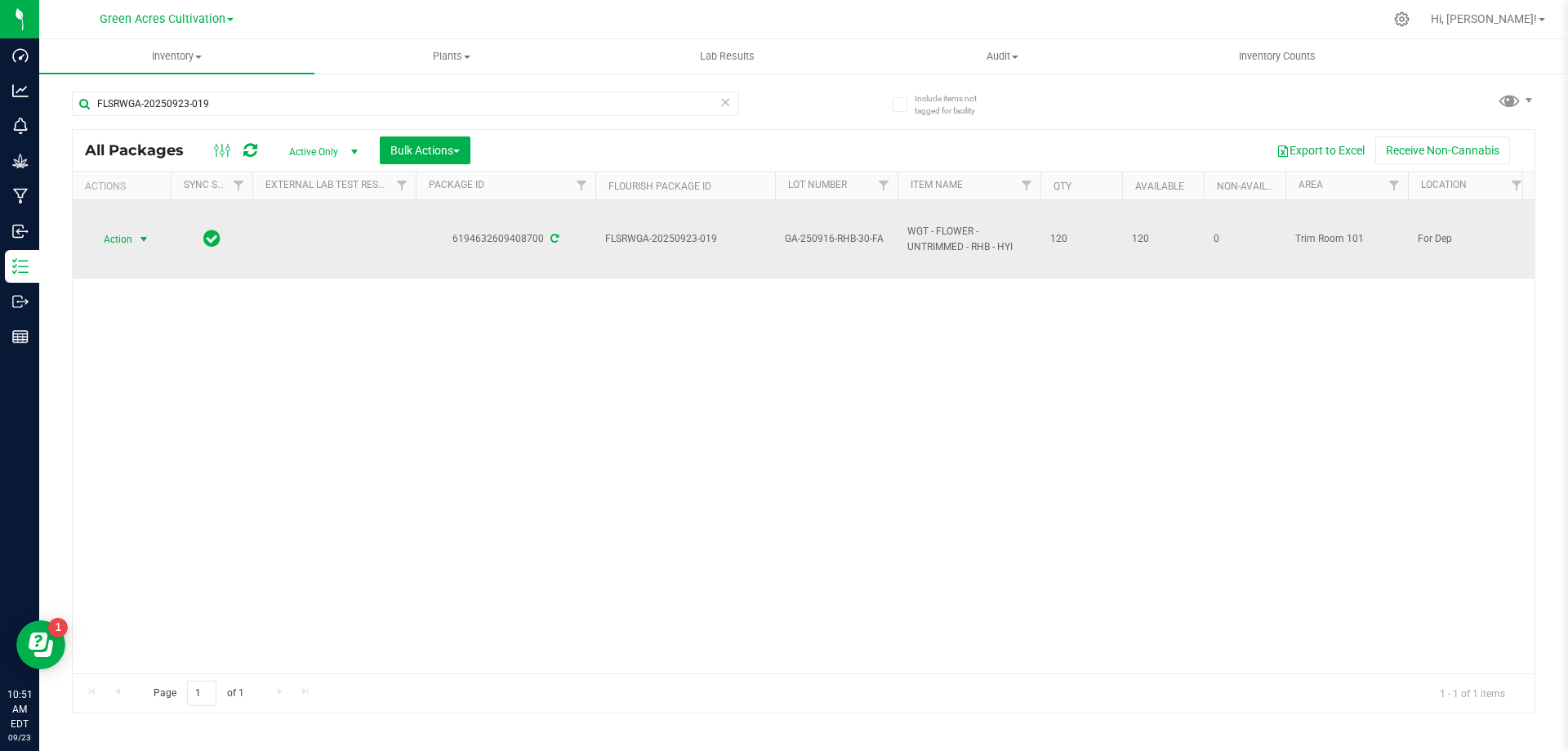
click at [148, 241] on span "select" at bounding box center [143, 239] width 13 height 13
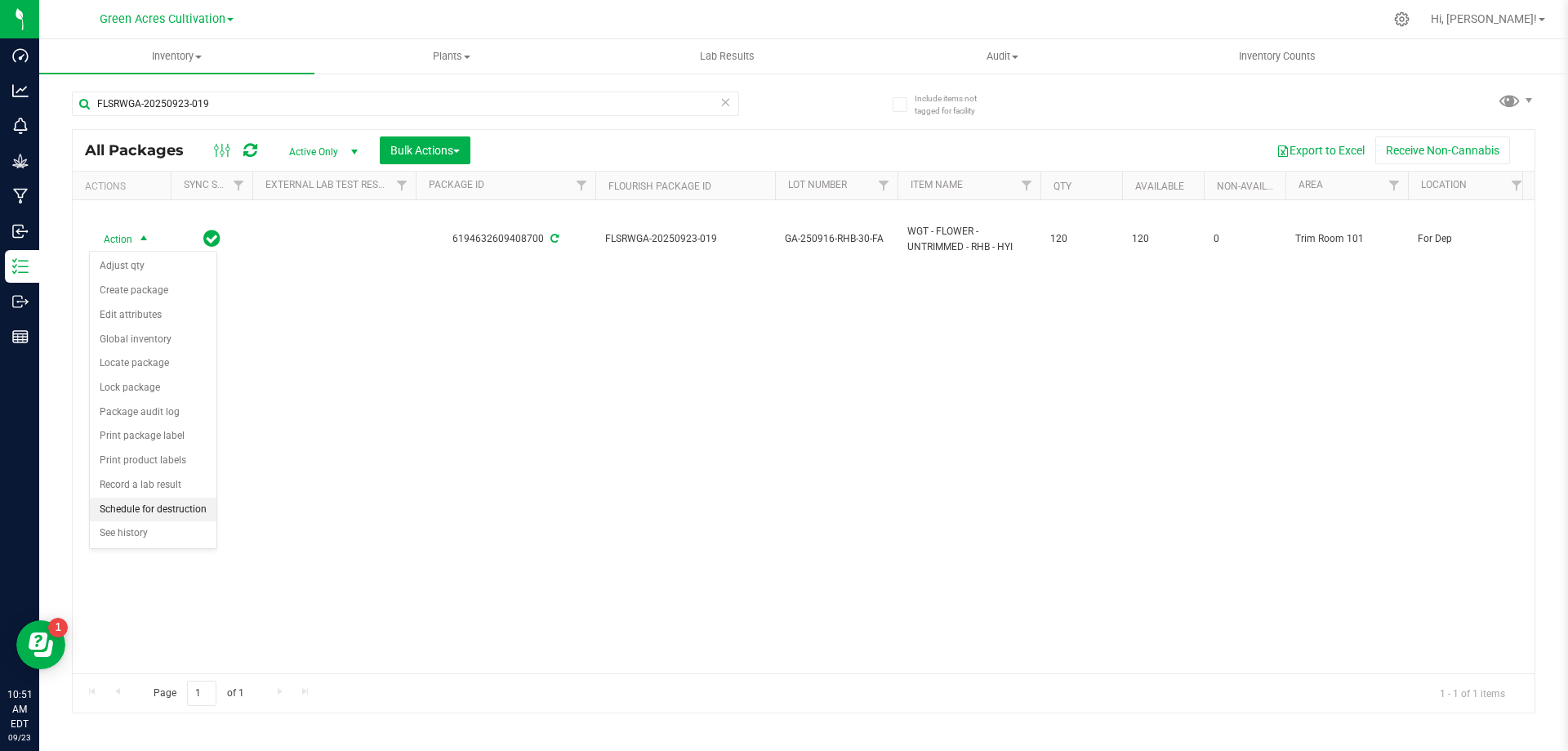
click at [159, 507] on li "Schedule for destruction" at bounding box center [153, 510] width 127 height 24
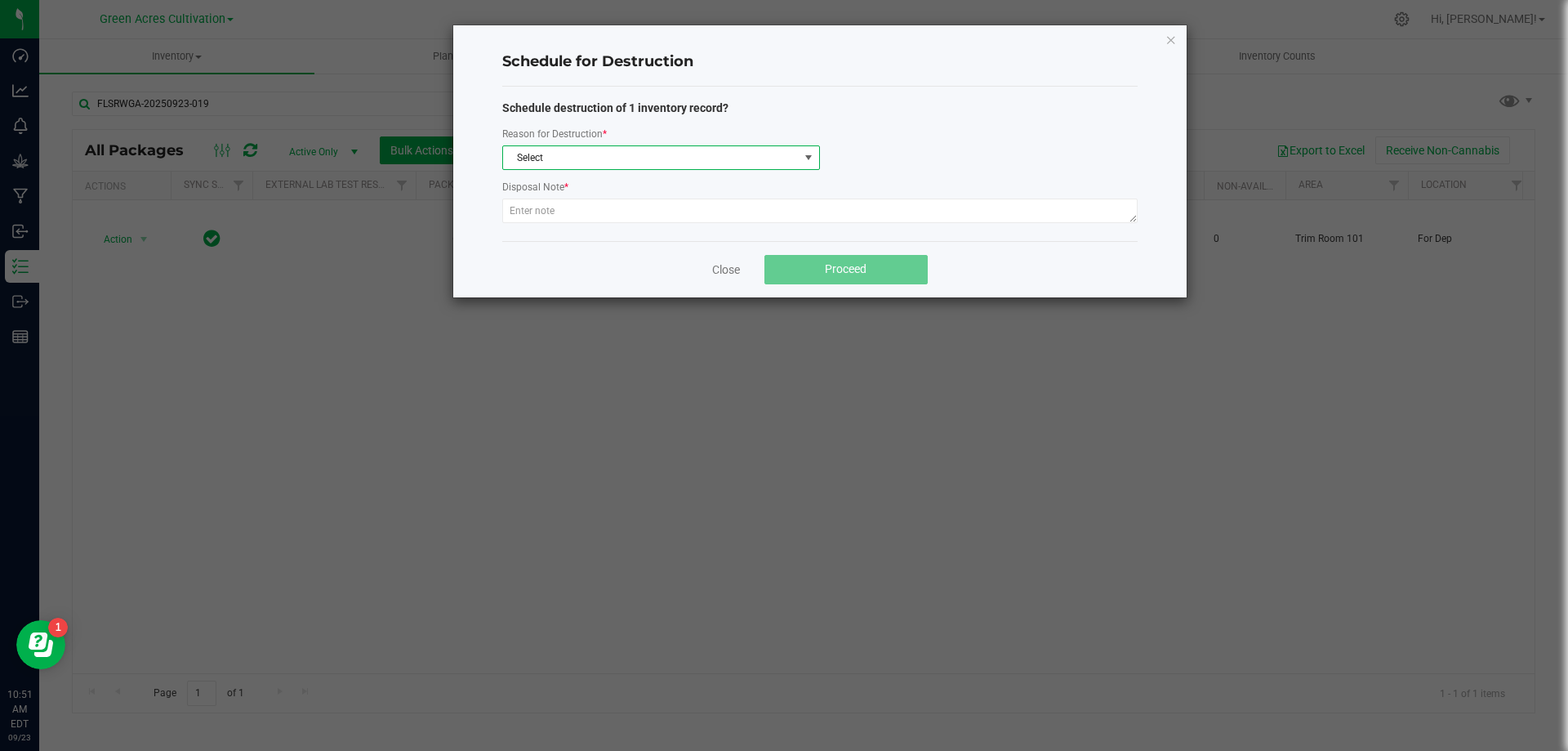
click at [526, 148] on span "Select" at bounding box center [650, 157] width 296 height 23
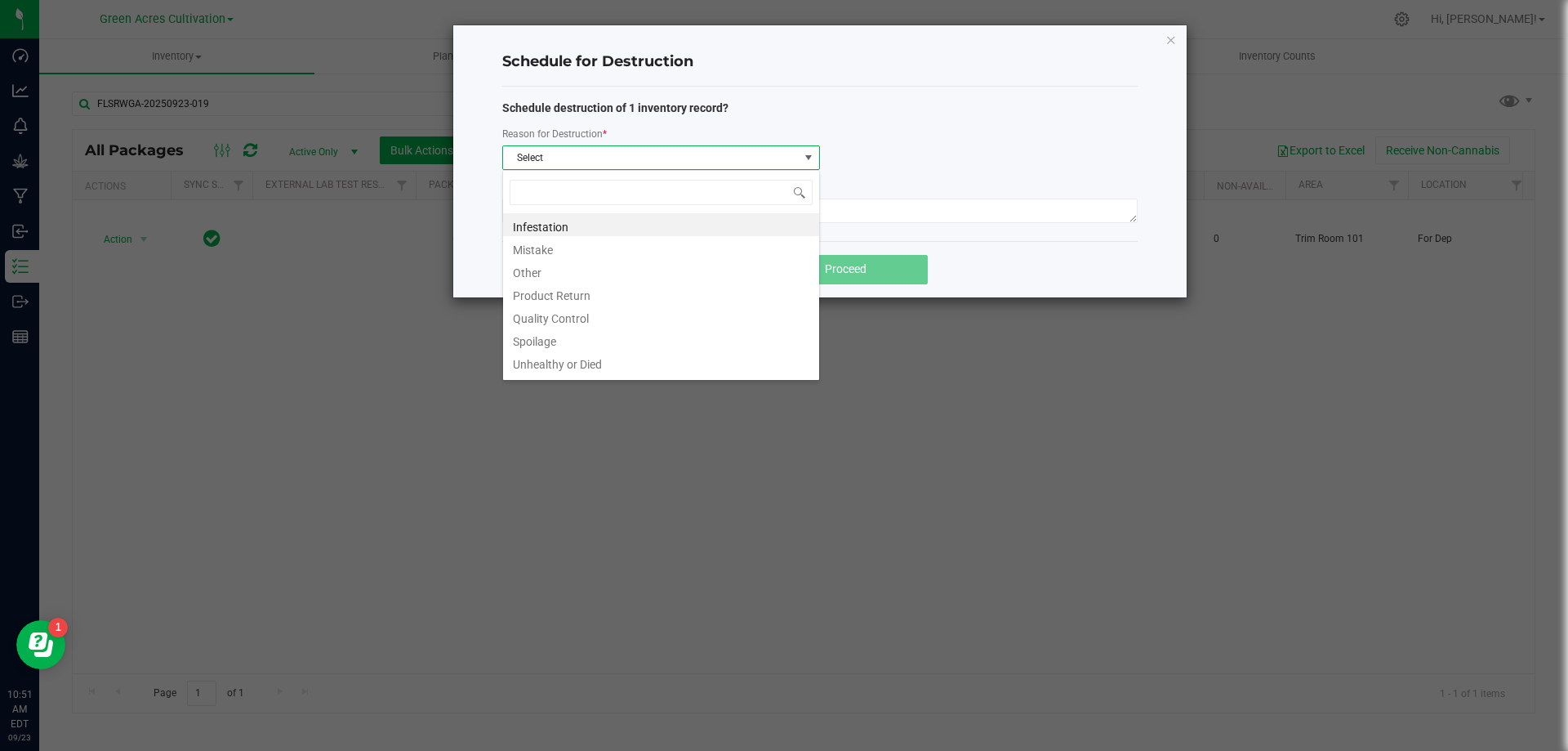
scroll to position [24, 318]
type input "W"
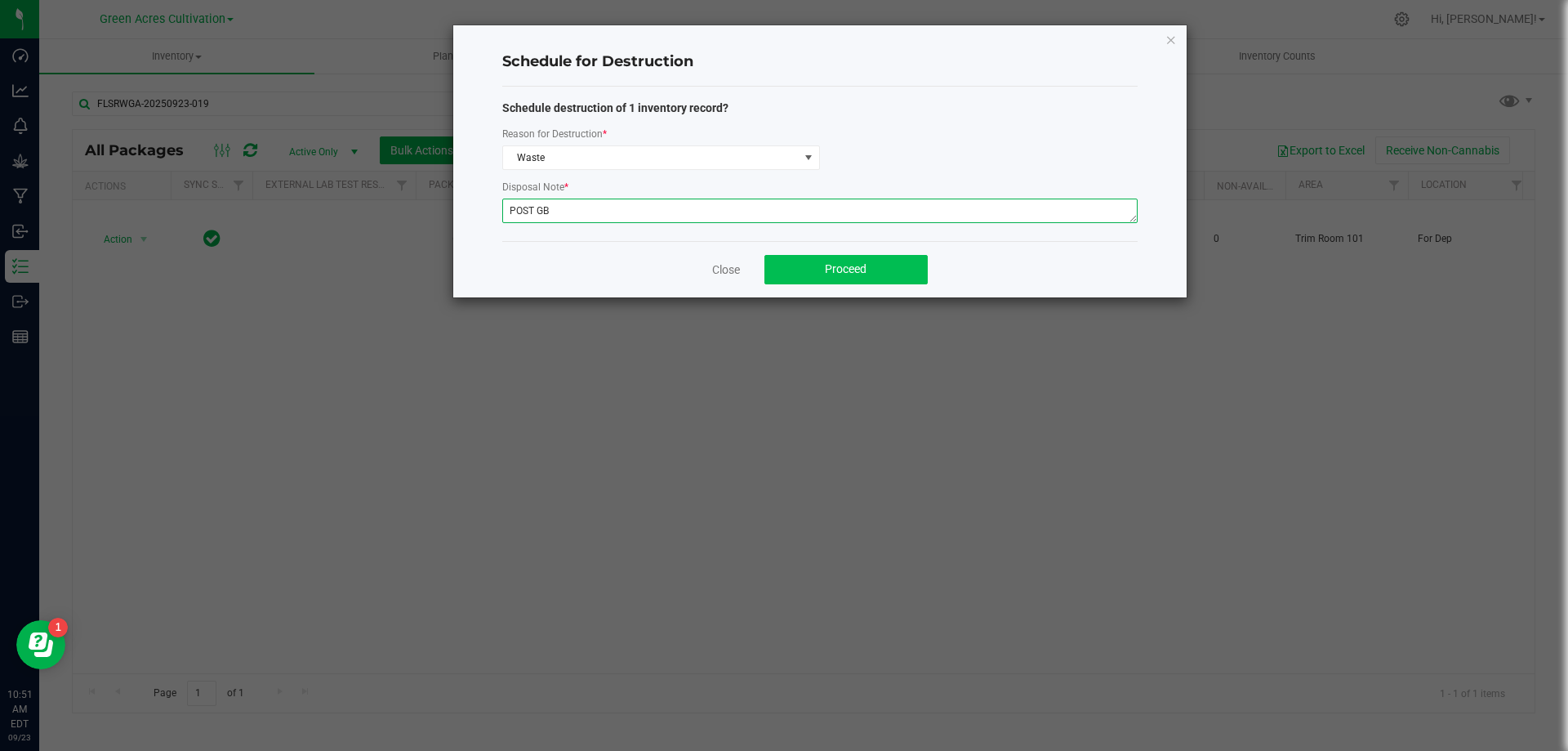
type textarea "POST GB"
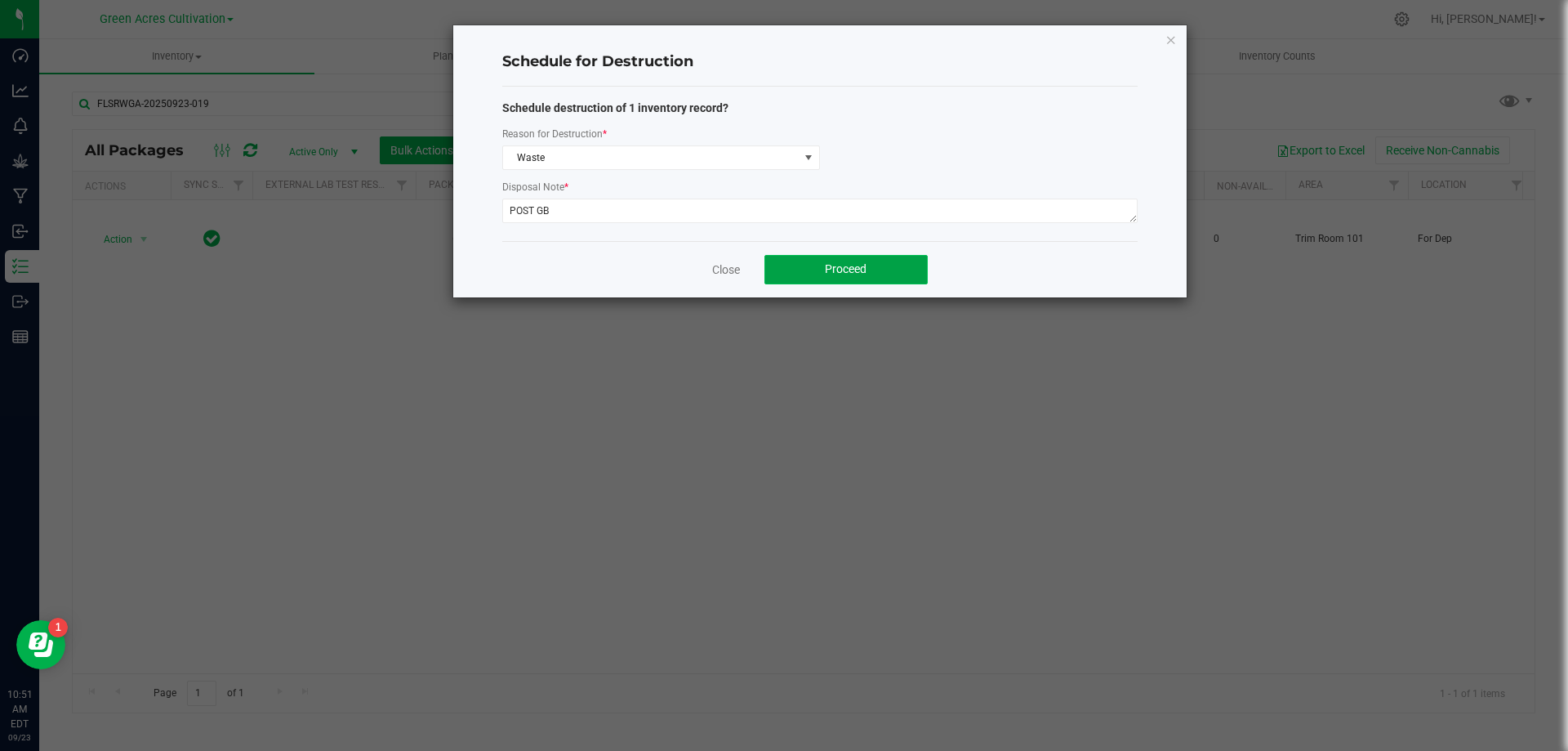
click at [792, 272] on button "Proceed" at bounding box center [846, 270] width 163 height 30
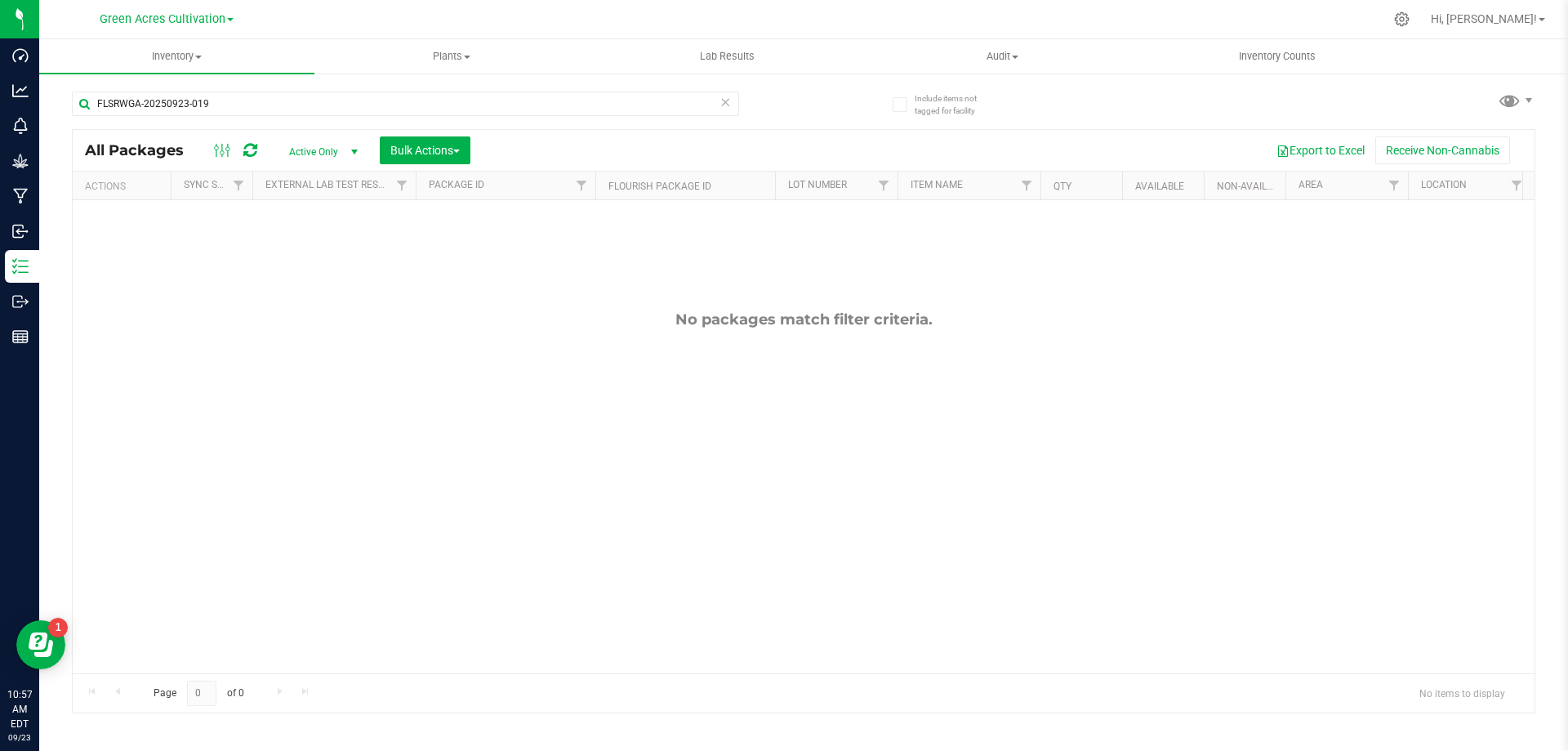
click at [377, 82] on div "FLSRWGA-20250923-019" at bounding box center [437, 103] width 732 height 52
click at [383, 100] on input "FLSRWGA-20250923-019" at bounding box center [405, 104] width 667 height 24
paste input "2"
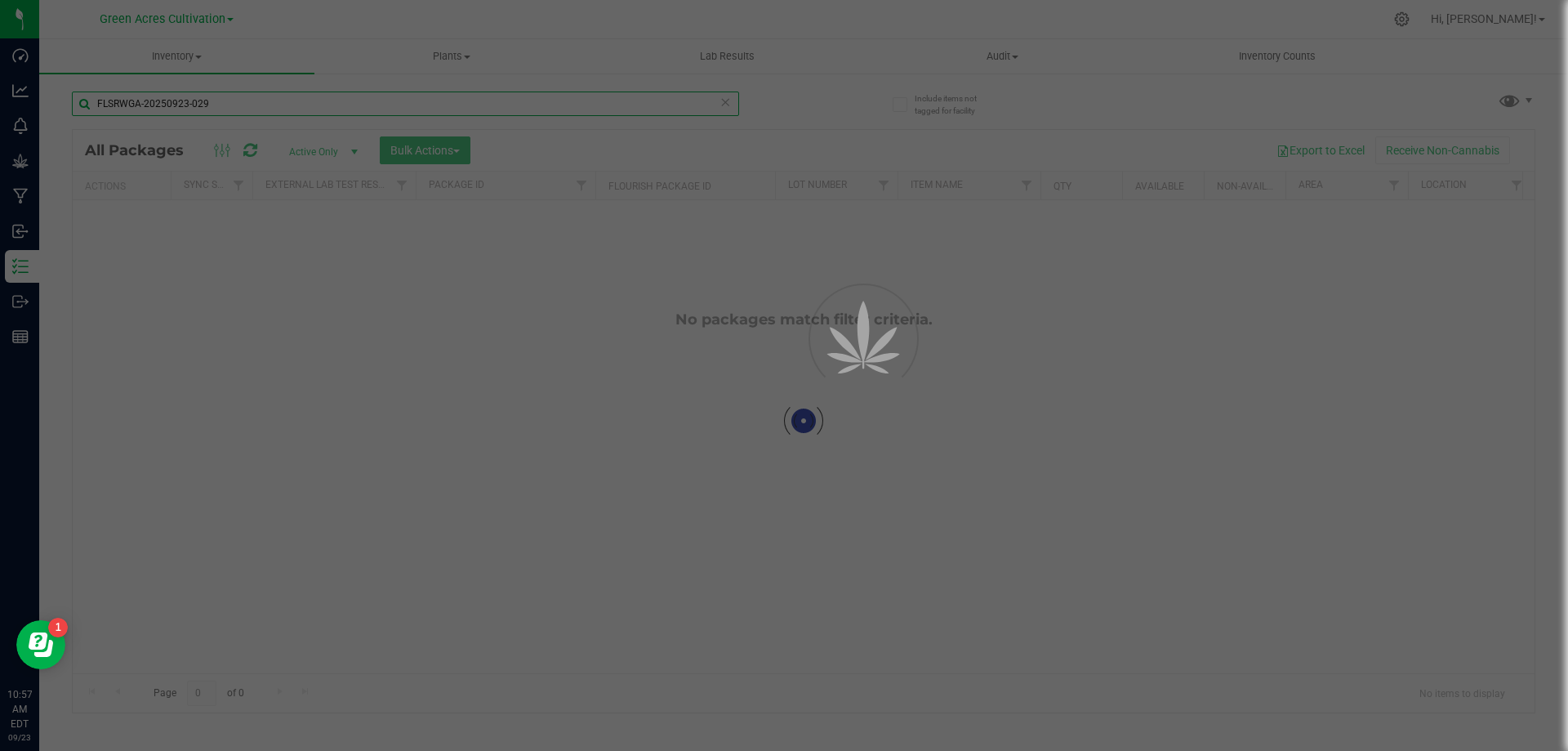
type input "FLSRWGA-20250923-029"
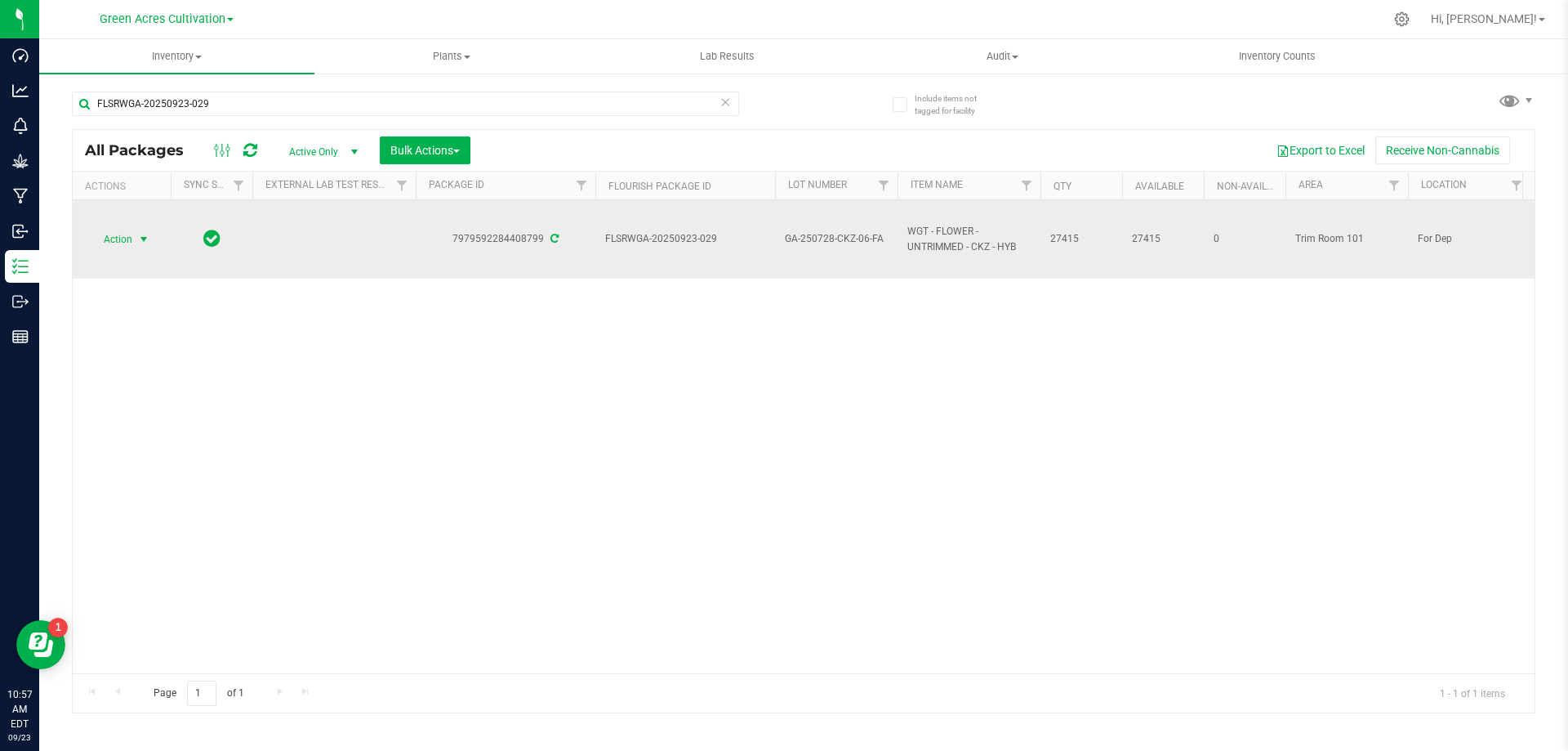
click at [138, 235] on span "select" at bounding box center [143, 239] width 13 height 13
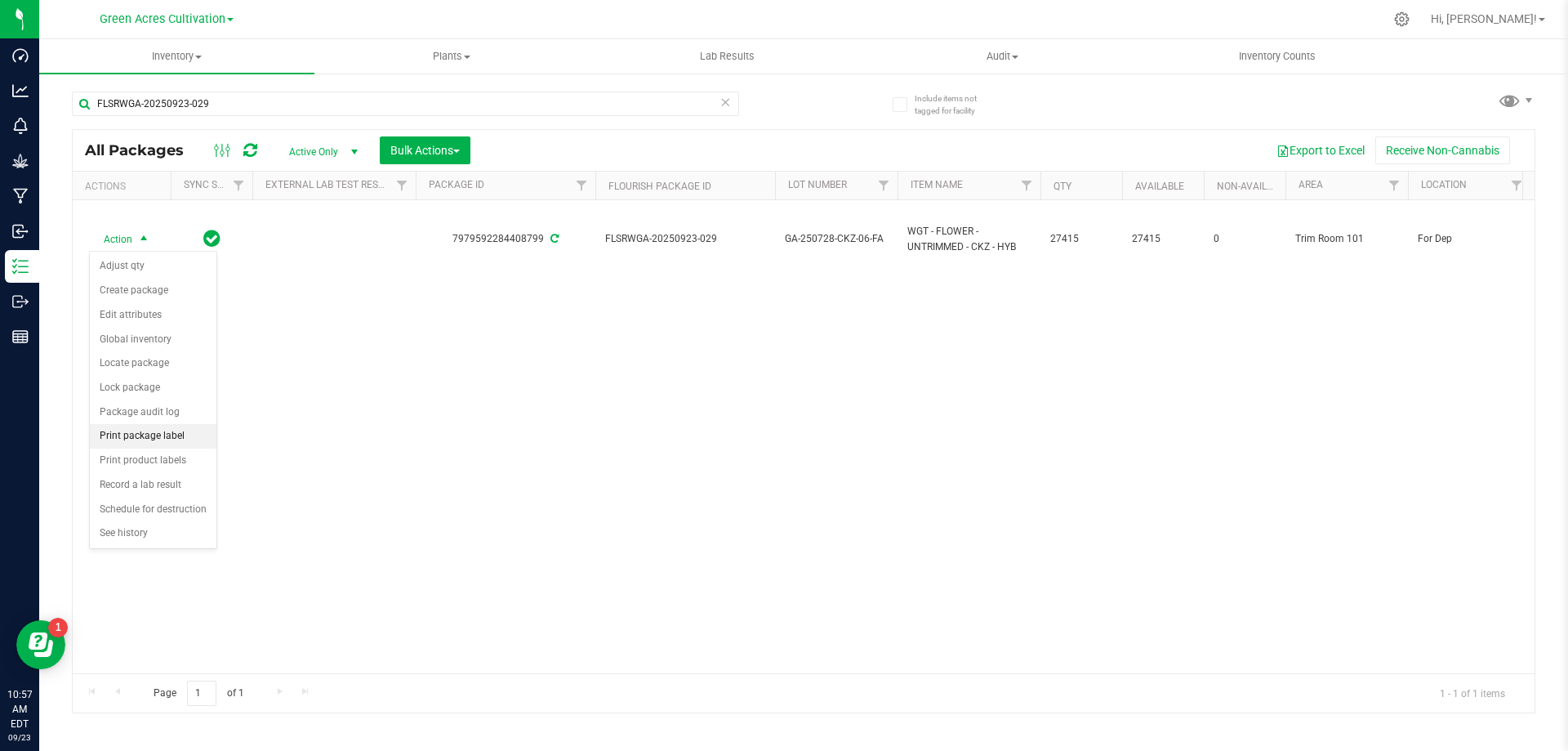
click at [159, 438] on li "Print package label" at bounding box center [153, 437] width 127 height 24
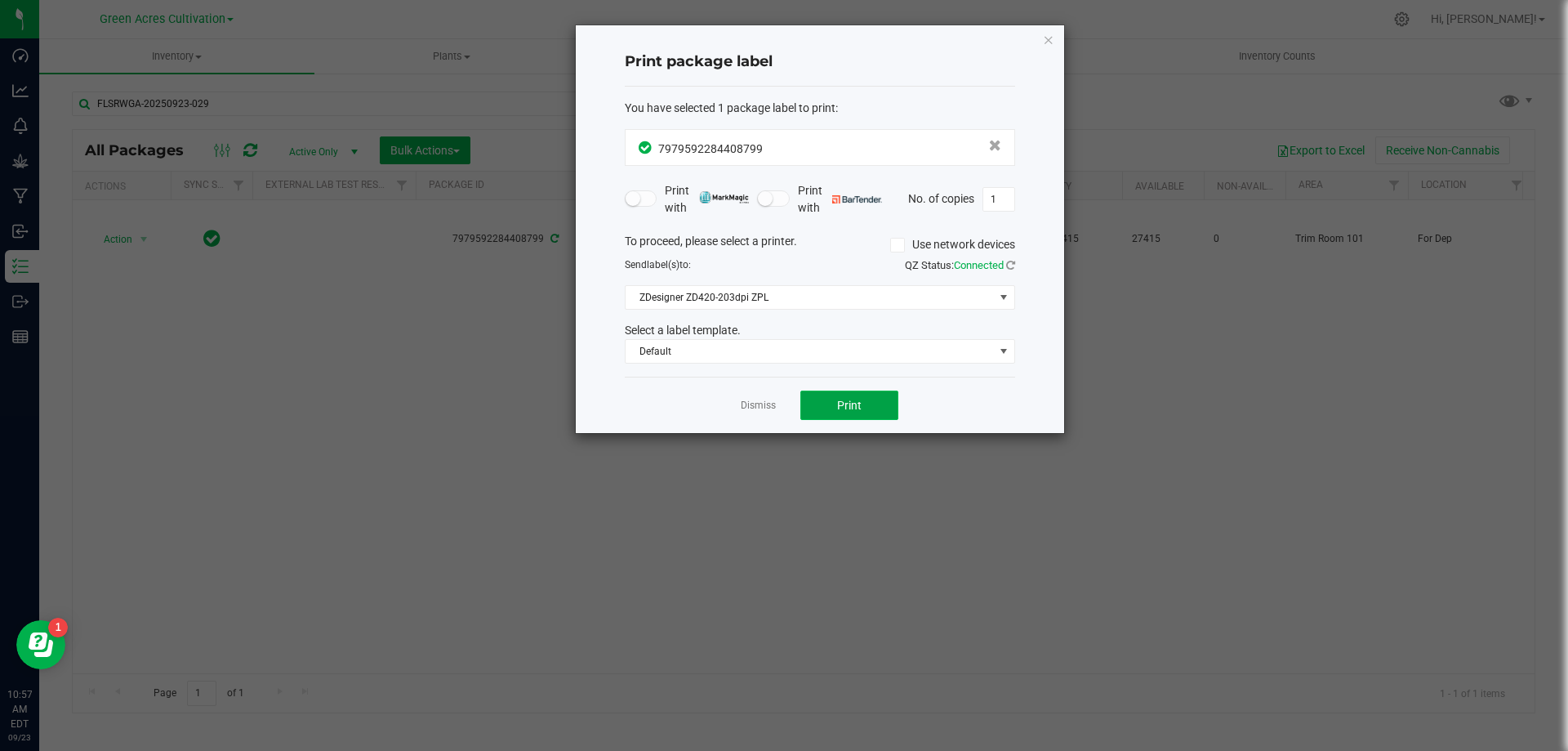
click at [858, 409] on span "Print" at bounding box center [849, 405] width 24 height 13
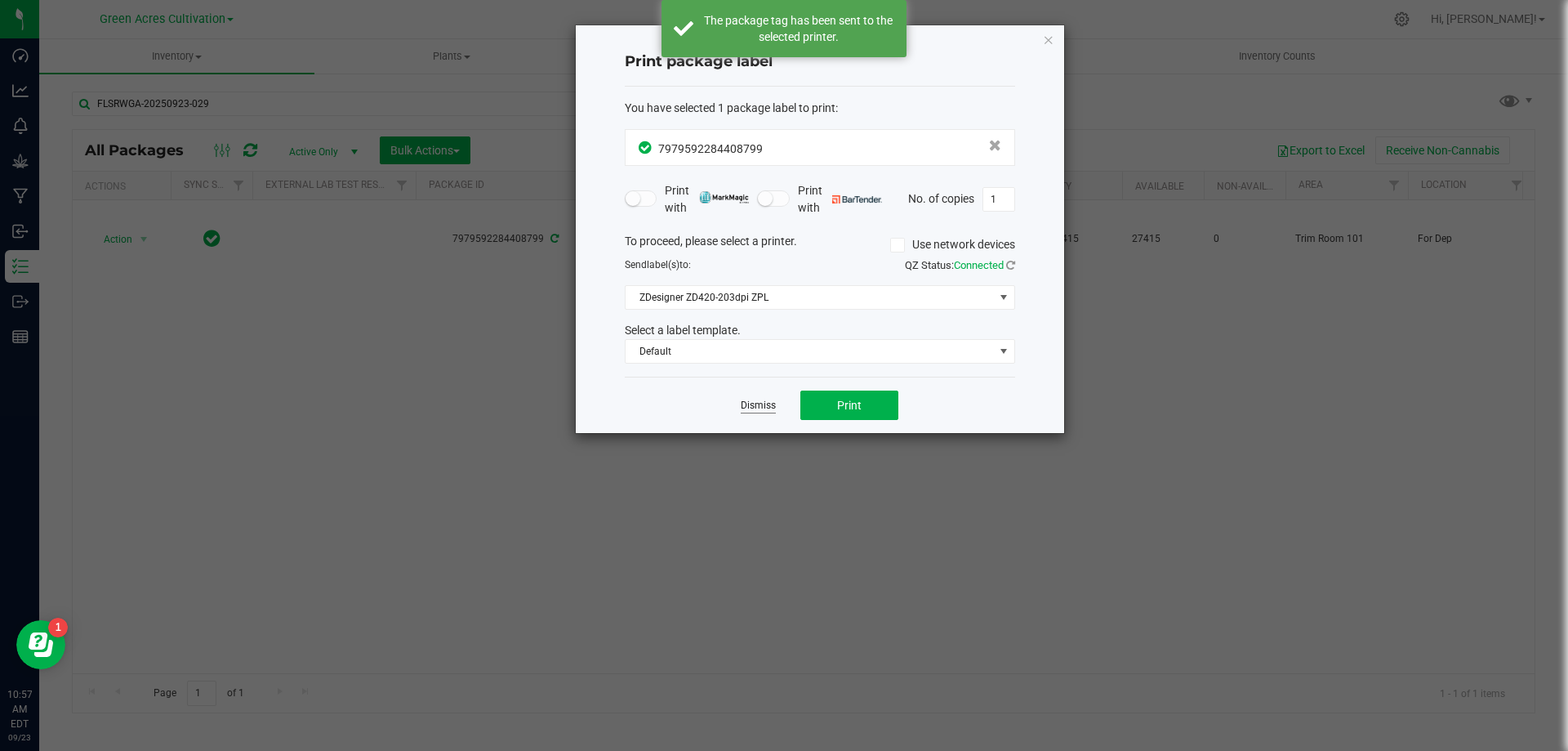
click at [751, 408] on link "Dismiss" at bounding box center [759, 406] width 35 height 14
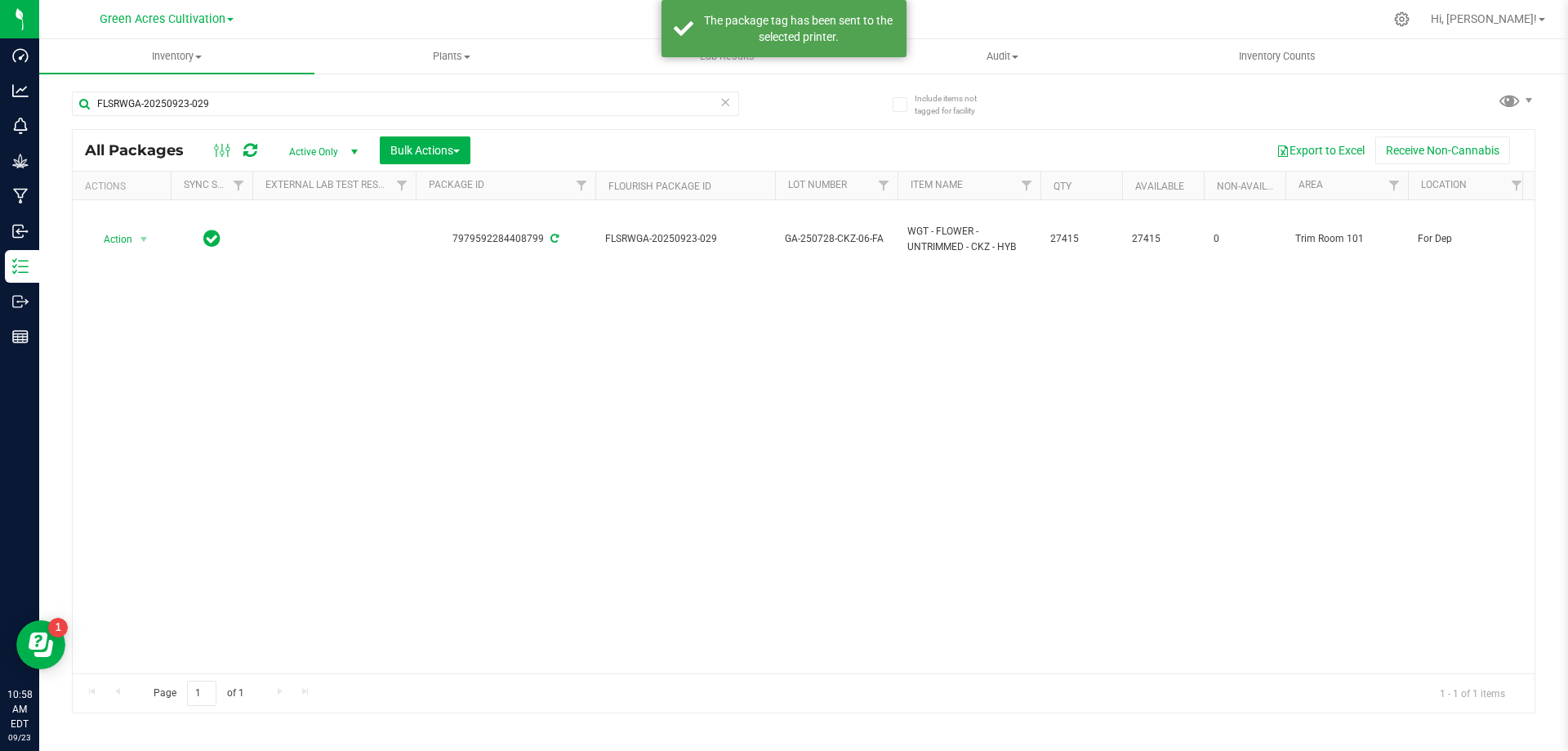
click at [726, 103] on icon at bounding box center [725, 101] width 11 height 19
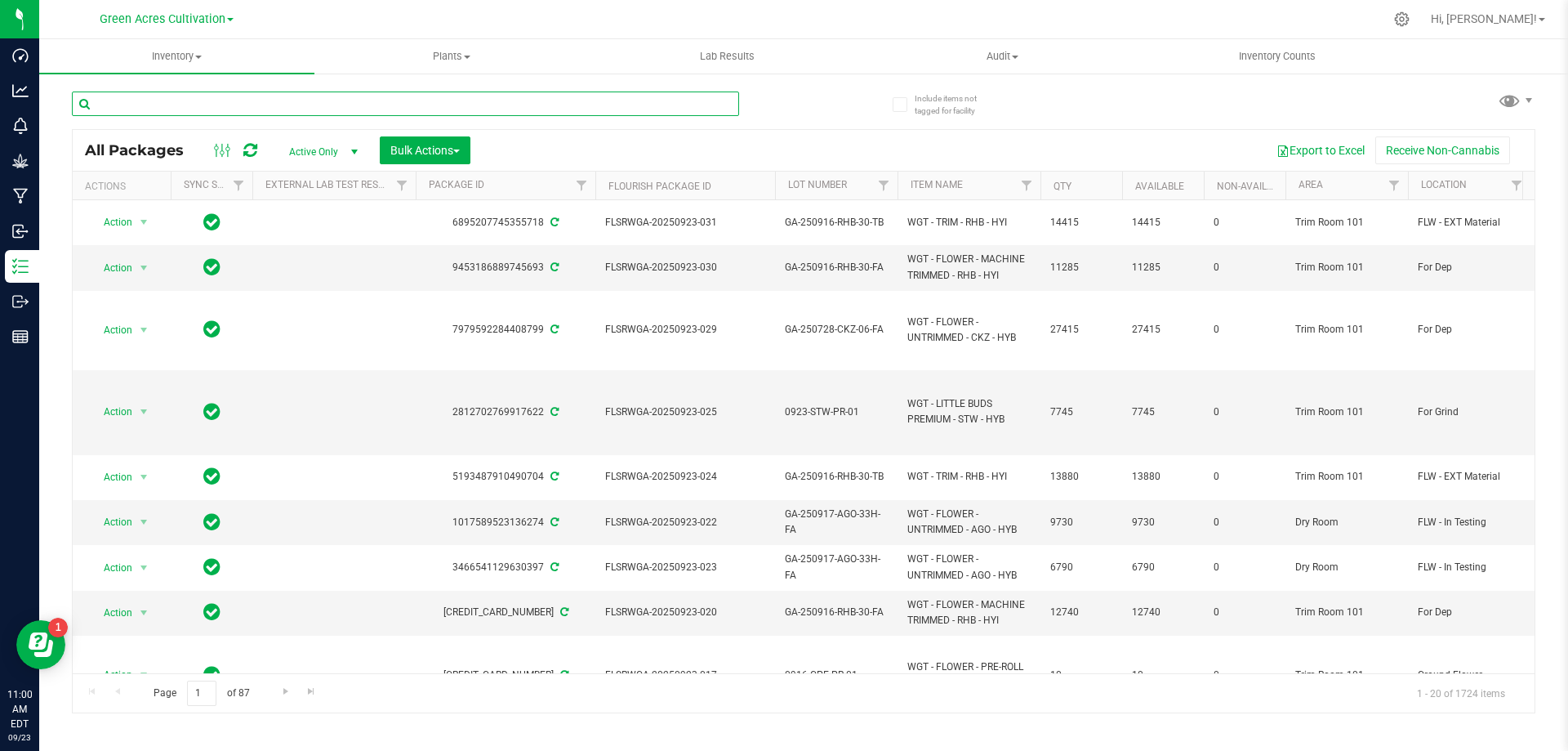
click at [326, 111] on input "text" at bounding box center [405, 104] width 667 height 24
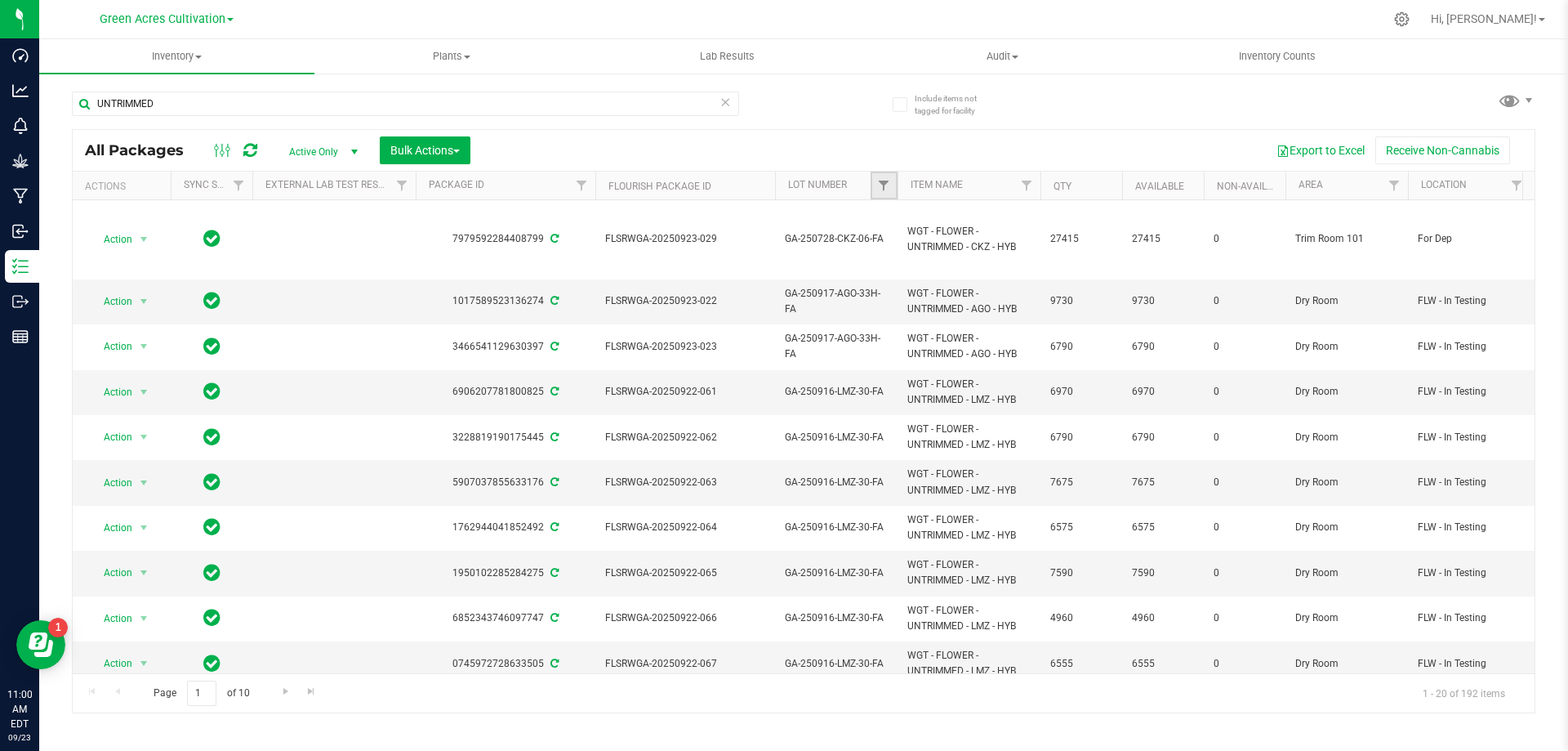
click at [871, 187] on link "Filter" at bounding box center [884, 185] width 27 height 28
click at [866, 147] on div "Export to Excel Receive Non-Cannabis" at bounding box center [1002, 150] width 1040 height 28
click at [863, 188] on th "Lot Number" at bounding box center [836, 185] width 122 height 29
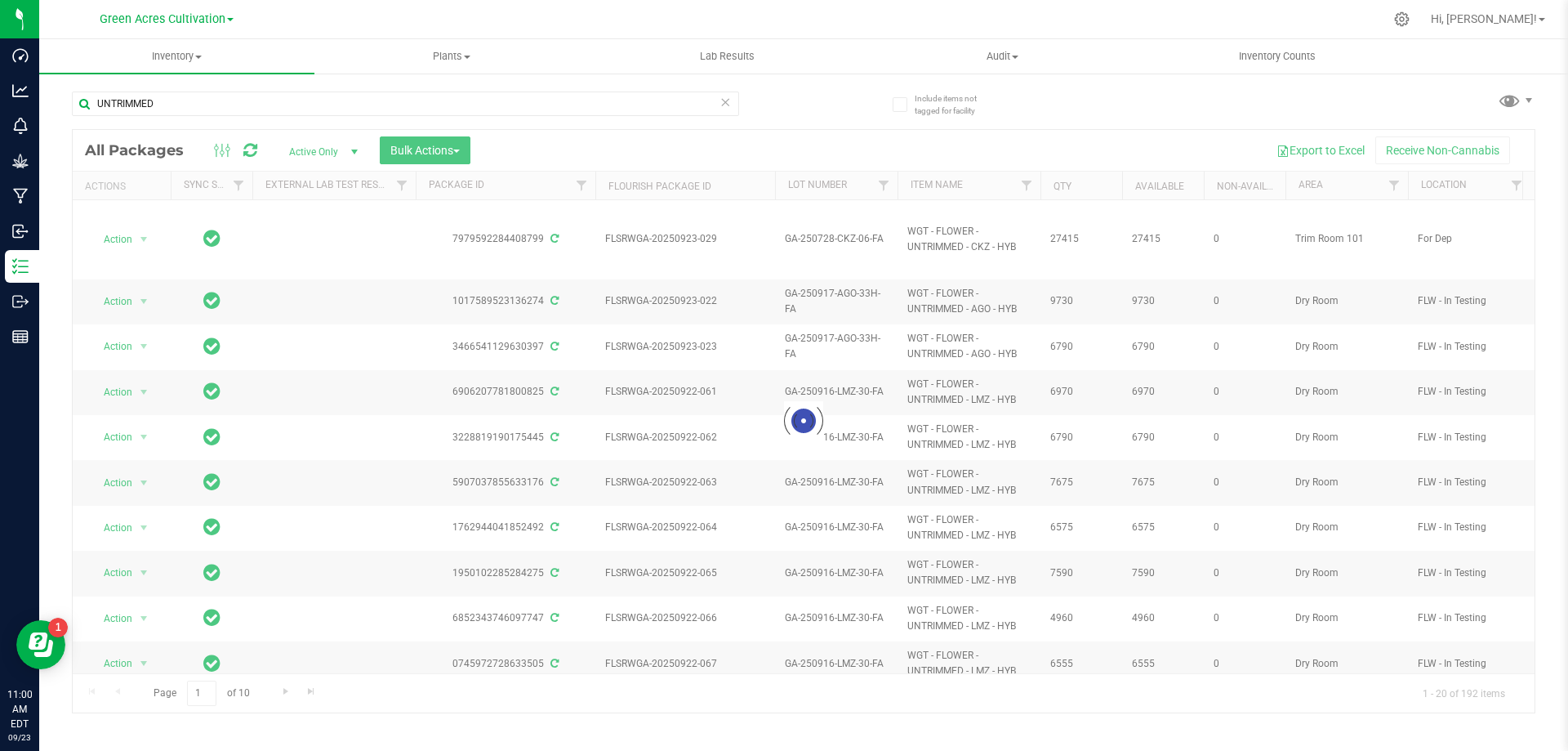
click at [870, 145] on div at bounding box center [803, 421] width 1462 height 582
click at [876, 196] on div at bounding box center [803, 421] width 1462 height 582
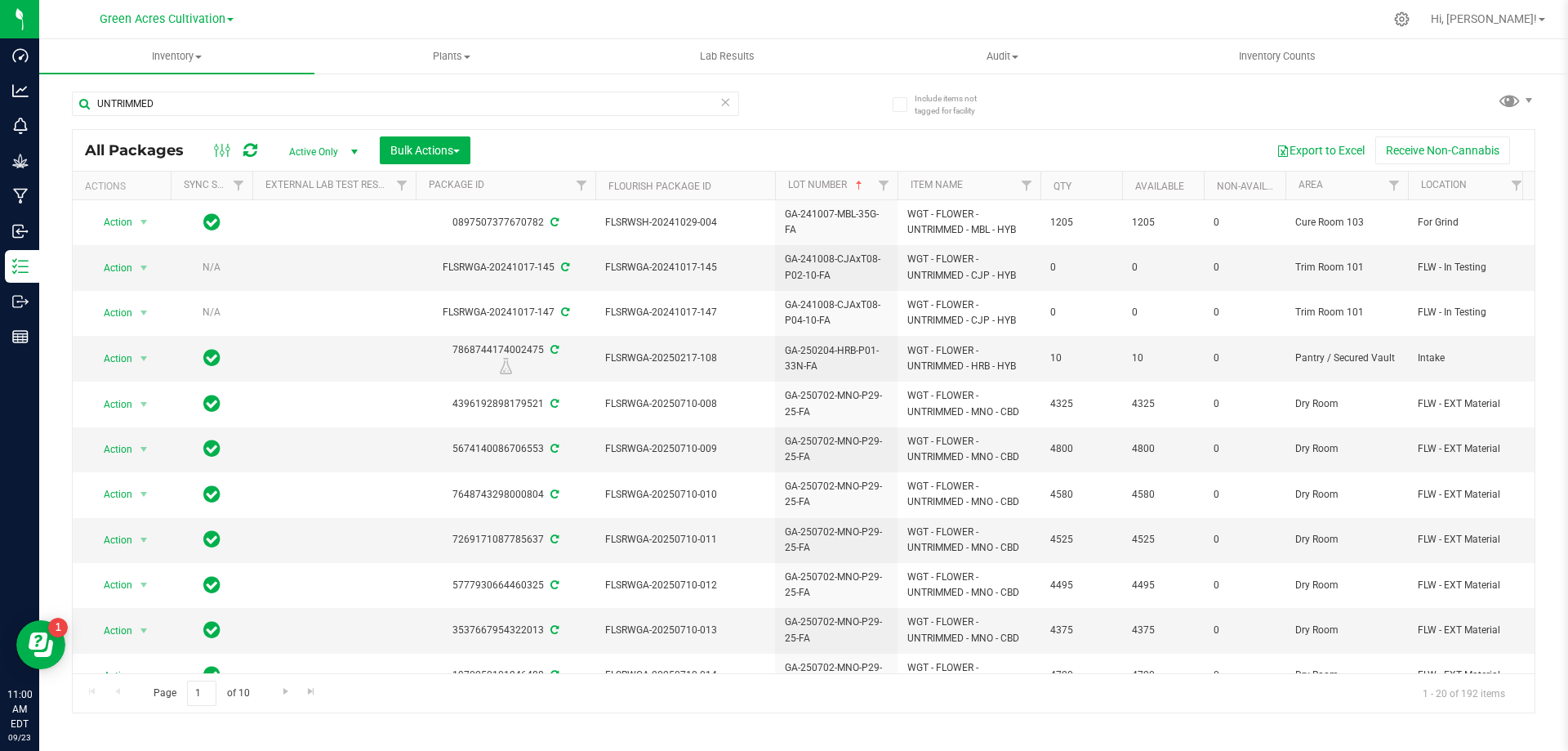
click at [333, 143] on span "Active Only" at bounding box center [320, 152] width 90 height 23
click at [337, 144] on span "Active Only" at bounding box center [320, 152] width 90 height 23
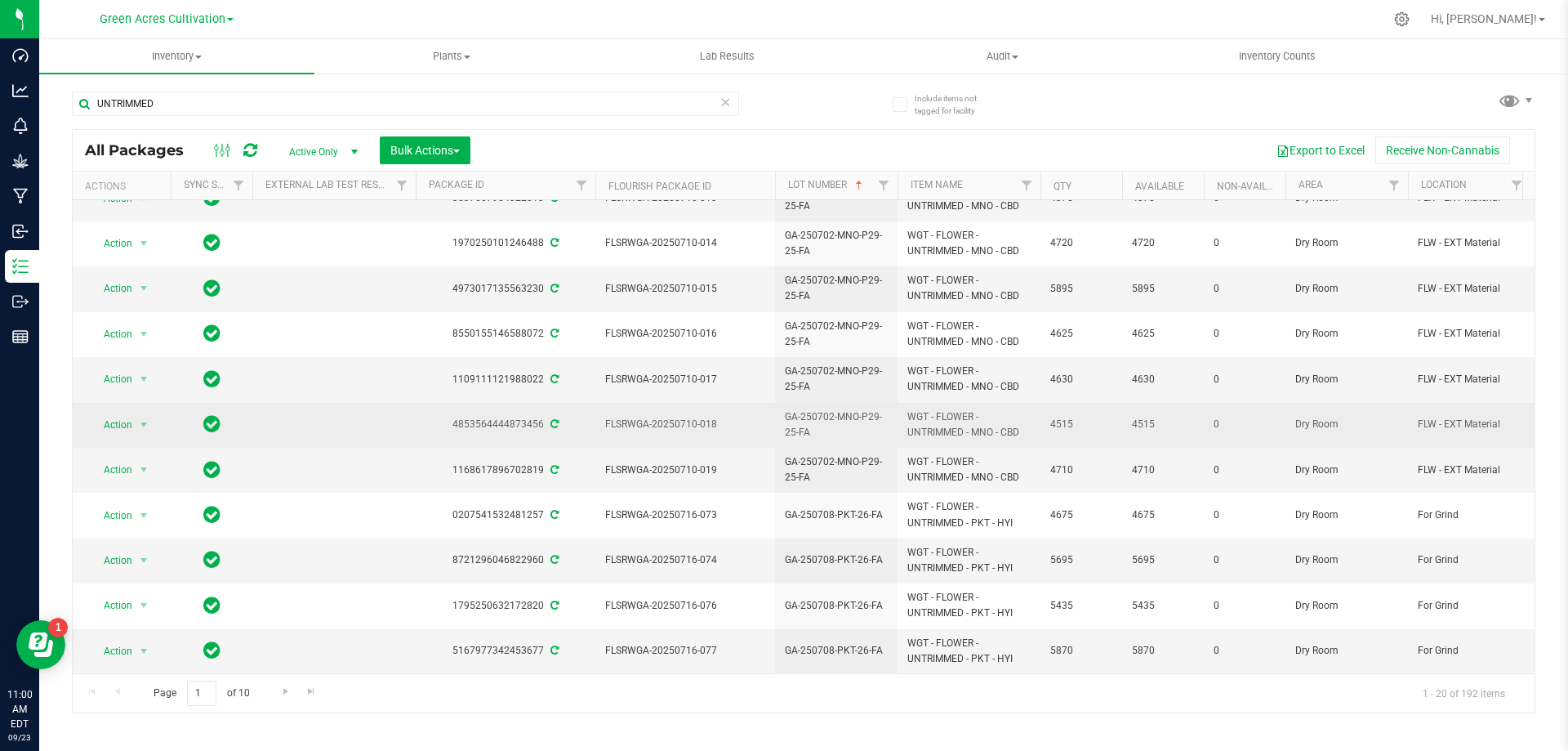
scroll to position [444, 0]
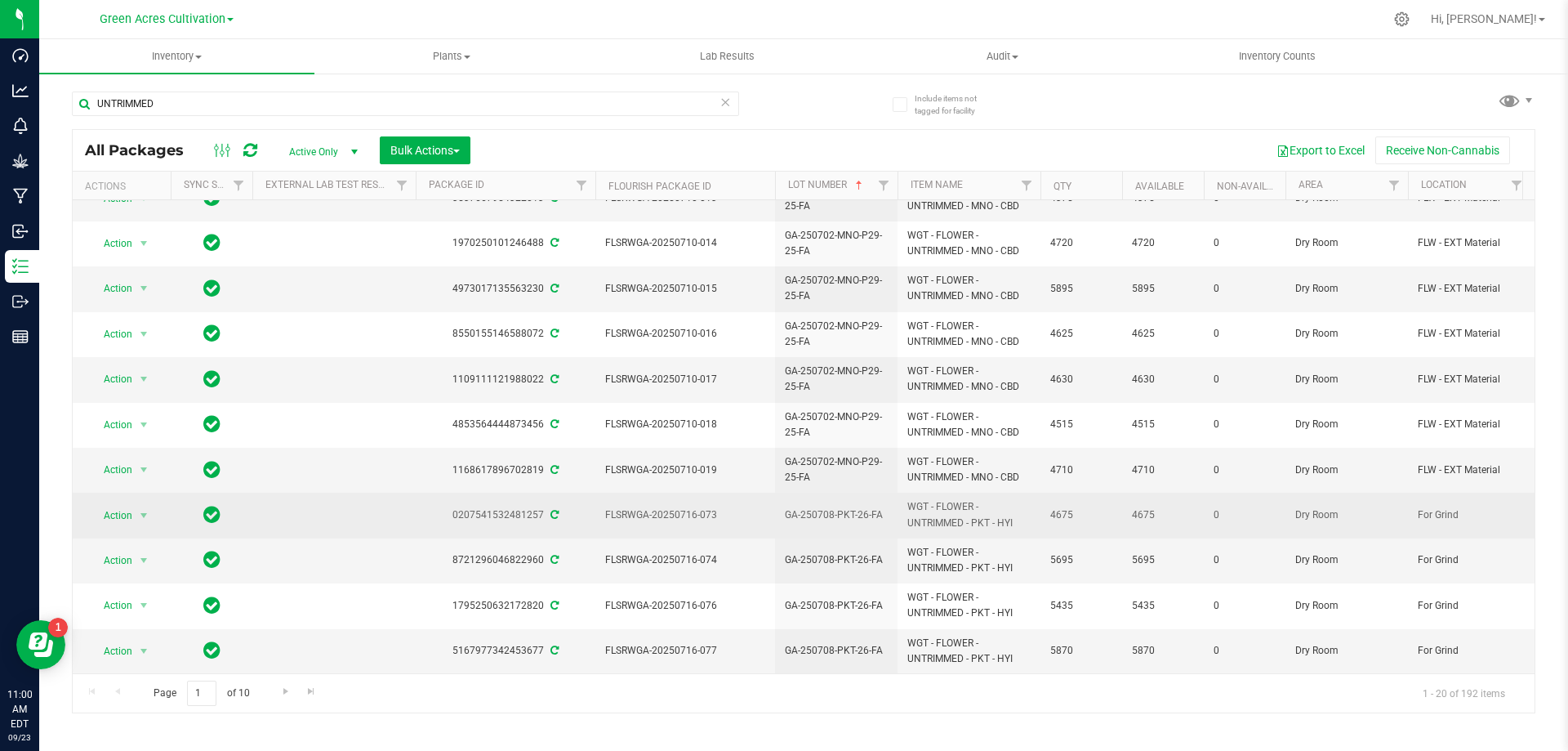
click at [842, 507] on span "GA-250708-PKT-26-FA" at bounding box center [836, 515] width 103 height 16
click at [842, 504] on input "GA-250708-PKT-26-FA" at bounding box center [833, 514] width 117 height 25
click at [370, 111] on input "UNTRIMMED" at bounding box center [405, 104] width 667 height 24
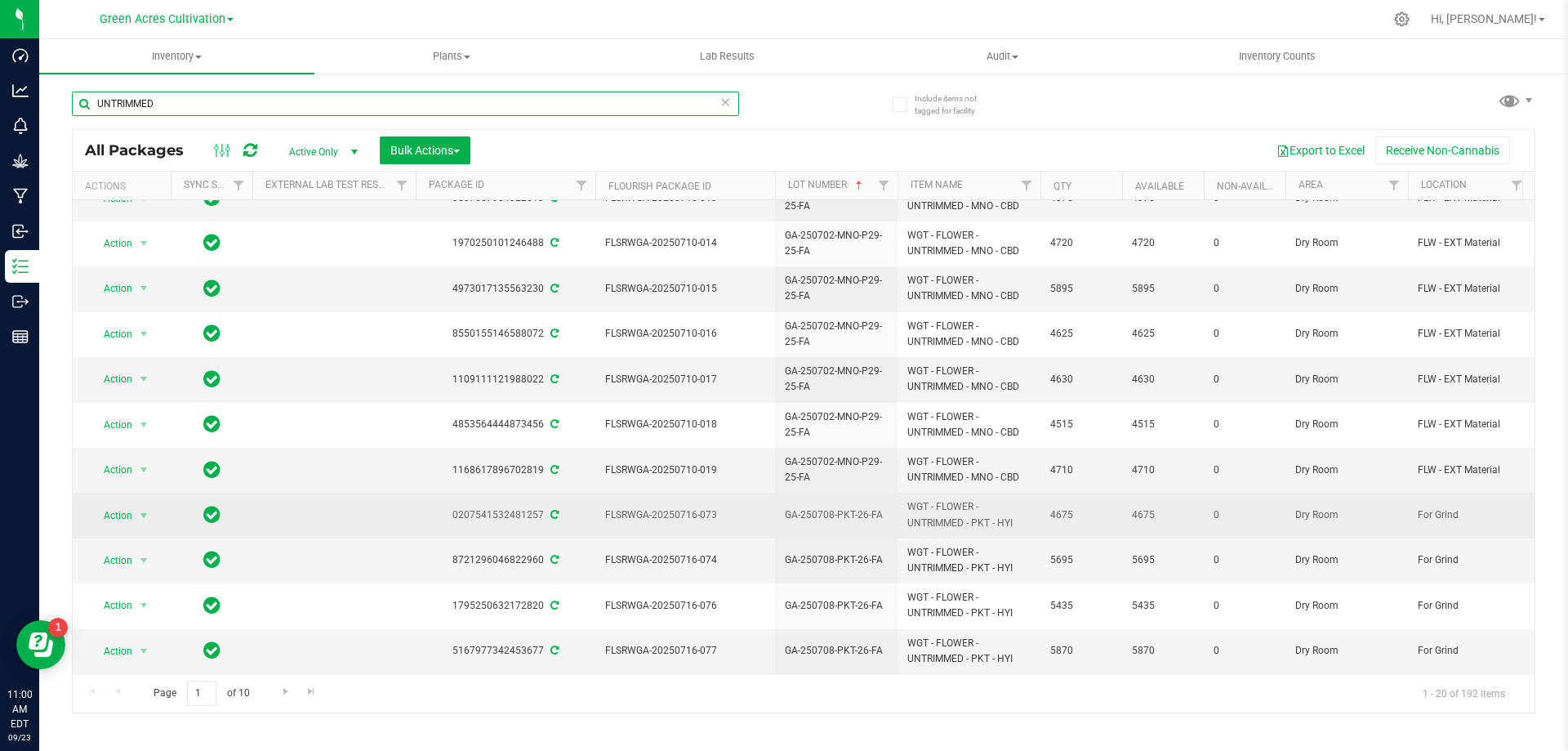
click at [370, 111] on input "UNTRIMMED" at bounding box center [405, 104] width 667 height 24
paste input "GA-250708-PKT-26-FA"
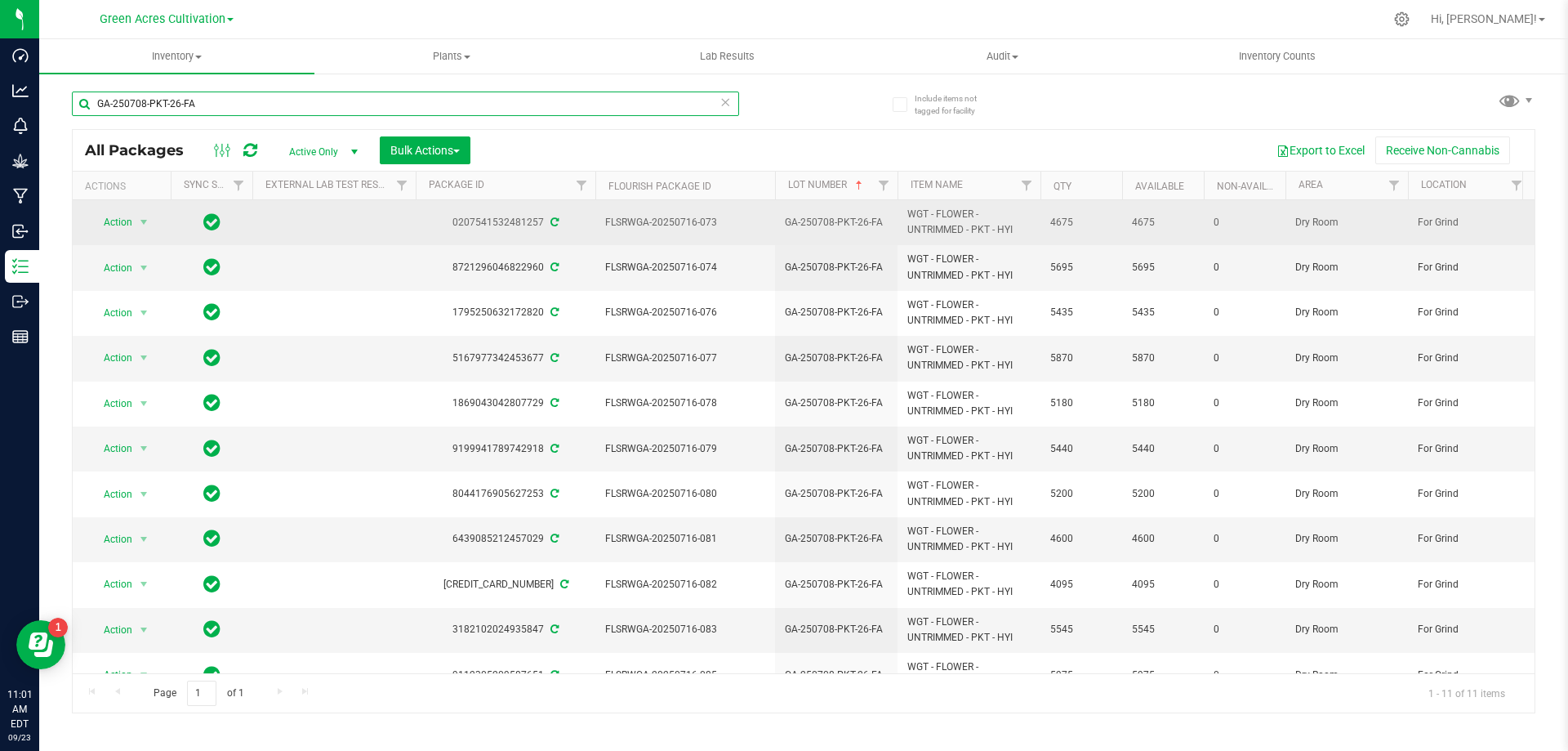
type input "GA-250708-PKT-26-FA"
click at [827, 224] on span "GA-250708-PKT-26-FA" at bounding box center [836, 223] width 103 height 16
click at [827, 224] on input "GA-250708-PKT-26-FA" at bounding box center [833, 222] width 117 height 25
